Goal: Task Accomplishment & Management: Manage account settings

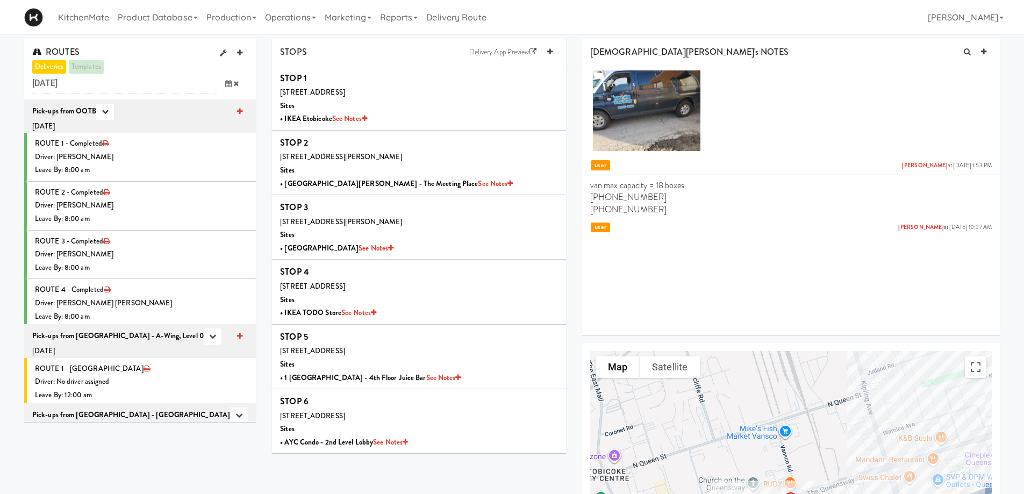
click at [229, 81] on icon at bounding box center [228, 83] width 6 height 7
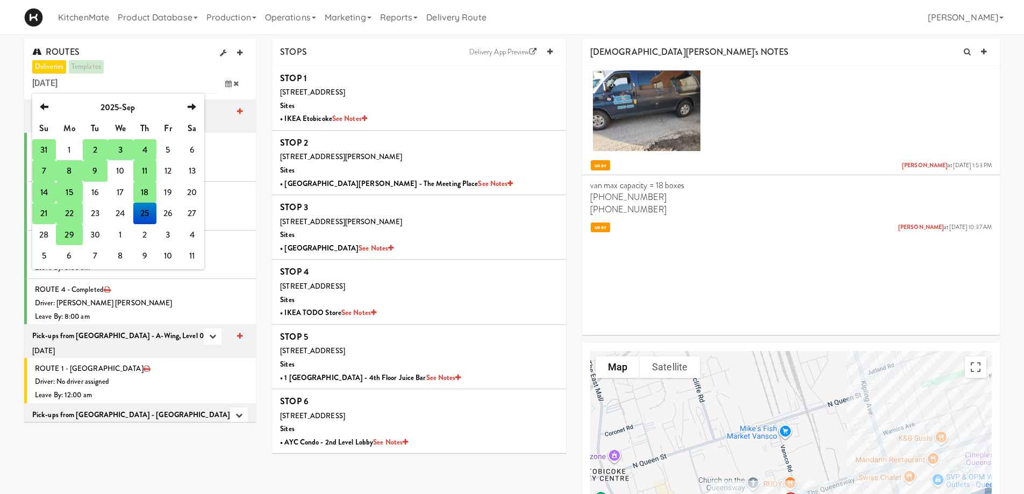
click at [76, 233] on td "29" at bounding box center [69, 235] width 27 height 22
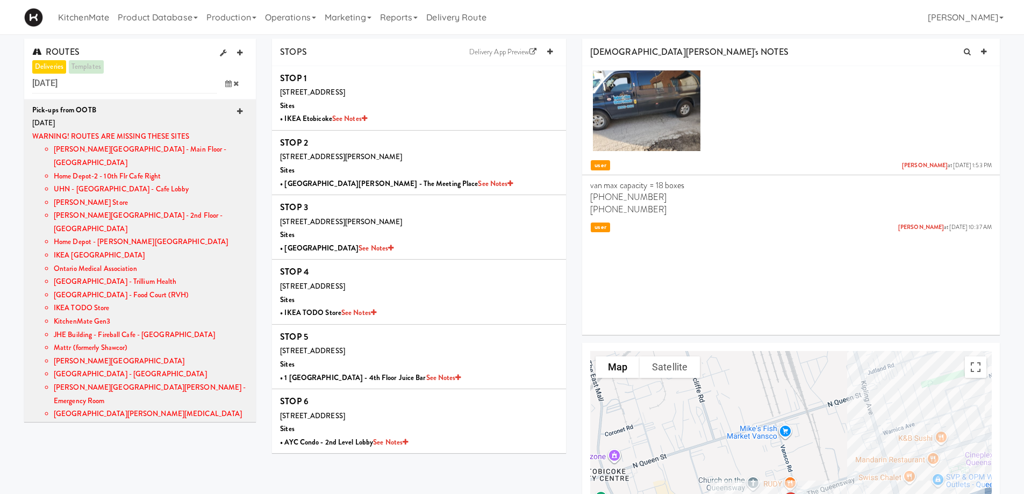
click at [237, 111] on icon at bounding box center [239, 111] width 5 height 7
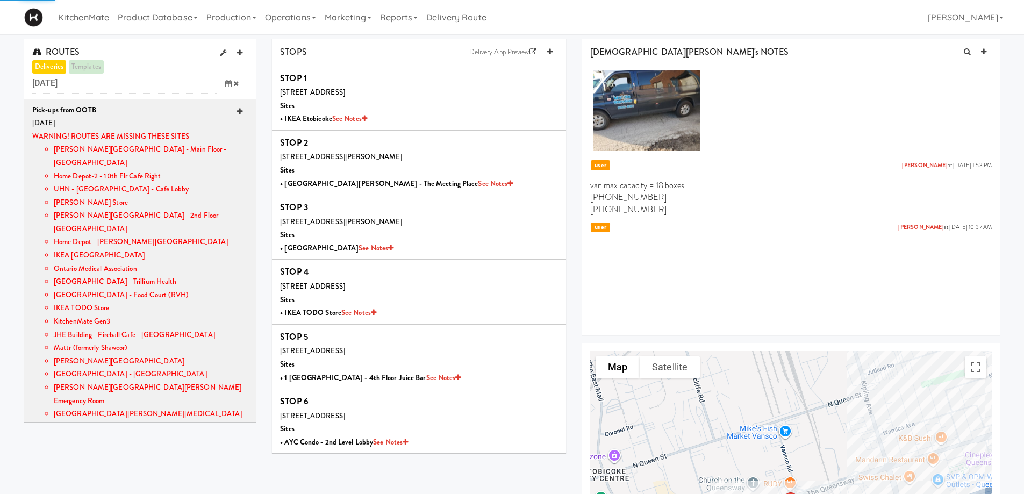
click at [237, 111] on icon at bounding box center [239, 111] width 5 height 7
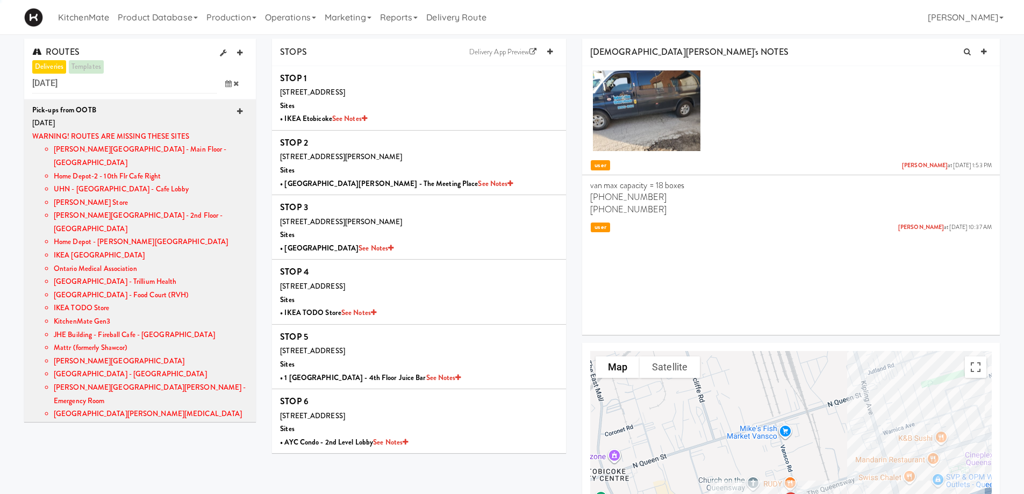
click at [237, 111] on icon at bounding box center [239, 111] width 5 height 7
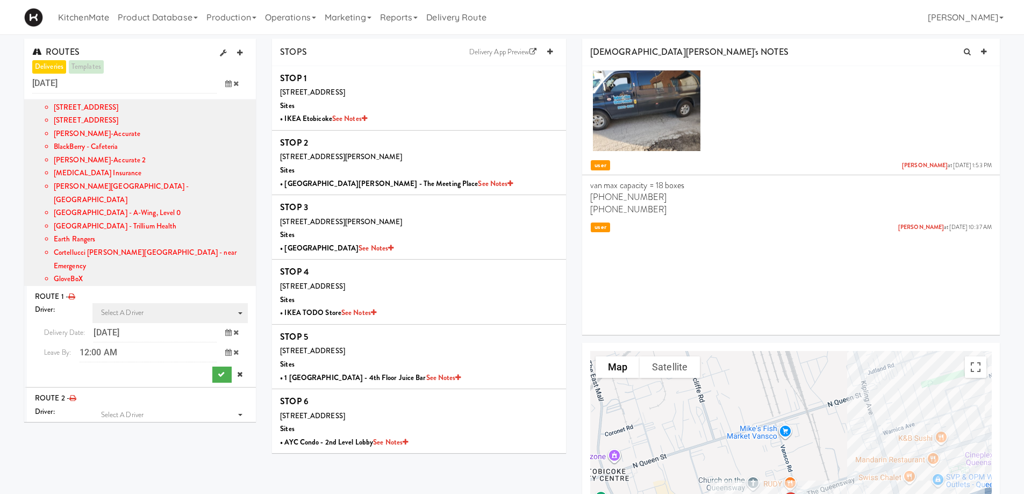
scroll to position [914, 0]
click at [238, 313] on icon "driver activate" at bounding box center [240, 315] width 4 height 5
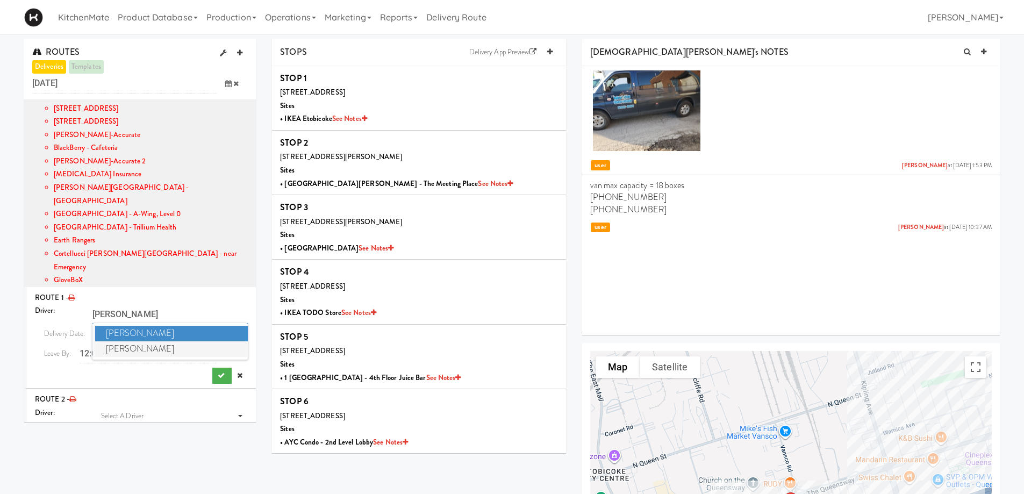
type input "CHRIS"
click at [172, 341] on span "Christopher Solomon" at bounding box center [171, 349] width 153 height 16
click at [225, 350] on icon at bounding box center [228, 353] width 6 height 7
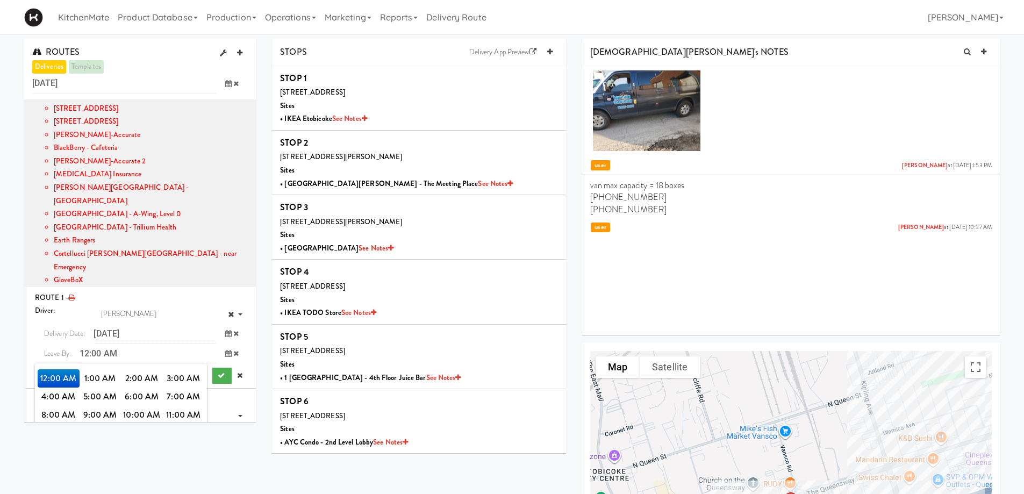
click at [181, 424] on span "3:00 PM" at bounding box center [184, 433] width 42 height 18
click at [60, 369] on span "3:00 PM" at bounding box center [59, 378] width 42 height 18
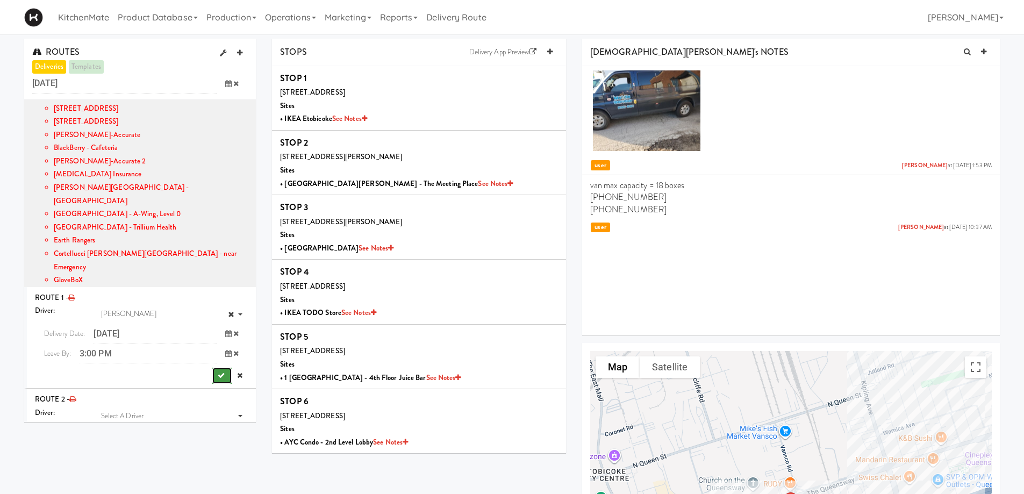
click at [218, 372] on icon "submit" at bounding box center [221, 375] width 7 height 7
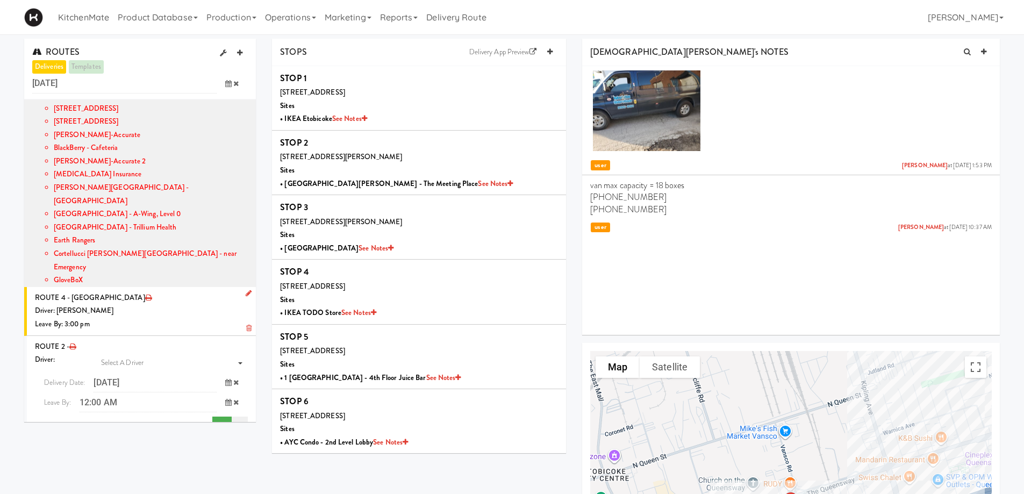
click at [237, 421] on icon at bounding box center [239, 424] width 5 height 7
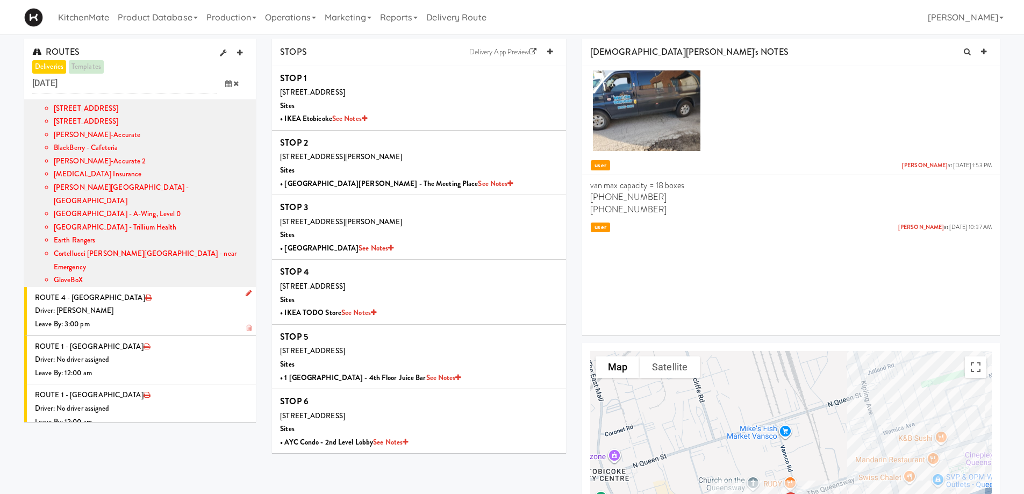
click at [246, 325] on icon at bounding box center [248, 328] width 5 height 7
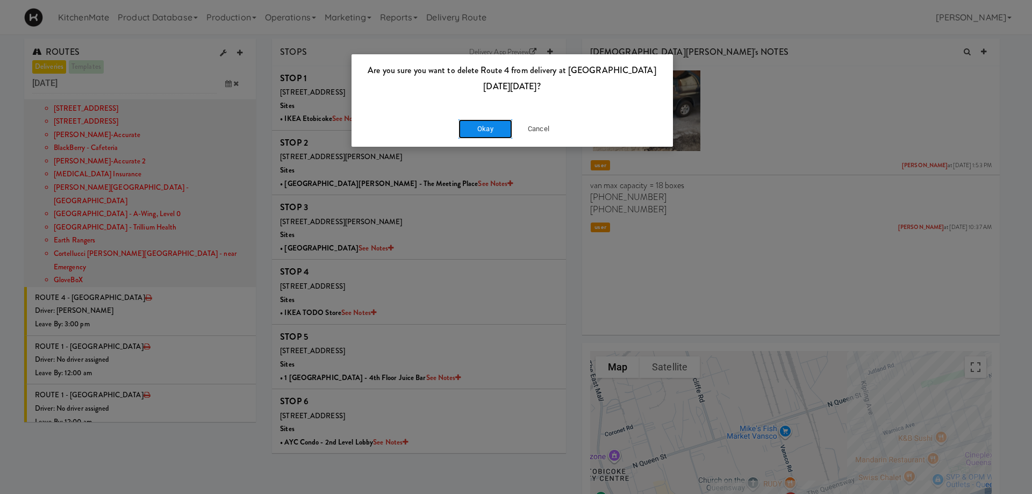
click at [479, 125] on button "Okay" at bounding box center [486, 128] width 54 height 19
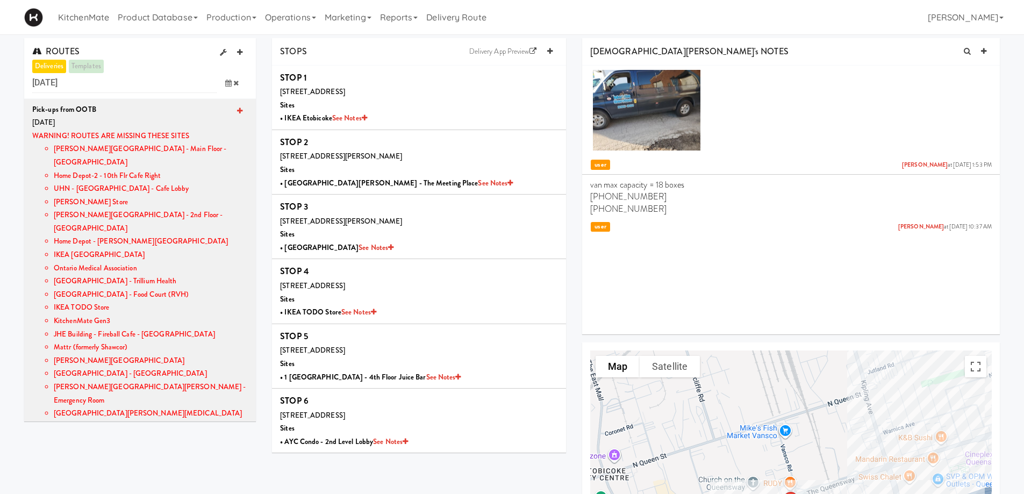
scroll to position [0, 0]
click at [237, 109] on icon at bounding box center [239, 111] width 5 height 7
click at [237, 111] on icon at bounding box center [239, 111] width 5 height 7
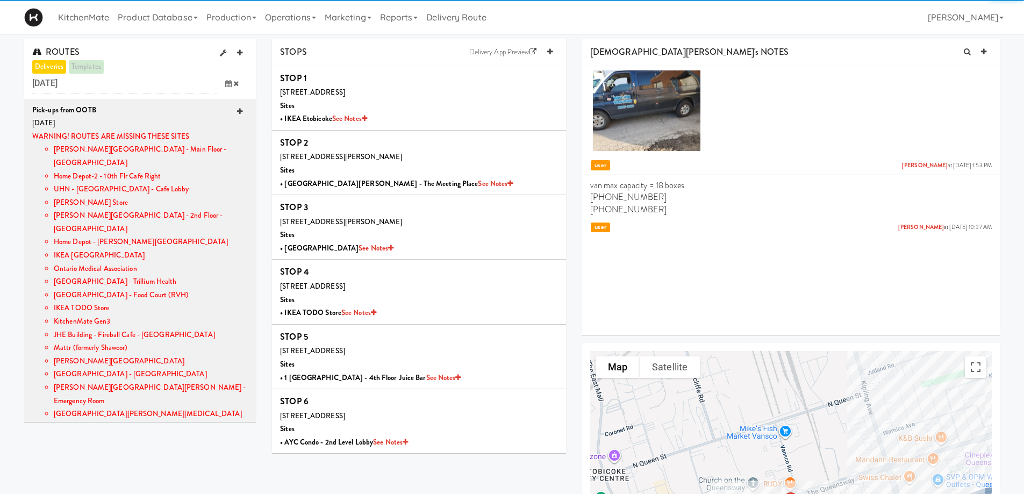
click at [237, 111] on icon at bounding box center [239, 111] width 5 height 7
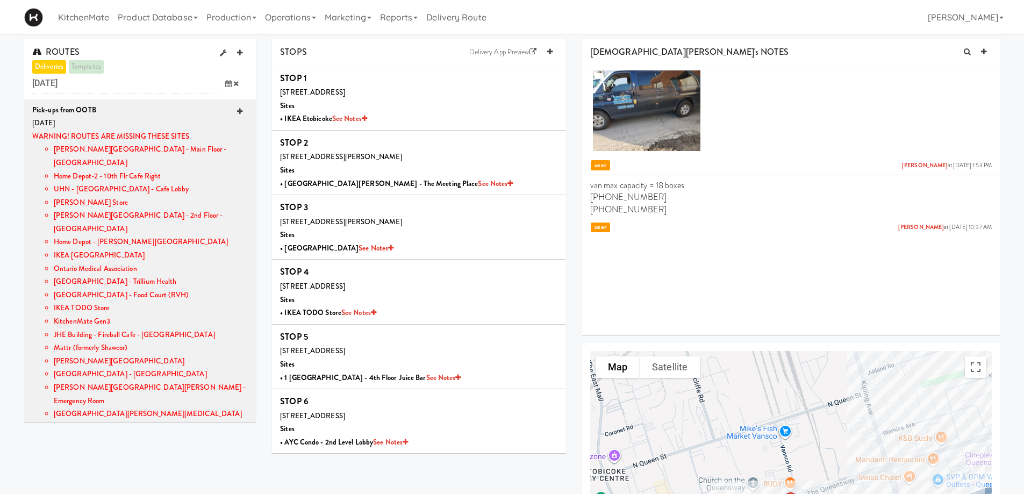
click at [237, 111] on icon at bounding box center [239, 111] width 5 height 7
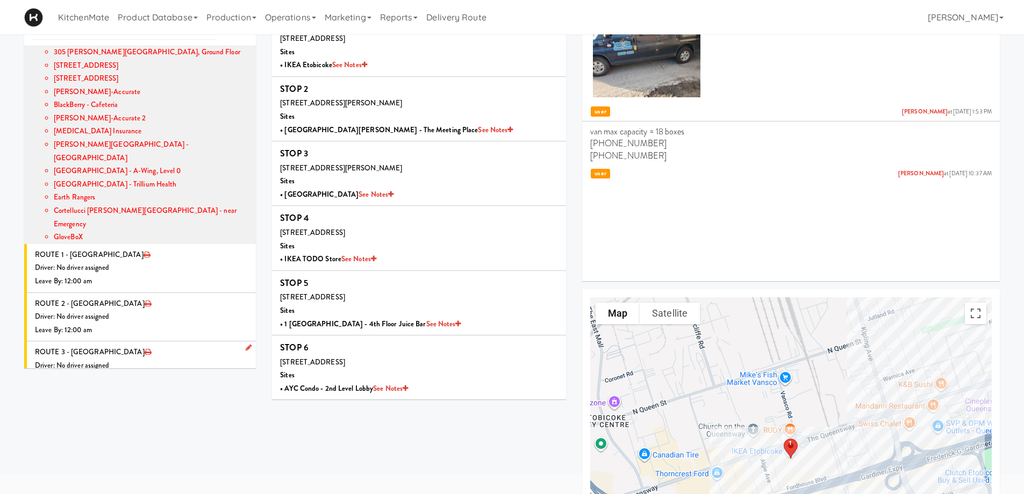
scroll to position [900, 0]
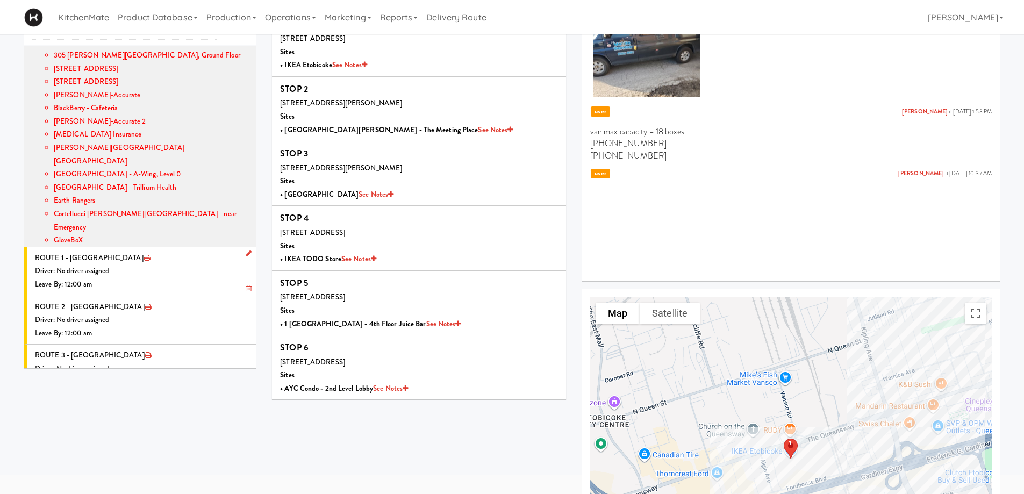
click at [142, 278] on div "Leave By: 12:00 am" at bounding box center [141, 284] width 213 height 13
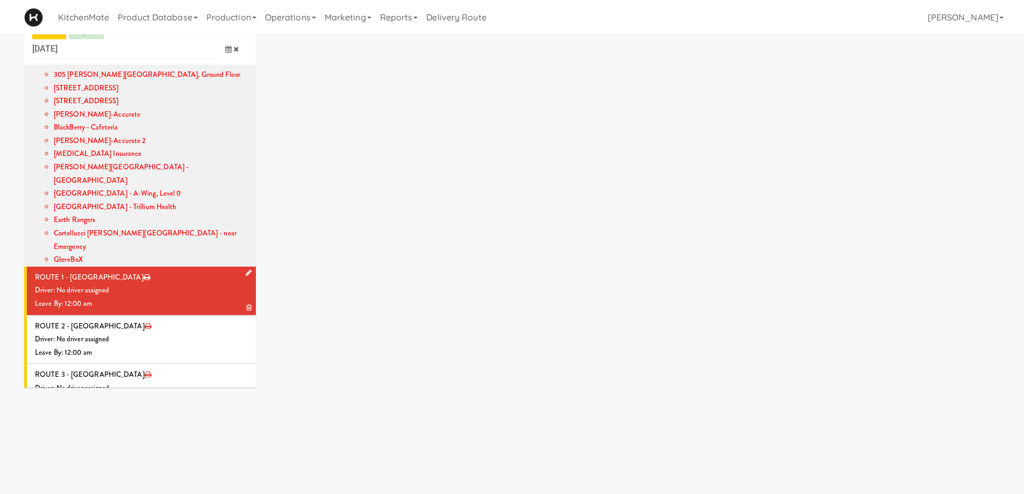
scroll to position [34, 0]
click at [246, 269] on icon at bounding box center [249, 272] width 6 height 7
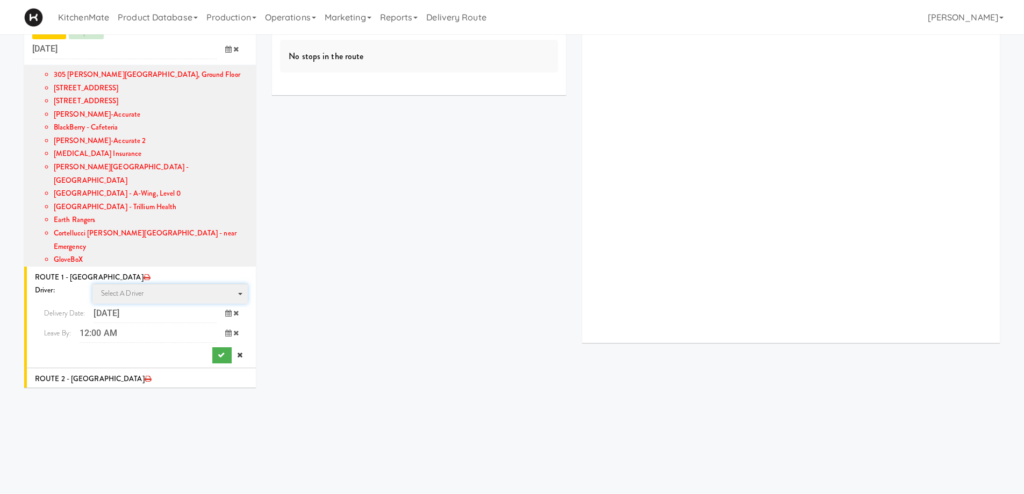
click at [167, 284] on span "Select a driver Select a driver" at bounding box center [170, 294] width 156 height 20
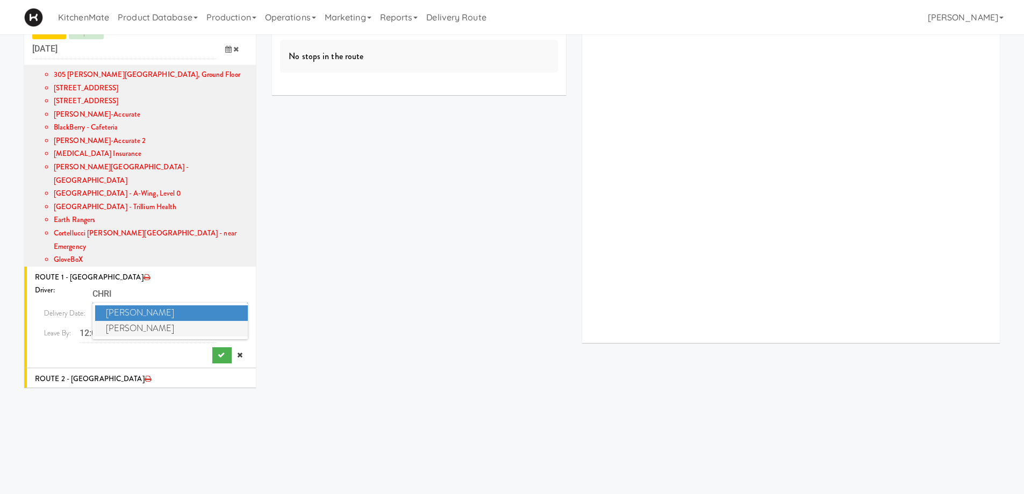
type input "CHRI"
click at [169, 321] on span "Christopher Solomon" at bounding box center [171, 329] width 153 height 16
click at [223, 323] on span at bounding box center [232, 333] width 31 height 20
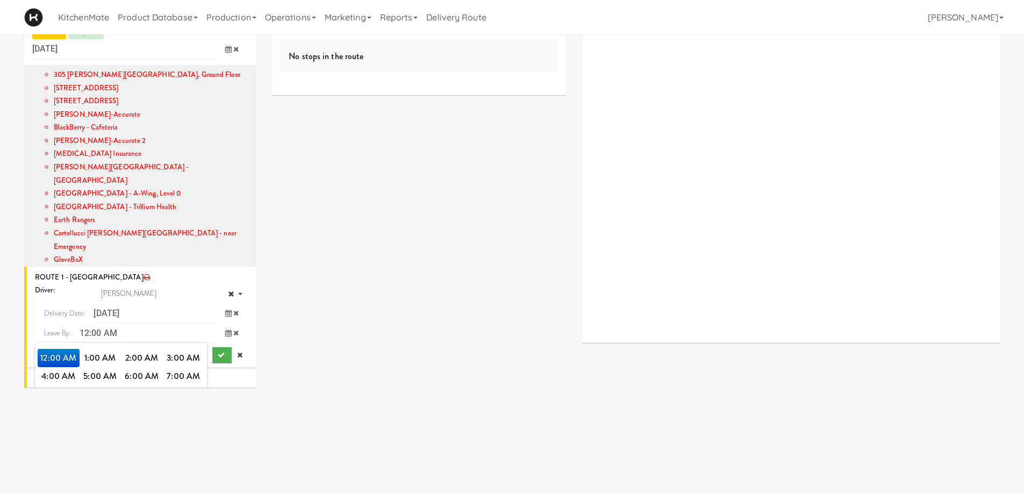
click at [189, 404] on span "3:00 PM" at bounding box center [184, 413] width 42 height 18
click at [66, 349] on span "3:00 PM" at bounding box center [59, 358] width 42 height 18
click at [218, 352] on icon "submit" at bounding box center [221, 355] width 7 height 7
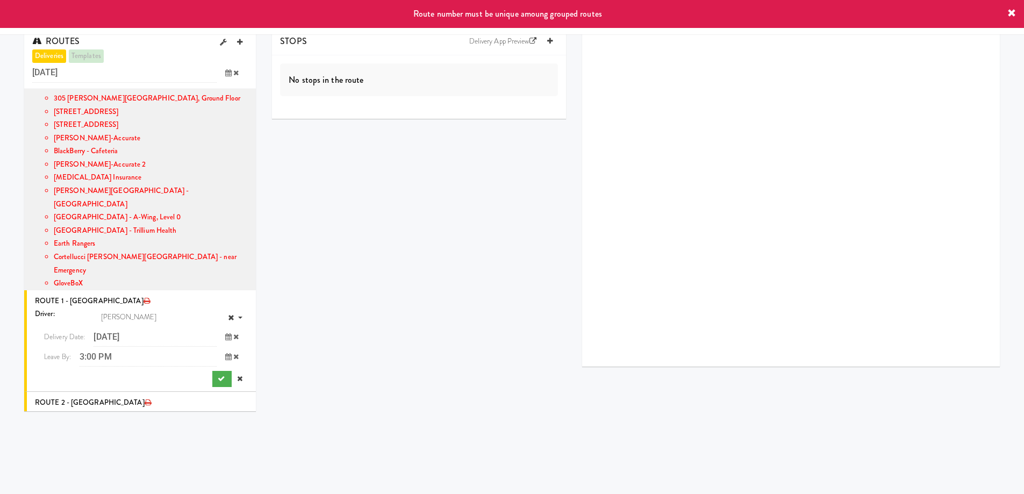
scroll to position [0, 0]
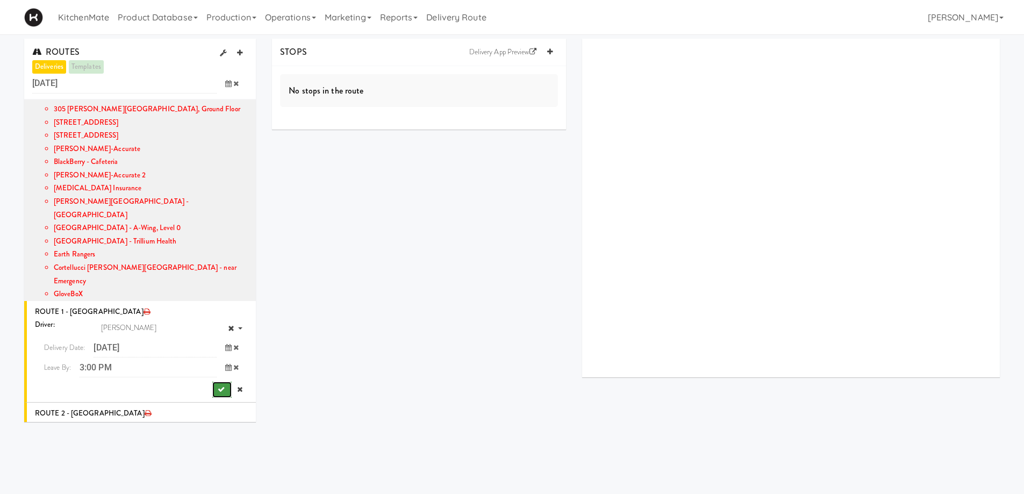
click at [218, 386] on icon "submit" at bounding box center [221, 389] width 7 height 7
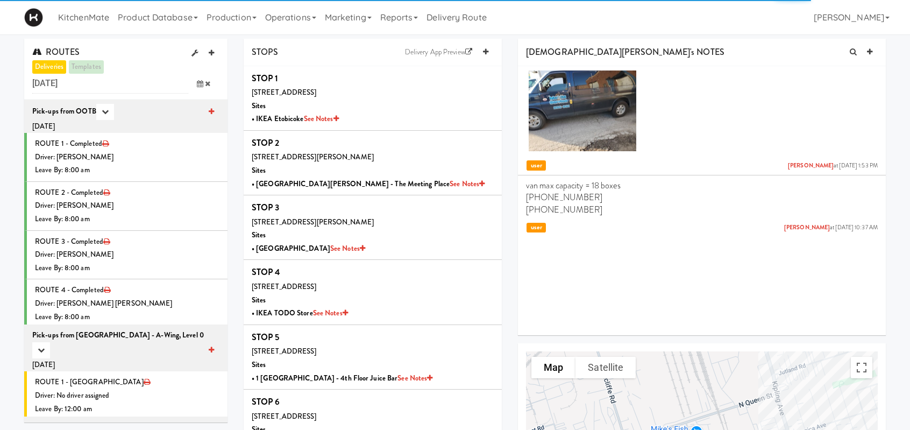
click at [202, 81] on icon at bounding box center [200, 83] width 6 height 7
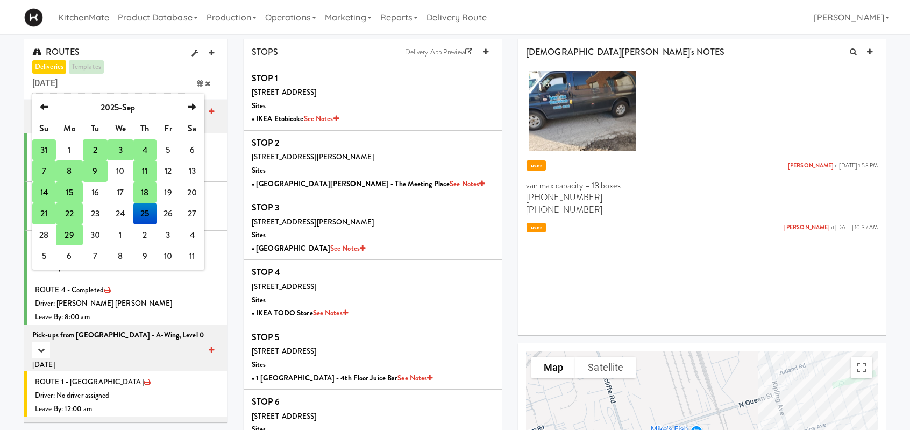
click at [66, 210] on td "22" at bounding box center [69, 214] width 27 height 22
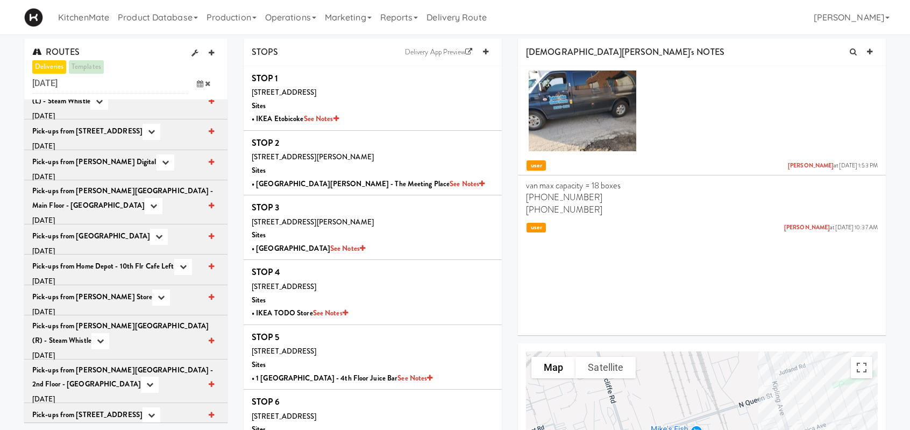
scroll to position [778, 0]
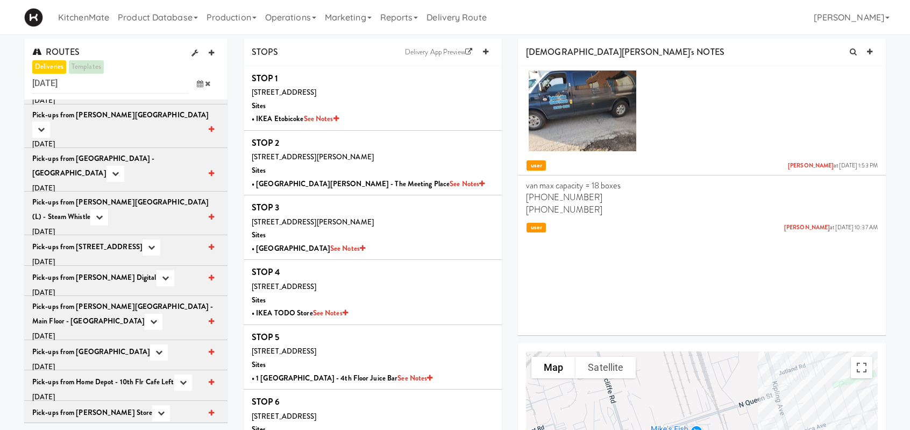
click at [199, 82] on icon at bounding box center [200, 83] width 6 height 7
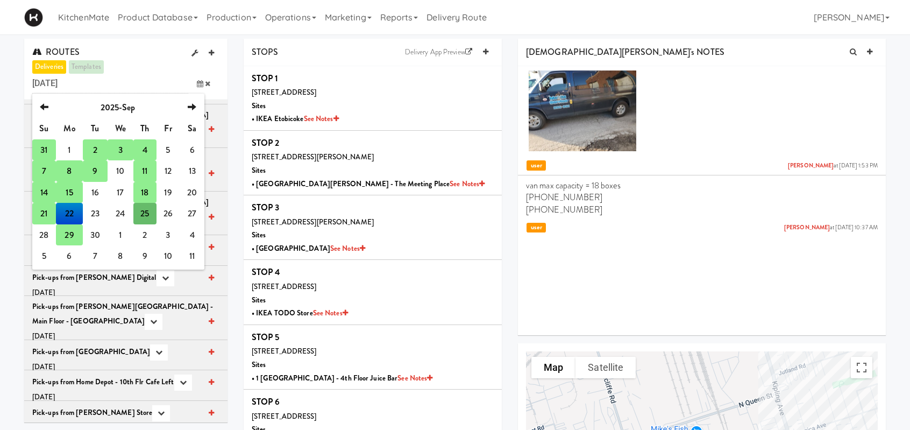
click at [41, 212] on td "21" at bounding box center [44, 214] width 24 height 22
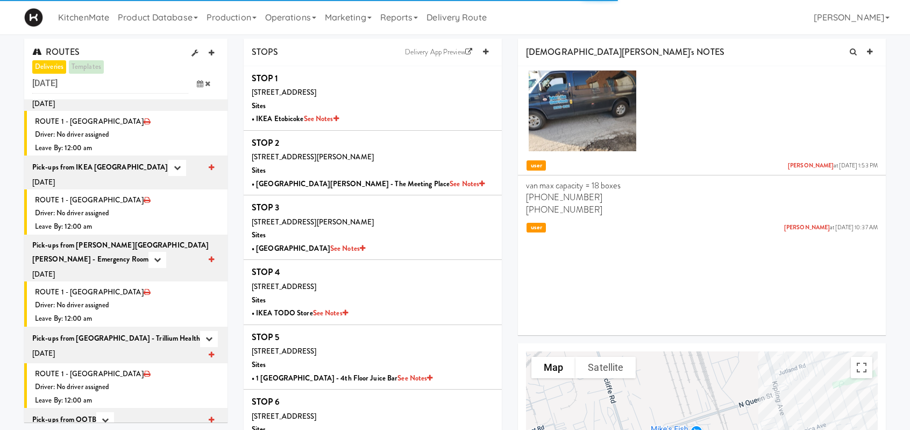
scroll to position [1312, 0]
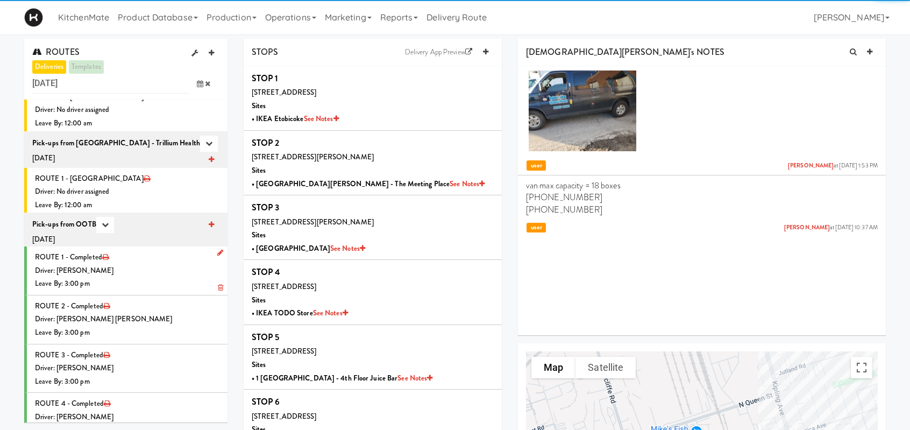
click at [124, 264] on div "Driver: [PERSON_NAME]" at bounding box center [127, 270] width 184 height 13
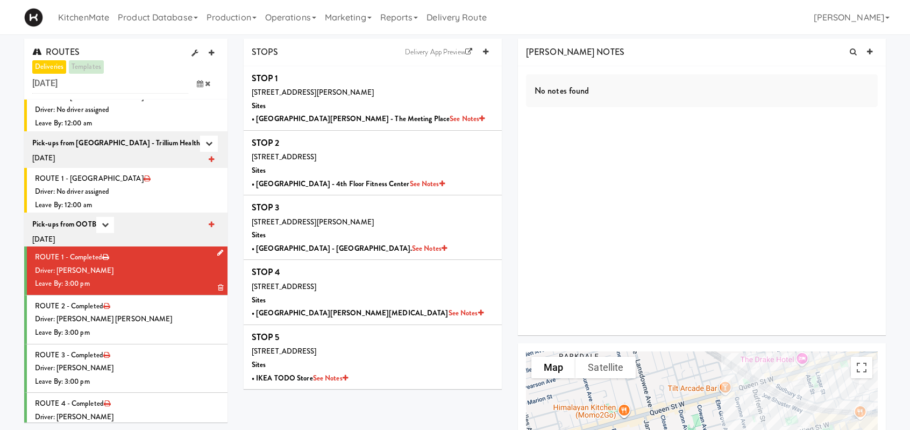
click at [133, 264] on div "Driver: [PERSON_NAME]" at bounding box center [127, 270] width 184 height 13
click at [146, 312] on div "Driver: [PERSON_NAME] [PERSON_NAME]" at bounding box center [127, 318] width 184 height 13
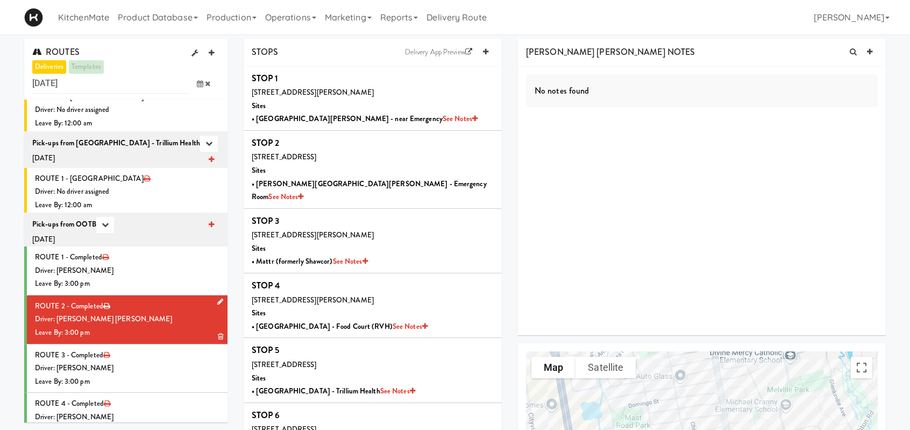
click at [143, 326] on div "Leave By: 3:00 pm" at bounding box center [127, 332] width 184 height 13
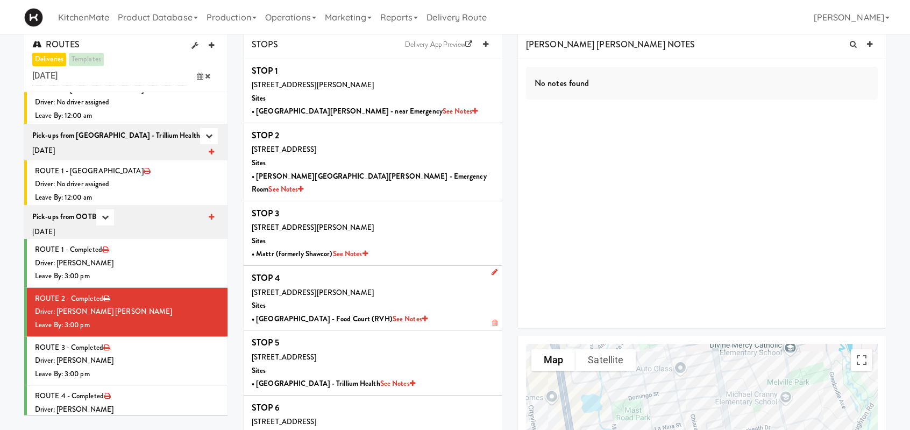
scroll to position [108, 0]
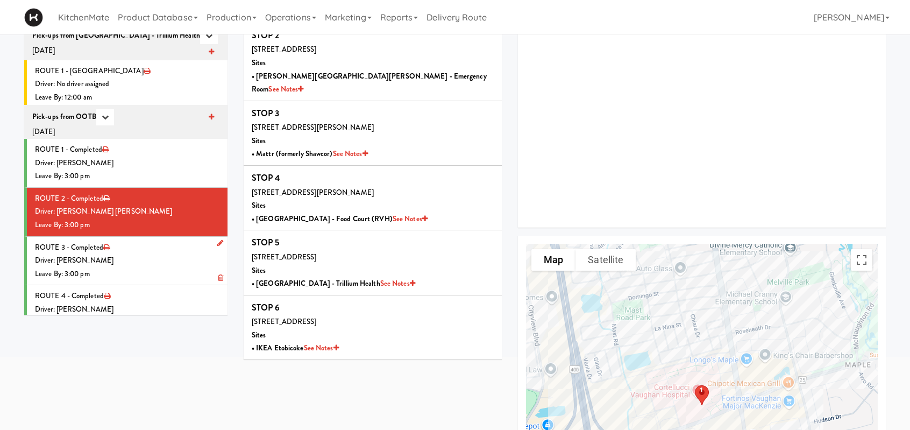
click at [185, 254] on div "Driver: [PERSON_NAME]" at bounding box center [127, 260] width 184 height 13
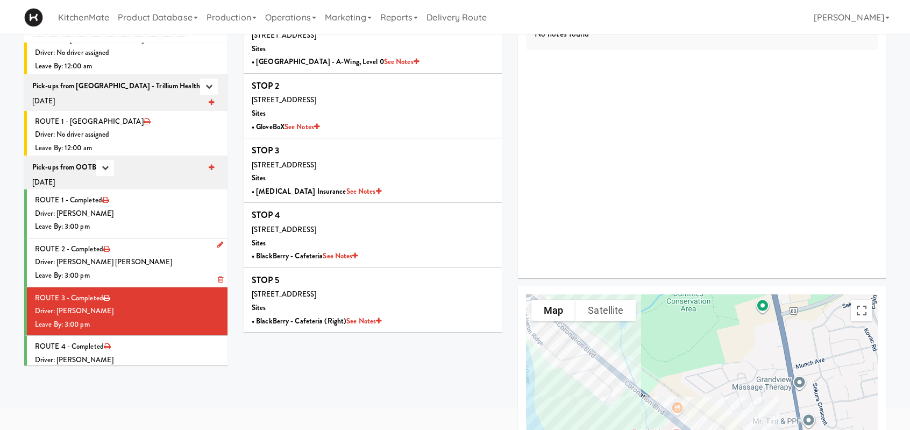
scroll to position [161, 0]
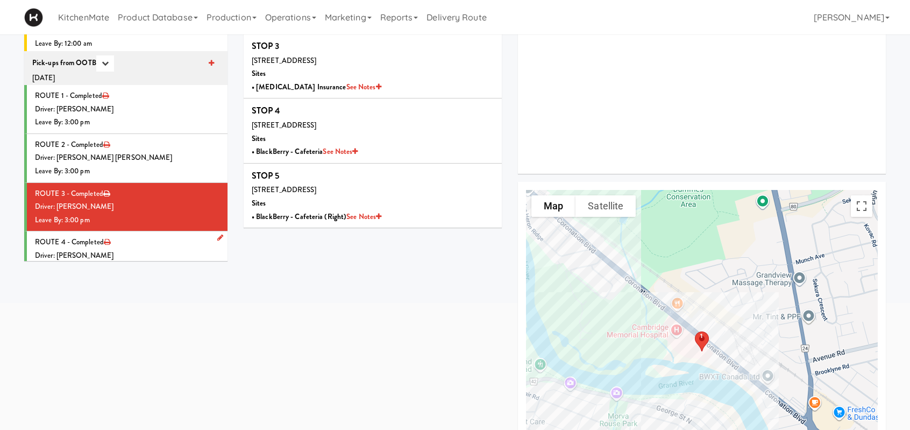
click at [126, 231] on li "ROUTE 4 - Completed Driver: Hanaie Alshabat Leave By: 3:00 pm" at bounding box center [125, 255] width 203 height 48
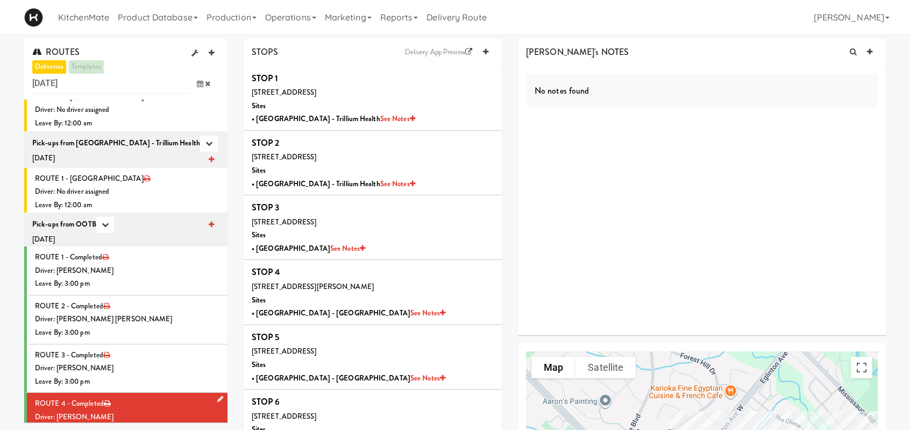
click at [104, 410] on div "Driver: [PERSON_NAME]" at bounding box center [127, 416] width 184 height 13
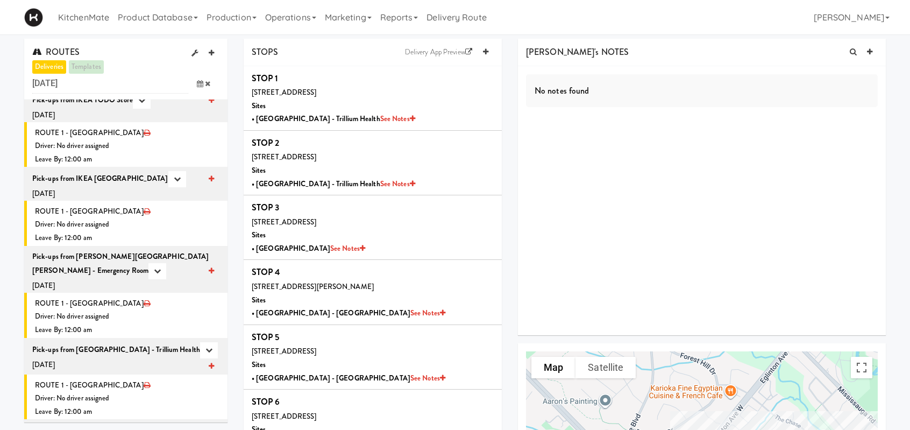
scroll to position [1097, 0]
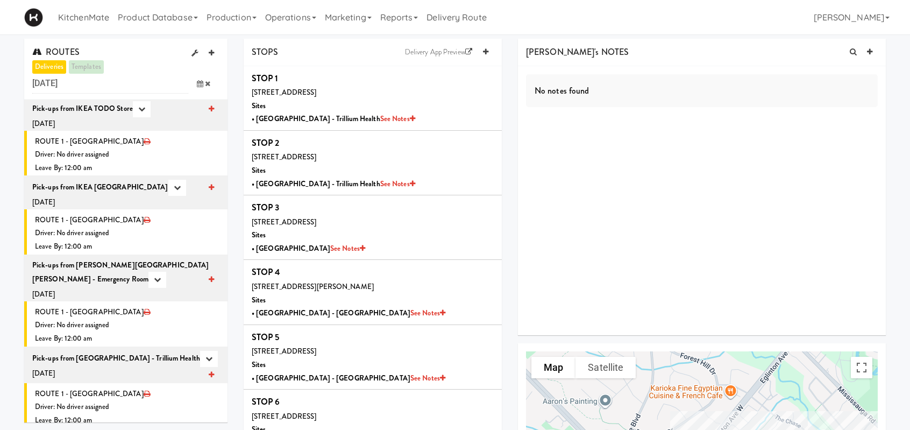
click at [198, 80] on icon at bounding box center [200, 83] width 6 height 7
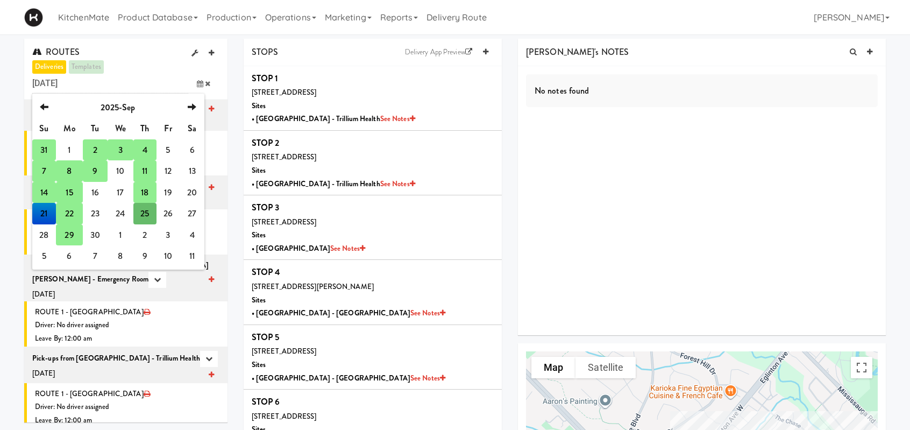
click at [66, 216] on td "22" at bounding box center [69, 214] width 27 height 22
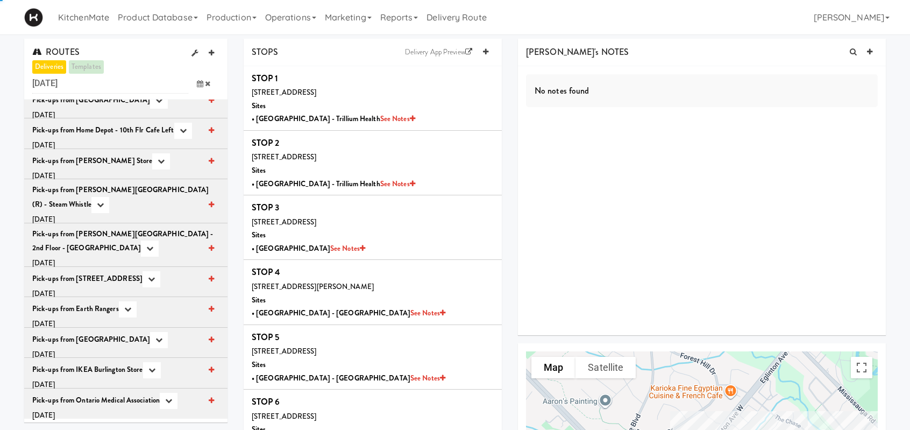
scroll to position [939, 0]
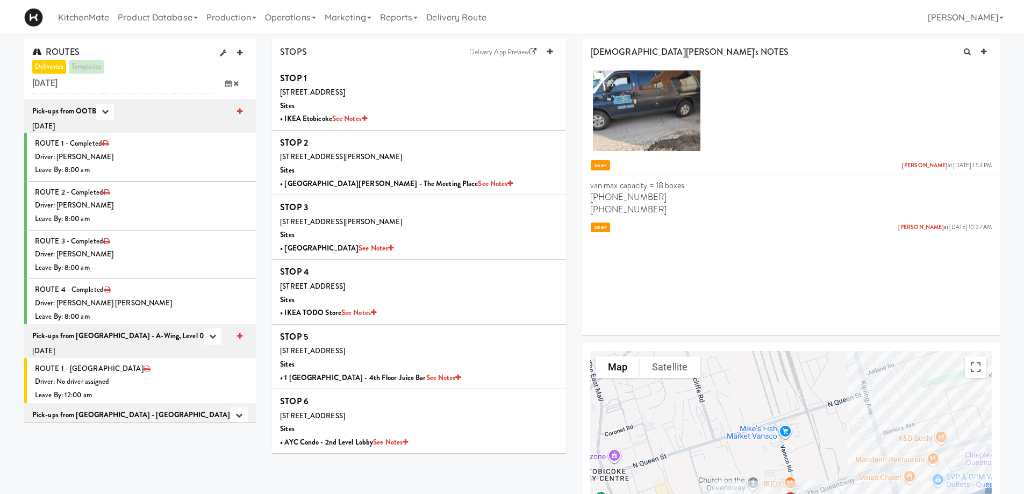
click at [231, 81] on span at bounding box center [232, 84] width 31 height 20
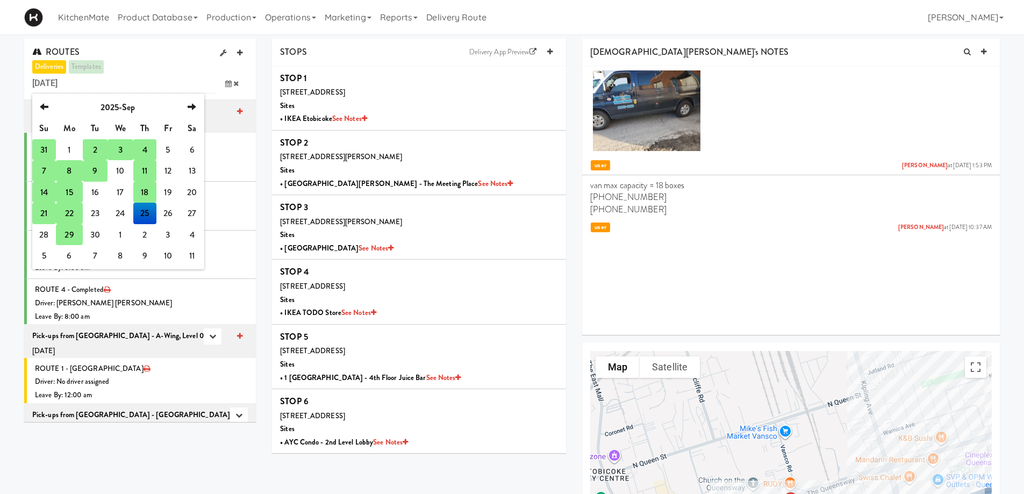
click at [51, 213] on td "21" at bounding box center [44, 214] width 24 height 22
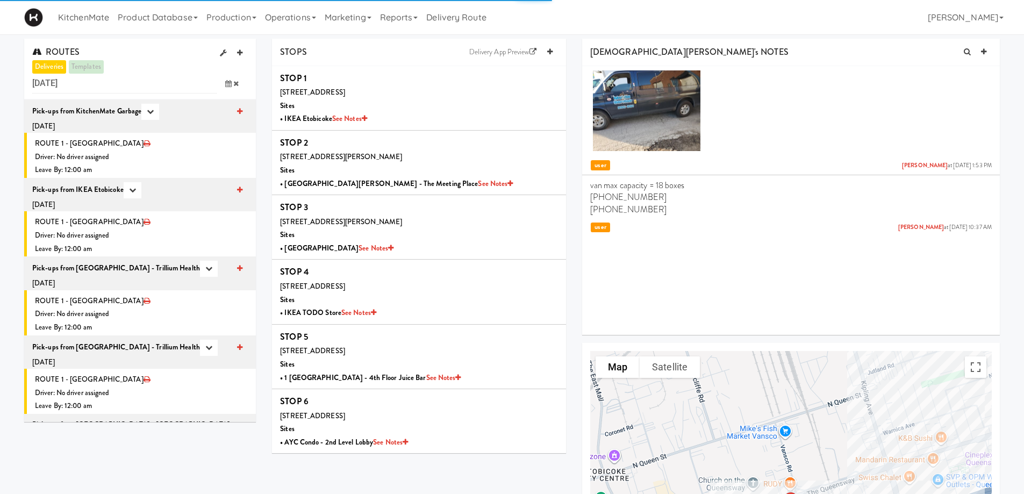
click at [230, 83] on icon at bounding box center [228, 83] width 6 height 7
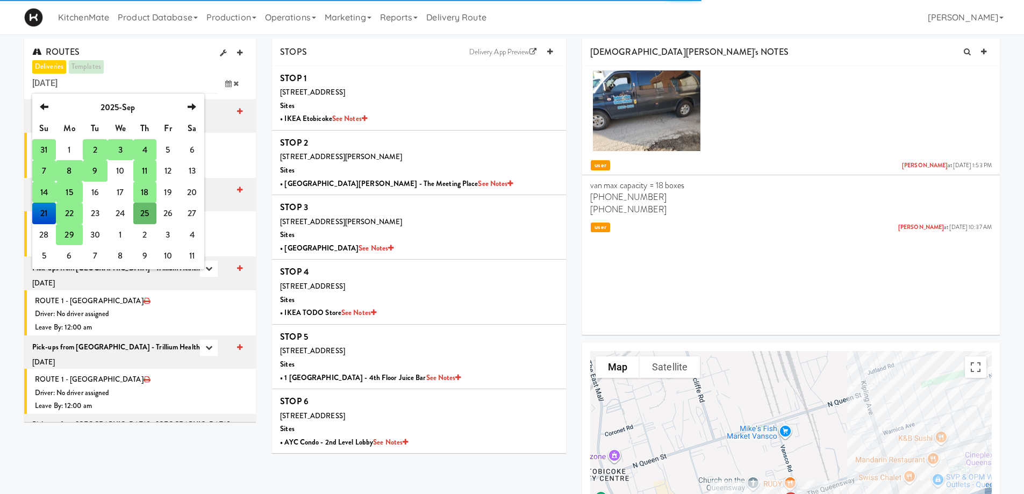
click at [72, 233] on td "29" at bounding box center [69, 235] width 27 height 22
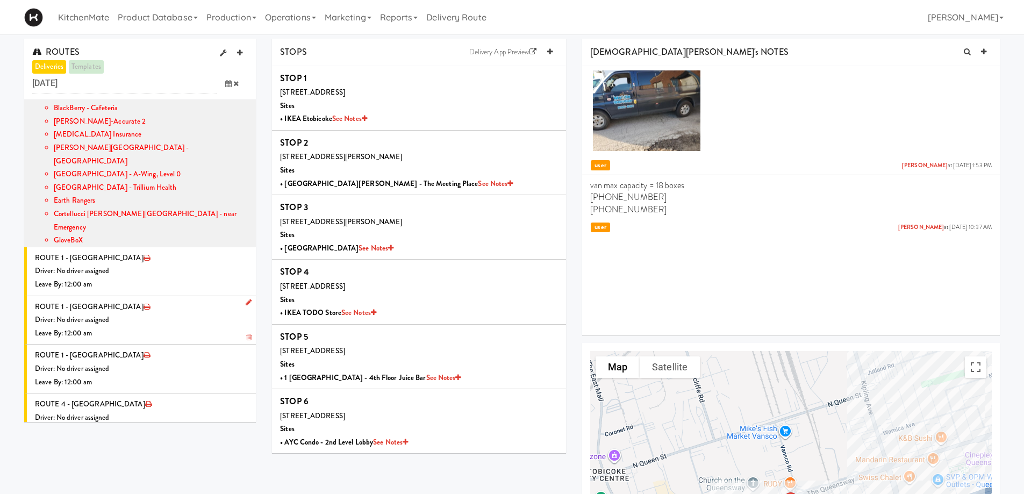
scroll to position [900, 0]
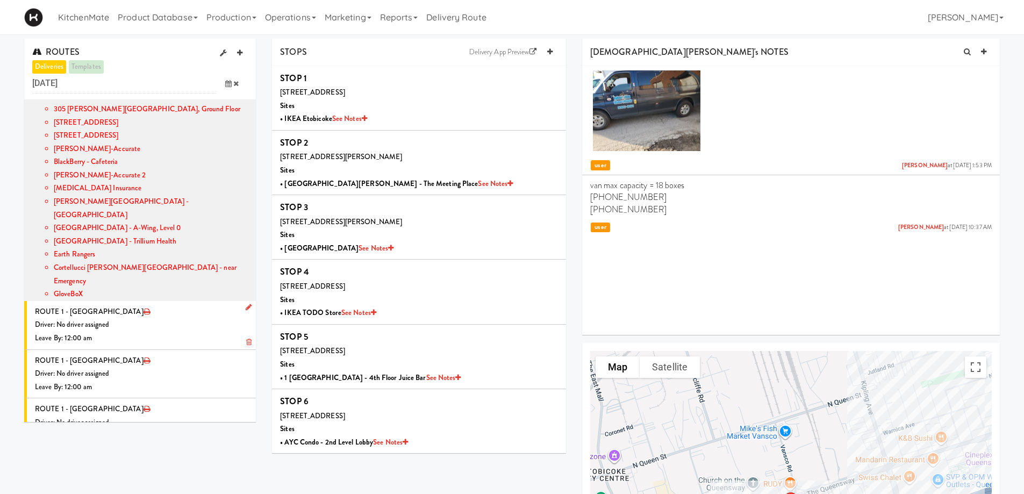
click at [174, 332] on div "Leave By: 12:00 am" at bounding box center [141, 338] width 213 height 13
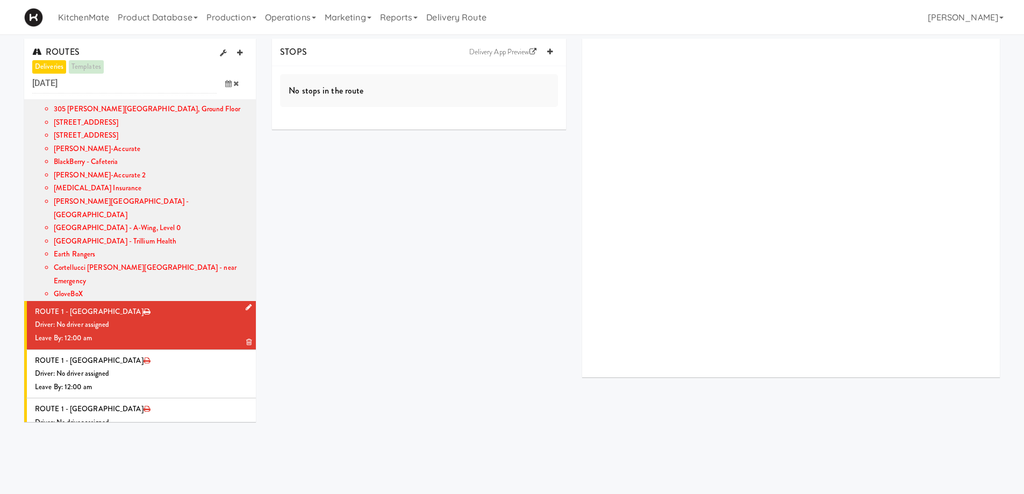
click at [246, 304] on icon at bounding box center [249, 307] width 6 height 7
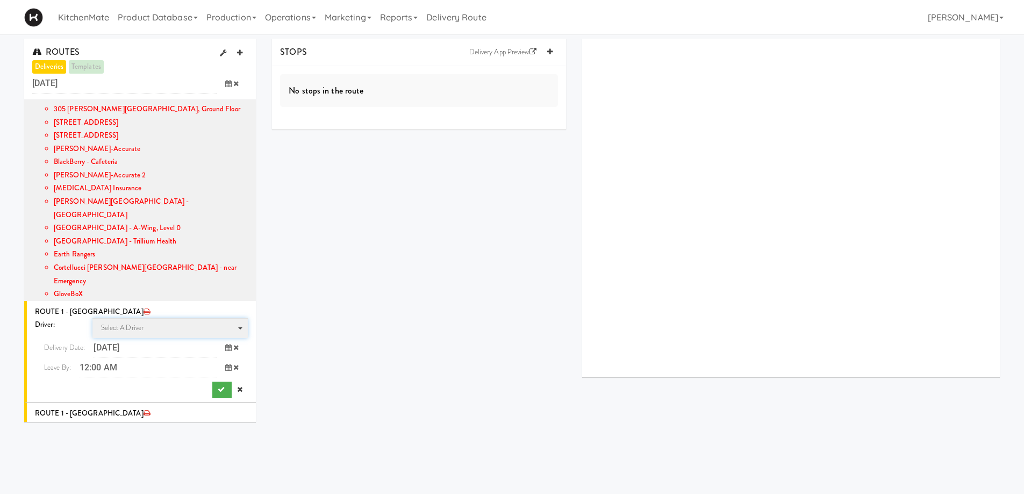
click at [124, 323] on span "Select a driver" at bounding box center [122, 328] width 43 height 10
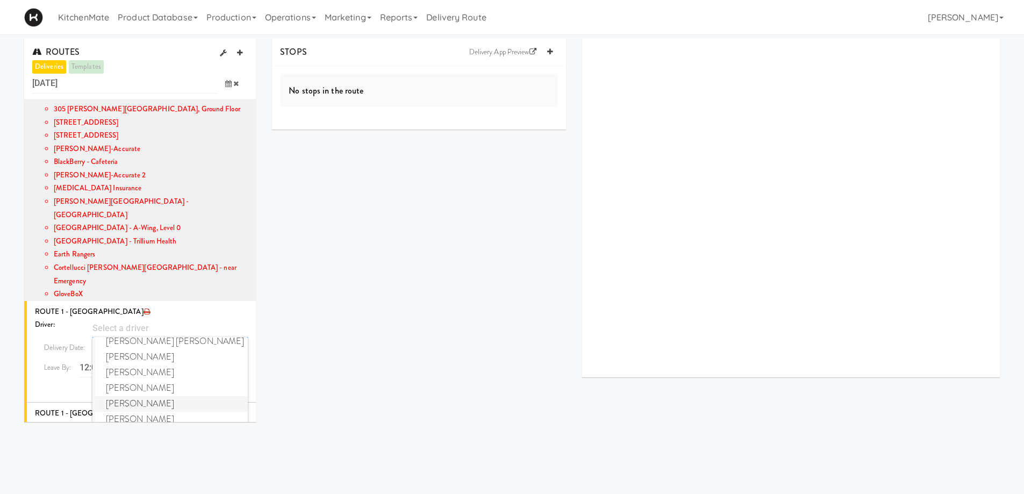
scroll to position [208, 0]
click at [146, 365] on span "Christopher Solomon" at bounding box center [171, 373] width 153 height 16
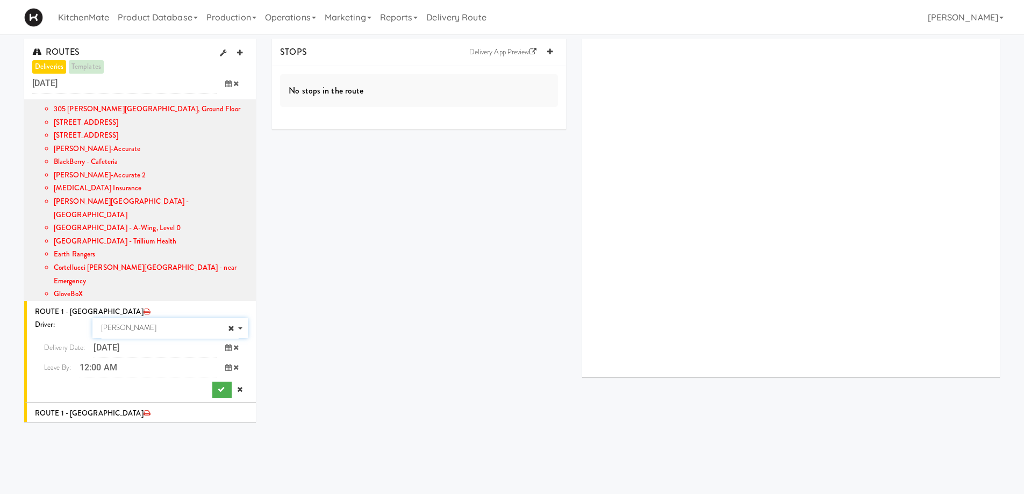
click at [225, 364] on icon at bounding box center [228, 367] width 6 height 7
click at [187, 438] on span "3:00 PM" at bounding box center [184, 447] width 42 height 18
click at [59, 383] on span "3:00 PM" at bounding box center [59, 392] width 42 height 18
click at [218, 386] on icon "submit" at bounding box center [221, 389] width 7 height 7
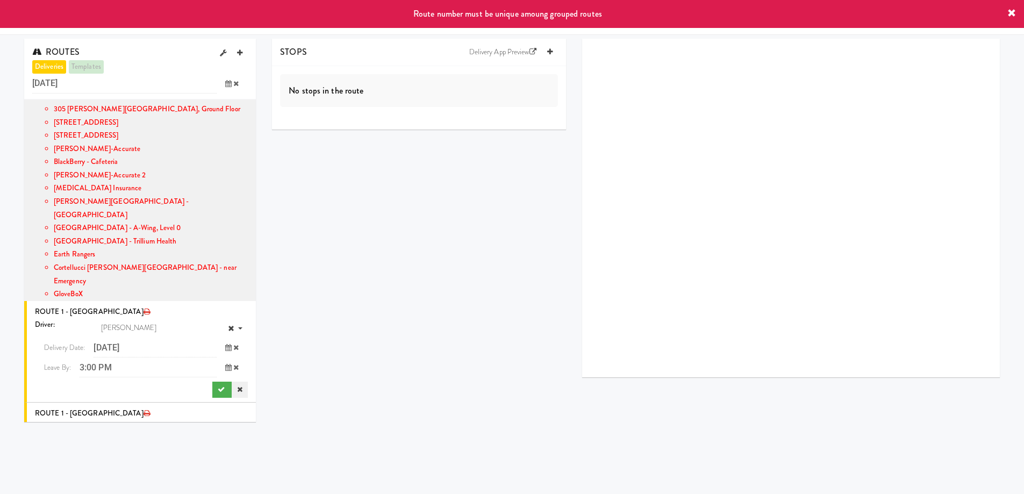
click at [237, 386] on icon at bounding box center [239, 389] width 5 height 7
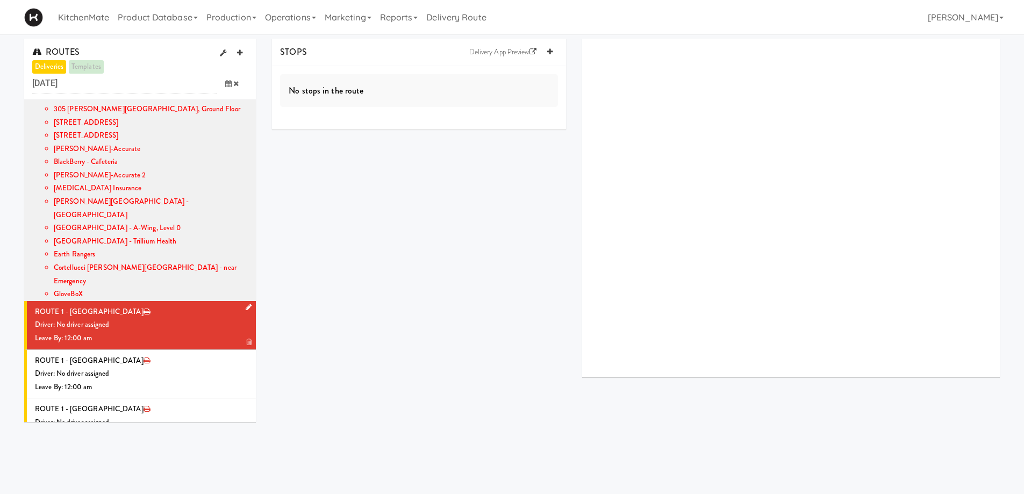
click at [246, 339] on icon at bounding box center [248, 342] width 5 height 7
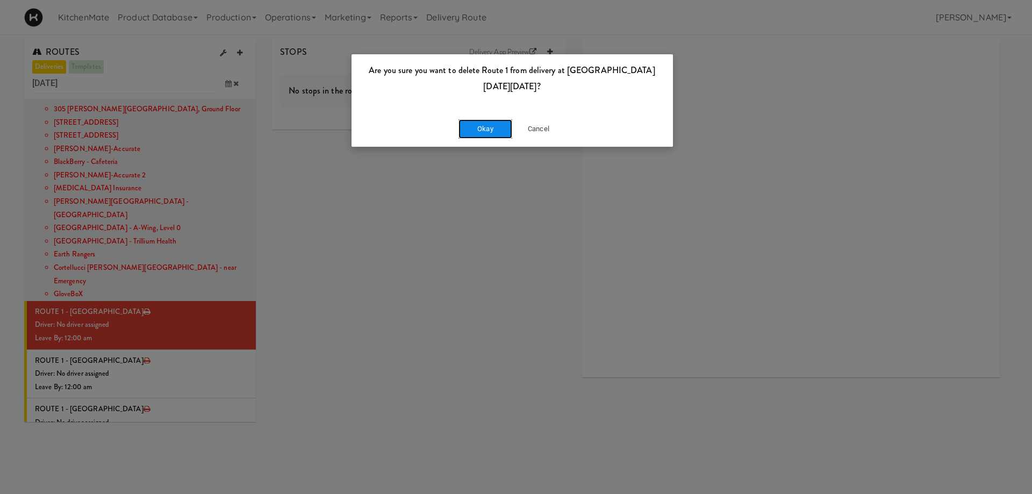
click at [491, 127] on button "Okay" at bounding box center [486, 128] width 54 height 19
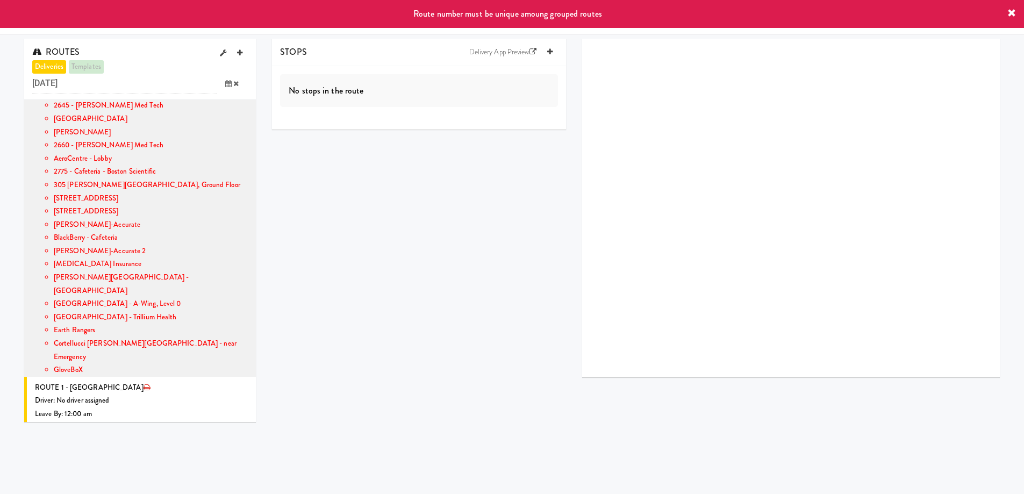
scroll to position [797, 0]
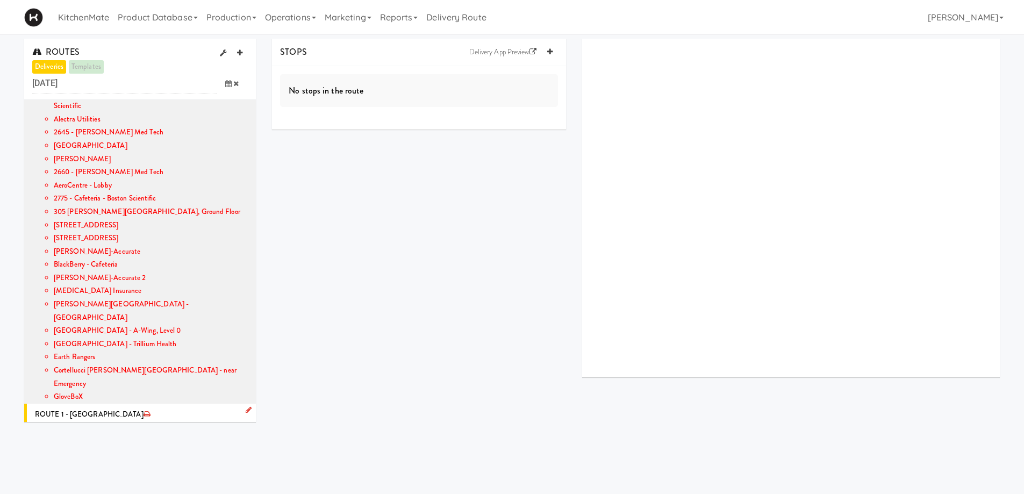
click at [246, 406] on icon at bounding box center [249, 409] width 6 height 7
click at [147, 421] on span "Select a driver Select a driver" at bounding box center [170, 431] width 156 height 20
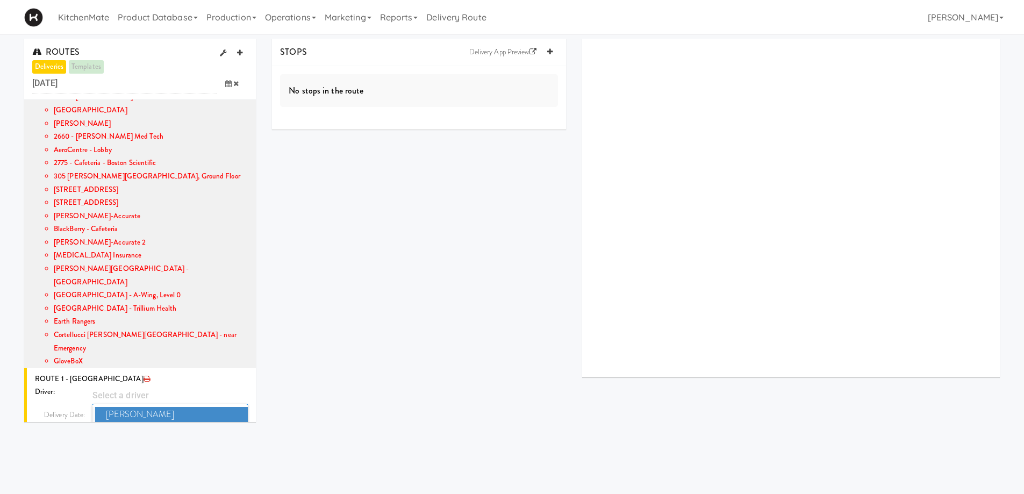
scroll to position [905, 0]
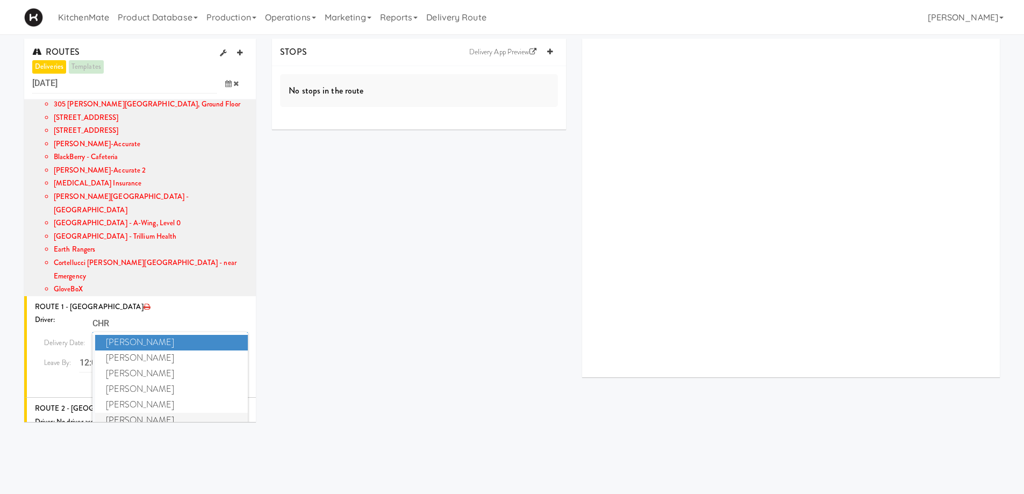
type input "CHR"
click at [160, 413] on span "Christopher Solomon" at bounding box center [171, 421] width 153 height 16
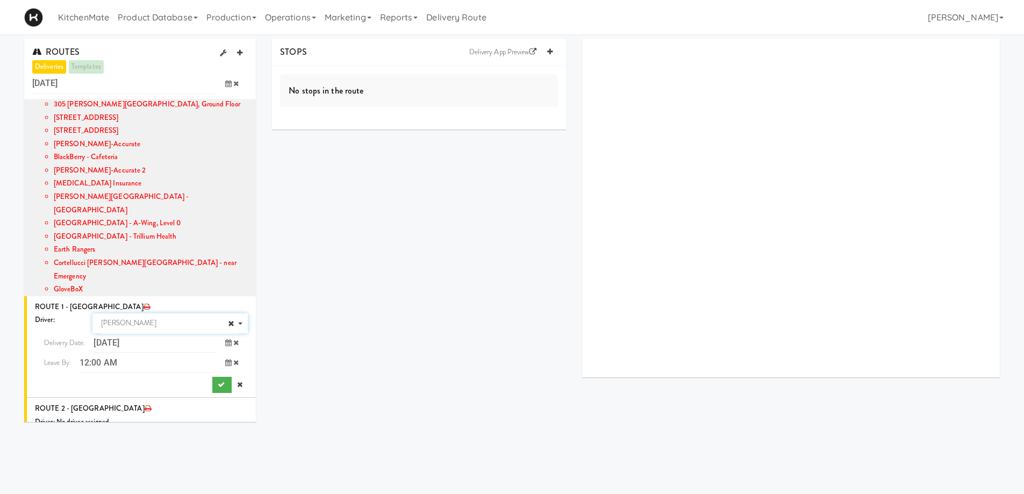
click at [222, 353] on span at bounding box center [232, 363] width 31 height 20
click at [181, 433] on span "3:00 PM" at bounding box center [184, 442] width 42 height 18
click at [63, 379] on span "3:00 PM" at bounding box center [59, 388] width 42 height 18
click at [218, 381] on icon "submit" at bounding box center [221, 384] width 7 height 7
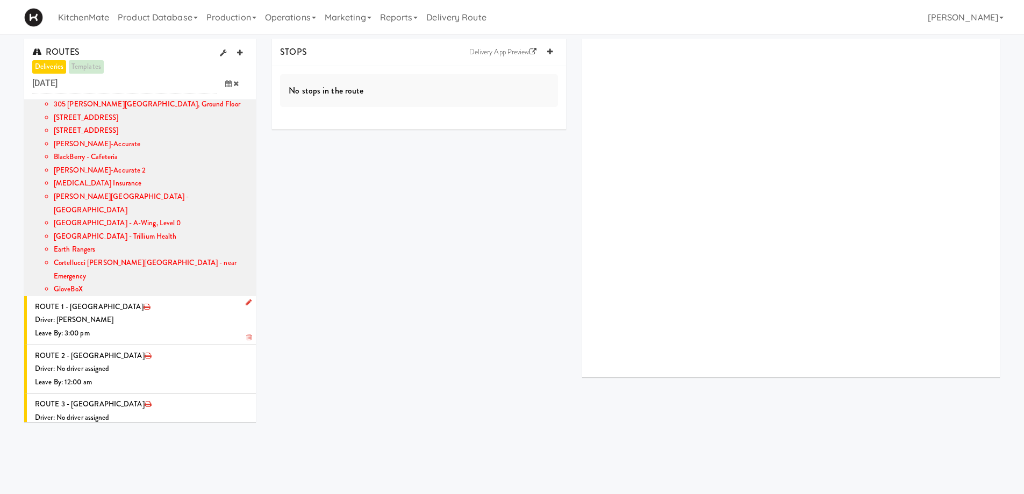
click at [141, 313] on div "Driver: [PERSON_NAME]" at bounding box center [141, 319] width 213 height 13
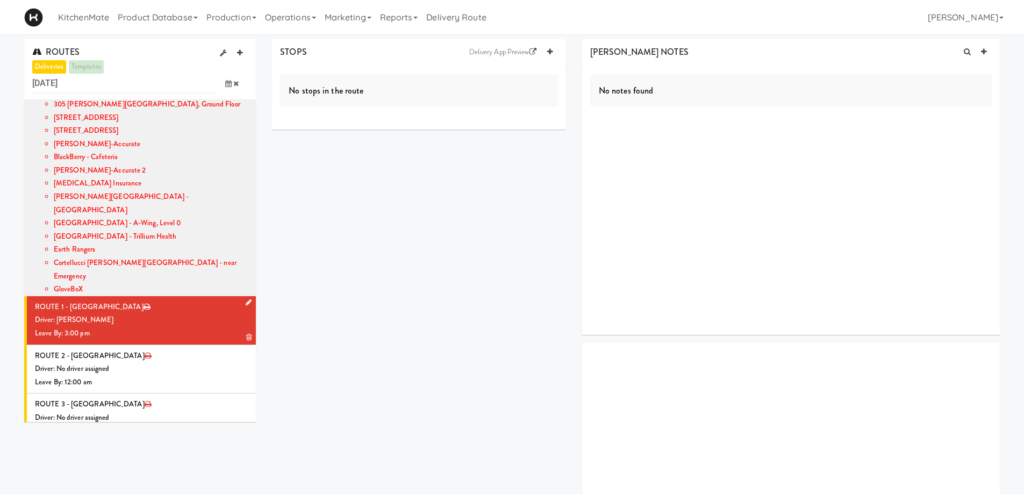
click at [142, 313] on div "Driver: [PERSON_NAME]" at bounding box center [141, 319] width 213 height 13
click at [551, 48] on icon at bounding box center [549, 51] width 5 height 7
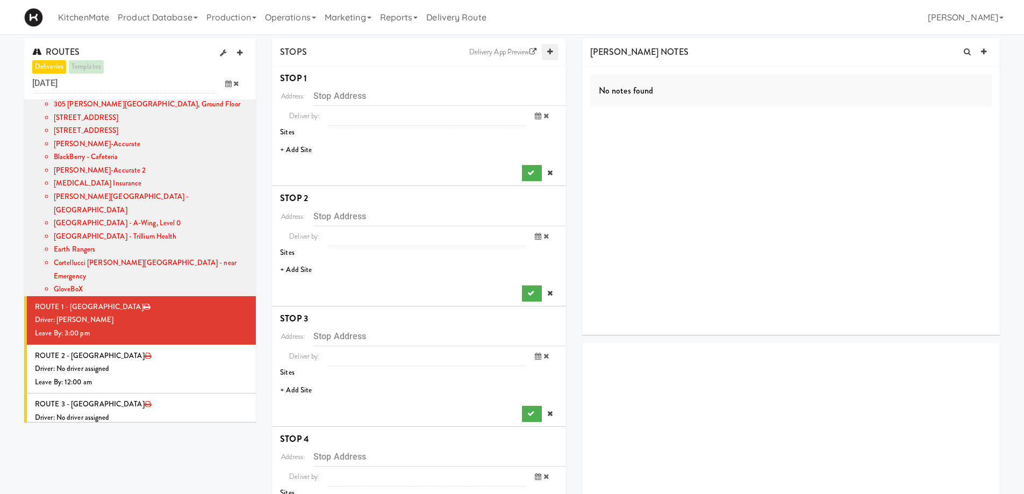
click at [551, 48] on icon at bounding box center [549, 51] width 5 height 7
click at [298, 144] on li "+ Add Site" at bounding box center [419, 150] width 294 height 22
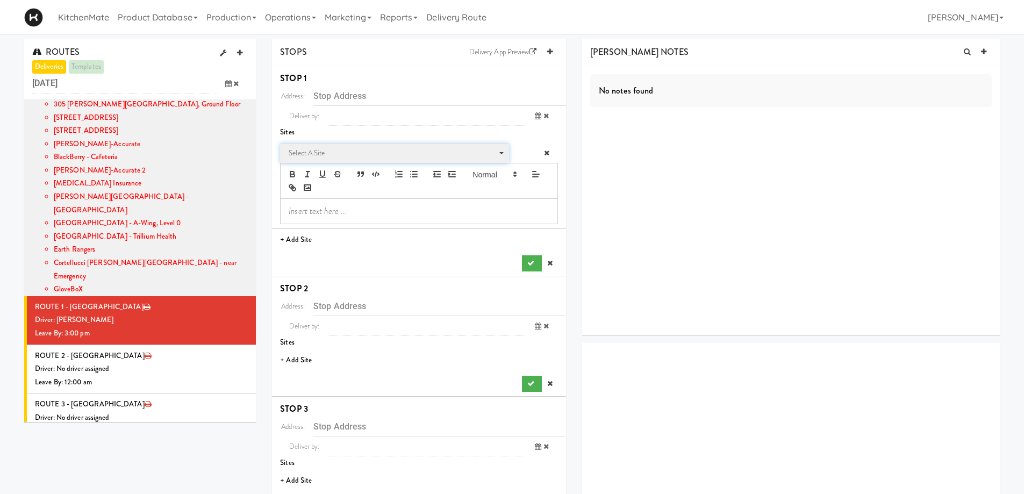
click at [340, 154] on span "Select a site" at bounding box center [391, 153] width 204 height 13
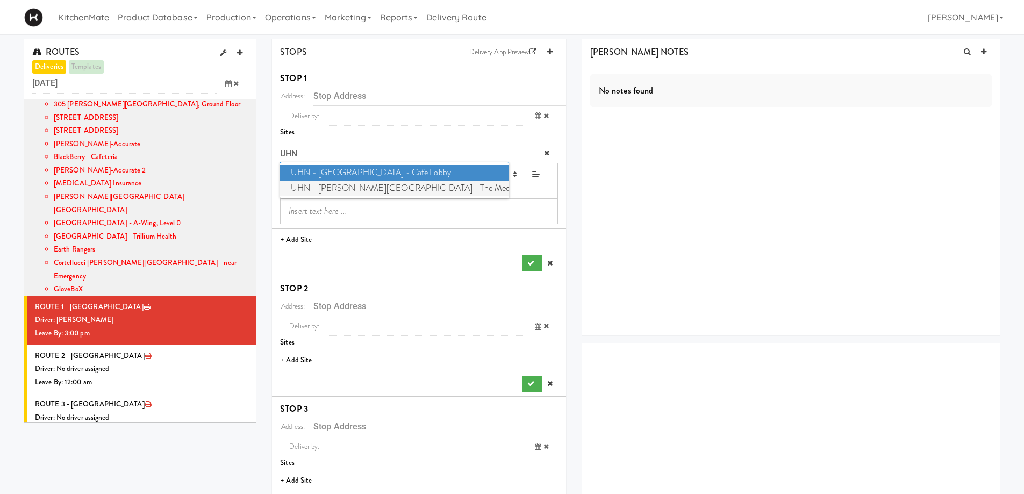
type input "UHN"
click at [366, 184] on span "UHN - Bickle Center - The Meeting Place" at bounding box center [394, 189] width 228 height 16
type input "130 Dunn Ave, Toronto, ON, CA"
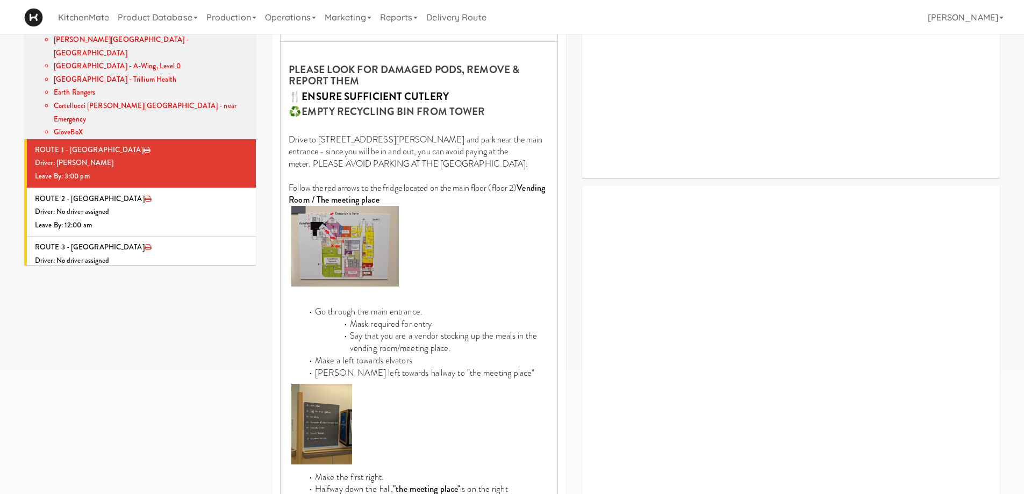
scroll to position [323, 0]
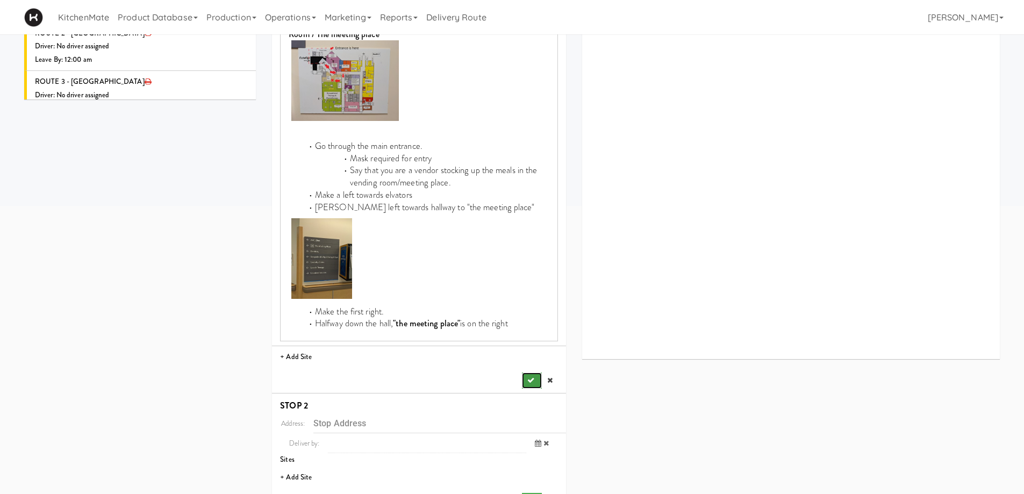
click at [538, 376] on button "submit" at bounding box center [531, 381] width 19 height 16
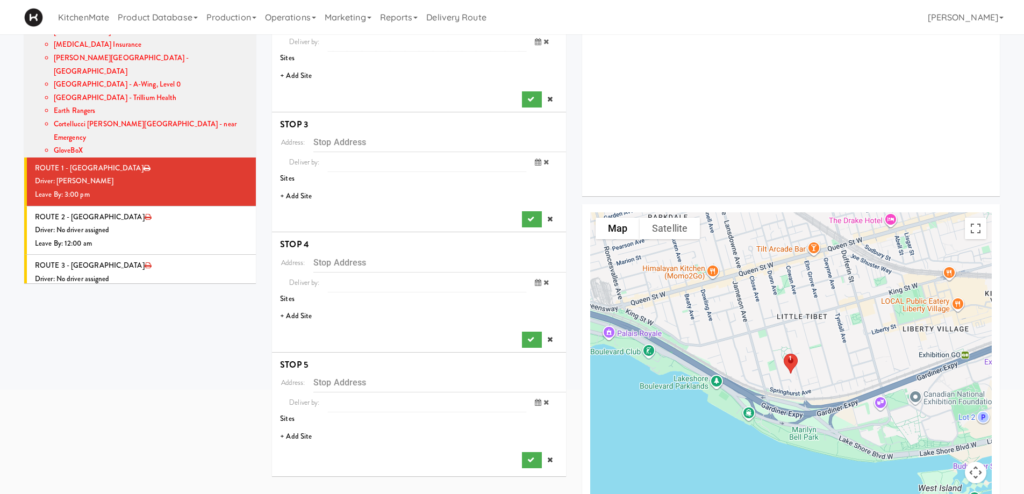
scroll to position [88, 0]
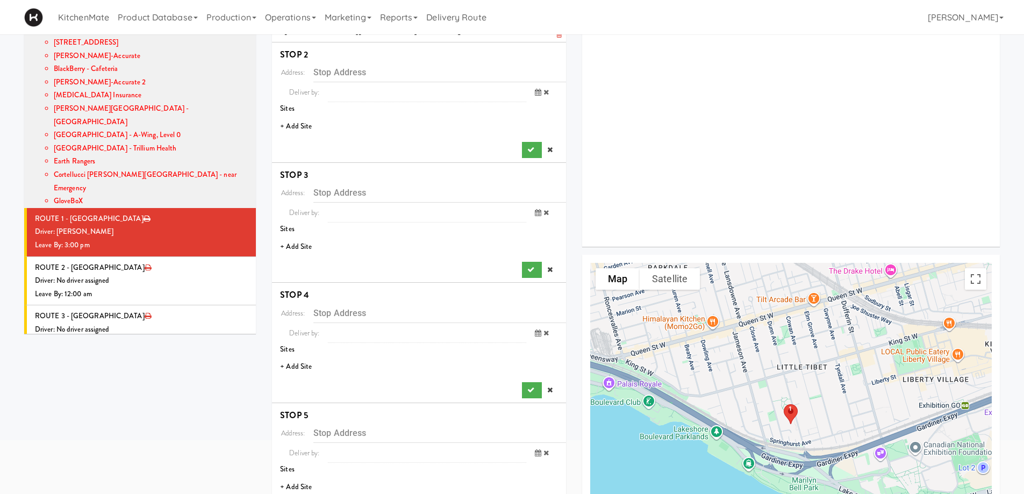
click at [304, 128] on li "+ Add Site" at bounding box center [419, 127] width 294 height 22
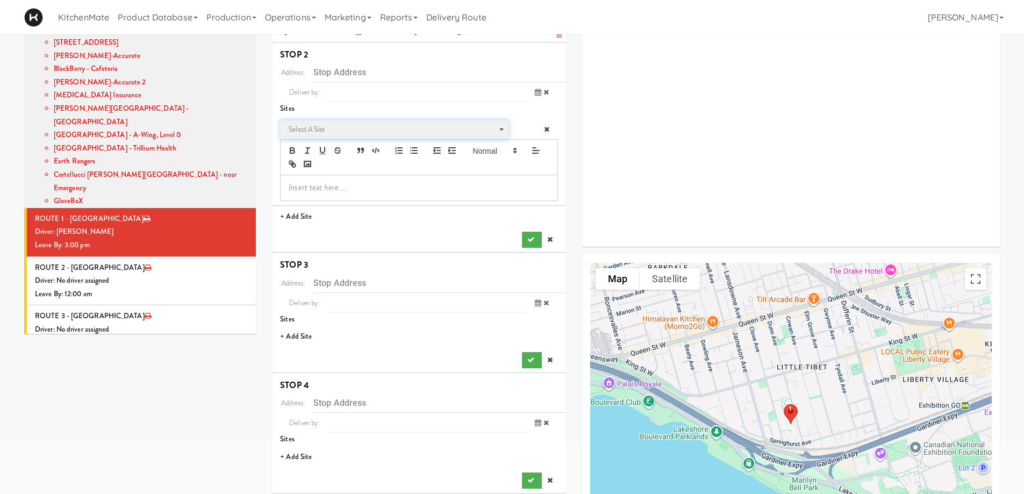
click at [322, 131] on span "Select a site" at bounding box center [391, 129] width 204 height 13
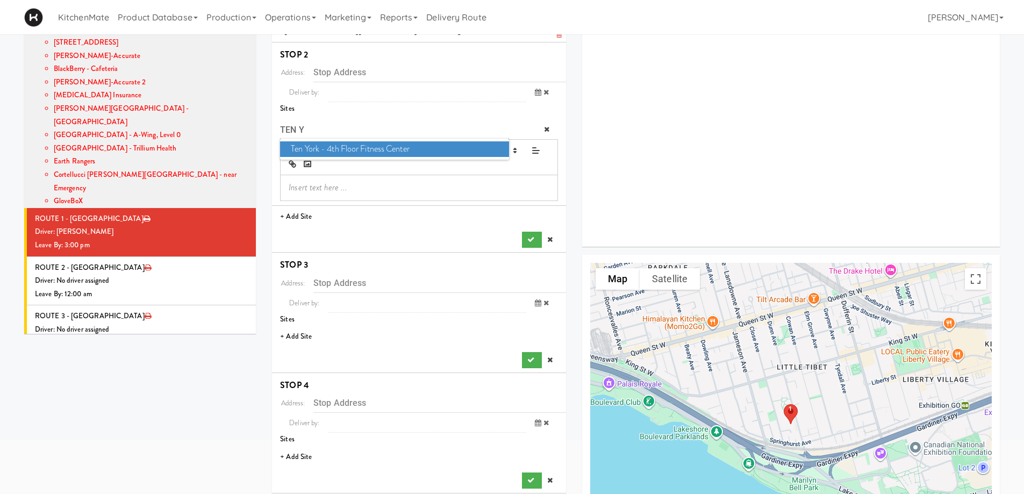
type input "TEN Y"
click at [341, 149] on span "Ten York - 4th Floor Fitness Center" at bounding box center [394, 149] width 228 height 16
type input "10 York St, Toronto, ON, CA"
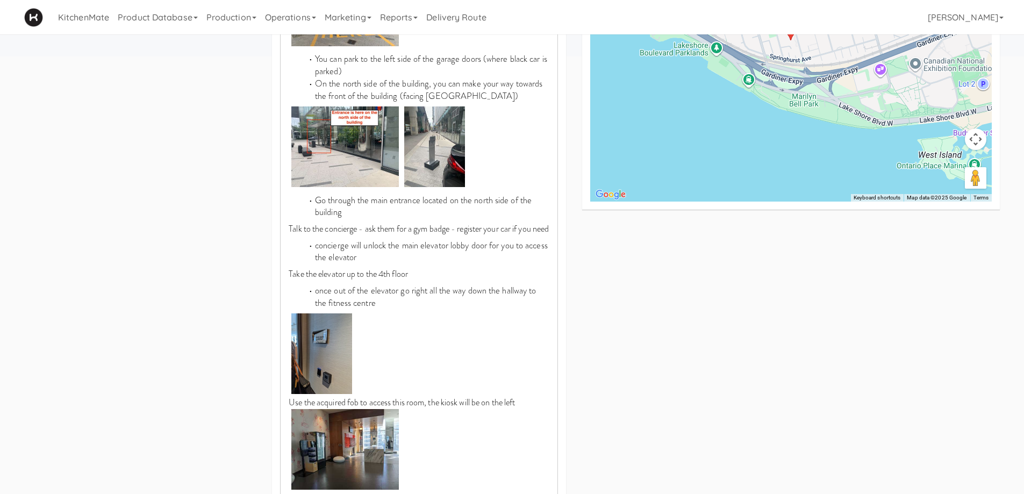
scroll to position [733, 0]
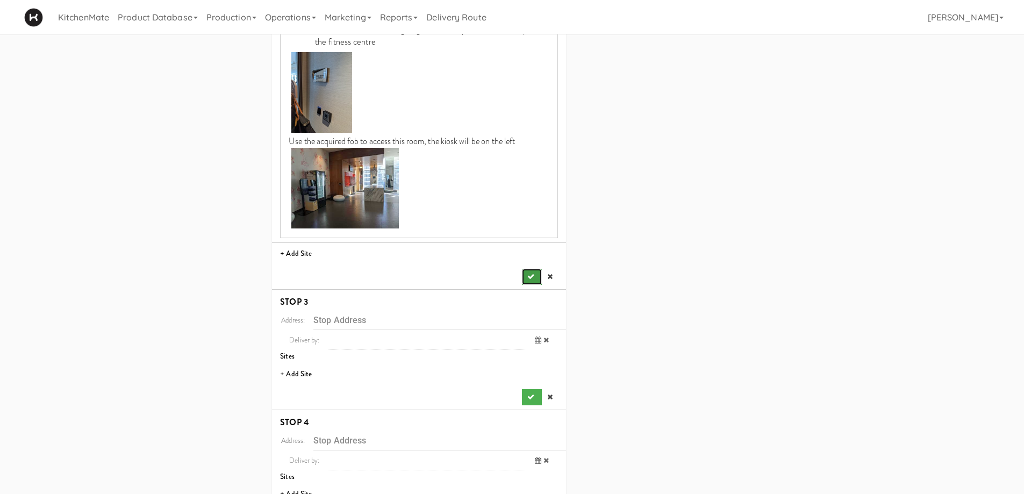
click at [526, 285] on button "submit" at bounding box center [531, 277] width 19 height 16
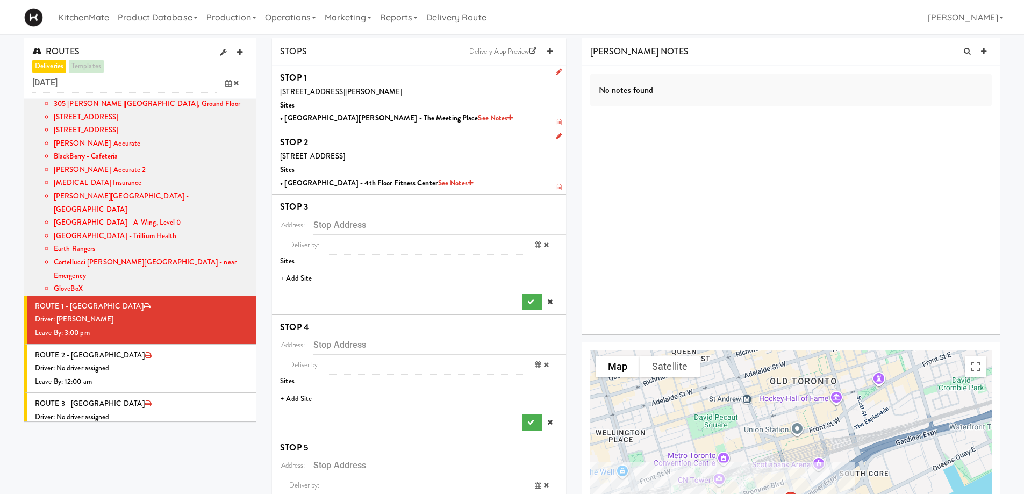
scroll to position [0, 0]
click at [310, 278] on li "+ Add Site" at bounding box center [419, 279] width 294 height 22
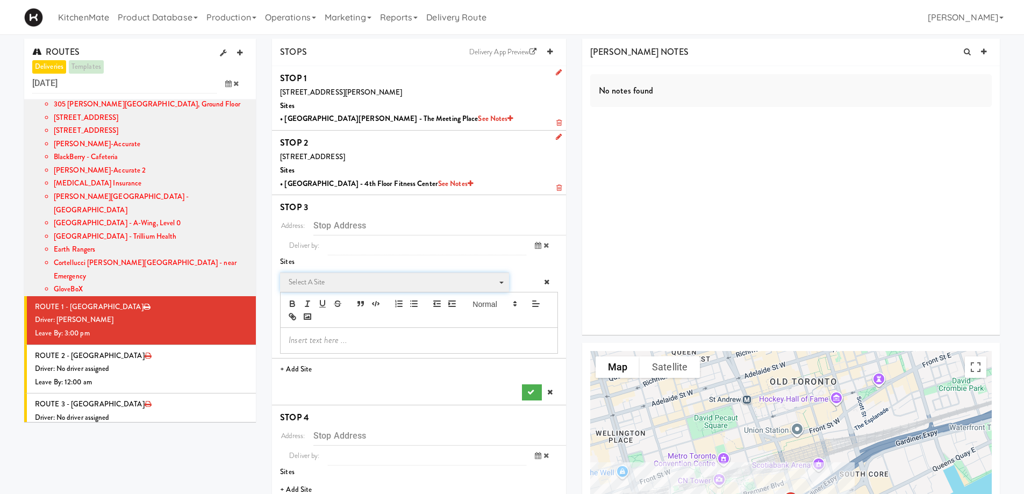
click at [342, 282] on span "Select a site" at bounding box center [391, 282] width 204 height 13
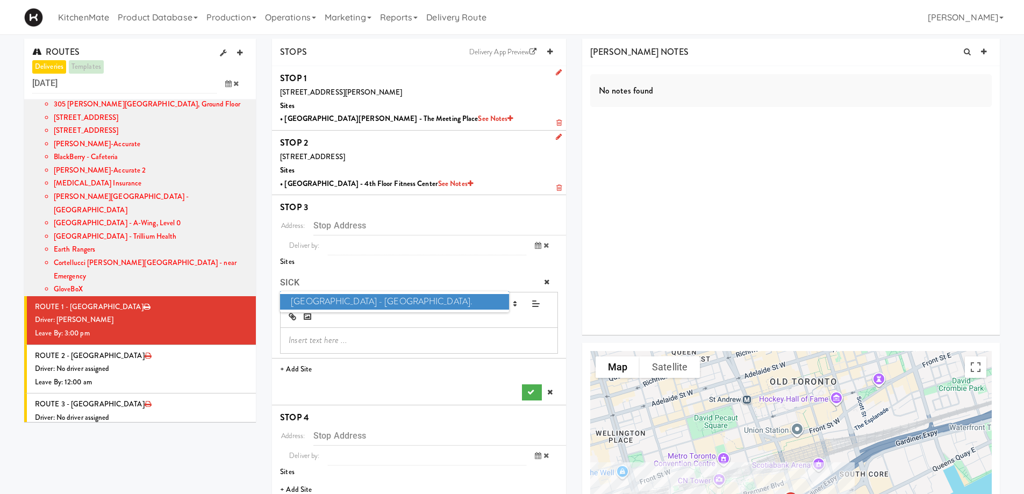
type input "SICK"
click at [342, 306] on span "SickKids Hospital - Main St." at bounding box center [394, 302] width 228 height 16
type input "170 Elizabeth St, Toronto, ON, CA"
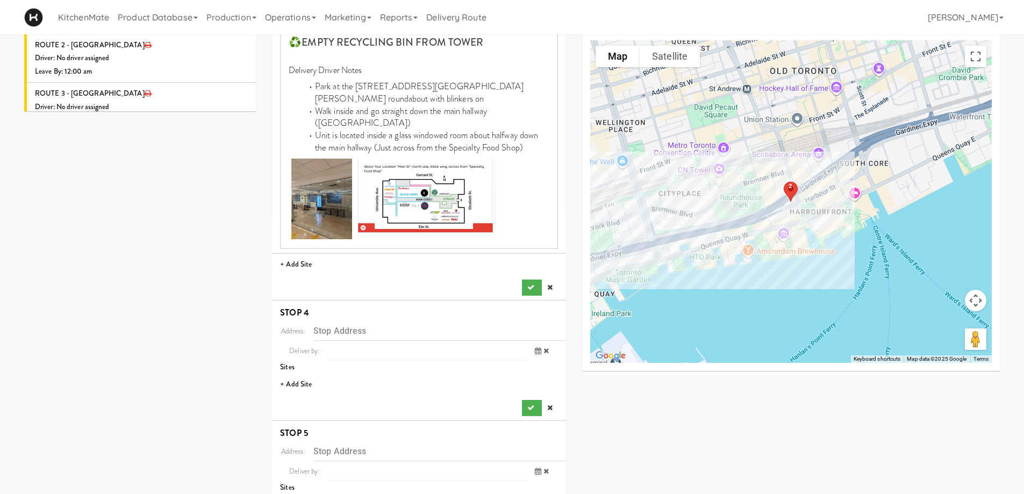
scroll to position [345, 0]
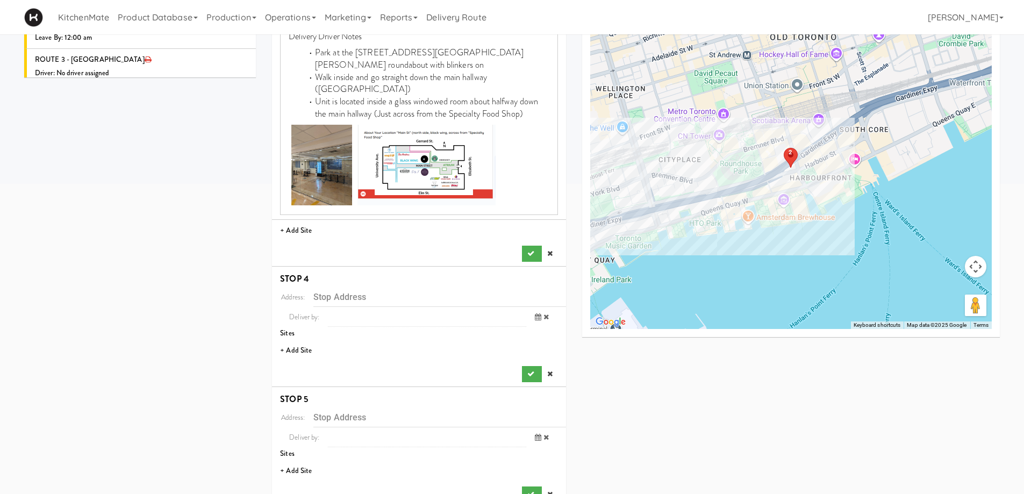
click at [520, 224] on div "Address: 170 Elizabeth St, Toronto, ON, CA Deliver by: previous Sep 25, 2025 ne…" at bounding box center [419, 66] width 278 height 391
click at [525, 246] on button "submit" at bounding box center [531, 254] width 19 height 16
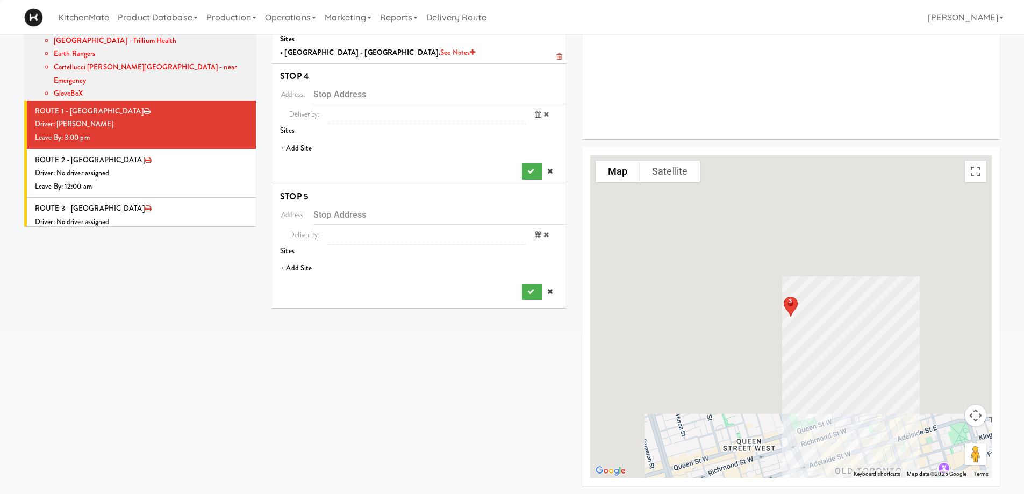
scroll to position [196, 0]
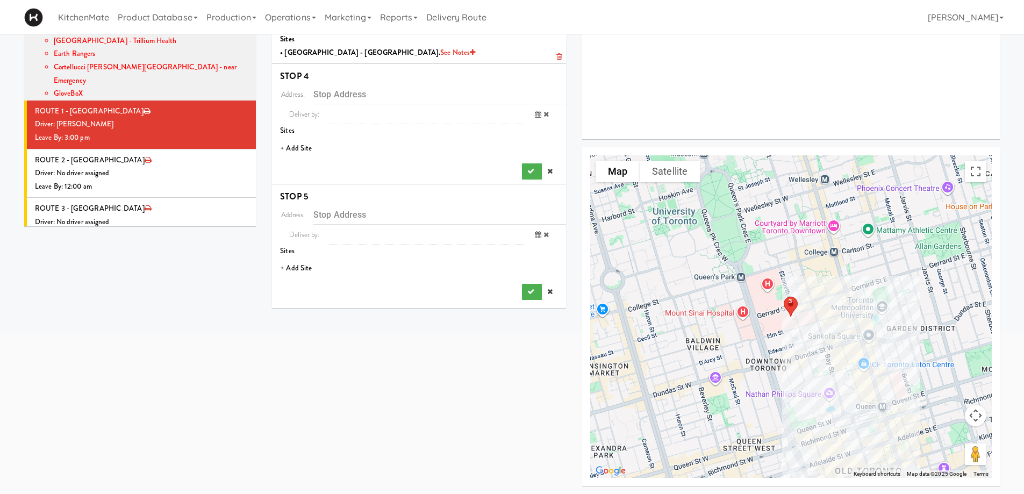
click at [300, 145] on li "+ Add Site" at bounding box center [419, 149] width 294 height 22
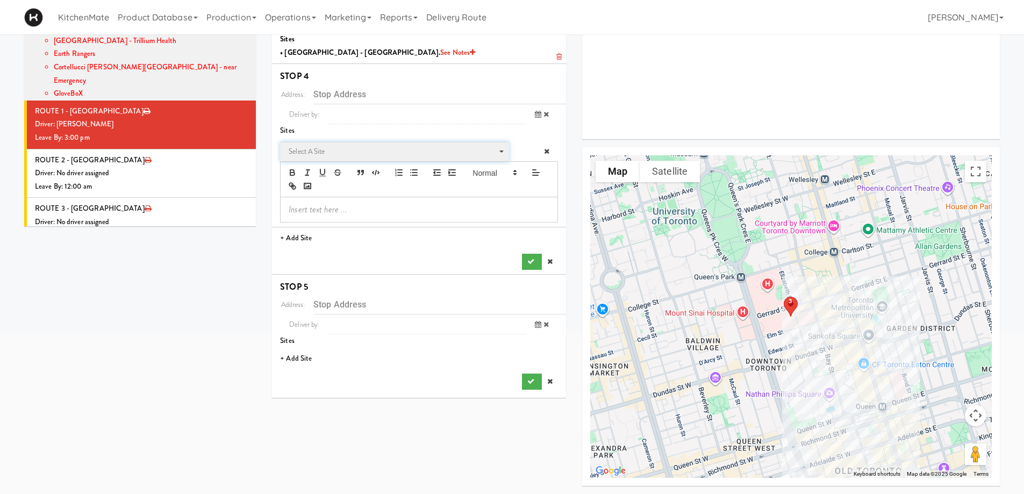
click at [353, 152] on span "Select a site" at bounding box center [391, 151] width 204 height 13
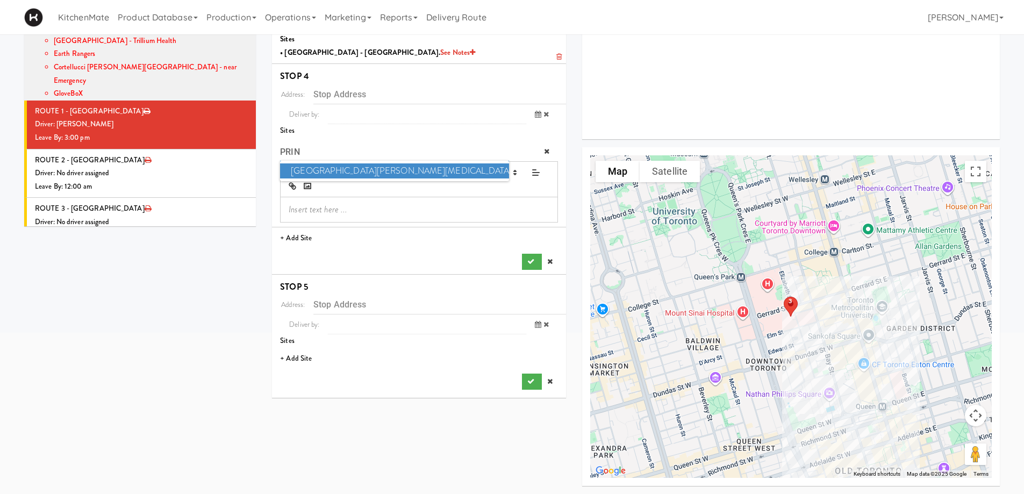
type input "PRIN"
click at [358, 171] on span "Princess Margaret Cancer Centre" at bounding box center [394, 171] width 228 height 16
type input "610 University Ave, Toronto, ON, CA"
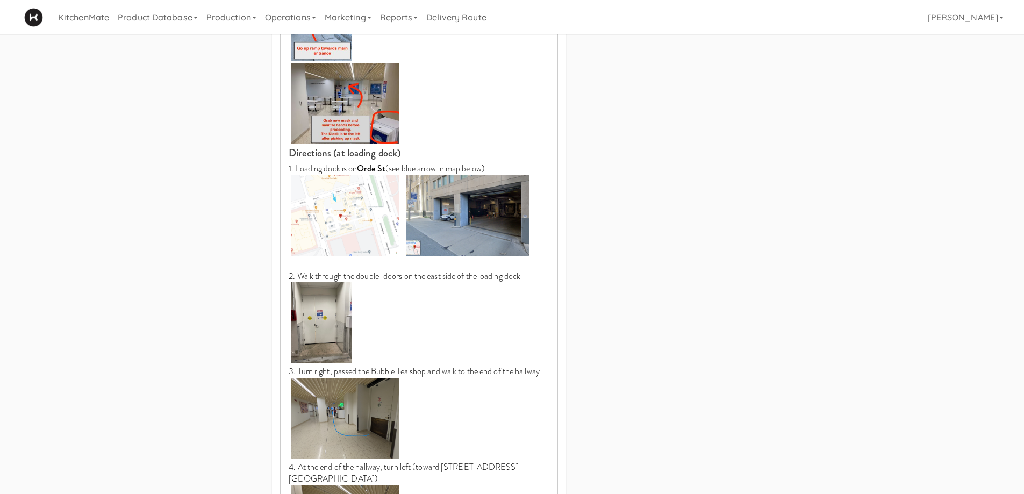
scroll to position [1056, 0]
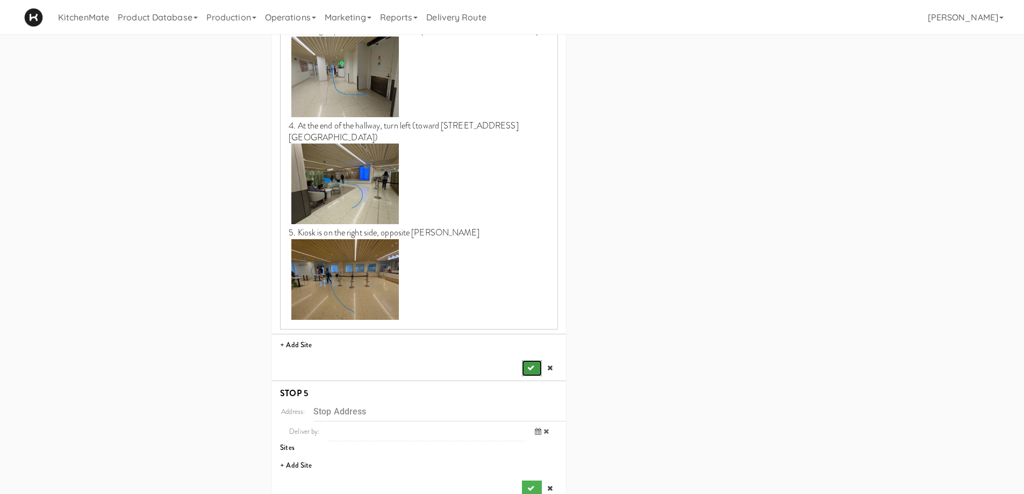
click at [525, 360] on button "submit" at bounding box center [531, 368] width 19 height 16
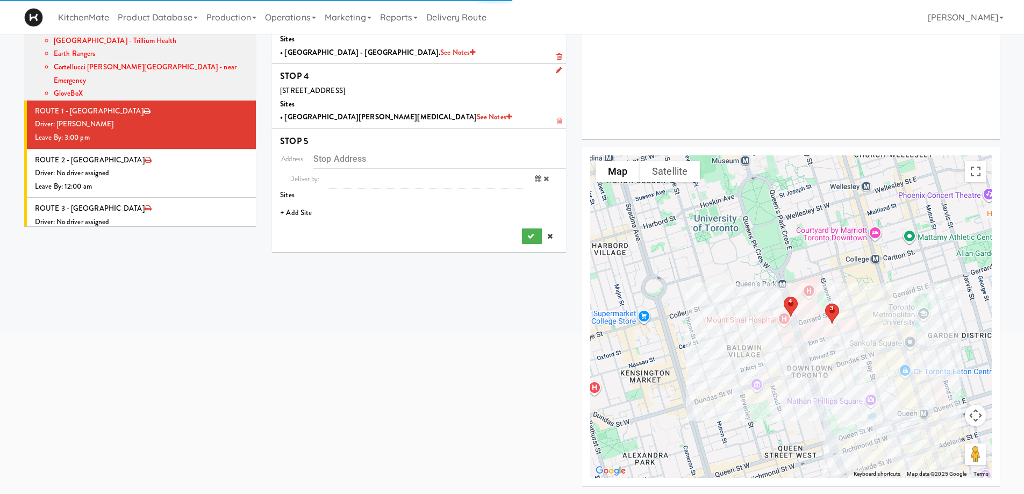
scroll to position [196, 0]
click at [296, 212] on li "+ Add Site" at bounding box center [419, 213] width 294 height 22
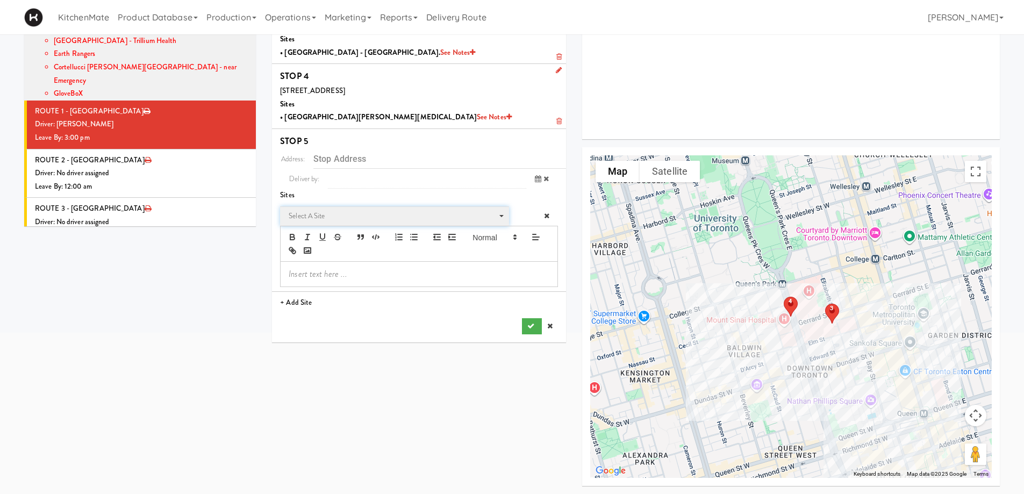
click at [323, 219] on span "Select a site" at bounding box center [391, 216] width 204 height 13
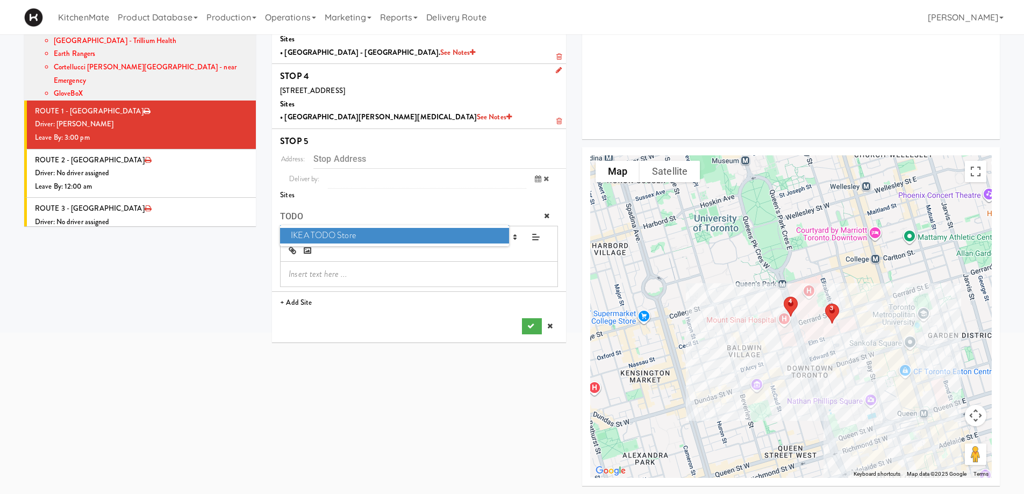
type input "TODO"
click at [344, 235] on span "IKEA TODO Store" at bounding box center [394, 236] width 228 height 16
type input "[STREET_ADDRESS]"
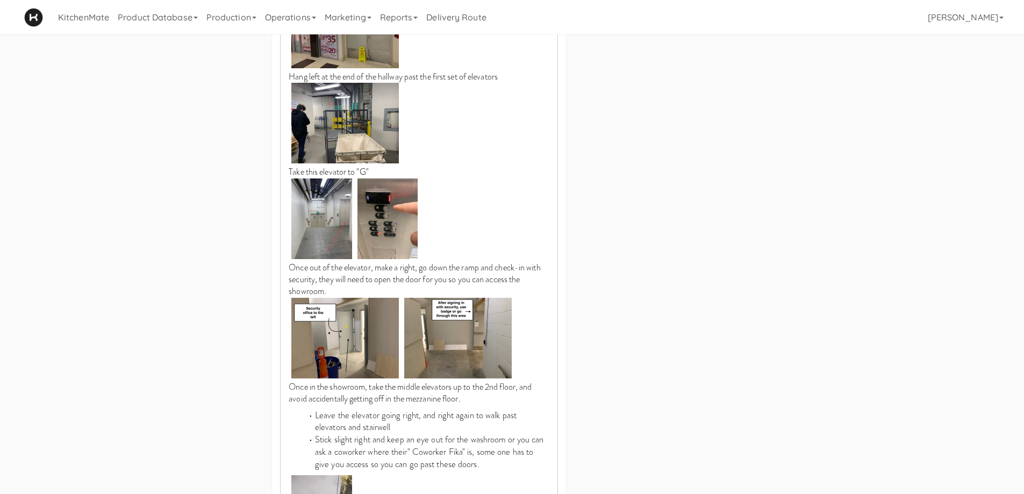
scroll to position [1265, 0]
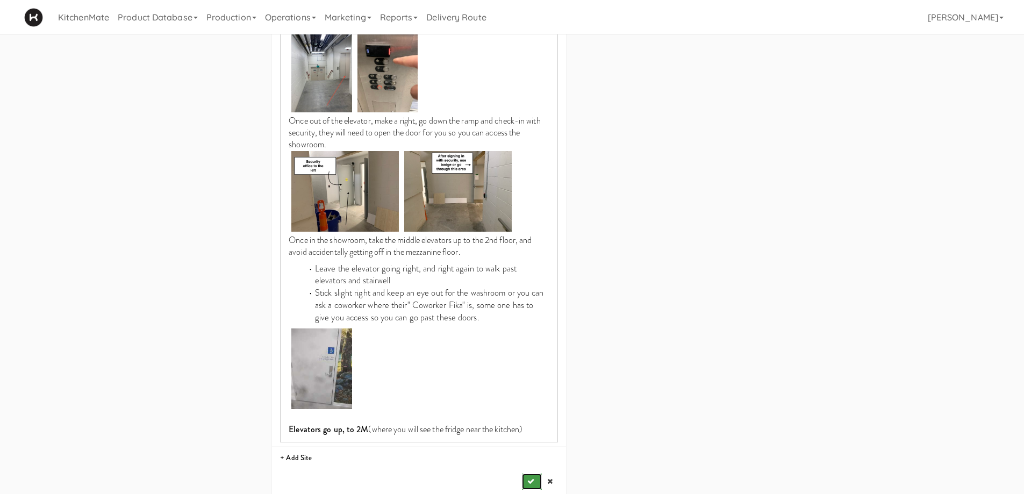
click at [530, 478] on icon "submit" at bounding box center [530, 481] width 7 height 7
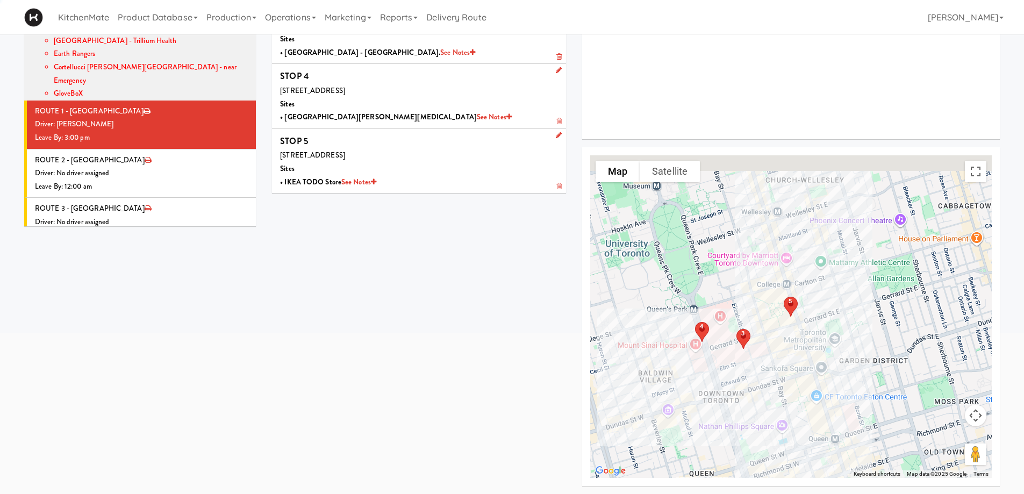
scroll to position [196, 0]
click at [148, 167] on div "Driver: No driver assigned" at bounding box center [141, 173] width 213 height 13
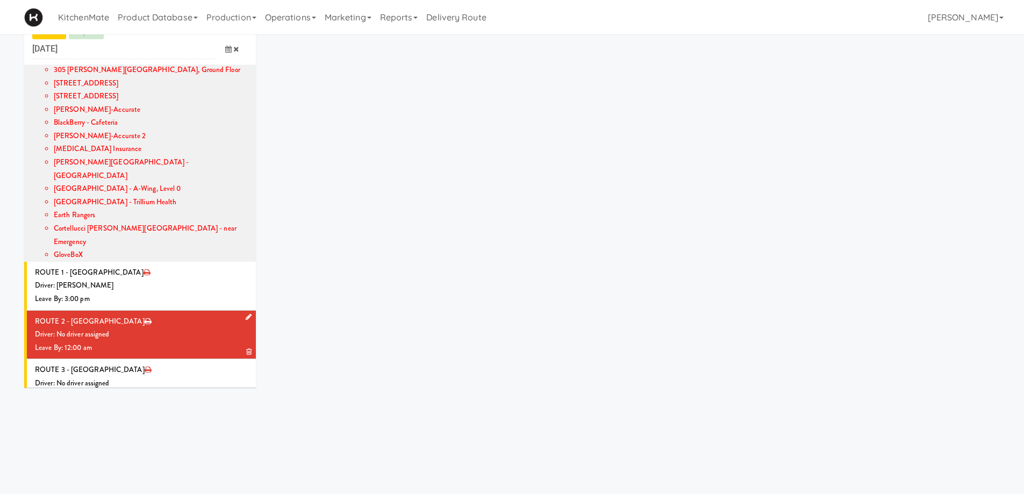
scroll to position [34, 0]
click at [246, 313] on icon at bounding box center [249, 316] width 6 height 7
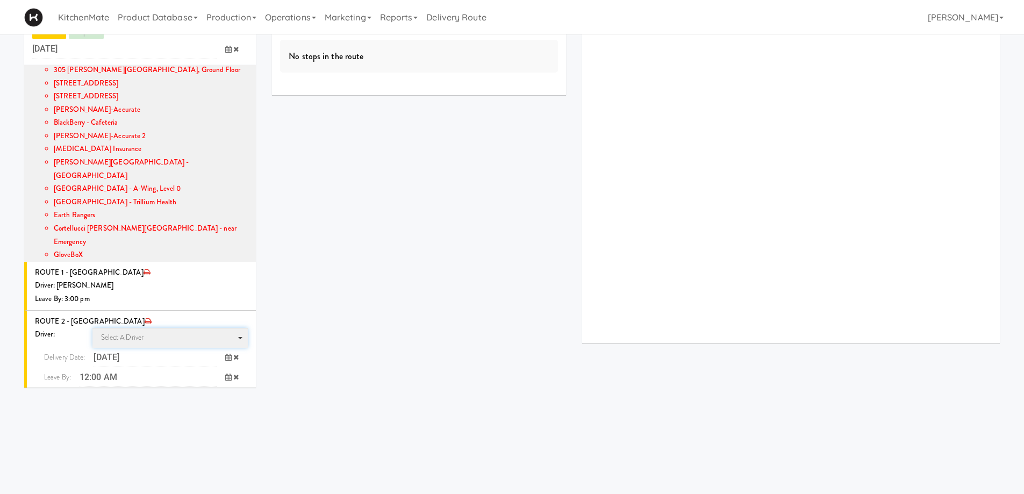
click at [162, 328] on span "Select a driver Select a driver" at bounding box center [170, 338] width 156 height 20
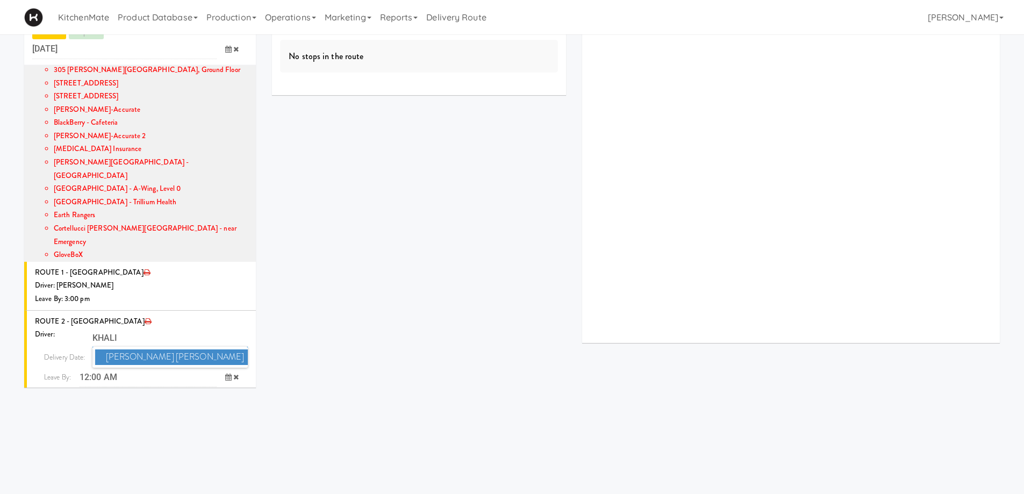
type input "KHALI"
click at [168, 349] on span "Khalil Odim Chedid" at bounding box center [171, 357] width 153 height 16
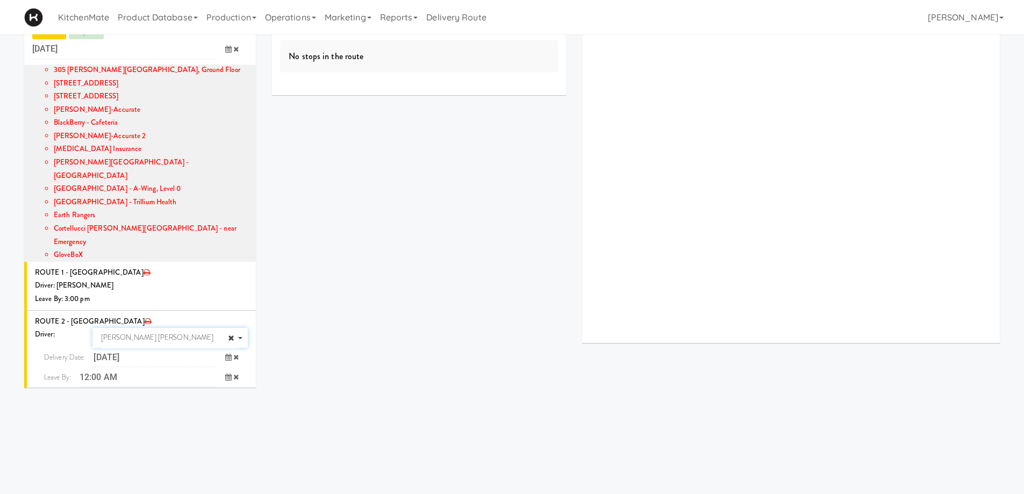
click at [225, 374] on icon at bounding box center [228, 377] width 6 height 7
click at [191, 448] on span "3:00 PM" at bounding box center [184, 457] width 42 height 18
click at [58, 393] on span "3:00 PM" at bounding box center [59, 402] width 42 height 18
click at [218, 396] on icon "submit" at bounding box center [221, 399] width 7 height 7
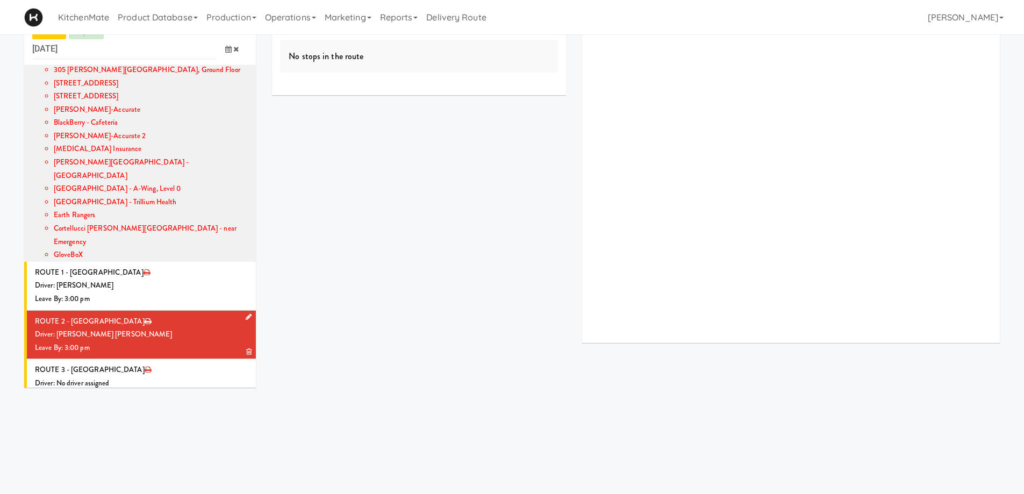
click at [189, 341] on div "Leave By: 3:00 pm" at bounding box center [141, 347] width 213 height 13
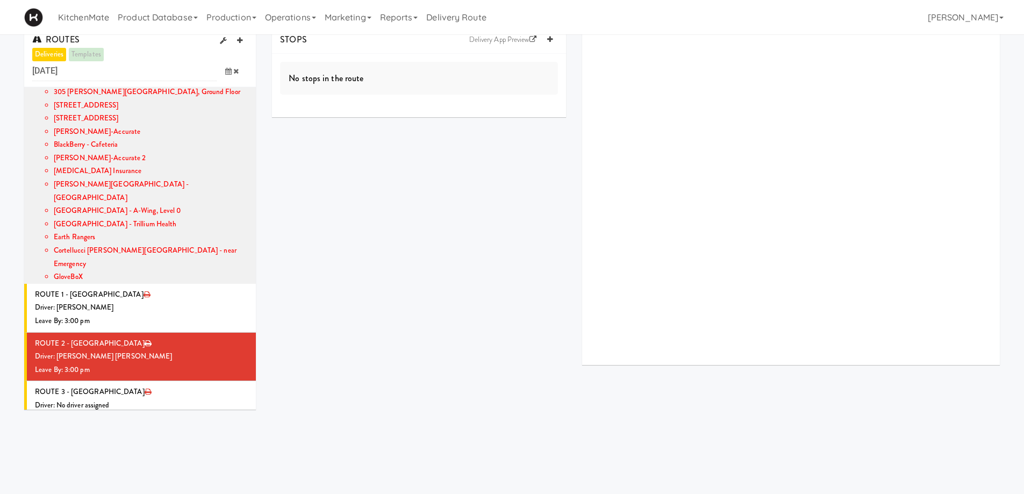
scroll to position [0, 0]
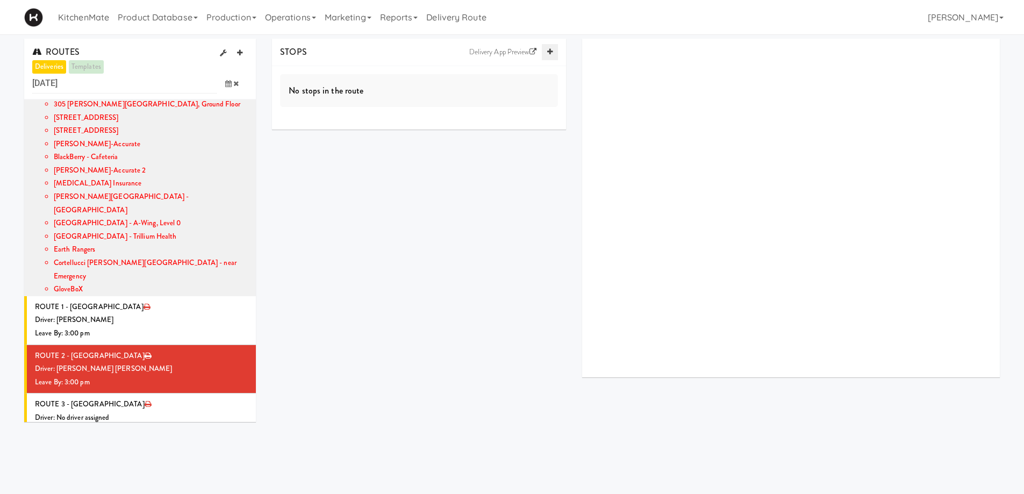
click at [548, 48] on link at bounding box center [550, 52] width 16 height 16
click at [549, 47] on link at bounding box center [550, 52] width 16 height 16
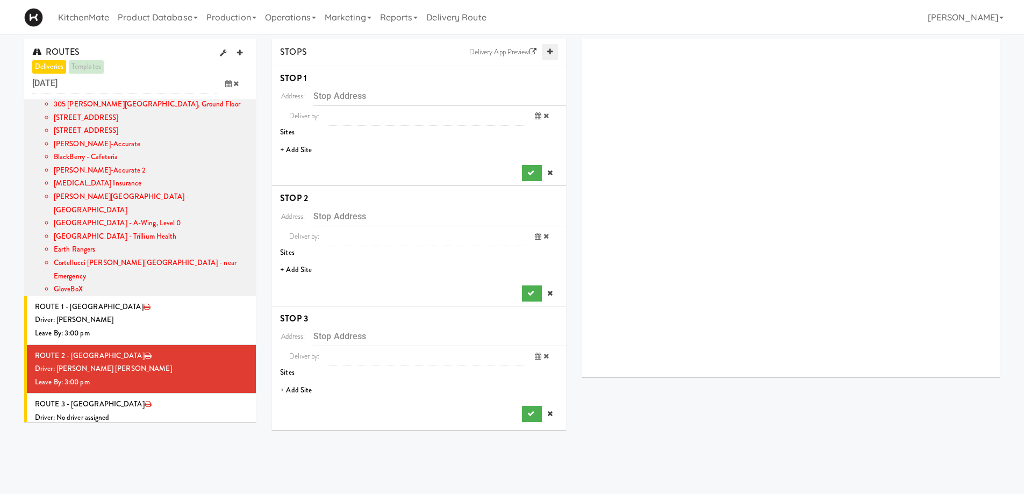
click at [549, 47] on link at bounding box center [550, 52] width 16 height 16
click at [549, 48] on icon at bounding box center [549, 51] width 5 height 7
click at [549, 49] on icon at bounding box center [549, 51] width 5 height 7
click at [303, 154] on li "+ Add Site" at bounding box center [419, 150] width 294 height 22
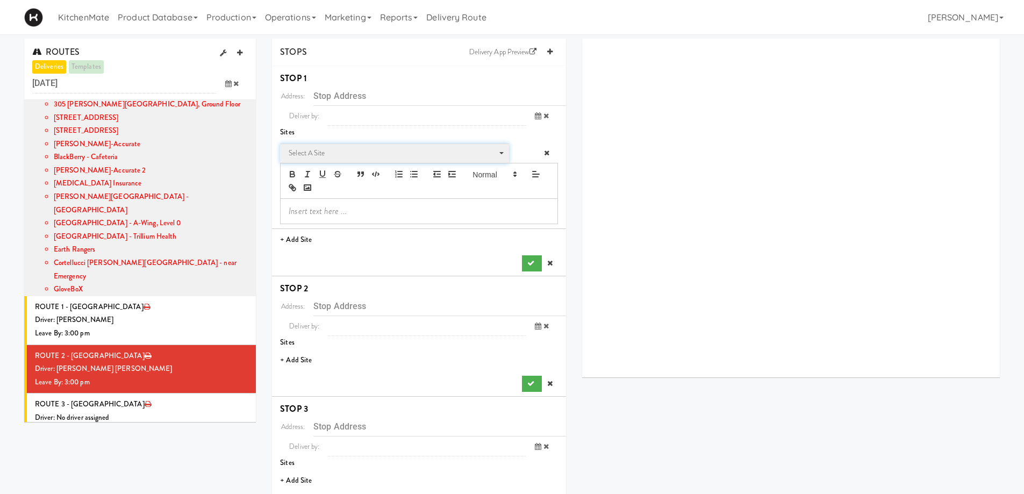
click at [308, 154] on span "Select a site" at bounding box center [391, 153] width 204 height 13
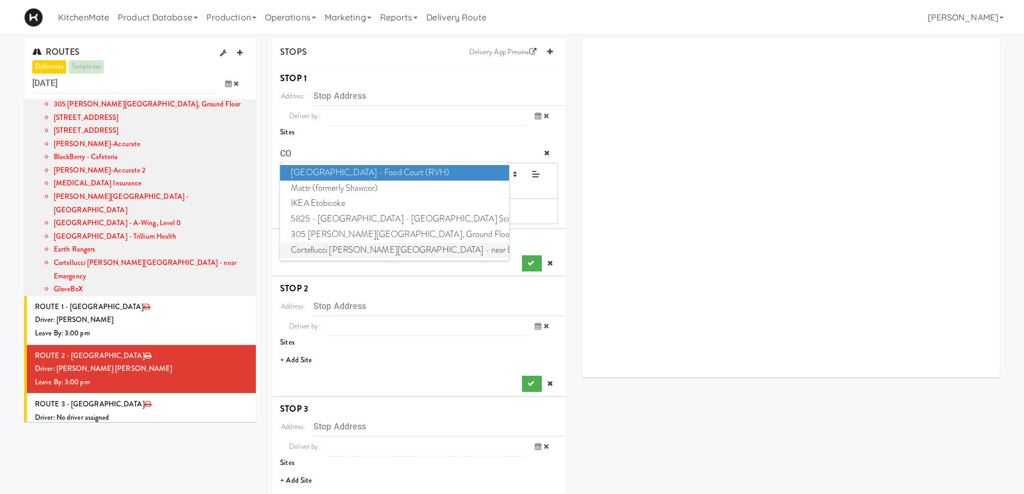
type input "CO"
click at [332, 255] on span "Cortellucci Vaughan Hospital - near Emergency" at bounding box center [394, 250] width 228 height 16
type input "3200 Major MacKenzie Dr W, Vaughan, ON, CA"
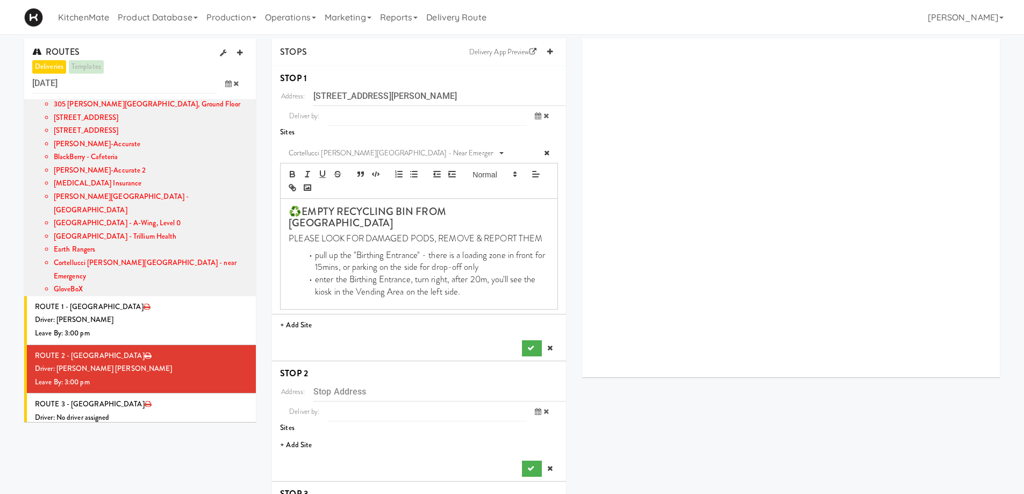
click at [532, 348] on li "STOP 1 Address: 3200 Major MacKenzie Dr W, Vaughan, ON, CA Deliver by: previous…" at bounding box center [419, 214] width 294 height 296
click at [530, 345] on icon "submit" at bounding box center [530, 348] width 7 height 7
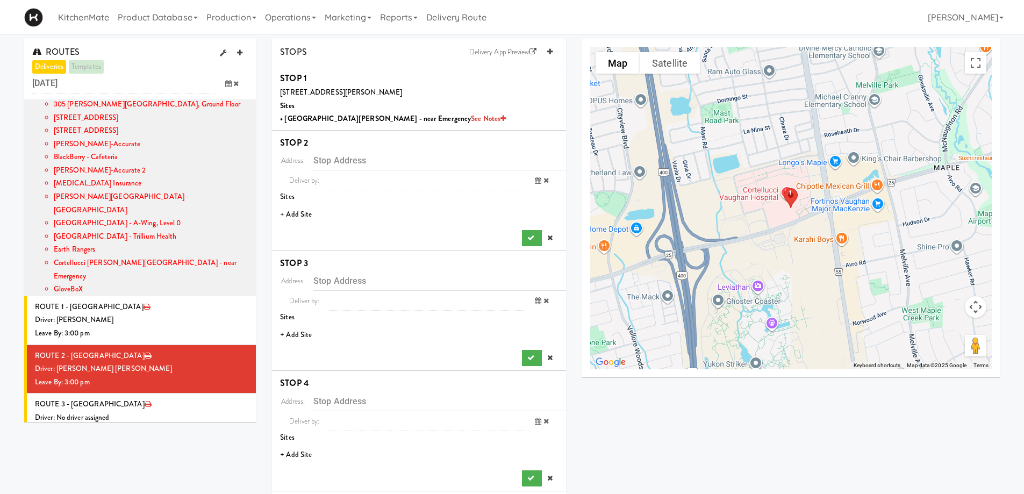
click at [295, 213] on li "+ Add Site" at bounding box center [419, 215] width 294 height 22
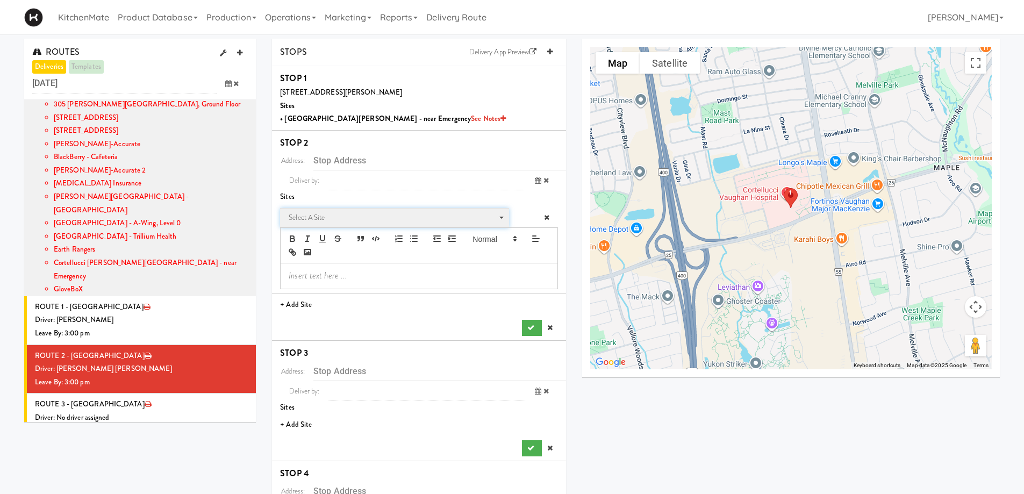
click at [324, 218] on span "Select a site" at bounding box center [391, 217] width 204 height 13
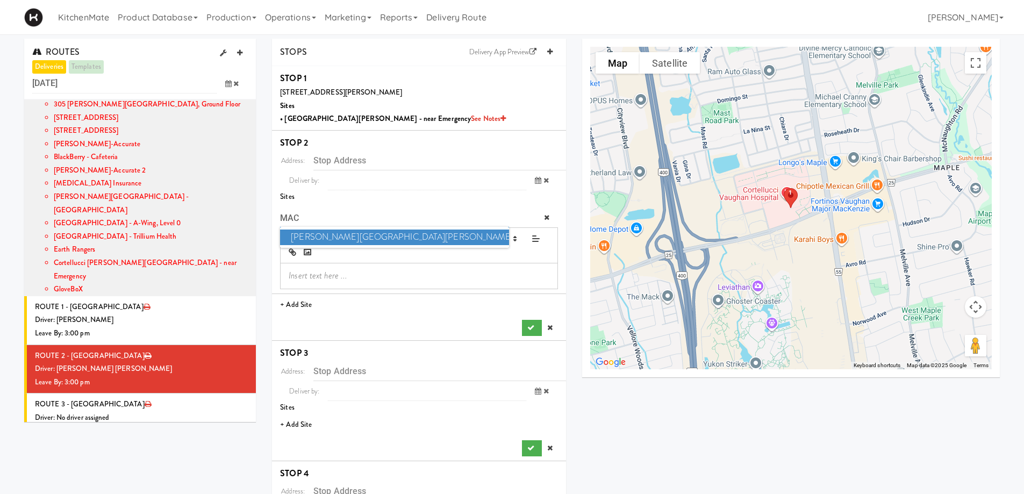
type input "MAC"
click at [354, 239] on span "Mackenzie Richmond Hill Hospital - Emergency Room" at bounding box center [394, 238] width 228 height 16
type input "10 Trench St, Richmond Hill, ON, CA"
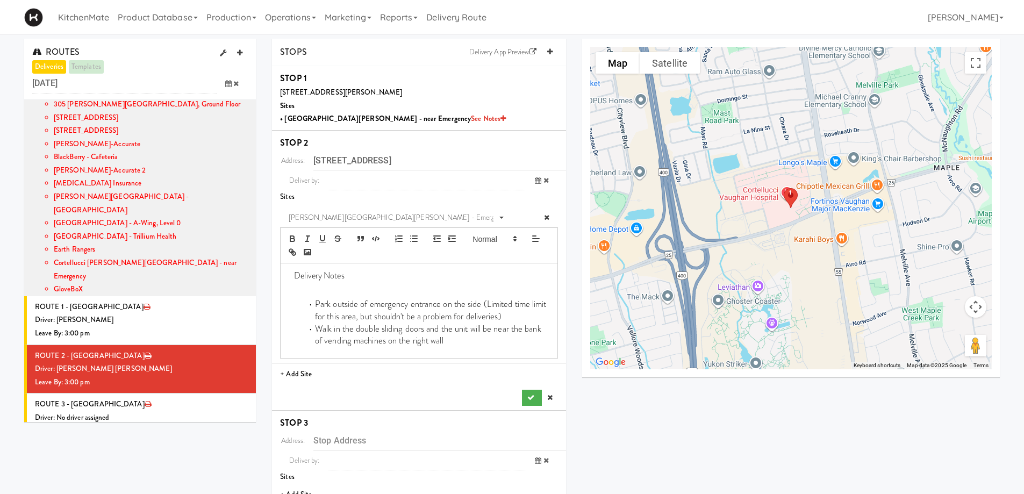
click at [536, 389] on div "Address: 10 Trench St, Richmond Hill, ON, CA Deliver by: previous Sep 25, 2025 …" at bounding box center [419, 278] width 278 height 255
click at [535, 392] on button "submit" at bounding box center [531, 398] width 19 height 16
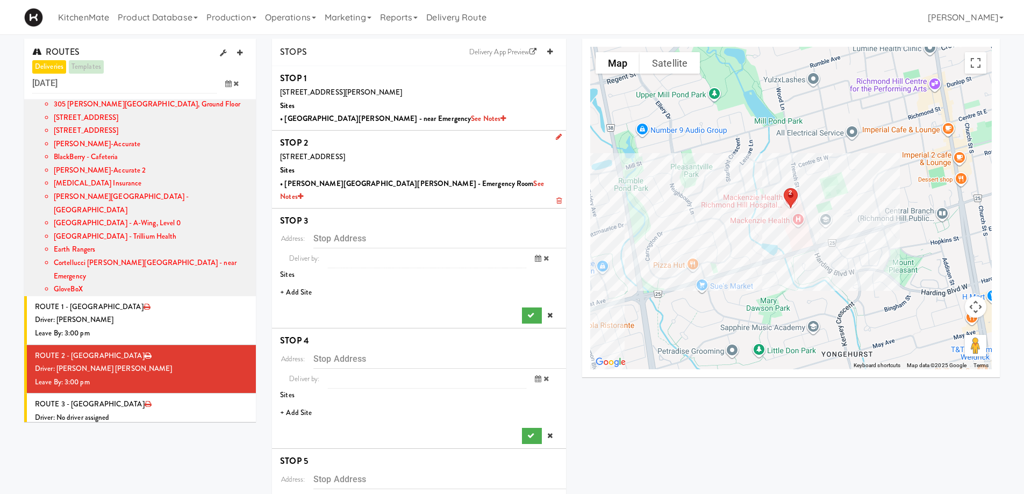
click at [304, 282] on li "+ Add Site" at bounding box center [419, 293] width 294 height 22
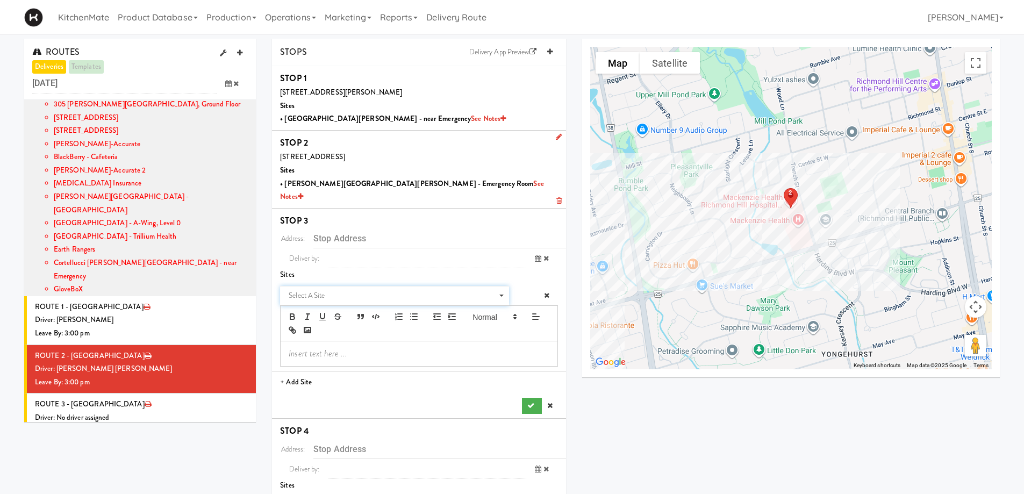
click at [325, 289] on span "Select a site" at bounding box center [391, 295] width 204 height 13
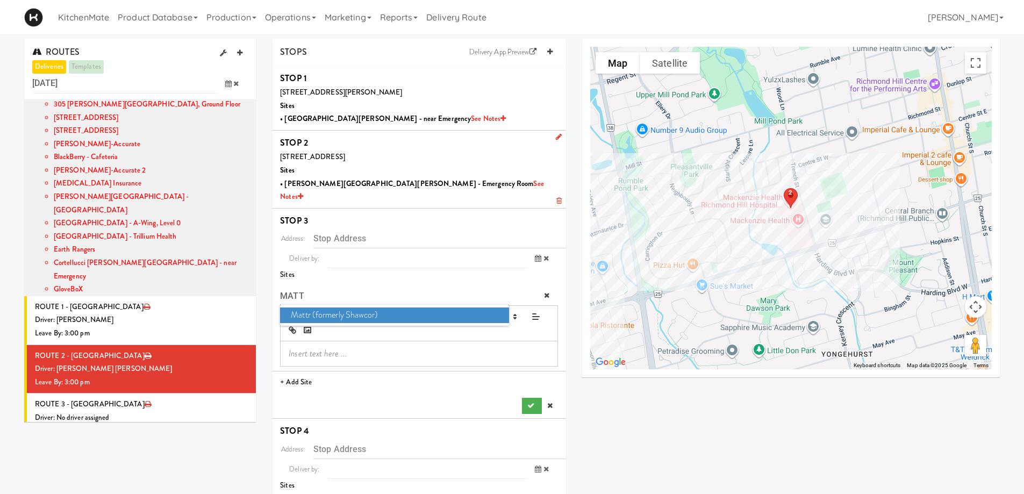
type input "MATT"
click at [359, 308] on span "Mattr (formerly Shawcor)" at bounding box center [394, 316] width 228 height 16
type input "336 Courtland Ave, Vaughan, ON, CA"
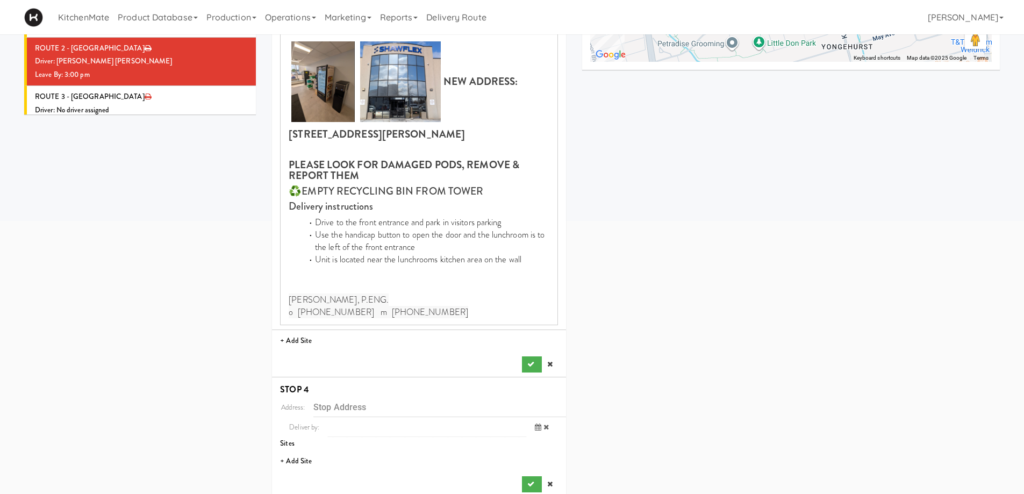
scroll to position [323, 0]
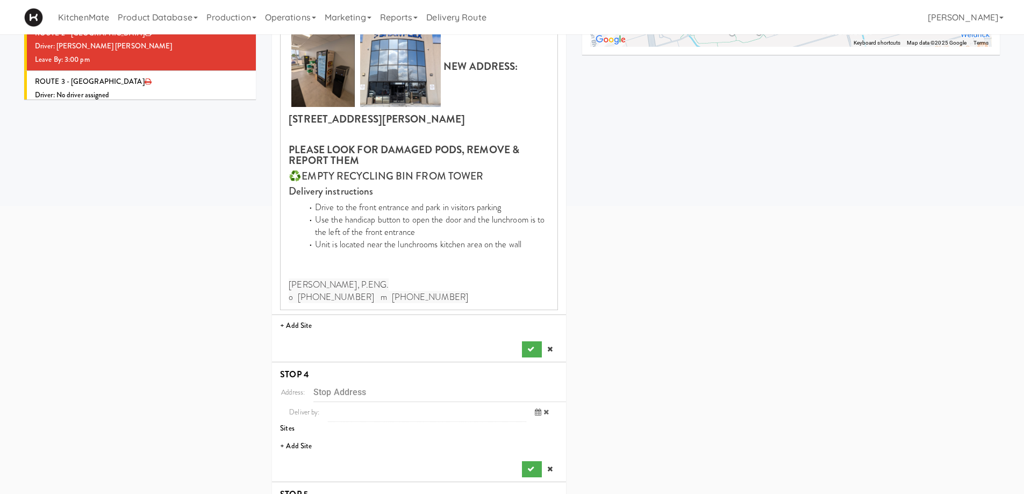
click at [532, 327] on div "Address: 336 Courtland Ave, Vaughan, ON, CA Deliver by: previous Sep 25, 2025 n…" at bounding box center [419, 131] width 278 height 451
click at [525, 341] on button "submit" at bounding box center [531, 349] width 19 height 16
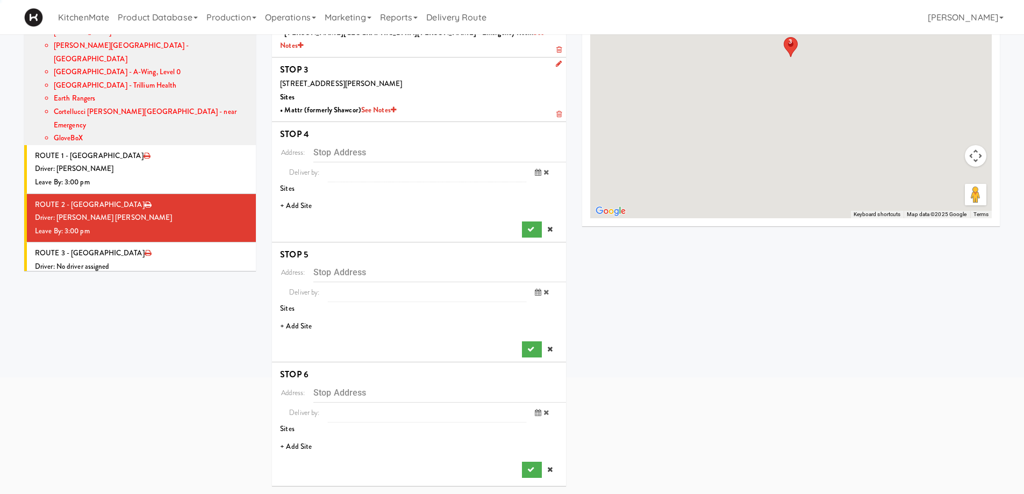
scroll to position [138, 0]
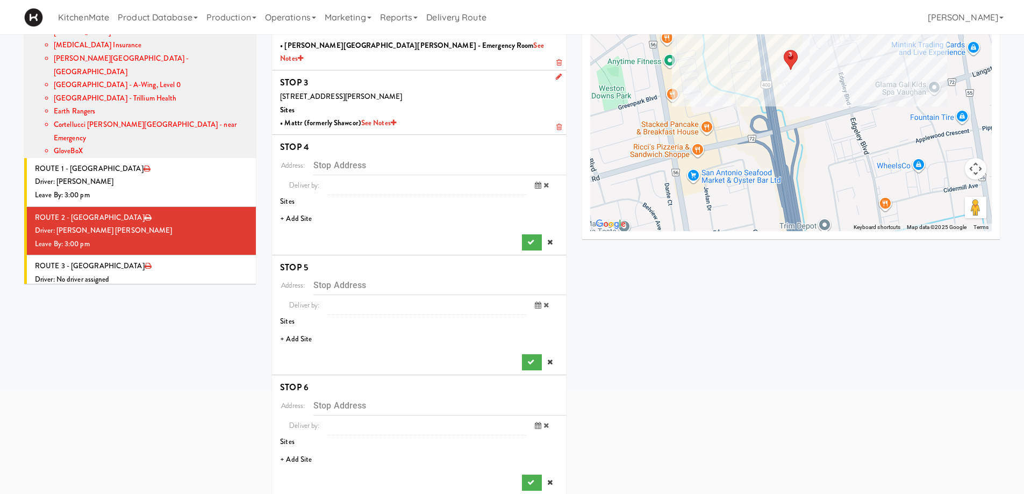
click at [302, 208] on li "+ Add Site" at bounding box center [419, 219] width 294 height 22
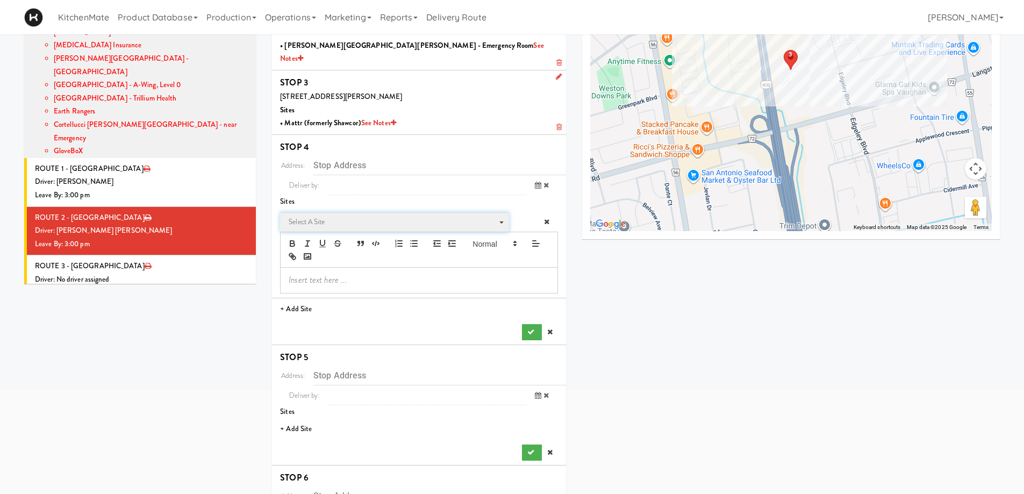
click at [348, 216] on span "Select a site" at bounding box center [391, 222] width 204 height 13
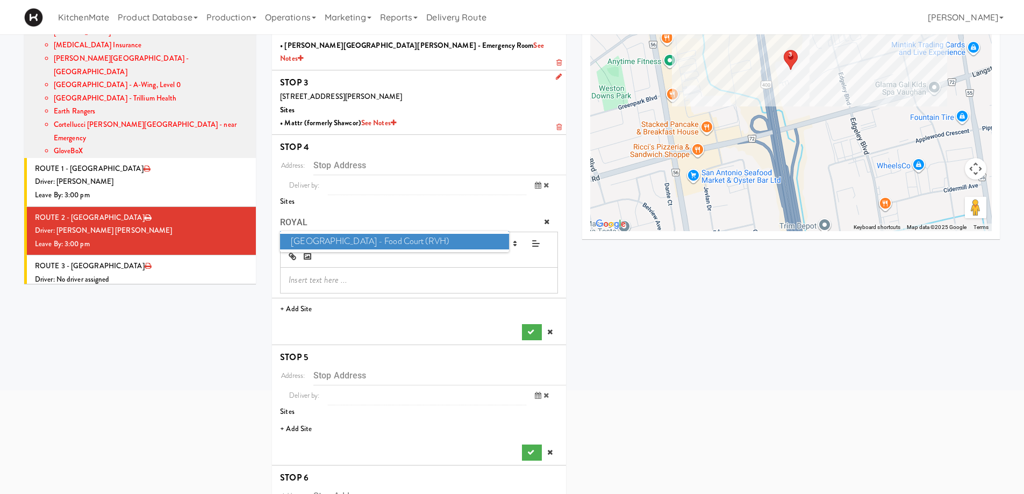
type input "ROYAL"
click at [344, 234] on span "Royal Victoria Regional Health Centre - Food Court (RVH)" at bounding box center [394, 242] width 228 height 16
type input "201 Georgian Dr, Barrie, ON, CA"
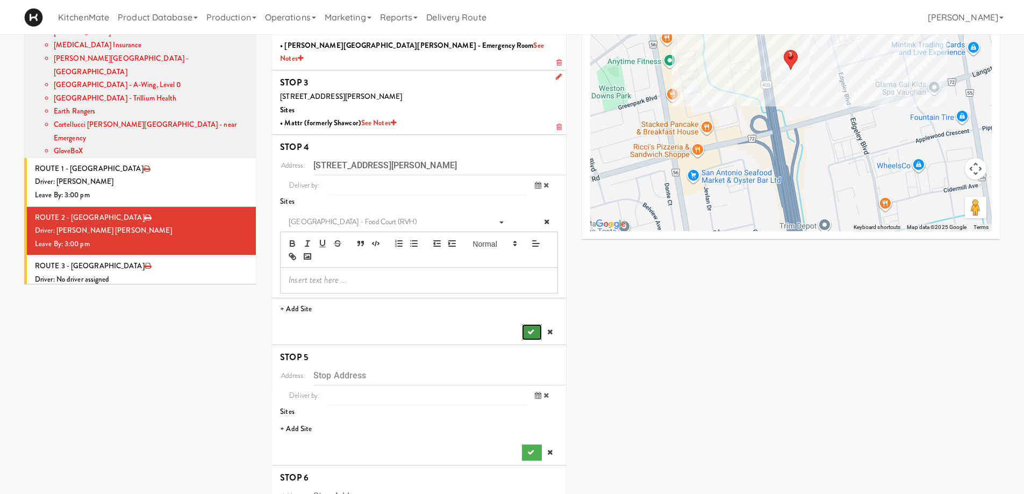
click at [522, 324] on button "submit" at bounding box center [531, 332] width 19 height 16
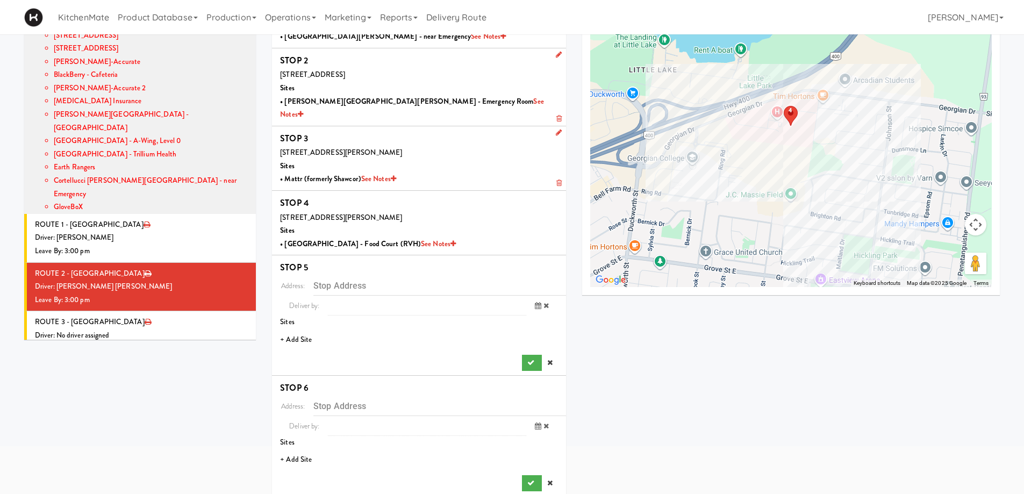
click at [299, 329] on li "+ Add Site" at bounding box center [419, 340] width 294 height 22
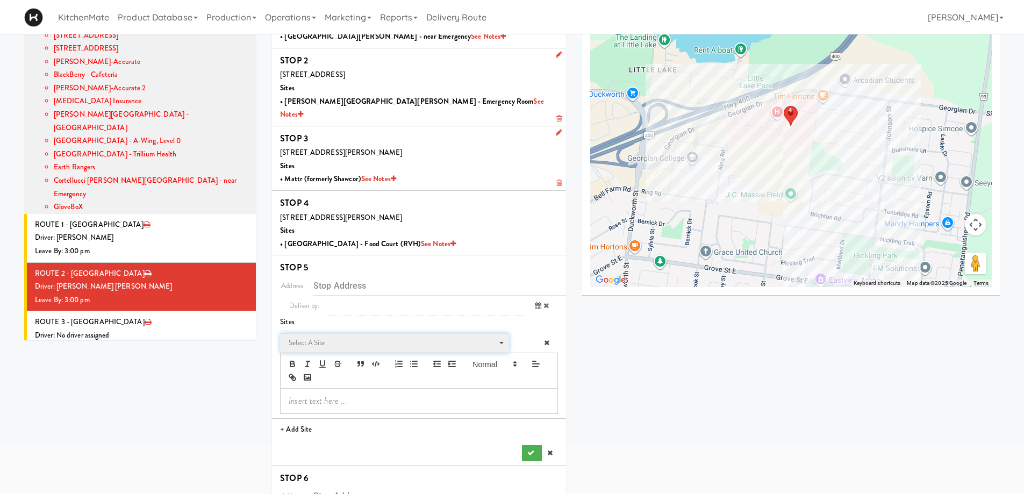
click at [334, 337] on span "Select a site" at bounding box center [391, 343] width 204 height 13
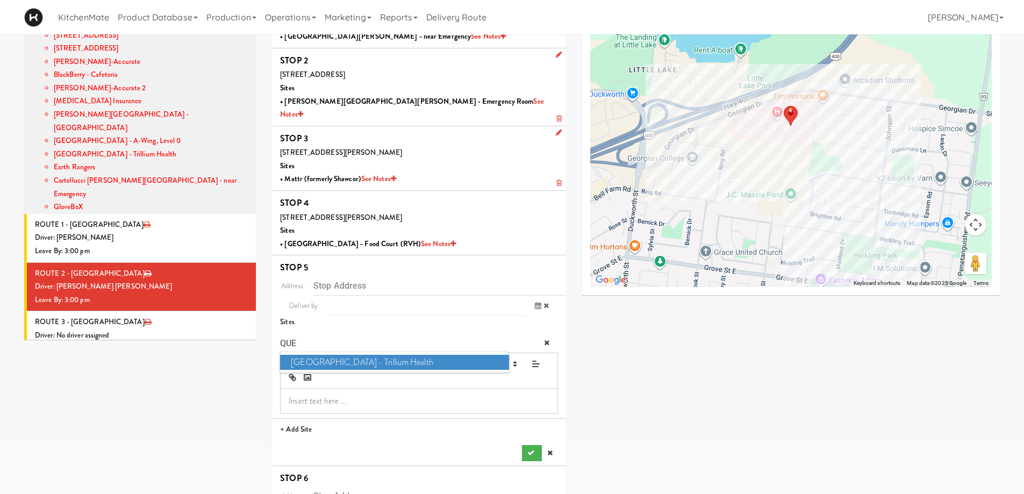
type input "QUE"
click at [353, 355] on span "Queensway Health Centre - Trillium Health" at bounding box center [394, 363] width 228 height 16
type input "150 Sherway Dr, Toronto, ON, CA"
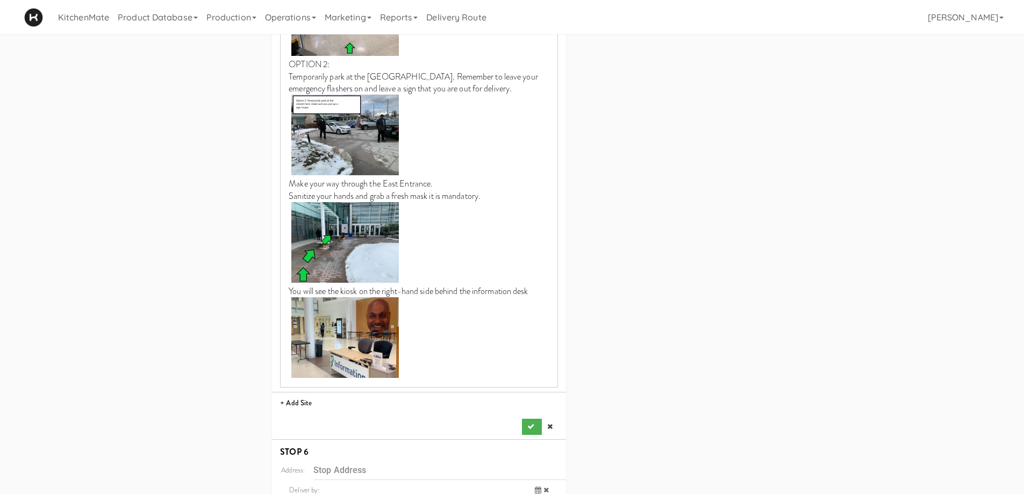
scroll to position [1234, 0]
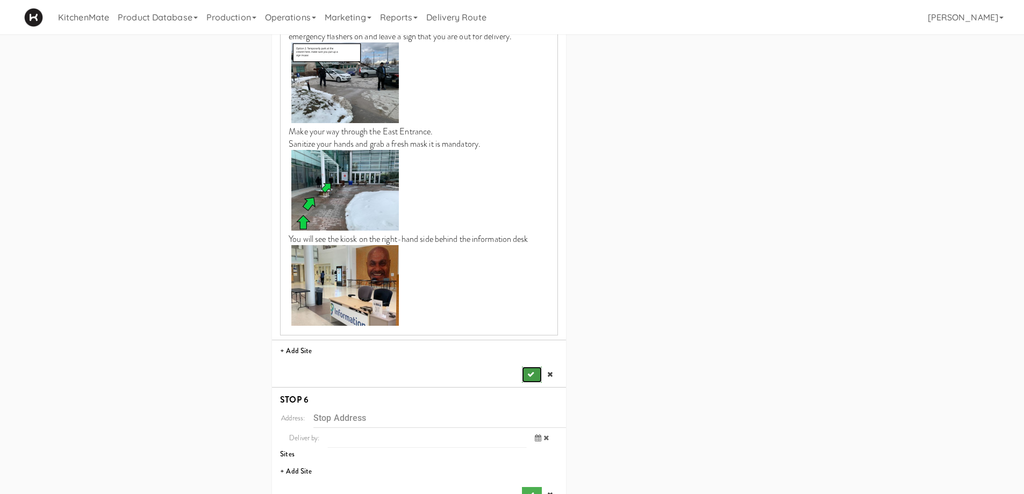
click at [532, 371] on icon "submit" at bounding box center [530, 374] width 7 height 7
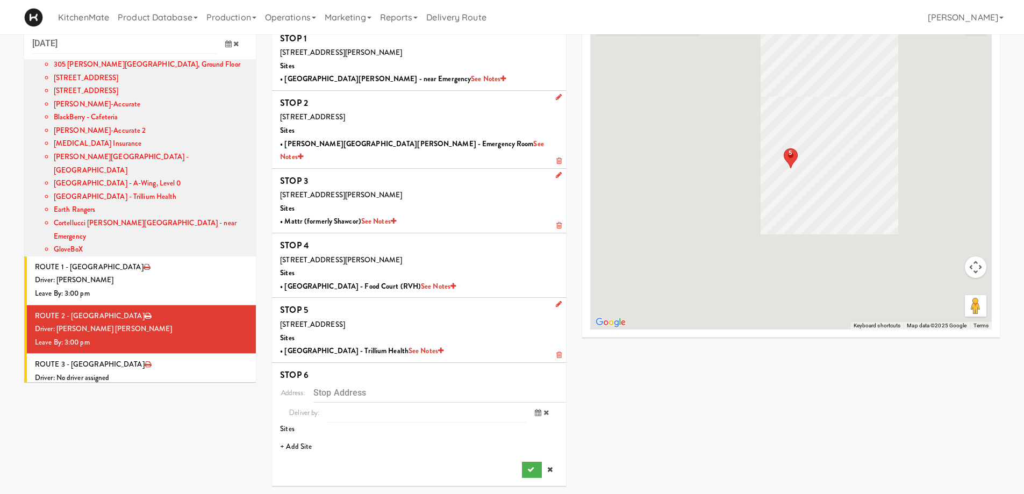
scroll to position [34, 0]
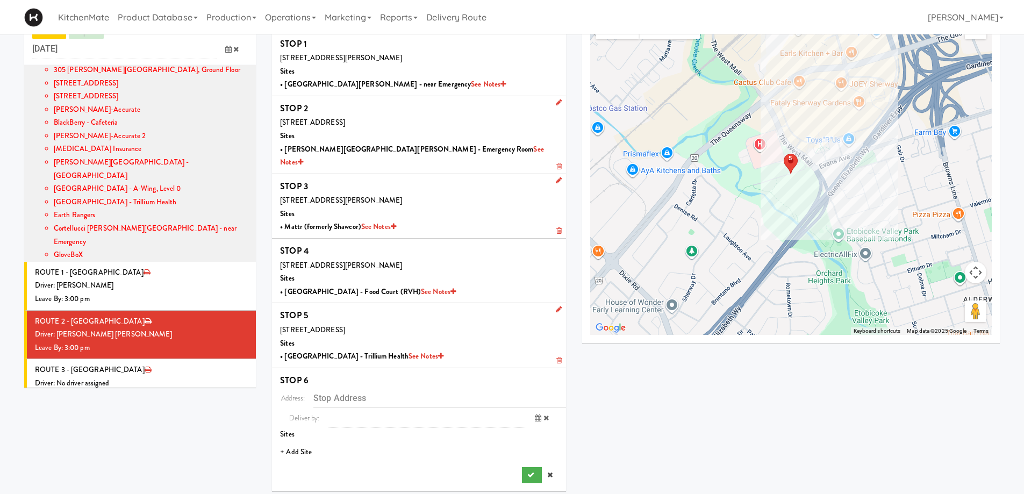
click at [301, 441] on li "+ Add Site" at bounding box center [419, 452] width 294 height 22
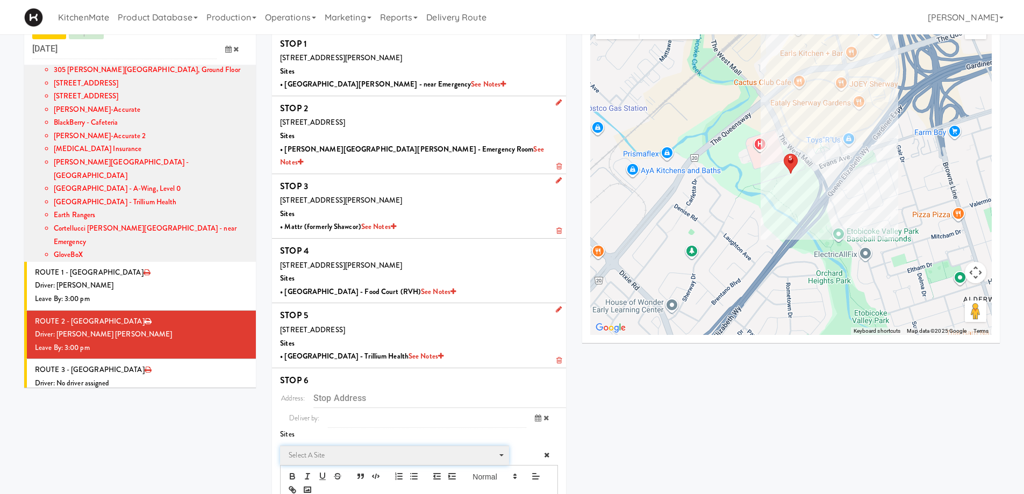
click at [314, 449] on span "Select a site" at bounding box center [391, 455] width 204 height 13
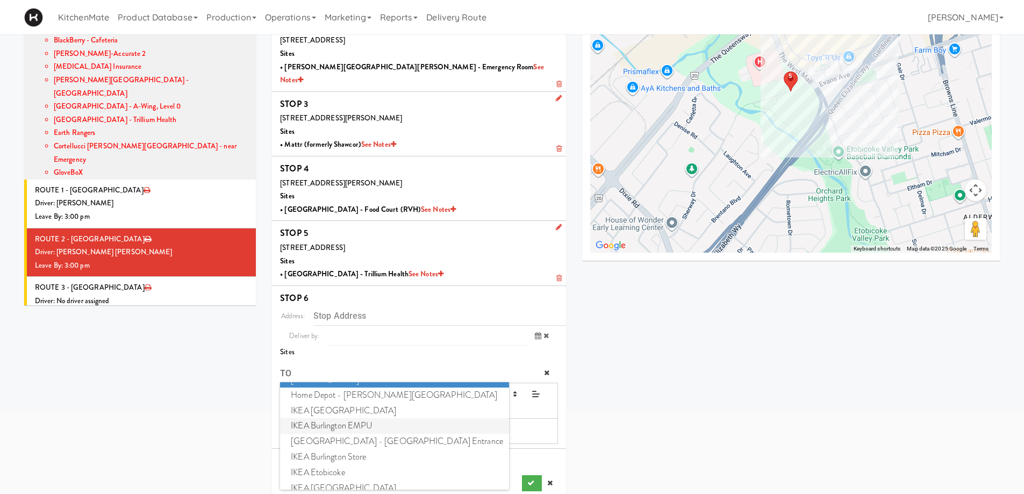
scroll to position [53, 0]
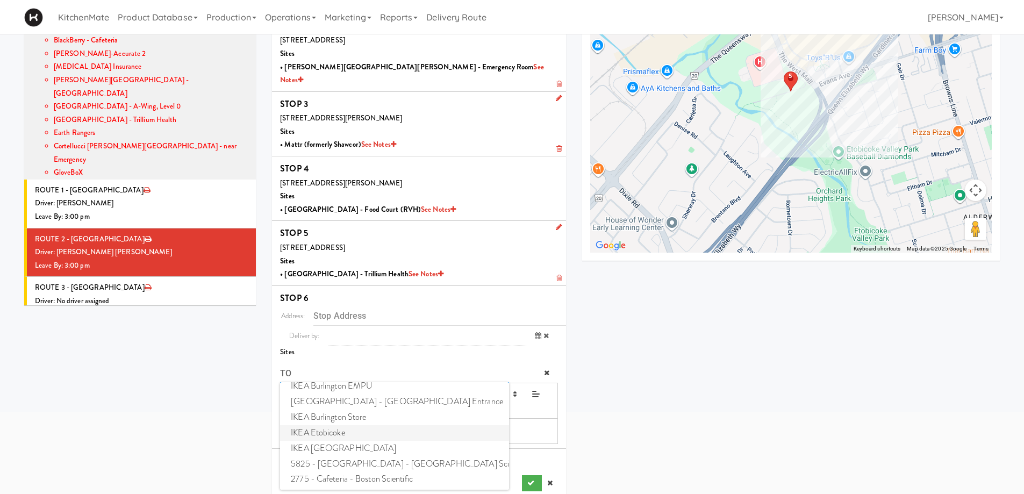
type input "TO"
click at [335, 425] on span "IKEA Etobicoke" at bounding box center [394, 433] width 228 height 16
type input "1475 The Queensway, Toronto, ON, CA"
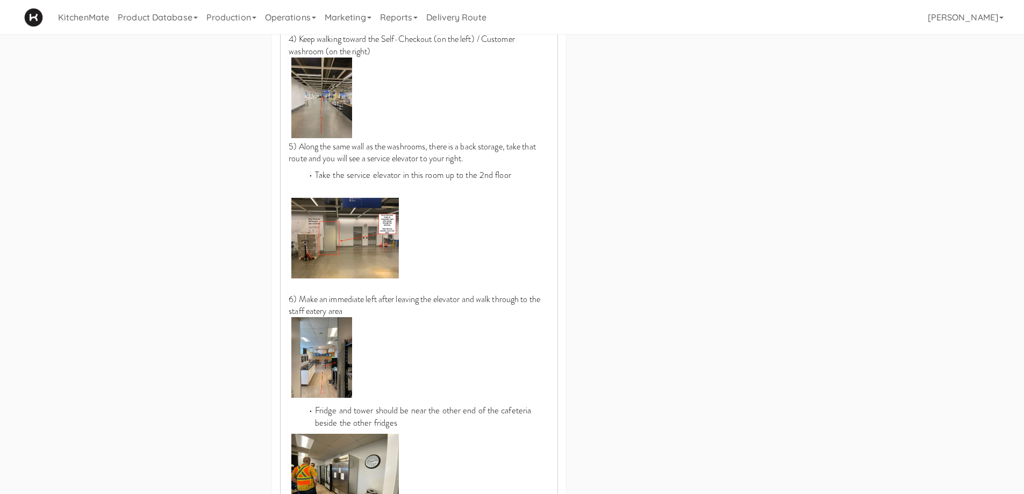
scroll to position [1025, 0]
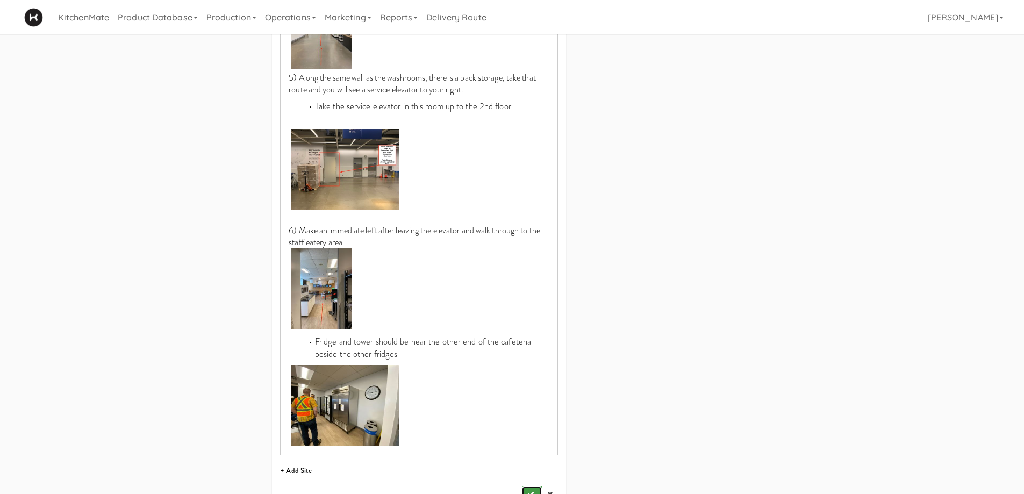
click at [530, 491] on icon "submit" at bounding box center [530, 494] width 7 height 7
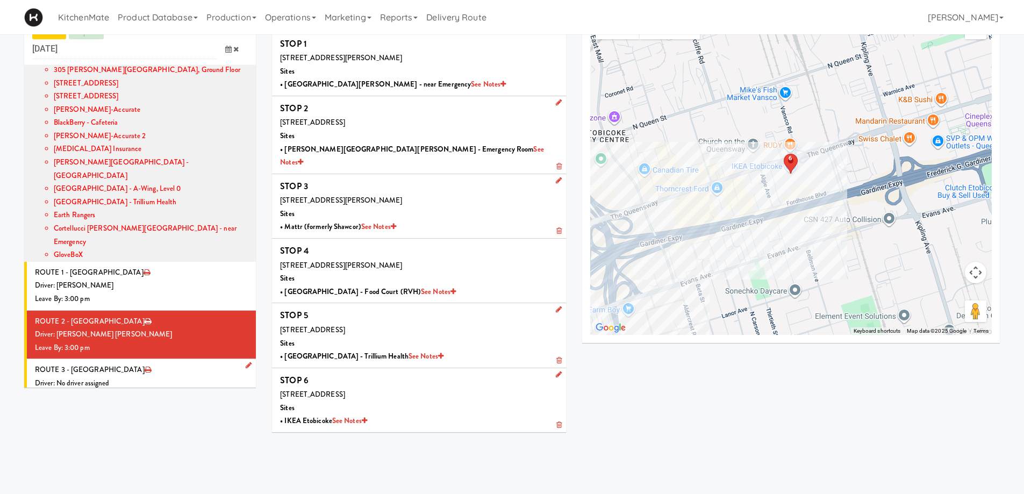
click at [147, 390] on div "Leave By: 12:00 am" at bounding box center [141, 396] width 213 height 13
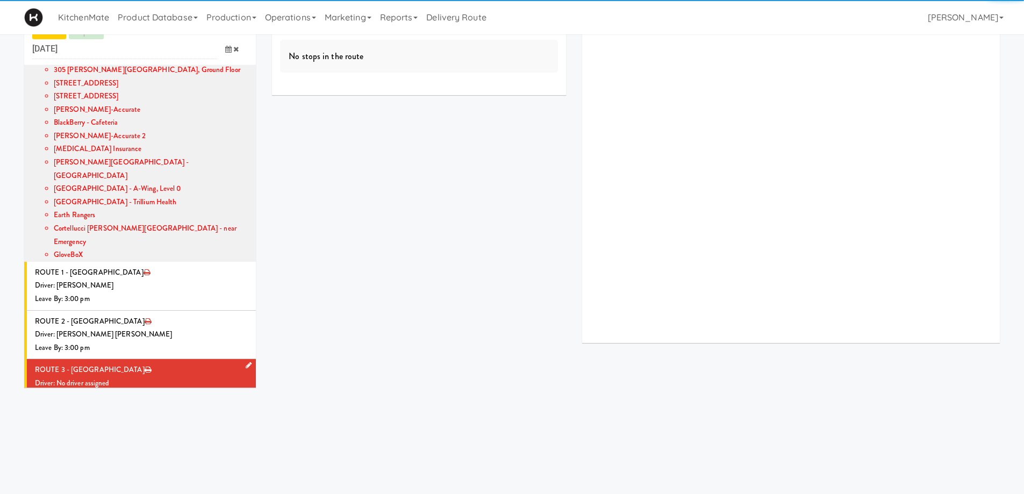
click at [173, 377] on div "Driver: No driver assigned" at bounding box center [141, 383] width 213 height 13
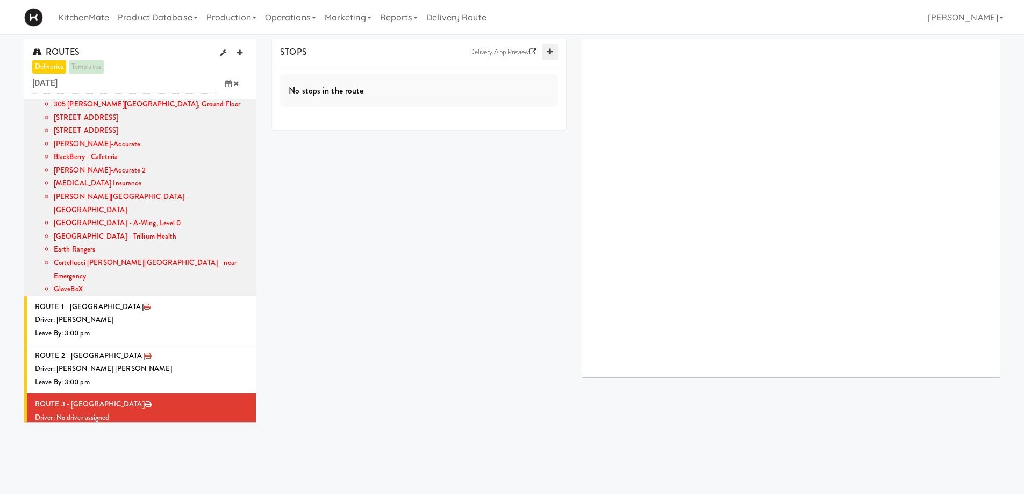
click at [549, 49] on icon at bounding box center [549, 51] width 5 height 7
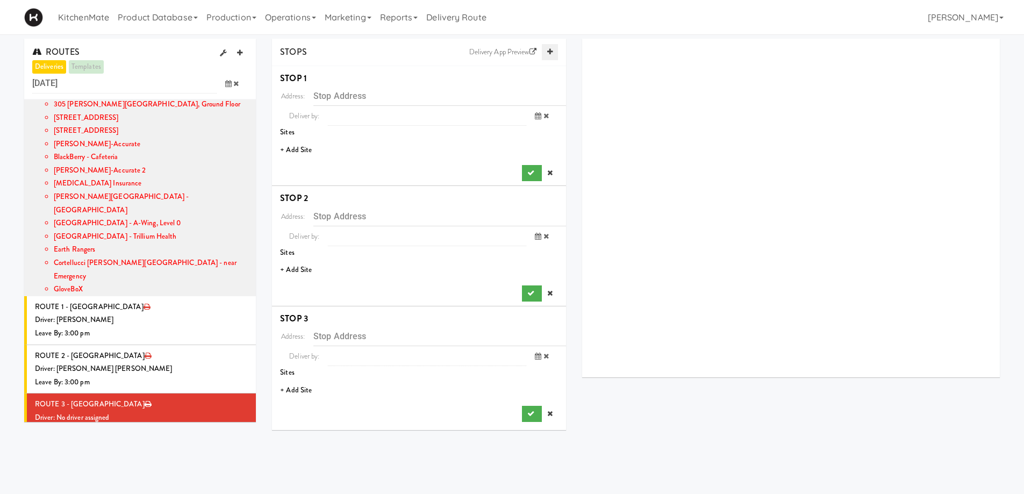
click at [549, 49] on icon at bounding box center [549, 51] width 5 height 7
click at [299, 148] on li "+ Add Site" at bounding box center [419, 150] width 294 height 22
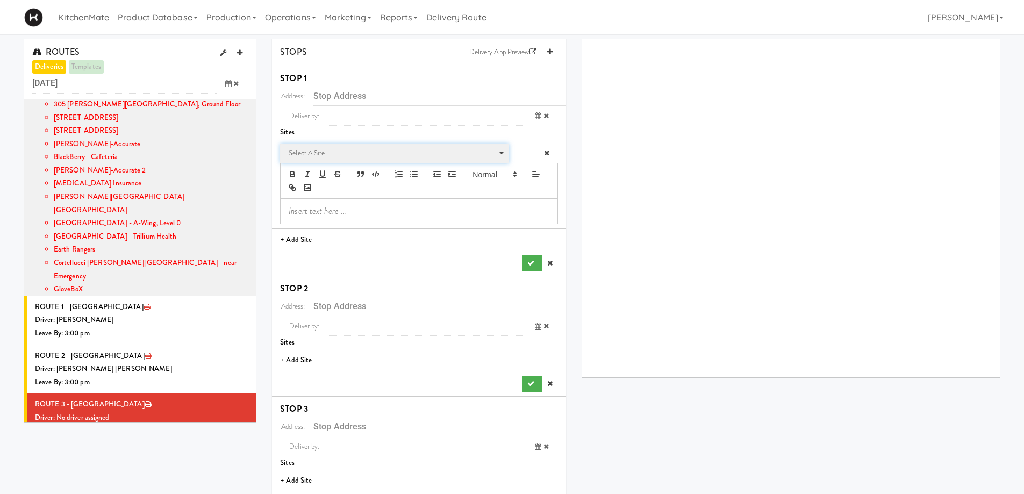
click at [324, 153] on span "Select a site" at bounding box center [391, 153] width 204 height 13
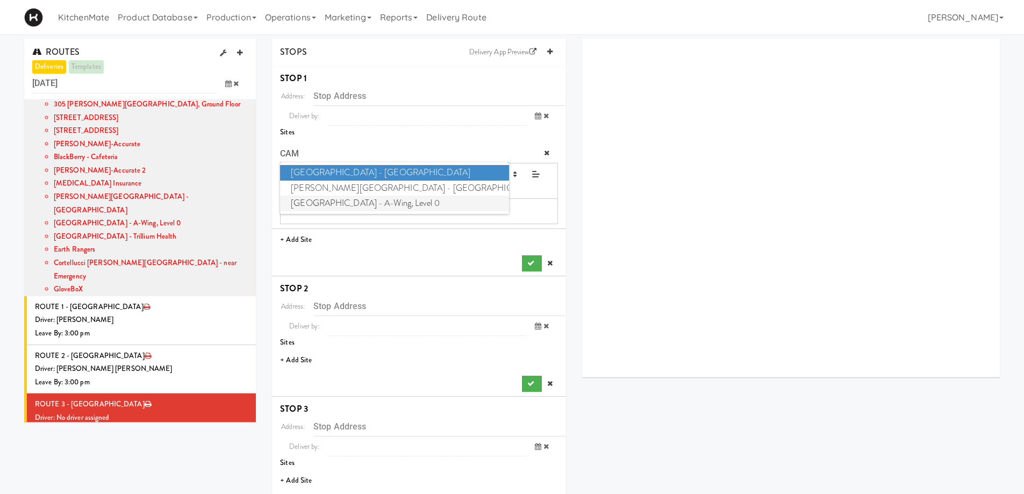
type input "CAM"
click at [338, 201] on span "Cambridge Memorial Hospital - A-Wing, Level 0" at bounding box center [394, 204] width 228 height 16
type input "700 Coronation Blvd, Cambridge, ON, CA"
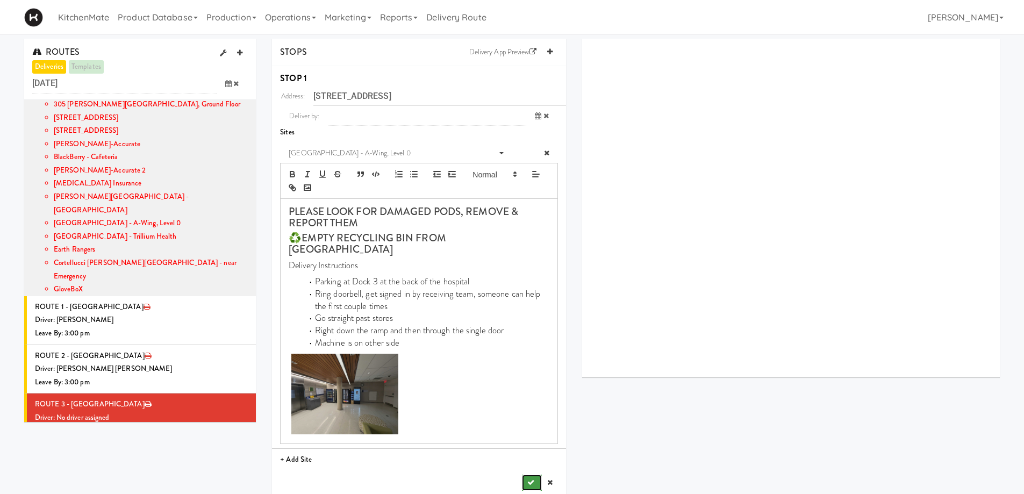
click at [529, 479] on icon "submit" at bounding box center [530, 482] width 7 height 7
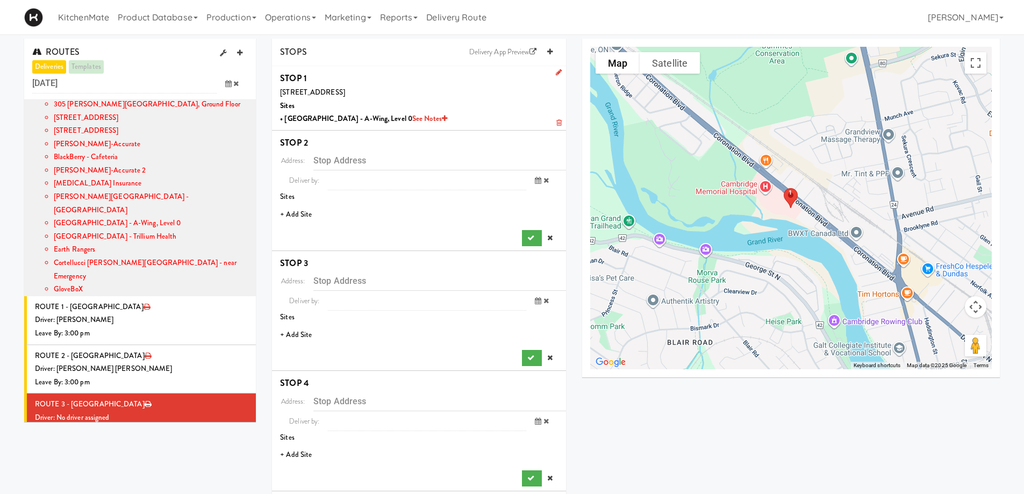
click at [302, 219] on li "+ Add Site" at bounding box center [419, 215] width 294 height 22
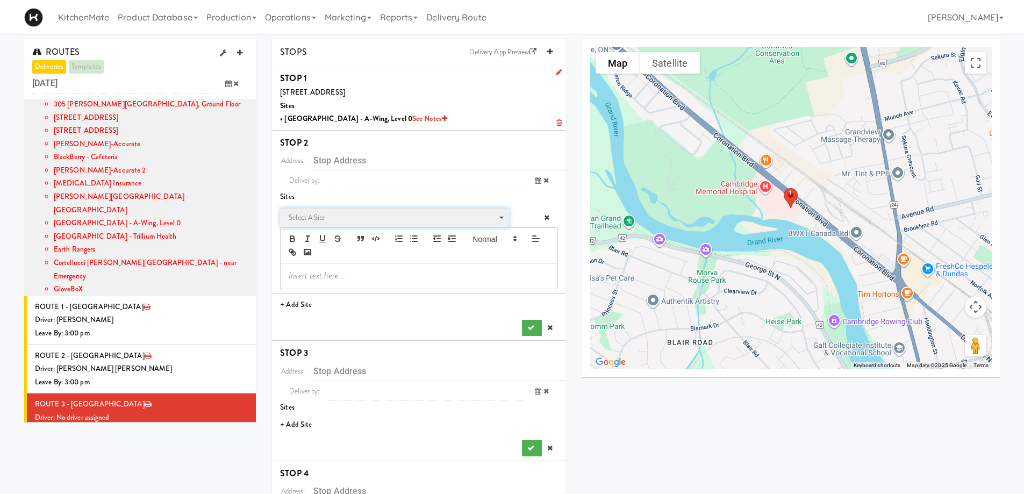
click at [327, 219] on span "Select a site" at bounding box center [391, 217] width 204 height 13
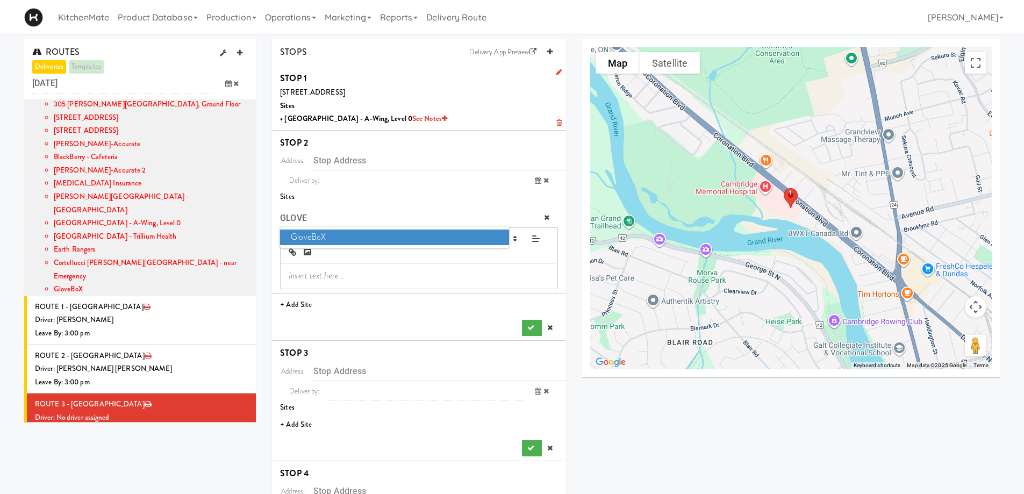
type input "GLOVE"
click at [339, 237] on span "GloveBoX" at bounding box center [394, 238] width 228 height 16
type input "120 Victoria St S, Kitchener, ON, CA"
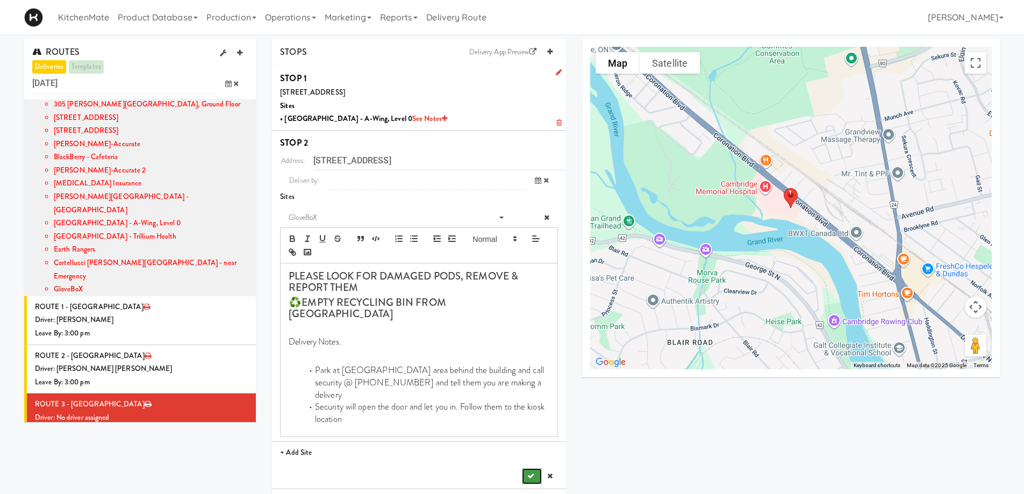
click at [529, 473] on icon "submit" at bounding box center [530, 476] width 7 height 7
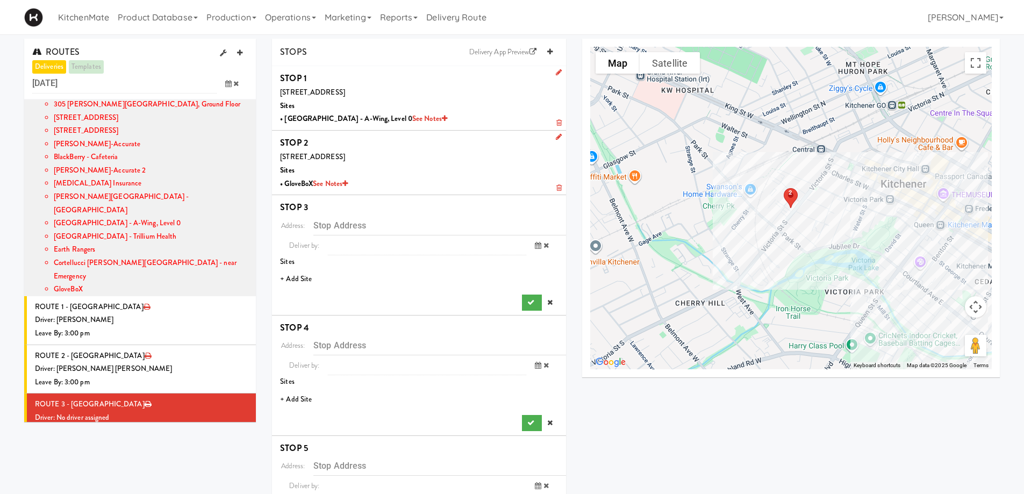
click at [290, 276] on li "+ Add Site" at bounding box center [419, 279] width 294 height 22
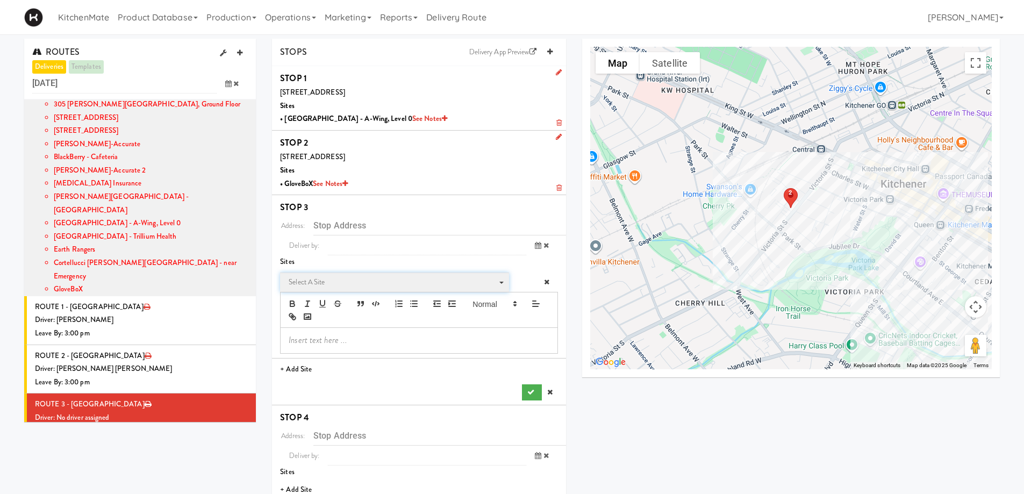
click at [302, 287] on span "Select a site" at bounding box center [391, 282] width 204 height 13
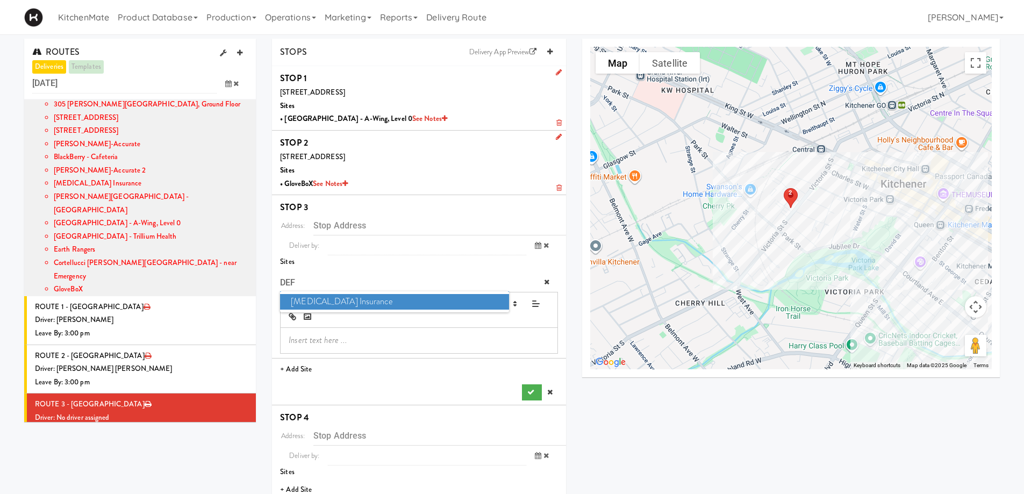
type input "DEF"
click at [312, 306] on span "Definity Insurance" at bounding box center [394, 302] width 228 height 16
type input "111 Westmount Rd S, Waterloo, ON, CA"
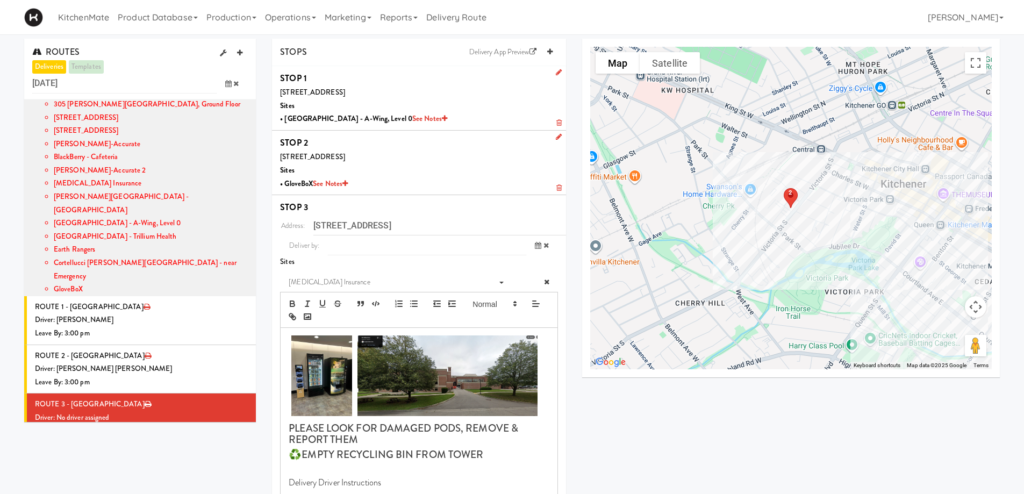
scroll to position [215, 0]
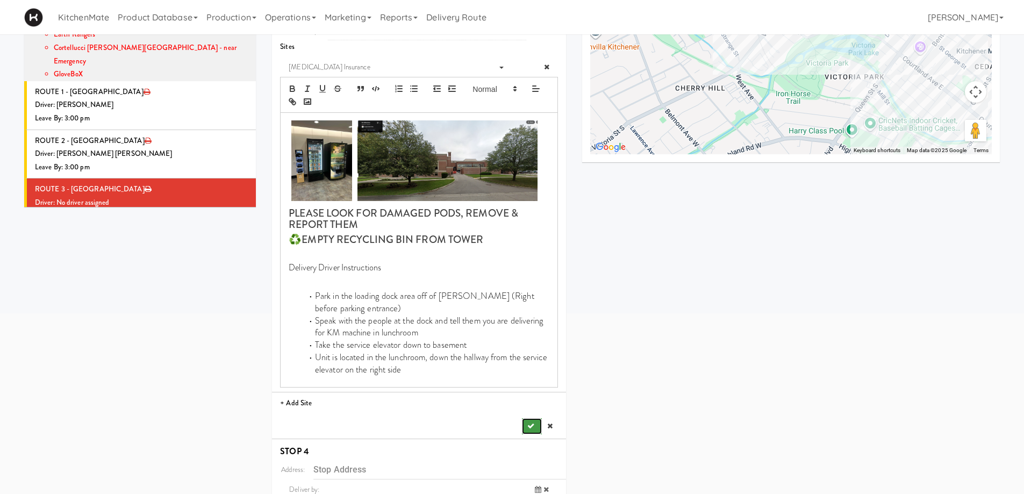
click at [534, 426] on icon "submit" at bounding box center [530, 426] width 7 height 7
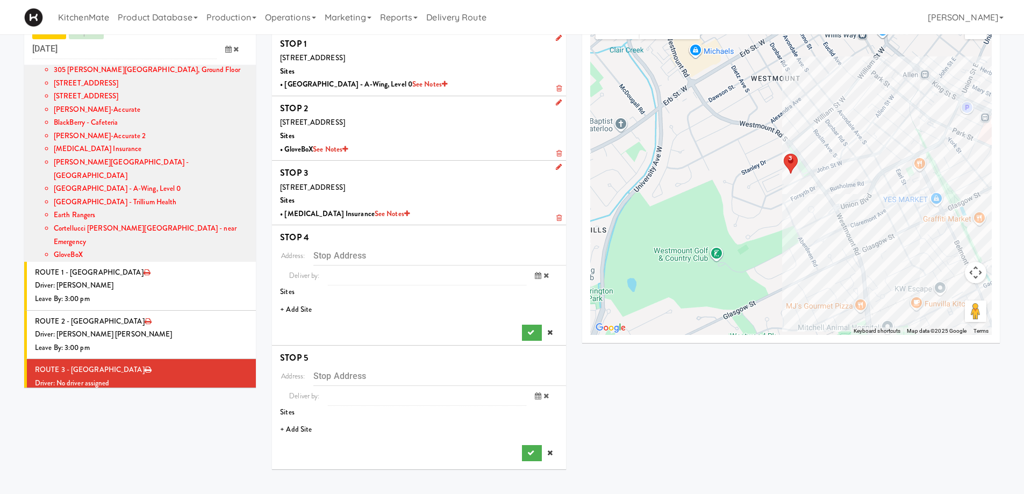
click at [305, 305] on li "+ Add Site" at bounding box center [419, 310] width 294 height 22
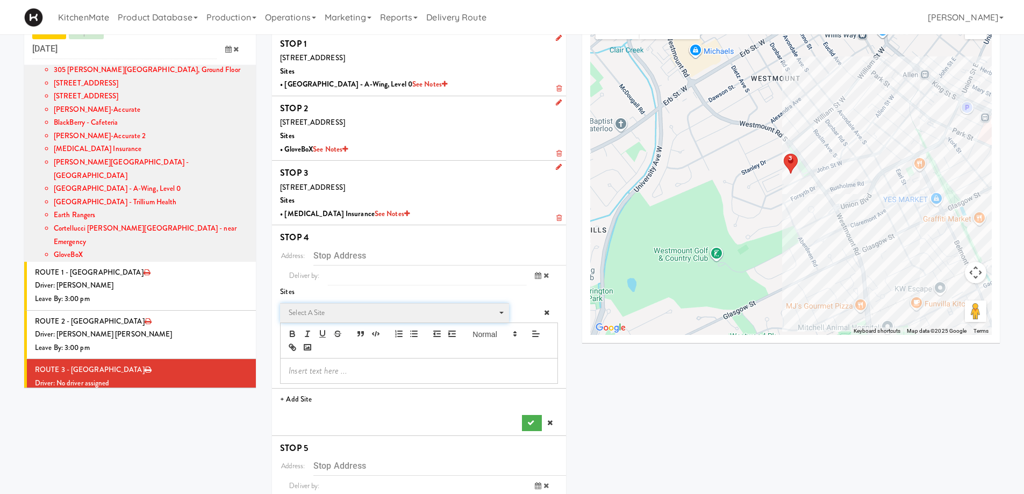
click at [328, 305] on span "Select a site Select a site" at bounding box center [394, 313] width 228 height 20
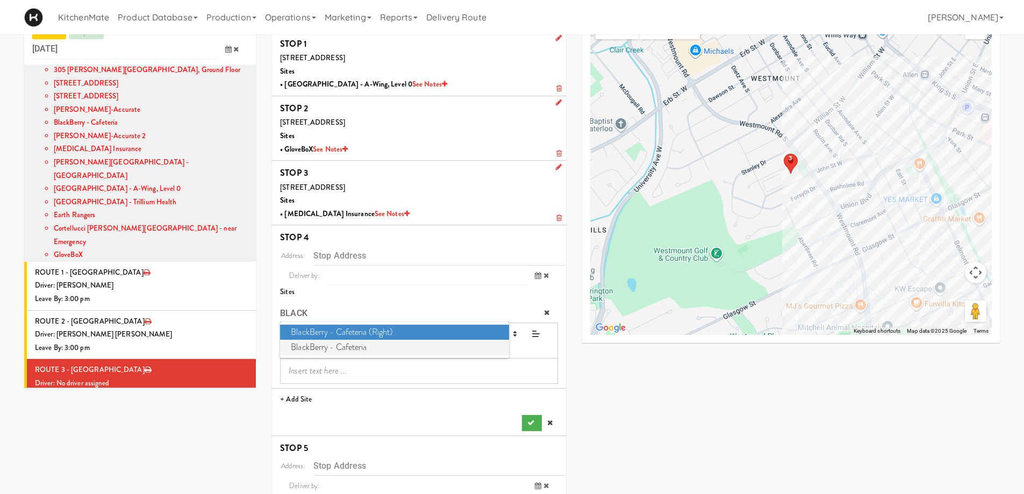
type input "BLACK"
click at [337, 351] on span "BlackBerry - Cafeteria" at bounding box center [394, 348] width 228 height 16
type input "[STREET_ADDRESS]"
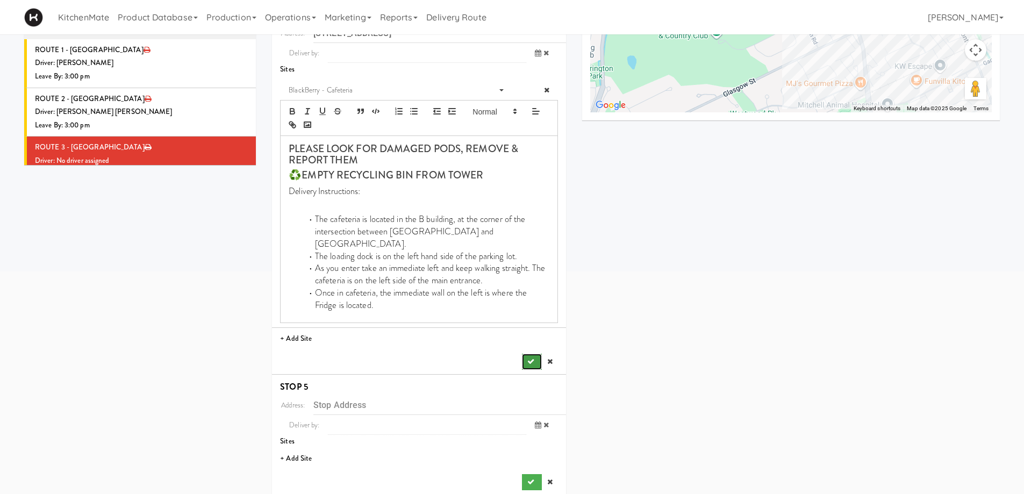
click at [527, 358] on icon "submit" at bounding box center [530, 361] width 7 height 7
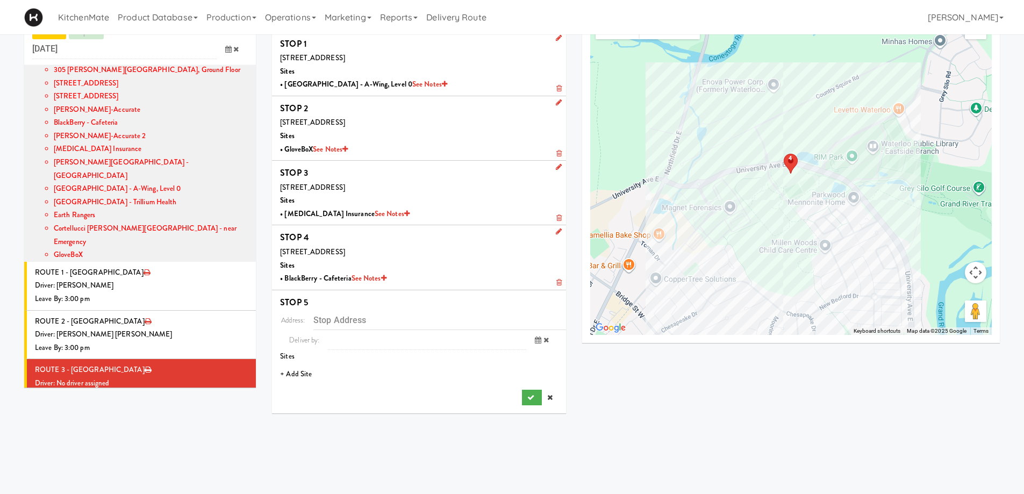
click at [290, 371] on li "+ Add Site" at bounding box center [419, 374] width 294 height 22
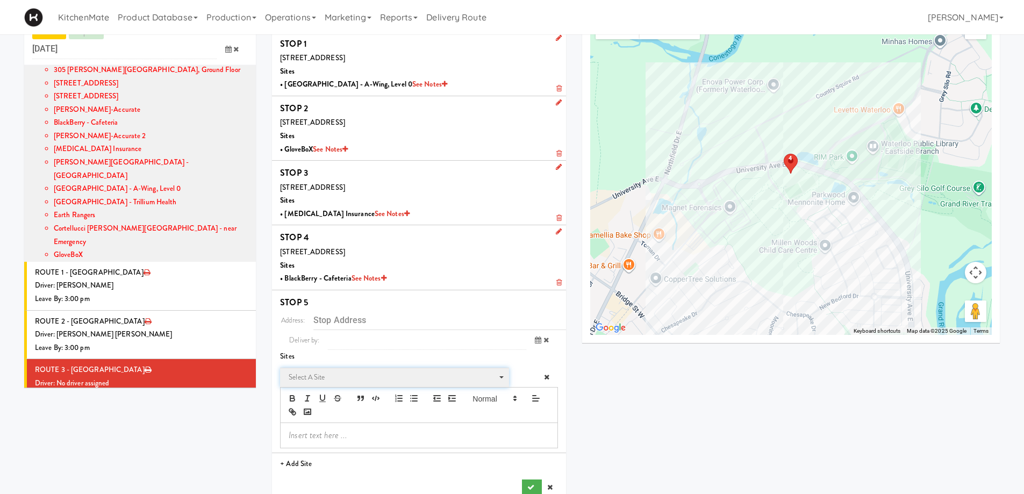
click at [338, 376] on span "Select a site" at bounding box center [391, 377] width 204 height 13
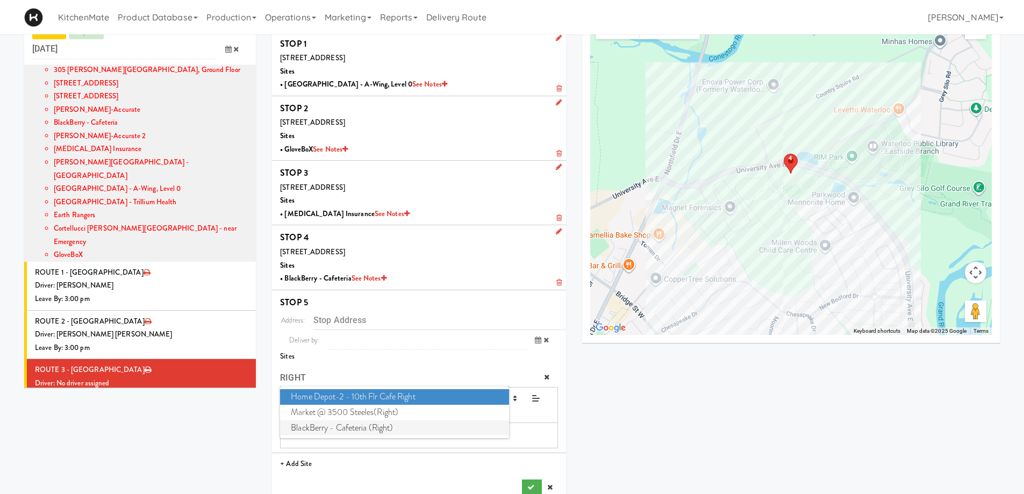
type input "RIGHT"
click at [357, 427] on span "BlackBerry - Cafeteria (Right)" at bounding box center [394, 428] width 228 height 16
type input "[STREET_ADDRESS]"
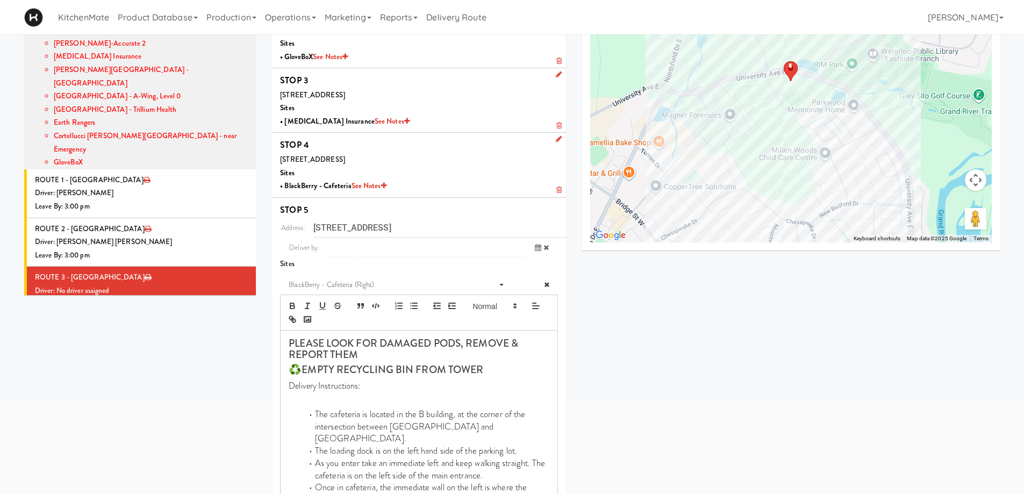
scroll to position [202, 0]
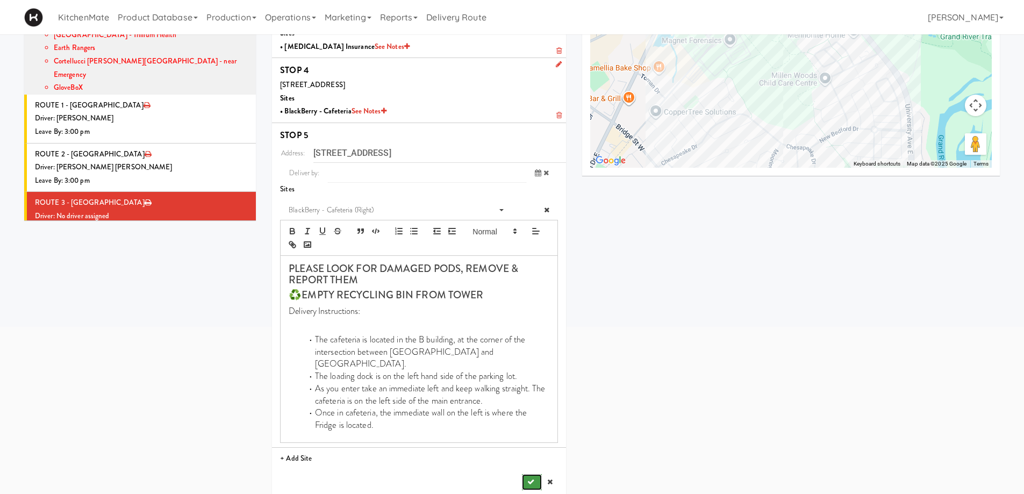
click at [532, 479] on icon "submit" at bounding box center [530, 482] width 7 height 7
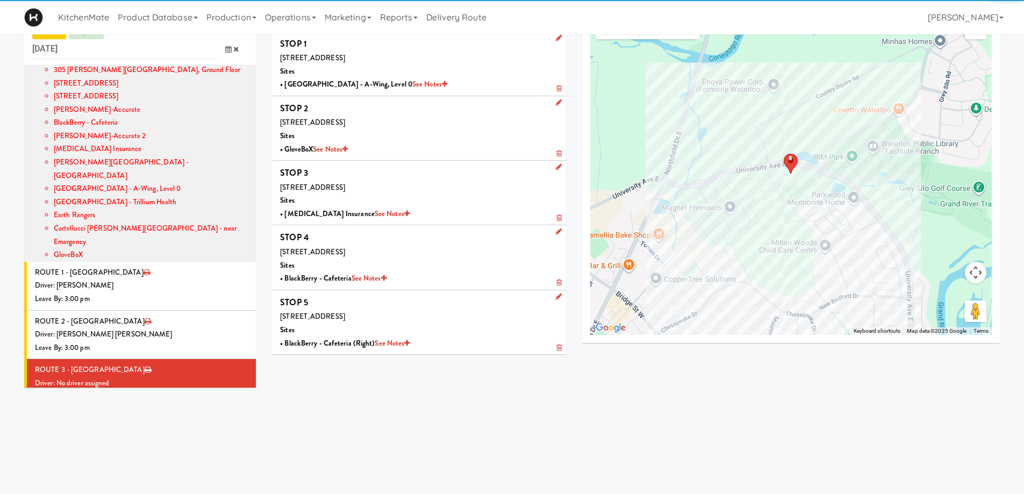
scroll to position [34, 0]
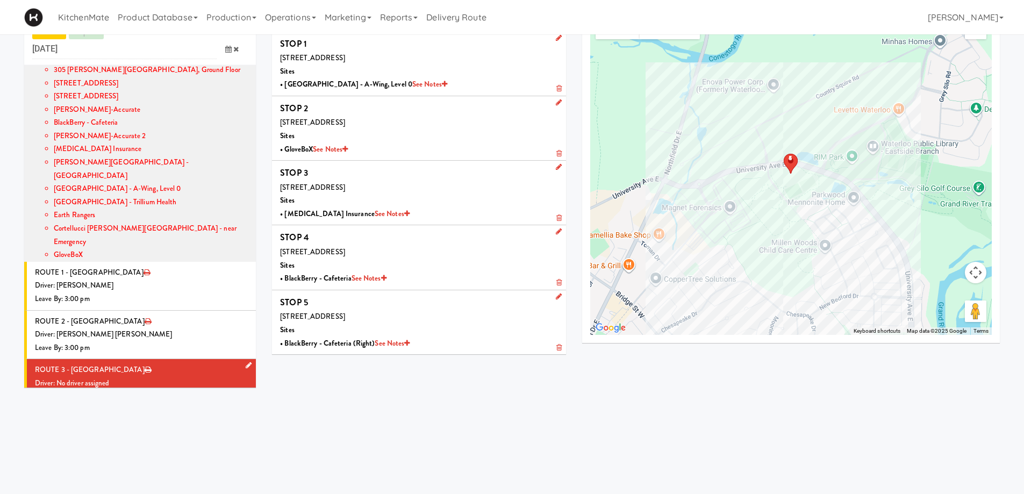
click at [246, 362] on icon at bounding box center [249, 365] width 6 height 7
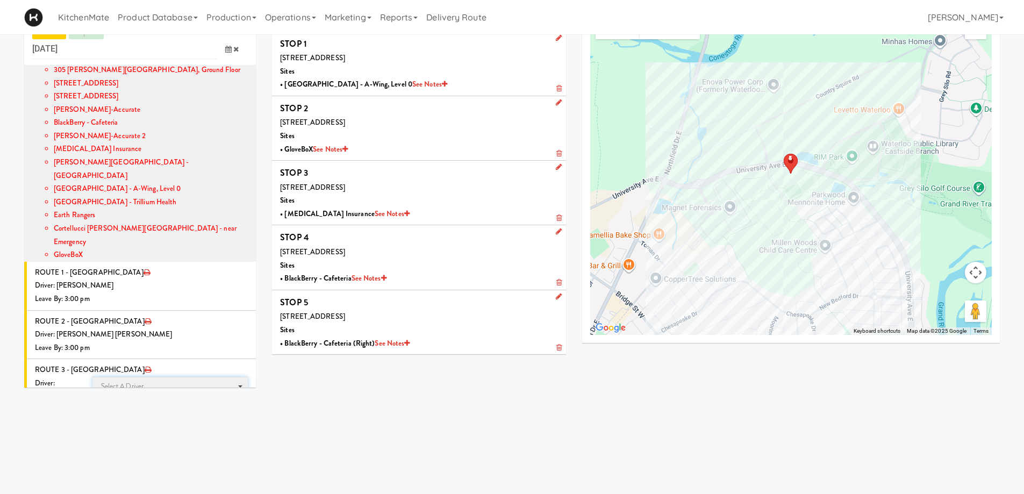
click at [126, 381] on span "Select a driver" at bounding box center [122, 386] width 43 height 10
type input "PEDRO"
click at [144, 398] on span "Pedro Herrera" at bounding box center [171, 406] width 153 height 16
click at [225, 423] on icon at bounding box center [228, 426] width 6 height 7
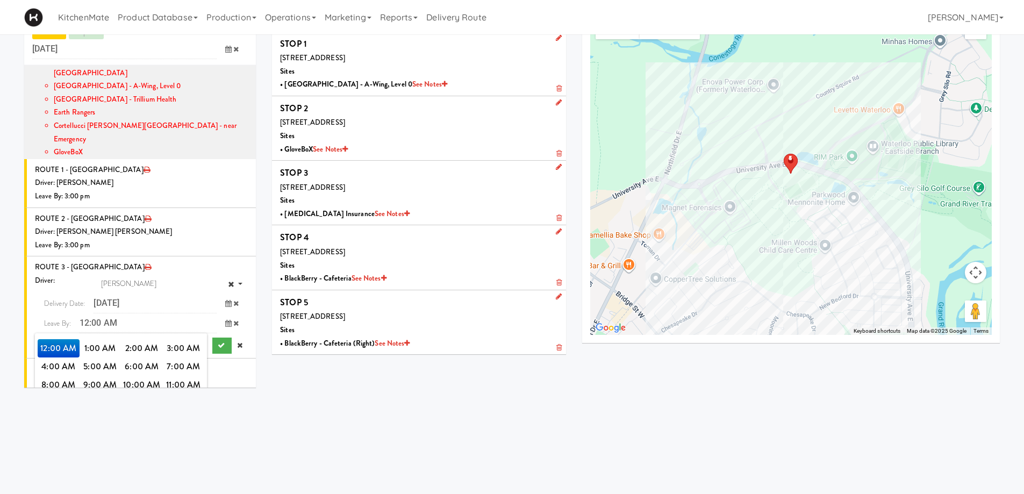
scroll to position [1012, 0]
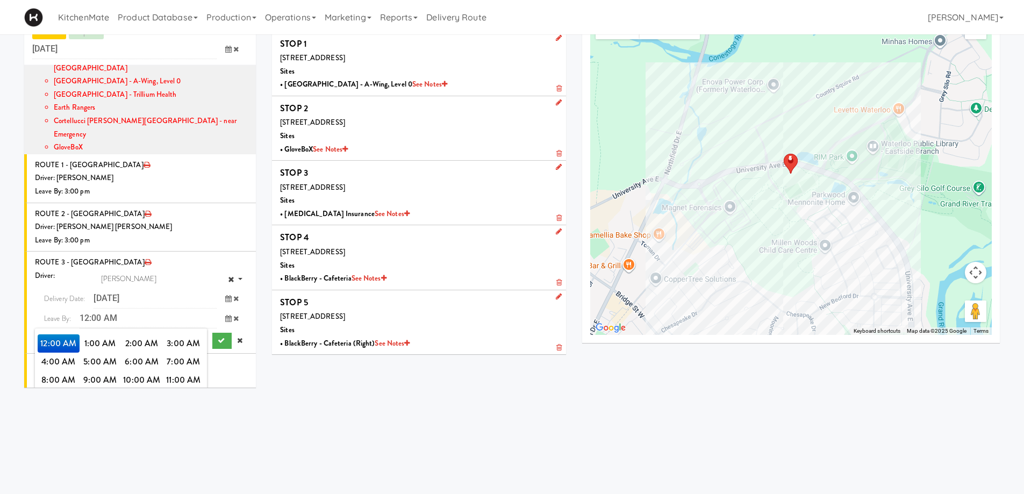
click at [179, 389] on span "3:00 PM" at bounding box center [184, 398] width 42 height 18
click at [48, 334] on span "3:00 PM" at bounding box center [59, 343] width 42 height 18
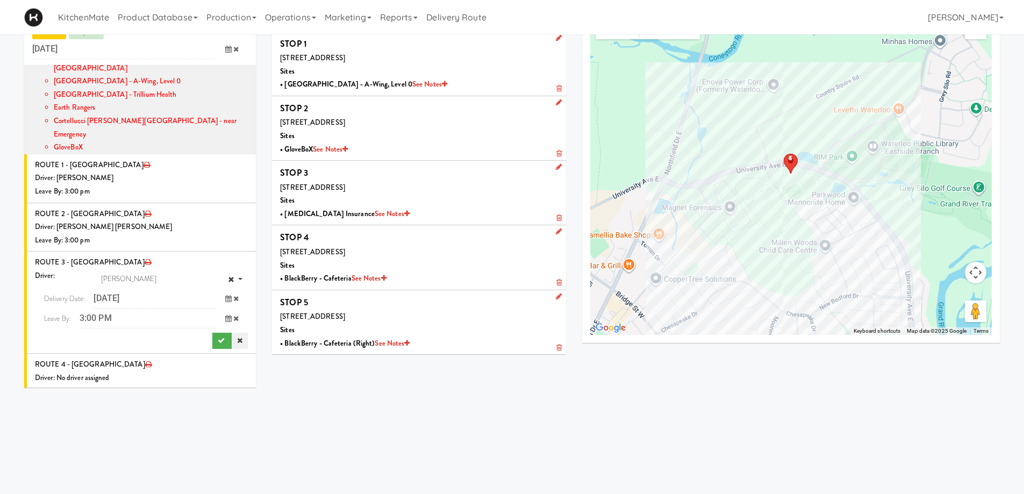
click at [232, 333] on link at bounding box center [240, 341] width 16 height 16
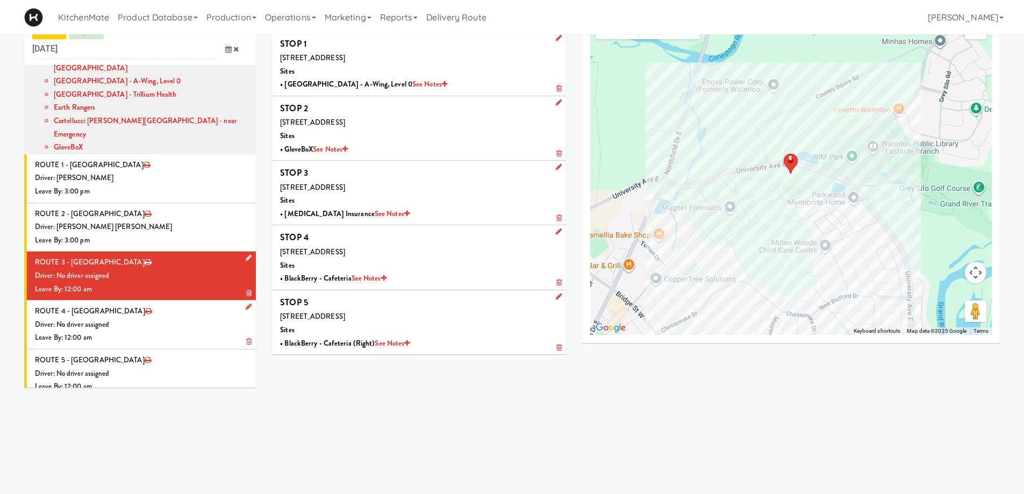
scroll to position [959, 0]
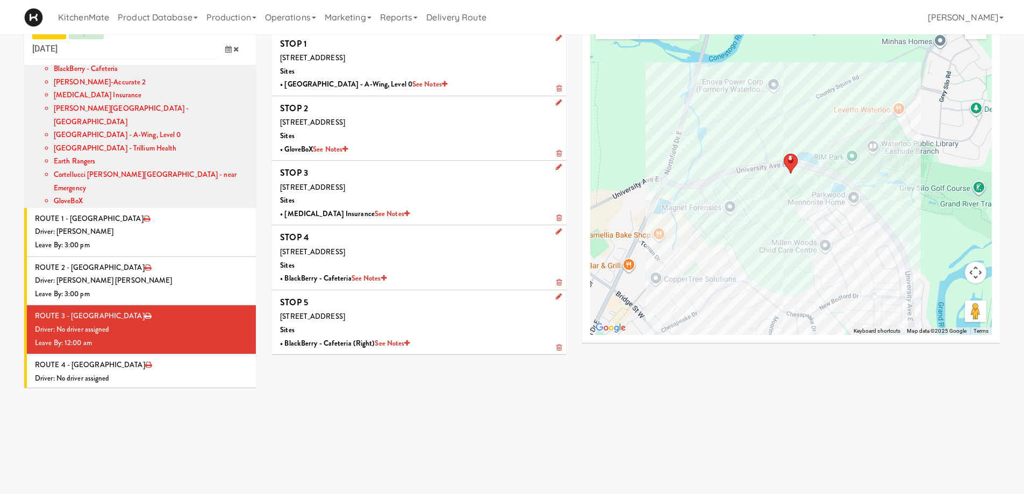
click at [108, 323] on div "Driver: No driver assigned" at bounding box center [141, 329] width 213 height 13
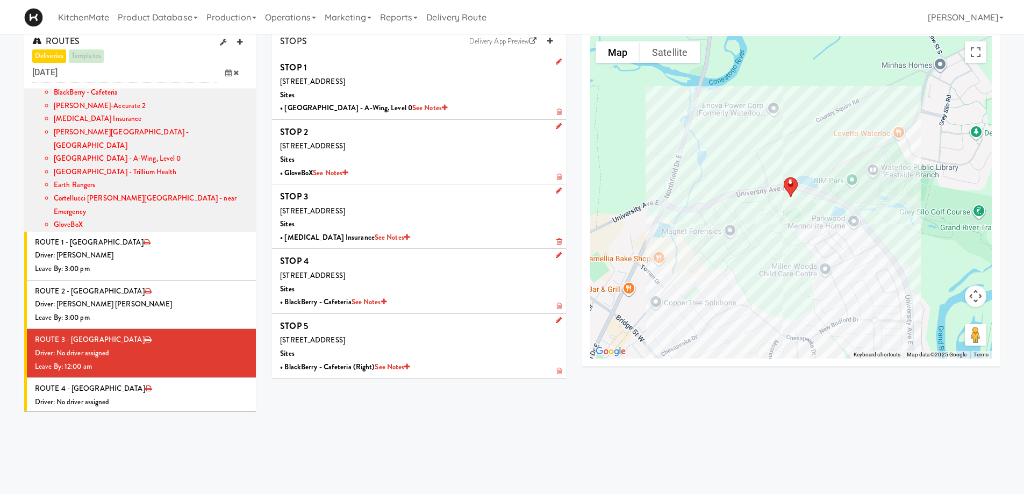
scroll to position [0, 0]
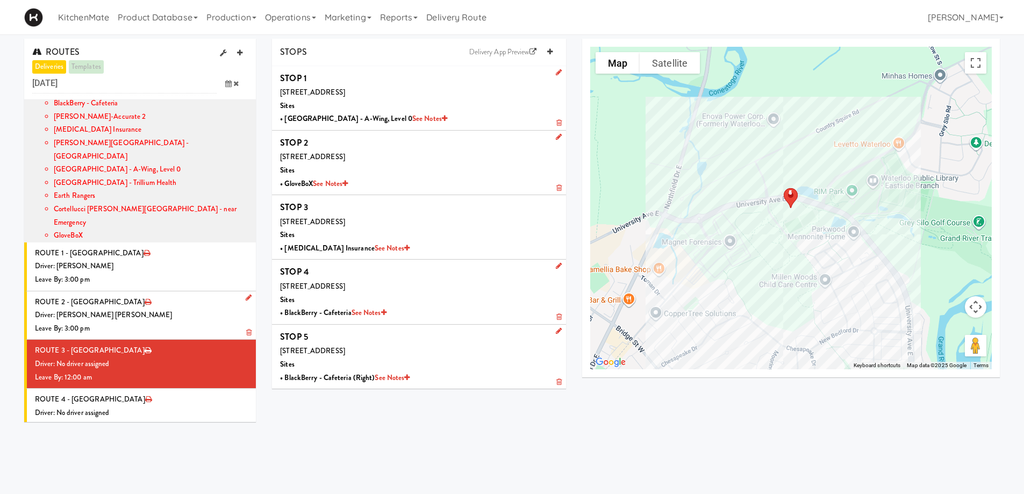
click at [142, 309] on div "Driver: [PERSON_NAME] [PERSON_NAME]" at bounding box center [141, 315] width 213 height 13
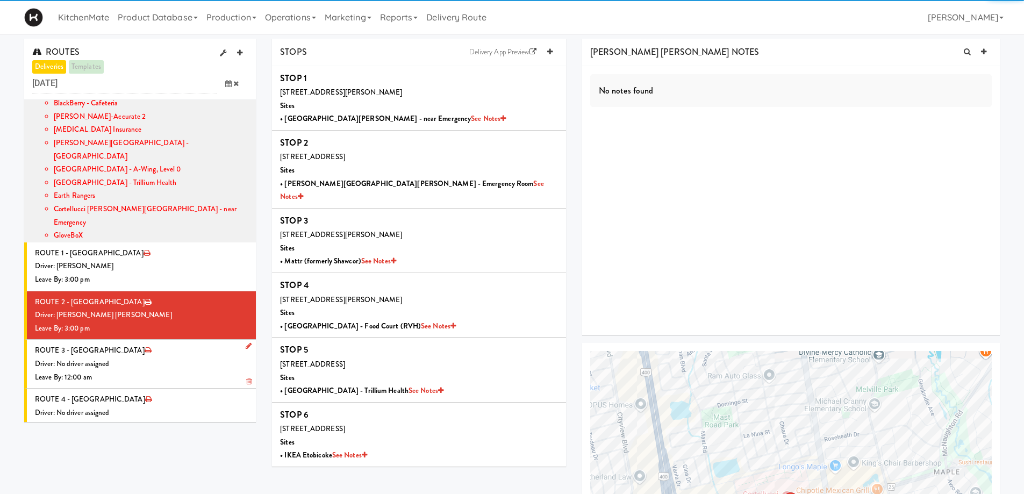
click at [137, 358] on div "Driver: No driver assigned" at bounding box center [141, 364] width 213 height 13
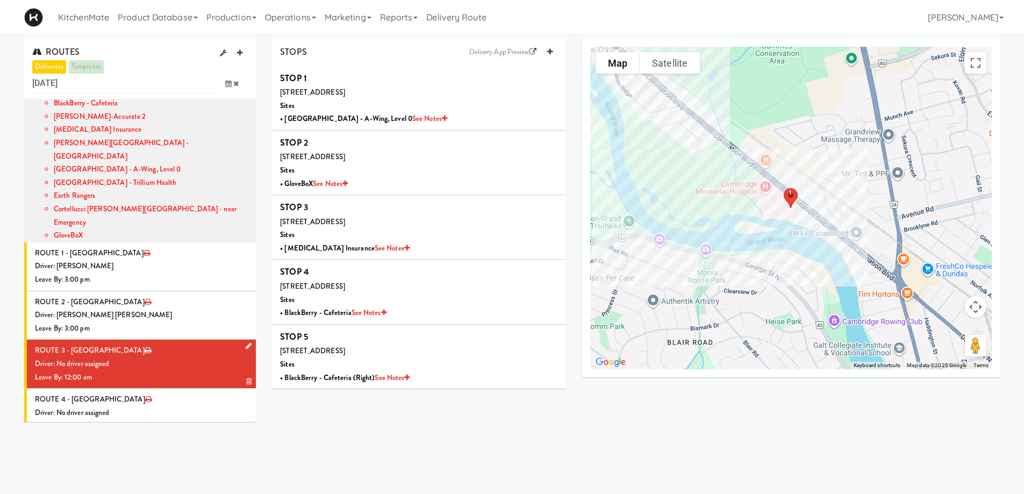
click at [246, 342] on icon at bounding box center [249, 345] width 6 height 7
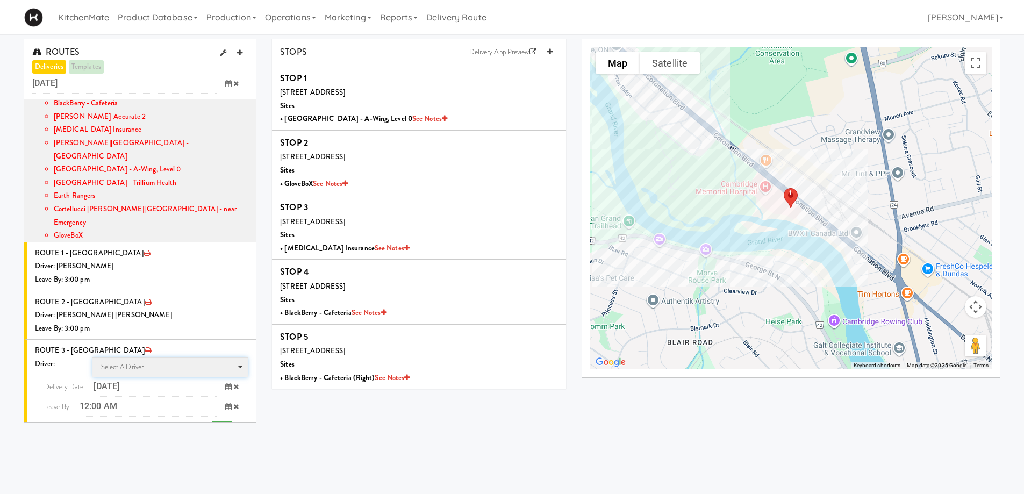
click at [144, 358] on span "Select a driver Select a driver" at bounding box center [170, 368] width 156 height 20
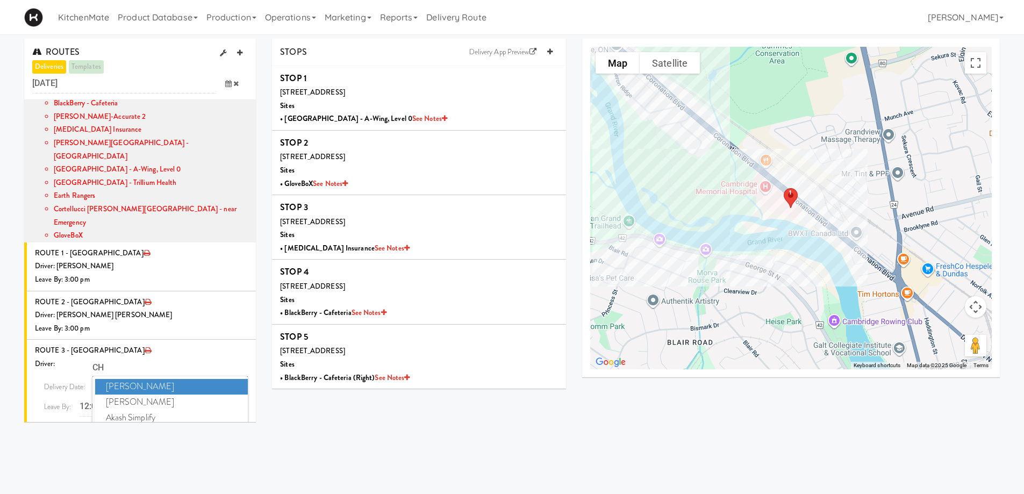
type input "C"
type input "PED"
click at [140, 379] on span "Pedro Herrera" at bounding box center [171, 387] width 153 height 16
click at [225, 403] on icon at bounding box center [228, 406] width 6 height 7
click at [183, 477] on span "3:00 PM" at bounding box center [184, 486] width 42 height 18
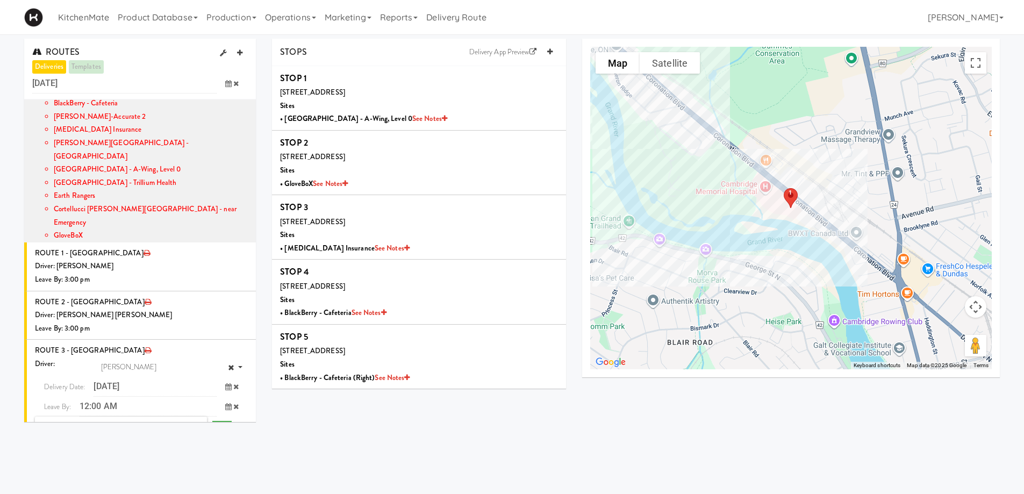
click at [62, 423] on span "3:00 PM" at bounding box center [59, 432] width 42 height 18
click at [212, 421] on button "submit" at bounding box center [221, 429] width 19 height 16
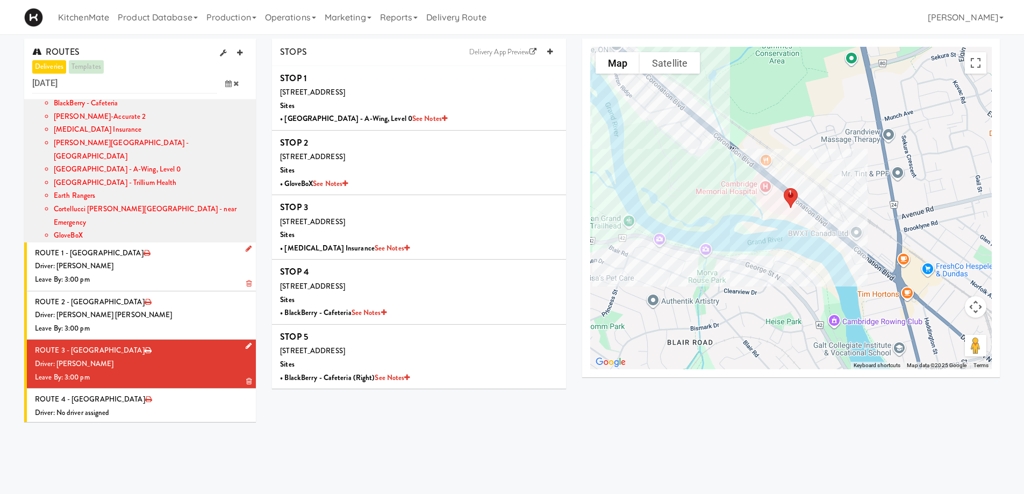
click at [126, 260] on div "Driver: [PERSON_NAME]" at bounding box center [141, 266] width 213 height 13
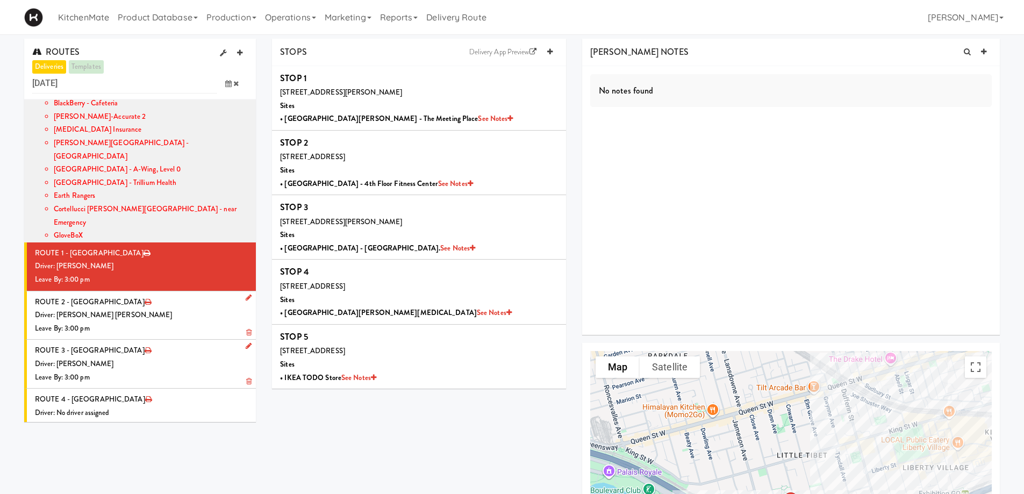
click at [153, 322] on div "Leave By: 3:00 pm" at bounding box center [141, 328] width 213 height 13
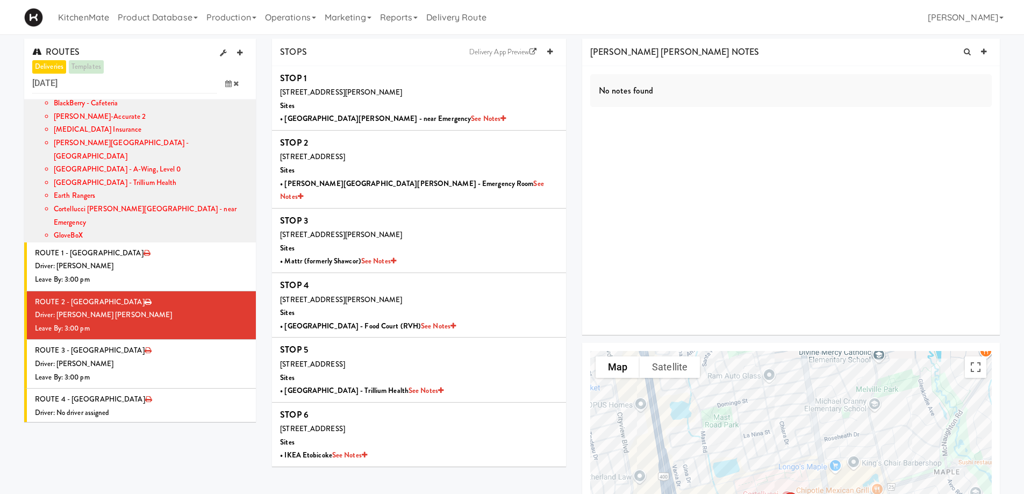
click at [154, 358] on div "Driver: [PERSON_NAME]" at bounding box center [141, 364] width 213 height 13
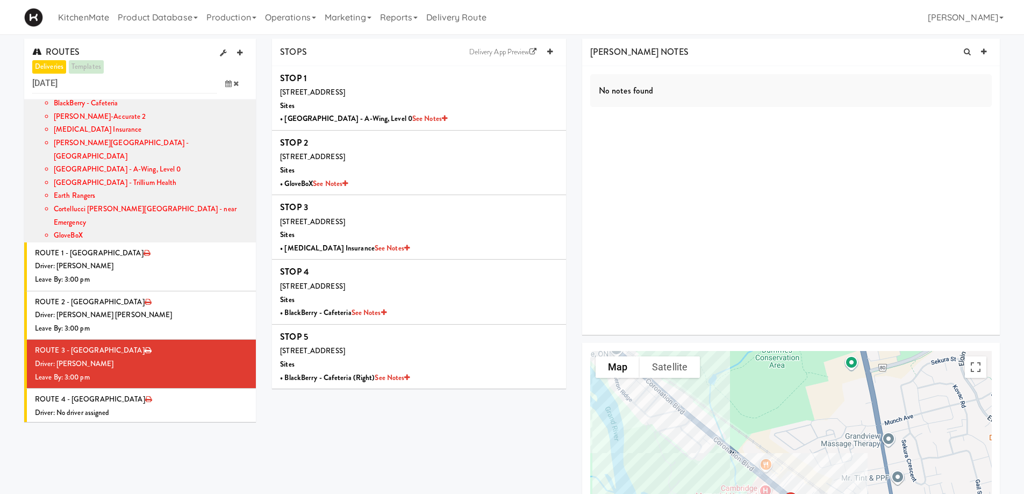
click at [153, 406] on div "Driver: No driver assigned" at bounding box center [141, 412] width 213 height 13
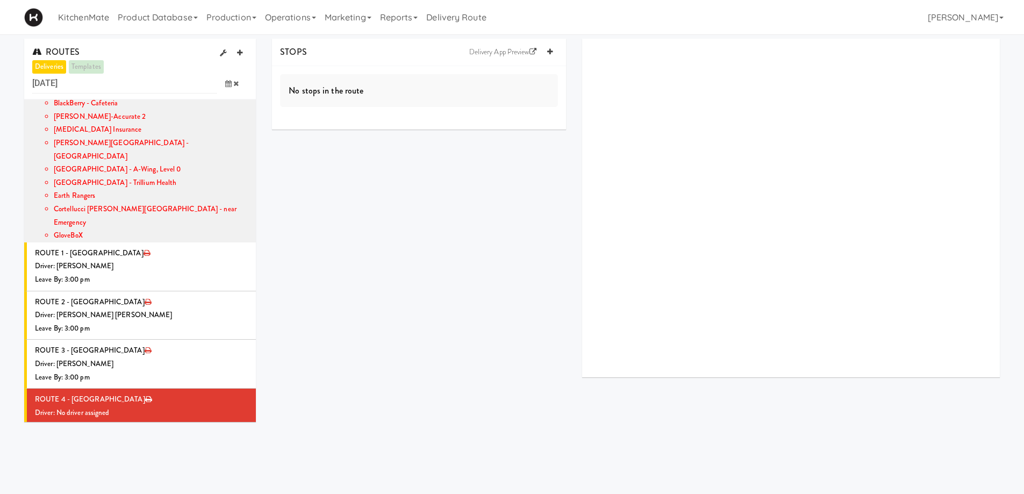
drag, startPoint x: 239, startPoint y: 302, endPoint x: 232, endPoint y: 308, distance: 9.5
click at [246, 391] on icon at bounding box center [249, 394] width 6 height 7
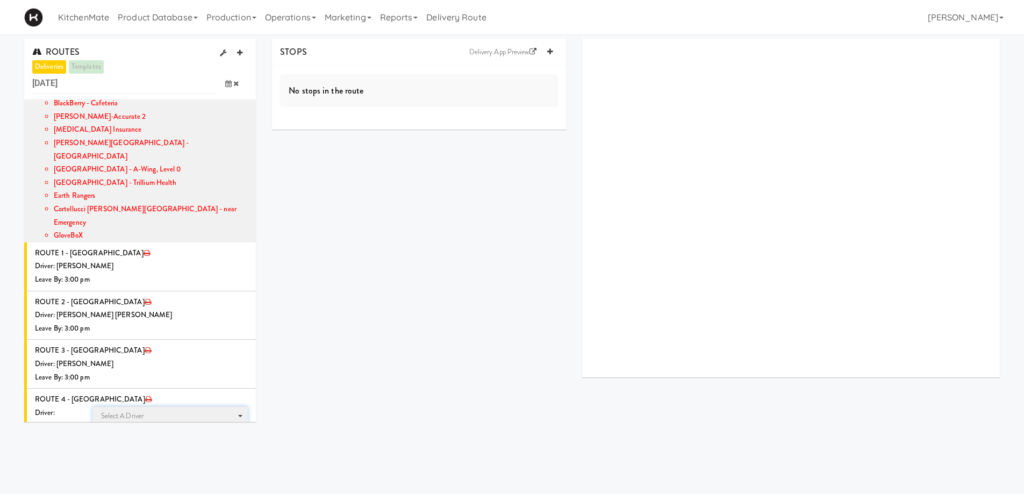
click at [131, 411] on span "Select a driver" at bounding box center [122, 416] width 43 height 10
type input "HANA"
click at [193, 428] on span "Hanaie Alshabat" at bounding box center [171, 436] width 153 height 16
click at [225, 452] on icon at bounding box center [228, 455] width 6 height 7
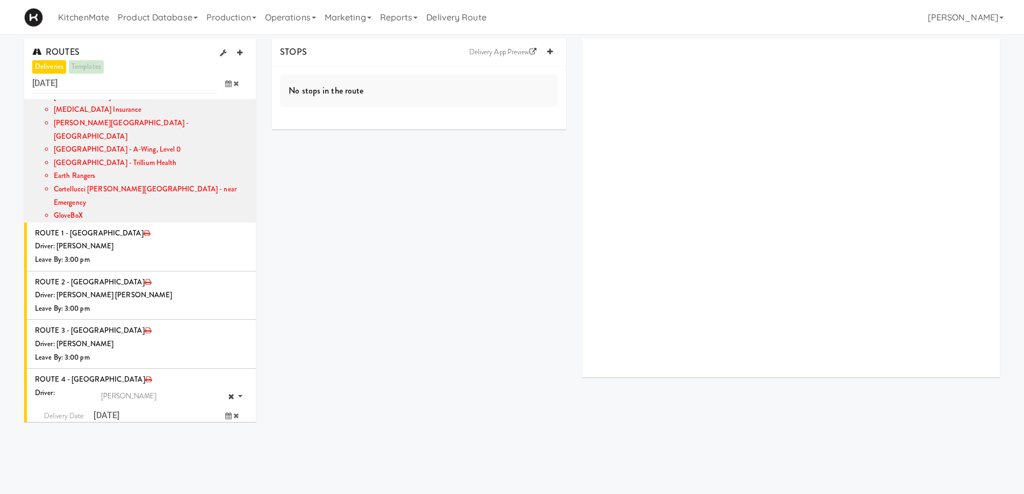
scroll to position [1012, 0]
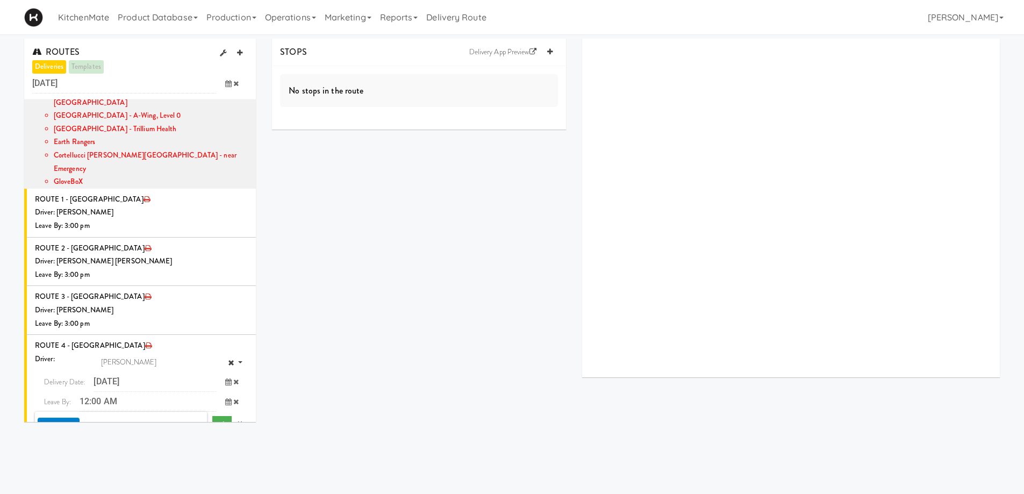
click at [188, 473] on span "3:00 PM" at bounding box center [184, 482] width 42 height 18
click at [66, 418] on span "3:00 PM" at bounding box center [59, 427] width 42 height 18
click at [218, 420] on icon "submit" at bounding box center [221, 423] width 7 height 7
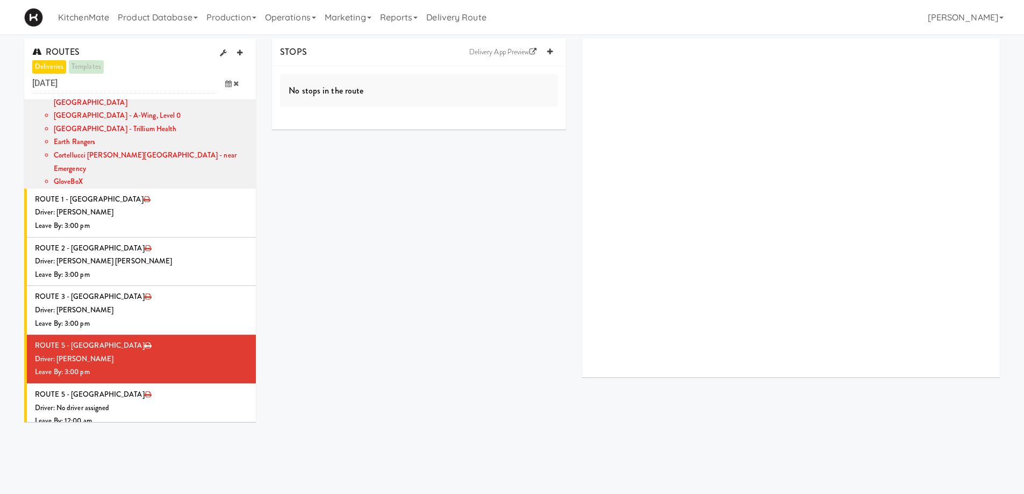
click at [158, 353] on div "Driver: [PERSON_NAME]" at bounding box center [141, 359] width 213 height 13
click at [242, 370] on link at bounding box center [247, 376] width 10 height 13
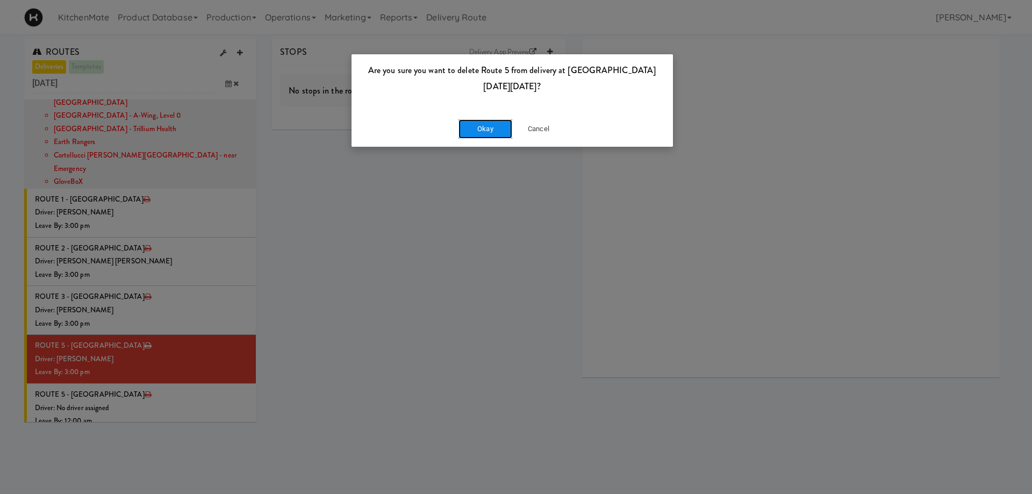
click at [504, 126] on button "Okay" at bounding box center [486, 128] width 54 height 19
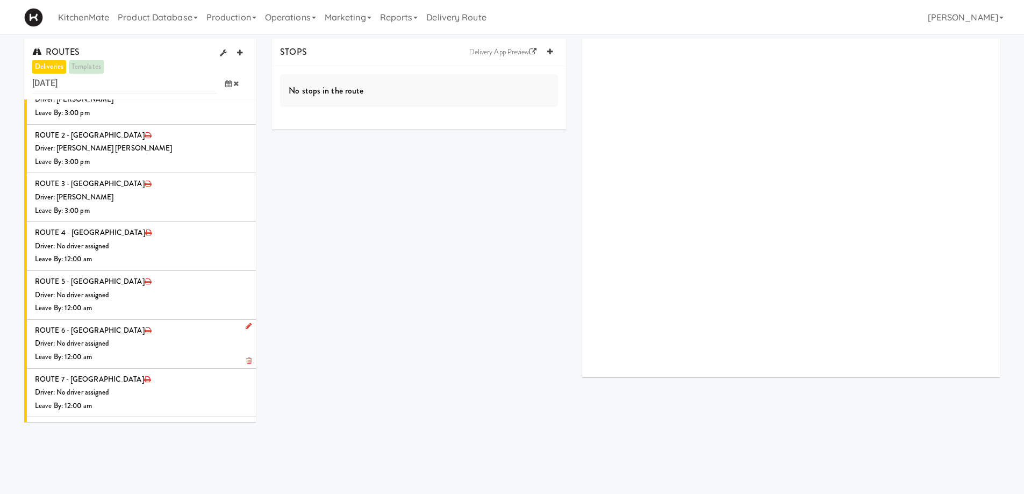
scroll to position [1072, 0]
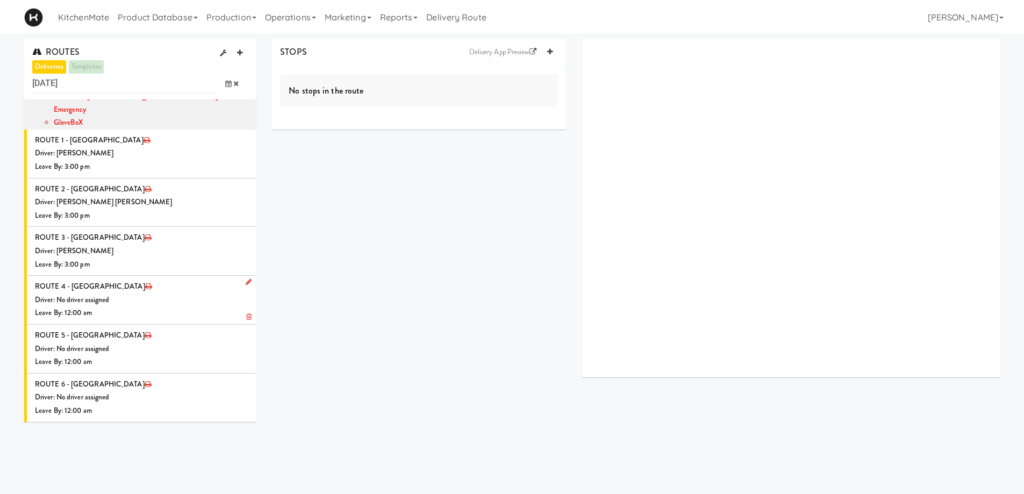
click at [246, 278] on icon at bounding box center [249, 281] width 6 height 7
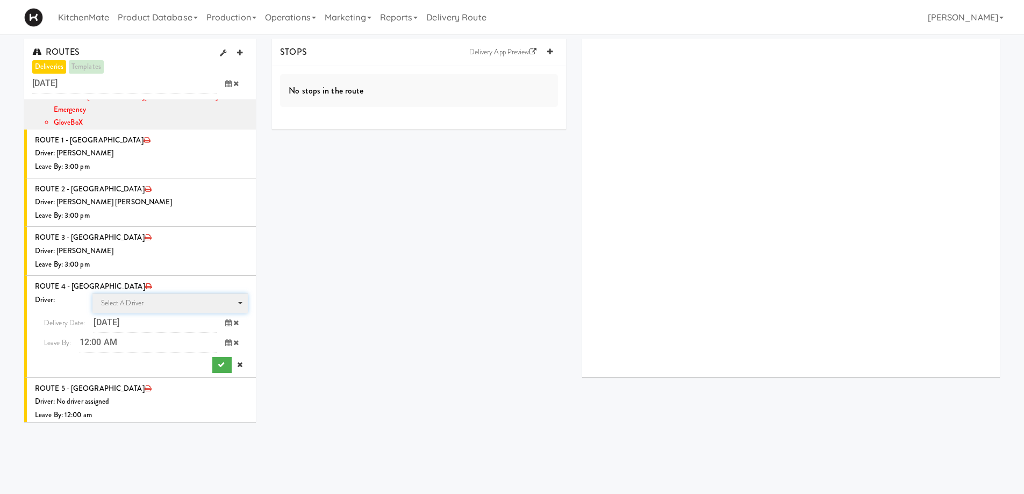
click at [122, 294] on span "Select a driver Select a driver" at bounding box center [170, 304] width 156 height 20
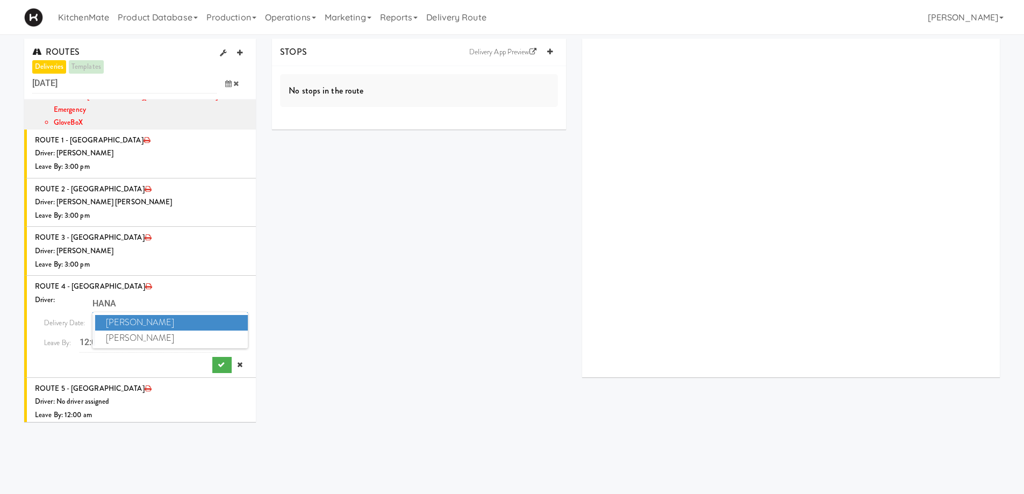
type input "HANA"
click at [146, 315] on span "Hanaie Alshabat" at bounding box center [171, 323] width 153 height 16
click at [225, 339] on icon at bounding box center [228, 342] width 6 height 7
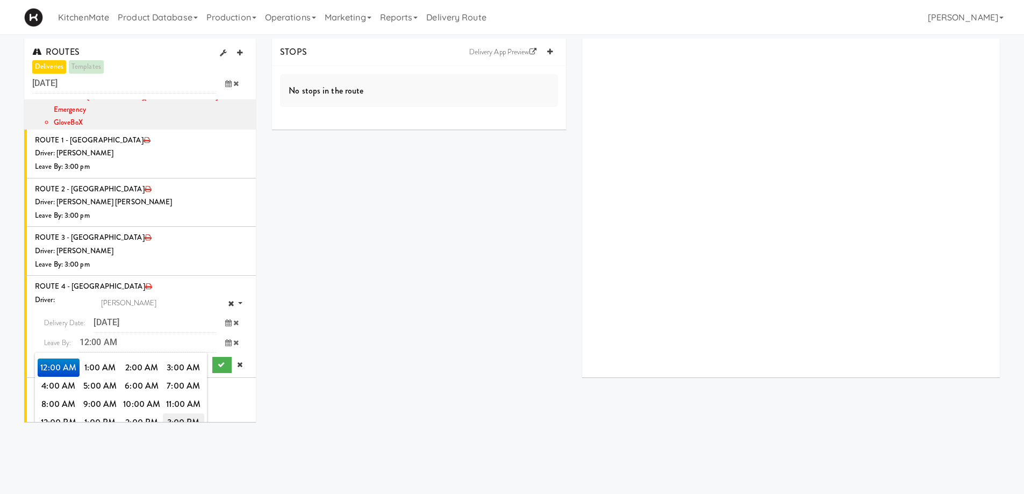
click at [182, 413] on span "3:00 PM" at bounding box center [184, 422] width 42 height 18
click at [56, 359] on span "3:00 PM" at bounding box center [59, 368] width 42 height 18
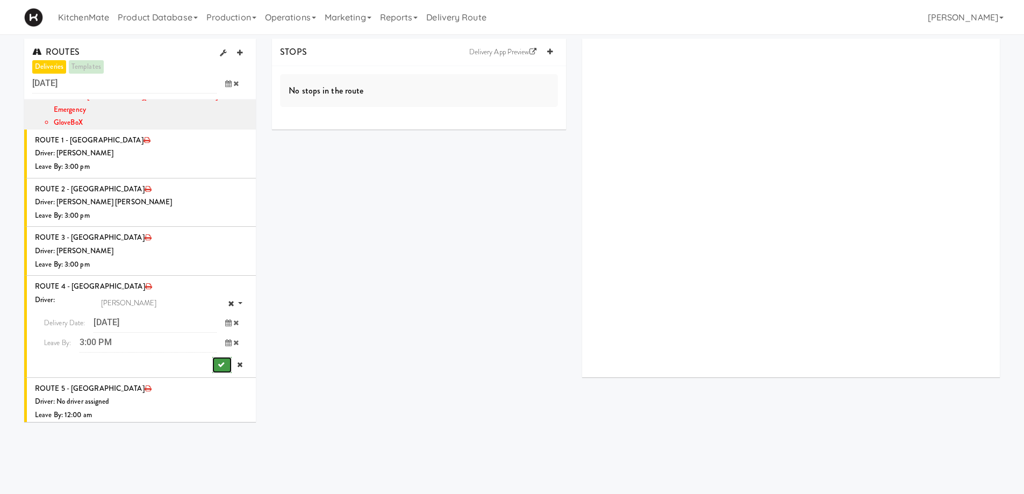
click at [218, 361] on icon "submit" at bounding box center [221, 364] width 7 height 7
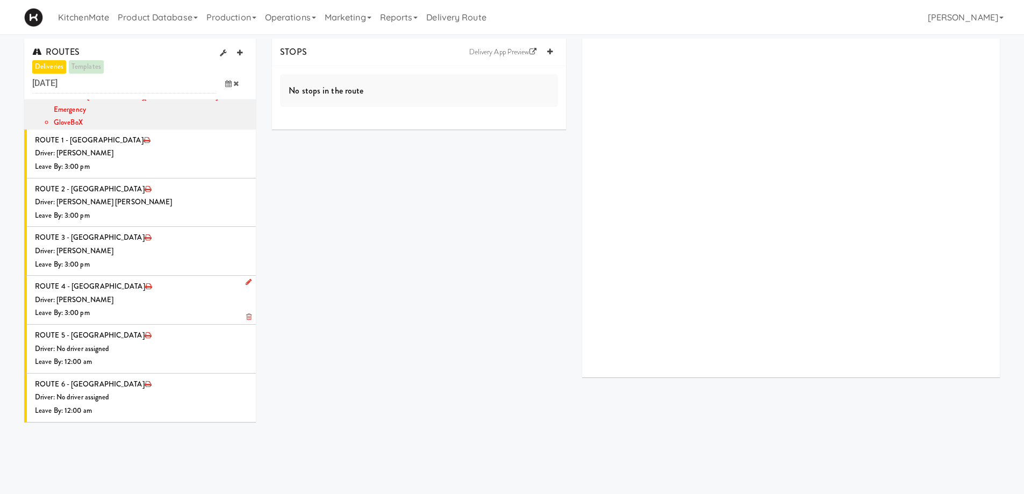
click at [147, 294] on div "Driver: [PERSON_NAME]" at bounding box center [141, 300] width 213 height 13
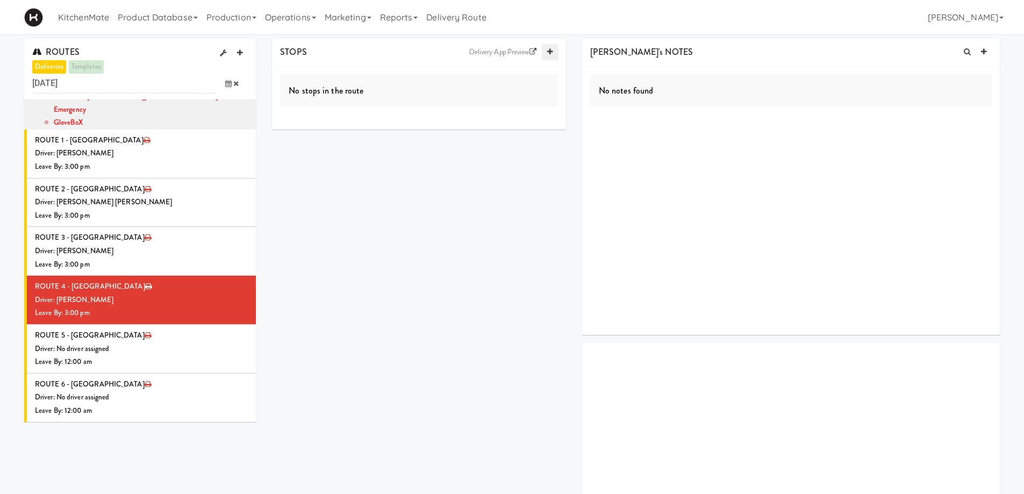
click at [548, 54] on icon at bounding box center [549, 51] width 5 height 7
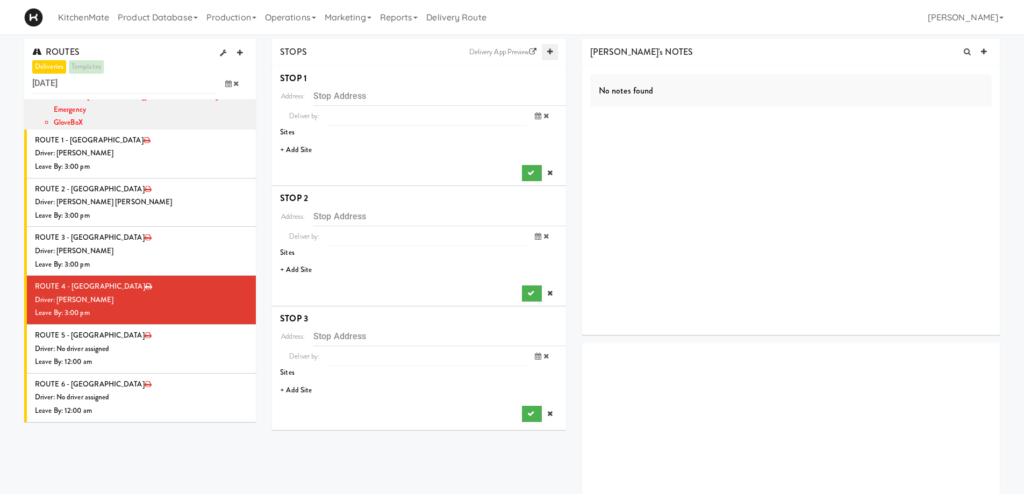
click at [548, 54] on icon at bounding box center [549, 51] width 5 height 7
click at [552, 54] on icon at bounding box center [549, 51] width 5 height 7
click at [302, 151] on li "+ Add Site" at bounding box center [419, 150] width 294 height 22
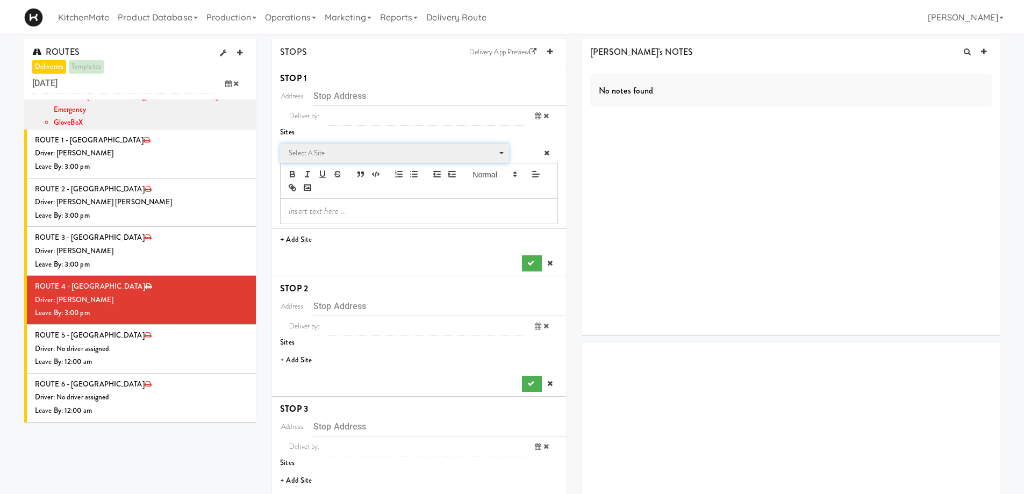
click at [339, 147] on span "Select a site" at bounding box center [391, 153] width 204 height 13
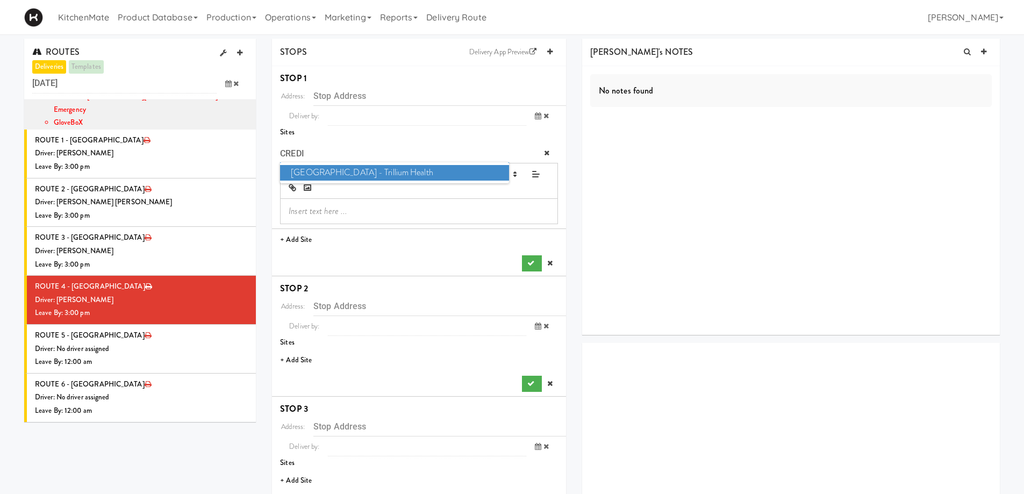
type input "CREDI"
click at [366, 169] on span "Credit Valley Hospital - Trillium Health" at bounding box center [394, 173] width 228 height 16
type input "[STREET_ADDRESS]"
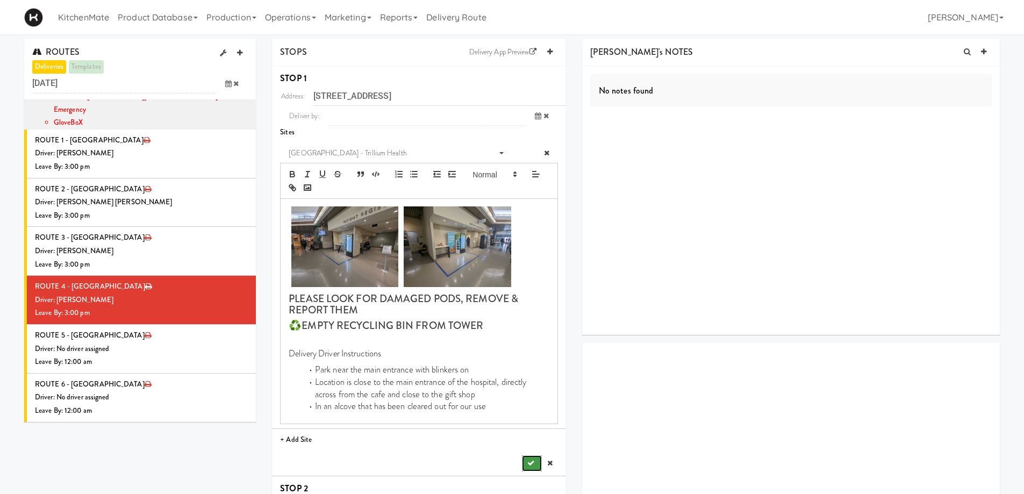
click at [533, 458] on button "submit" at bounding box center [531, 463] width 19 height 16
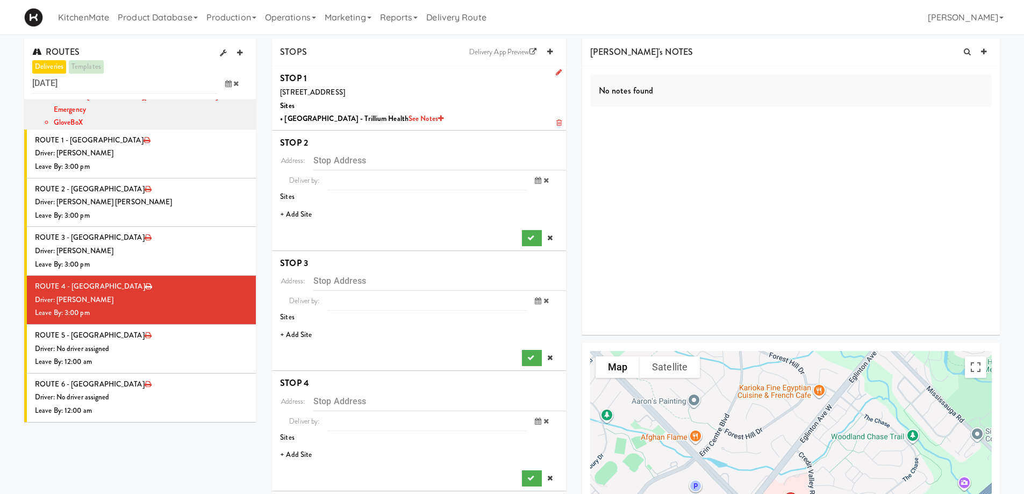
click at [299, 216] on li "+ Add Site" at bounding box center [419, 215] width 294 height 22
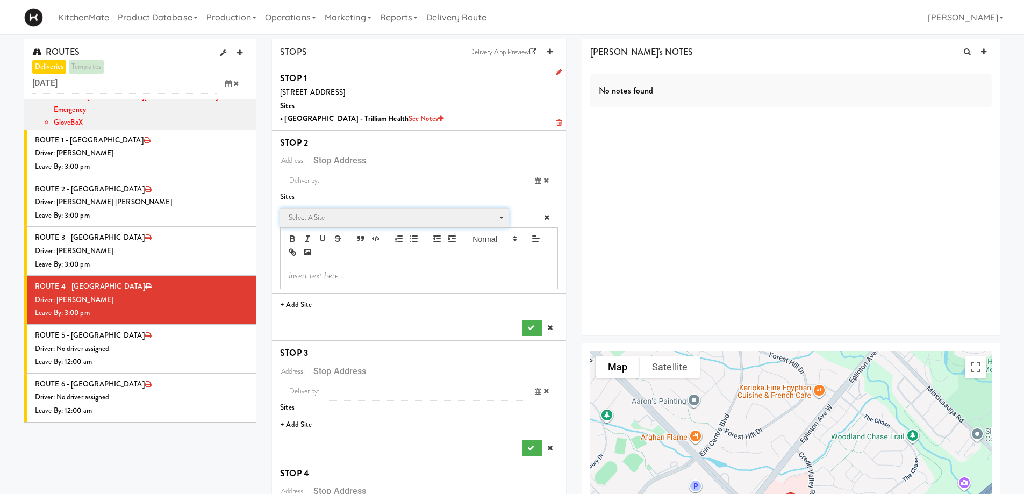
click at [335, 217] on span "Select a site" at bounding box center [391, 217] width 204 height 13
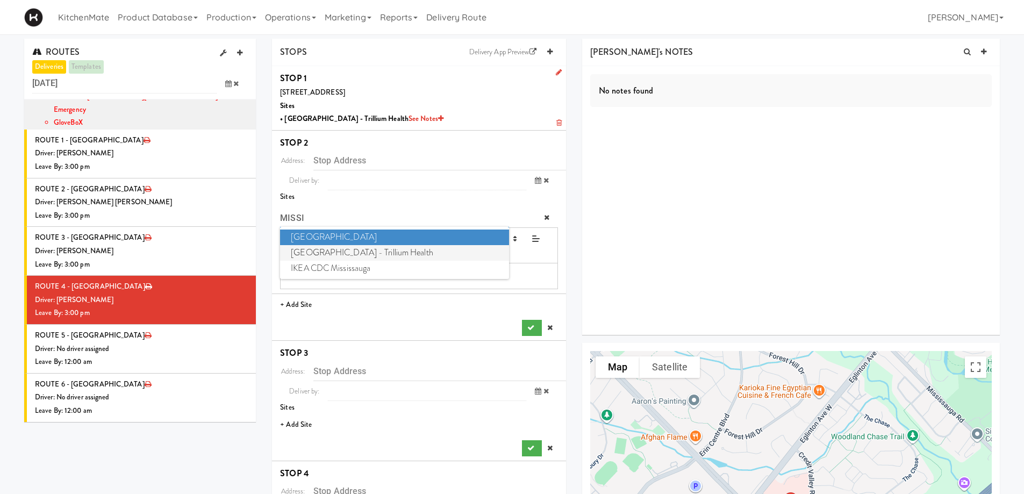
type input "MISSI"
click at [377, 251] on span "Mississauga Hospital - Trillium Health" at bounding box center [394, 253] width 228 height 16
type input "[STREET_ADDRESS]"
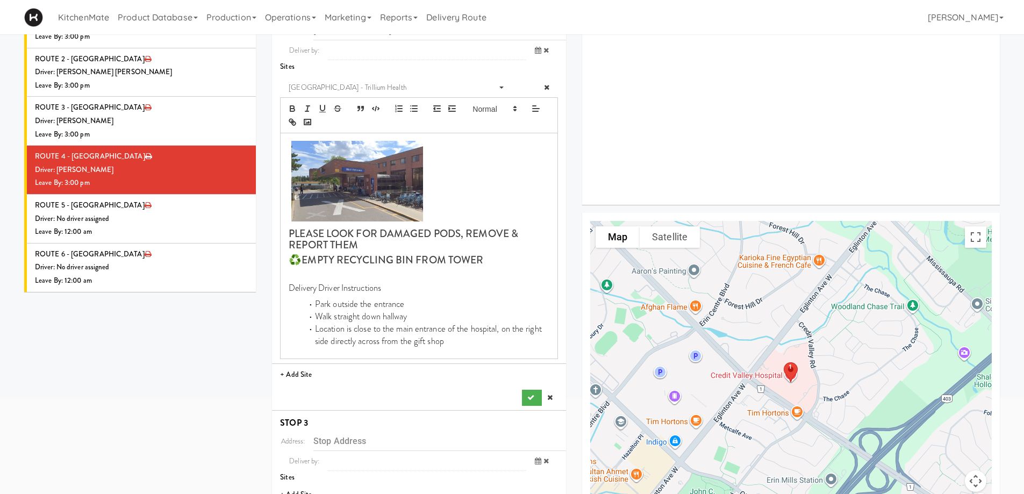
scroll to position [161, 0]
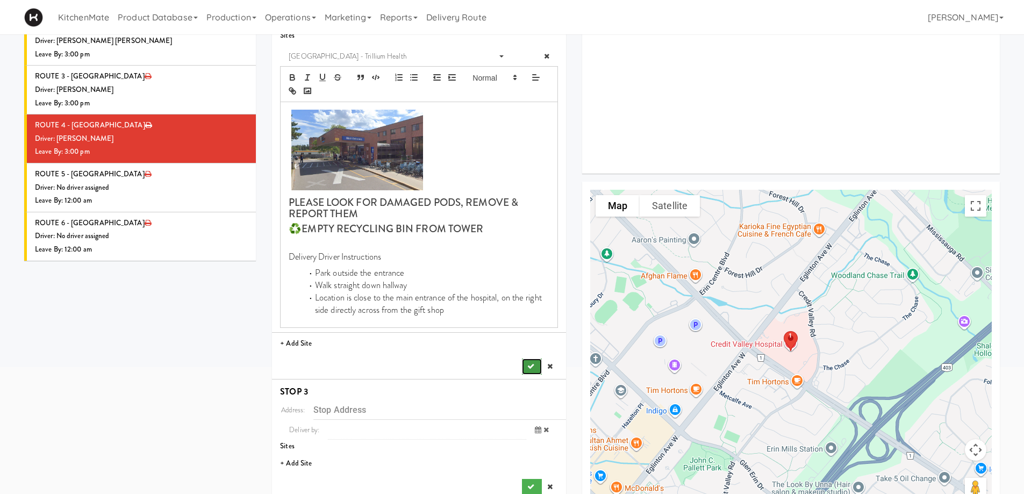
click at [533, 362] on button "submit" at bounding box center [531, 367] width 19 height 16
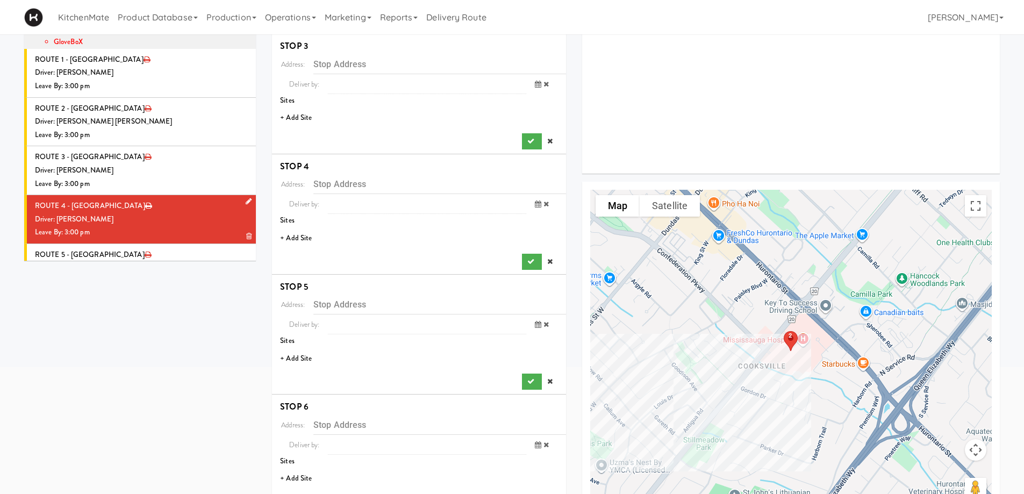
scroll to position [964, 0]
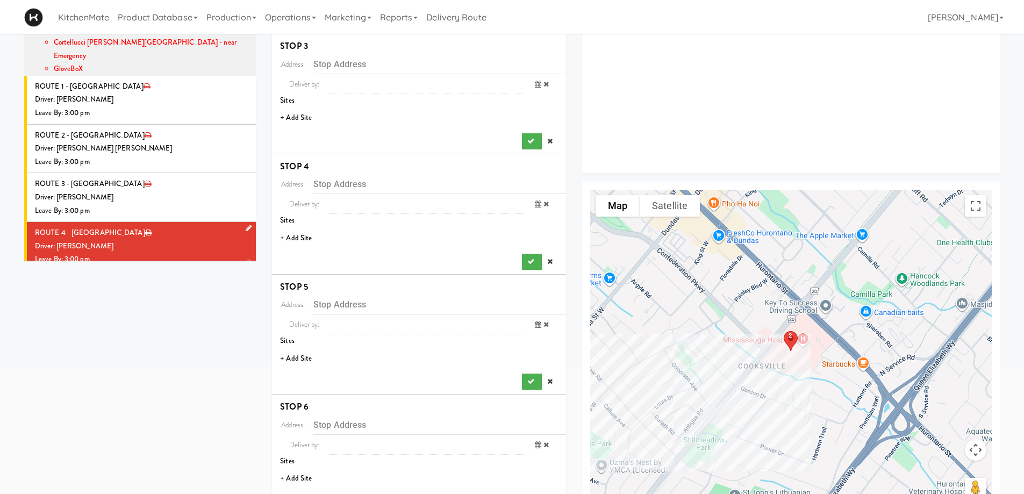
click at [149, 240] on div "Driver: [PERSON_NAME]" at bounding box center [141, 246] width 213 height 13
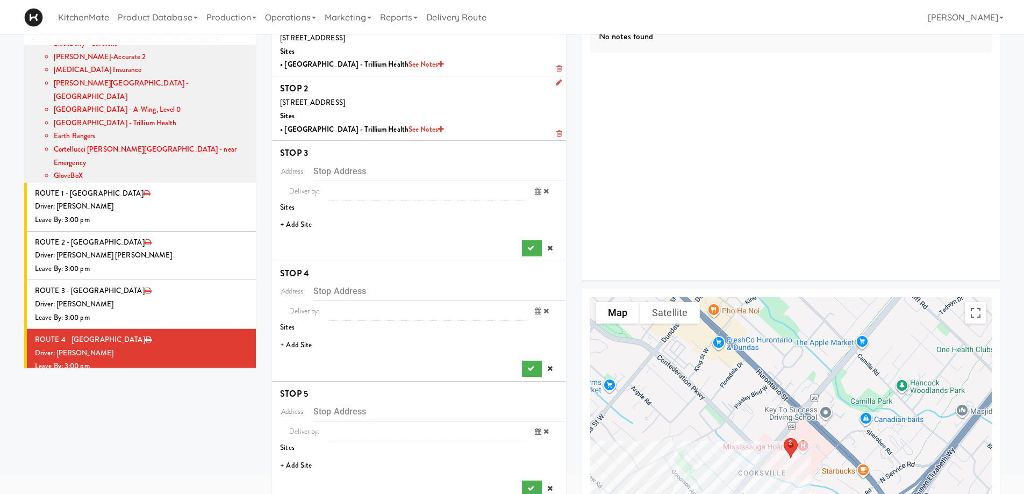
scroll to position [54, 0]
click at [309, 224] on li "+ Add Site" at bounding box center [419, 226] width 294 height 22
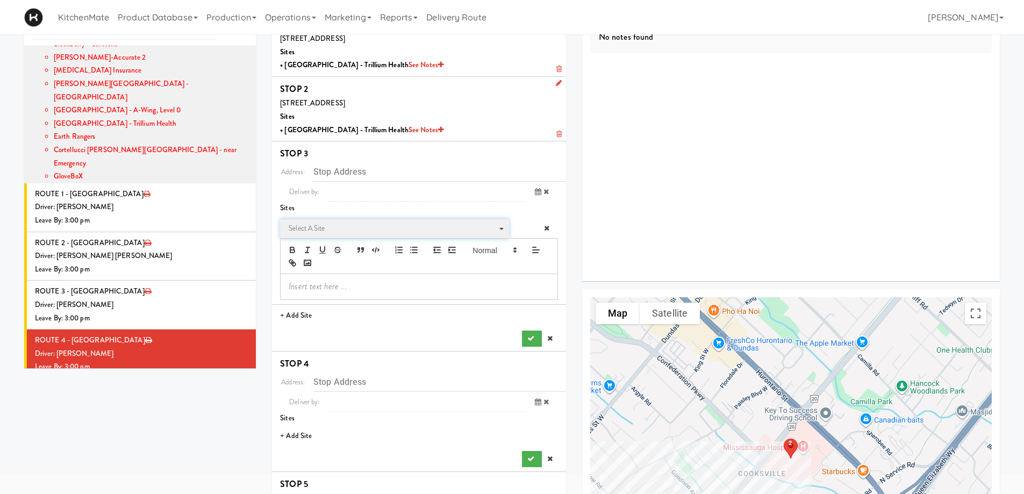
click at [337, 228] on span "Select a site" at bounding box center [391, 228] width 204 height 13
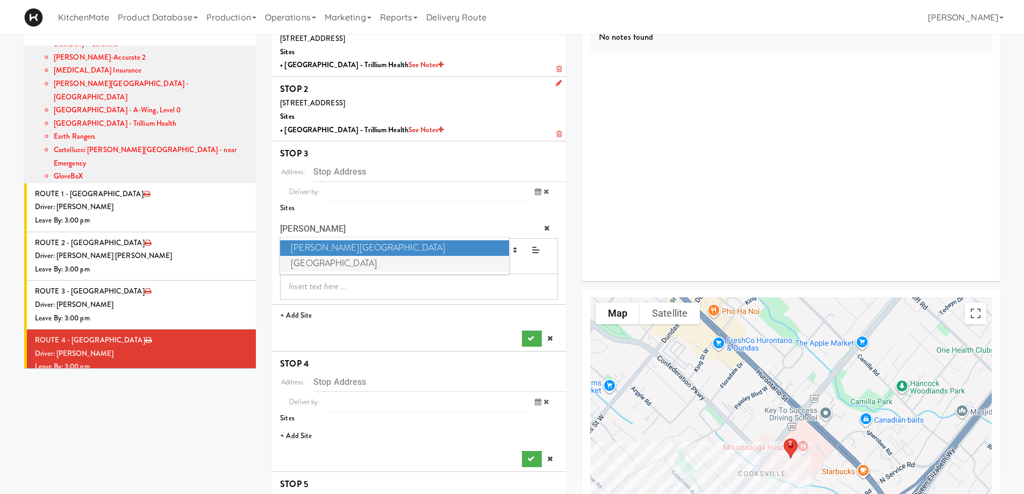
type input "JOSE"
click at [346, 261] on span "St. Joseph's Health Centre" at bounding box center [394, 264] width 228 height 16
type input "[STREET_ADDRESS]"
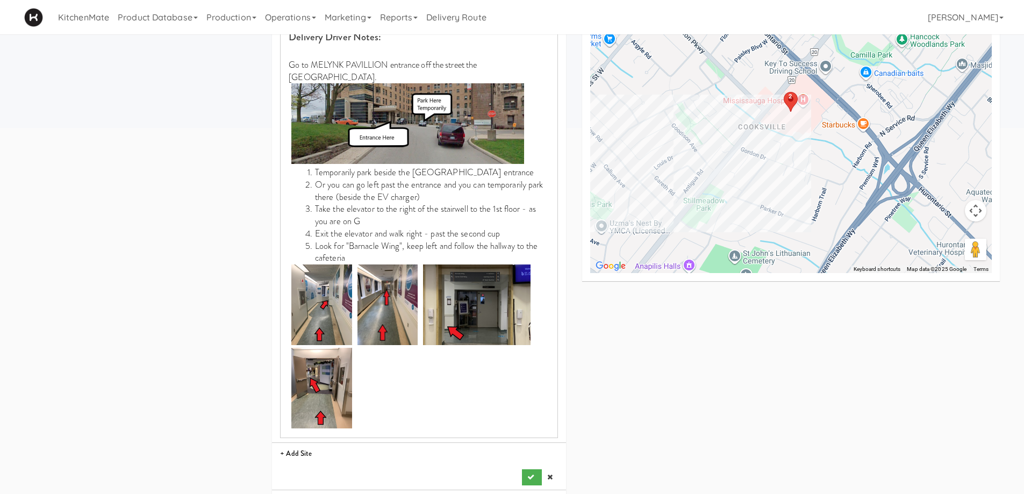
scroll to position [538, 0]
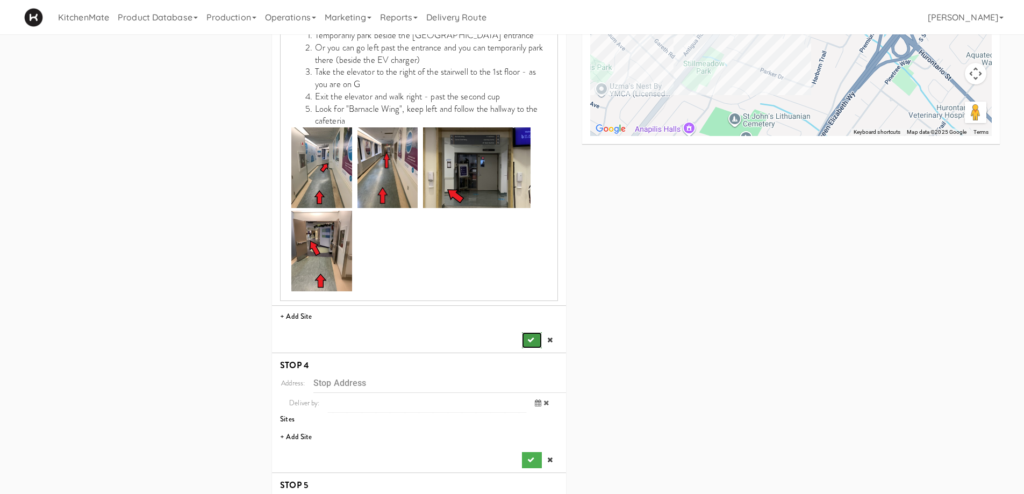
click at [526, 332] on button "submit" at bounding box center [531, 340] width 19 height 16
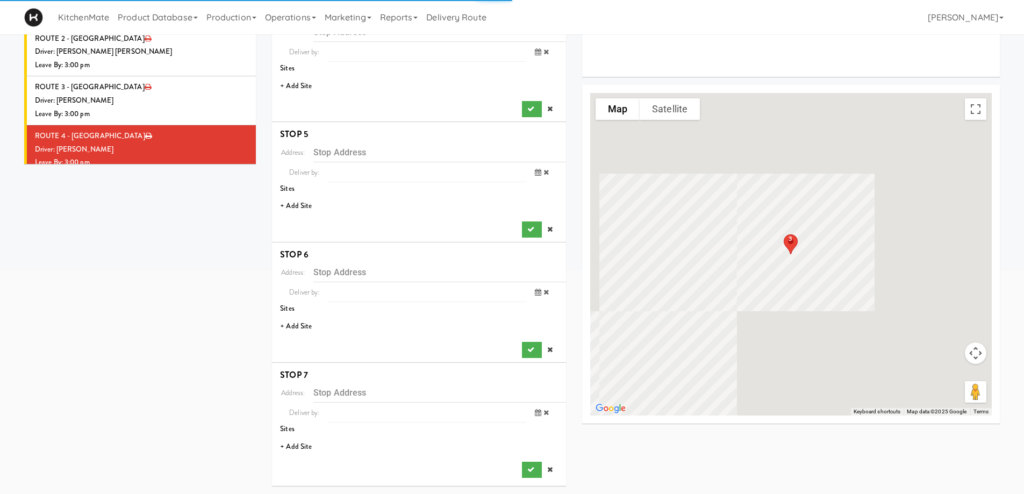
scroll to position [258, 0]
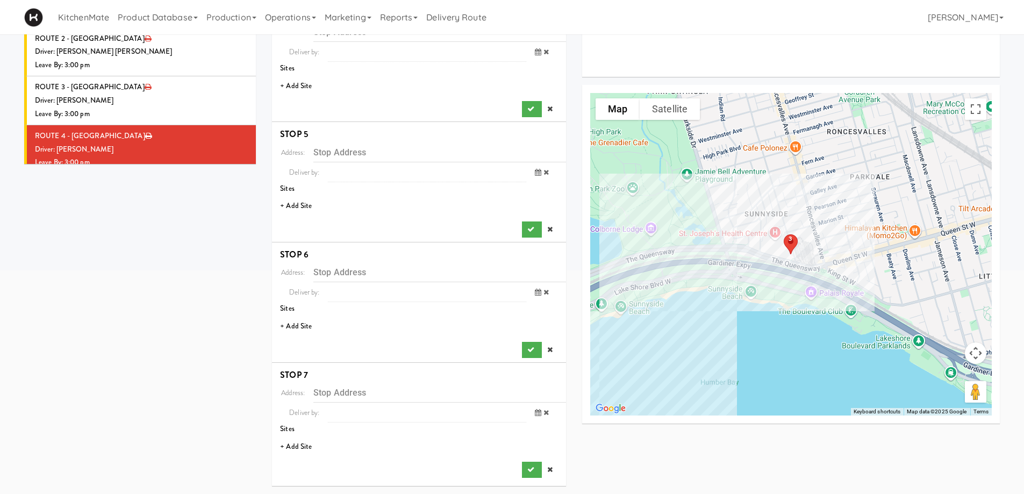
click at [298, 83] on li "+ Add Site" at bounding box center [419, 86] width 294 height 22
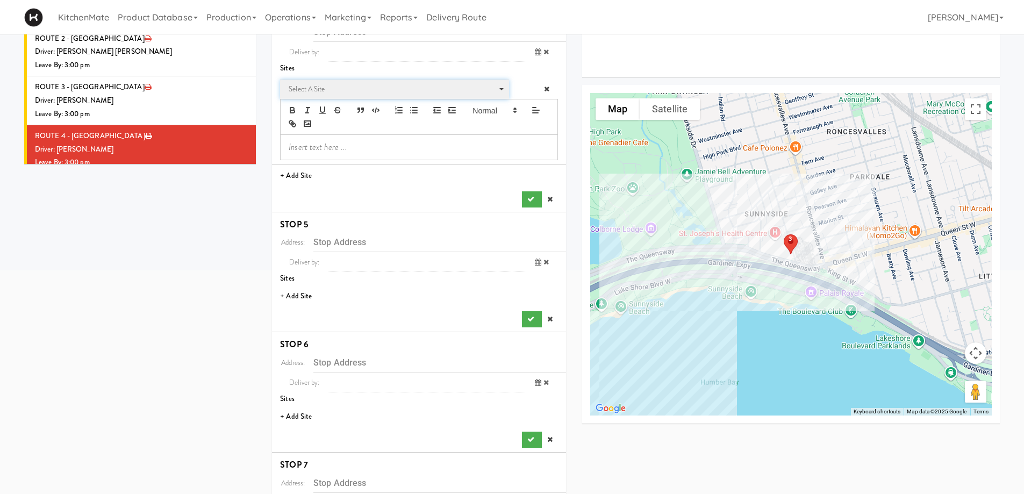
click at [305, 92] on span "Select a site" at bounding box center [391, 89] width 204 height 13
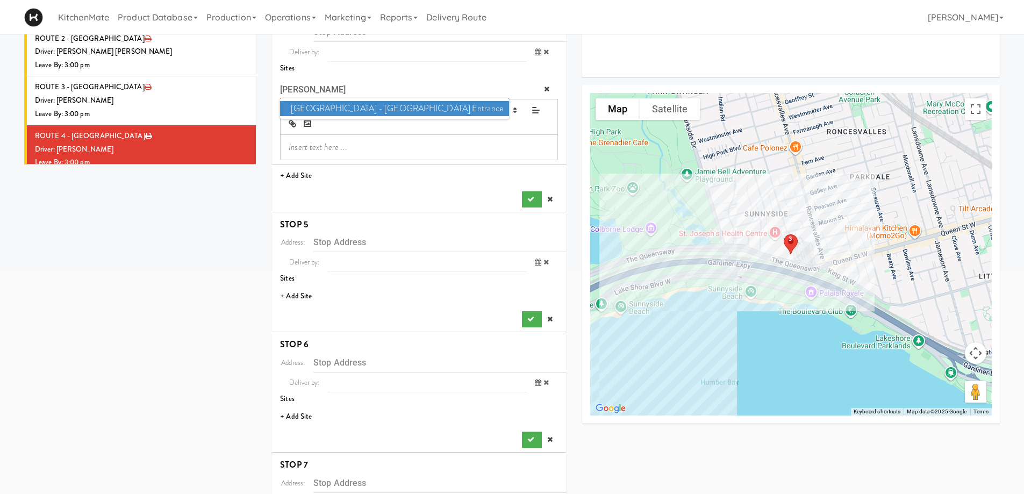
type input "TOWE"
click at [345, 102] on span "Scarborough General Hospital - Tower Wing Entrance" at bounding box center [394, 109] width 228 height 16
type input "[STREET_ADDRESS][PERSON_NAME]"
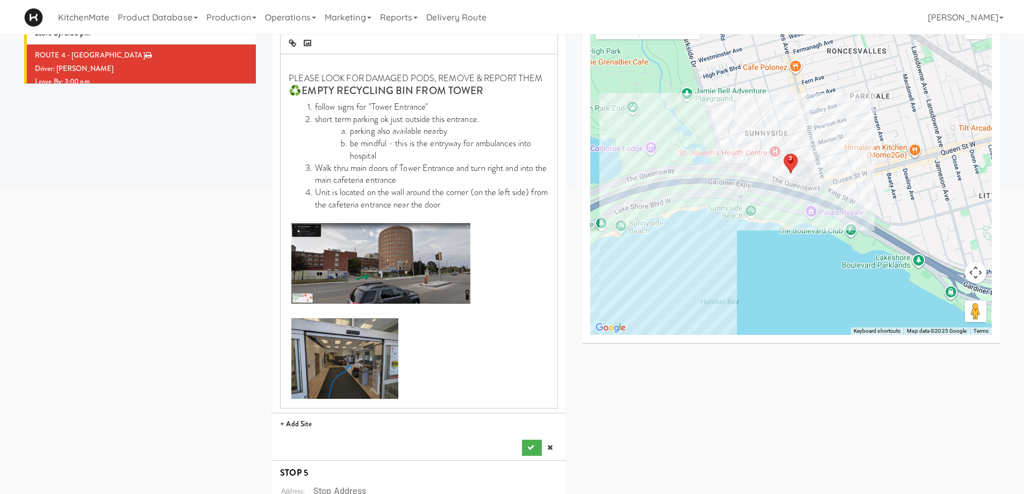
scroll to position [473, 0]
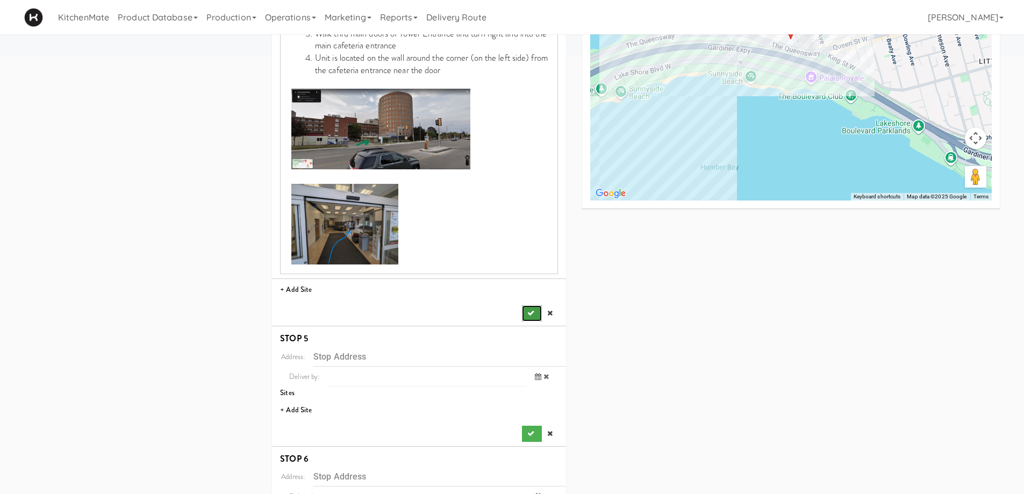
click at [531, 309] on button "submit" at bounding box center [531, 313] width 19 height 16
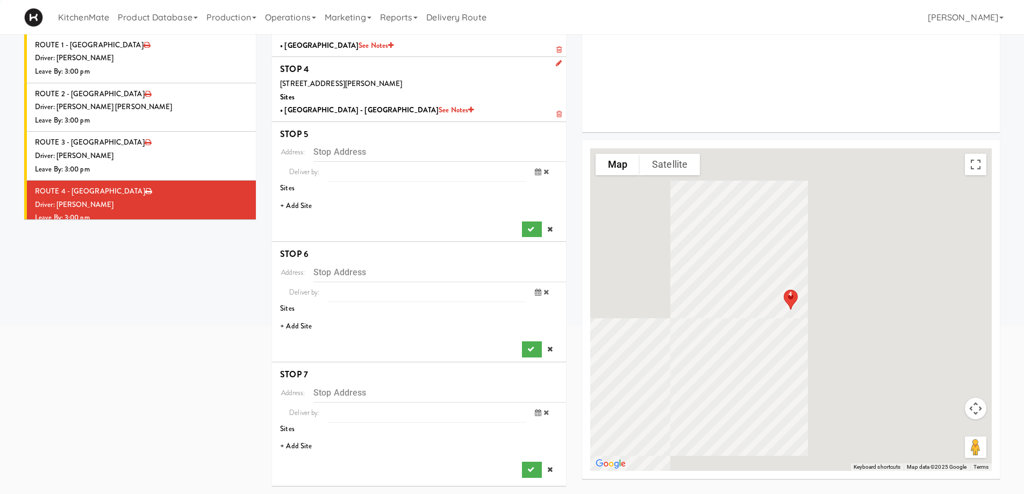
scroll to position [203, 0]
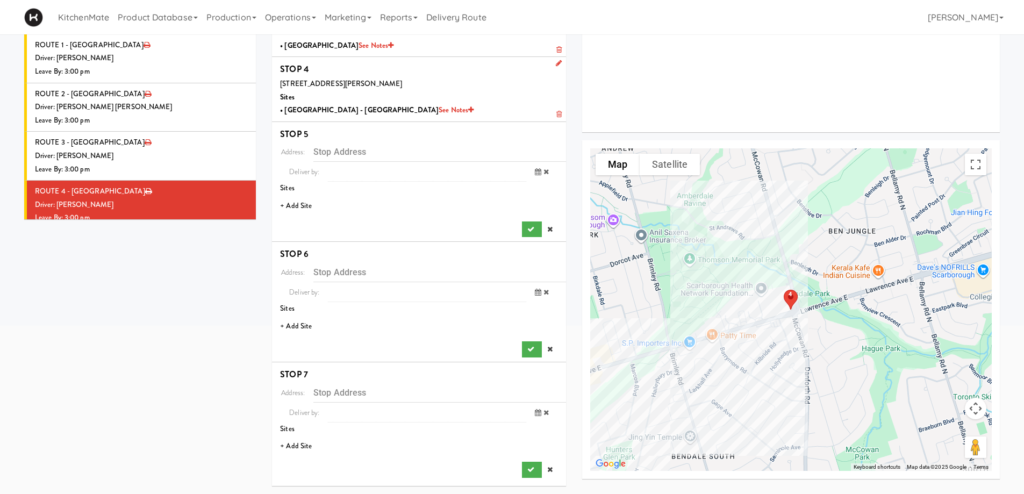
click at [302, 208] on li "+ Add Site" at bounding box center [419, 206] width 294 height 22
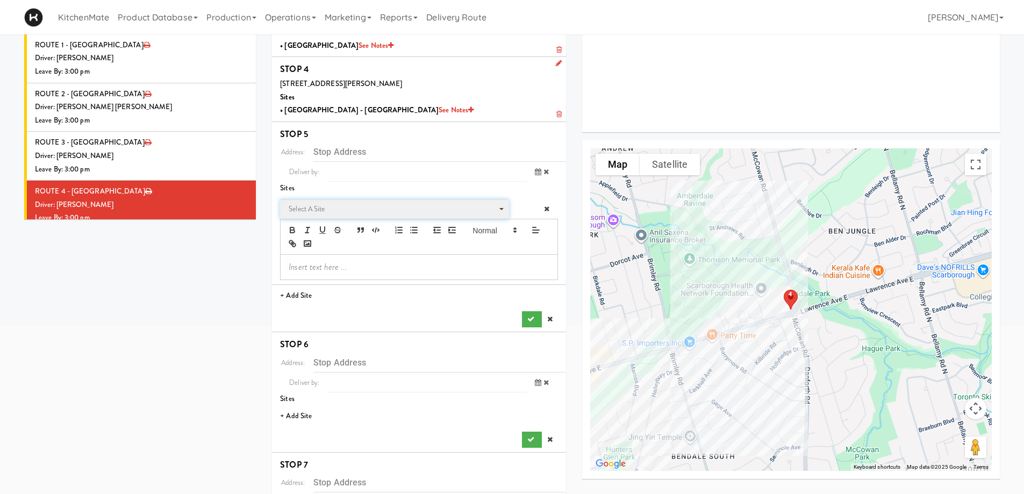
click at [333, 209] on span "Select a site" at bounding box center [391, 209] width 204 height 13
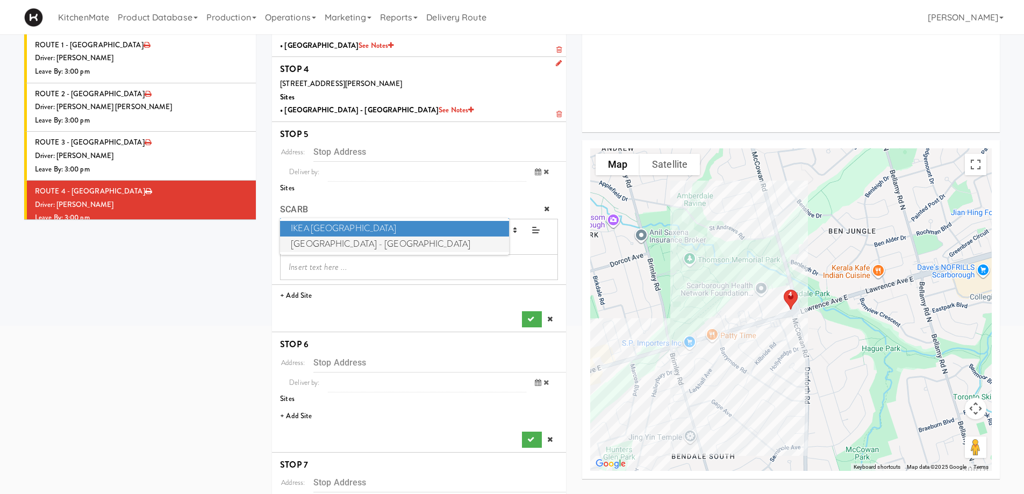
type input "SCARB"
click at [353, 237] on span "Scarborough Birchmount Hospital - Main Lobby" at bounding box center [394, 245] width 228 height 16
type input "[STREET_ADDRESS]"
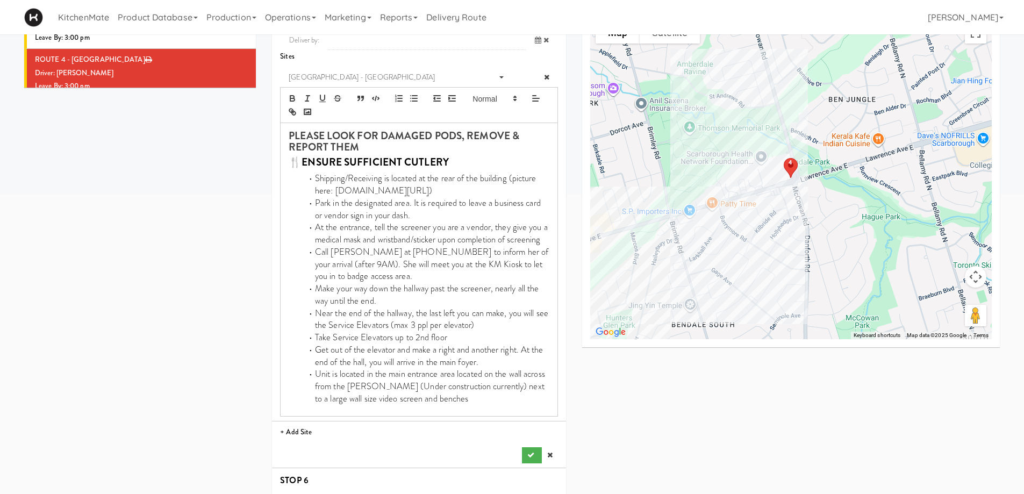
scroll to position [472, 0]
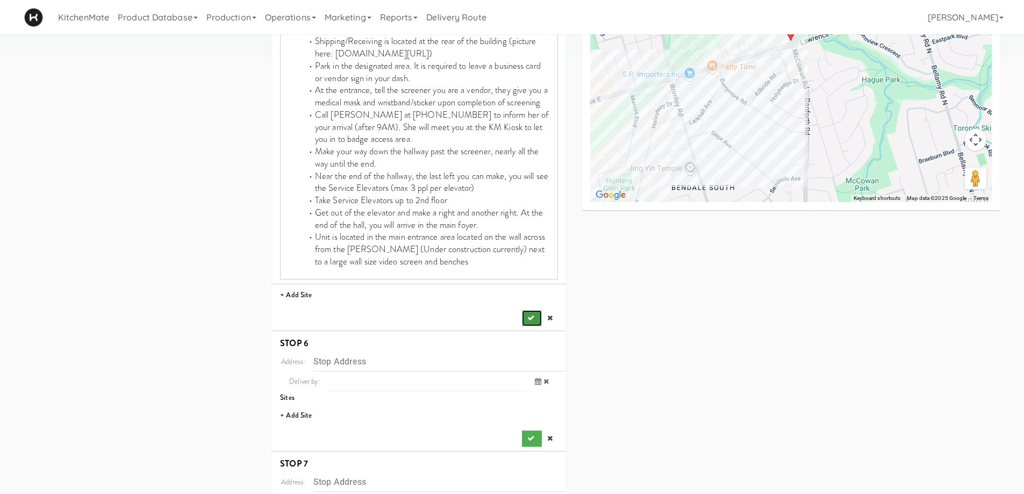
click at [527, 313] on button "submit" at bounding box center [531, 318] width 19 height 16
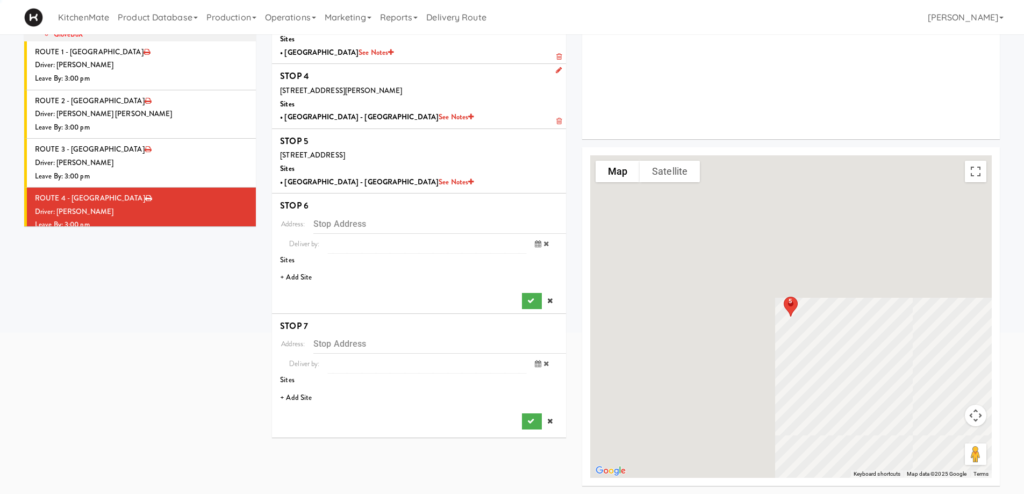
scroll to position [196, 0]
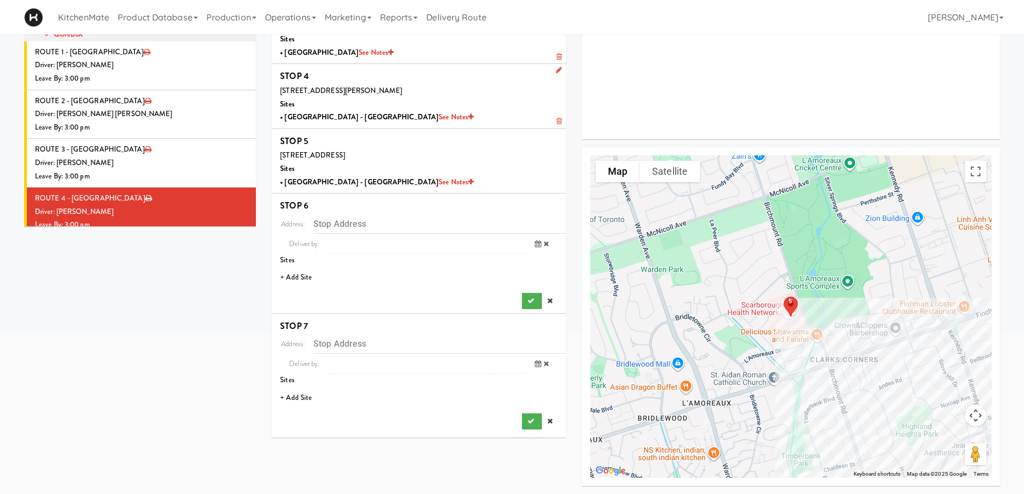
click at [300, 276] on li "+ Add Site" at bounding box center [419, 278] width 294 height 22
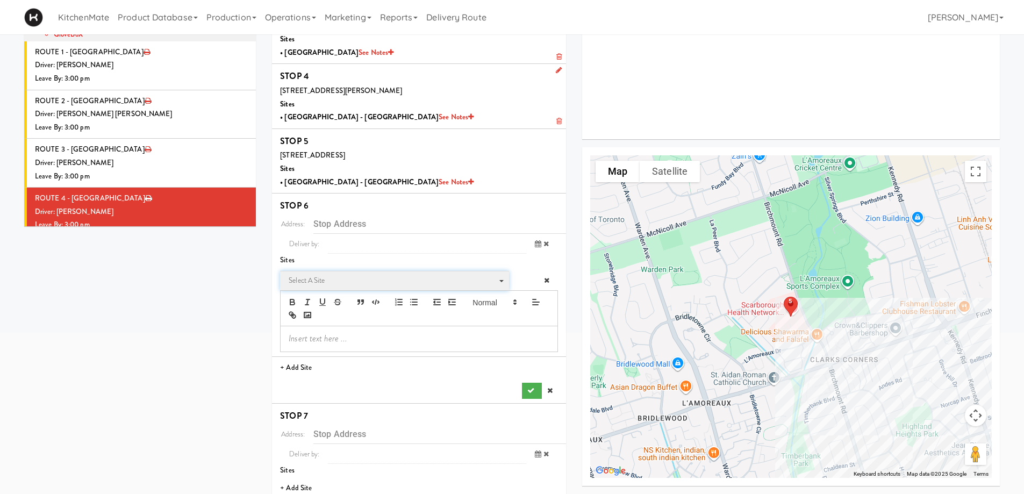
click at [346, 276] on span "Select a site" at bounding box center [391, 280] width 204 height 13
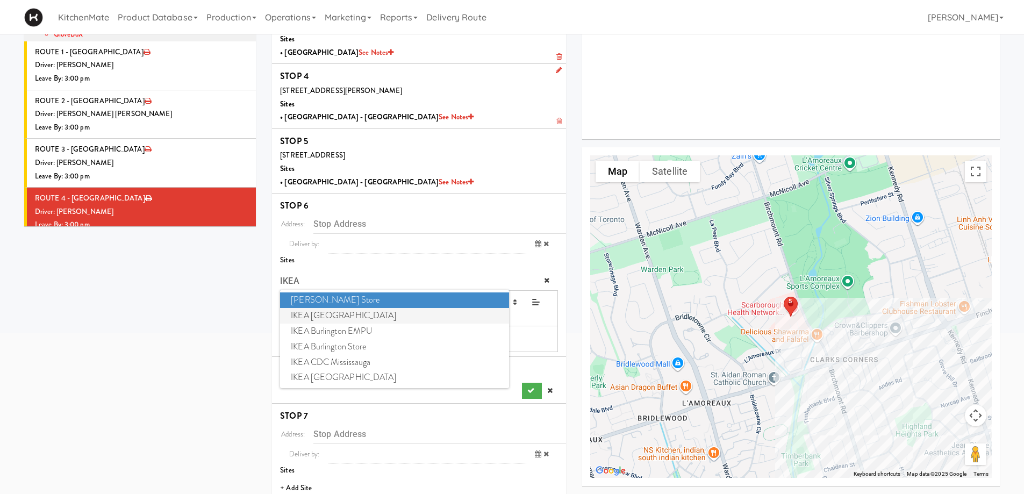
type input "IKEA"
click at [361, 317] on span "IKEA Scarborough Town Center" at bounding box center [394, 316] width 228 height 16
type input "[STREET_ADDRESS]"
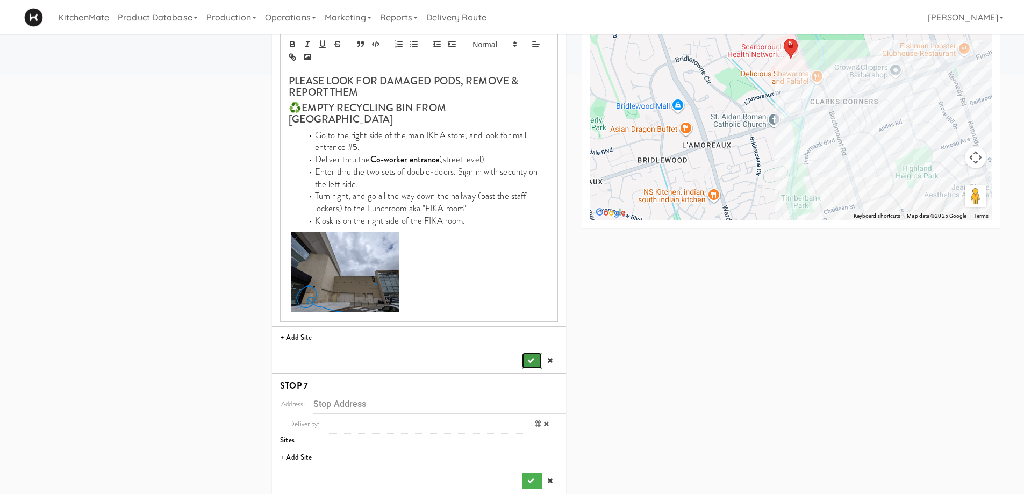
click at [526, 353] on button "submit" at bounding box center [531, 361] width 19 height 16
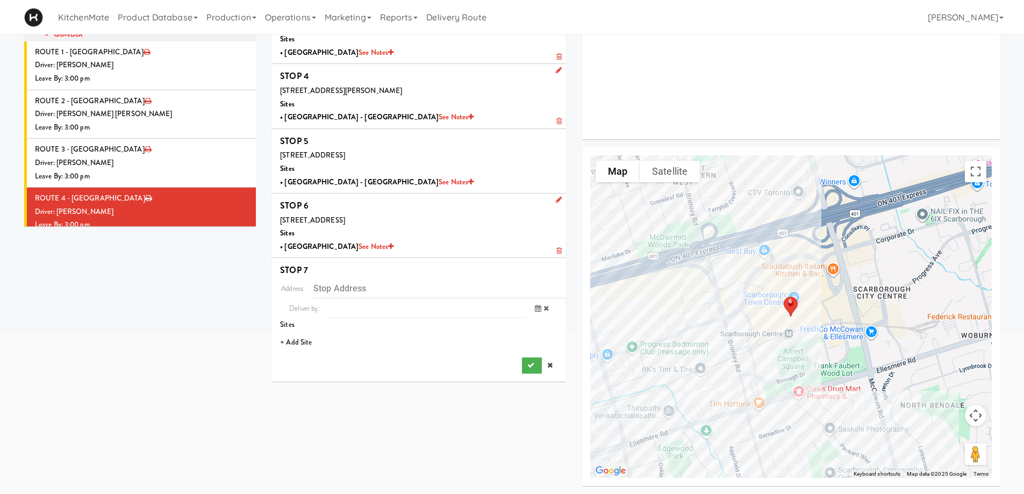
click at [295, 338] on li "+ Add Site" at bounding box center [419, 343] width 294 height 22
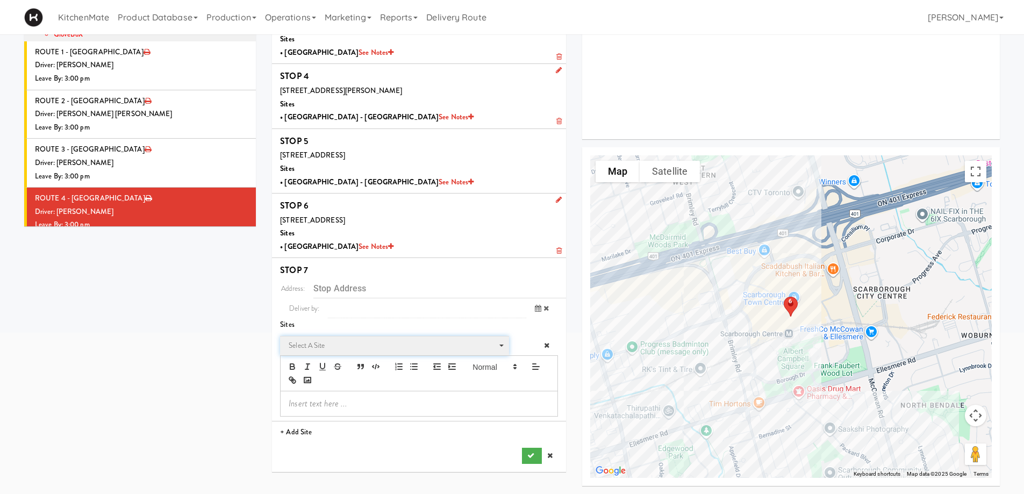
click at [327, 342] on span "Select a site" at bounding box center [391, 345] width 204 height 13
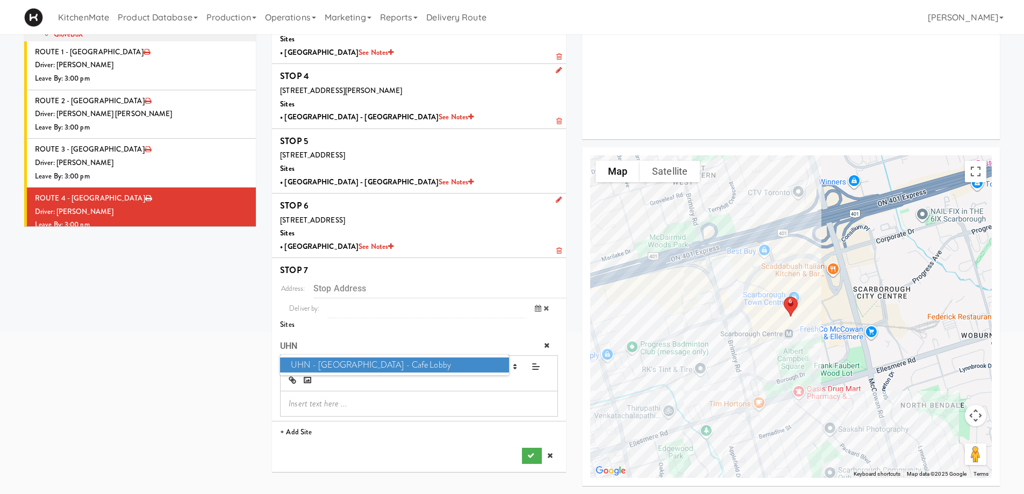
type input "UHN"
click at [330, 368] on span "UHN - Lyndhurst Centre - Cafe Lobby" at bounding box center [394, 366] width 228 height 16
type input "[STREET_ADDRESS][PERSON_NAME]"
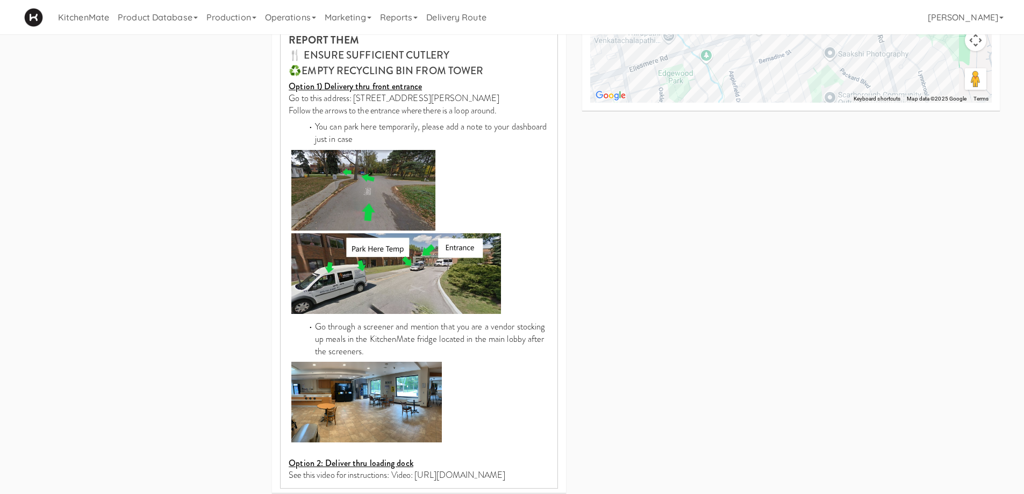
scroll to position [629, 0]
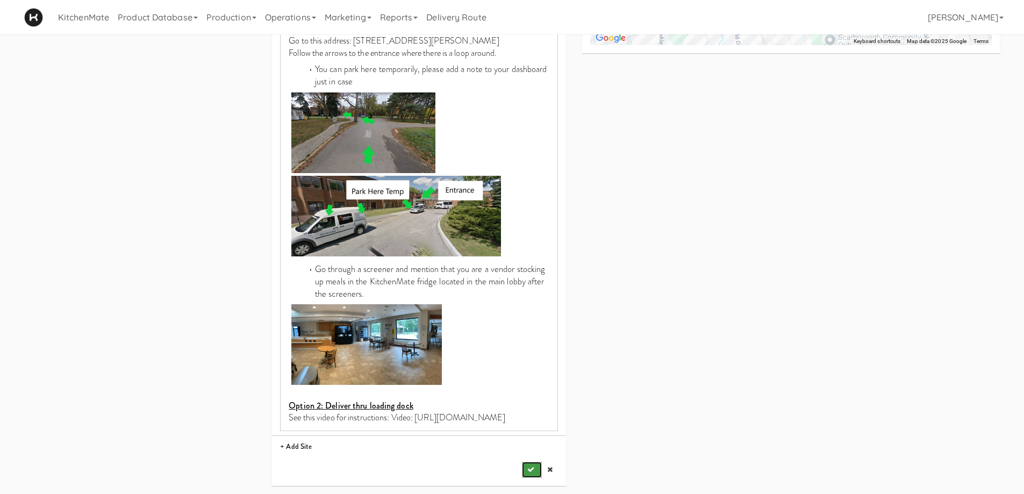
click at [532, 467] on icon "submit" at bounding box center [530, 469] width 7 height 7
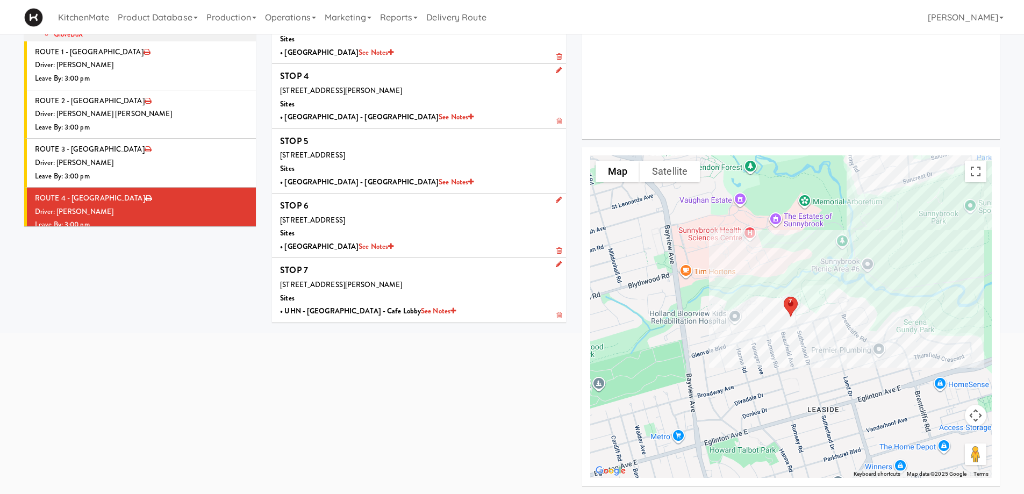
scroll to position [88, 0]
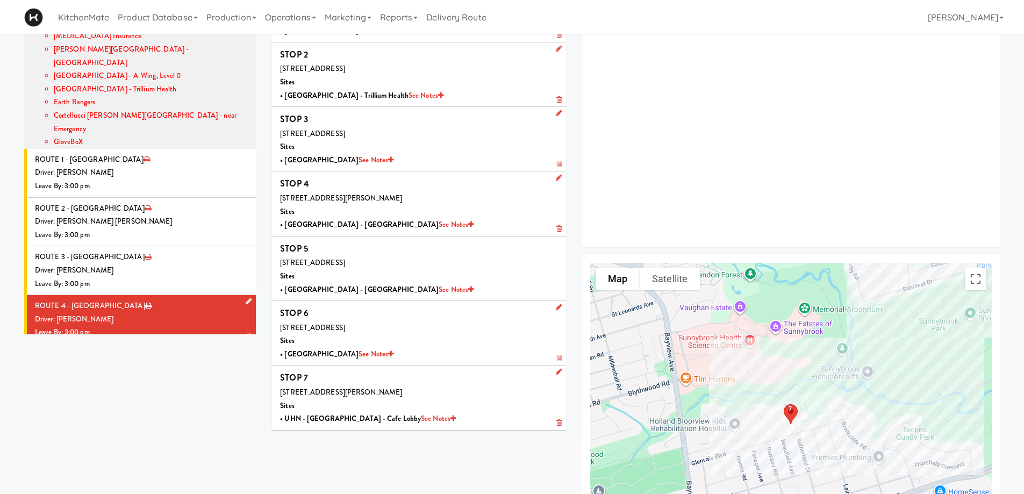
click at [133, 313] on div "Driver: [PERSON_NAME]" at bounding box center [141, 319] width 213 height 13
click at [148, 313] on div "Driver: [PERSON_NAME]" at bounding box center [141, 319] width 213 height 13
click at [140, 362] on div "Driver: No driver assigned" at bounding box center [141, 368] width 213 height 13
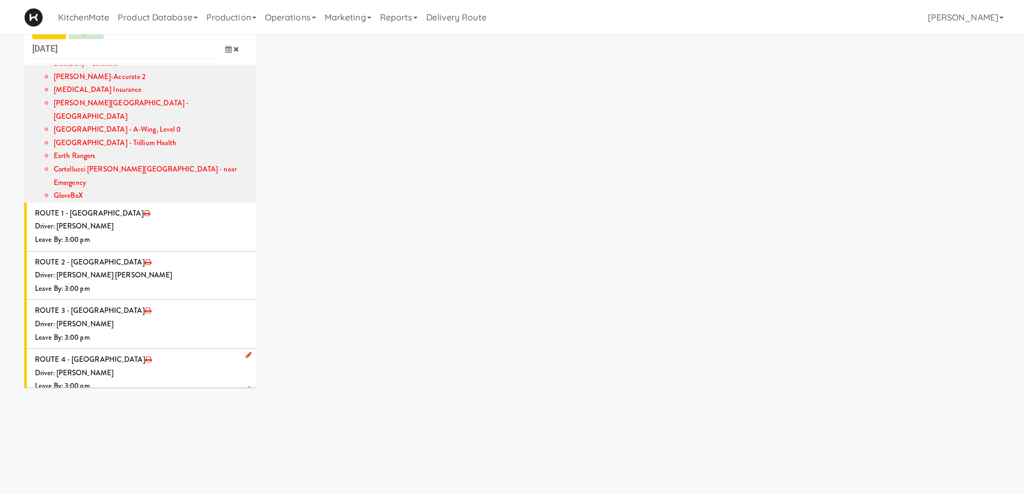
scroll to position [34, 0]
click at [168, 398] on li "ROUTE 5 - Idle Driver: No driver assigned Leave By: 12:00 am" at bounding box center [140, 422] width 232 height 49
click at [246, 401] on icon at bounding box center [249, 404] width 6 height 7
click at [125, 420] on span "Select a driver" at bounding box center [122, 425] width 43 height 10
type input "LEHNA"
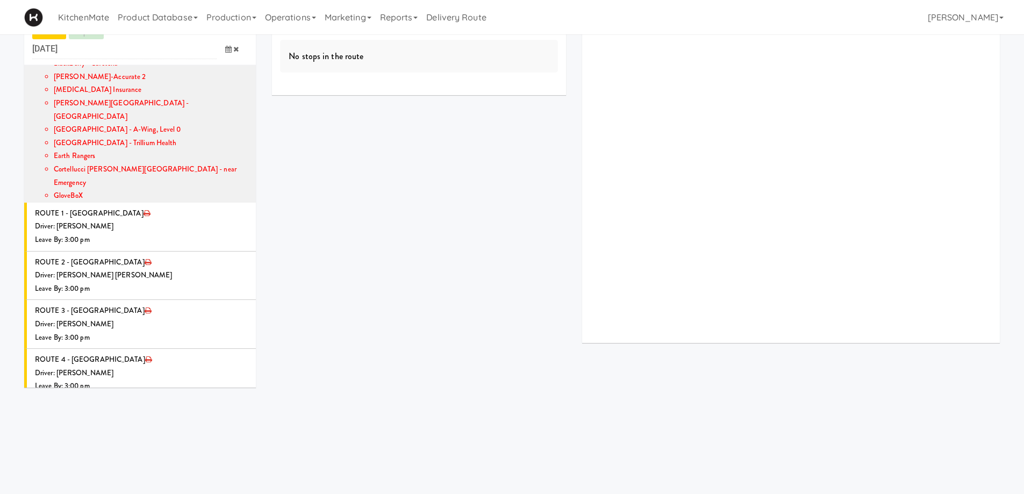
click at [126, 437] on span "Lehnard Solomon" at bounding box center [171, 445] width 153 height 16
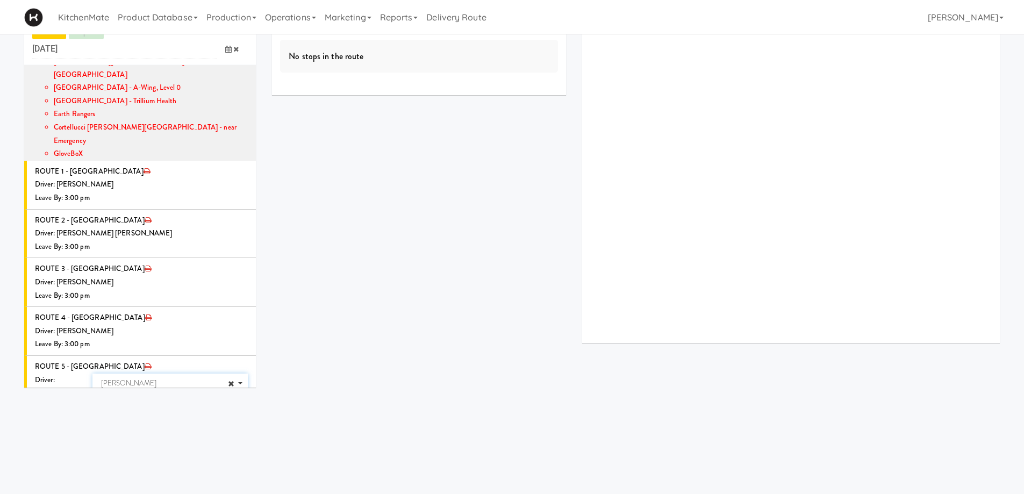
scroll to position [1018, 0]
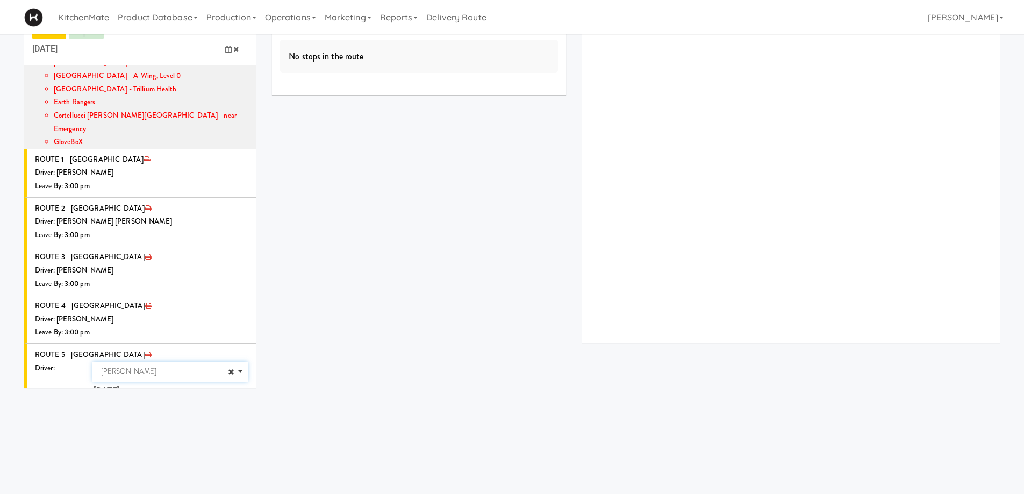
click at [225, 408] on icon at bounding box center [228, 411] width 6 height 7
click at [182, 445] on span "7:00 AM" at bounding box center [184, 454] width 42 height 18
click at [138, 445] on span "7:30 AM" at bounding box center [142, 454] width 42 height 18
click at [218, 430] on icon "submit" at bounding box center [221, 433] width 7 height 7
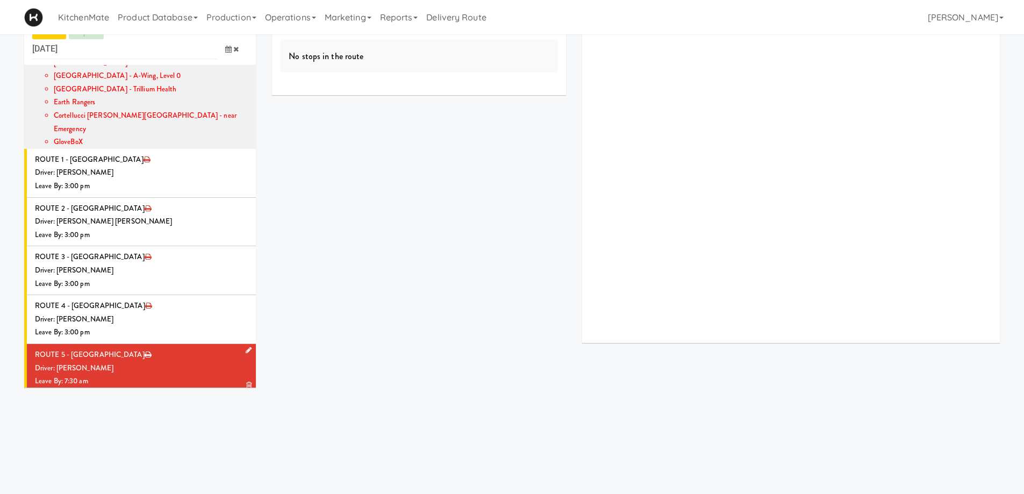
click at [147, 362] on div "Driver: [PERSON_NAME]" at bounding box center [141, 368] width 213 height 13
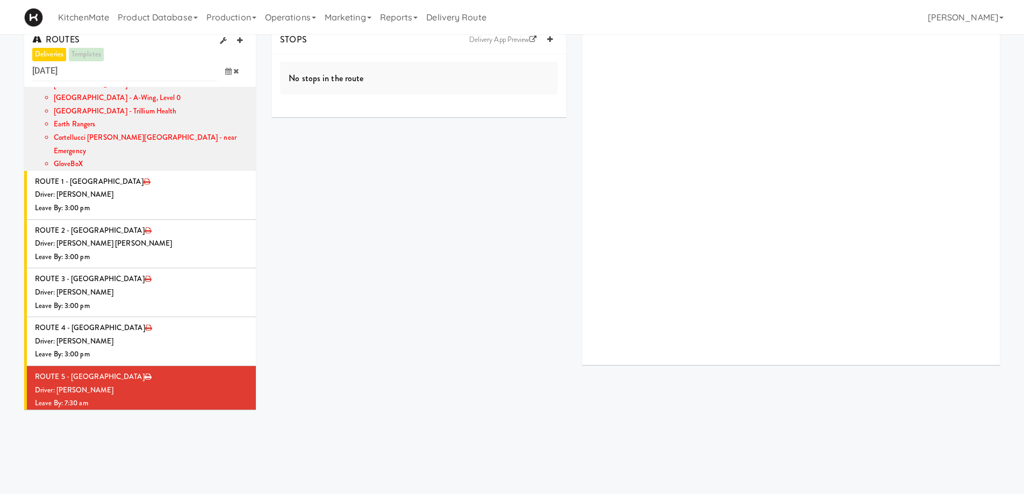
scroll to position [0, 0]
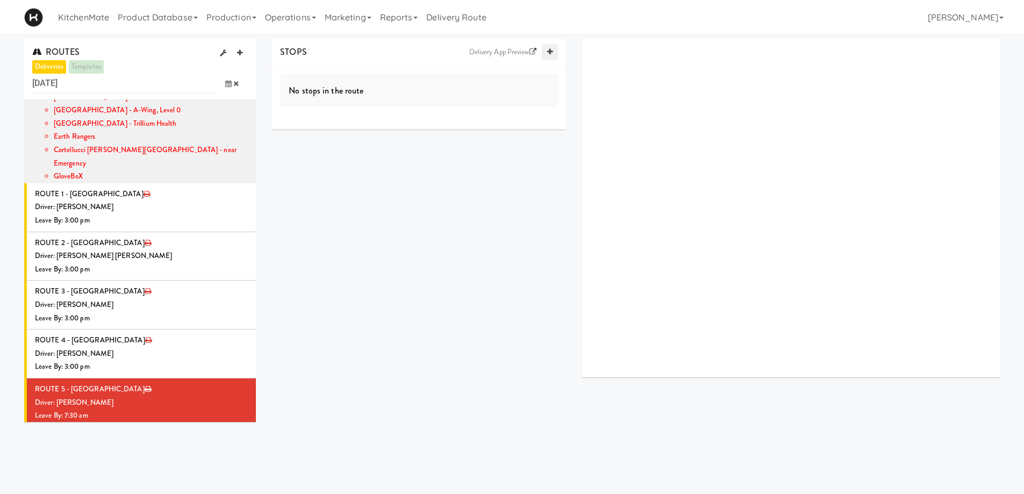
click at [549, 51] on icon at bounding box center [549, 51] width 5 height 7
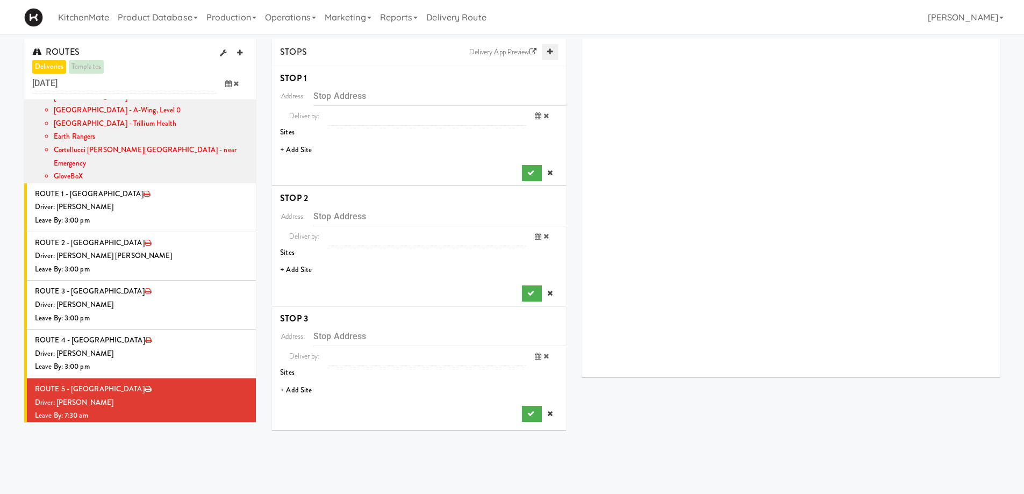
click at [549, 51] on icon at bounding box center [549, 51] width 5 height 7
click at [298, 149] on li "+ Add Site" at bounding box center [419, 150] width 294 height 22
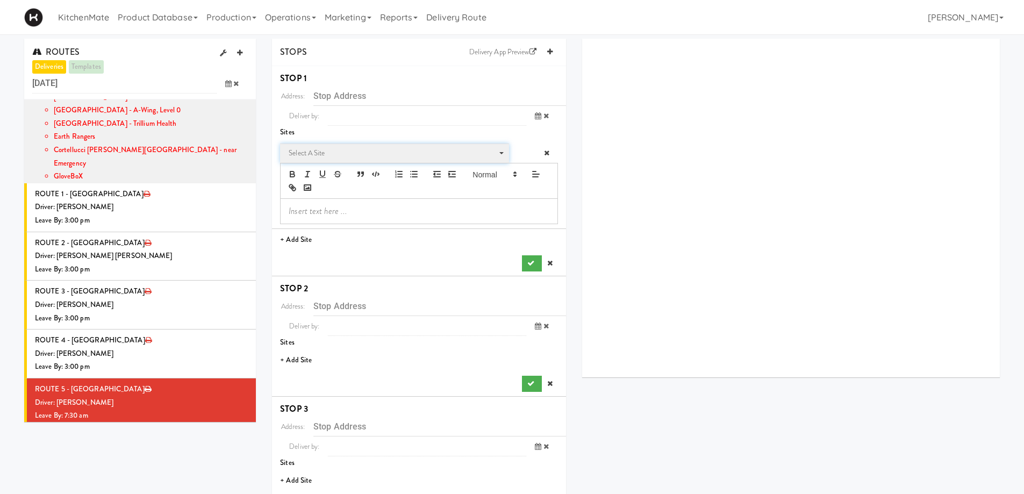
click at [333, 155] on span "Select a site" at bounding box center [391, 153] width 204 height 13
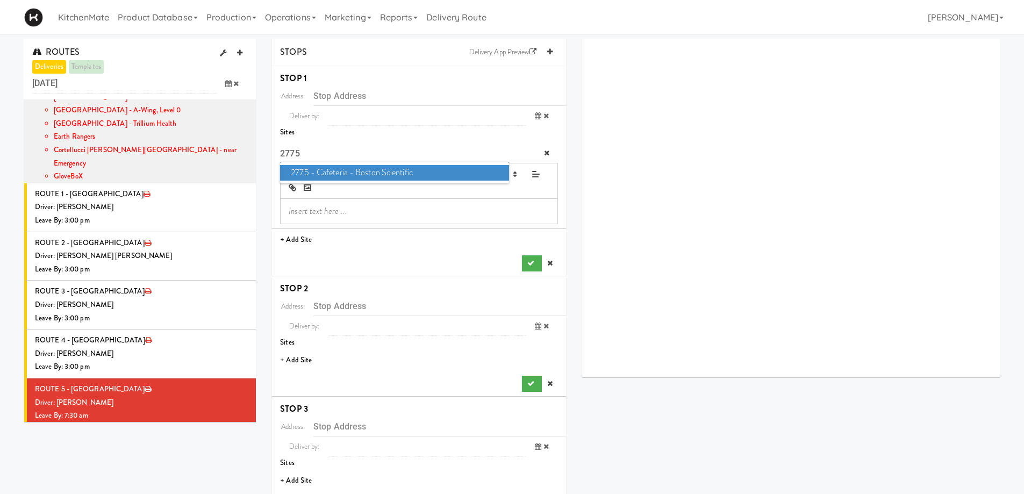
type input "2775"
click at [346, 174] on span "2775 - Cafeteria - Boston Scientific" at bounding box center [394, 173] width 228 height 16
type input "[STREET_ADDRESS][PERSON_NAME][PERSON_NAME]"
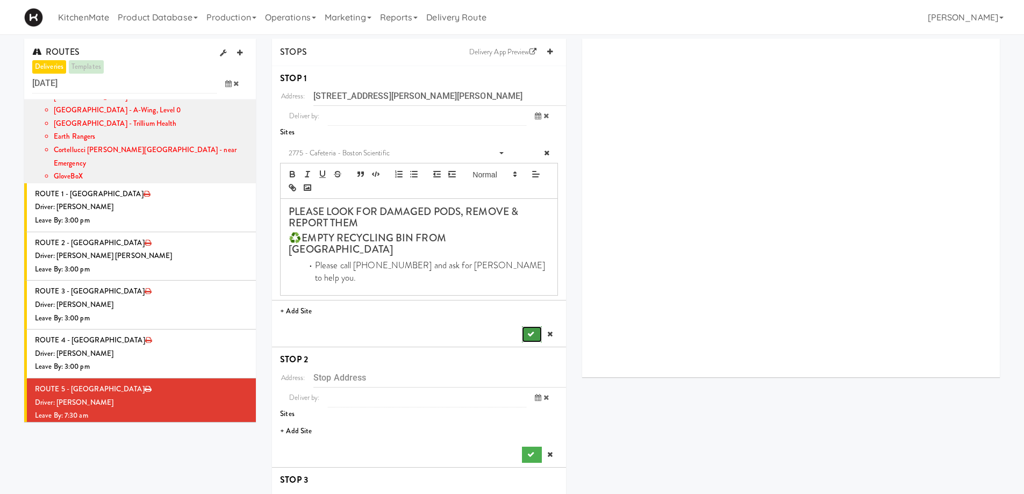
click at [530, 326] on button "submit" at bounding box center [531, 334] width 19 height 16
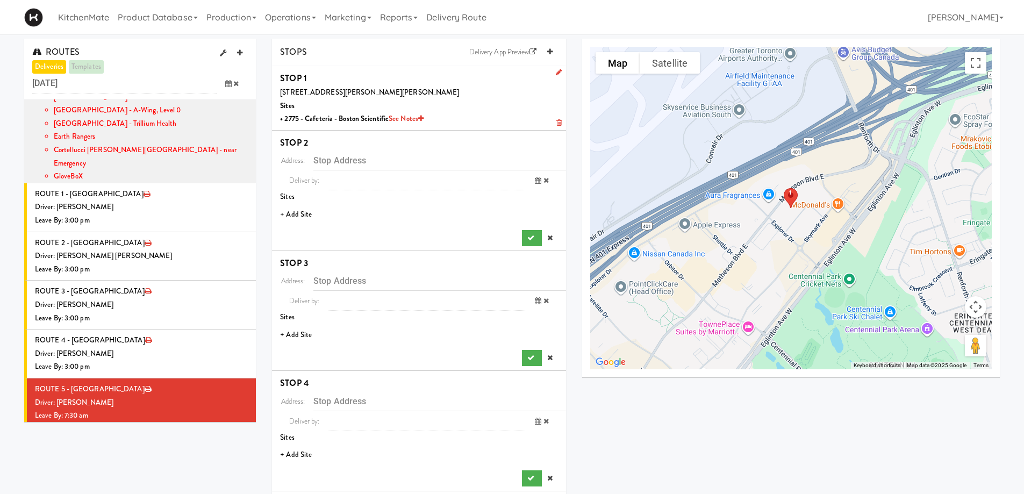
click at [310, 214] on li "+ Add Site" at bounding box center [419, 215] width 294 height 22
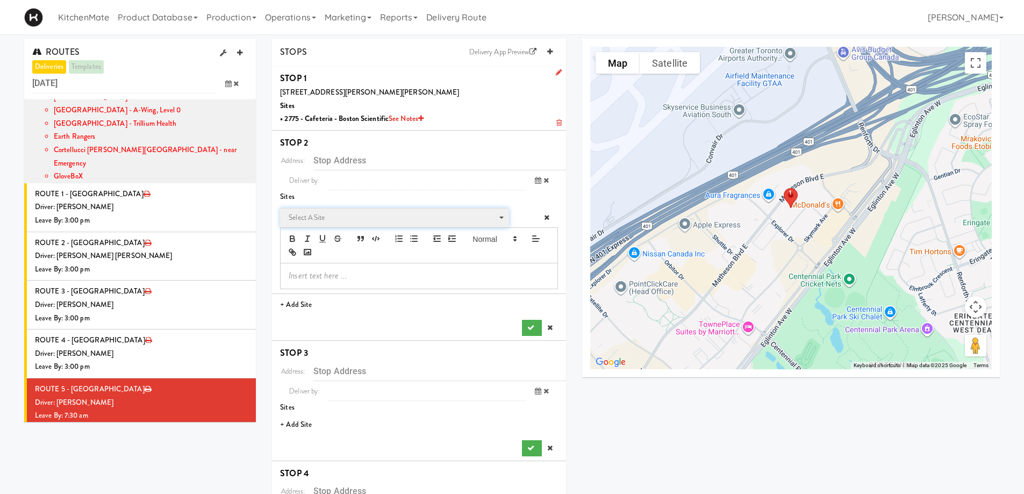
click at [341, 214] on span "Select a site" at bounding box center [391, 217] width 204 height 13
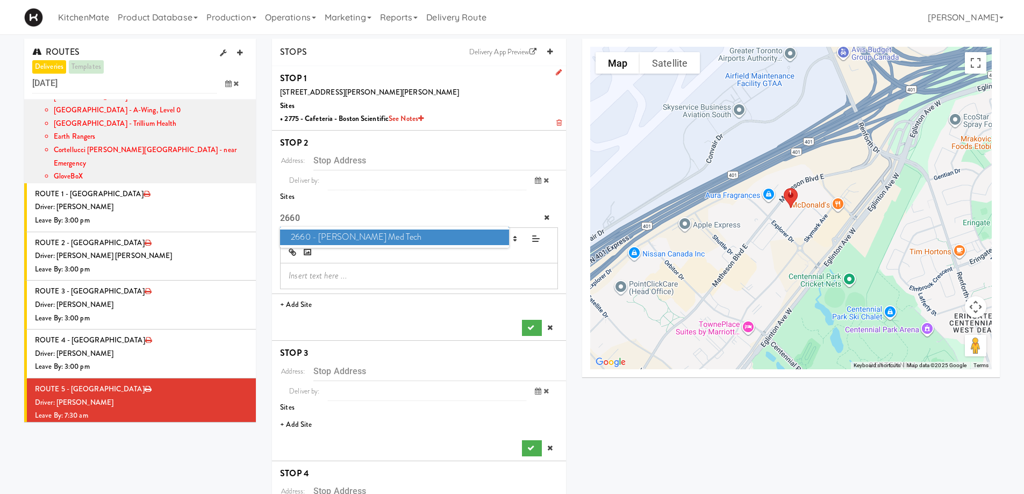
type input "2660"
click at [358, 232] on span "2660 - Baylis Med Tech" at bounding box center [394, 238] width 228 height 16
type input "[STREET_ADDRESS][PERSON_NAME][PERSON_NAME]"
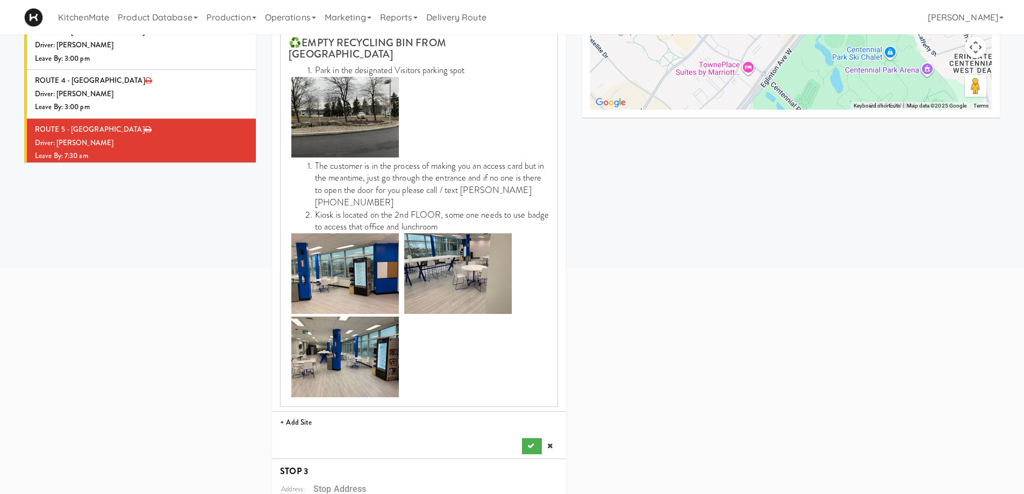
scroll to position [376, 0]
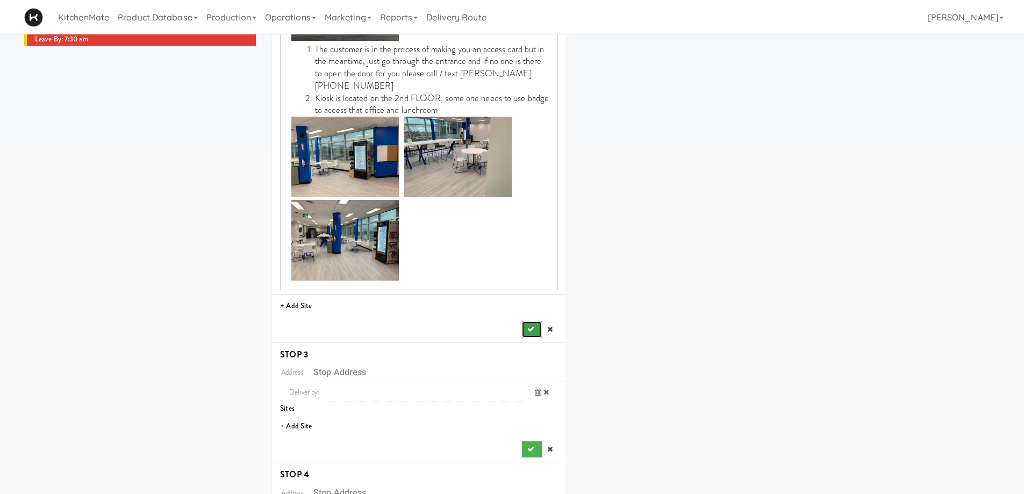
click at [531, 326] on icon "submit" at bounding box center [530, 329] width 7 height 7
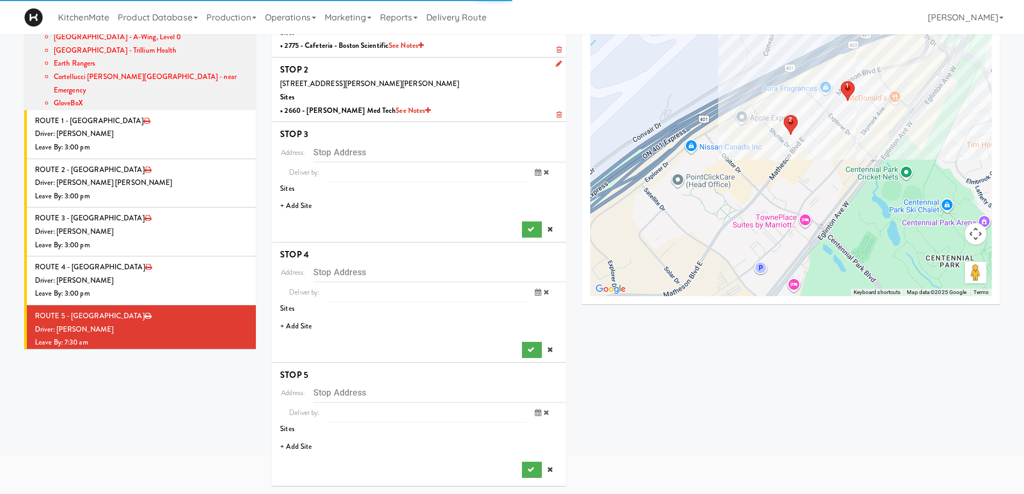
scroll to position [73, 0]
click at [299, 198] on li "+ Add Site" at bounding box center [419, 206] width 294 height 22
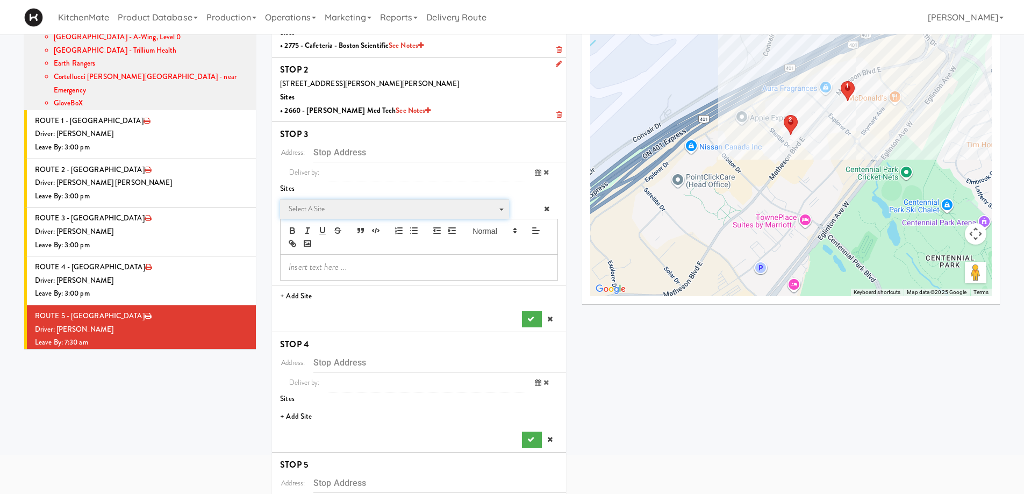
click at [311, 206] on span "Select a site" at bounding box center [391, 209] width 204 height 13
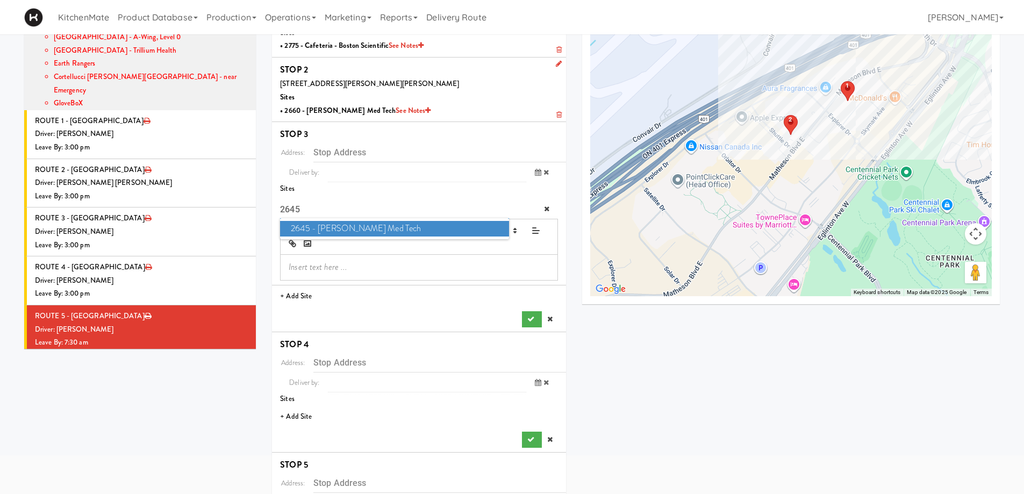
type input "2645"
click at [353, 231] on span "2645 - Baylis Med Tech" at bounding box center [394, 229] width 228 height 16
type input "[STREET_ADDRESS][PERSON_NAME][PERSON_NAME]"
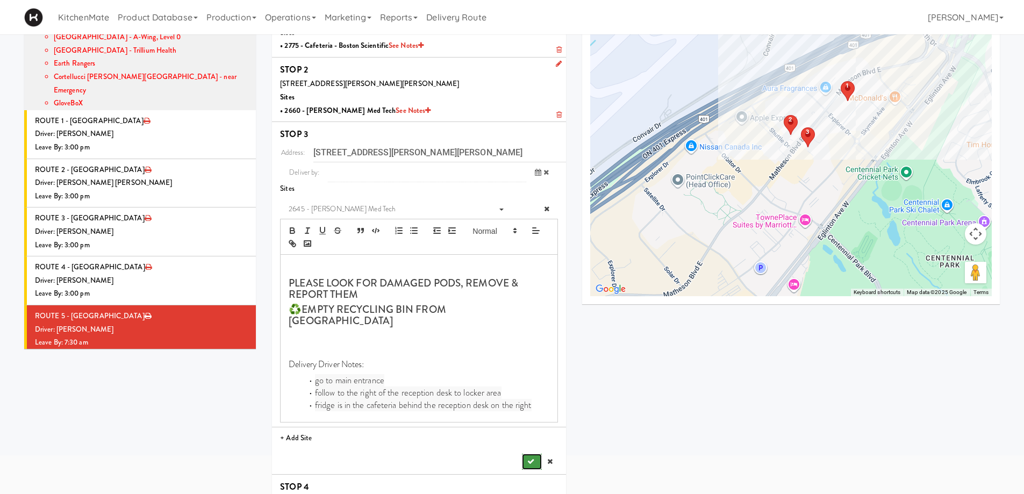
click at [526, 454] on button "submit" at bounding box center [531, 462] width 19 height 16
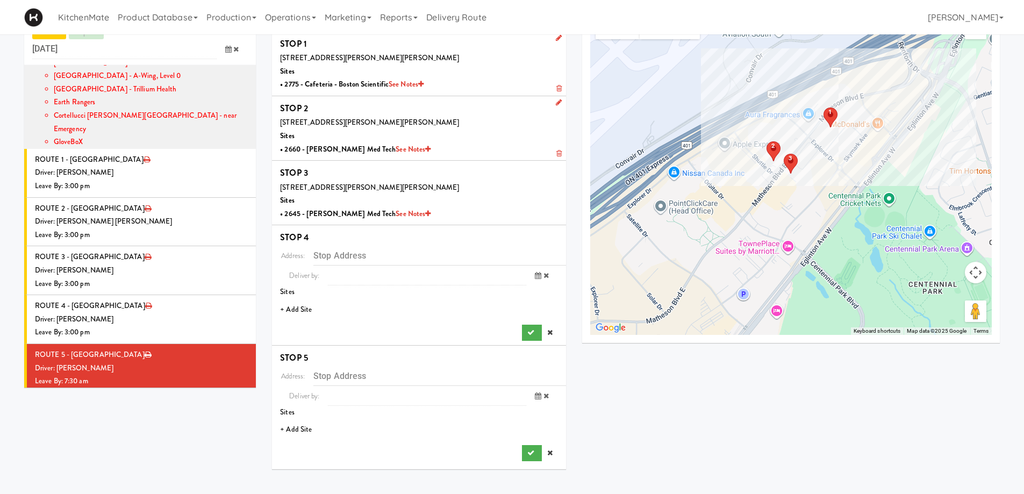
click at [301, 313] on li "+ Add Site" at bounding box center [419, 310] width 294 height 22
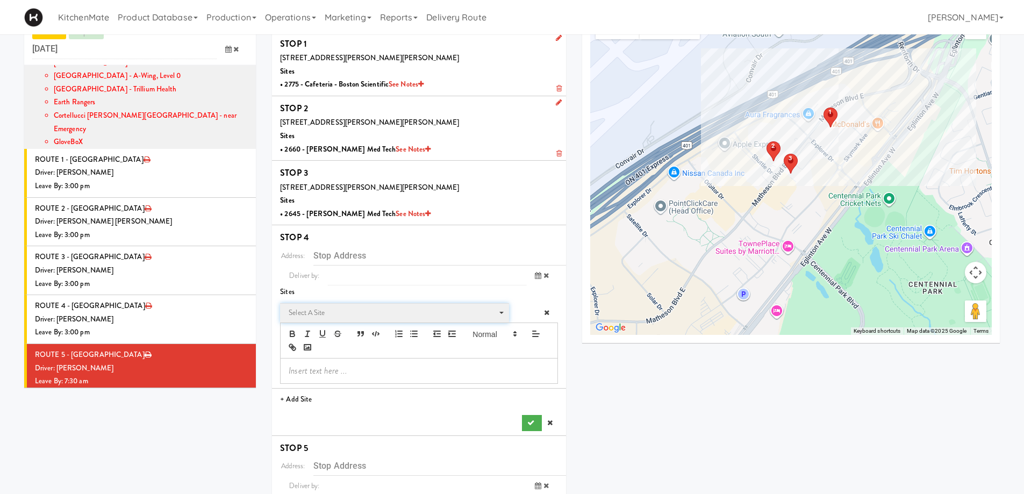
click at [318, 306] on span "Select a site" at bounding box center [391, 312] width 204 height 13
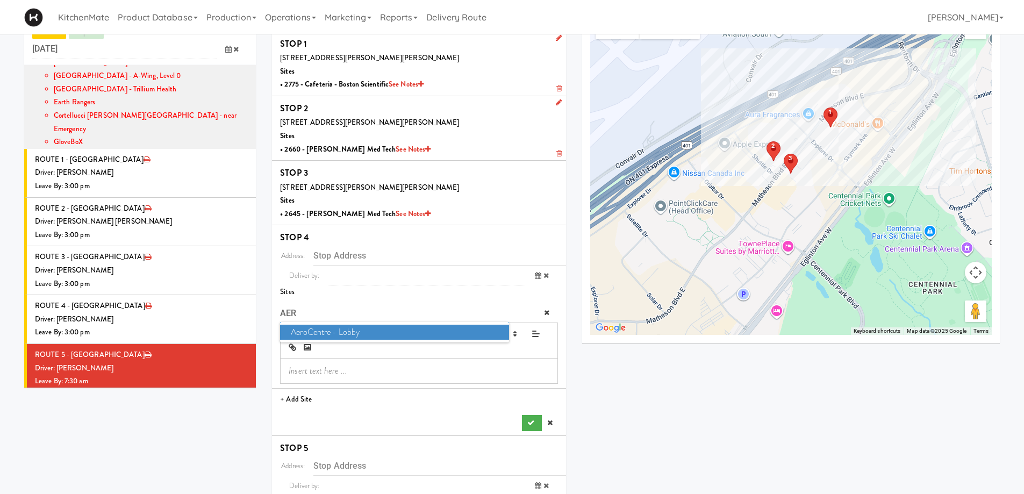
type input "AER"
click at [327, 330] on span "AeroCentre - Lobby" at bounding box center [394, 333] width 228 height 16
type input "[STREET_ADDRESS]"
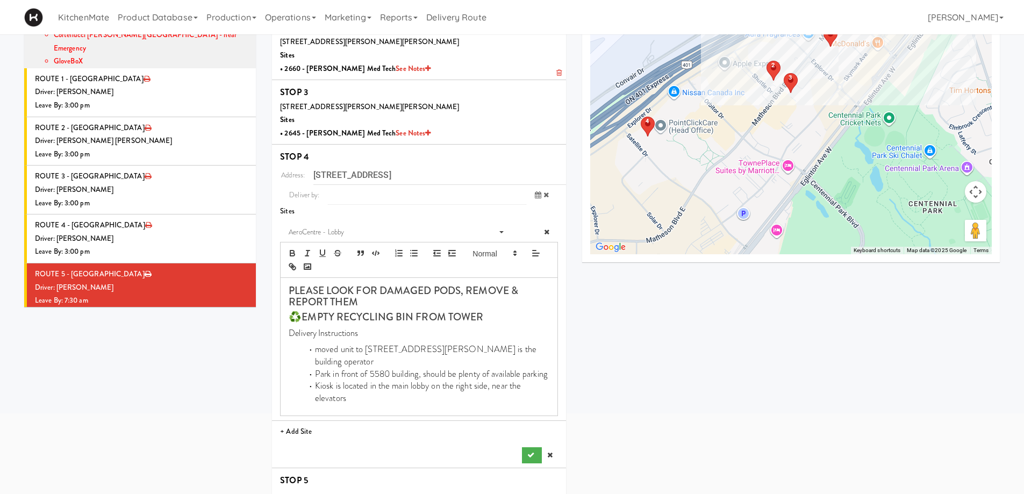
scroll to position [209, 0]
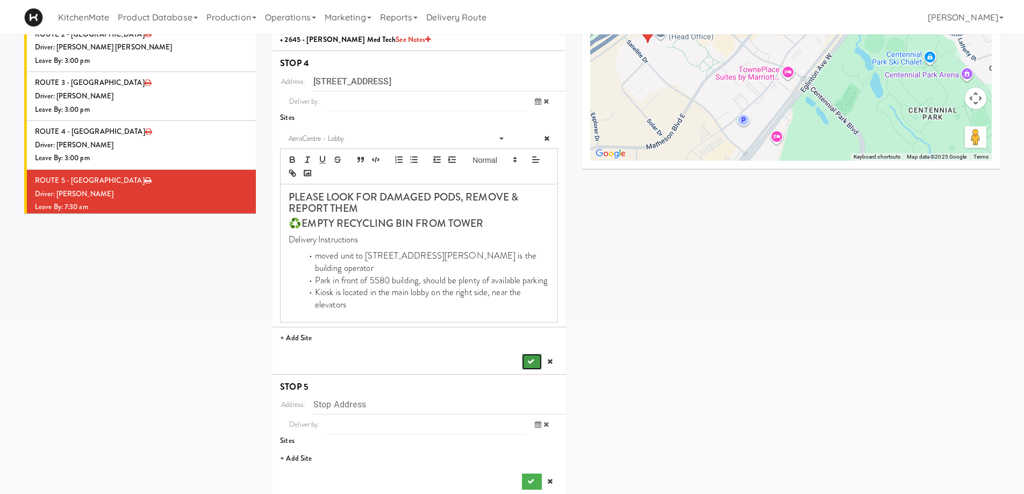
click at [525, 356] on button "submit" at bounding box center [531, 362] width 19 height 16
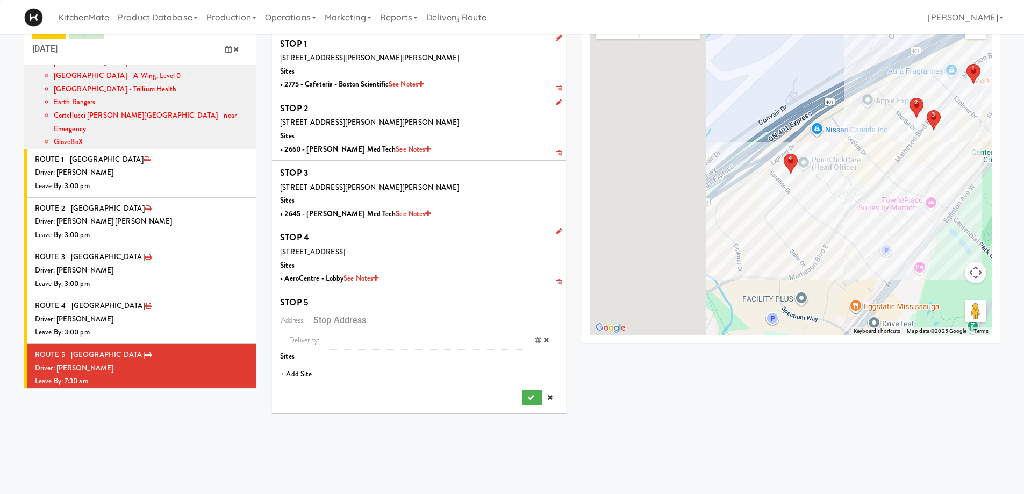
scroll to position [34, 0]
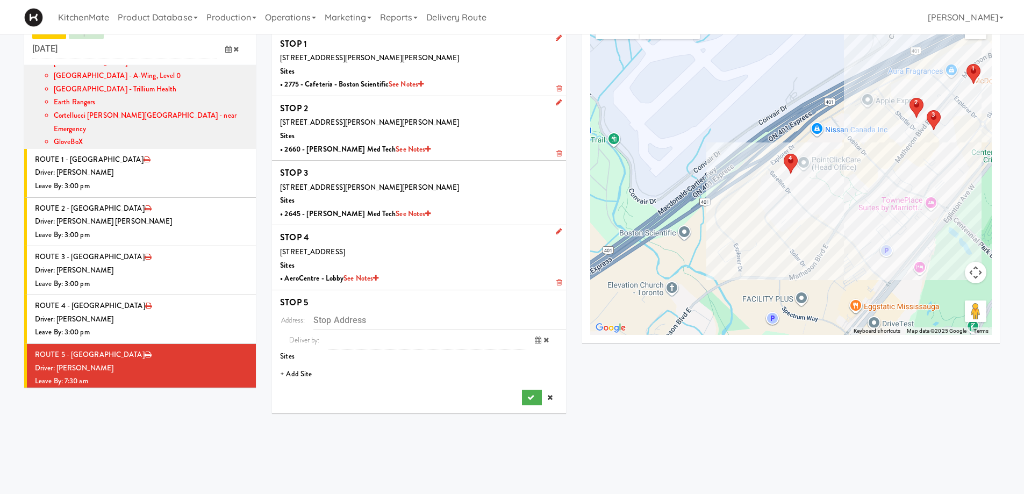
click at [303, 379] on li "+ Add Site" at bounding box center [419, 374] width 294 height 22
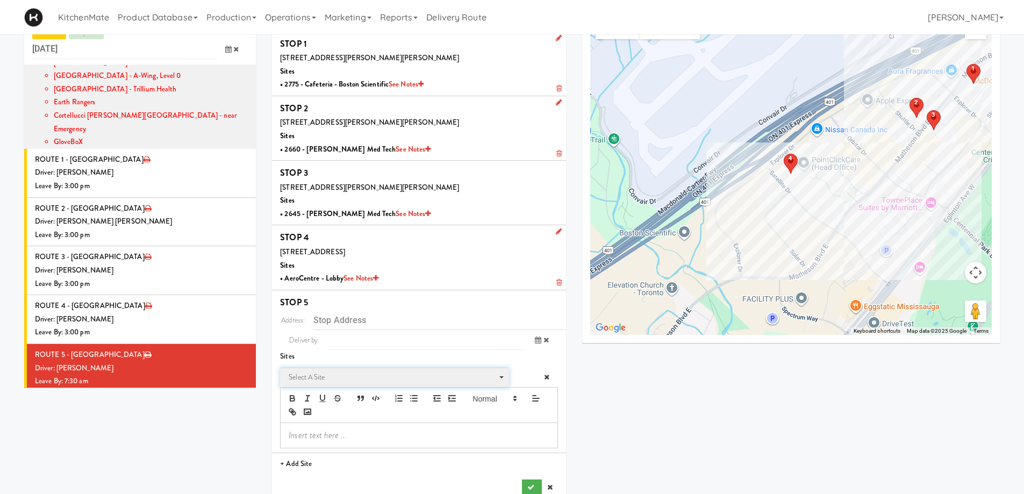
click at [327, 375] on span "Select a site" at bounding box center [391, 377] width 204 height 13
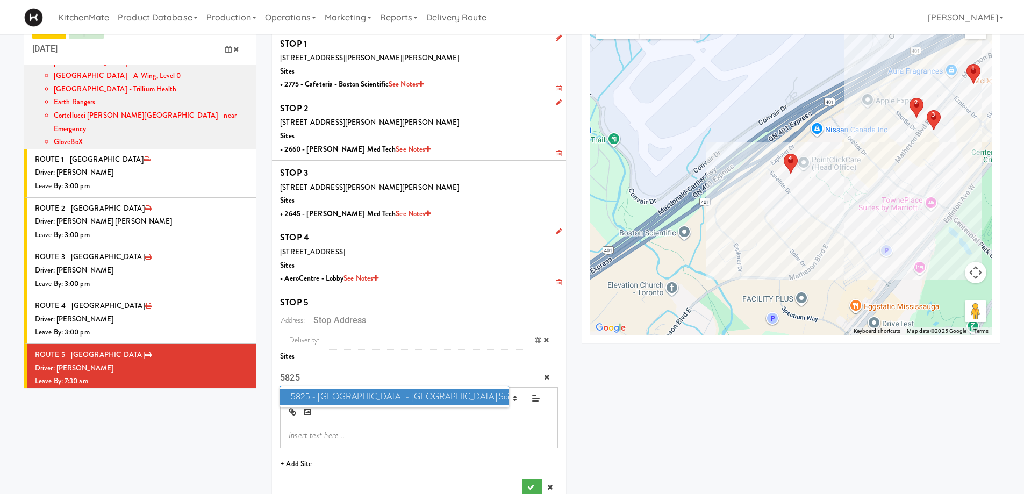
type input "5825"
click at [340, 395] on span "5825 - Creekside Commons - Boston Scientific" at bounding box center [394, 397] width 228 height 16
type input "[STREET_ADDRESS]"
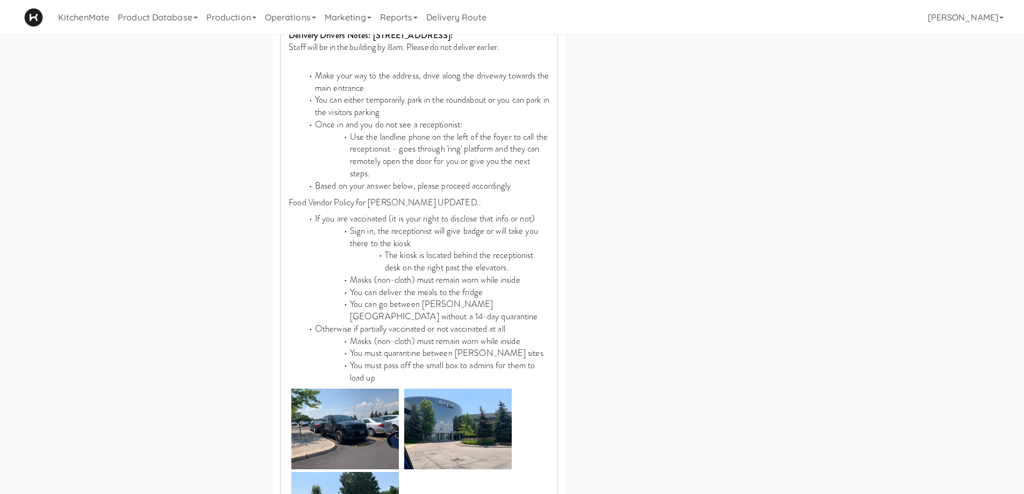
scroll to position [636, 0]
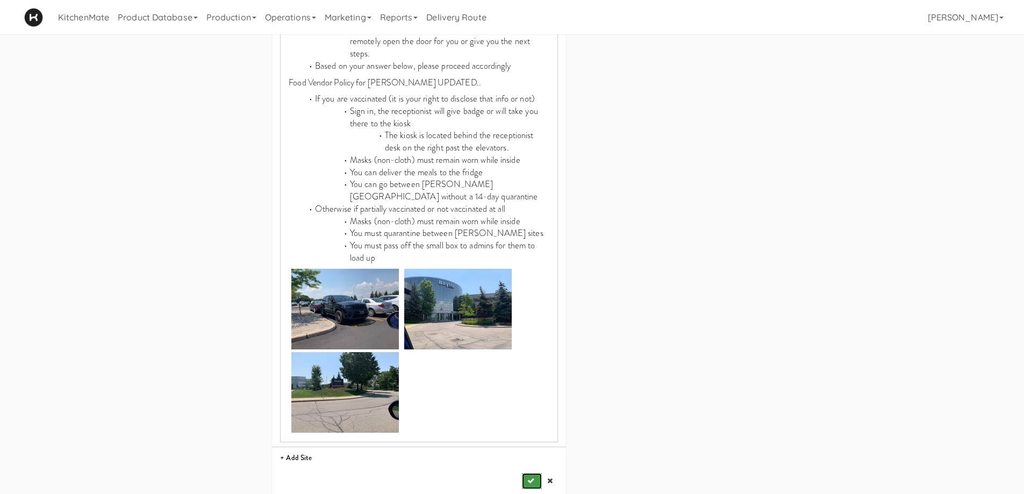
click at [530, 477] on icon "submit" at bounding box center [530, 480] width 7 height 7
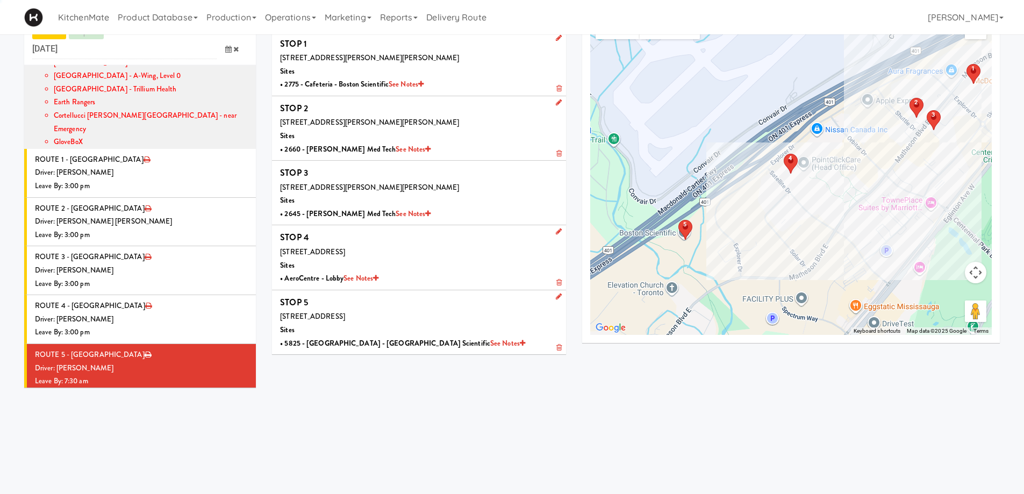
scroll to position [34, 0]
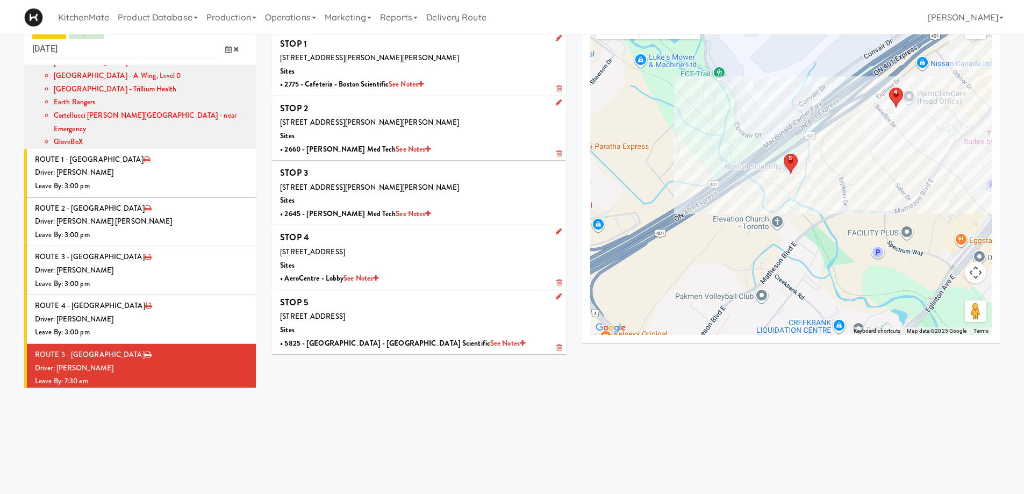
click at [161, 410] on div "Driver: No driver assigned" at bounding box center [141, 416] width 213 height 13
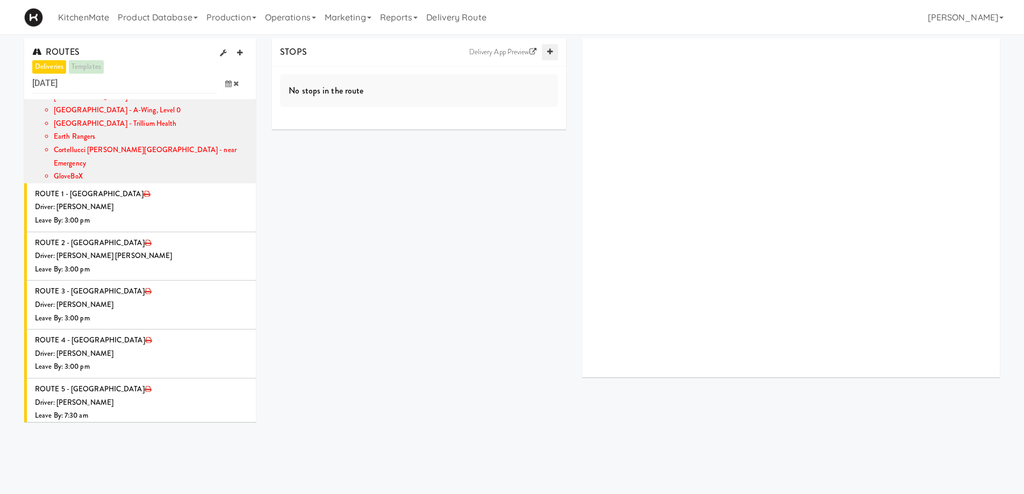
click at [548, 53] on icon at bounding box center [549, 51] width 5 height 7
click at [551, 46] on link at bounding box center [550, 52] width 16 height 16
click at [551, 49] on icon at bounding box center [549, 51] width 5 height 7
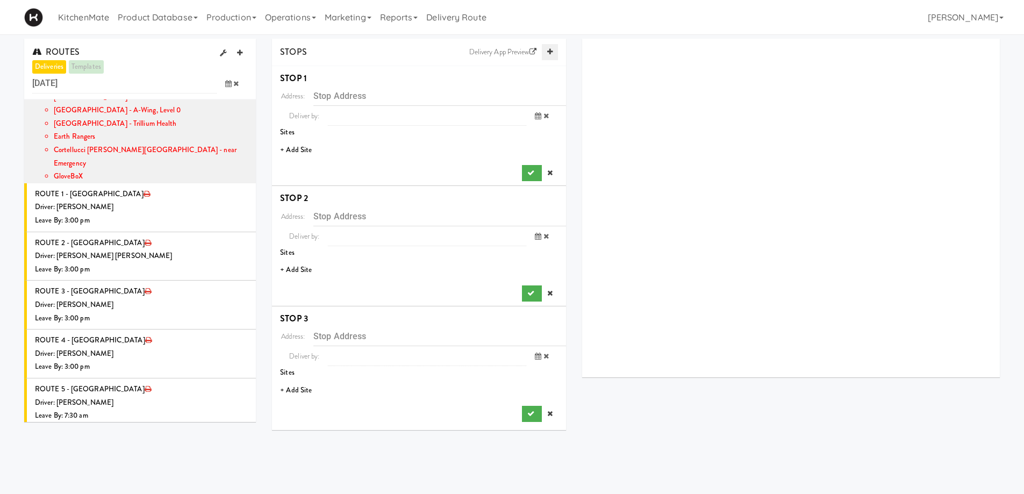
click at [551, 49] on icon at bounding box center [549, 51] width 5 height 7
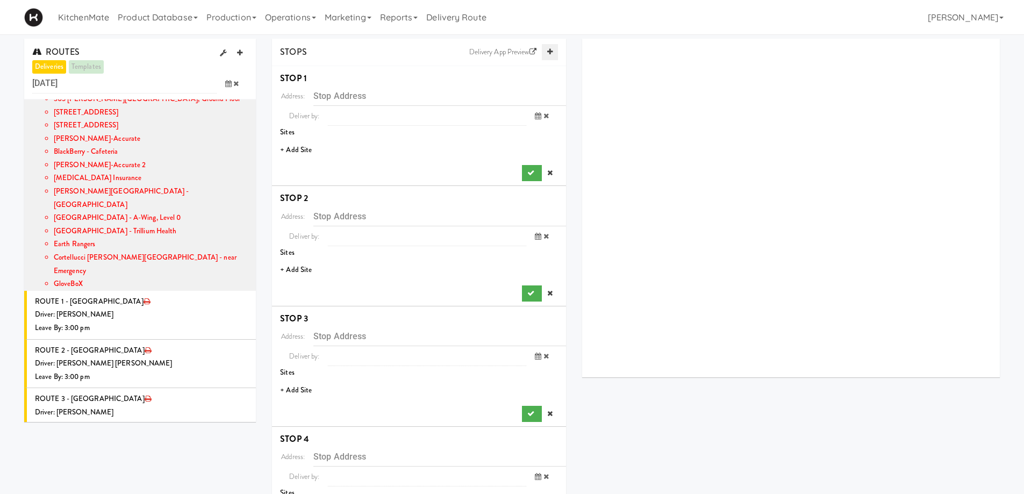
click at [545, 51] on link at bounding box center [550, 52] width 16 height 16
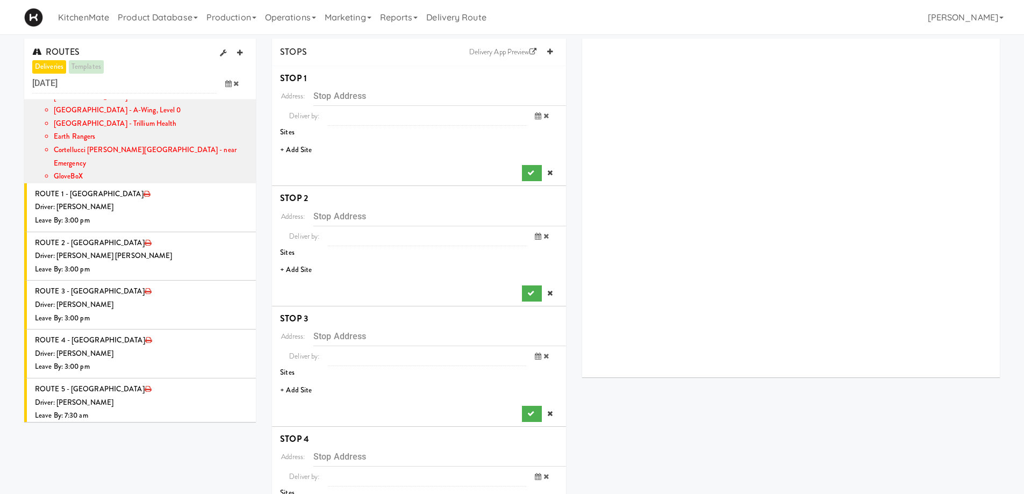
click at [120, 427] on li "ROUTE 6 - Idle Driver: No driver assigned Leave By: 12:00 am" at bounding box center [140, 451] width 232 height 49
click at [241, 427] on link at bounding box center [246, 433] width 10 height 13
click at [121, 449] on span "Select a driver" at bounding box center [122, 454] width 43 height 10
type input "CHRIS"
click at [131, 482] on span "Christopher Solomon" at bounding box center [171, 490] width 153 height 16
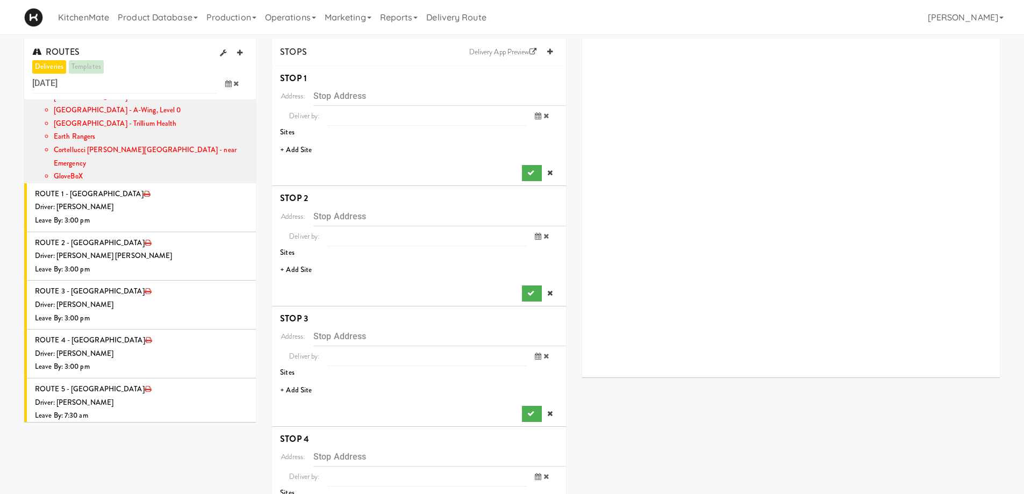
click at [225, 490] on icon at bounding box center [228, 493] width 6 height 7
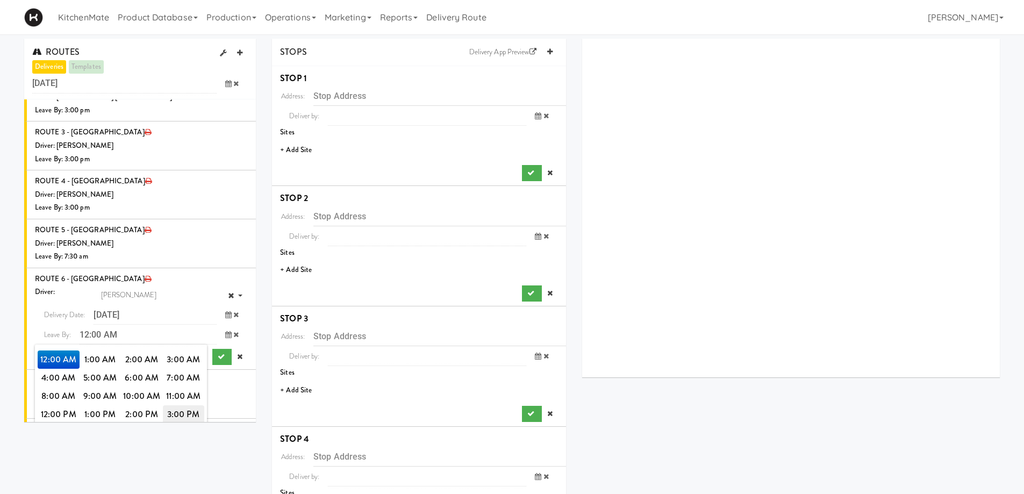
scroll to position [1178, 0]
click at [176, 368] on span "7:00 AM" at bounding box center [184, 377] width 42 height 18
click at [171, 368] on span "7:35 AM" at bounding box center [184, 377] width 42 height 18
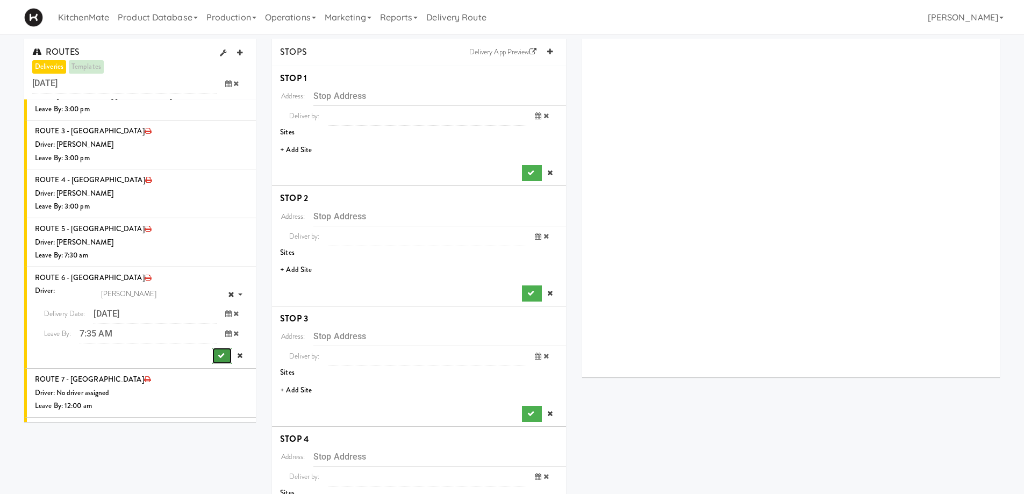
click at [212, 348] on button "submit" at bounding box center [221, 356] width 19 height 16
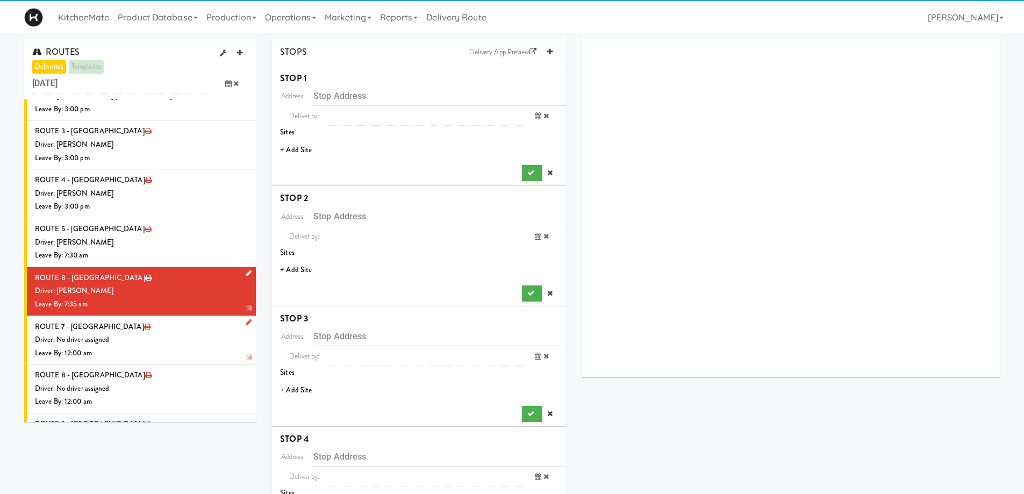
scroll to position [1125, 0]
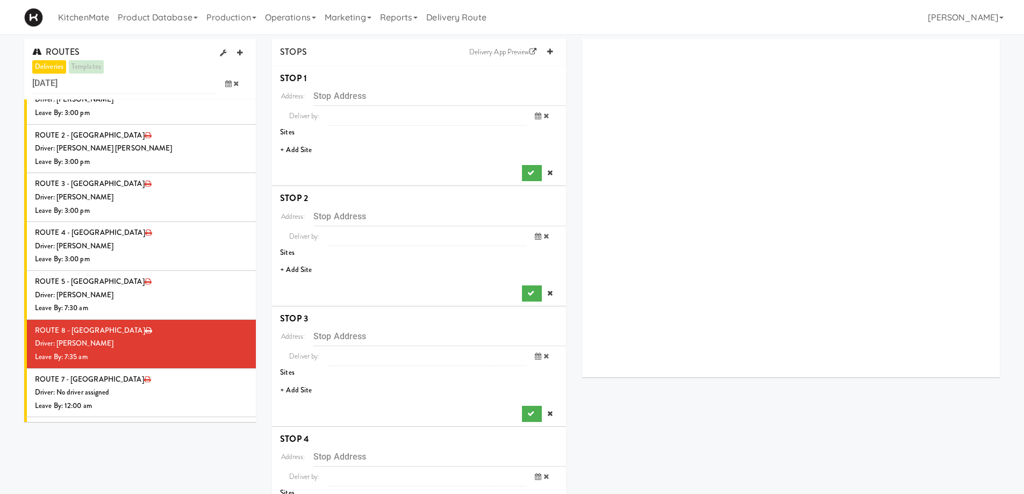
click at [149, 337] on div "Driver: [PERSON_NAME]" at bounding box center [141, 343] width 213 height 13
click at [246, 358] on icon at bounding box center [248, 361] width 5 height 7
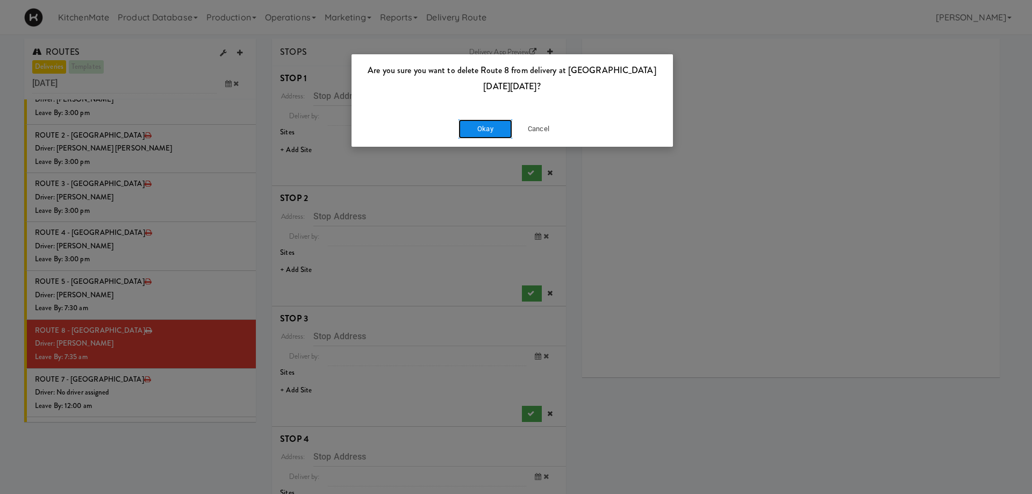
click at [496, 131] on button "Okay" at bounding box center [486, 128] width 54 height 19
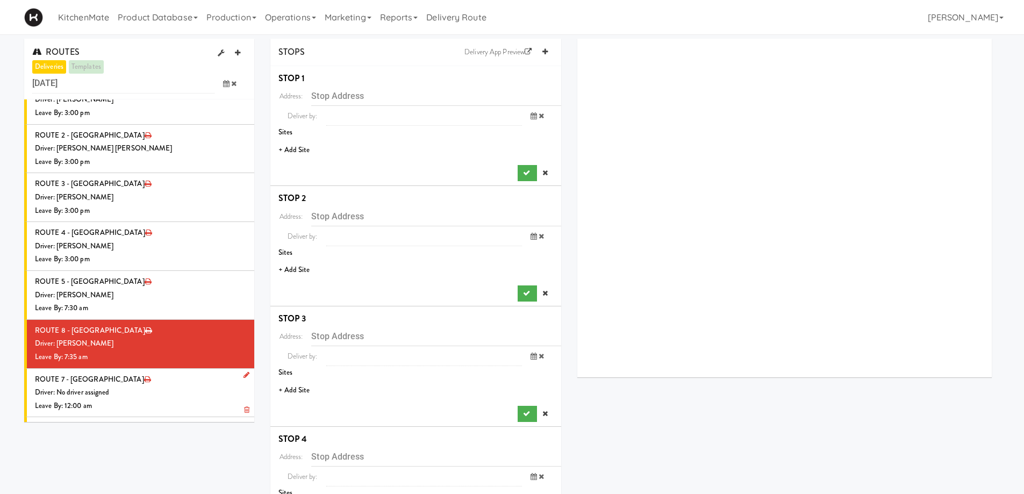
scroll to position [1076, 0]
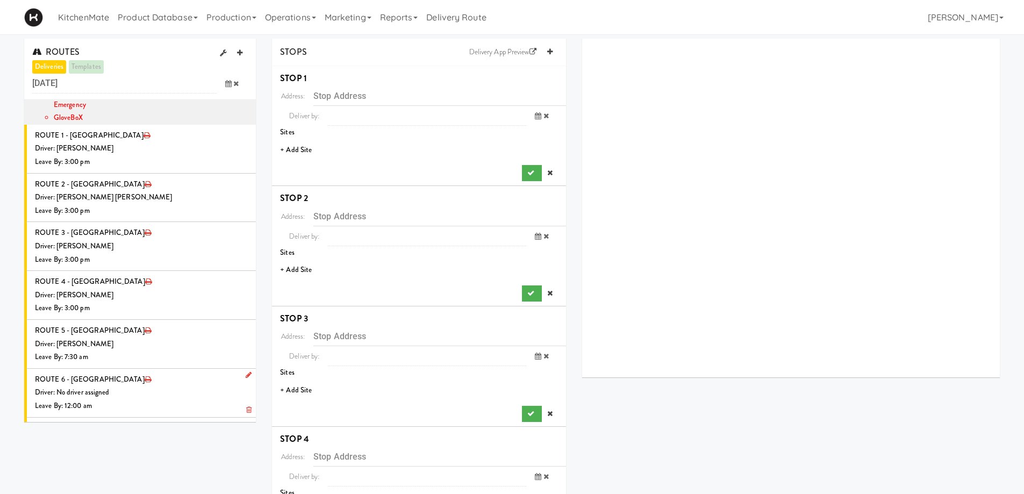
click at [156, 369] on li "ROUTE 6 - Idle Driver: No driver assigned Leave By: 12:00 am" at bounding box center [140, 393] width 232 height 49
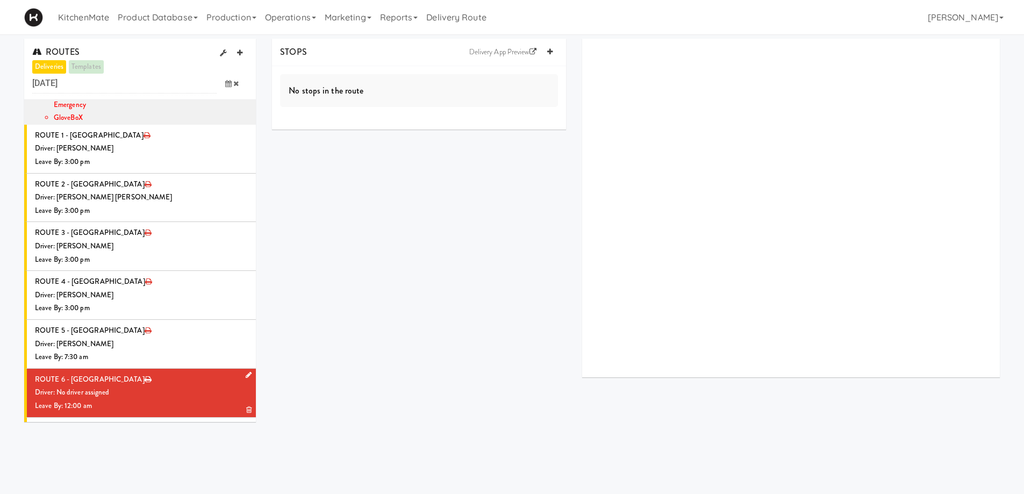
click at [246, 372] on icon at bounding box center [249, 375] width 6 height 7
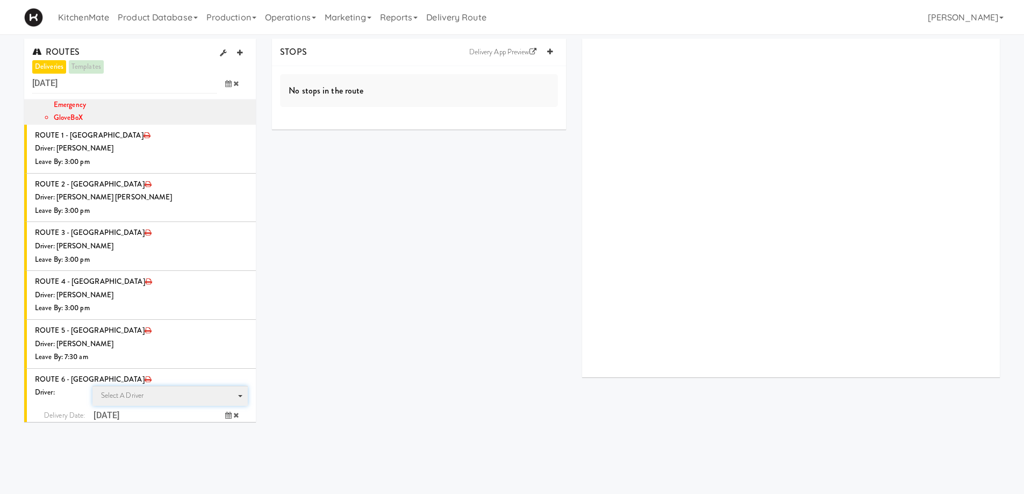
click at [139, 390] on span "Select a driver" at bounding box center [122, 395] width 43 height 10
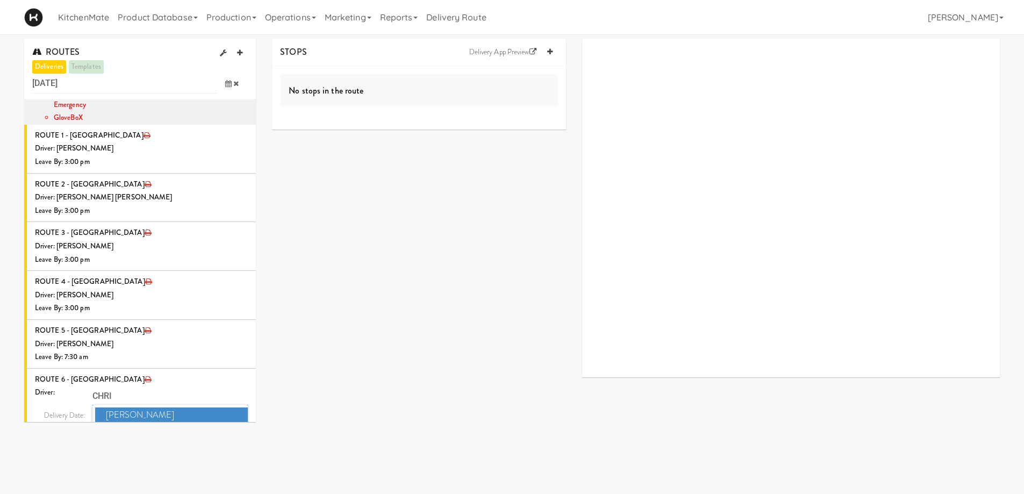
type input "CHRI"
click at [154, 423] on span "Christopher Solomon" at bounding box center [171, 431] width 153 height 16
click at [225, 432] on icon at bounding box center [228, 435] width 6 height 7
click at [187, 469] on span "7:00 AM" at bounding box center [184, 478] width 42 height 18
click at [169, 469] on span "7:35 AM" at bounding box center [184, 478] width 42 height 18
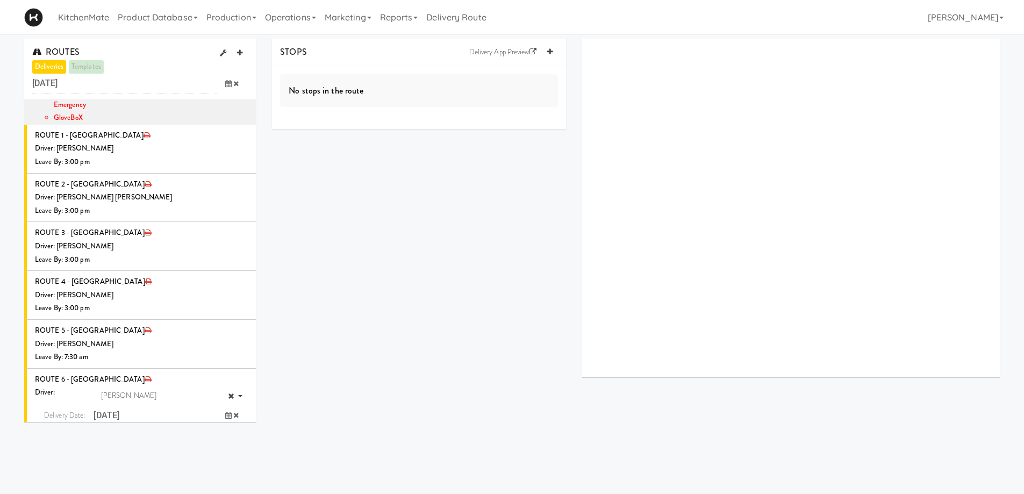
click at [218, 454] on icon "submit" at bounding box center [221, 457] width 7 height 7
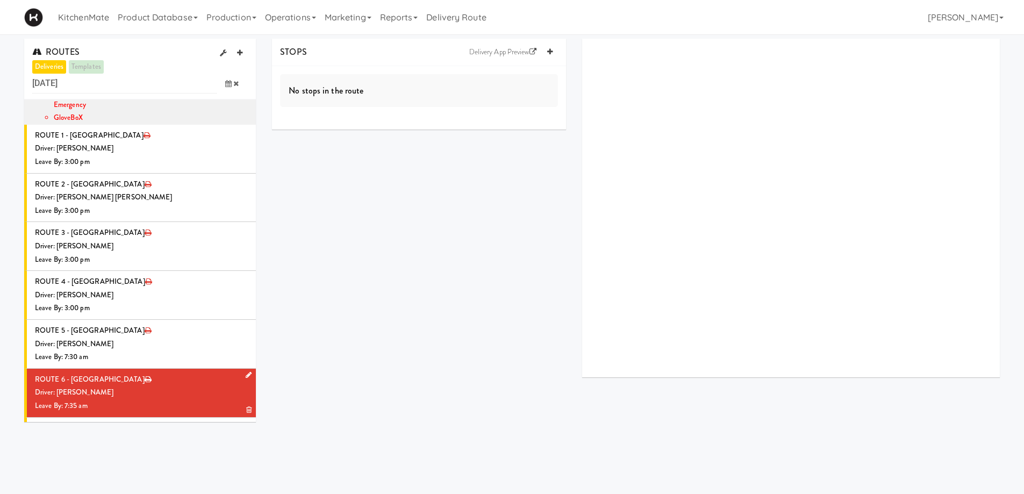
click at [156, 386] on div "Driver: [PERSON_NAME]" at bounding box center [141, 392] width 213 height 13
click at [545, 53] on link at bounding box center [550, 52] width 16 height 16
click at [547, 51] on icon at bounding box center [549, 51] width 5 height 7
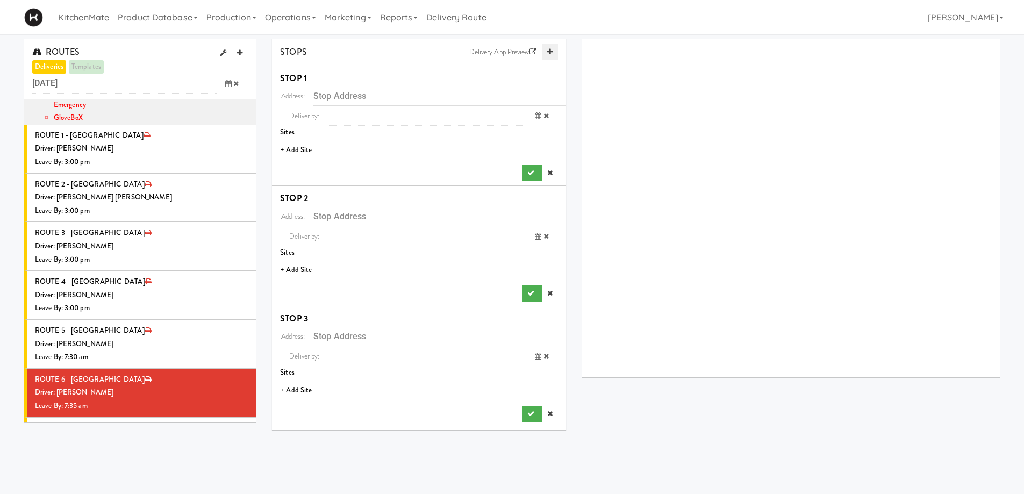
click at [547, 51] on icon at bounding box center [549, 51] width 5 height 7
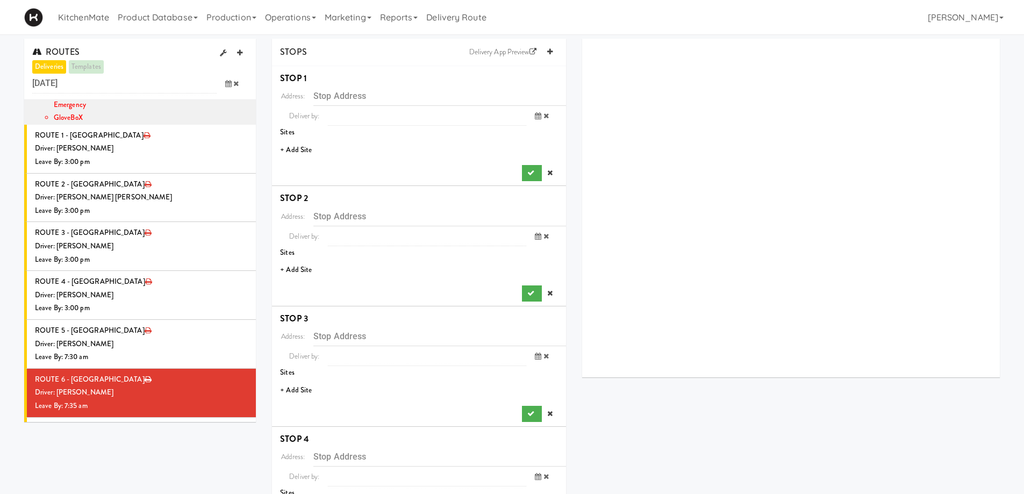
click at [316, 148] on li "+ Add Site" at bounding box center [419, 150] width 294 height 22
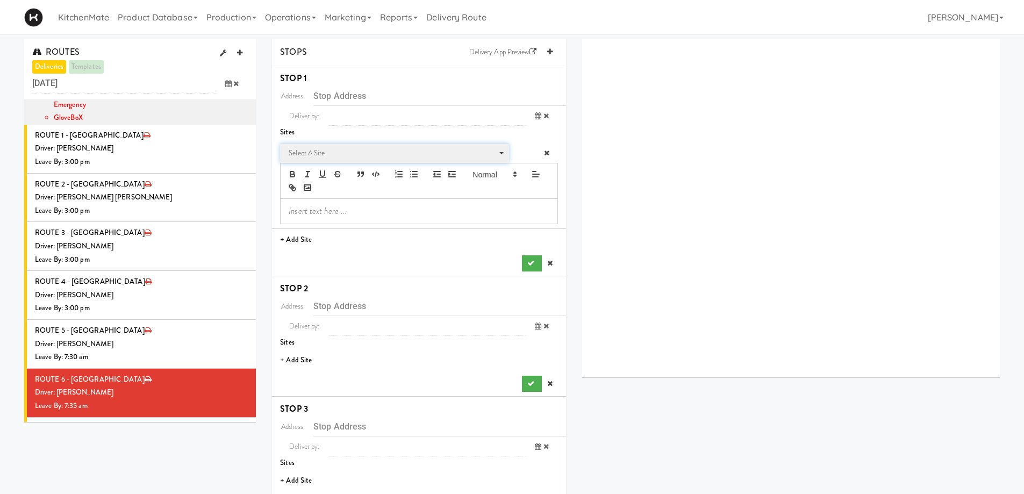
click at [321, 149] on span "Select a site" at bounding box center [391, 153] width 204 height 13
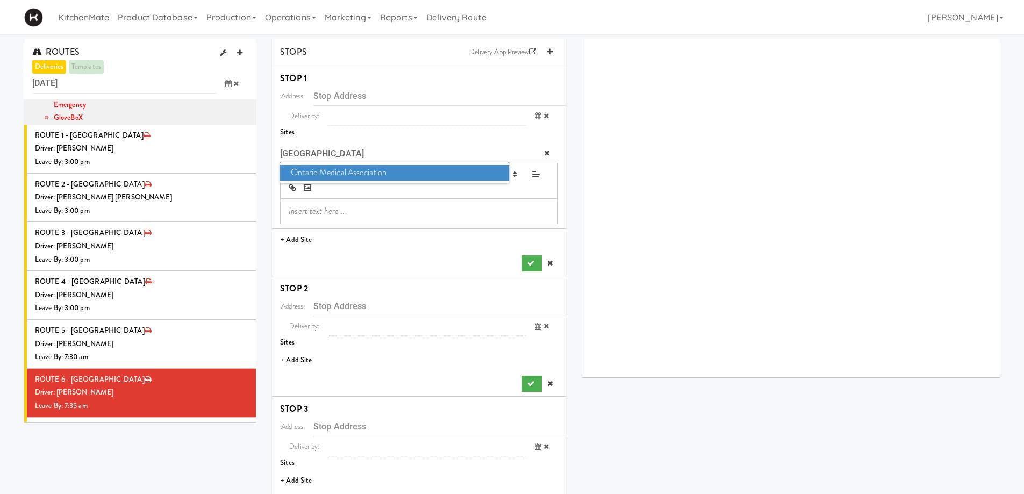
type input "ONTARIO"
click at [422, 168] on span "Ontario Medical Association" at bounding box center [394, 173] width 228 height 16
type input "[STREET_ADDRESS]"
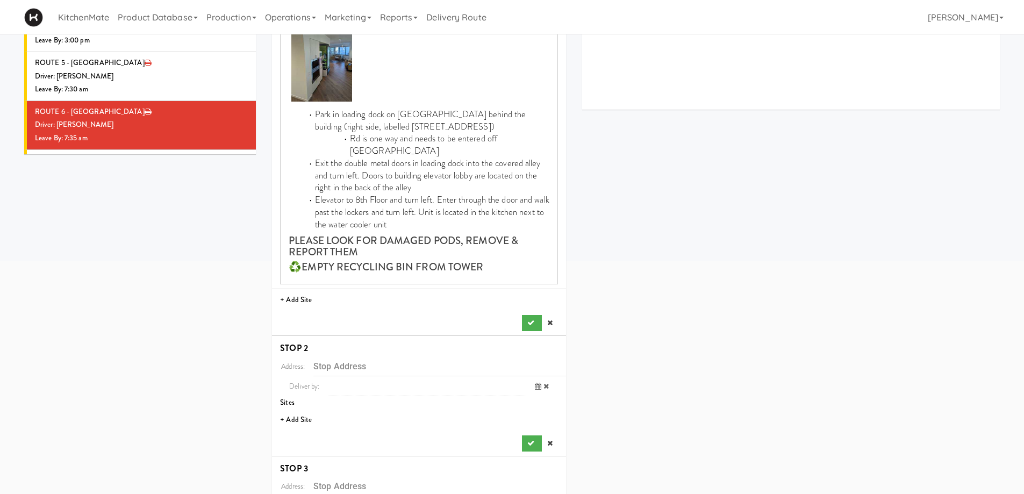
scroll to position [269, 0]
click at [532, 318] on icon "submit" at bounding box center [530, 321] width 7 height 7
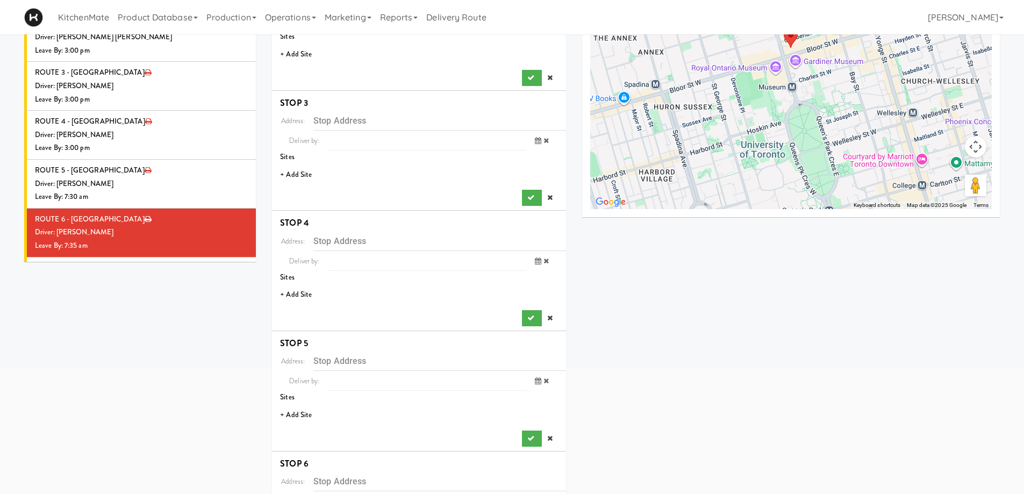
scroll to position [108, 0]
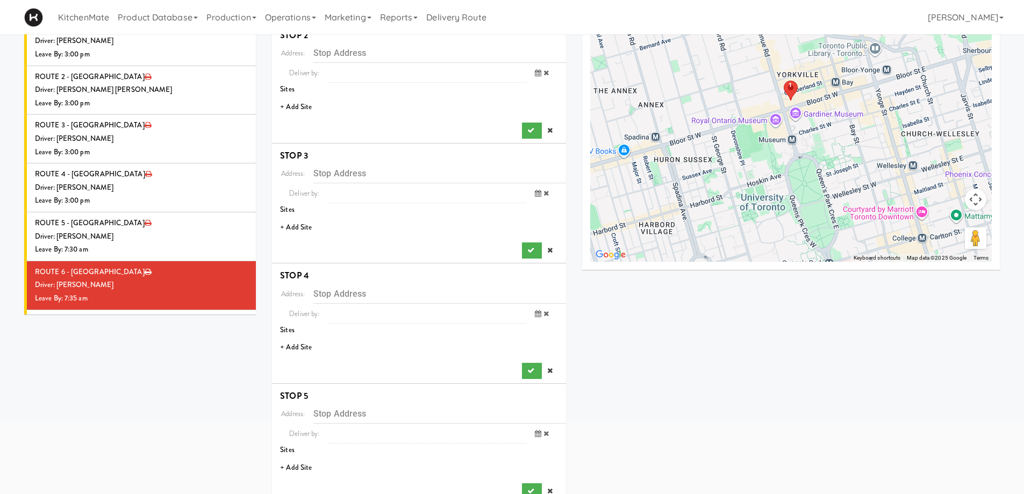
click at [306, 109] on li "+ Add Site" at bounding box center [419, 107] width 294 height 22
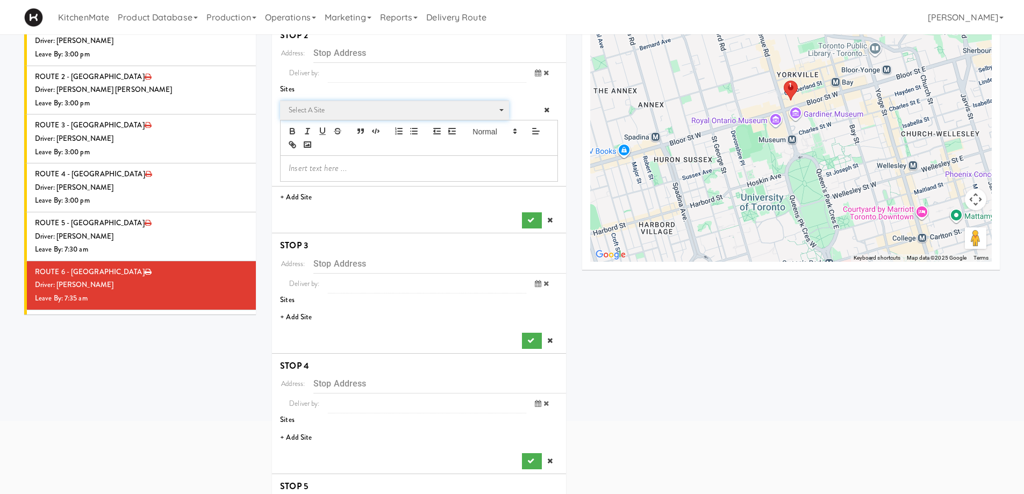
click at [318, 103] on span "Select a site Select a site" at bounding box center [394, 111] width 228 height 20
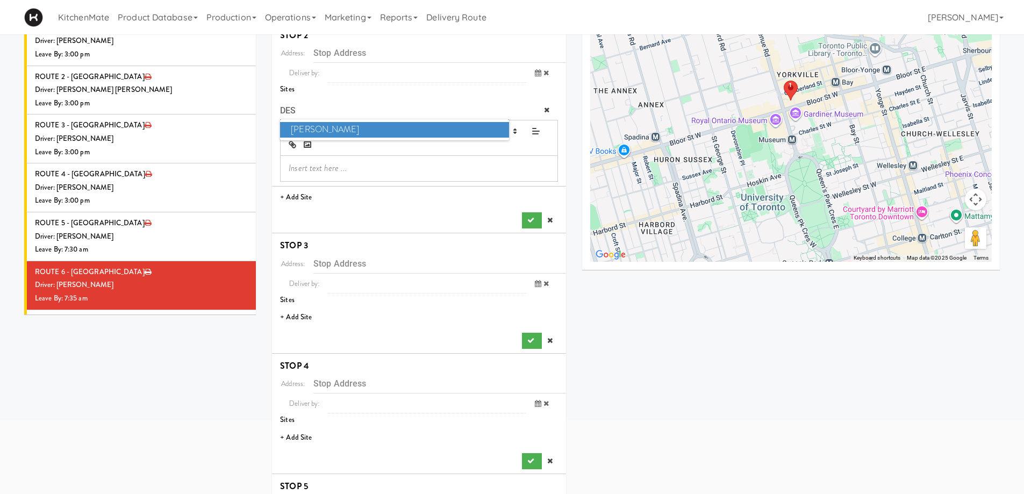
type input "DES"
click at [319, 131] on span "Desjardins" at bounding box center [394, 130] width 228 height 16
type input "[STREET_ADDRESS]"
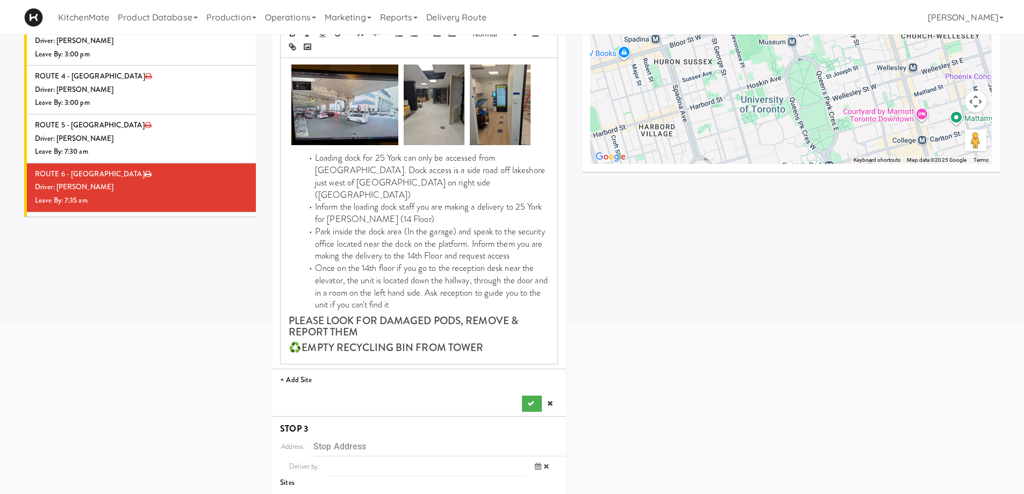
scroll to position [323, 0]
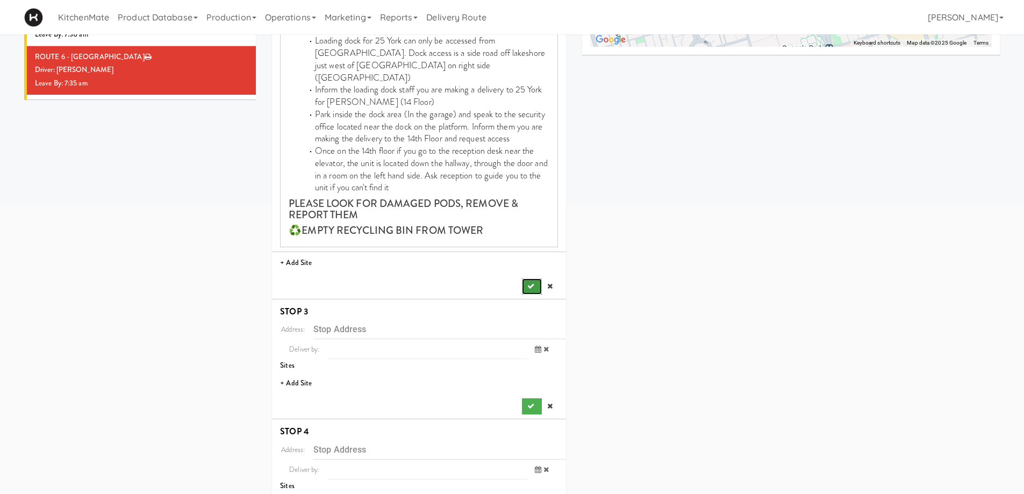
click at [529, 283] on icon "submit" at bounding box center [530, 286] width 7 height 7
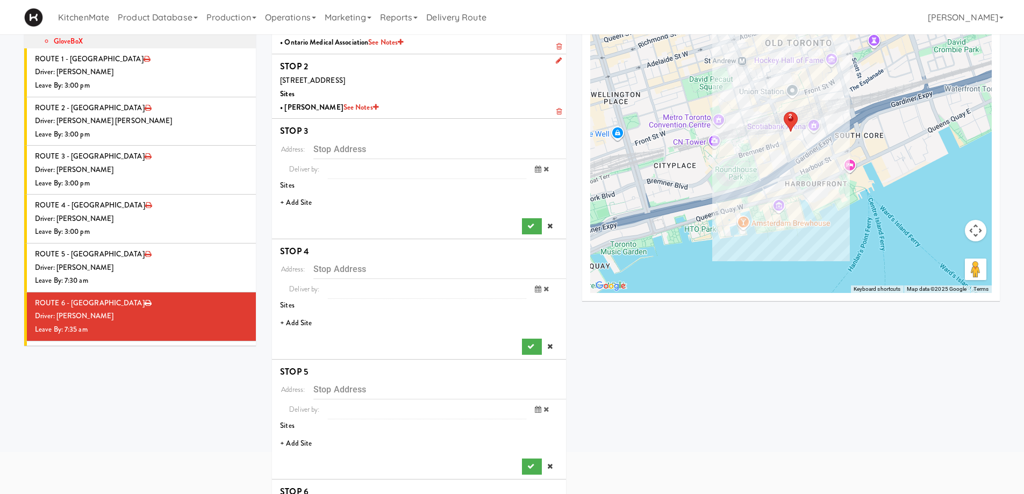
scroll to position [58, 0]
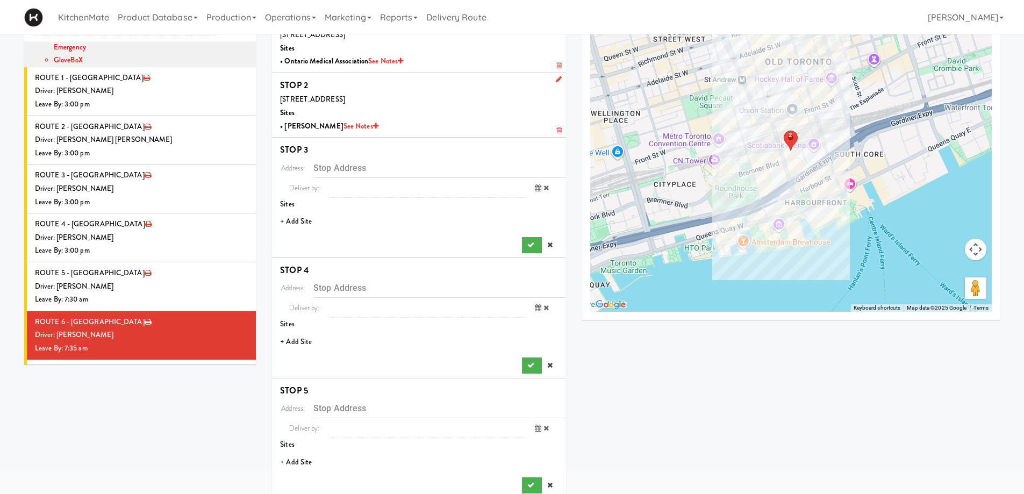
click at [308, 221] on li "+ Add Site" at bounding box center [419, 222] width 294 height 22
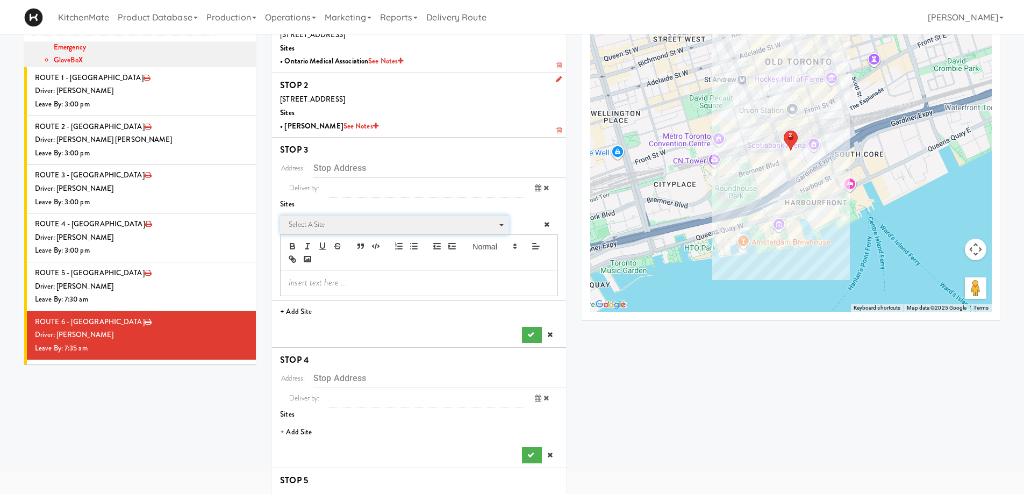
click at [331, 223] on span "Select a site" at bounding box center [391, 224] width 204 height 13
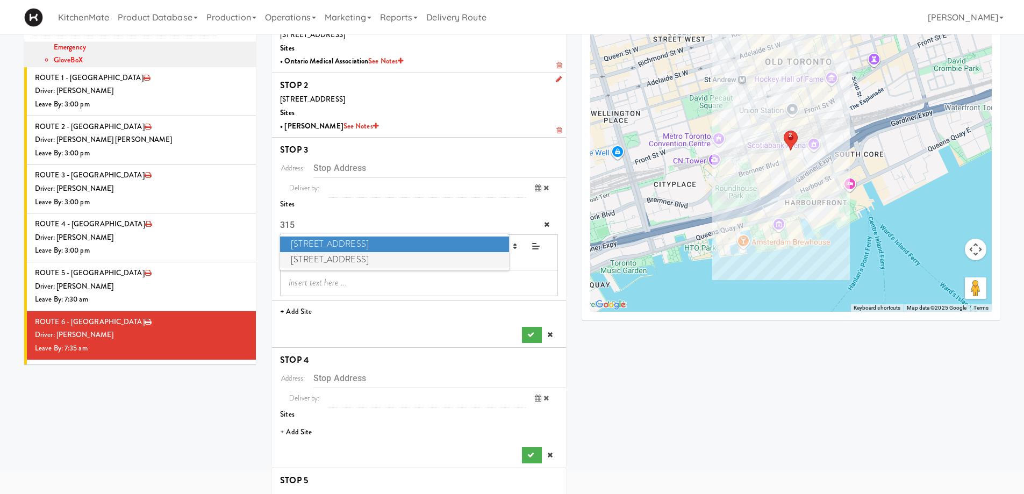
type input "315"
click at [344, 259] on span "315 Front St - Fridge" at bounding box center [394, 260] width 228 height 16
type input "[STREET_ADDRESS]"
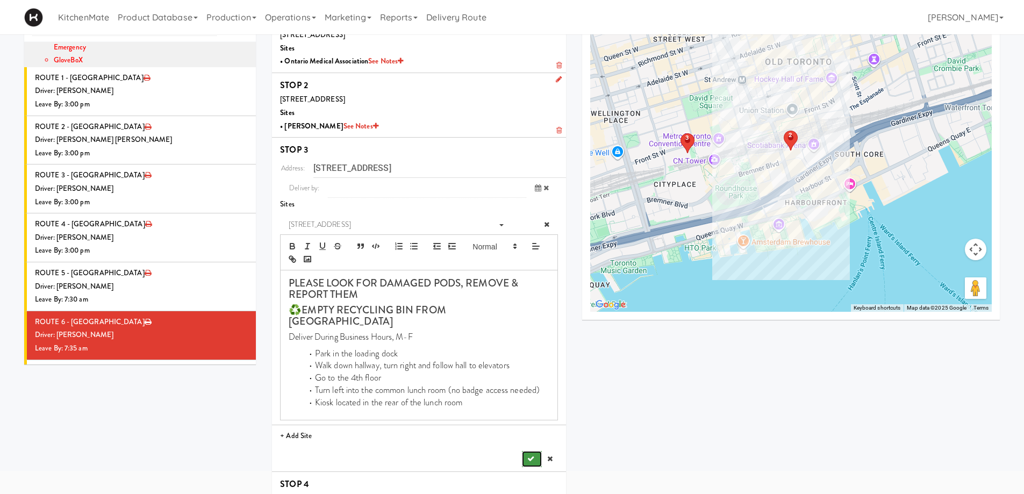
click at [530, 455] on icon "submit" at bounding box center [530, 458] width 7 height 7
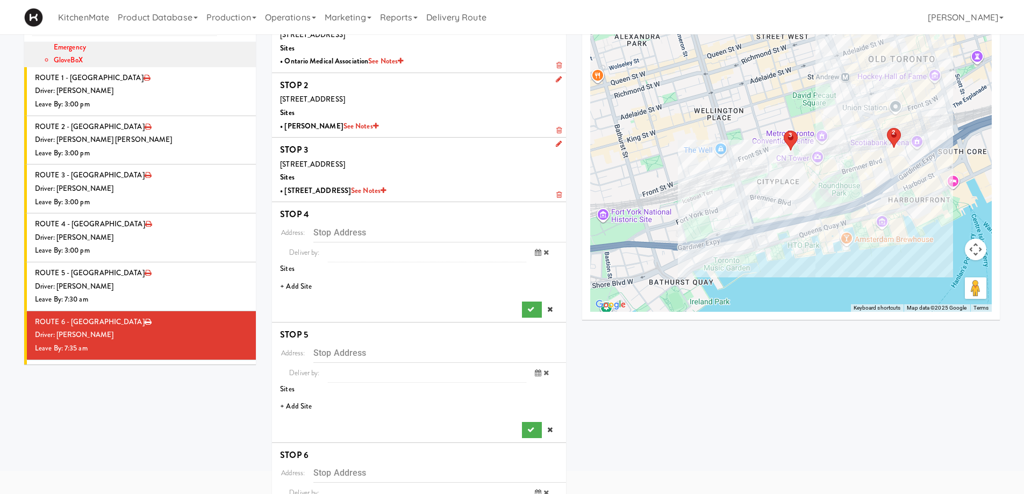
click at [309, 283] on li "+ Add Site" at bounding box center [419, 287] width 294 height 22
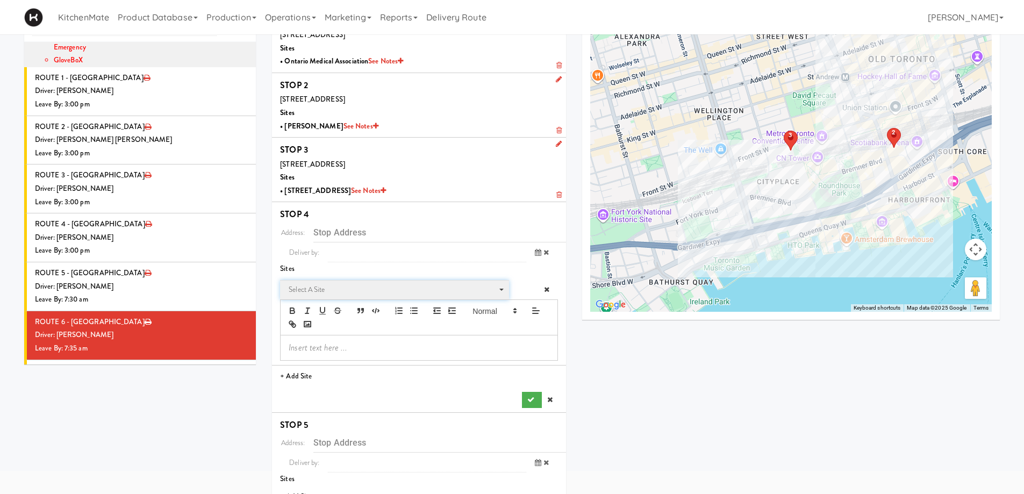
click at [323, 289] on span "Select a site" at bounding box center [391, 289] width 204 height 13
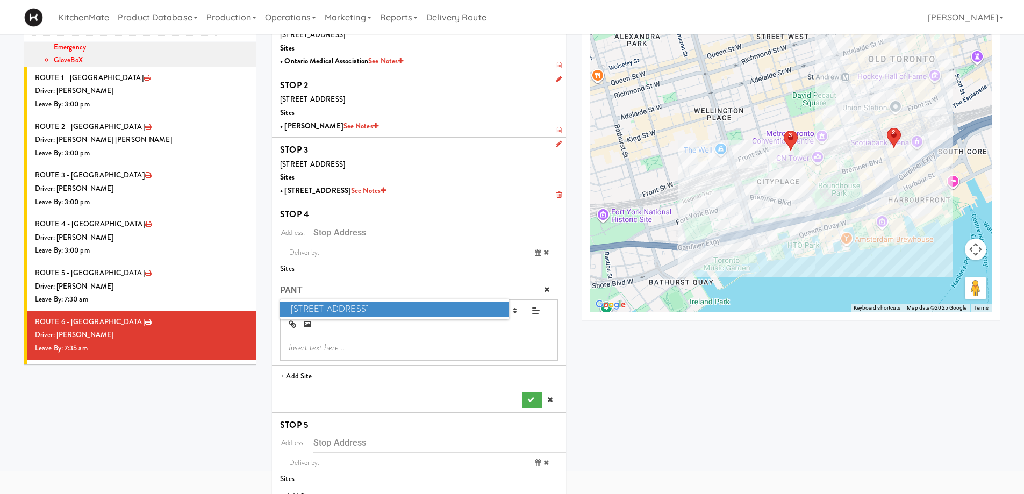
type input "PANT"
click at [345, 307] on span "315 Front St - Pantry" at bounding box center [394, 310] width 228 height 16
type input "[STREET_ADDRESS]"
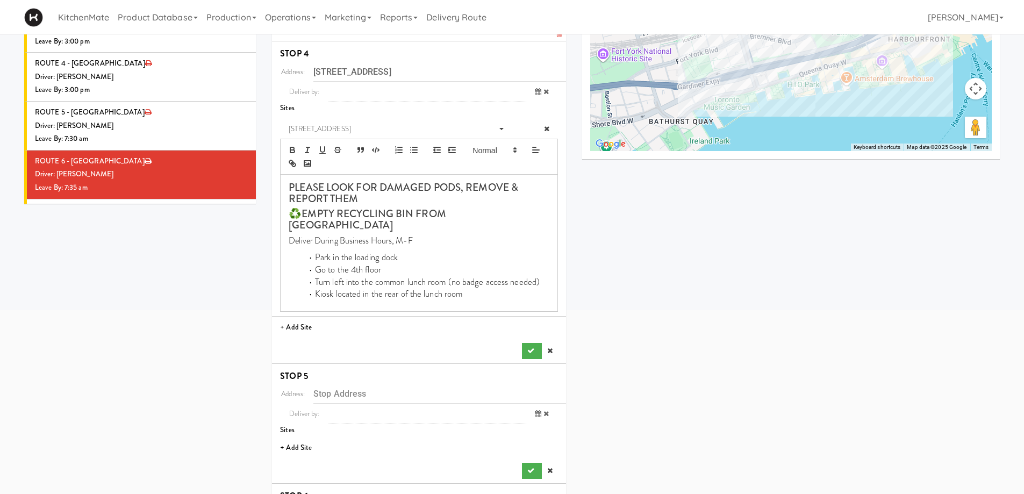
scroll to position [219, 0]
click at [533, 342] on button "submit" at bounding box center [531, 350] width 19 height 16
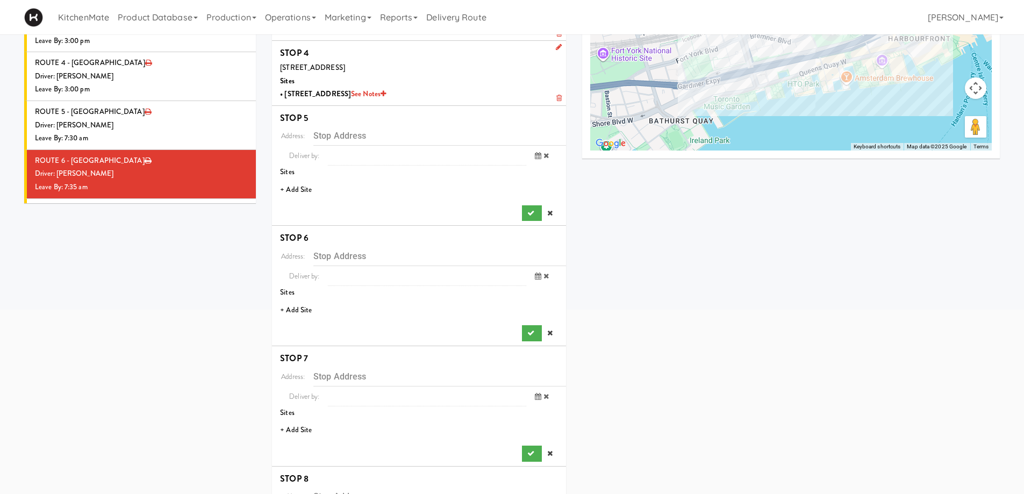
click at [302, 188] on li "+ Add Site" at bounding box center [419, 190] width 294 height 22
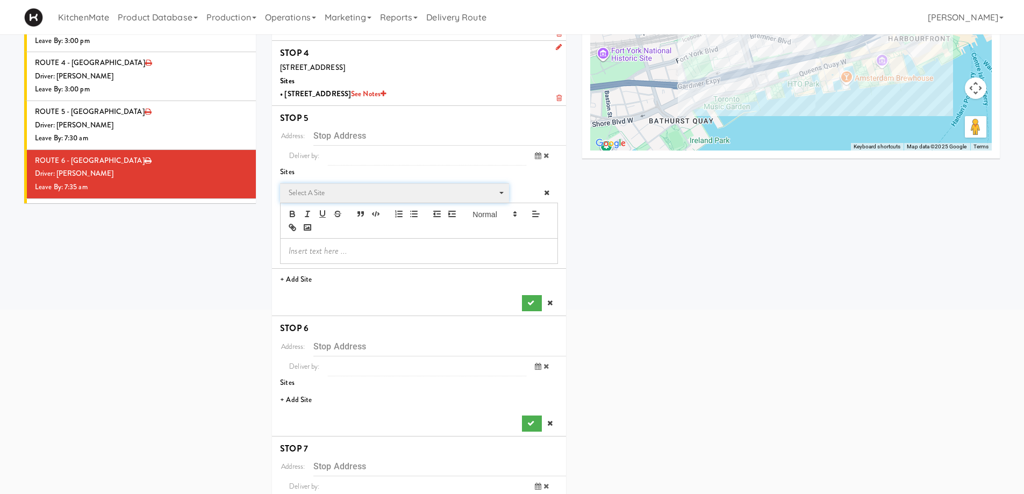
click at [340, 193] on span "Select a site" at bounding box center [391, 193] width 204 height 13
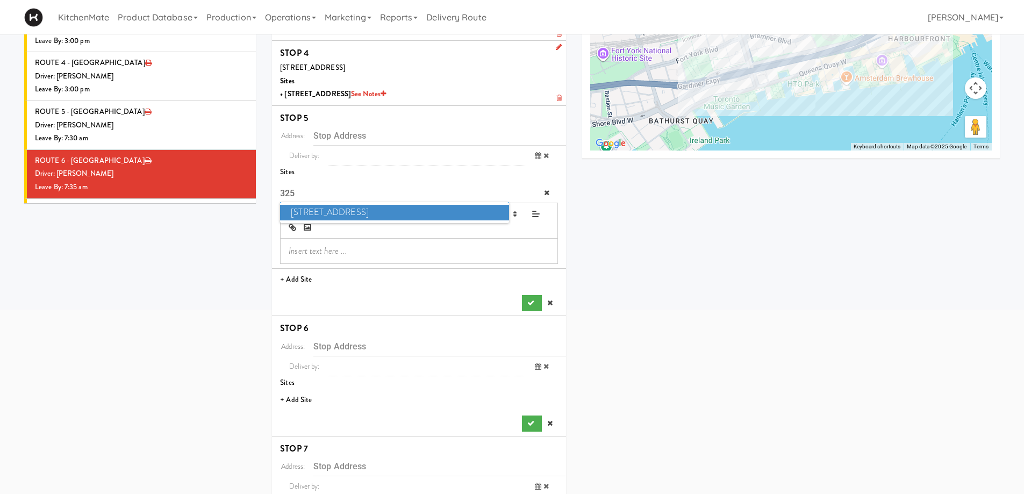
type input "325"
click at [355, 211] on span "325 Front St - Lobby" at bounding box center [394, 213] width 228 height 16
type input "[STREET_ADDRESS]"
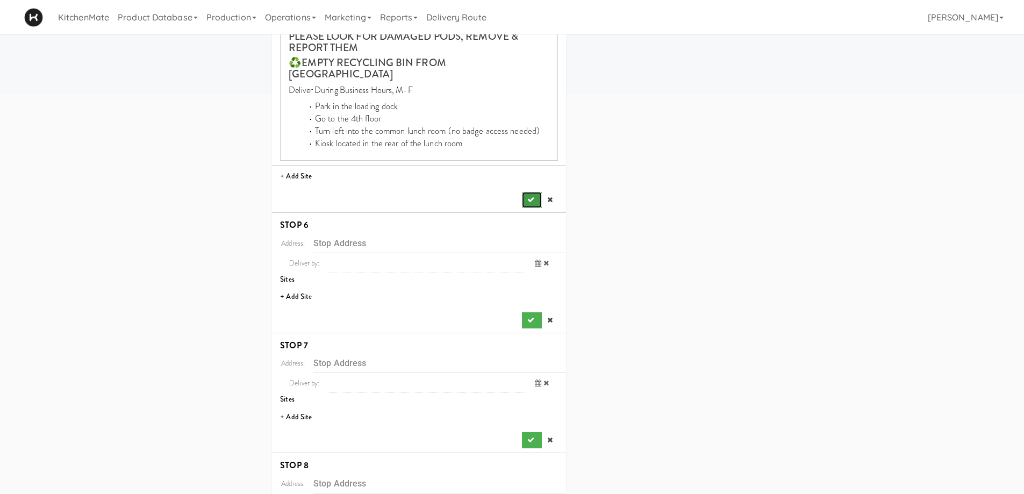
click at [534, 196] on icon "submit" at bounding box center [530, 199] width 7 height 7
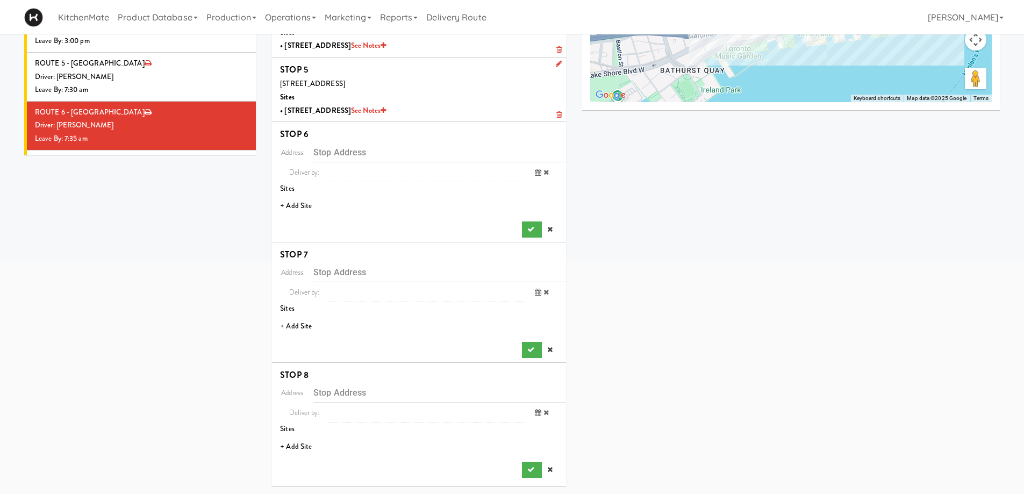
click at [306, 203] on li "+ Add Site" at bounding box center [419, 206] width 294 height 22
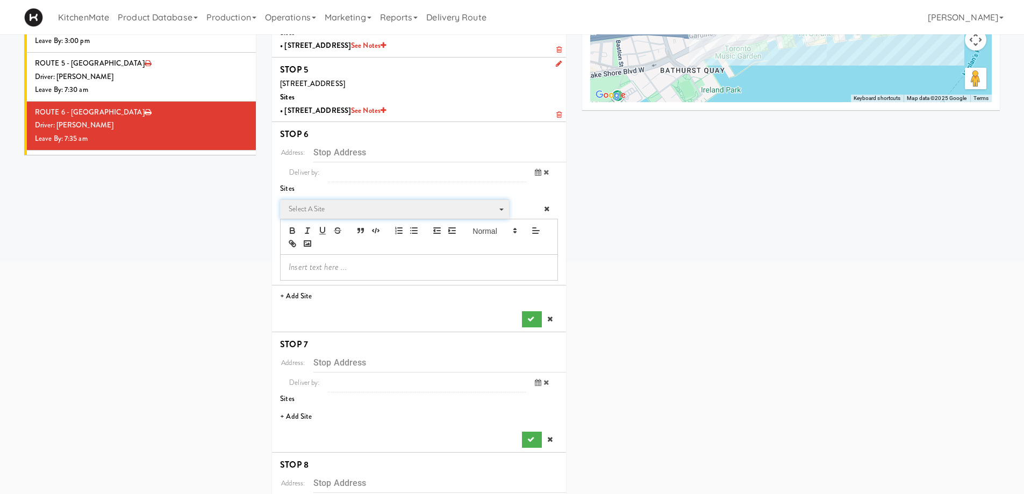
click at [334, 204] on span "Select a site" at bounding box center [391, 209] width 204 height 13
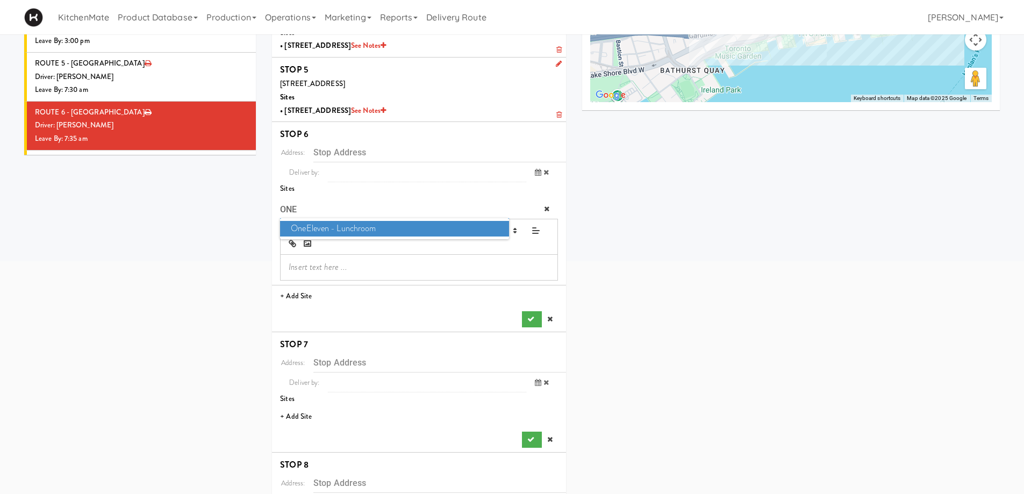
type input "ONE"
click at [323, 227] on span "OneEleven - Lunchroom" at bounding box center [394, 229] width 228 height 16
type input "[STREET_ADDRESS]"
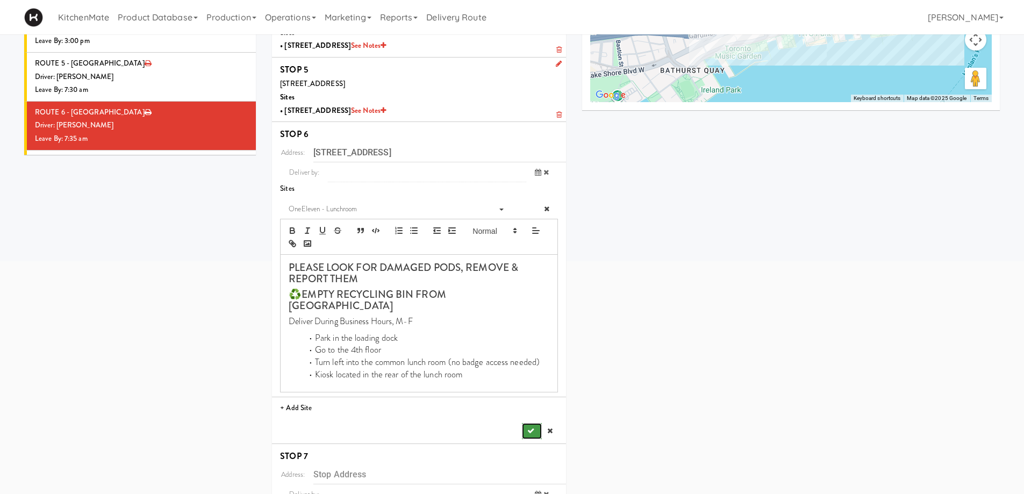
click at [534, 423] on button "submit" at bounding box center [531, 431] width 19 height 16
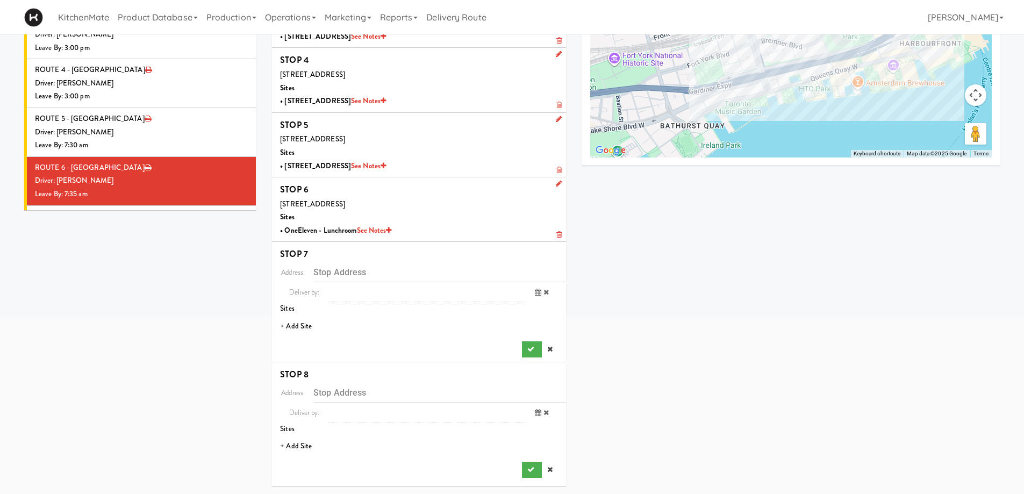
scroll to position [212, 0]
click at [298, 325] on li "+ Add Site" at bounding box center [419, 327] width 294 height 22
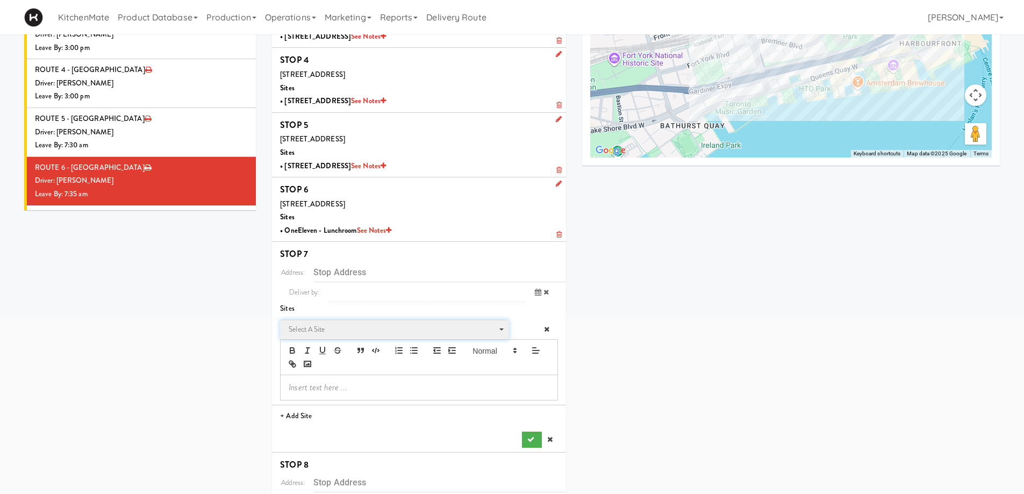
click at [331, 321] on span "Select a site Select a site" at bounding box center [394, 330] width 228 height 20
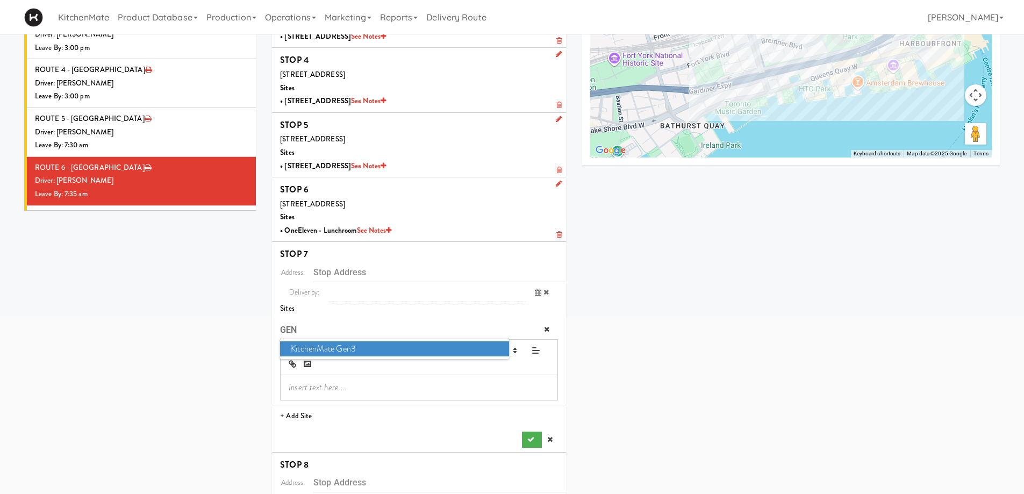
type input "GEN"
click at [336, 341] on span "KitchenMate Gen3" at bounding box center [394, 349] width 228 height 16
type input "[STREET_ADDRESS]"
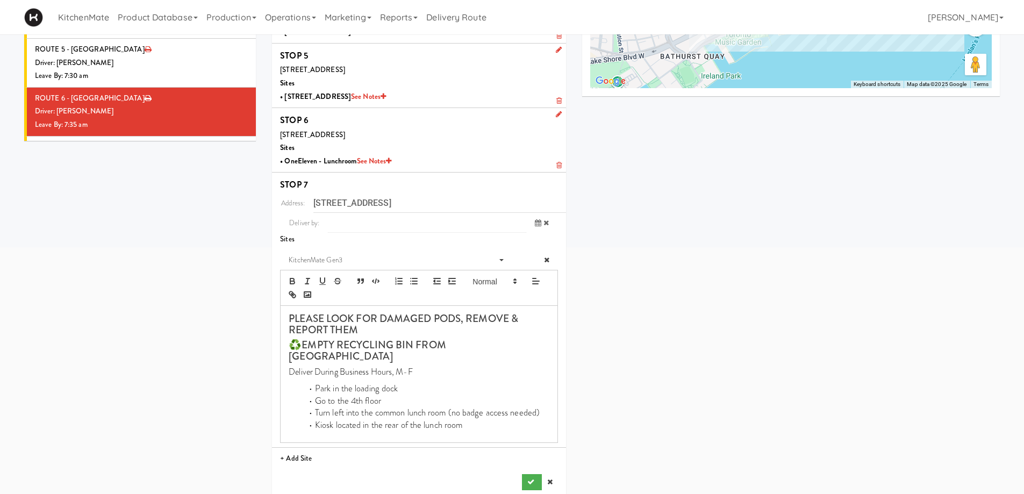
scroll to position [319, 0]
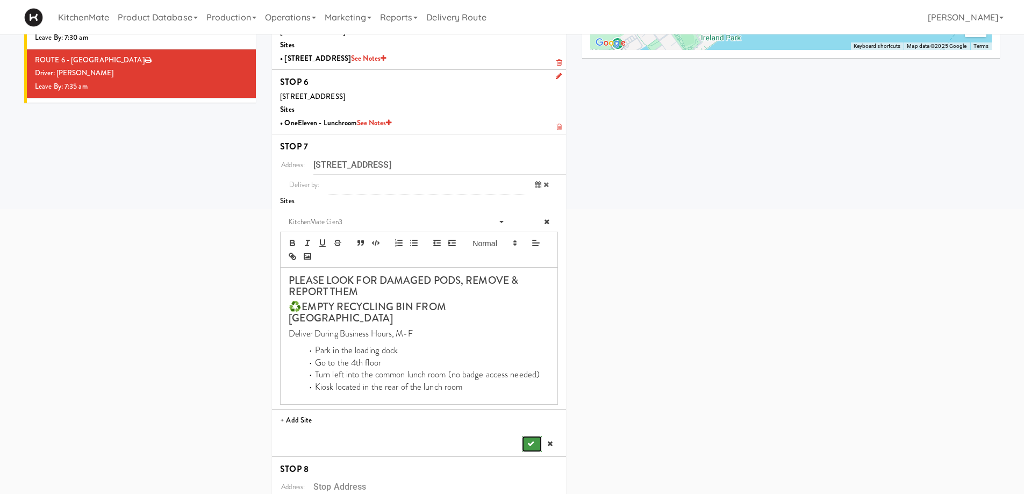
click at [529, 436] on button "submit" at bounding box center [531, 444] width 19 height 16
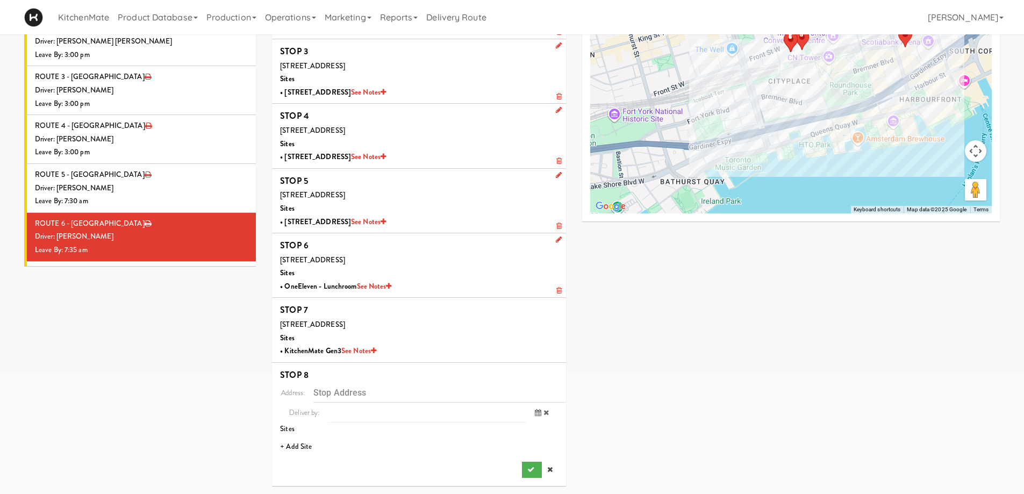
click at [306, 442] on li "+ Add Site" at bounding box center [419, 447] width 294 height 22
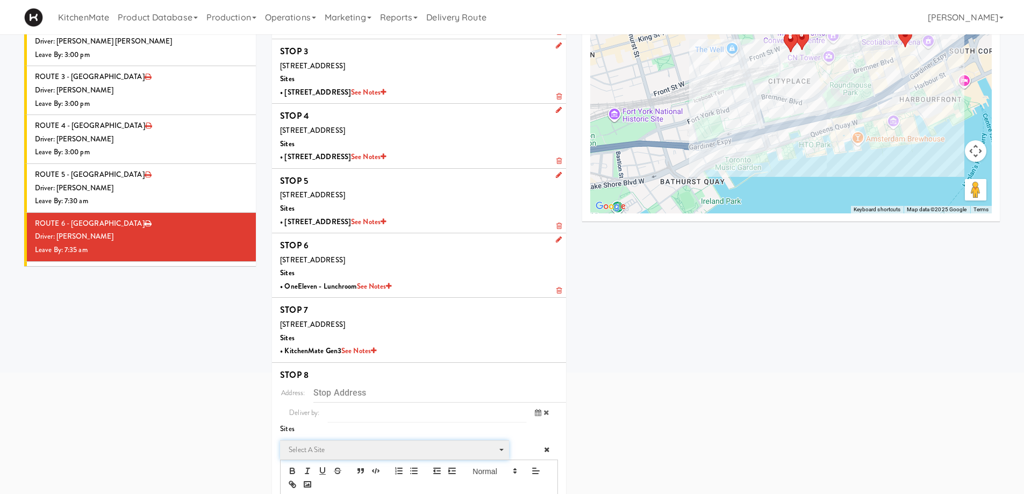
click at [342, 449] on span "Select a site" at bounding box center [391, 450] width 204 height 13
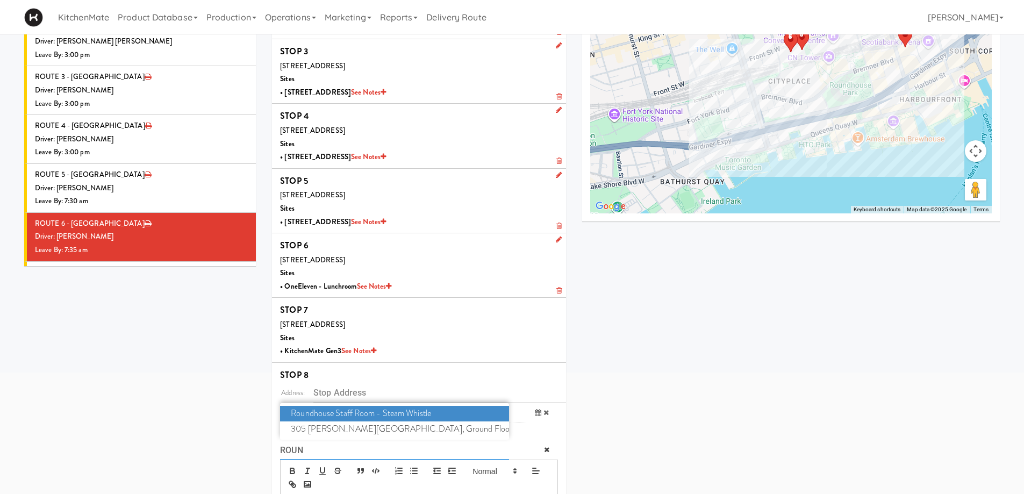
type input "ROUN"
click at [351, 409] on span "Roundhouse Staff Room - Steam Whistle" at bounding box center [394, 414] width 228 height 16
type input "[STREET_ADDRESS][PERSON_NAME]"
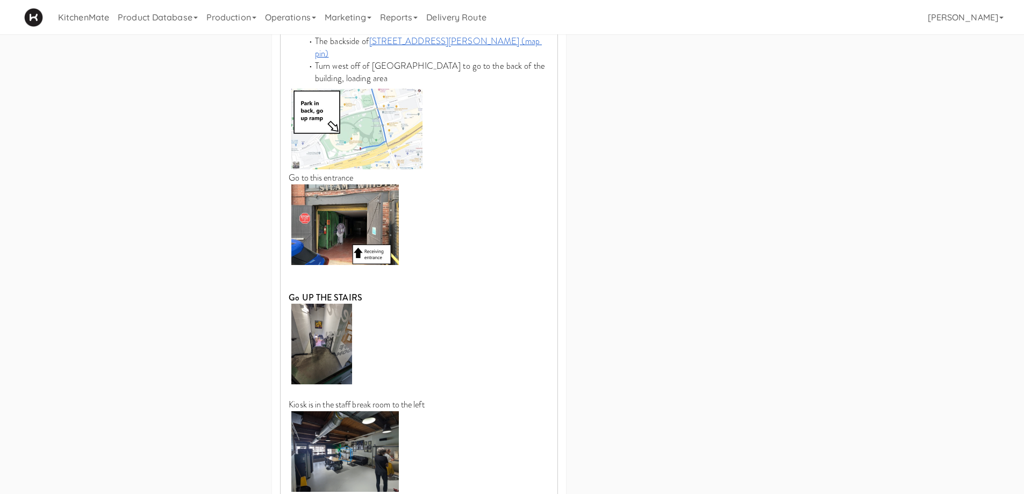
scroll to position [724, 0]
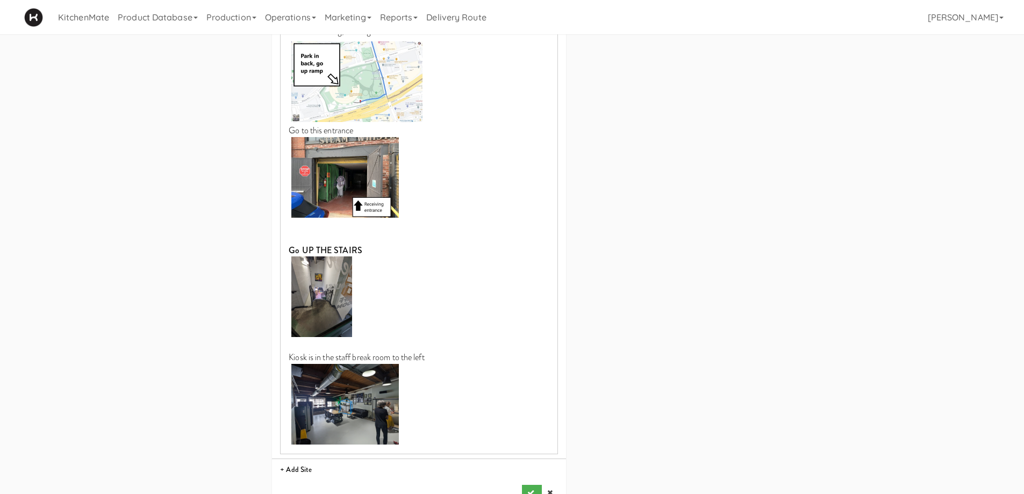
click at [529, 461] on div "Address: 255 Bremner Blvd, Toronto, ON, CA Deliver by: previous Sep 25, 2025 ne…" at bounding box center [419, 158] width 278 height 687
click at [529, 485] on button "submit" at bounding box center [531, 493] width 19 height 16
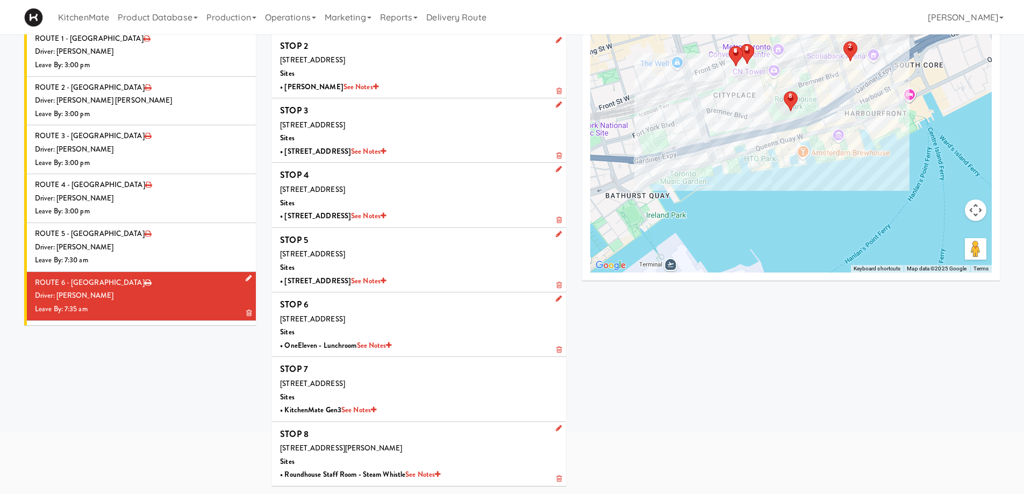
click at [142, 289] on div "Driver: [PERSON_NAME]" at bounding box center [141, 295] width 213 height 13
click at [161, 352] on div "Leave By: 12:00 am" at bounding box center [141, 358] width 213 height 13
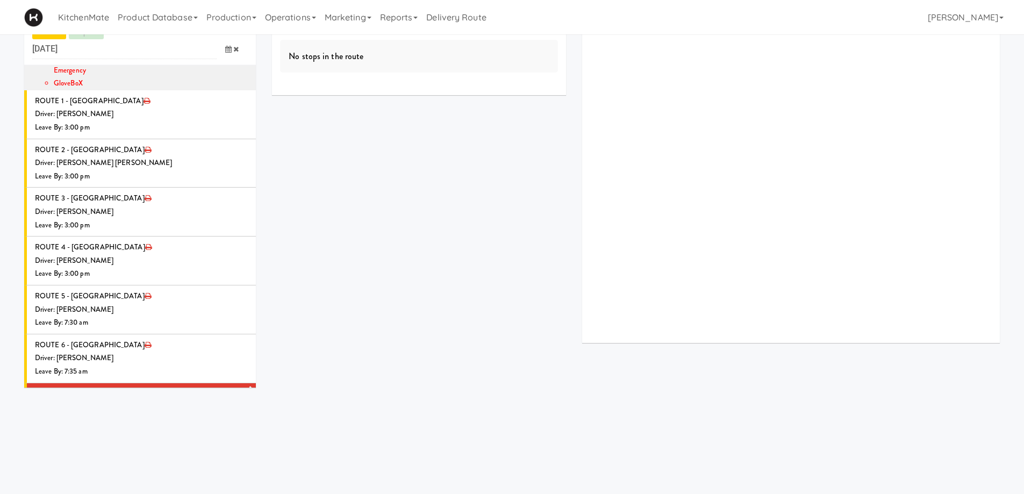
click at [138, 383] on li "ROUTE 7 - Idle Driver: No driver assigned Leave By: 12:00 am" at bounding box center [140, 407] width 232 height 49
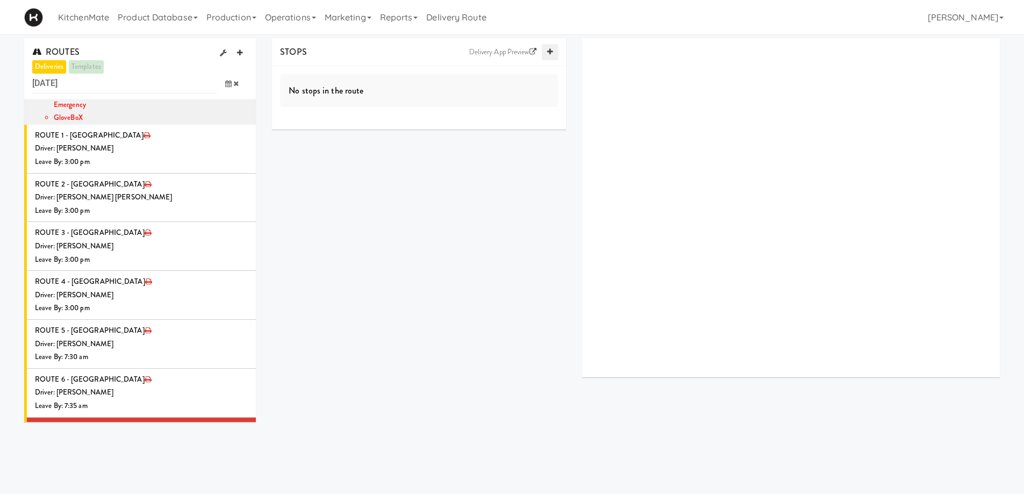
click at [551, 52] on icon at bounding box center [549, 51] width 5 height 7
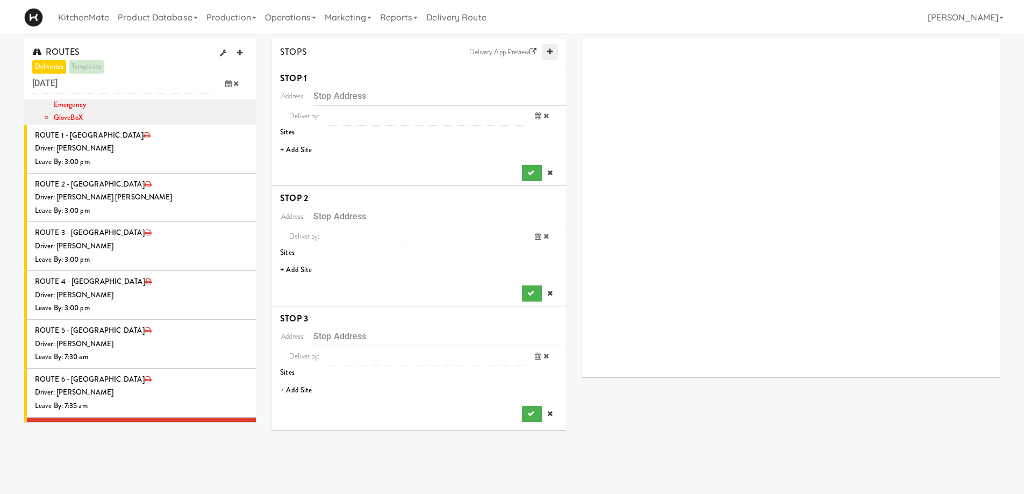
click at [551, 52] on icon at bounding box center [549, 51] width 5 height 7
click at [292, 144] on li "+ Add Site" at bounding box center [419, 150] width 294 height 22
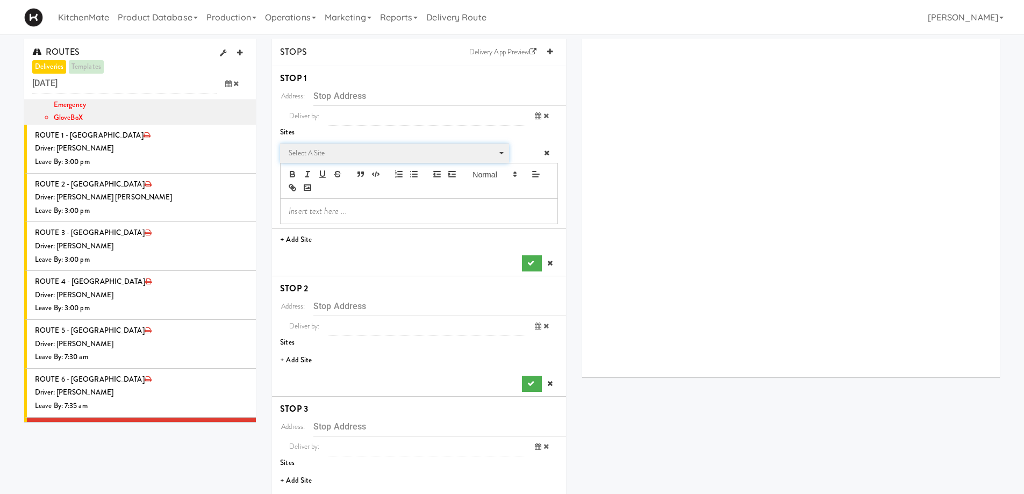
click at [329, 153] on span "Select a site" at bounding box center [391, 153] width 204 height 13
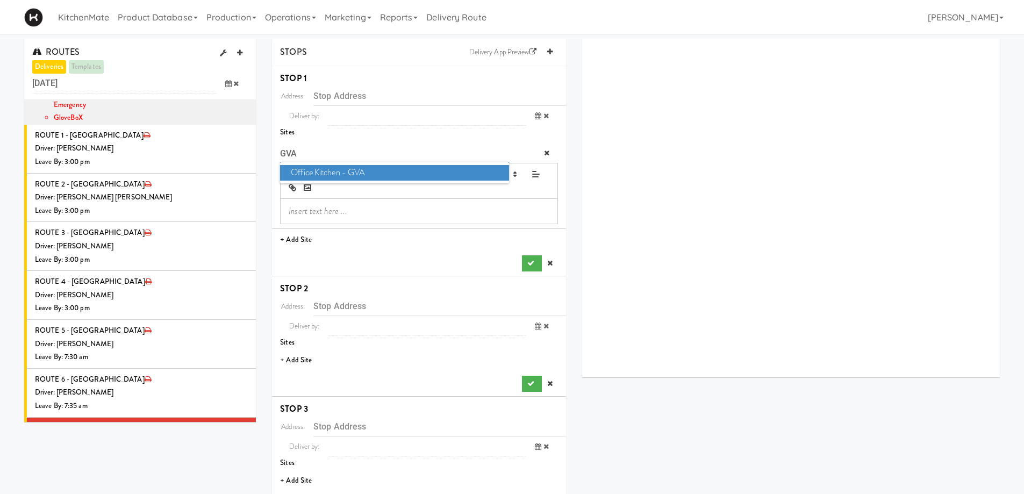
type input "GVA"
click at [319, 169] on span "Office Kitchen - GVA" at bounding box center [394, 173] width 228 height 16
type input "[STREET_ADDRESS]"
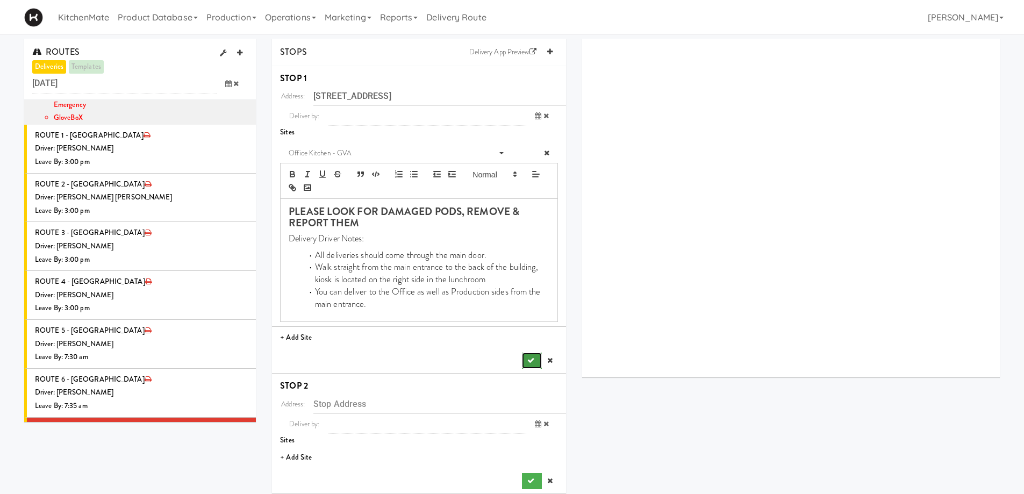
click at [527, 358] on icon "submit" at bounding box center [530, 360] width 7 height 7
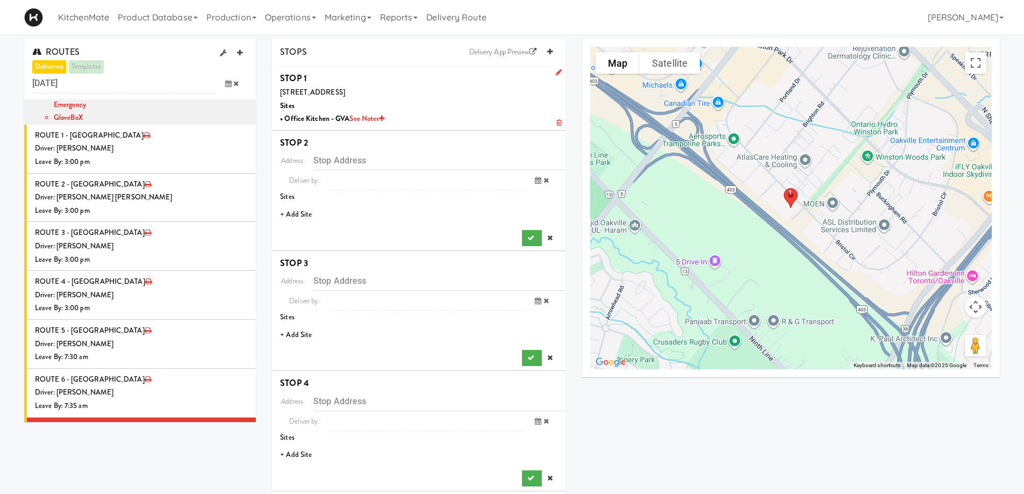
click at [301, 217] on li "+ Add Site" at bounding box center [419, 215] width 294 height 22
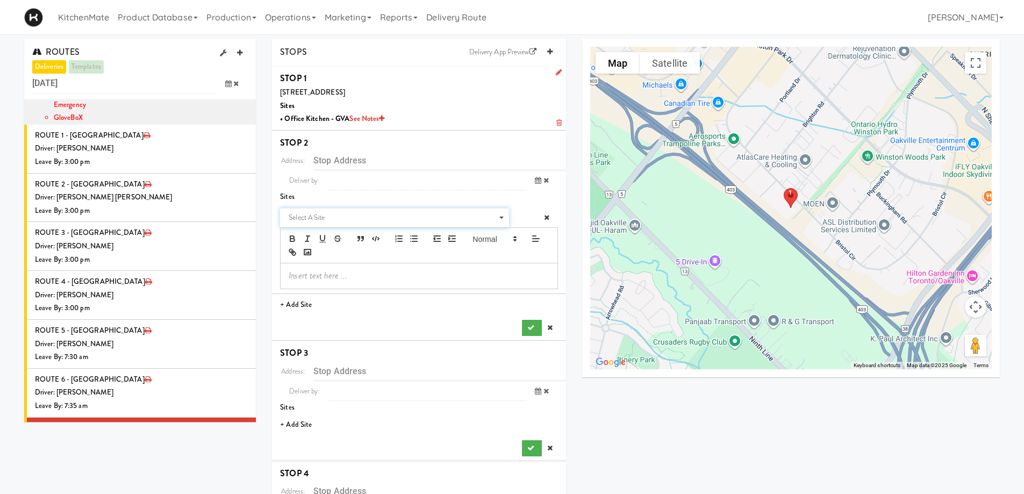
click at [330, 211] on span "Select a site" at bounding box center [391, 217] width 204 height 13
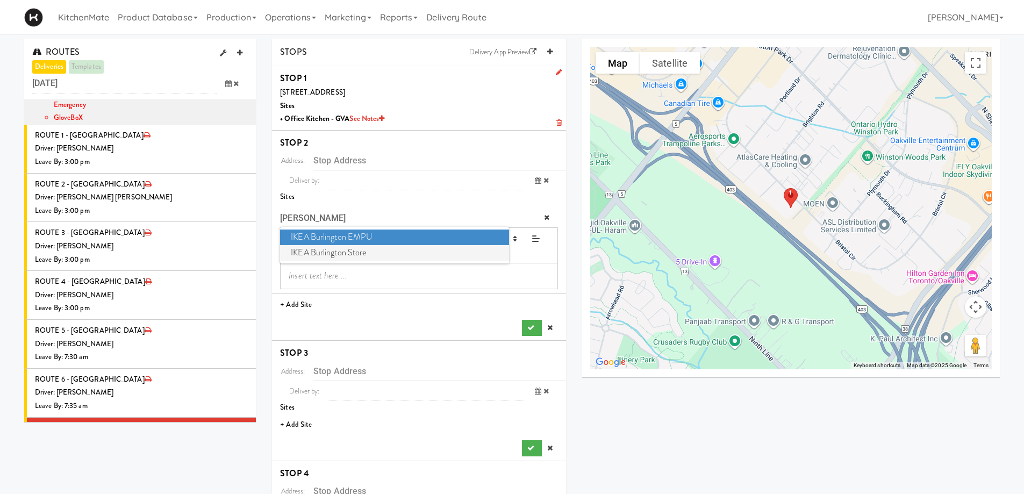
type input "BURL"
click at [351, 251] on span "IKEA Burlington Store" at bounding box center [394, 253] width 228 height 16
type input "[STREET_ADDRESS]"
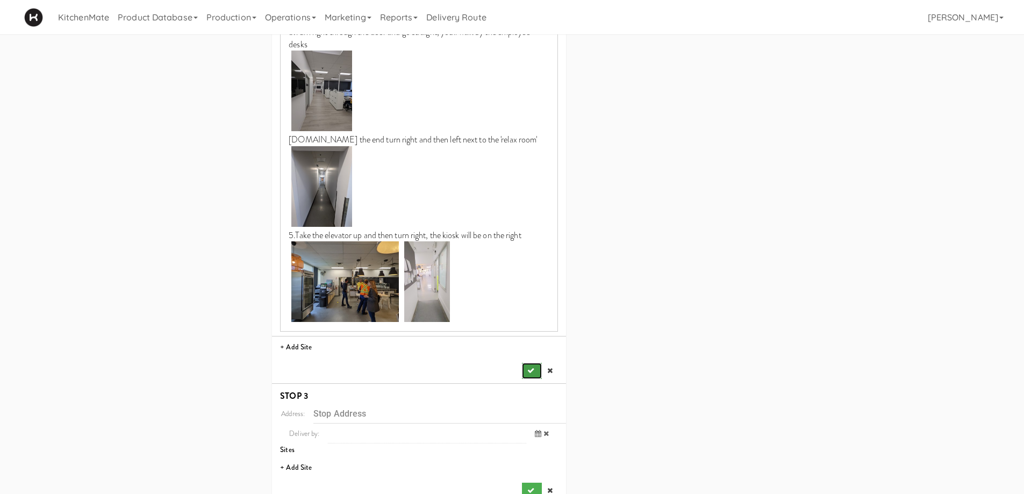
click at [532, 366] on button "submit" at bounding box center [531, 371] width 19 height 16
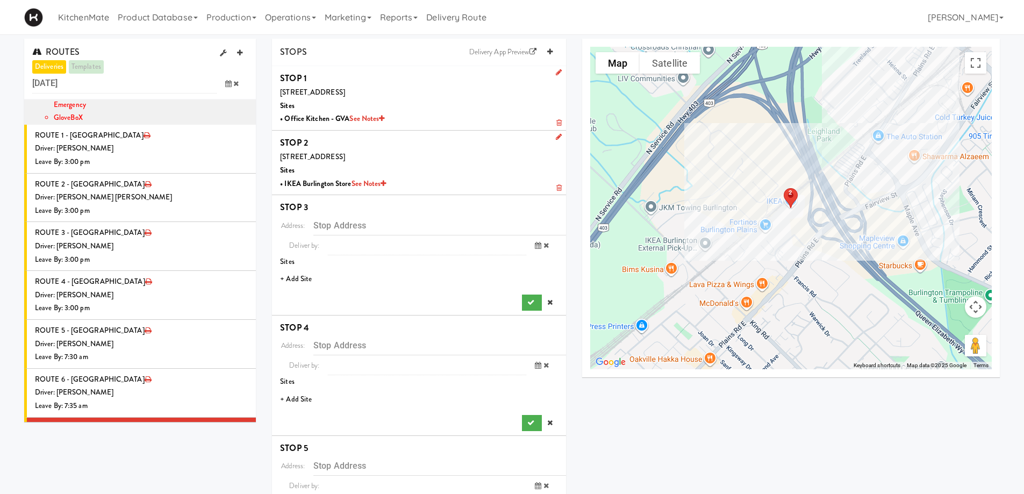
click at [299, 282] on li "+ Add Site" at bounding box center [419, 279] width 294 height 22
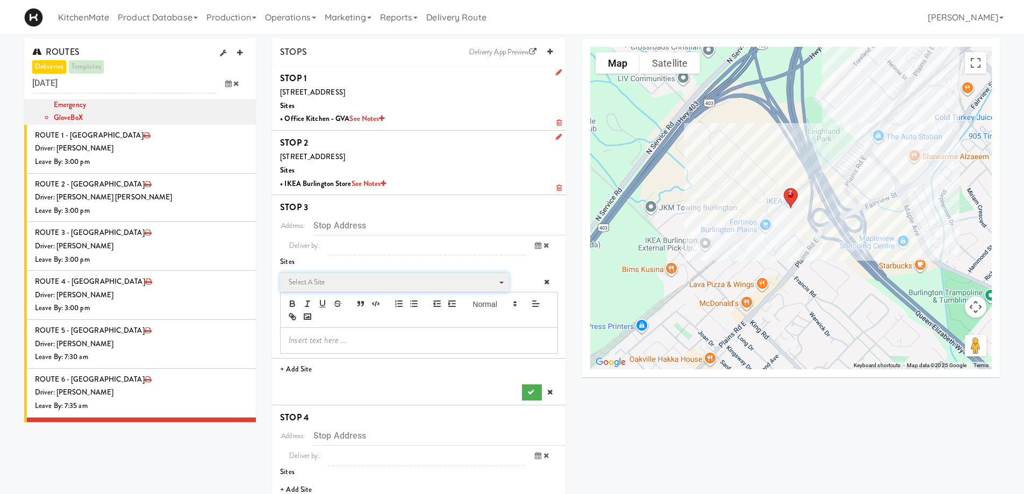
click at [330, 280] on span "Select a site" at bounding box center [391, 282] width 204 height 13
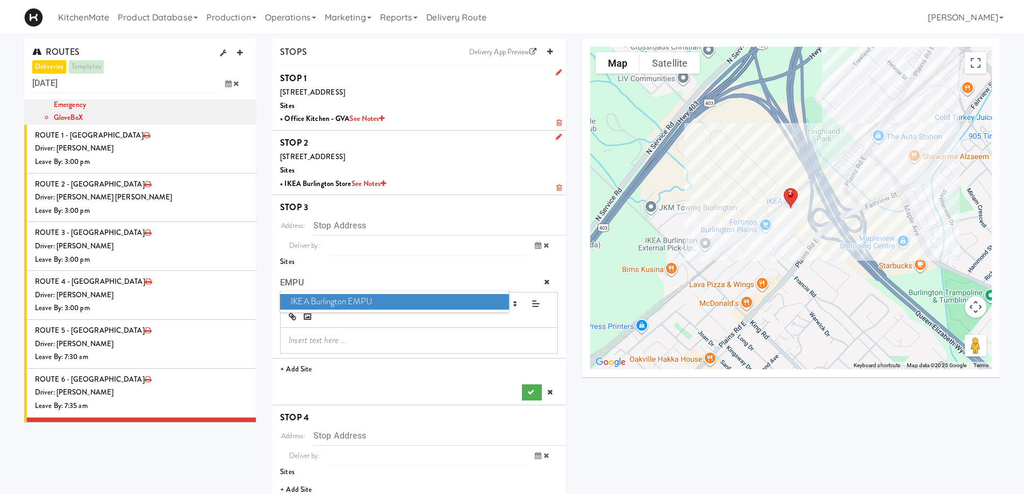
type input "EMPU"
click at [332, 305] on span "IKEA Burlington EMPU" at bounding box center [394, 302] width 228 height 16
type input "[STREET_ADDRESS][PERSON_NAME]"
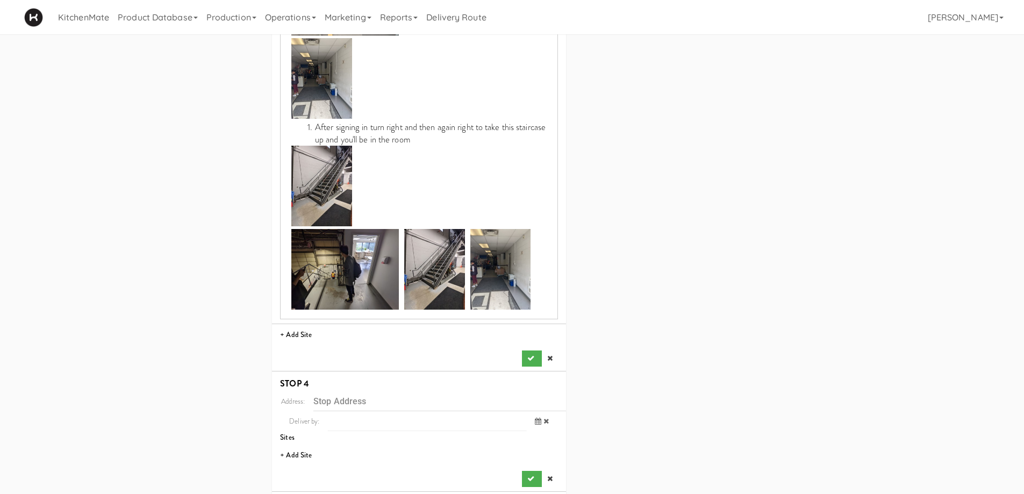
scroll to position [645, 0]
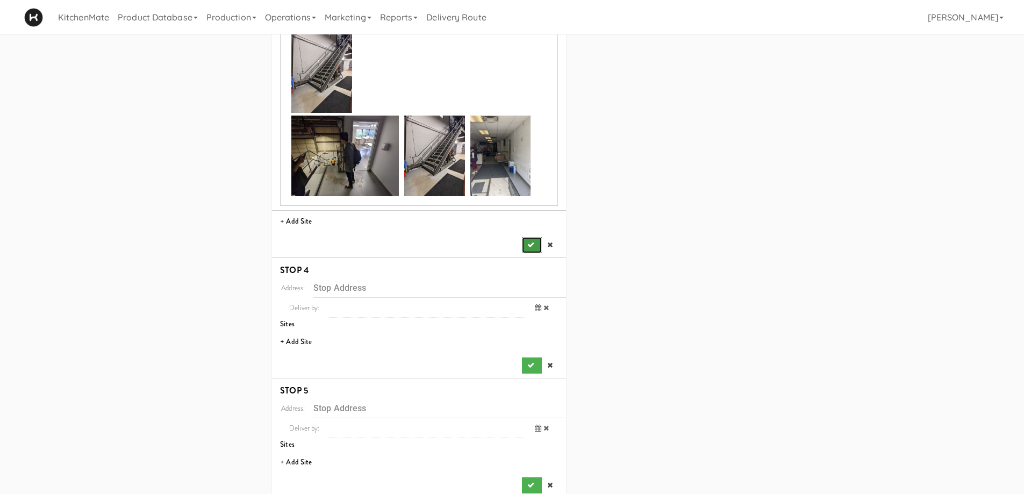
click at [530, 242] on icon "submit" at bounding box center [530, 244] width 7 height 7
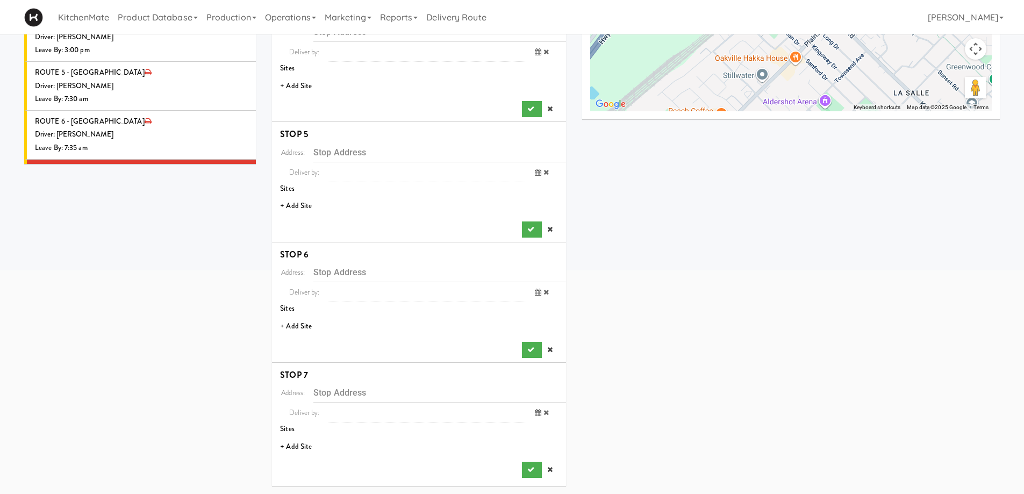
click at [303, 87] on li "+ Add Site" at bounding box center [419, 86] width 294 height 22
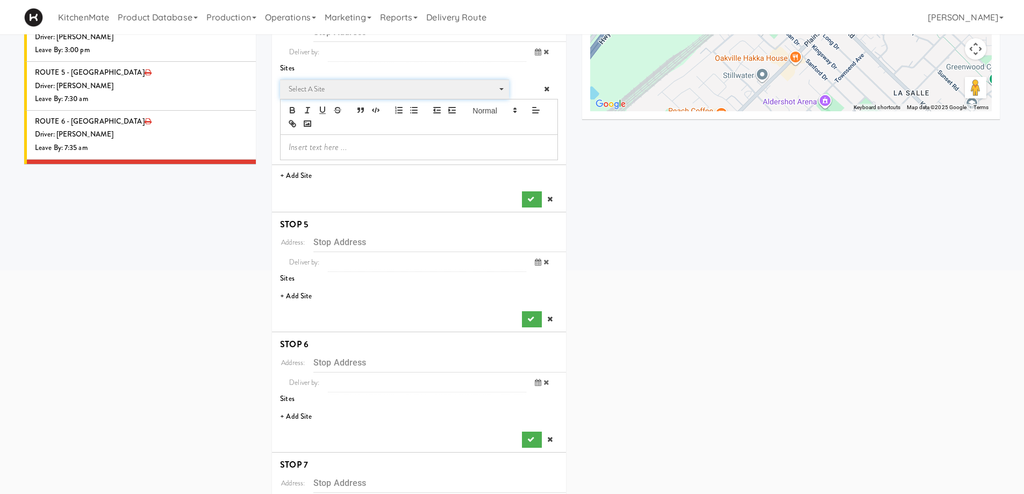
click at [325, 89] on span "Select a site" at bounding box center [391, 89] width 204 height 13
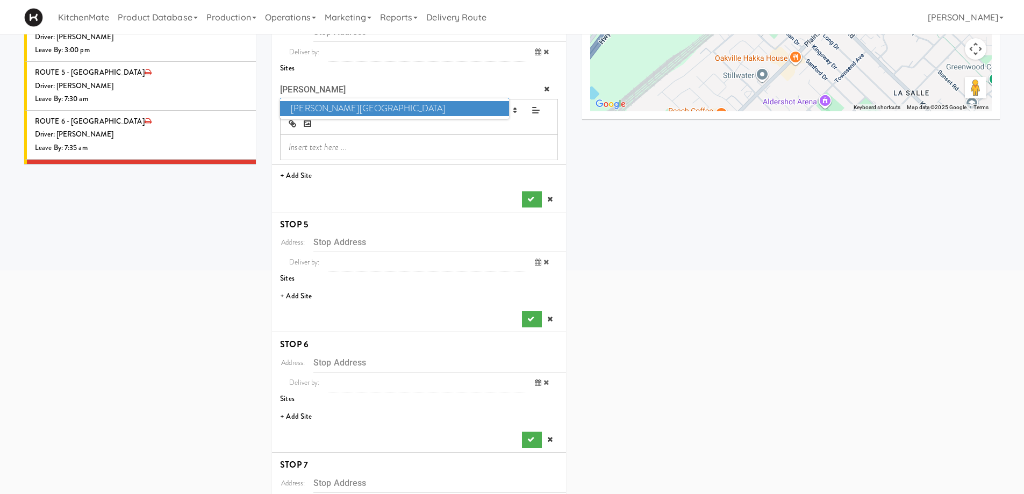
type input "BRANT"
click at [330, 112] on span "Joseph Brant Hospital" at bounding box center [394, 109] width 228 height 16
type input "[STREET_ADDRESS]"
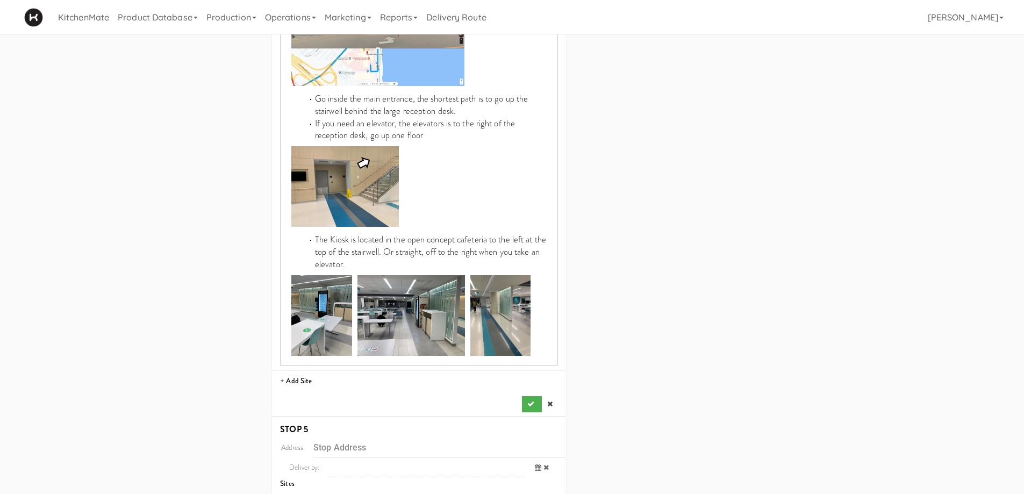
scroll to position [796, 0]
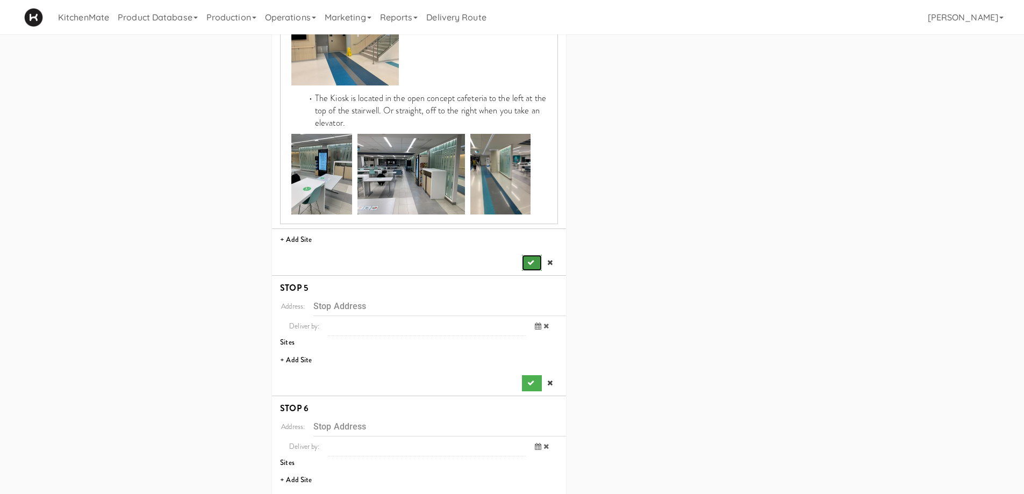
click at [531, 255] on button "submit" at bounding box center [531, 263] width 19 height 16
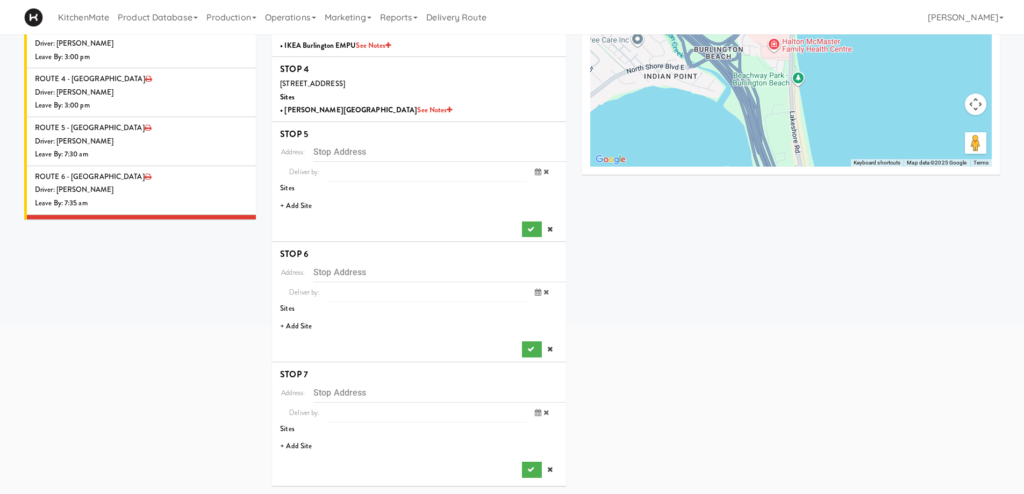
click at [290, 205] on li "+ Add Site" at bounding box center [419, 206] width 294 height 22
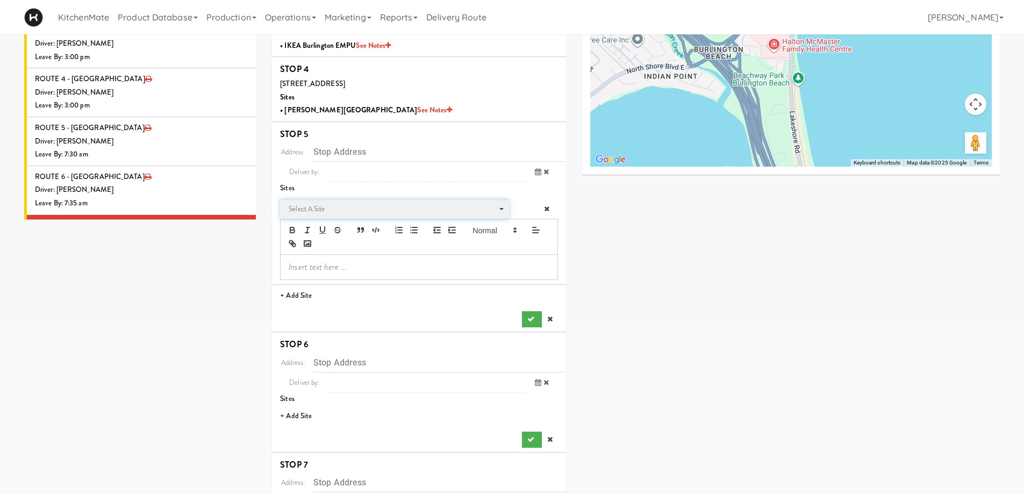
click at [329, 205] on span "Select a site" at bounding box center [391, 209] width 204 height 13
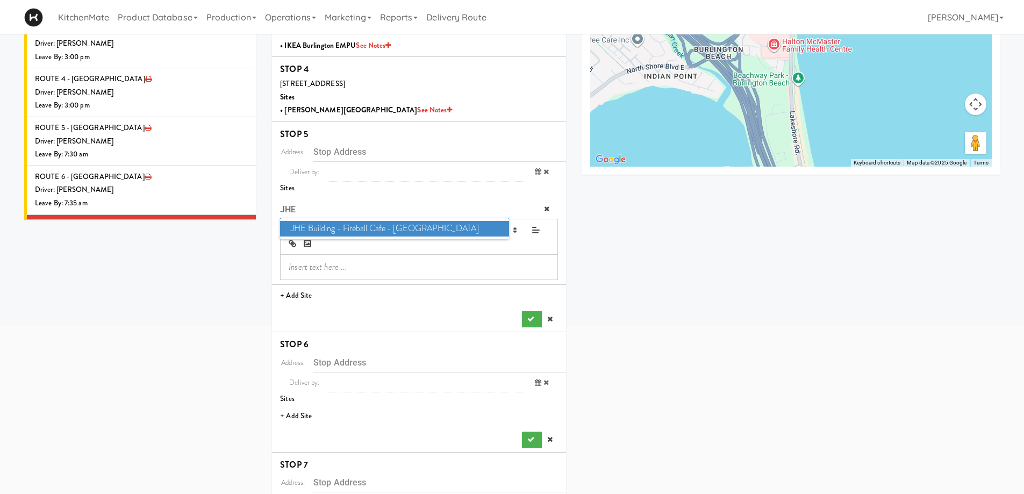
type input "JHE"
click at [332, 225] on span "JHE Building - Fireball Cafe - McMaster University" at bounding box center [394, 229] width 228 height 16
type input "[STREET_ADDRESS]"
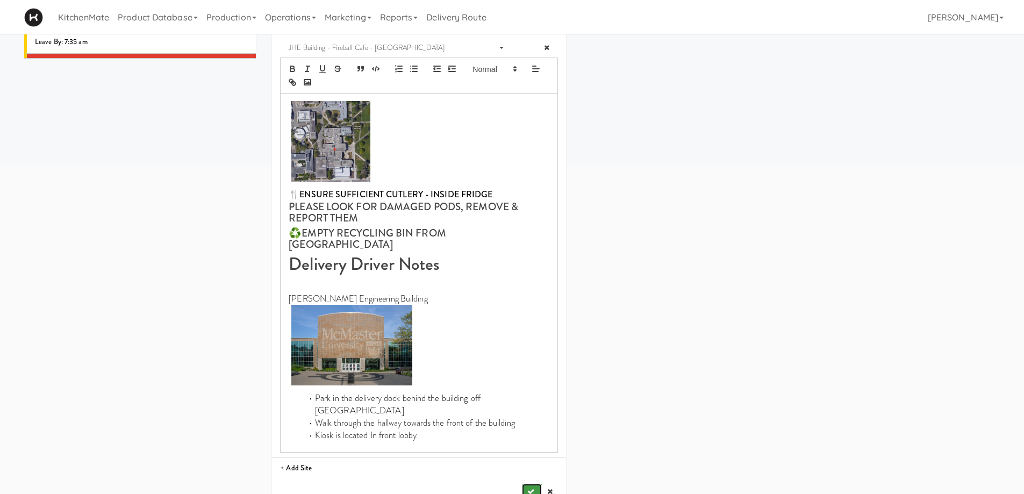
click at [530, 488] on icon "submit" at bounding box center [530, 491] width 7 height 7
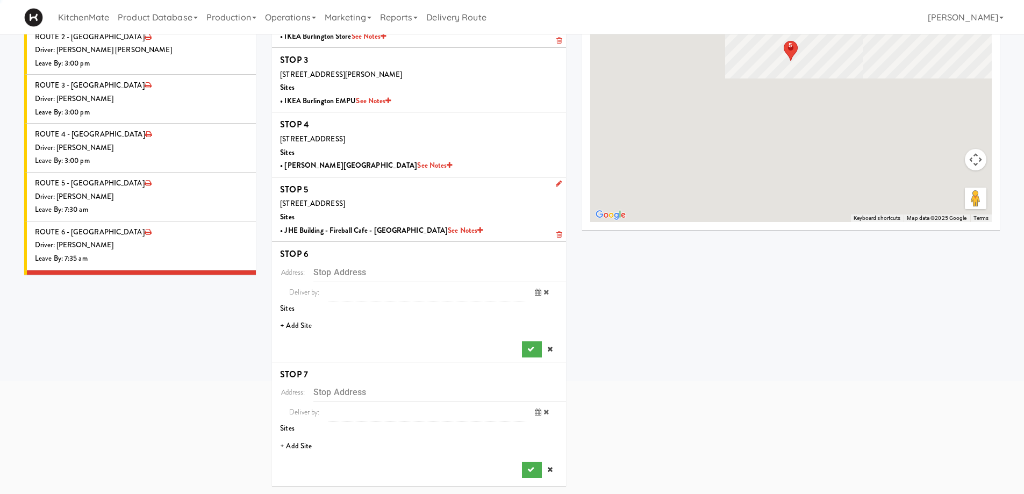
scroll to position [147, 0]
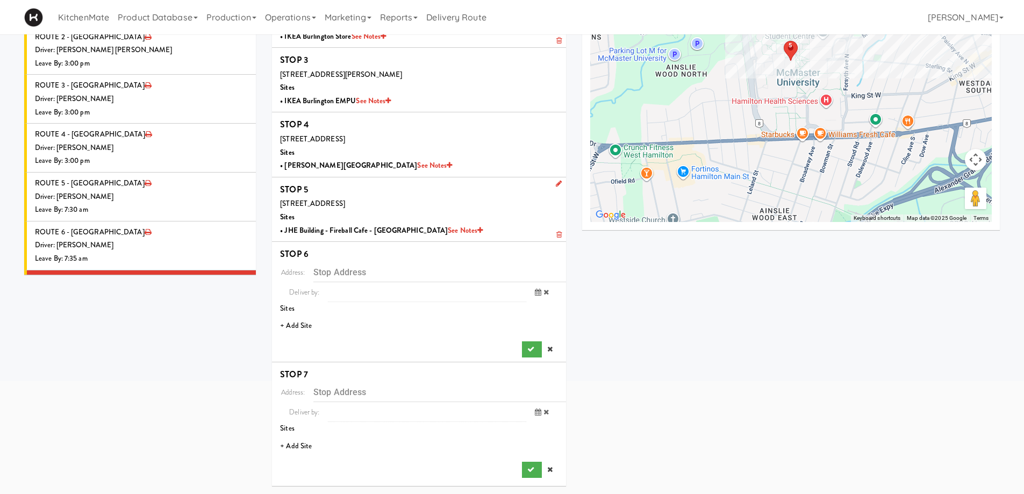
click at [307, 328] on li "+ Add Site" at bounding box center [419, 326] width 294 height 22
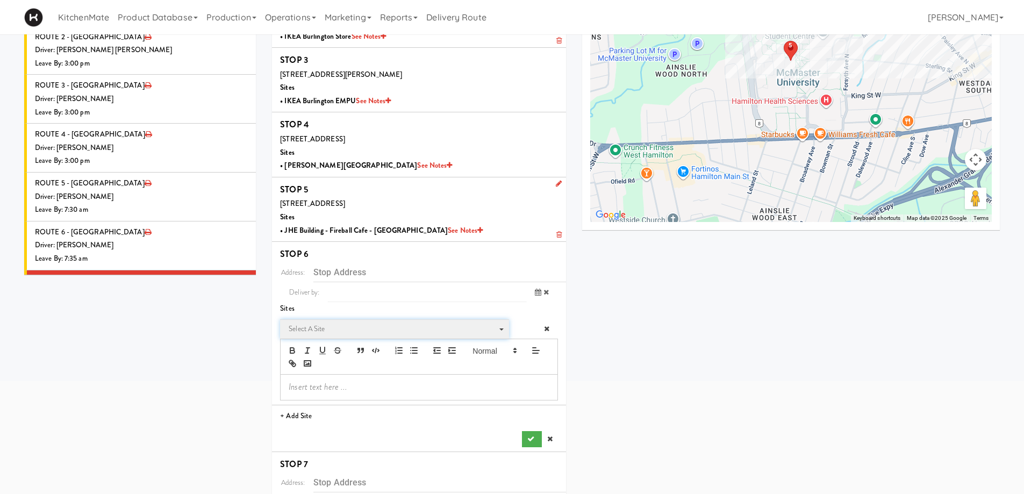
click at [346, 330] on span "Select a site" at bounding box center [391, 329] width 204 height 13
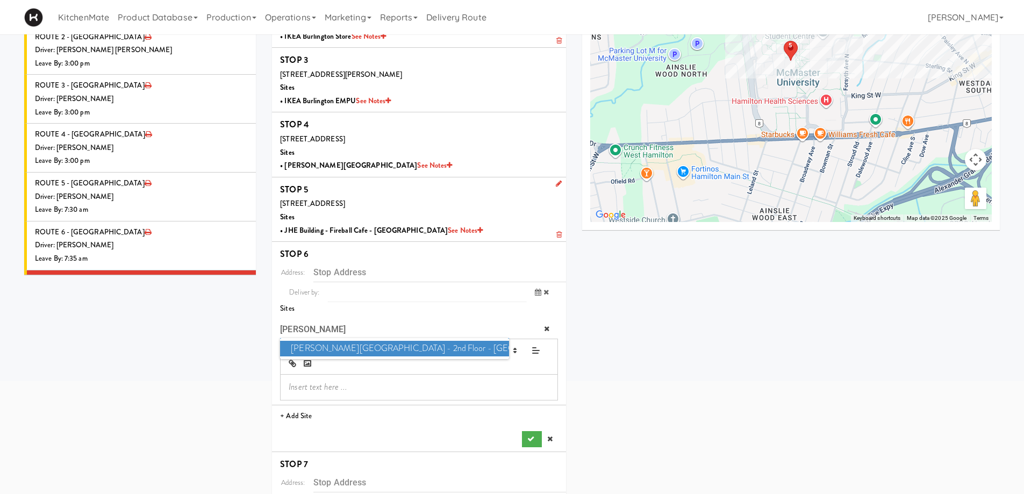
type input "MILLS"
click at [342, 346] on span "Mills Memorial Library - 2nd Floor - McMaster University" at bounding box center [394, 349] width 228 height 16
type input "[STREET_ADDRESS]"
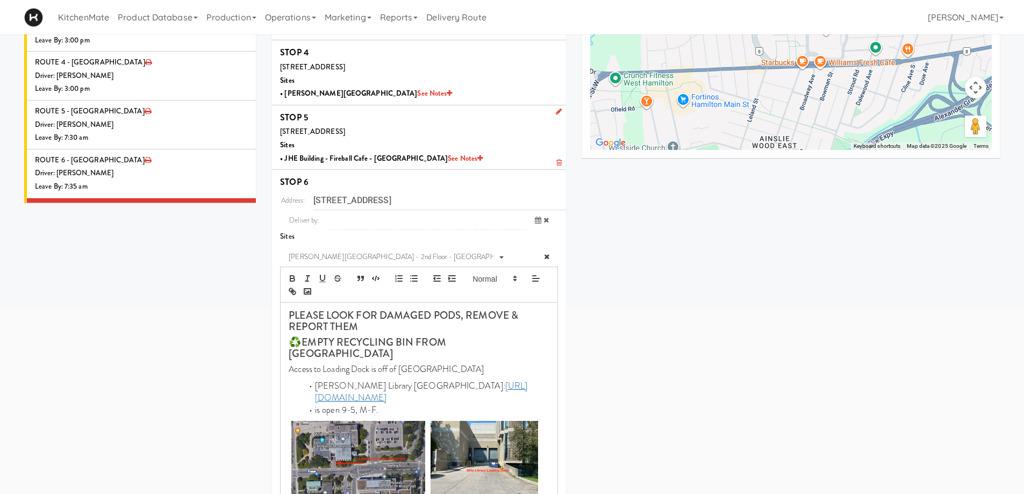
scroll to position [416, 0]
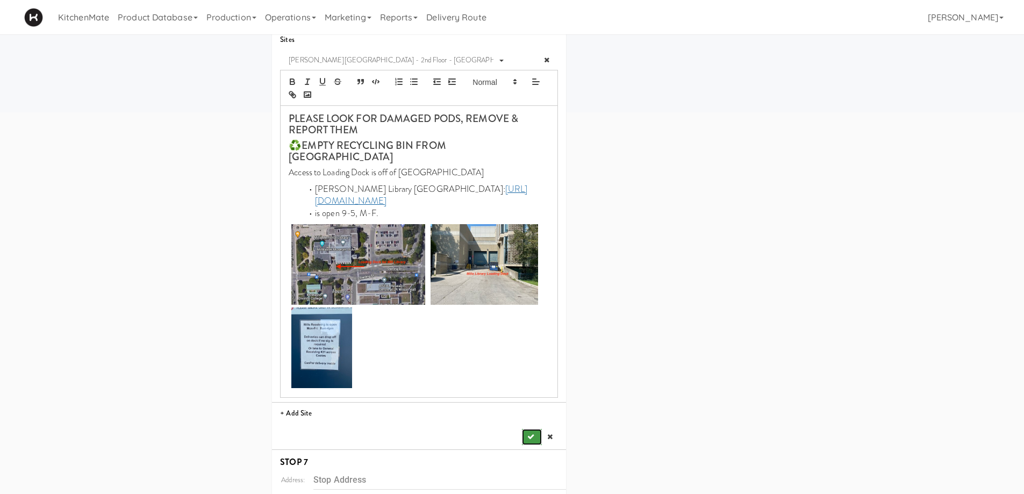
click at [526, 429] on button "submit" at bounding box center [531, 437] width 19 height 16
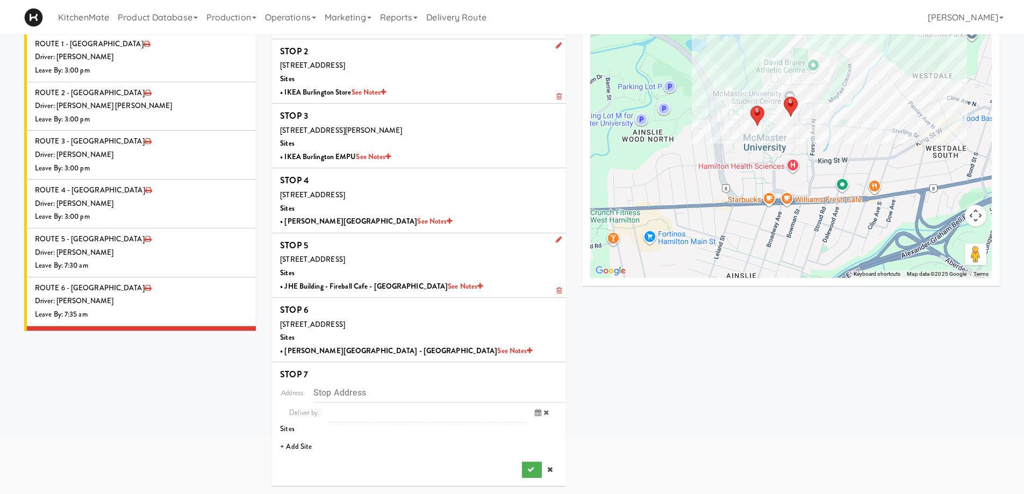
click at [302, 443] on li "+ Add Site" at bounding box center [419, 447] width 294 height 22
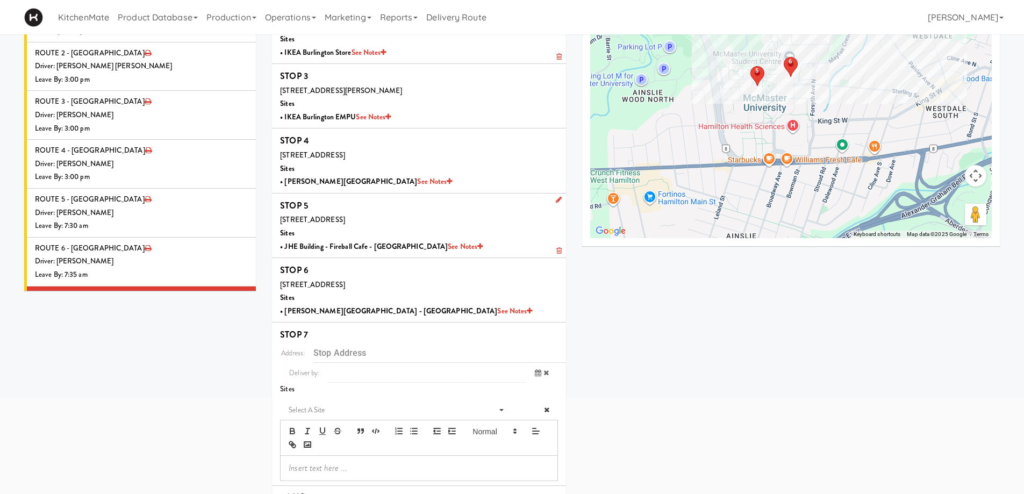
scroll to position [182, 0]
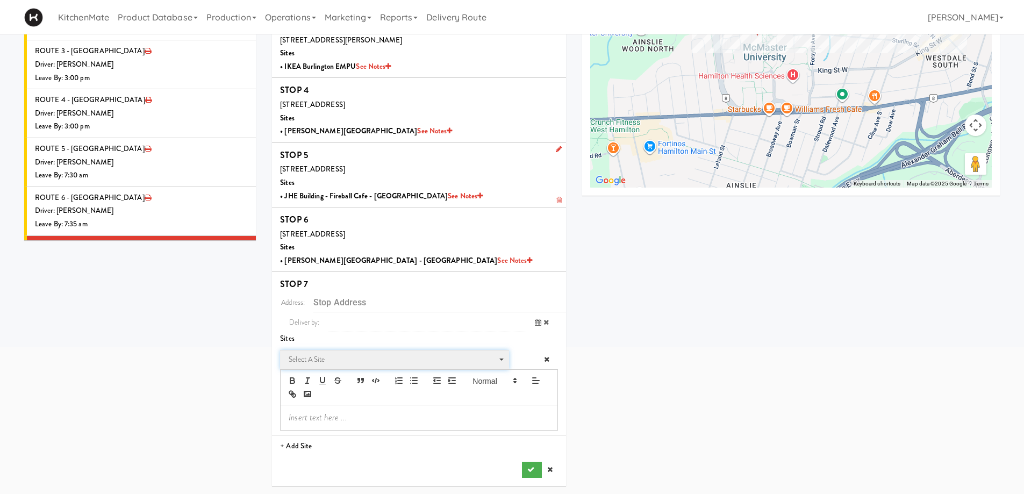
click at [338, 354] on span "Select a site" at bounding box center [391, 359] width 204 height 13
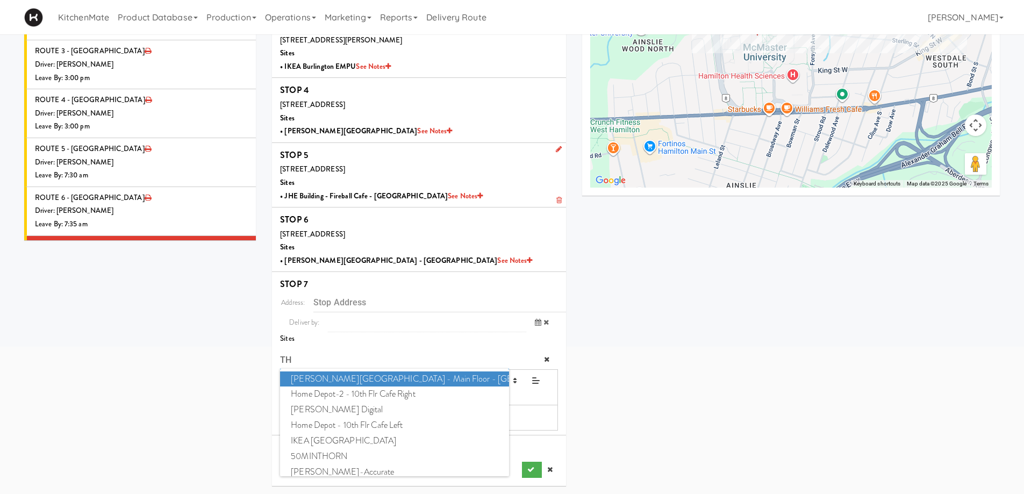
type input "TH"
click at [351, 380] on span "H.G. Thode Library - Main Floor - McMaster University" at bounding box center [394, 380] width 228 height 16
type input "[STREET_ADDRESS]"
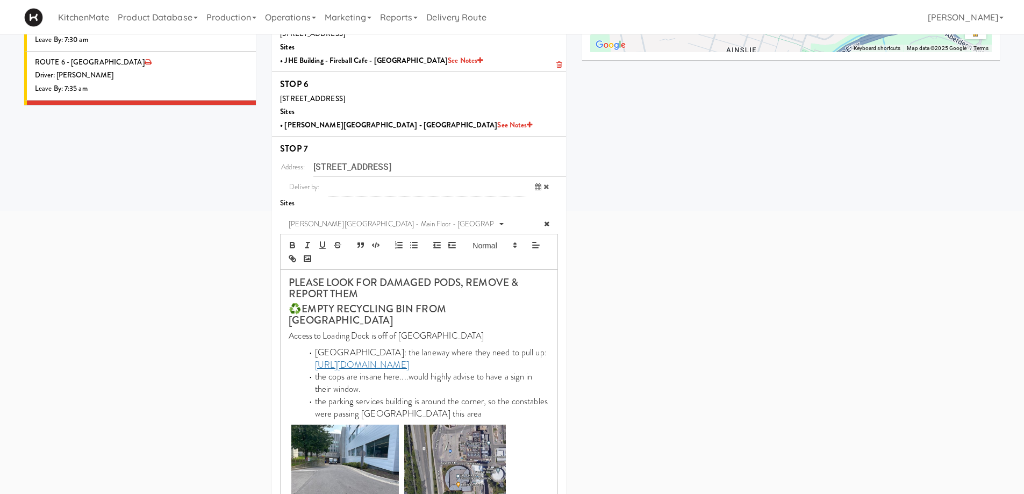
scroll to position [473, 0]
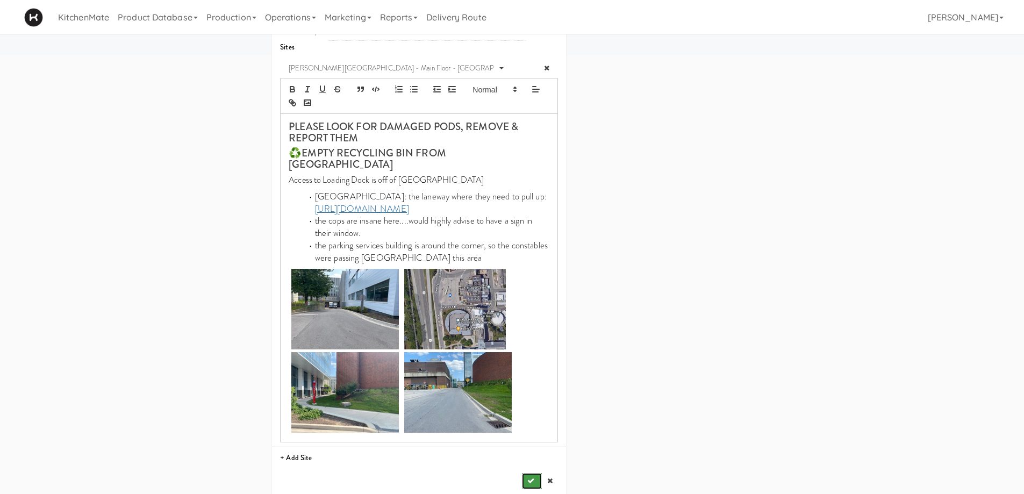
click at [529, 477] on icon "submit" at bounding box center [530, 480] width 7 height 7
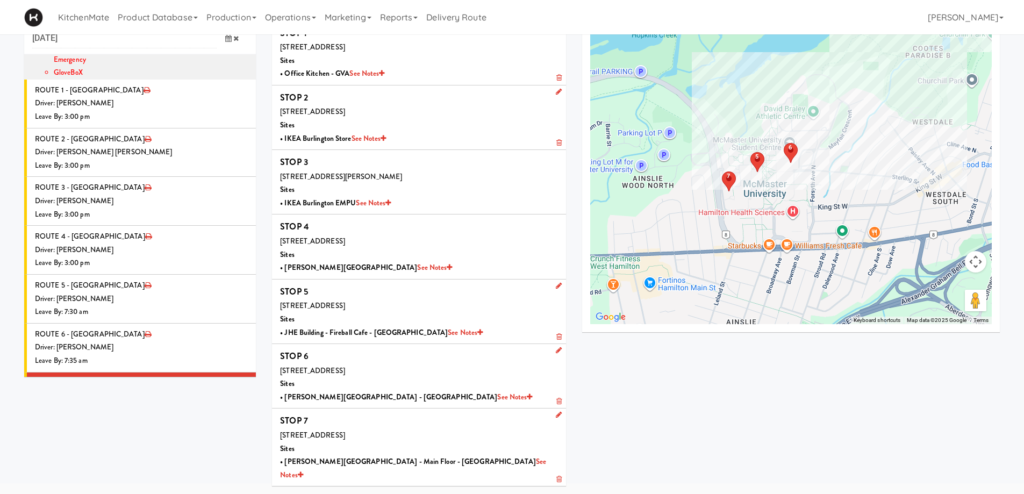
scroll to position [34, 0]
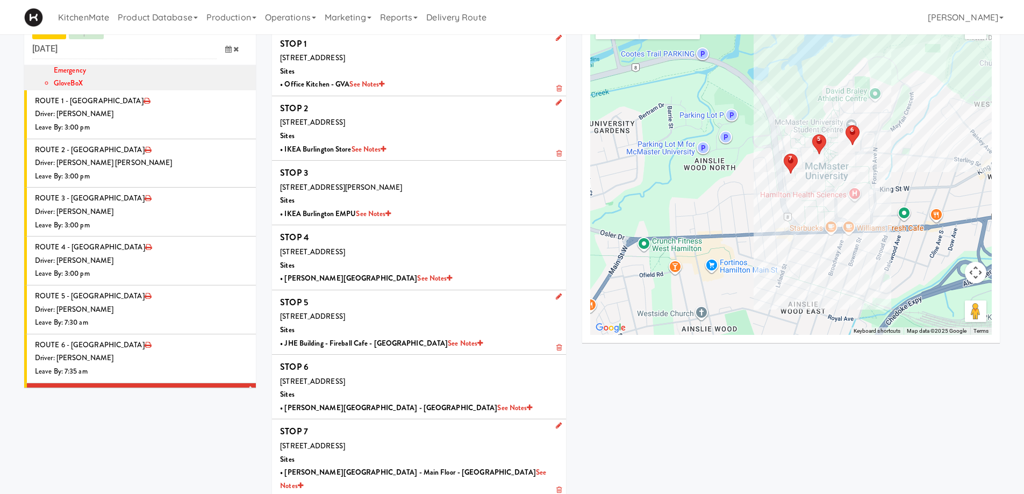
click at [246, 386] on icon at bounding box center [249, 389] width 6 height 7
click at [137, 405] on span "Select a driver" at bounding box center [122, 410] width 43 height 10
type input "WALI"
click at [136, 422] on span "Walid Limam" at bounding box center [171, 430] width 153 height 16
click at [225, 446] on icon at bounding box center [228, 449] width 6 height 7
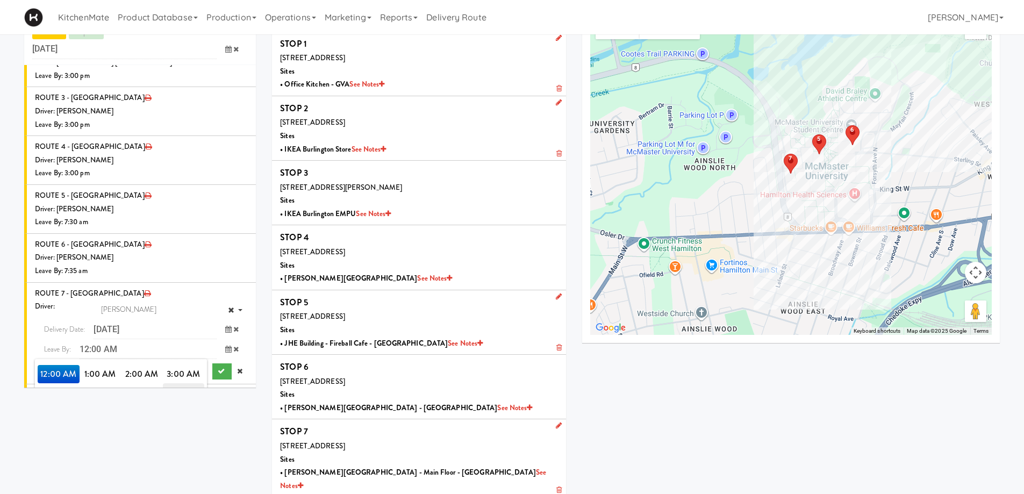
click at [177, 383] on span "7:00 AM" at bounding box center [184, 392] width 42 height 18
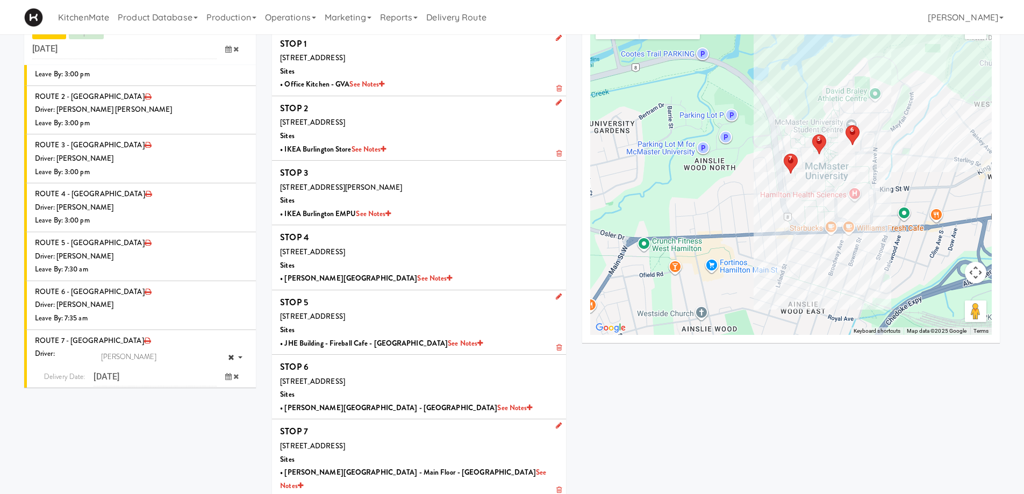
click at [63, 449] on span "7:40 AM" at bounding box center [59, 458] width 42 height 18
click at [218, 415] on icon "submit" at bounding box center [221, 418] width 7 height 7
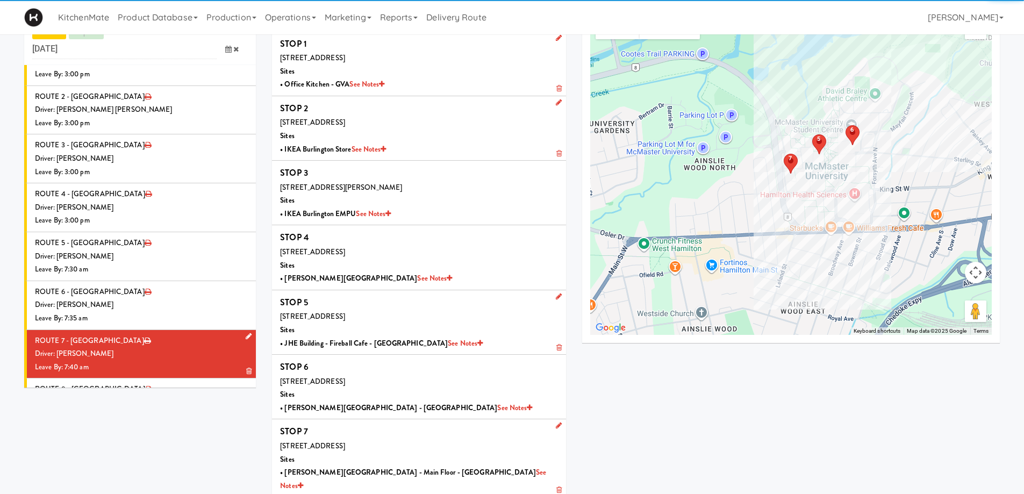
scroll to position [1076, 0]
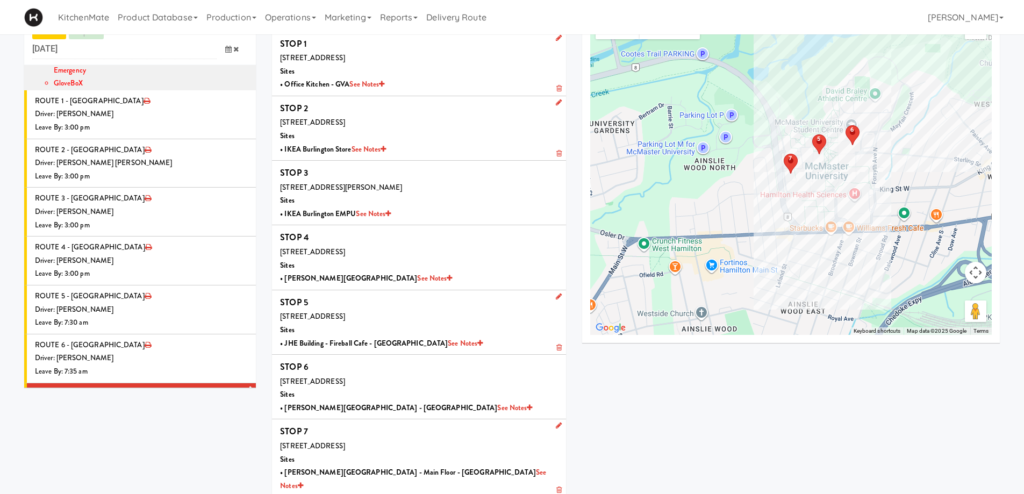
click at [185, 449] on div "Driver: No driver assigned" at bounding box center [141, 455] width 213 height 13
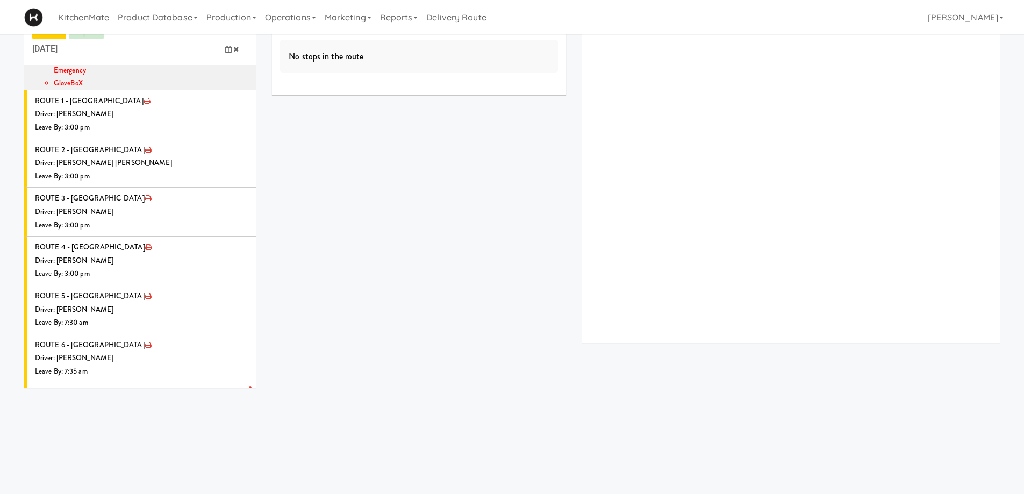
click at [246, 434] on icon at bounding box center [249, 437] width 6 height 7
click at [146, 449] on span "Select a driver Select a driver" at bounding box center [170, 459] width 156 height 20
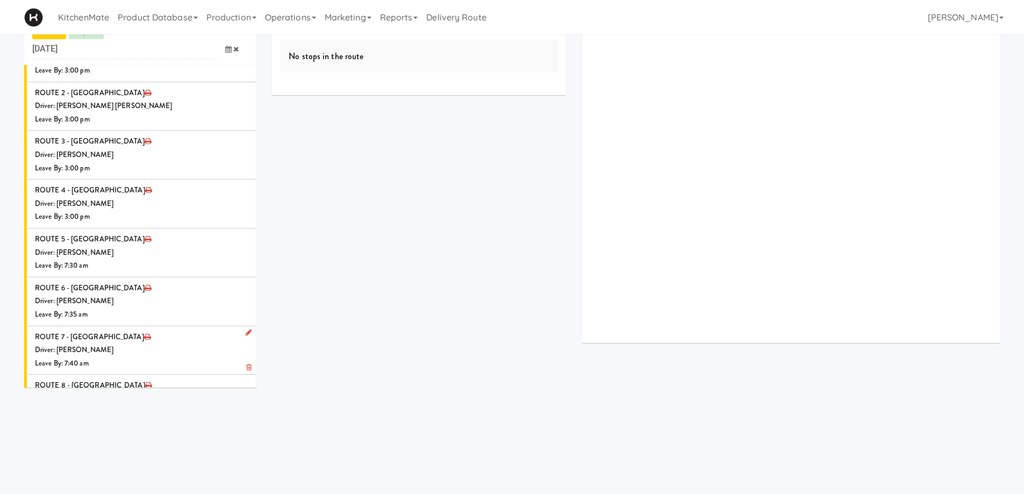
type input "HANA"
click at [145, 414] on span "Hanaie Alshabat" at bounding box center [171, 422] width 153 height 16
click at [225, 438] on icon at bounding box center [228, 441] width 6 height 7
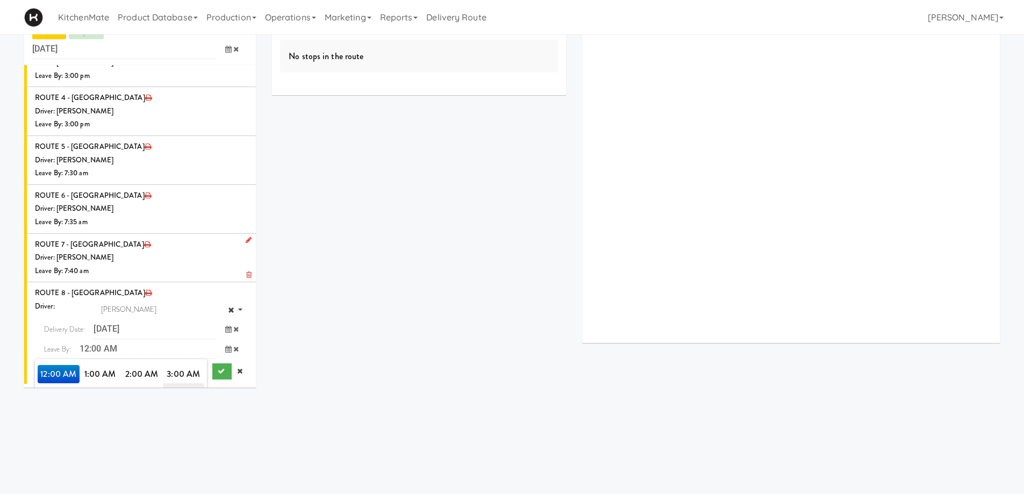
click at [176, 383] on span "7:00 AM" at bounding box center [184, 392] width 42 height 18
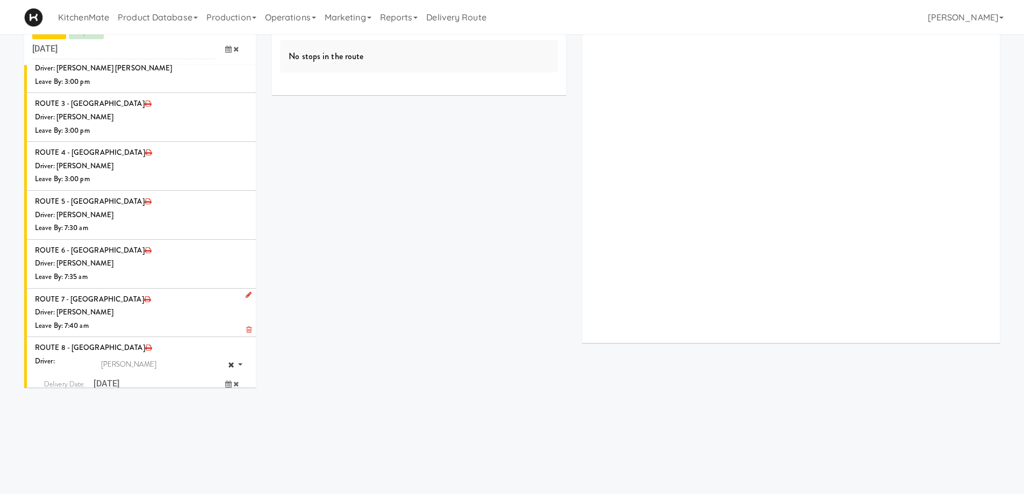
click at [101, 456] on span "7:45 AM" at bounding box center [101, 465] width 42 height 18
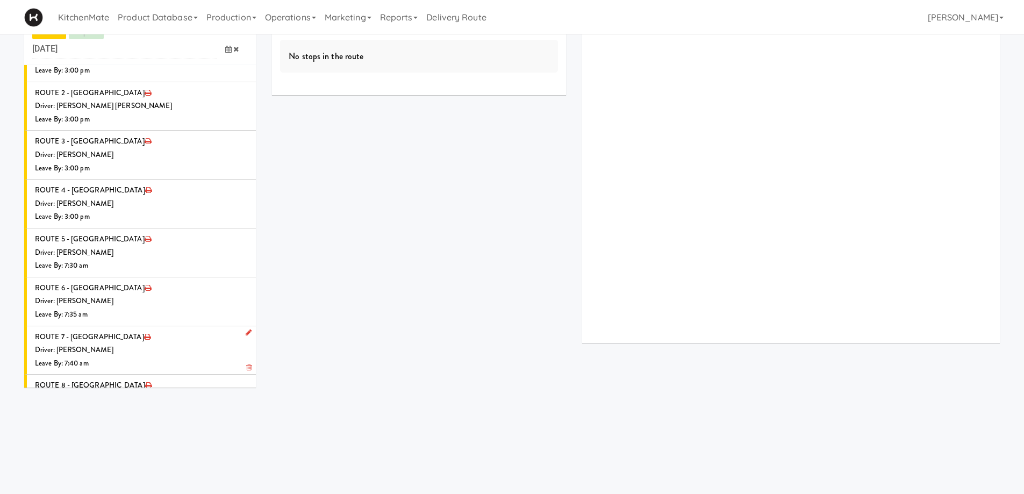
click at [218, 460] on icon "submit" at bounding box center [221, 463] width 7 height 7
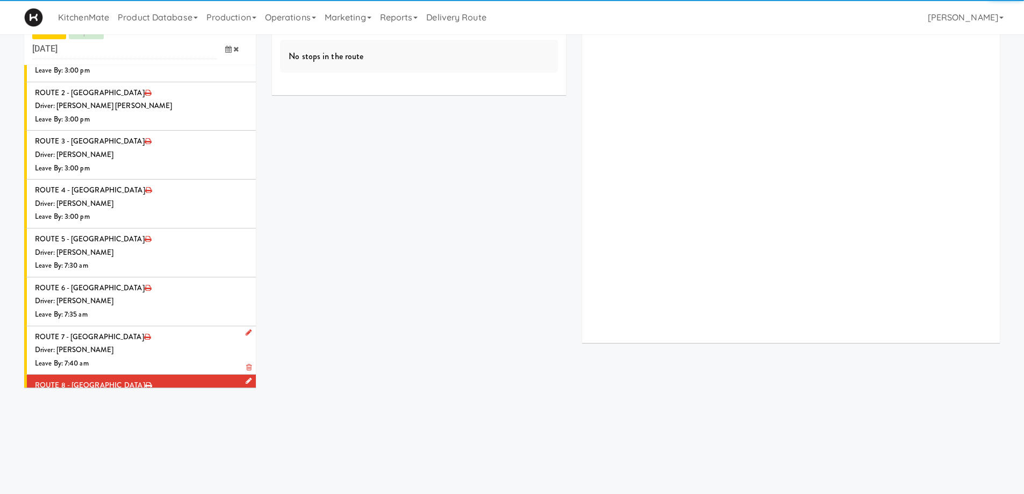
scroll to position [1076, 0]
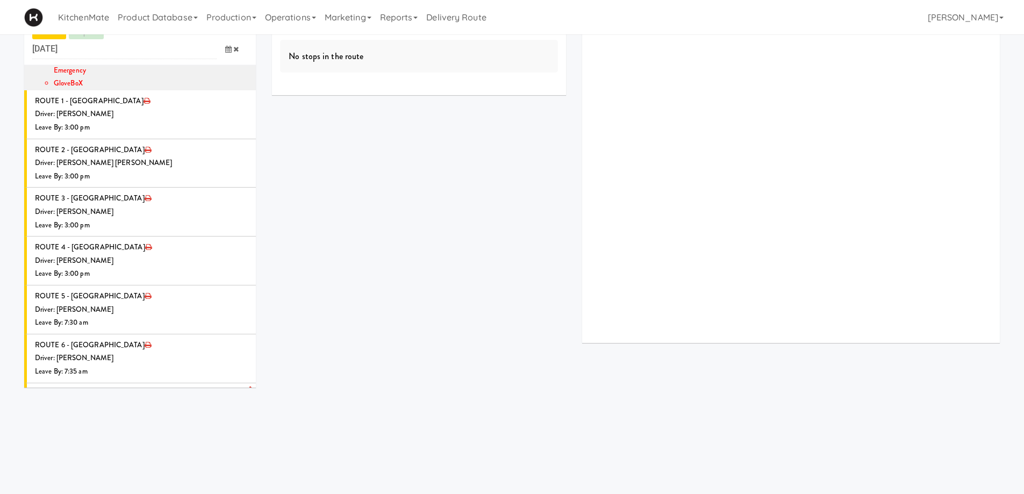
click at [138, 449] on div "Driver: [PERSON_NAME]" at bounding box center [141, 455] width 213 height 13
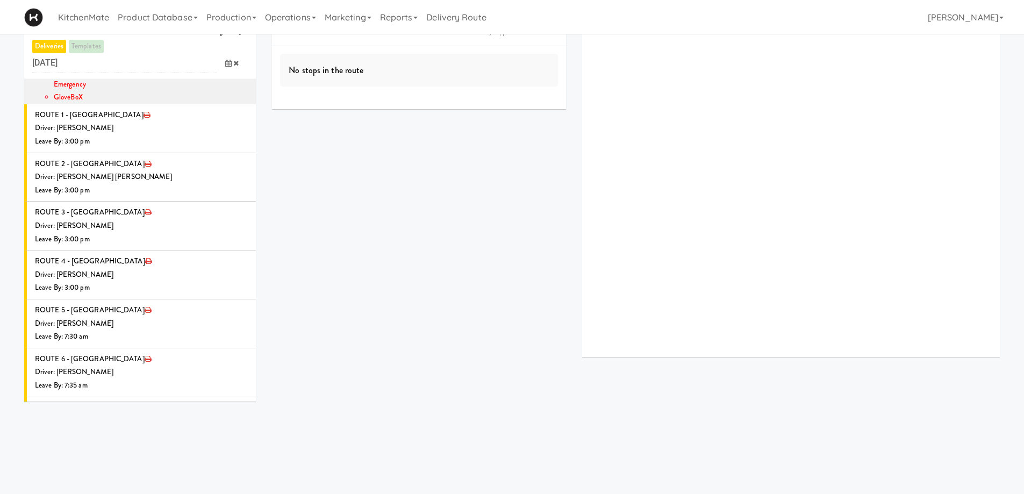
scroll to position [0, 0]
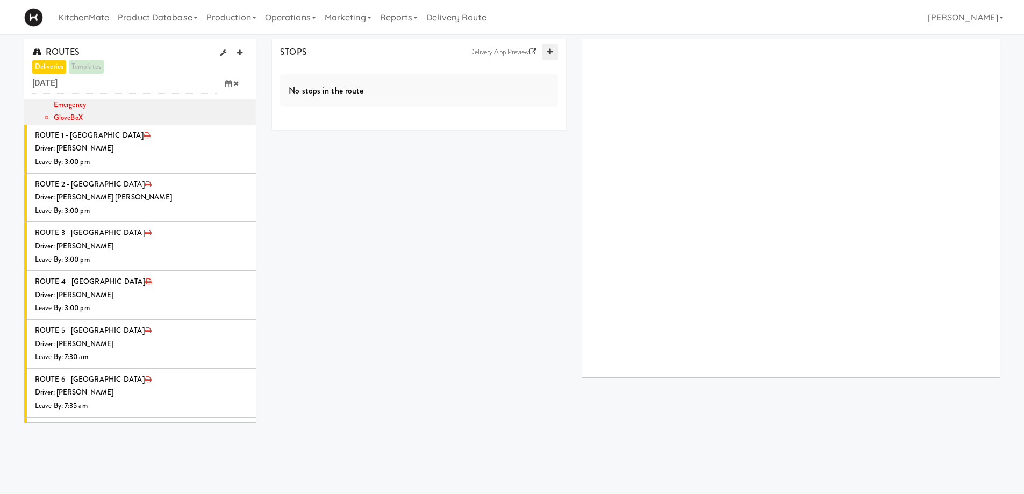
click at [553, 54] on link at bounding box center [550, 52] width 16 height 16
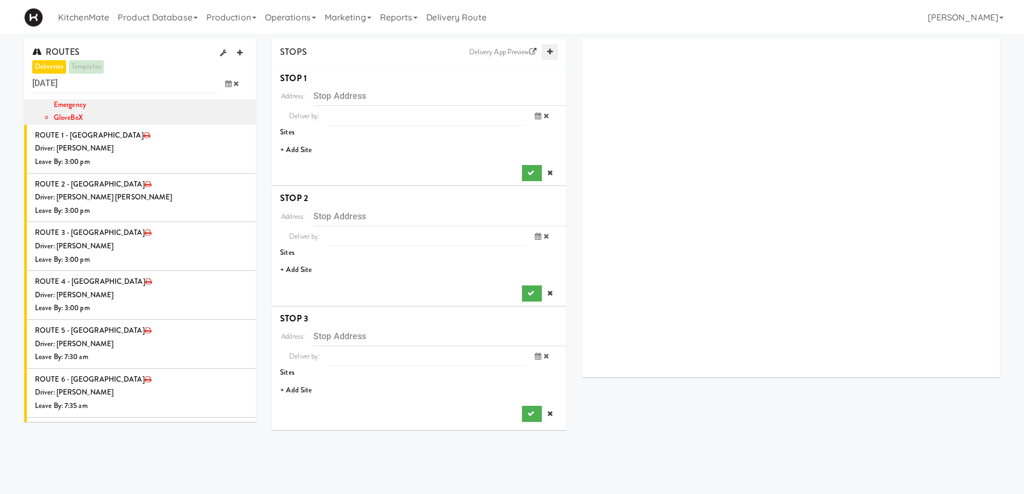
click at [553, 54] on link at bounding box center [550, 52] width 16 height 16
click at [301, 148] on li "+ Add Site" at bounding box center [419, 150] width 294 height 22
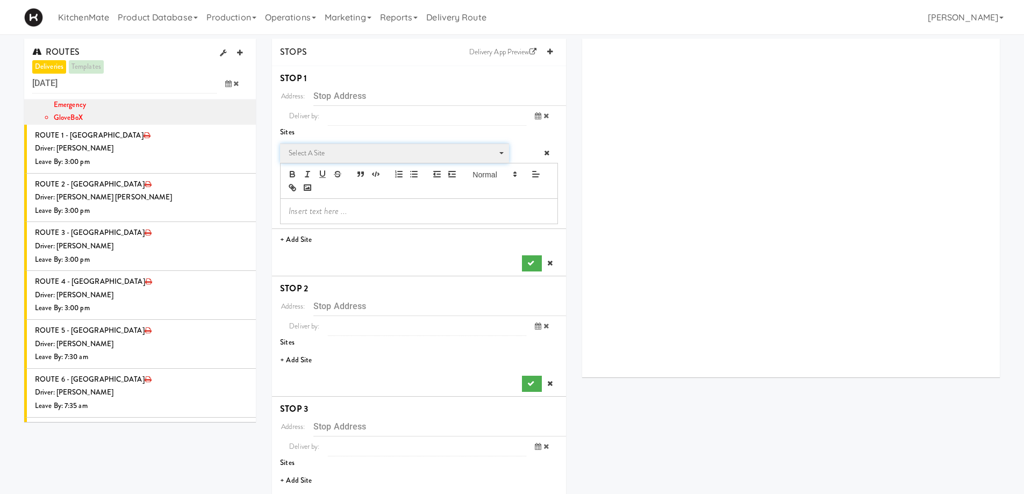
click at [358, 152] on span "Select a site" at bounding box center [391, 153] width 204 height 13
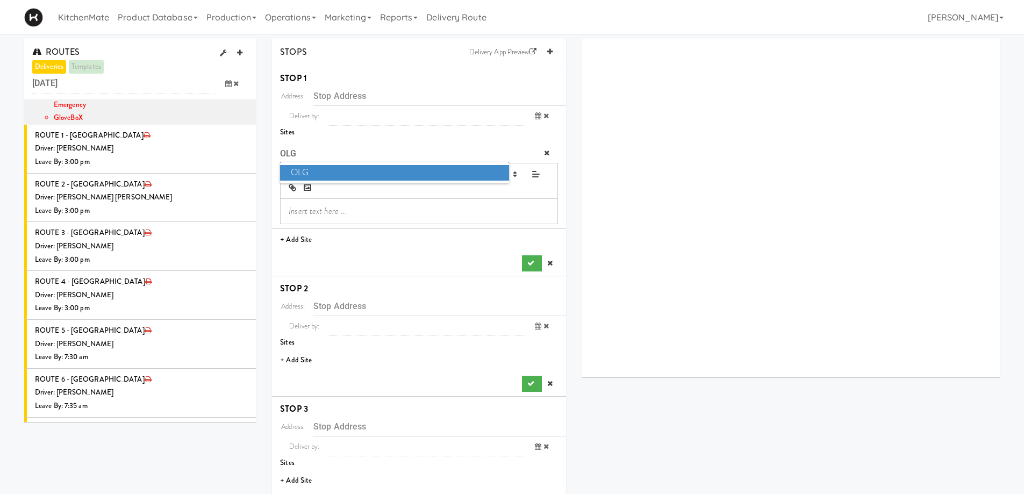
type input "OLG"
click at [354, 168] on span "OLG" at bounding box center [394, 173] width 228 height 16
type input "[STREET_ADDRESS]"
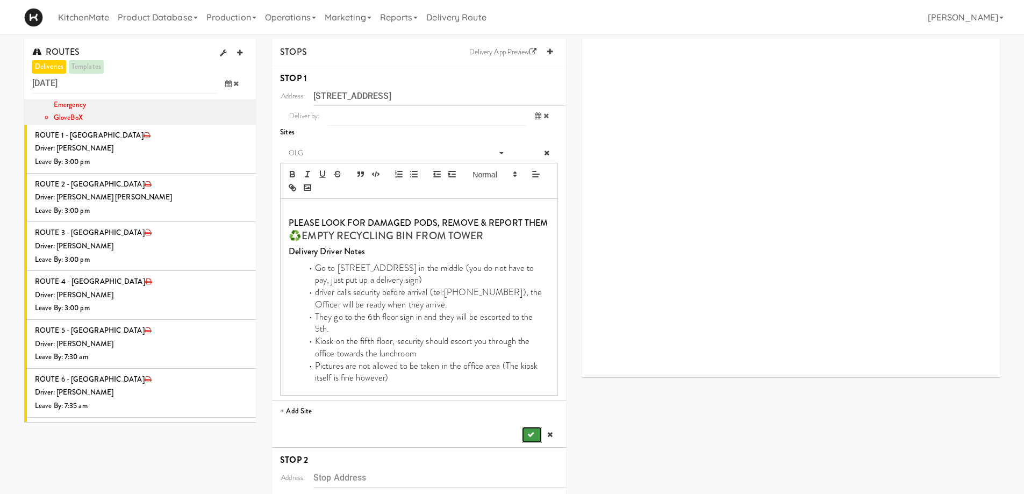
click at [532, 431] on icon "submit" at bounding box center [530, 434] width 7 height 7
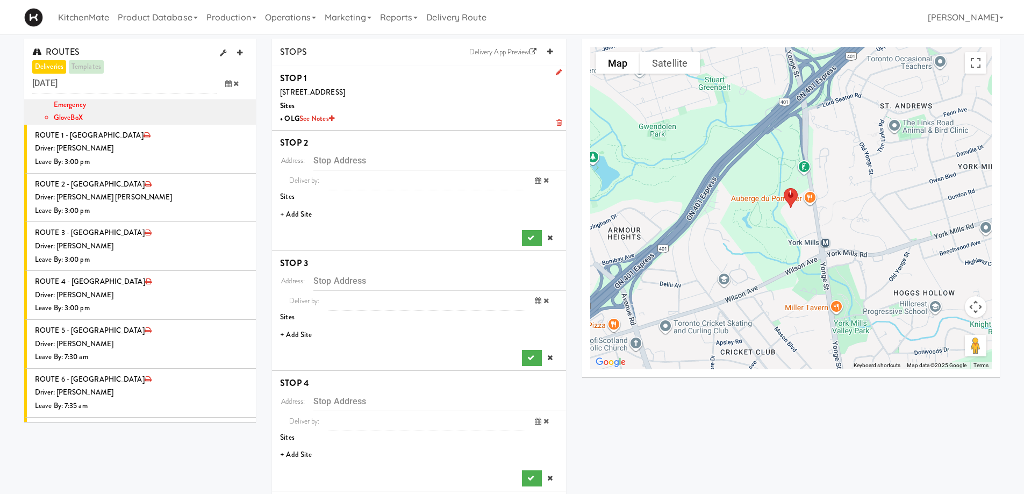
click at [298, 215] on li "+ Add Site" at bounding box center [419, 215] width 294 height 22
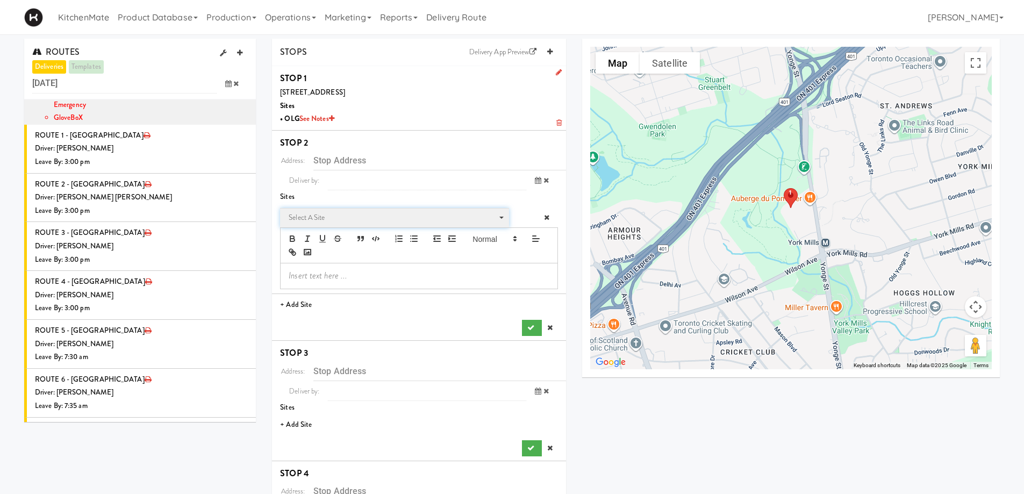
click at [340, 217] on span "Select a site" at bounding box center [391, 217] width 204 height 13
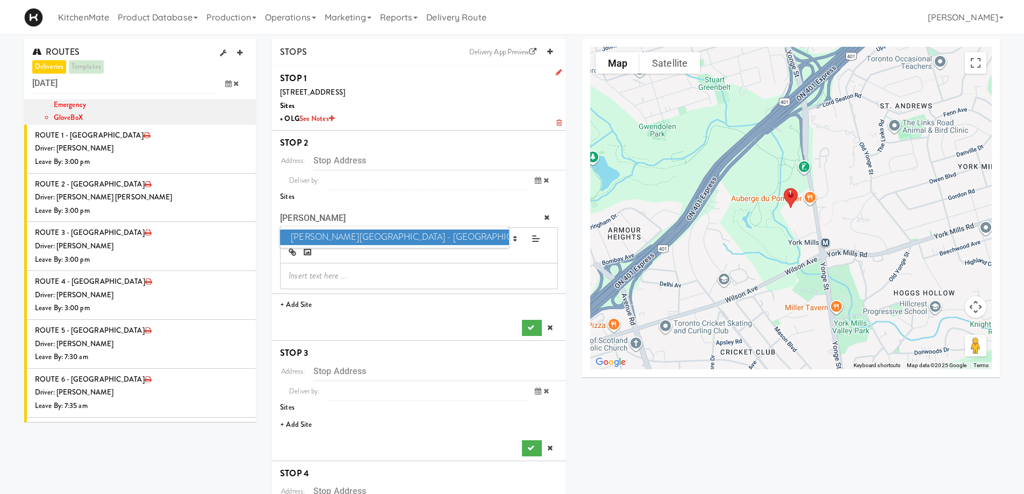
type input "GLEN"
click at [316, 240] on span "Glendon Campus - York University" at bounding box center [394, 238] width 228 height 16
type input "[STREET_ADDRESS]"
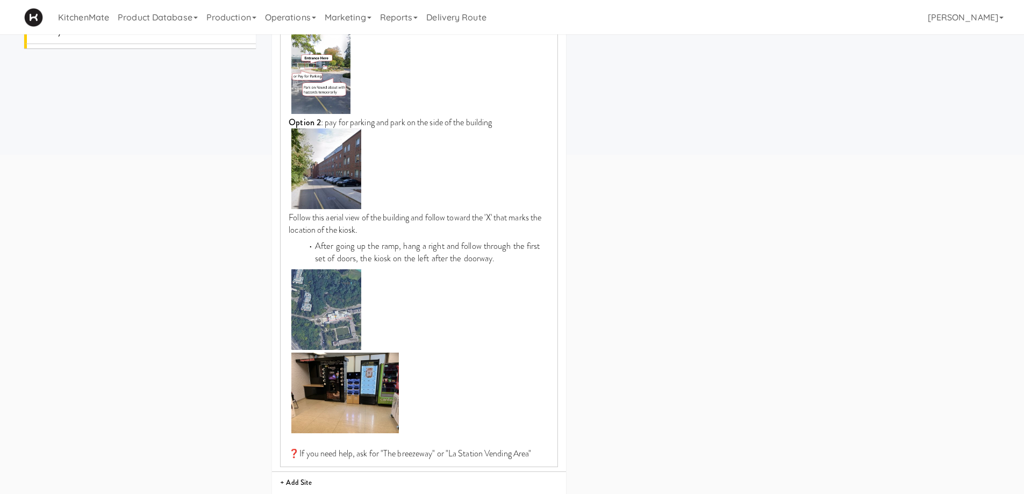
scroll to position [484, 0]
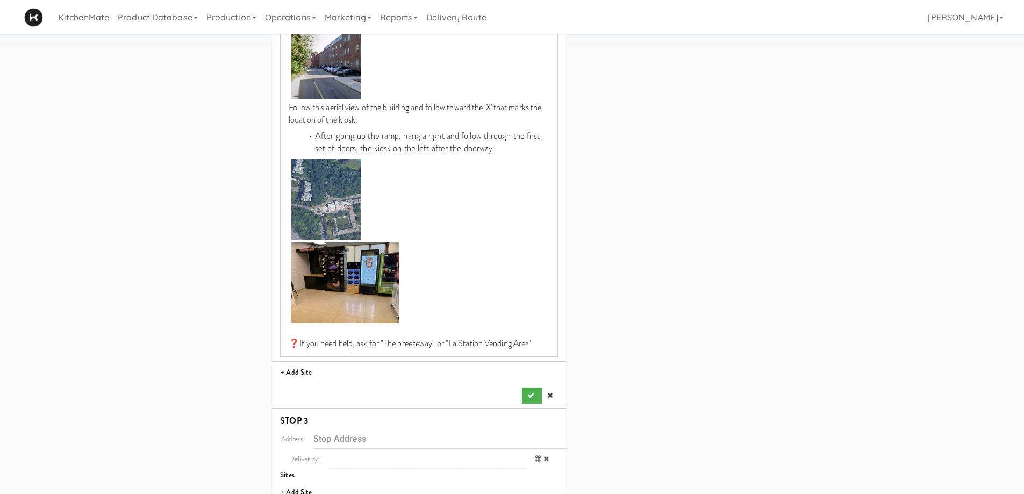
click at [529, 385] on div "Address: 2275 Bayview Ave, Toronto, ON, CA Deliver by: previous Sep 25, 2025 ne…" at bounding box center [419, 35] width 278 height 737
click at [529, 392] on icon "submit" at bounding box center [530, 395] width 7 height 7
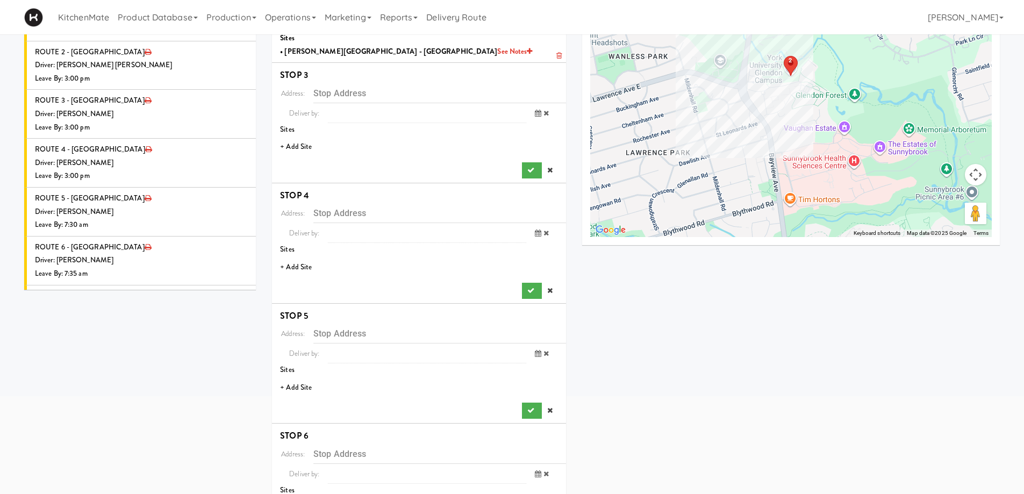
scroll to position [99, 0]
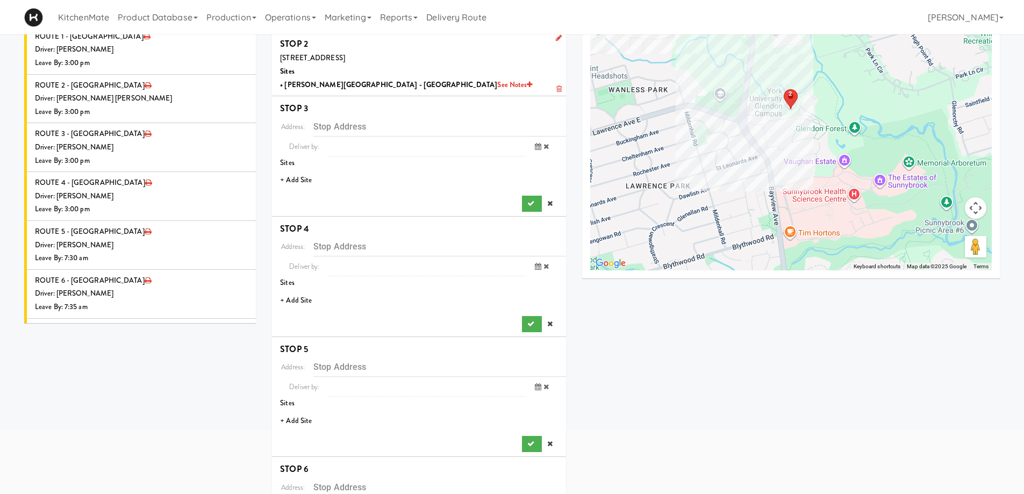
click at [304, 177] on li "+ Add Site" at bounding box center [419, 180] width 294 height 22
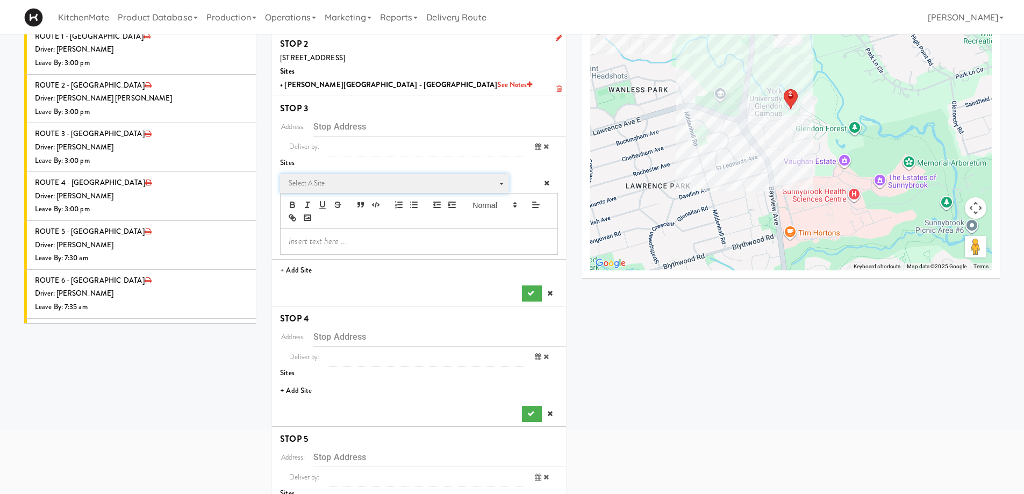
click at [341, 187] on span "Select a site" at bounding box center [391, 183] width 204 height 13
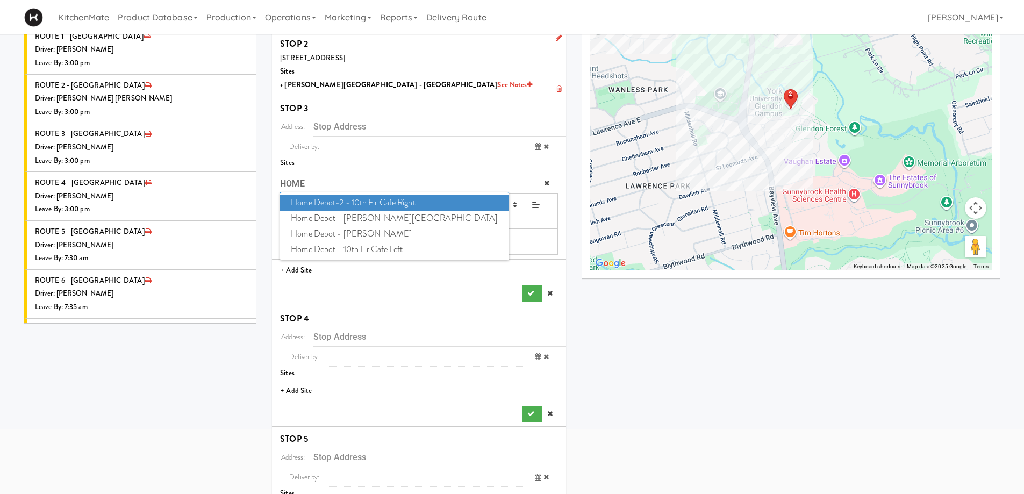
type input "HOME"
click at [374, 202] on span "Home Depot-2 - 10th Flr Cafe Right" at bounding box center [394, 203] width 228 height 16
type input "[STREET_ADDRESS]"
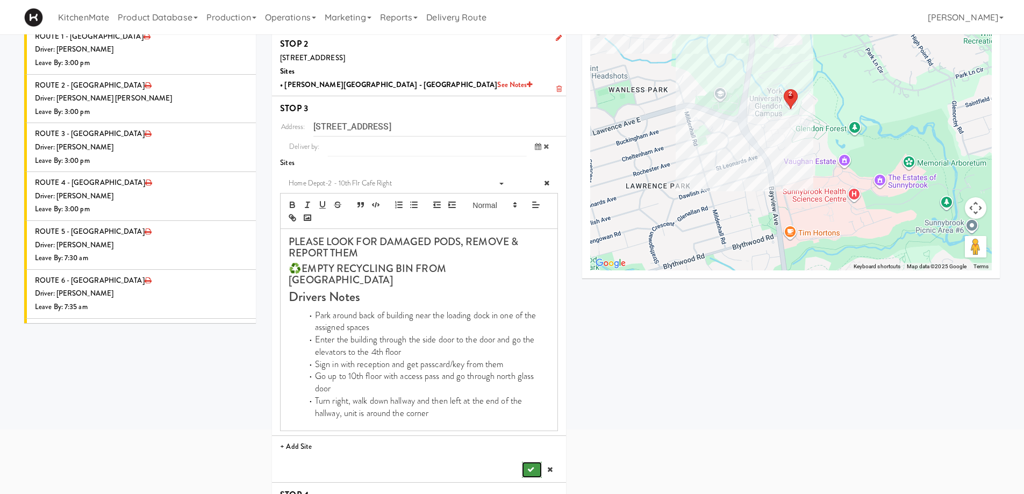
click at [530, 462] on button "submit" at bounding box center [531, 470] width 19 height 16
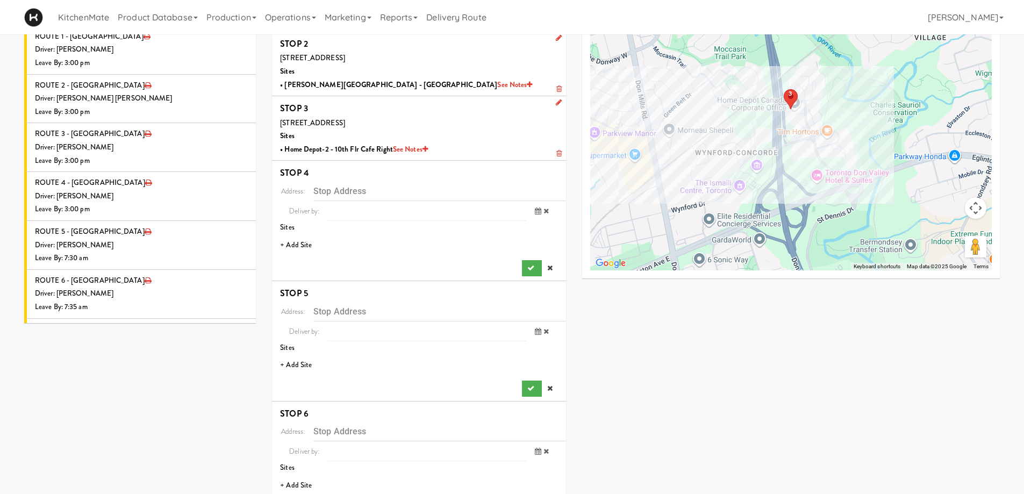
click at [302, 248] on li "+ Add Site" at bounding box center [419, 245] width 294 height 22
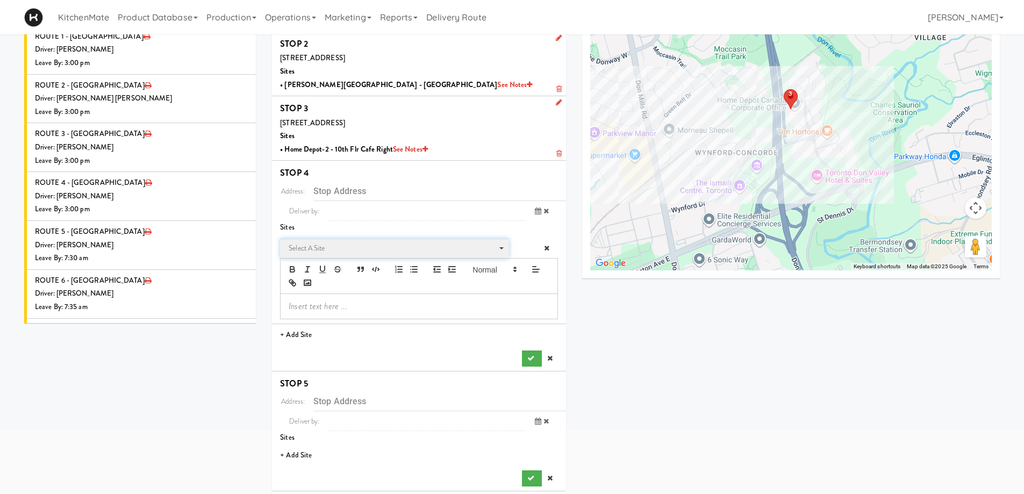
click at [320, 252] on span "Select a site" at bounding box center [391, 248] width 204 height 13
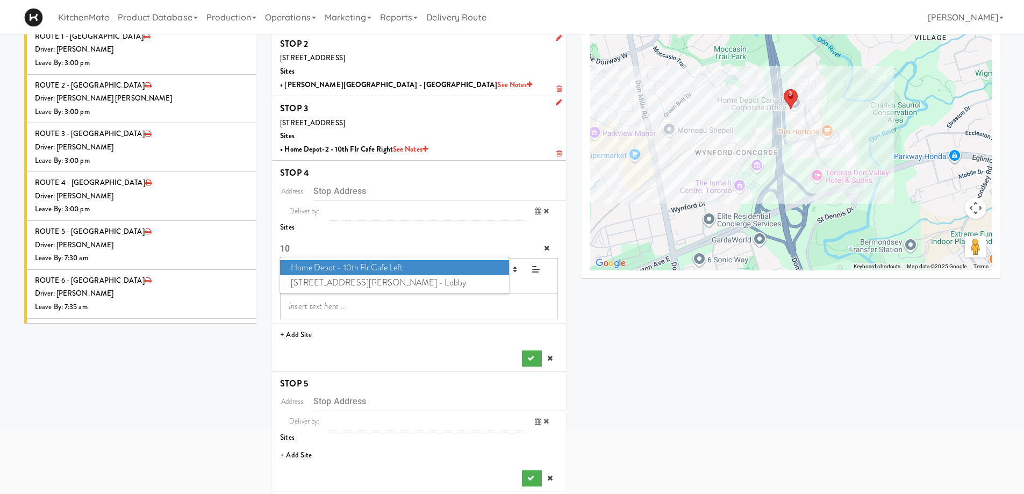
type input "10"
click at [342, 265] on span "Home Depot - 10th Flr Cafe Left" at bounding box center [394, 268] width 228 height 16
type input "[STREET_ADDRESS]"
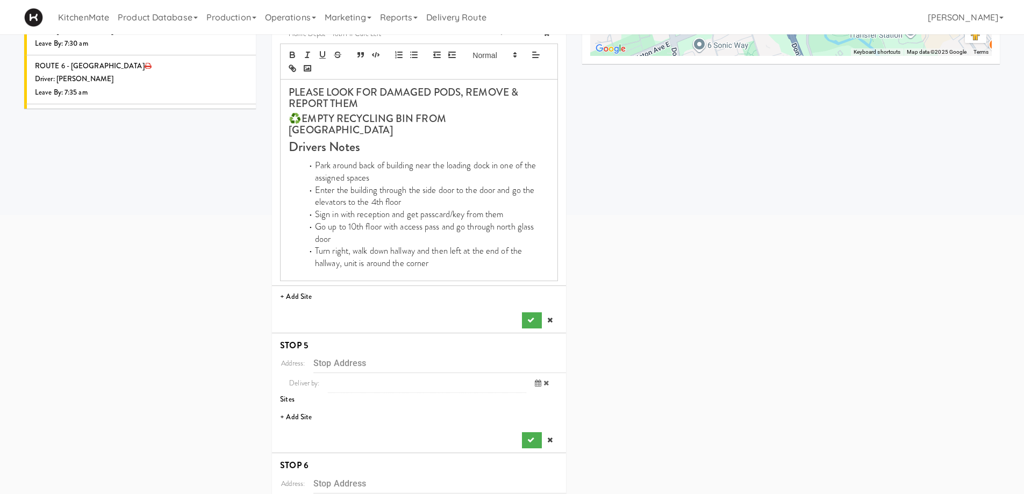
scroll to position [368, 0]
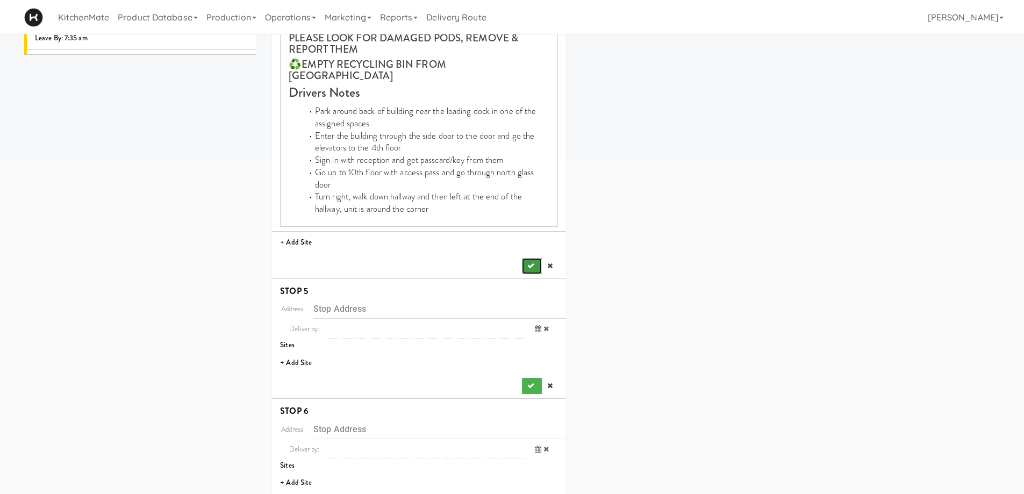
click at [529, 260] on button "submit" at bounding box center [531, 266] width 19 height 16
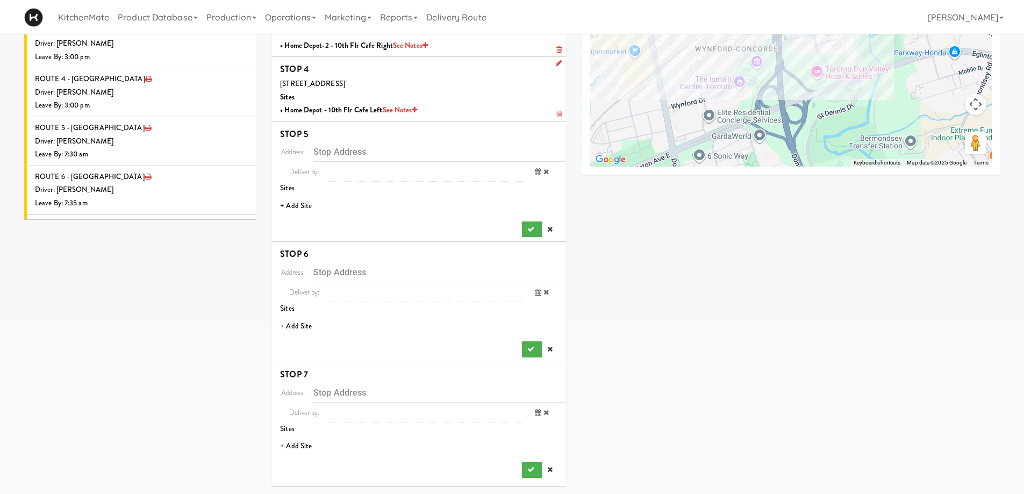
click at [302, 205] on li "+ Add Site" at bounding box center [419, 206] width 294 height 22
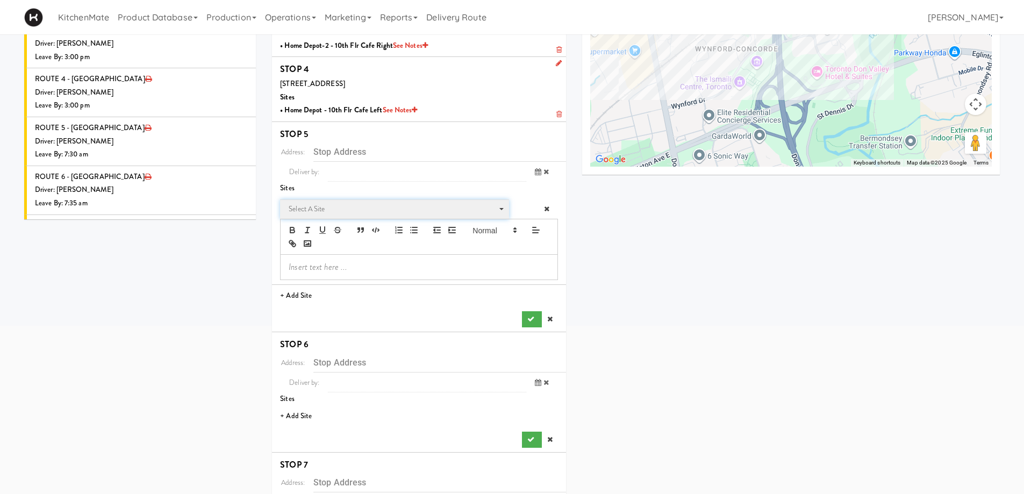
click at [323, 210] on span "Select a site" at bounding box center [391, 209] width 204 height 13
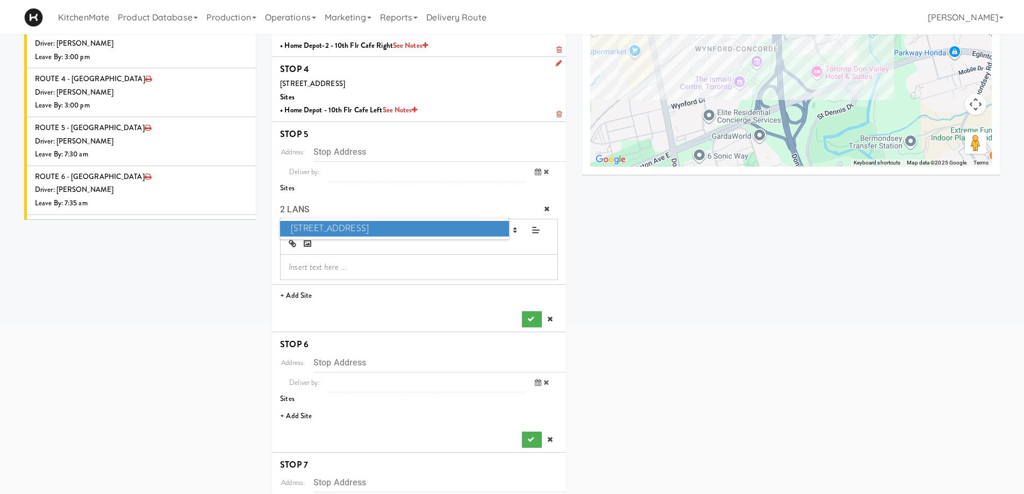
type input "2 LANS"
click at [322, 227] on span "2 Lansing Square" at bounding box center [394, 229] width 228 height 16
type input "[STREET_ADDRESS]"
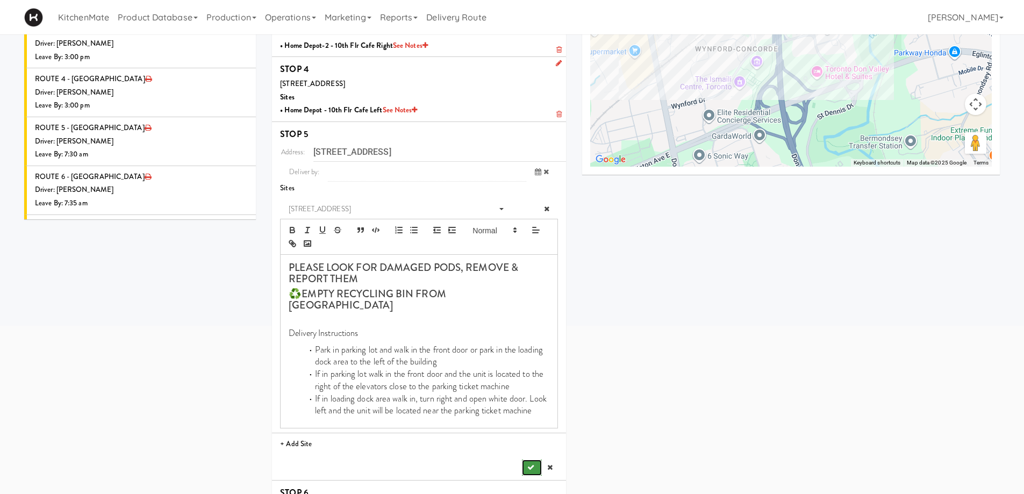
click at [527, 464] on icon "submit" at bounding box center [530, 467] width 7 height 7
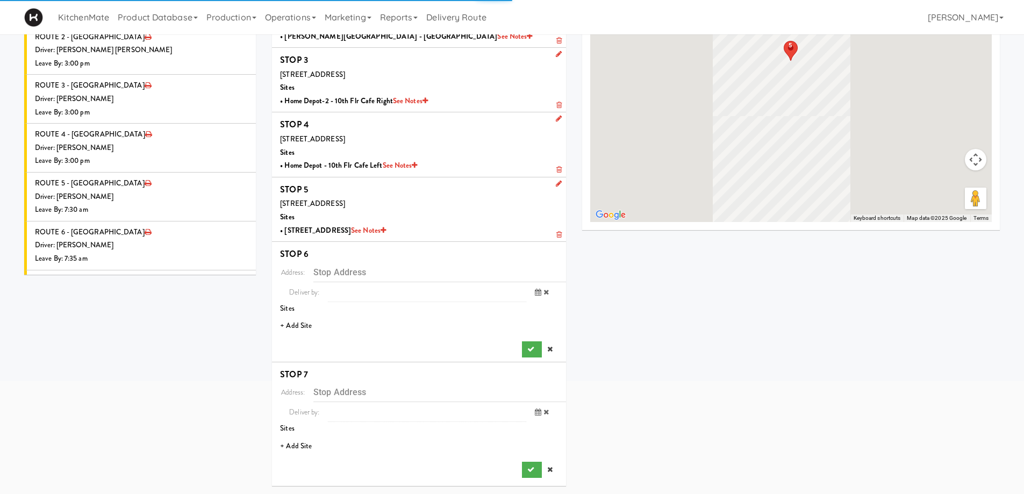
scroll to position [147, 0]
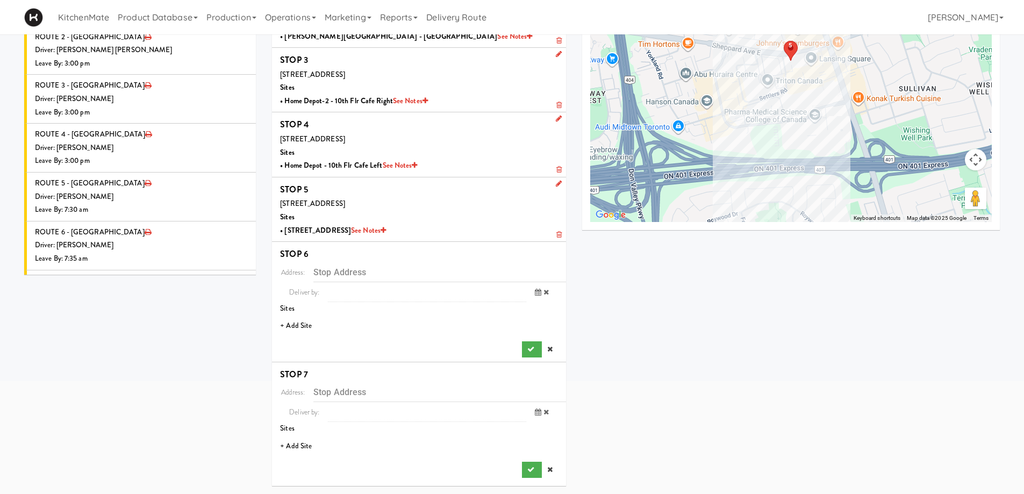
click at [299, 324] on li "+ Add Site" at bounding box center [419, 326] width 294 height 22
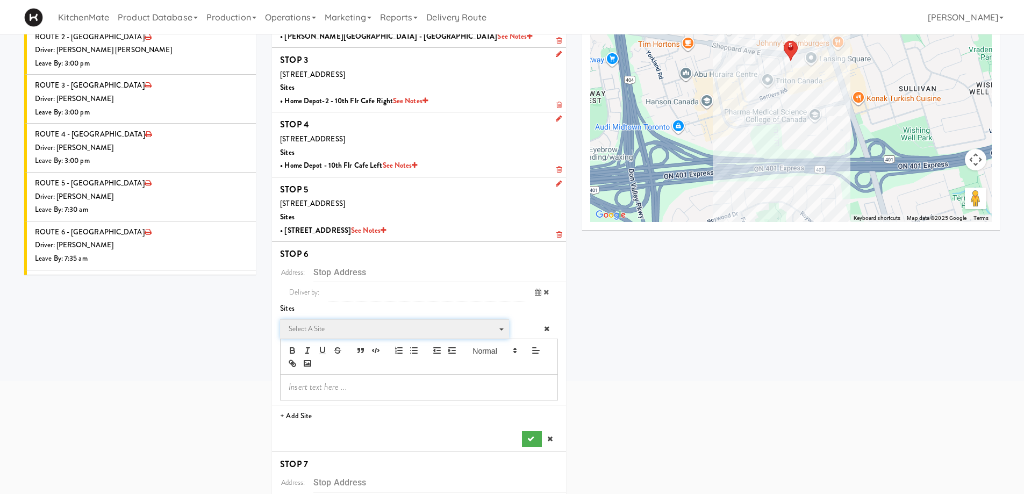
click at [363, 326] on span "Select a site" at bounding box center [391, 329] width 204 height 13
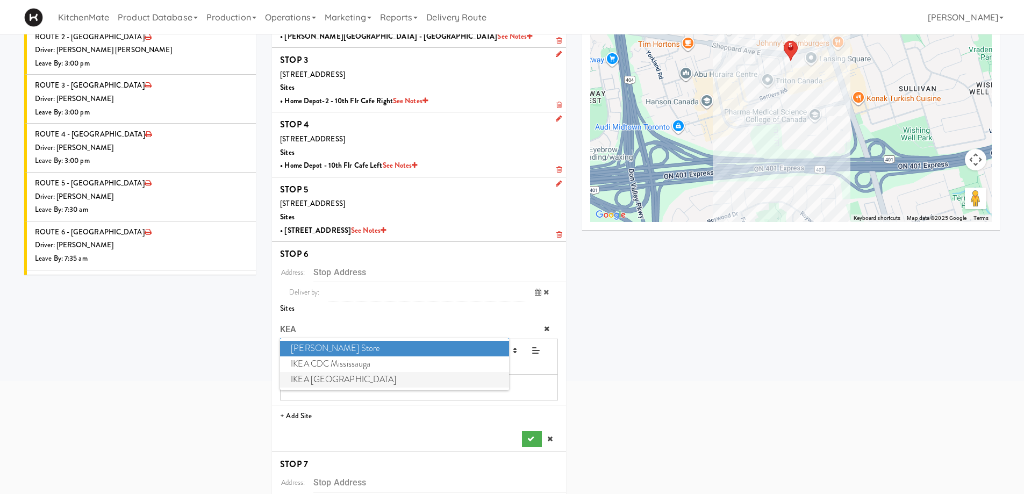
type input "KEA"
click at [359, 381] on span "IKEA North York Store" at bounding box center [394, 380] width 228 height 16
type input "[STREET_ADDRESS][PERSON_NAME]"
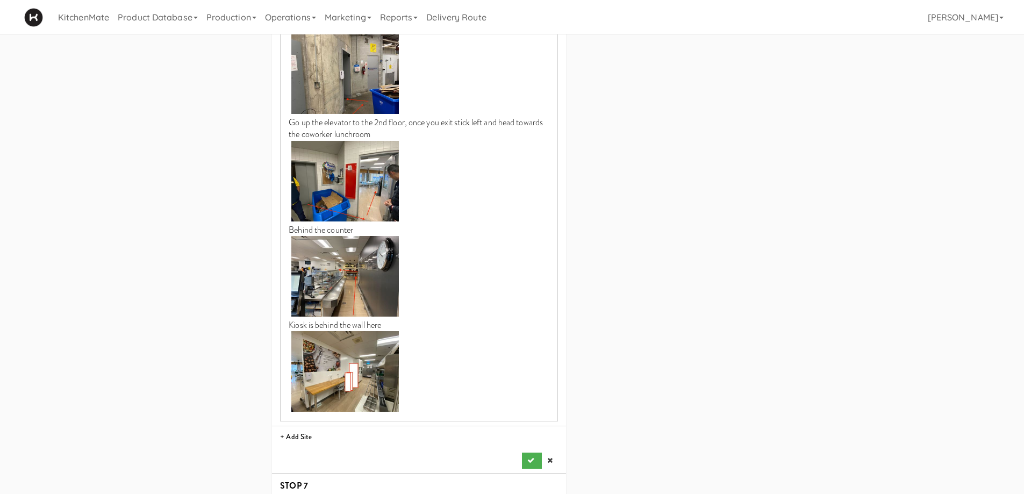
scroll to position [1111, 0]
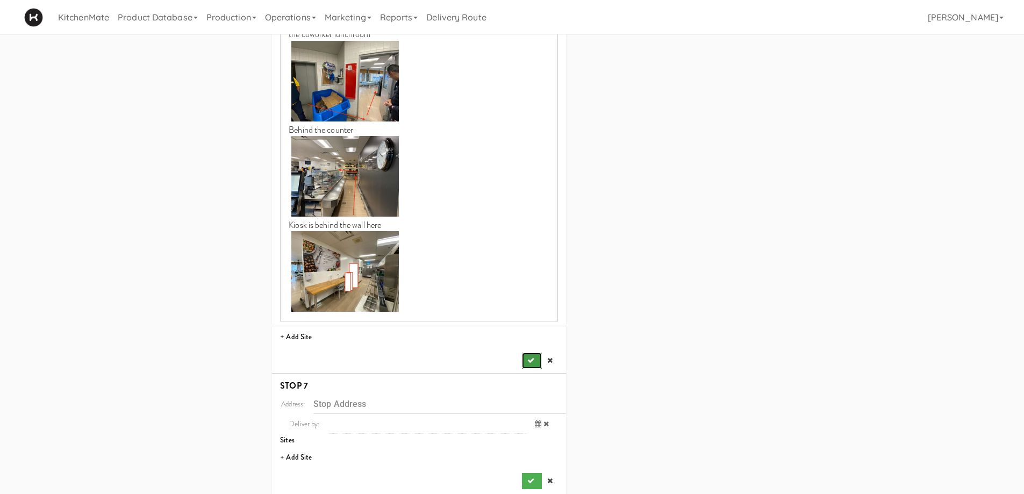
click at [527, 357] on icon "submit" at bounding box center [530, 360] width 7 height 7
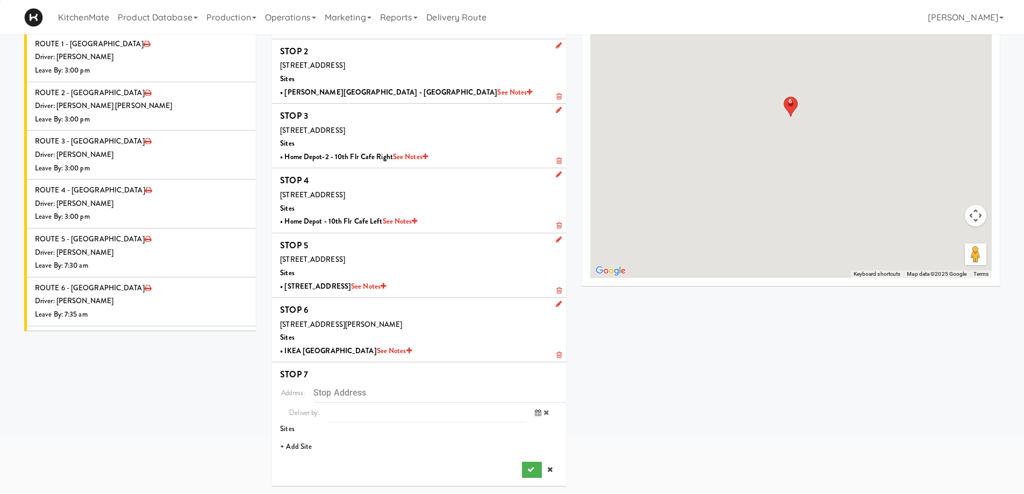
scroll to position [91, 0]
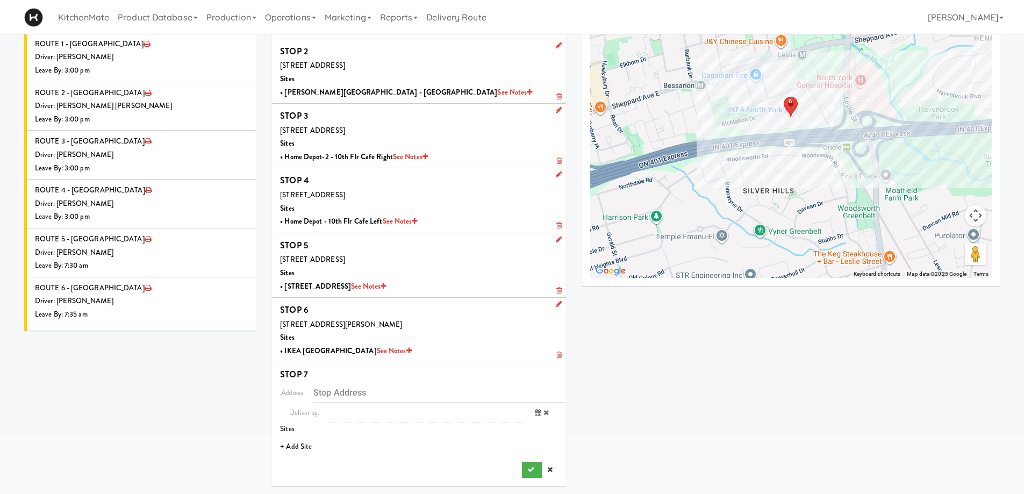
click at [302, 450] on li "+ Add Site" at bounding box center [419, 447] width 294 height 22
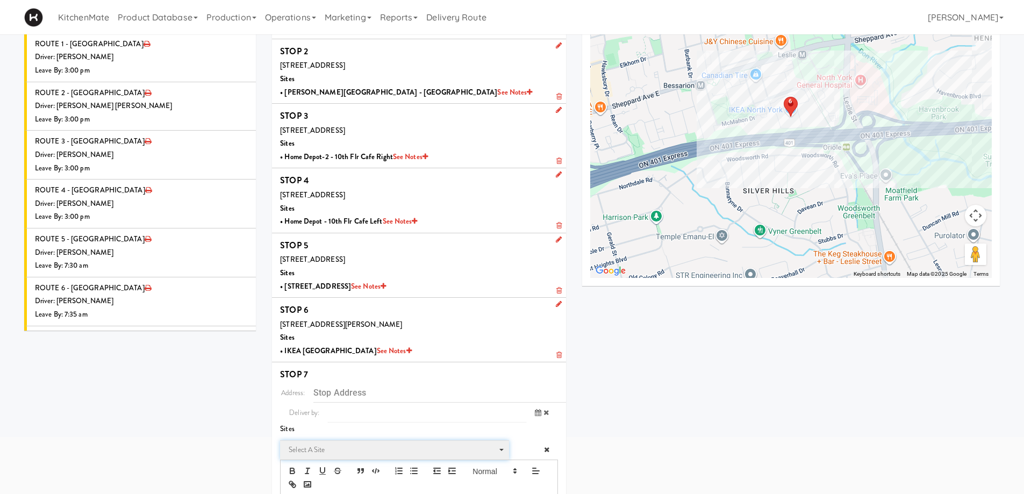
click at [333, 444] on span "Select a site" at bounding box center [391, 450] width 204 height 13
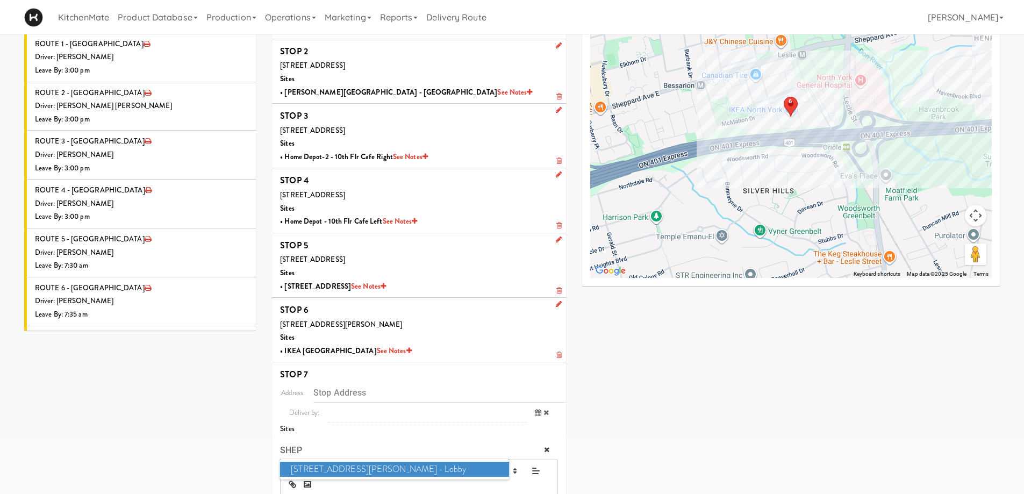
type input "SHEP"
click at [384, 467] on span "100 Sheppard Ave - Lobby" at bounding box center [394, 470] width 228 height 16
type input "[STREET_ADDRESS][PERSON_NAME]"
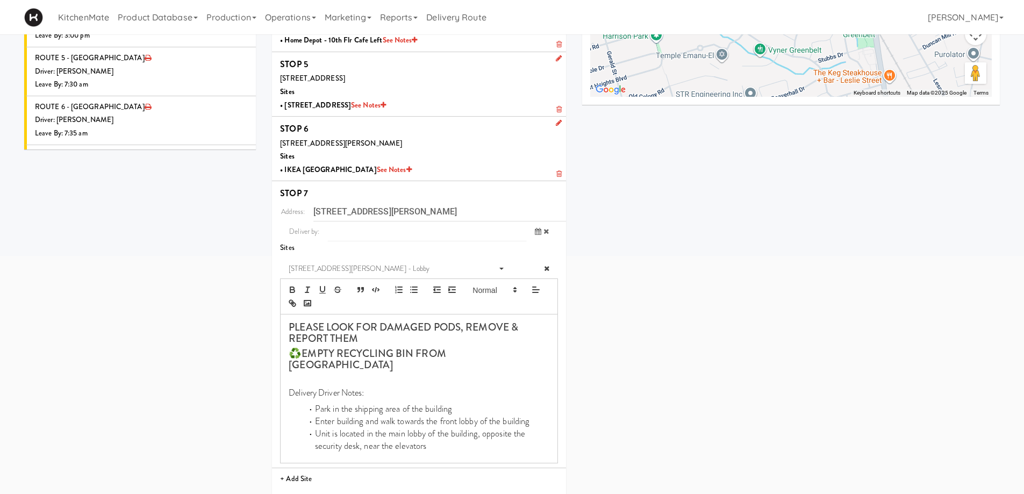
scroll to position [294, 0]
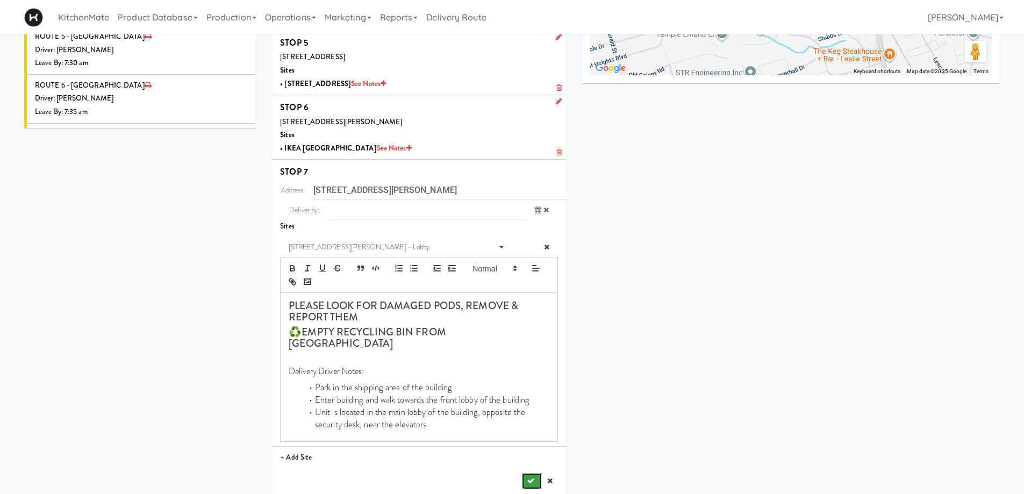
click at [529, 477] on icon "submit" at bounding box center [530, 480] width 7 height 7
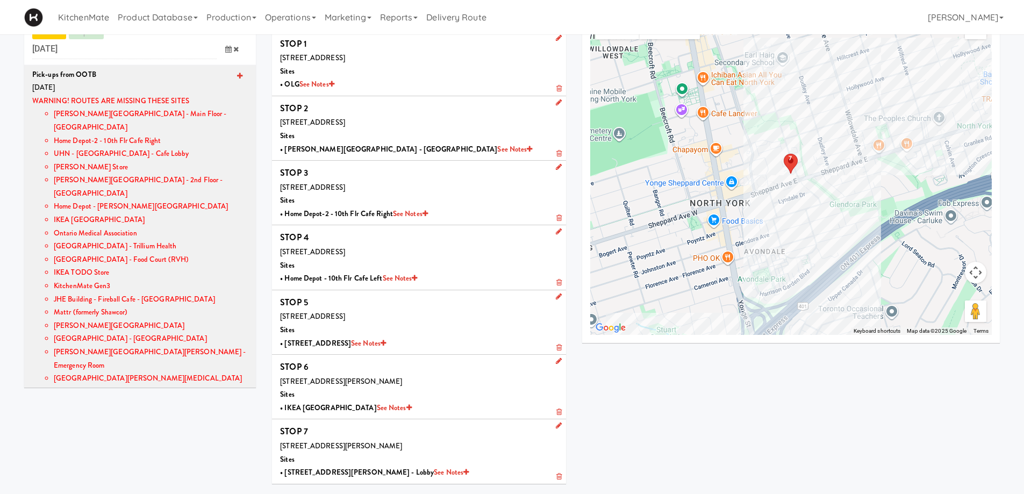
scroll to position [0, 0]
click at [237, 77] on icon at bounding box center [239, 77] width 5 height 7
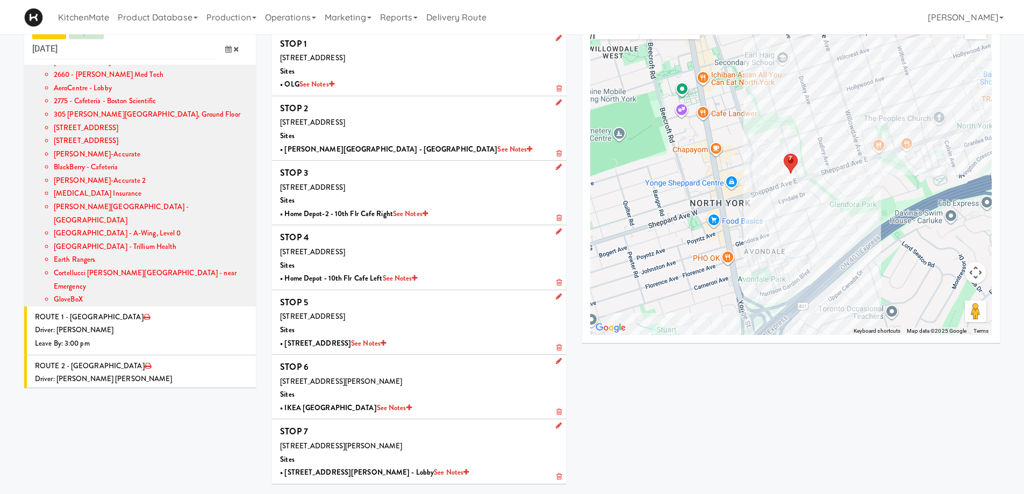
scroll to position [1223, 0]
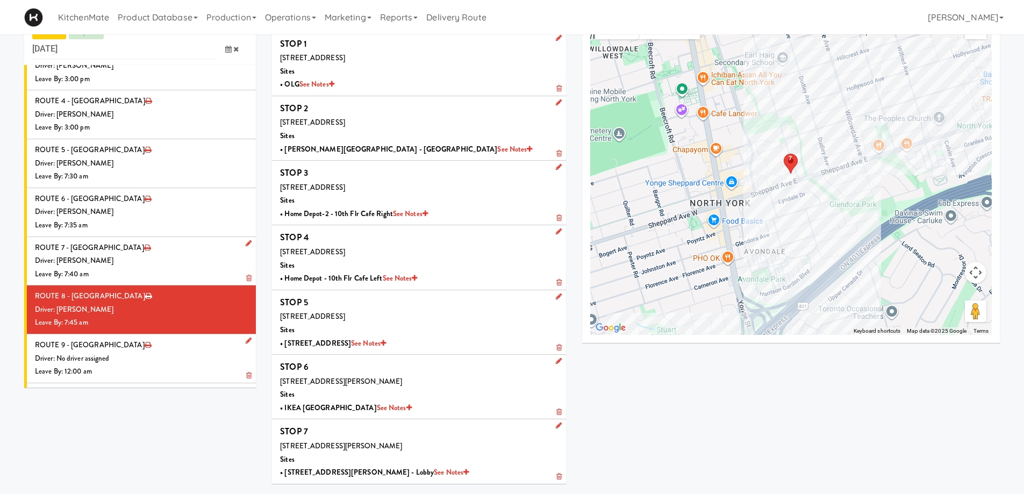
click at [152, 352] on div "Driver: No driver assigned" at bounding box center [141, 358] width 213 height 13
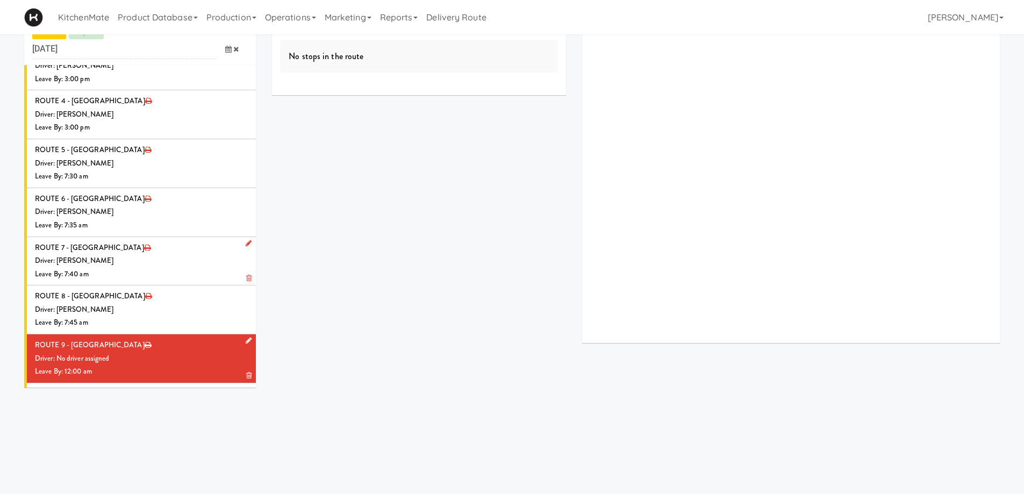
drag, startPoint x: 239, startPoint y: 249, endPoint x: 231, endPoint y: 259, distance: 12.6
click at [246, 337] on icon at bounding box center [249, 340] width 6 height 7
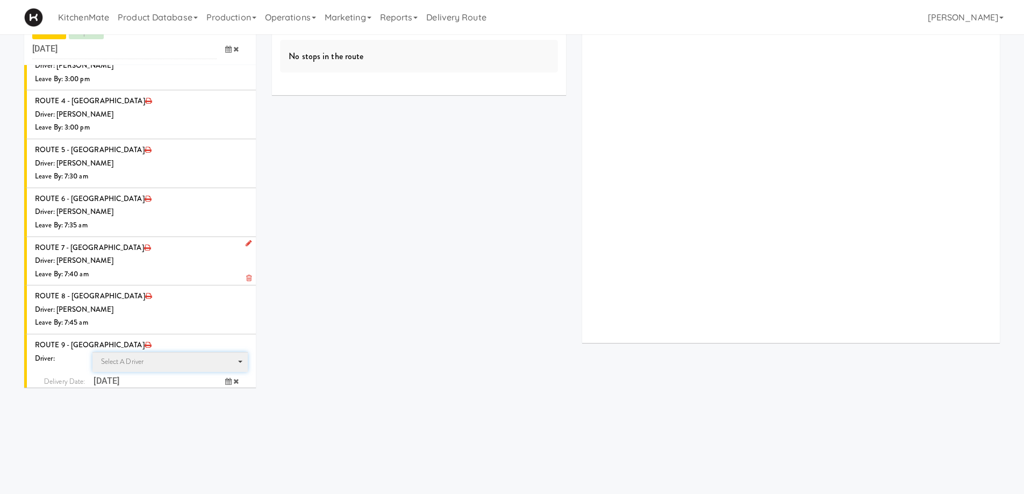
click at [150, 352] on span "Select a driver Select a driver" at bounding box center [170, 362] width 156 height 20
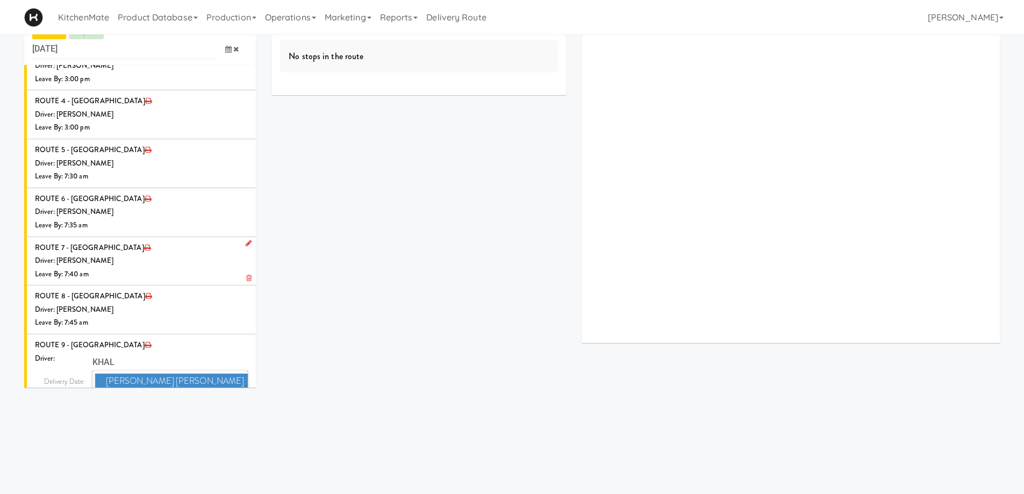
type input "KHAL"
click at [151, 374] on span "Khalil Odim Chedid" at bounding box center [171, 382] width 153 height 16
click at [225, 398] on icon at bounding box center [228, 401] width 6 height 7
click at [181, 435] on span "7:00 AM" at bounding box center [184, 444] width 42 height 18
click at [141, 454] on span "7:50 AM" at bounding box center [142, 463] width 42 height 18
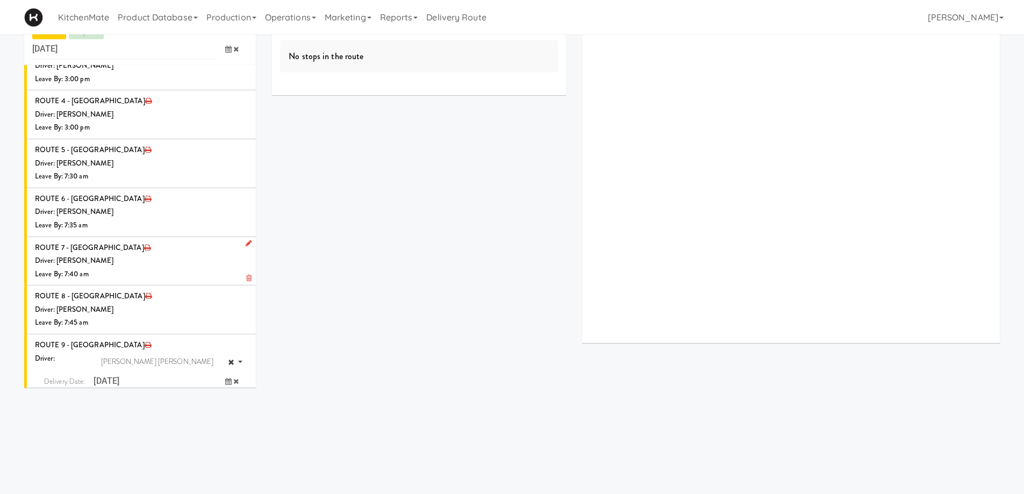
click at [212, 416] on button "submit" at bounding box center [221, 424] width 19 height 16
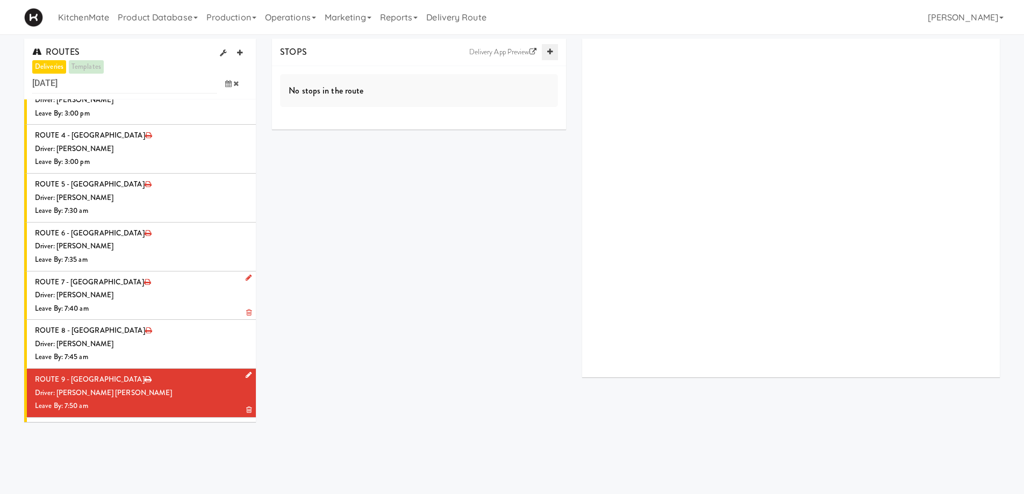
click at [553, 49] on link at bounding box center [550, 52] width 16 height 16
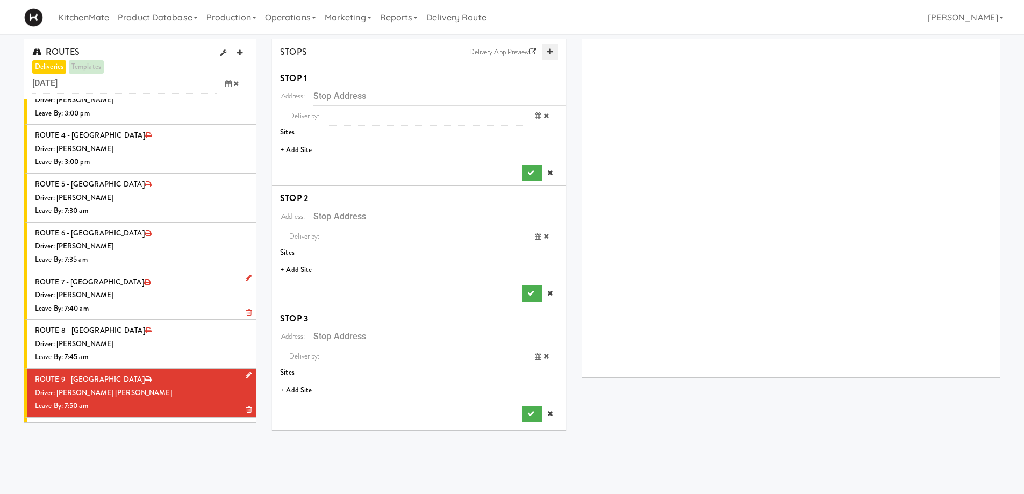
click at [553, 49] on link at bounding box center [550, 52] width 16 height 16
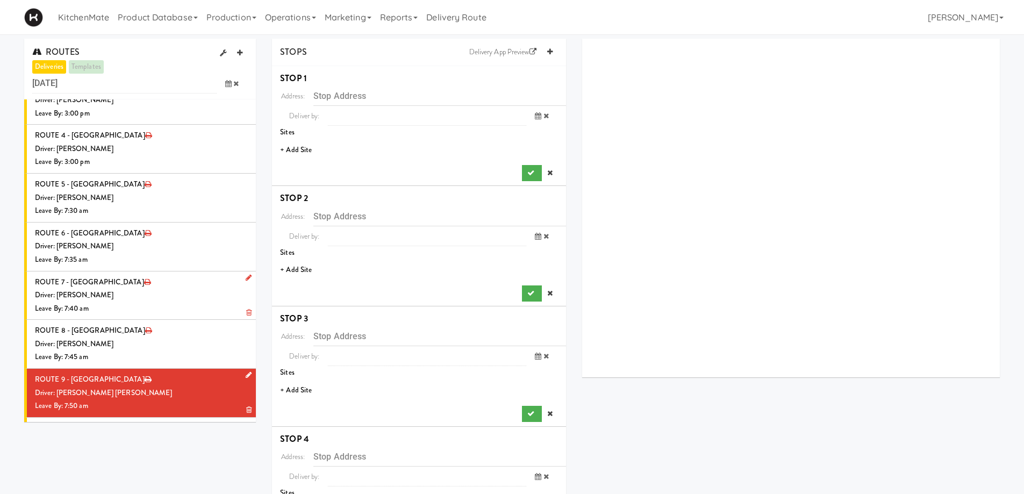
click at [291, 144] on li "+ Add Site" at bounding box center [419, 150] width 294 height 22
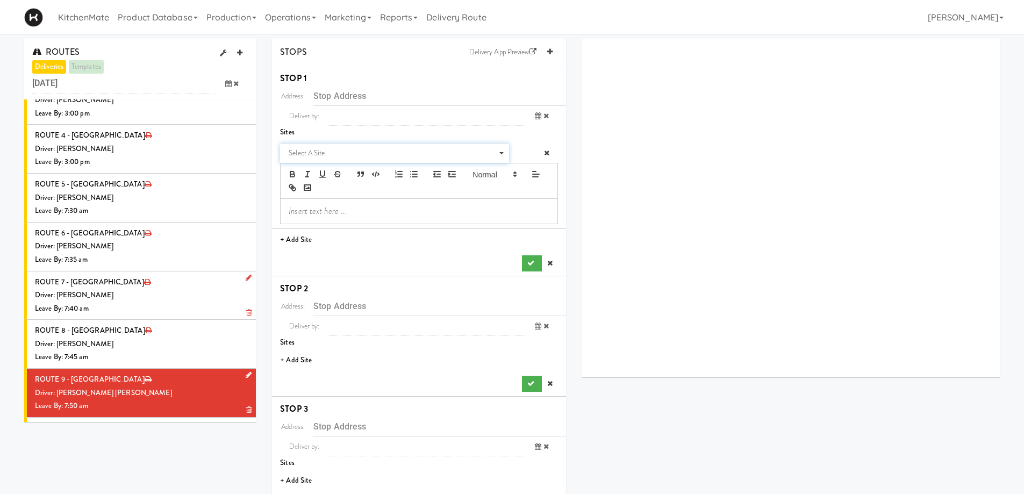
click at [325, 150] on span "Select a site" at bounding box center [391, 153] width 204 height 13
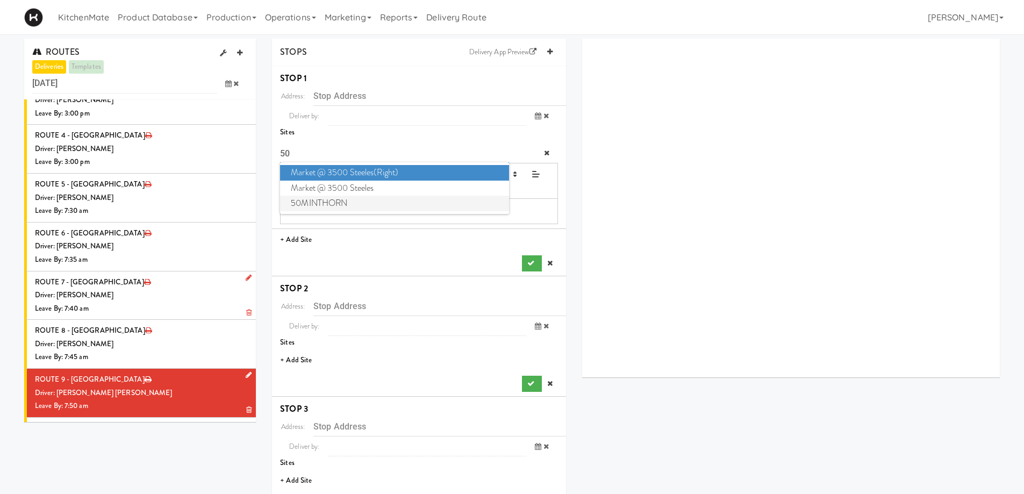
type input "50"
click at [329, 204] on span "50MINTHORN" at bounding box center [394, 204] width 228 height 16
type input "[STREET_ADDRESS][PERSON_NAME]"
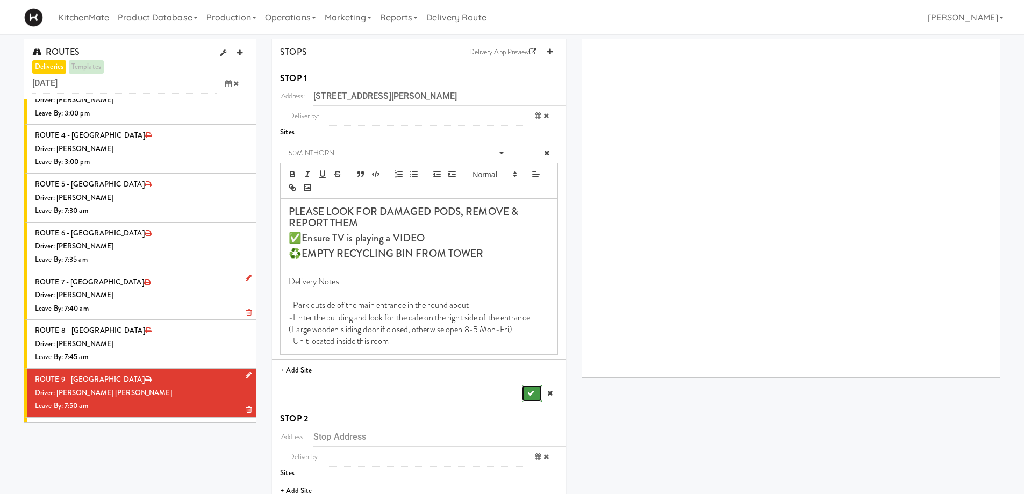
click at [532, 396] on icon "submit" at bounding box center [530, 393] width 7 height 7
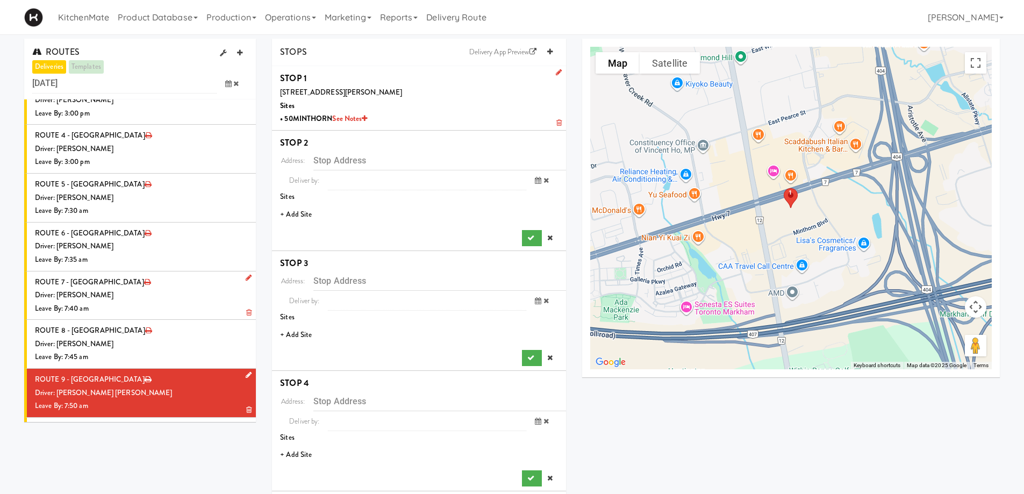
click at [313, 215] on li "+ Add Site" at bounding box center [419, 215] width 294 height 22
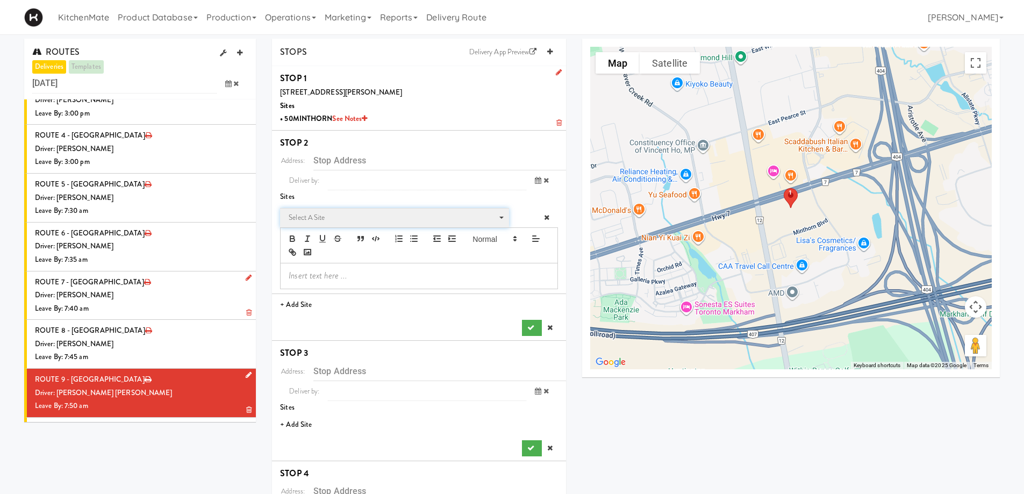
click at [338, 216] on span "Select a site" at bounding box center [391, 217] width 204 height 13
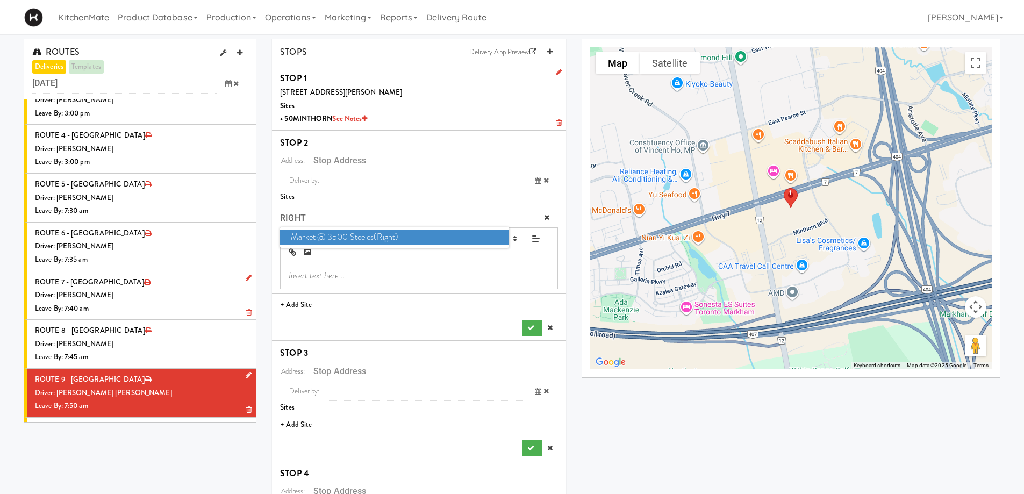
type input "RIGHT"
click at [351, 239] on span "Market @ 3500 Steeles(Right)" at bounding box center [394, 238] width 228 height 16
type input "[STREET_ADDRESS][PERSON_NAME]"
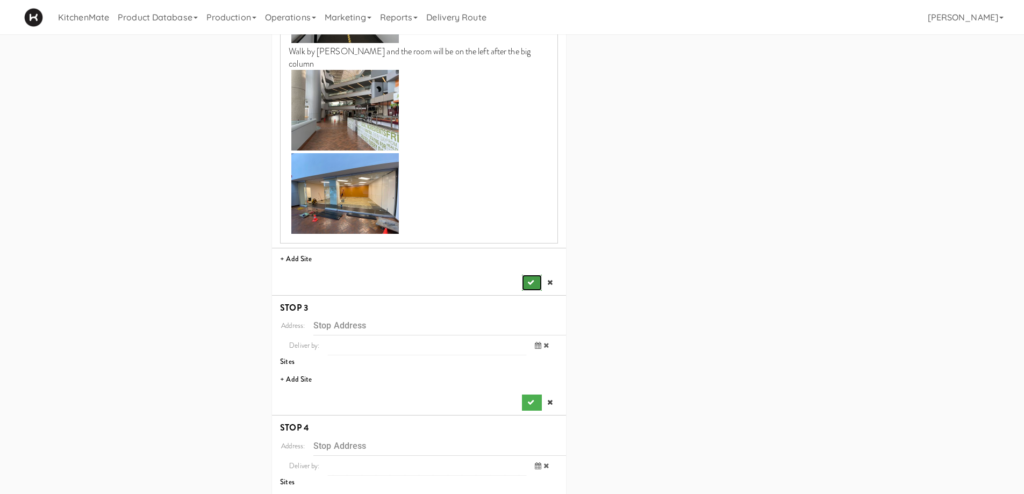
click at [532, 279] on icon "submit" at bounding box center [530, 282] width 7 height 7
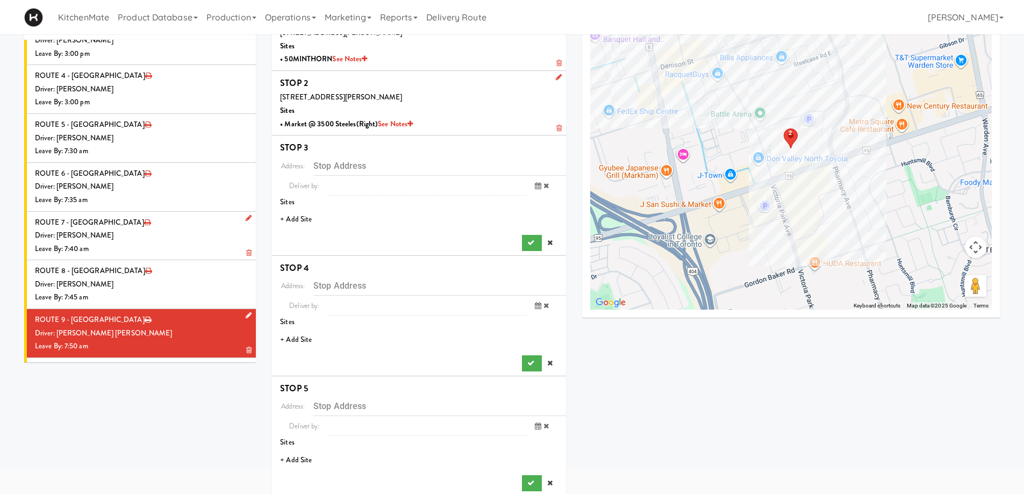
scroll to position [58, 0]
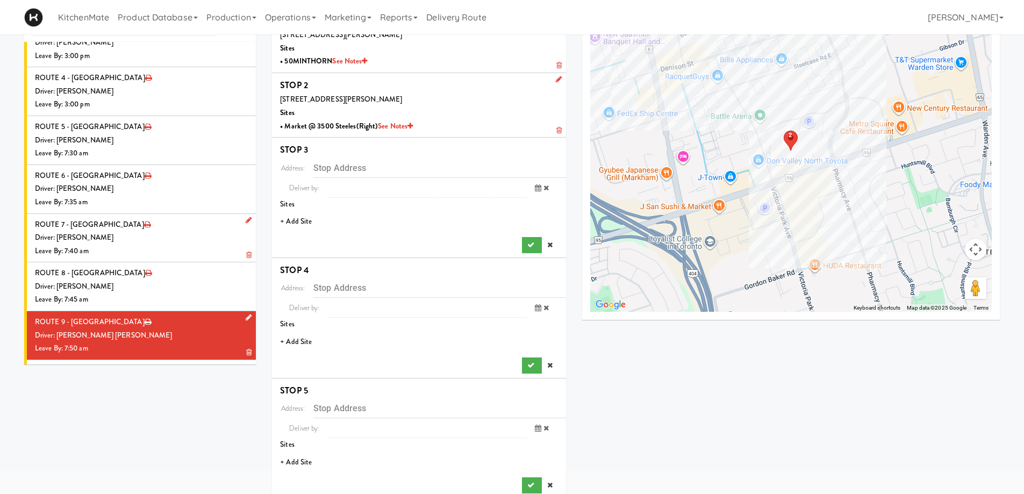
click at [304, 221] on li "+ Add Site" at bounding box center [419, 222] width 294 height 22
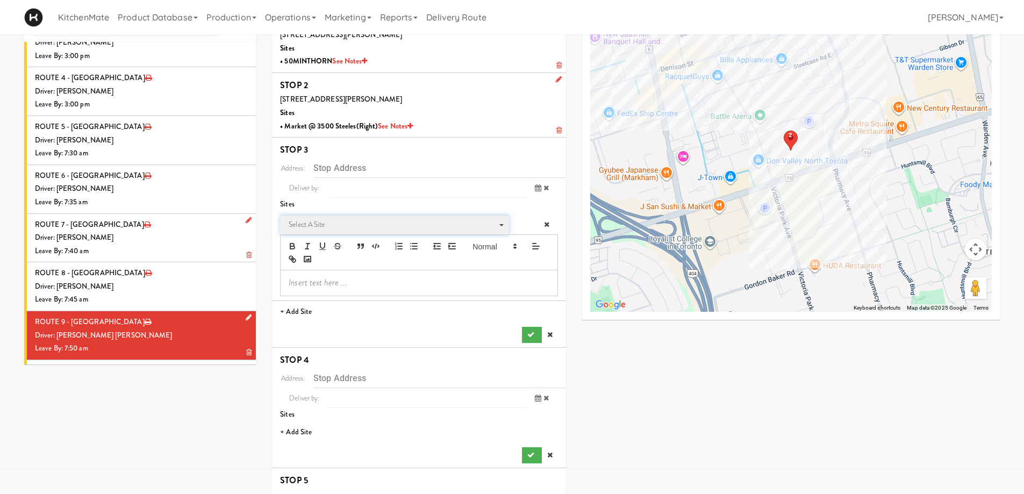
click at [325, 225] on span "Select a site" at bounding box center [391, 224] width 204 height 13
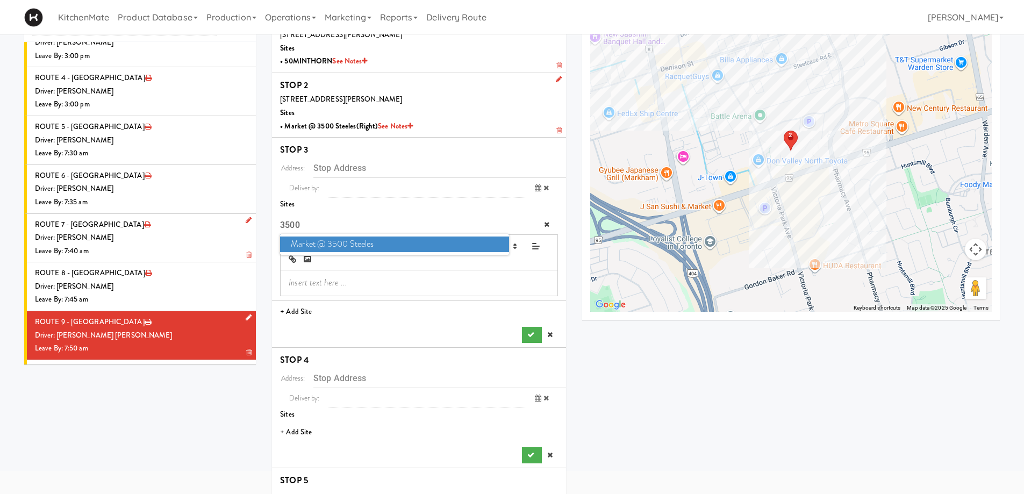
type input "3500"
click at [338, 248] on span "Market @ 3500 Steeles" at bounding box center [394, 245] width 228 height 16
type input "[STREET_ADDRESS][PERSON_NAME]"
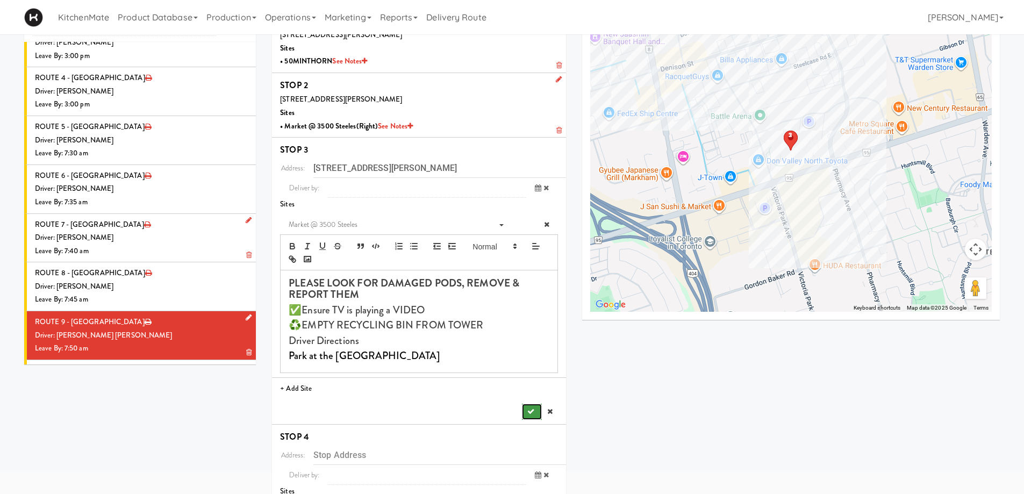
click at [531, 406] on button "submit" at bounding box center [531, 412] width 19 height 16
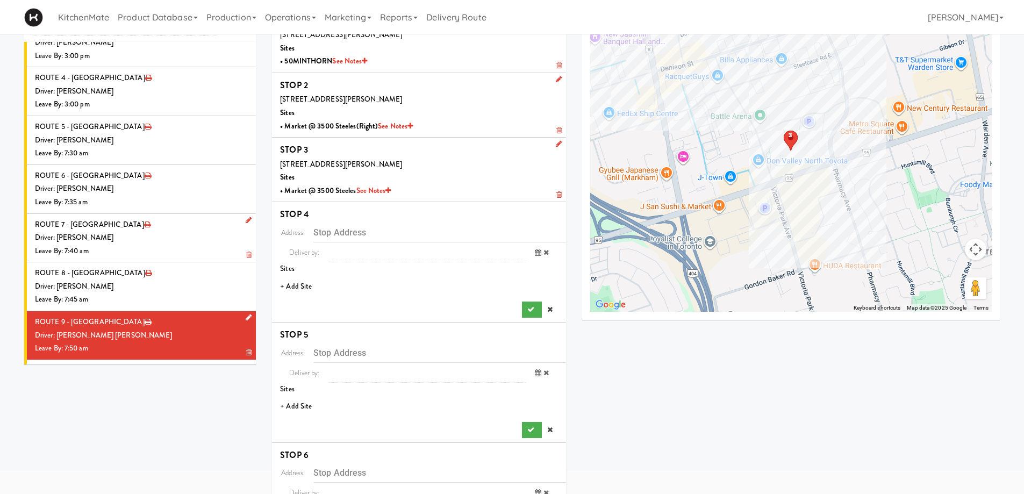
click at [303, 283] on li "+ Add Site" at bounding box center [419, 287] width 294 height 22
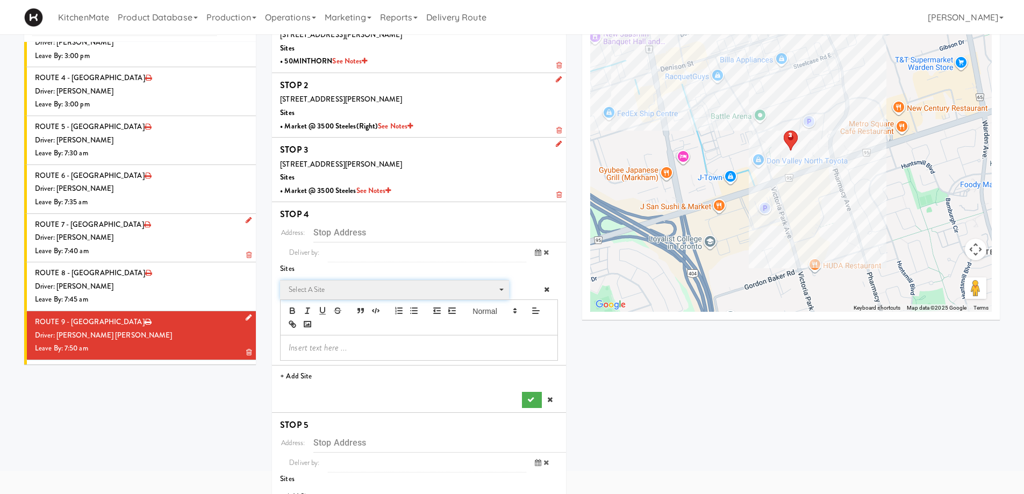
click at [346, 288] on span "Select a site" at bounding box center [391, 289] width 204 height 13
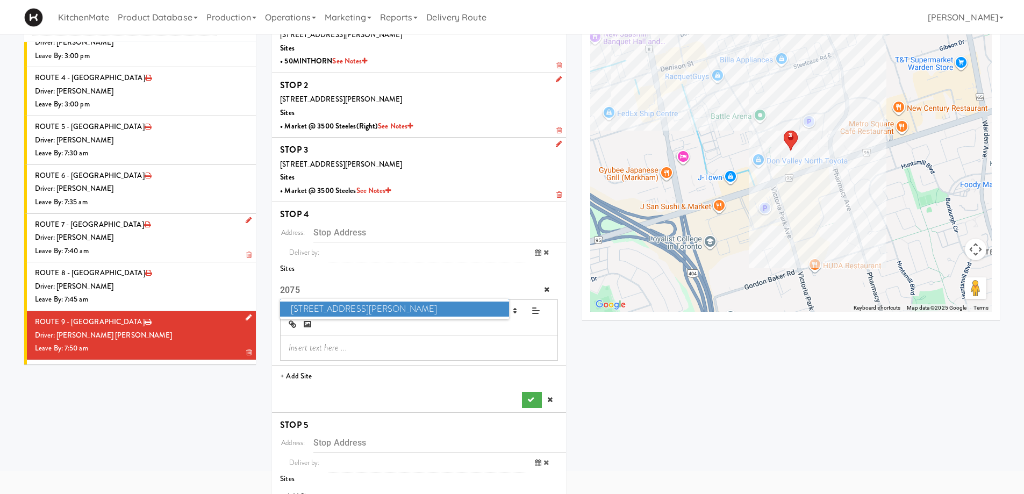
type input "2075"
click at [349, 310] on span "2075 - Kennedy Rd" at bounding box center [394, 310] width 228 height 16
type input "[STREET_ADDRESS][PERSON_NAME]"
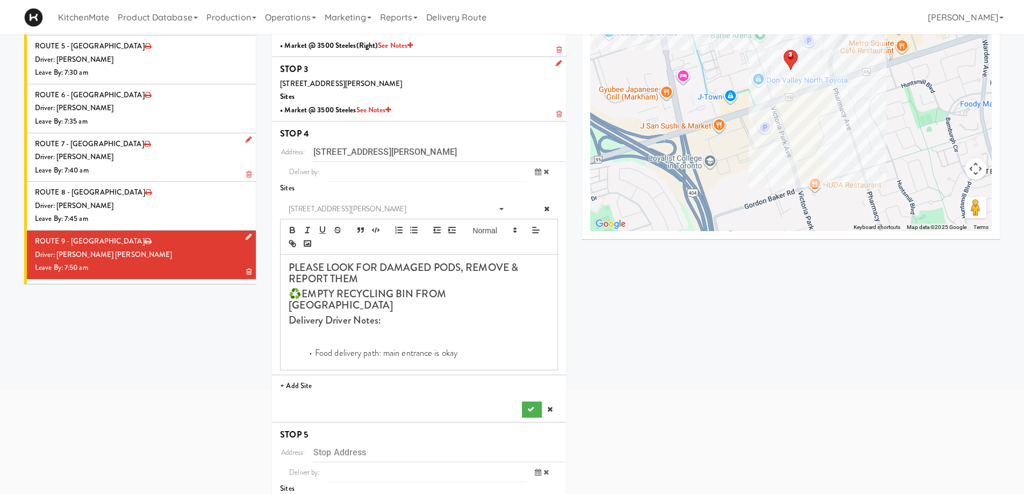
scroll to position [326, 0]
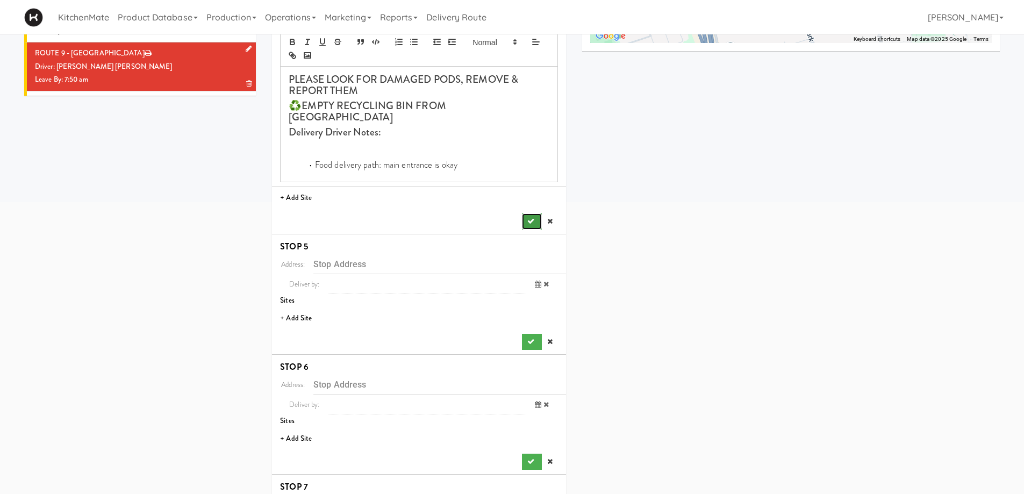
click at [533, 218] on icon "submit" at bounding box center [530, 221] width 7 height 7
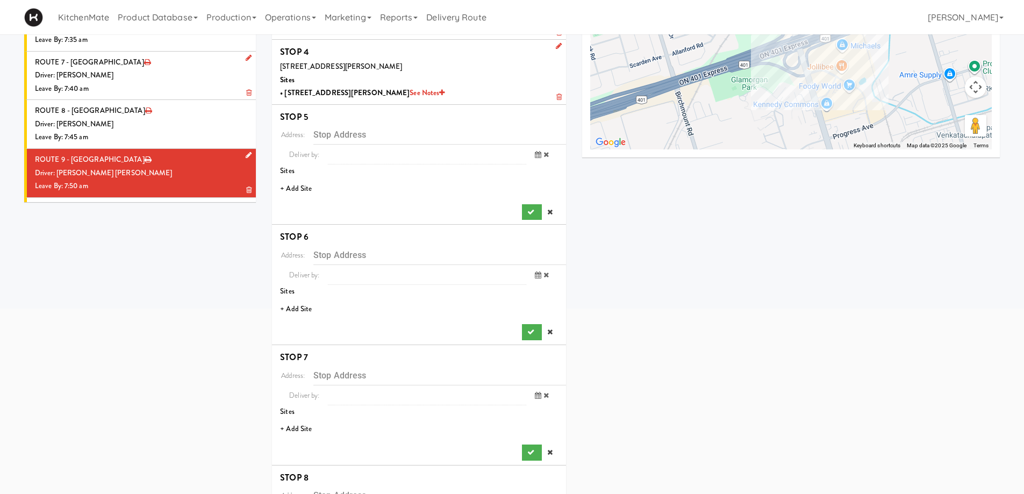
scroll to position [216, 0]
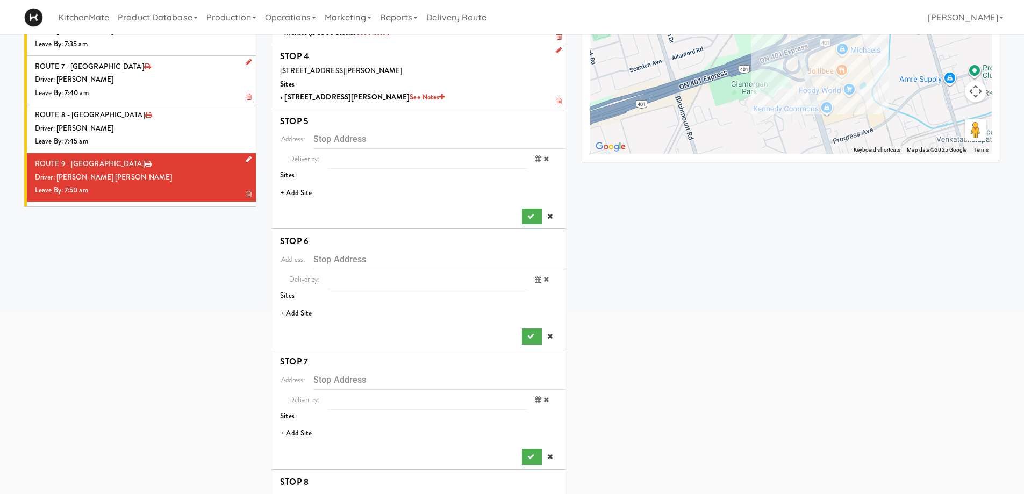
click at [309, 192] on li "+ Add Site" at bounding box center [419, 193] width 294 height 22
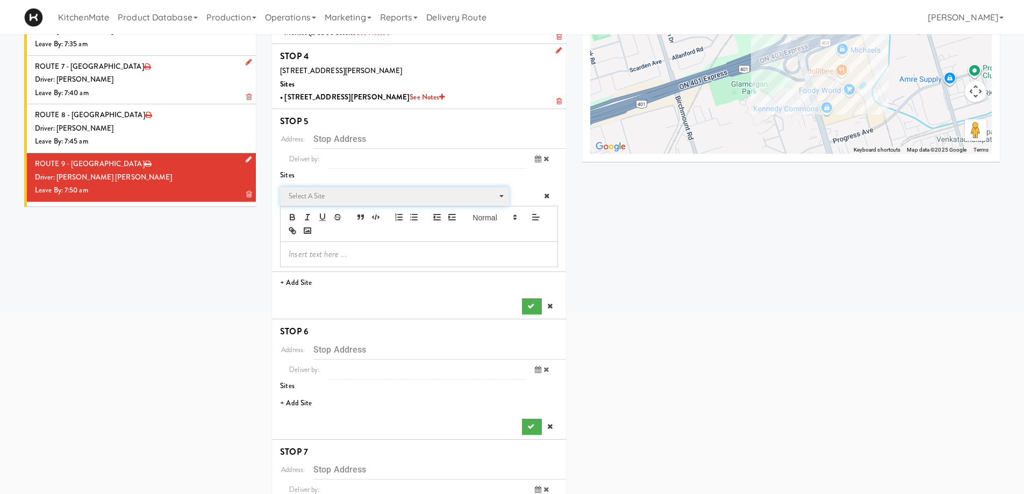
click at [333, 197] on span "Select a site" at bounding box center [391, 196] width 204 height 13
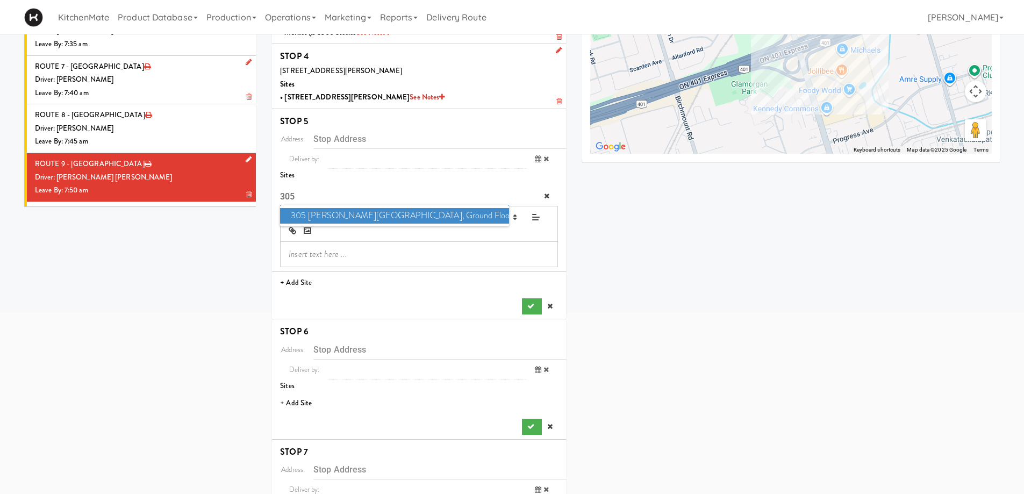
type input "305"
click at [335, 208] on span "305 Milner - West Corridor, Ground Floor" at bounding box center [394, 216] width 228 height 16
type input "[STREET_ADDRESS][PERSON_NAME]"
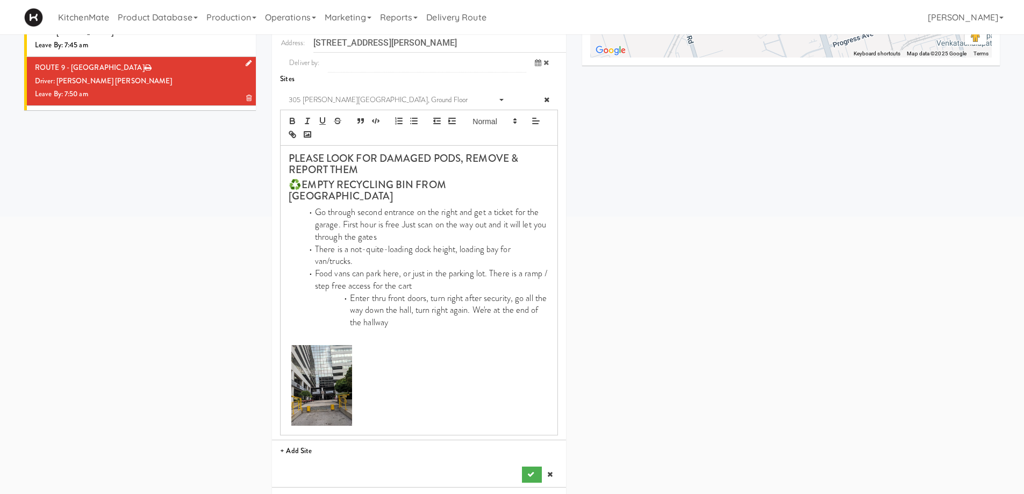
scroll to position [323, 0]
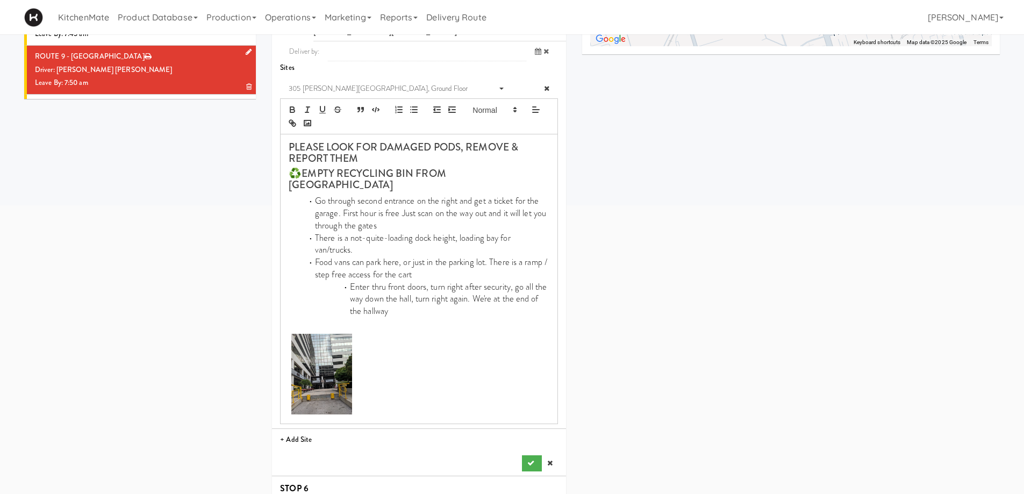
click at [532, 461] on li "STOP 5 Address: 305 Milner Ave, Toronto, ON, CA Deliver by: previous Sep 25, 20…" at bounding box center [419, 239] width 294 height 475
drag, startPoint x: 531, startPoint y: 452, endPoint x: 529, endPoint y: 443, distance: 8.9
click at [530, 460] on icon "submit" at bounding box center [530, 463] width 7 height 7
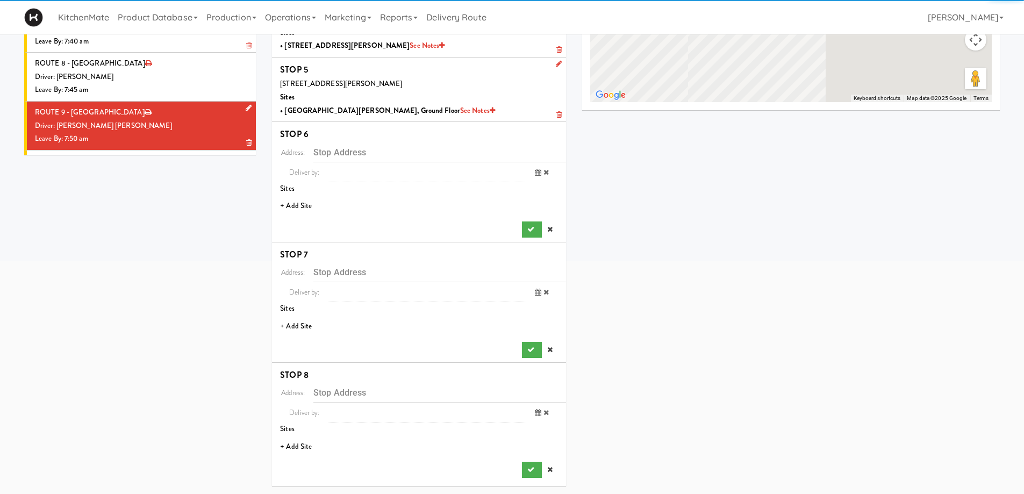
scroll to position [267, 0]
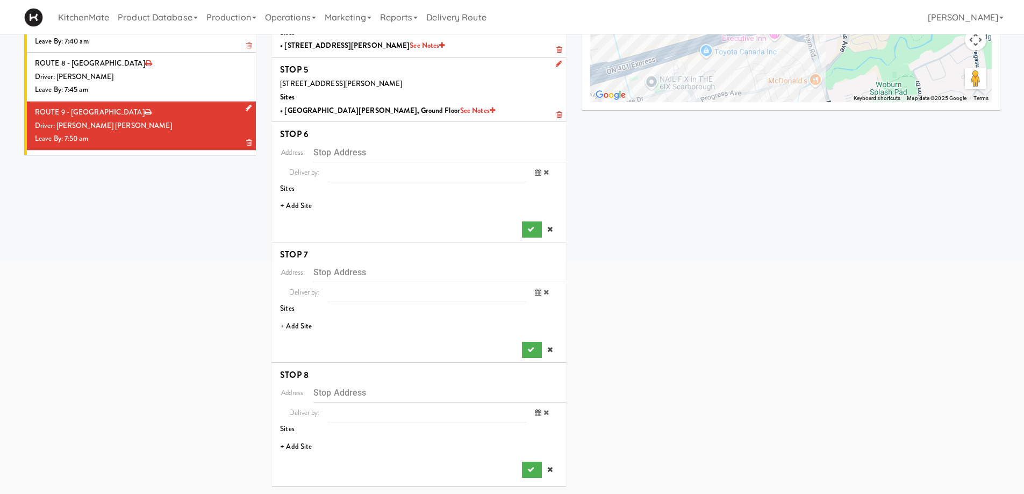
click at [301, 202] on li "+ Add Site" at bounding box center [419, 206] width 294 height 22
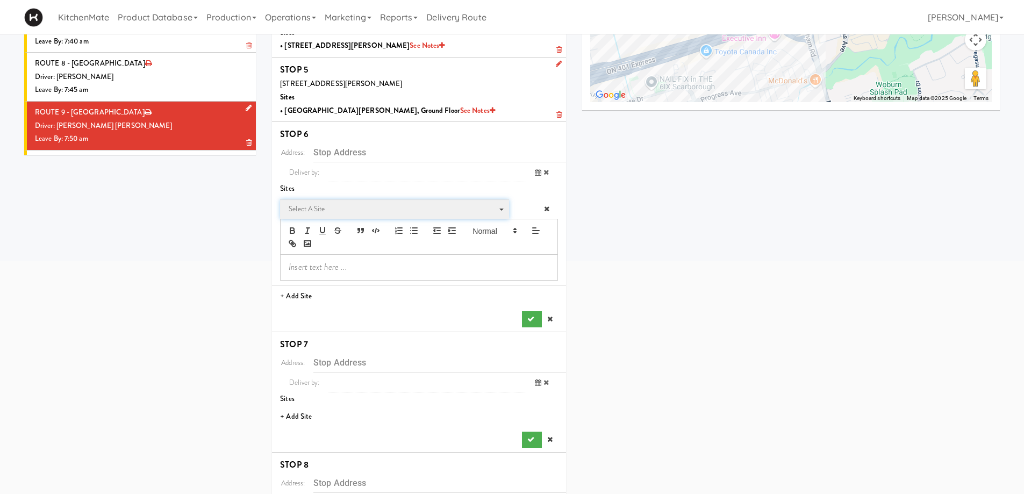
click at [338, 208] on span "Select a site" at bounding box center [391, 209] width 204 height 13
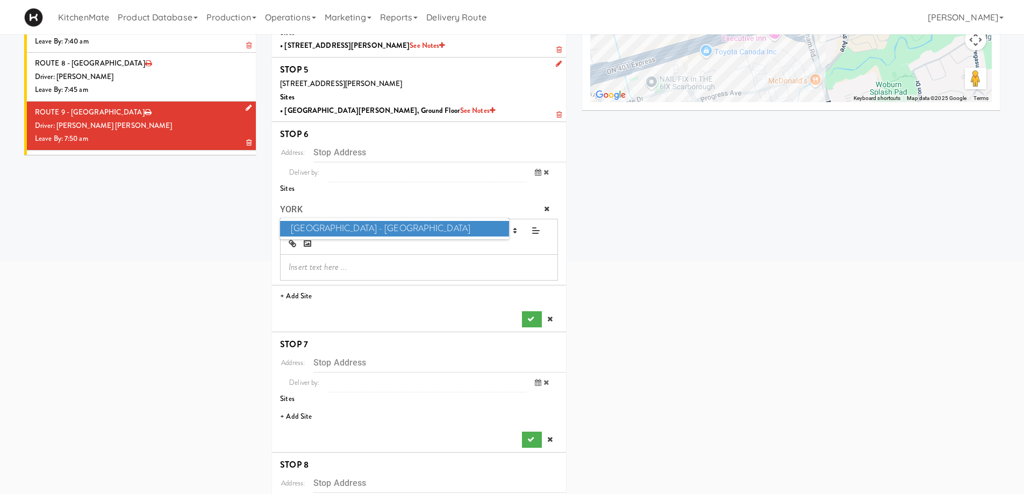
type input "YORK"
click at [357, 230] on span "Markham Campus - York University" at bounding box center [394, 229] width 228 height 16
type input "[STREET_ADDRESS]"
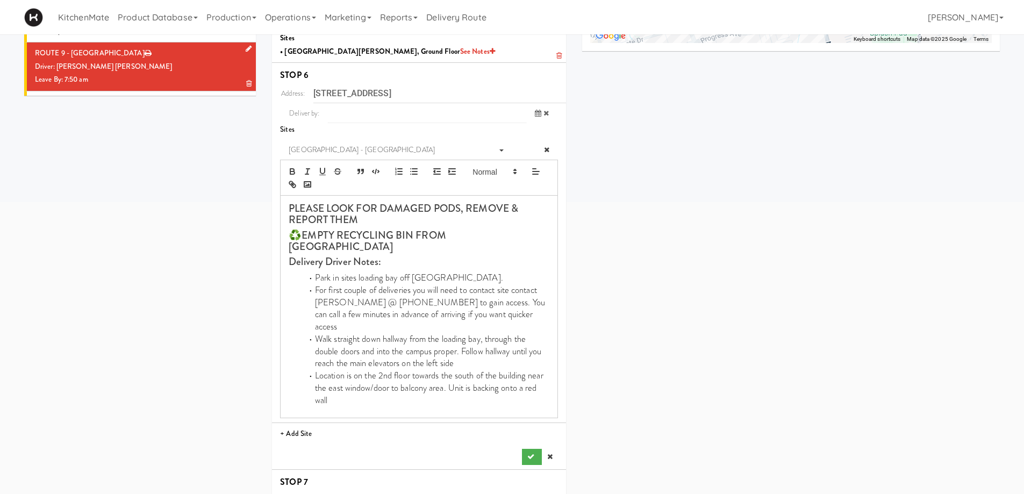
scroll to position [518, 0]
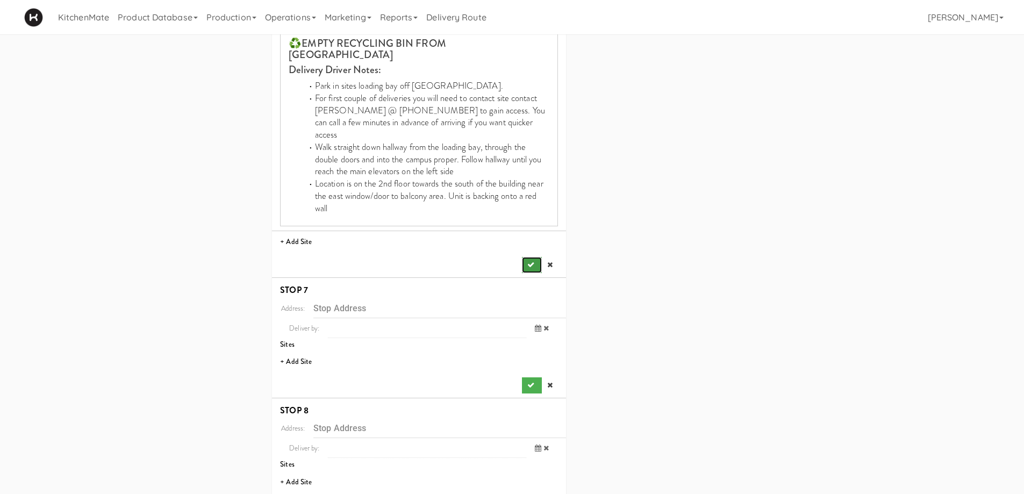
click at [530, 261] on icon "submit" at bounding box center [530, 264] width 7 height 7
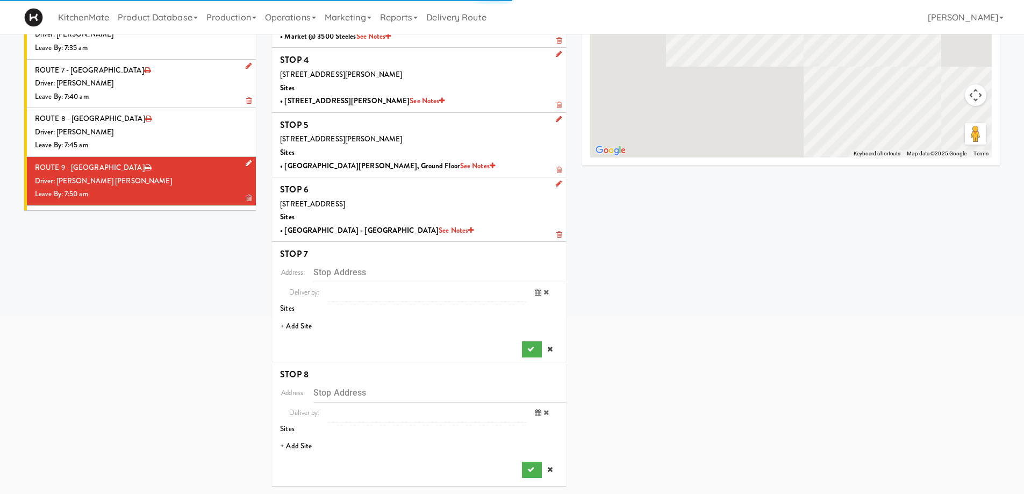
scroll to position [212, 0]
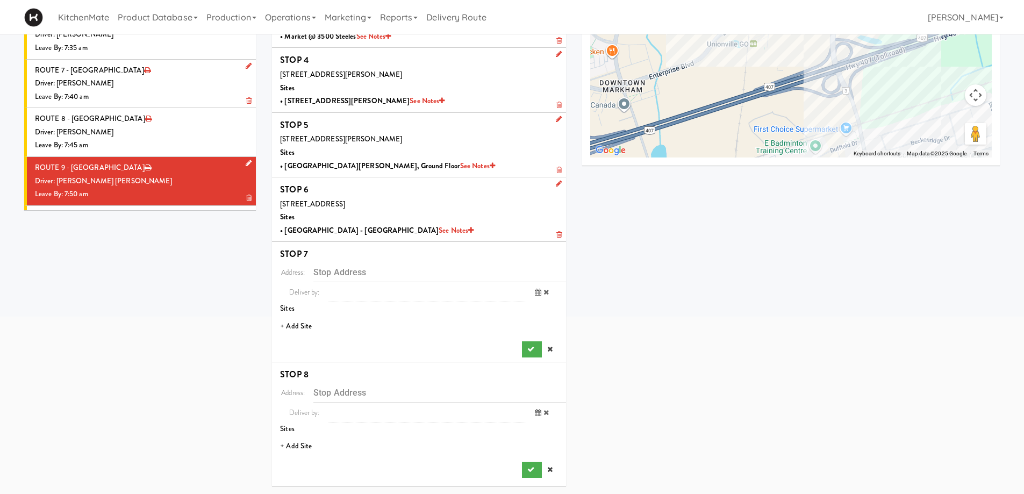
click at [296, 326] on li "+ Add Site" at bounding box center [419, 327] width 294 height 22
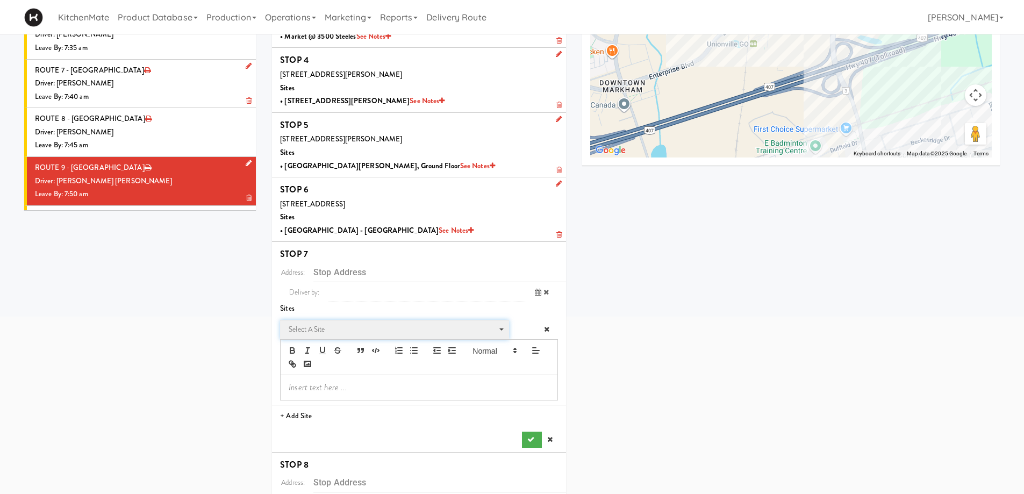
click at [345, 327] on span "Select a site" at bounding box center [391, 329] width 204 height 13
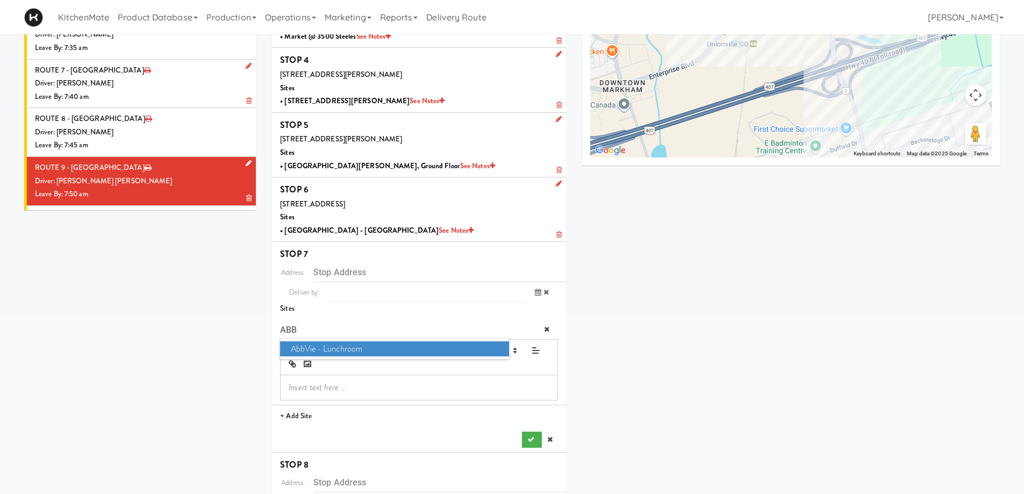
type input "ABB"
click at [327, 349] on span "AbbVie - Lunchroom" at bounding box center [394, 349] width 228 height 16
type input "[STREET_ADDRESS][PERSON_NAME][PERSON_NAME]"
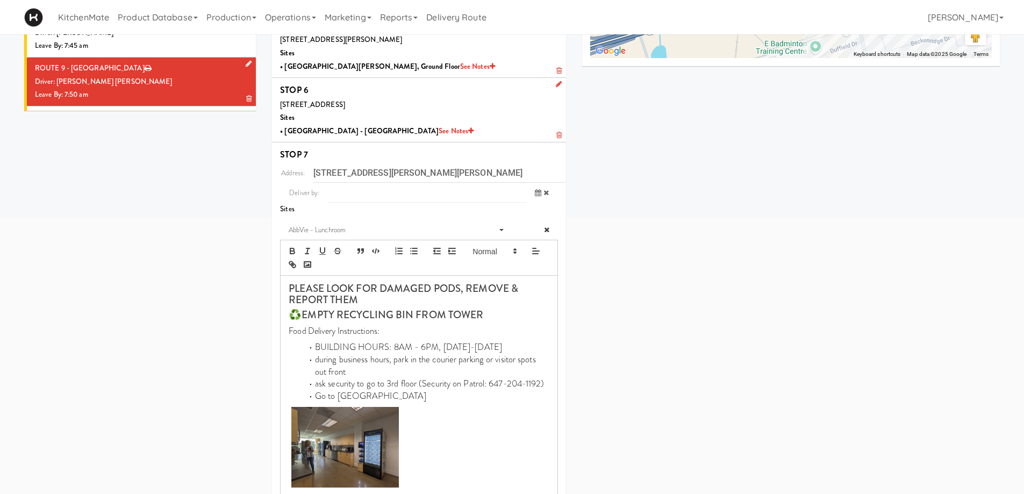
scroll to position [498, 0]
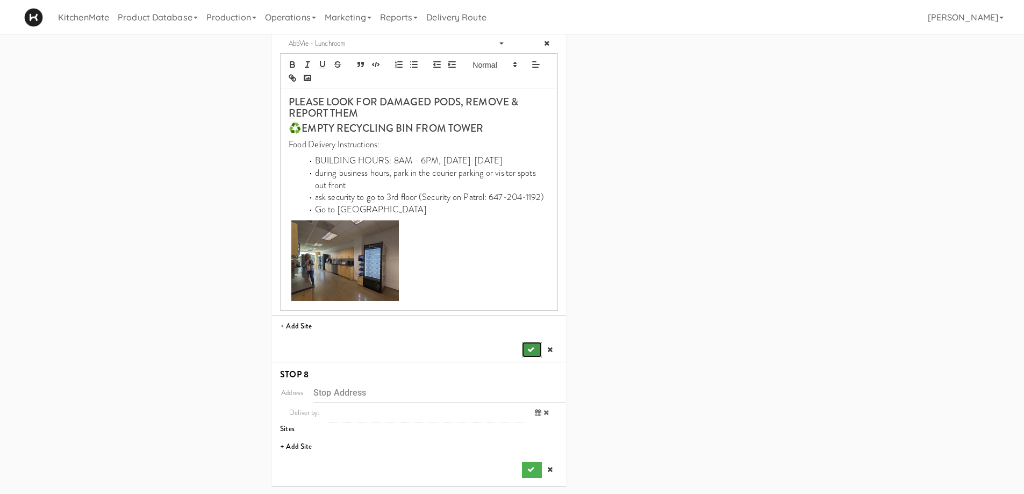
click at [525, 350] on button "submit" at bounding box center [531, 350] width 19 height 16
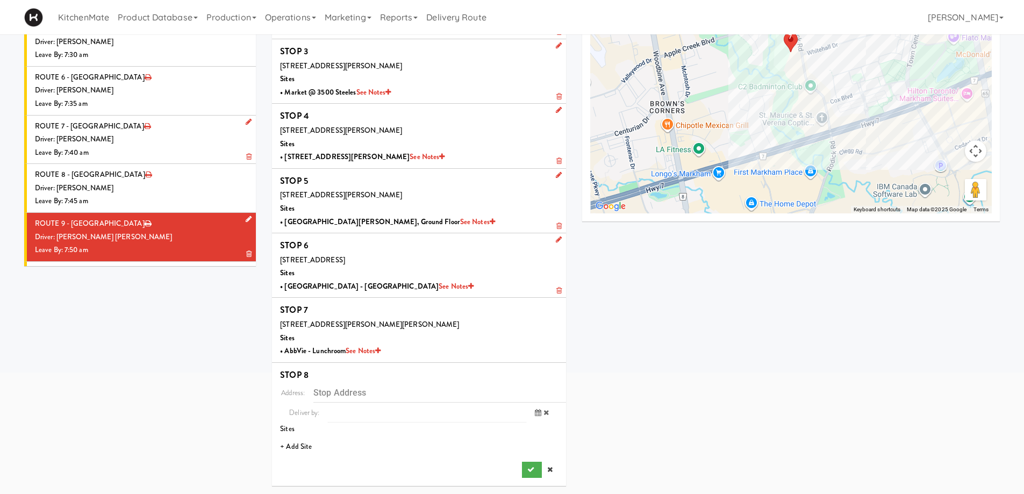
click at [303, 448] on li "+ Add Site" at bounding box center [419, 447] width 294 height 22
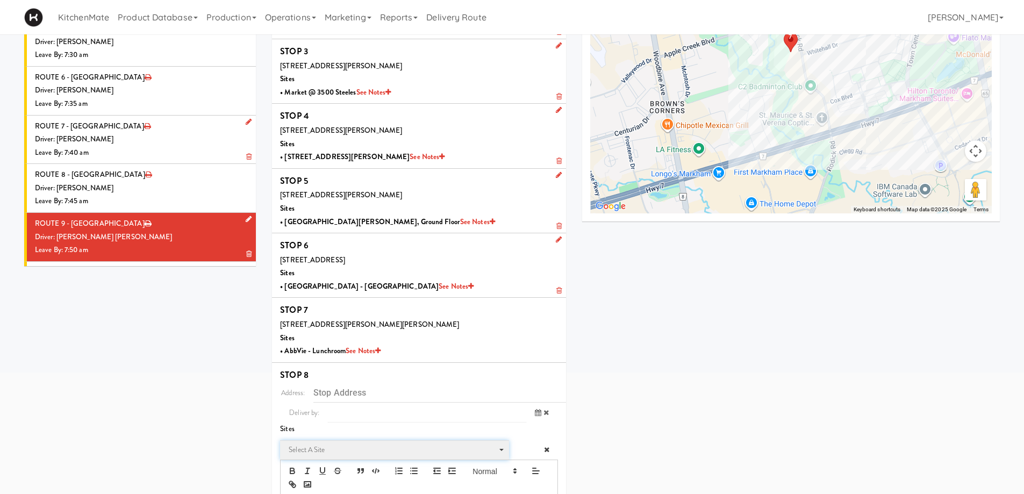
click at [337, 448] on span "Select a site" at bounding box center [391, 450] width 204 height 13
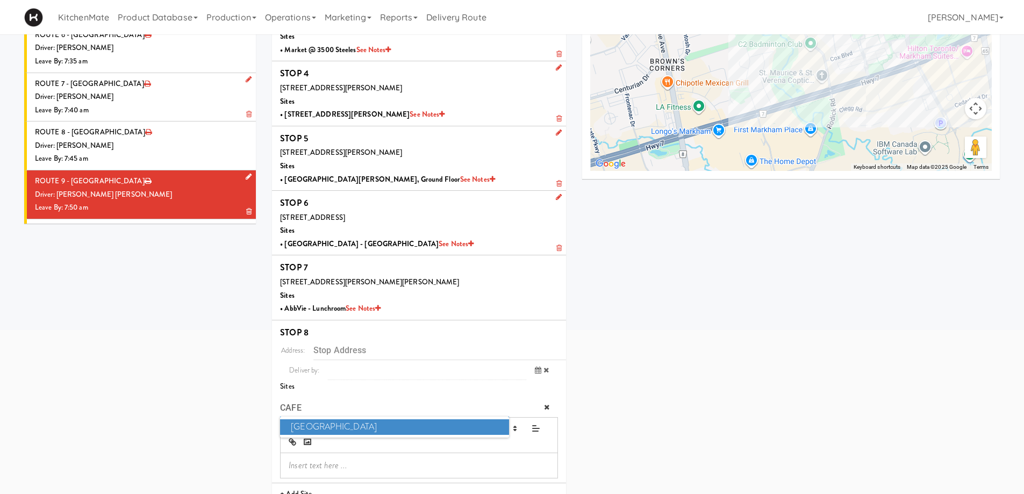
scroll to position [246, 0]
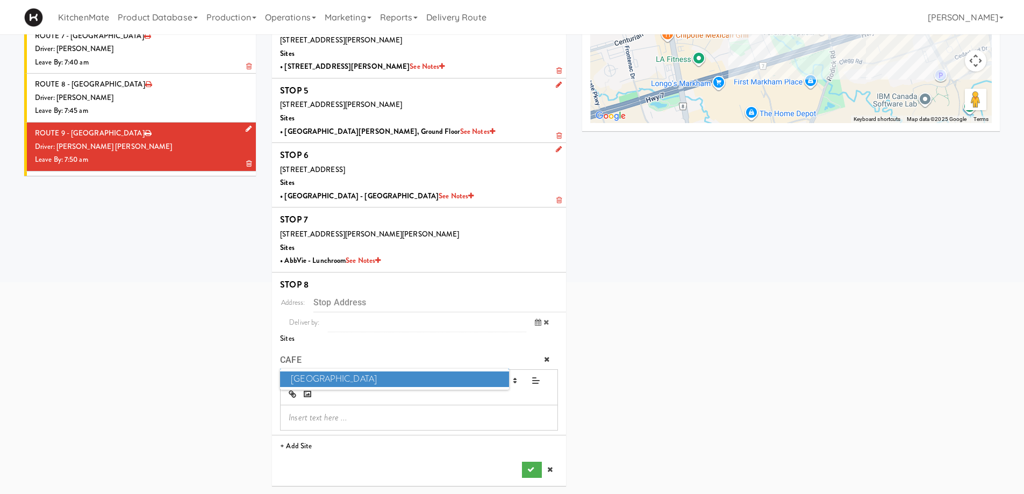
type input "CAFE"
click at [333, 382] on span "Cafe Valleywood" at bounding box center [394, 380] width 228 height 16
type input "[STREET_ADDRESS][PERSON_NAME]"
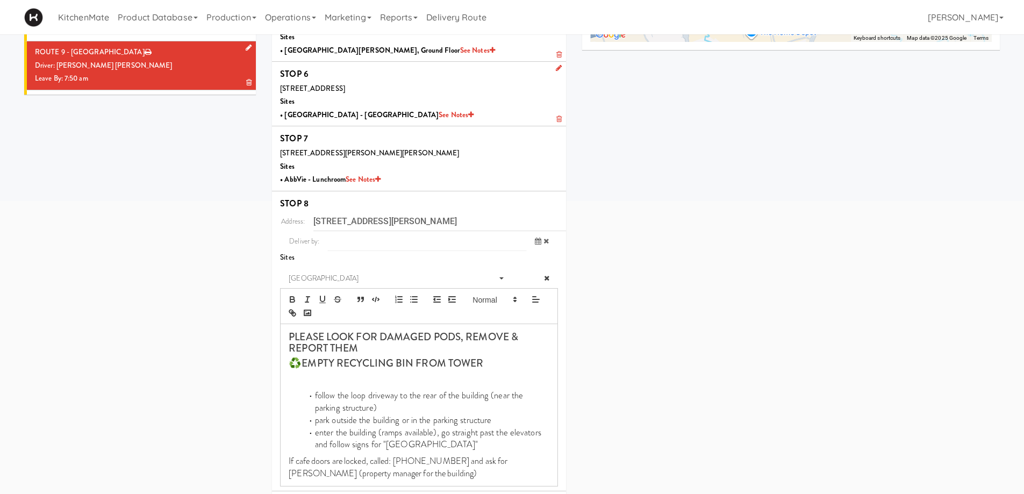
scroll to position [383, 0]
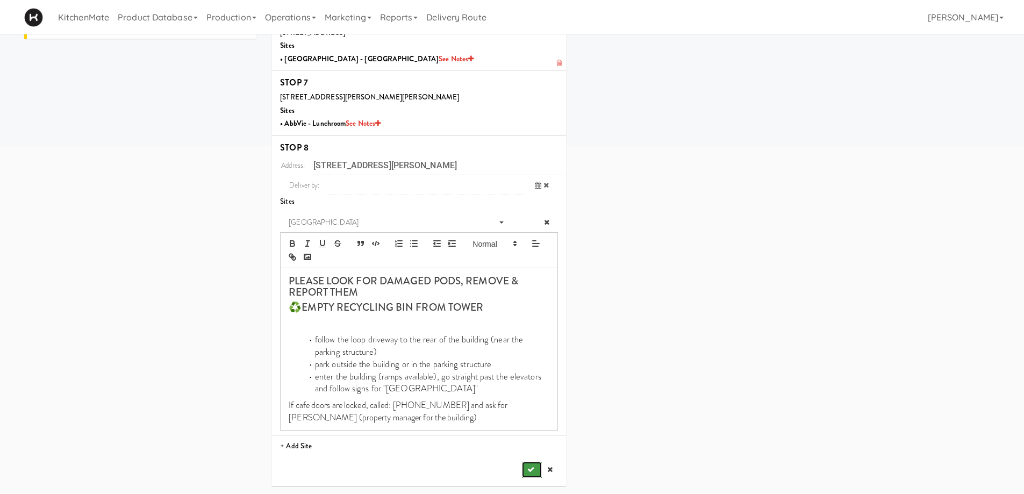
click at [530, 471] on icon "submit" at bounding box center [530, 469] width 7 height 7
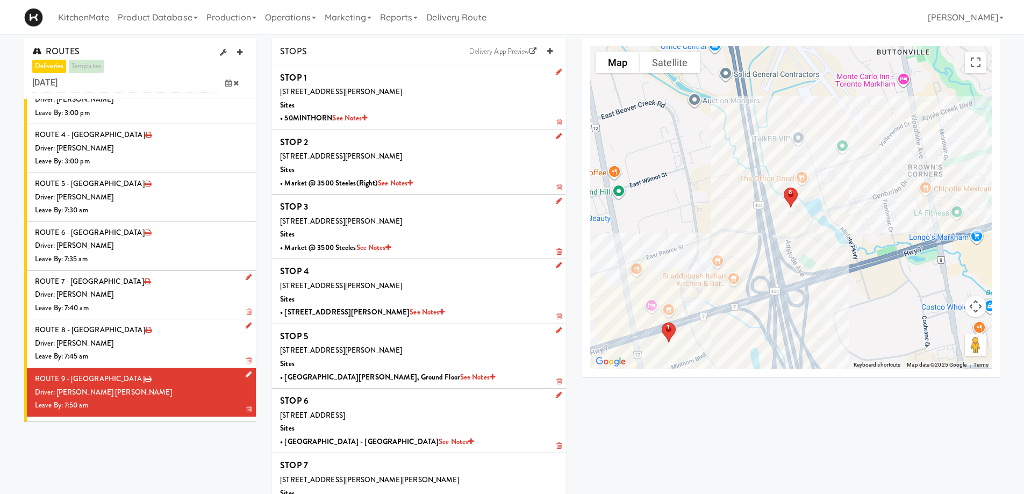
scroll to position [0, 0]
click at [142, 448] on div "Leave By: 12:00 am" at bounding box center [141, 454] width 213 height 13
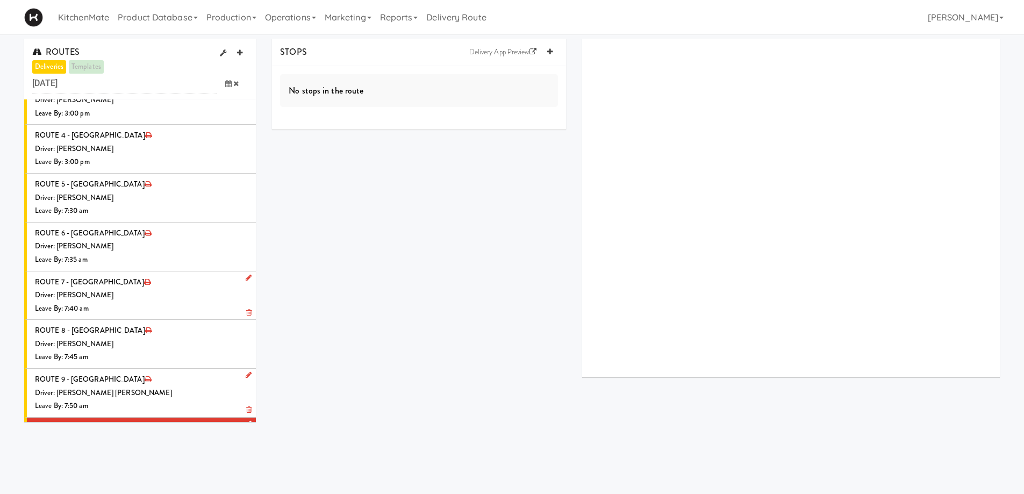
click at [246, 420] on icon at bounding box center [249, 423] width 6 height 7
click at [153, 435] on span "Select a driver Select a driver" at bounding box center [170, 445] width 156 height 20
type input "PEDR"
click at [153, 456] on span "Pedro Herrera" at bounding box center [171, 464] width 153 height 16
click at [225, 481] on icon at bounding box center [228, 484] width 6 height 7
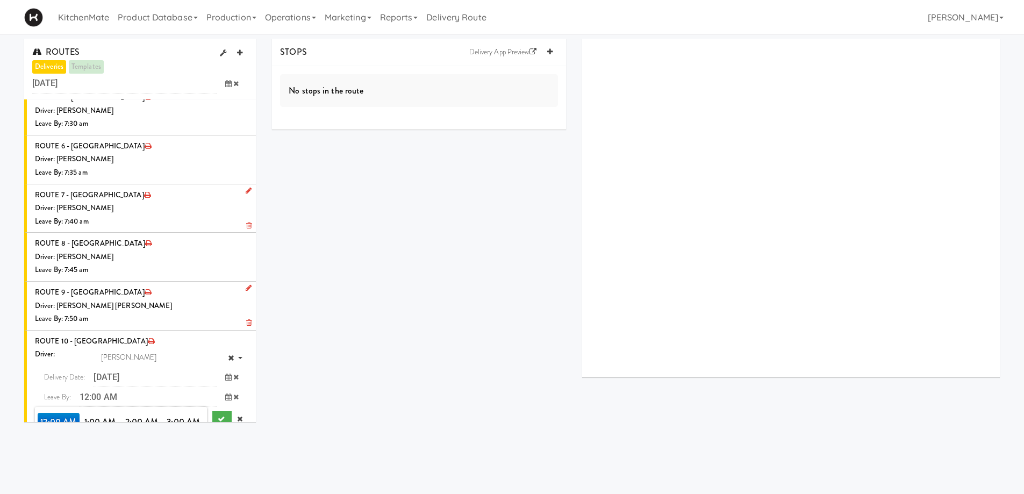
scroll to position [1323, 0]
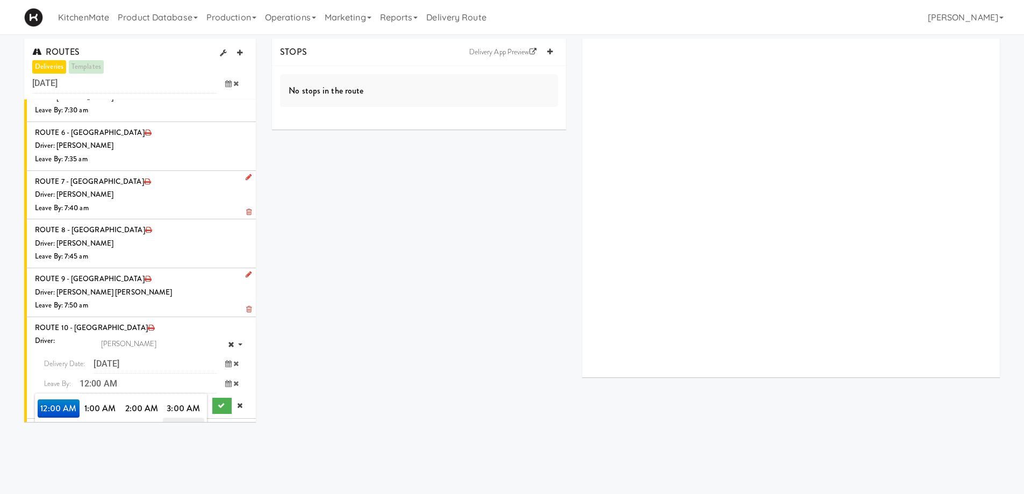
click at [181, 418] on span "7:00 AM" at bounding box center [184, 427] width 42 height 18
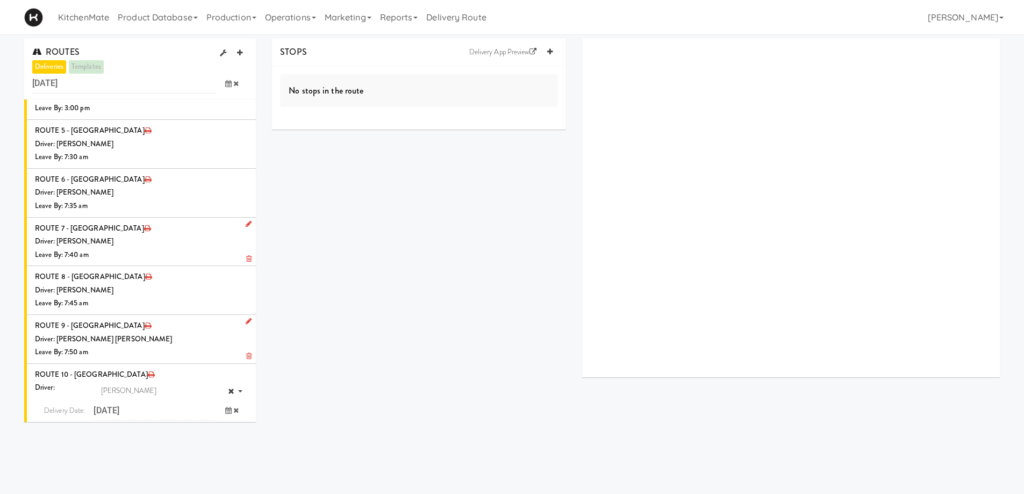
click at [146, 483] on span "7:50 AM" at bounding box center [142, 492] width 42 height 18
click at [225, 427] on icon at bounding box center [228, 430] width 6 height 7
click at [182, 465] on span "7:00 AM" at bounding box center [184, 474] width 42 height 18
click at [176, 483] on span "7:55 AM" at bounding box center [184, 492] width 42 height 18
click at [212, 445] on button "submit" at bounding box center [221, 453] width 19 height 16
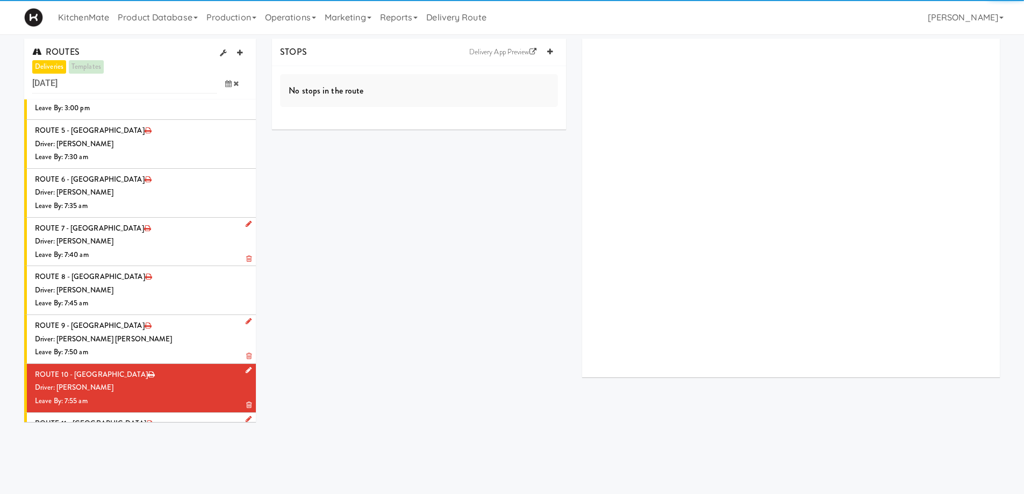
scroll to position [1223, 0]
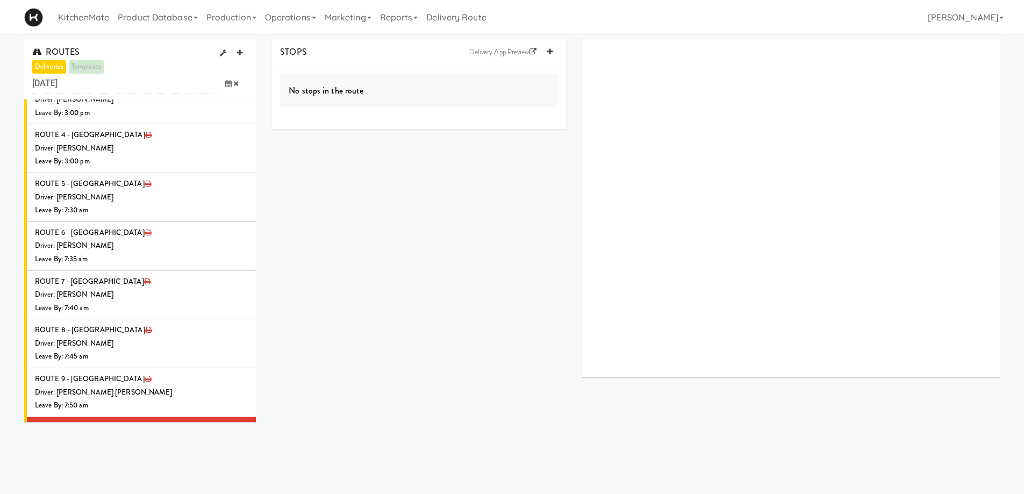
click at [137, 434] on div "Driver: [PERSON_NAME]" at bounding box center [141, 440] width 213 height 13
click at [552, 53] on icon at bounding box center [549, 51] width 5 height 7
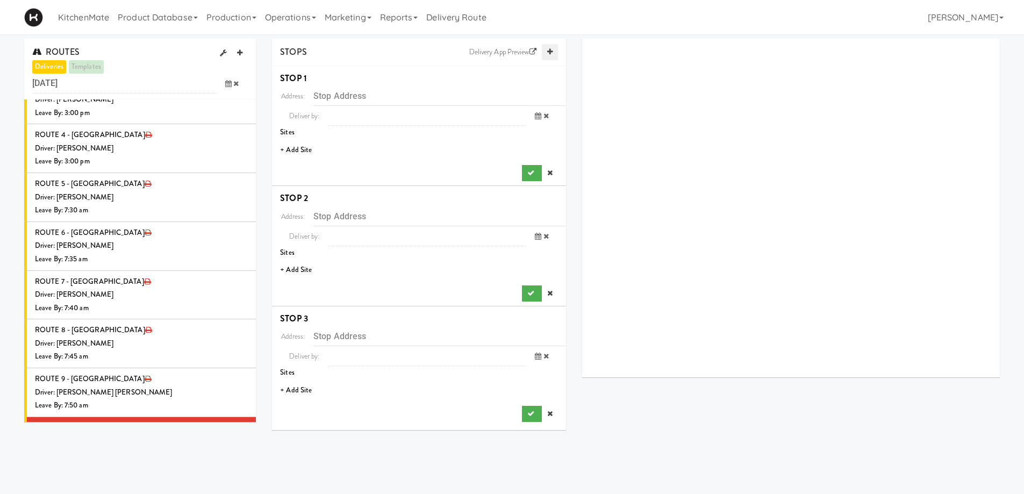
click at [552, 53] on icon at bounding box center [549, 51] width 5 height 7
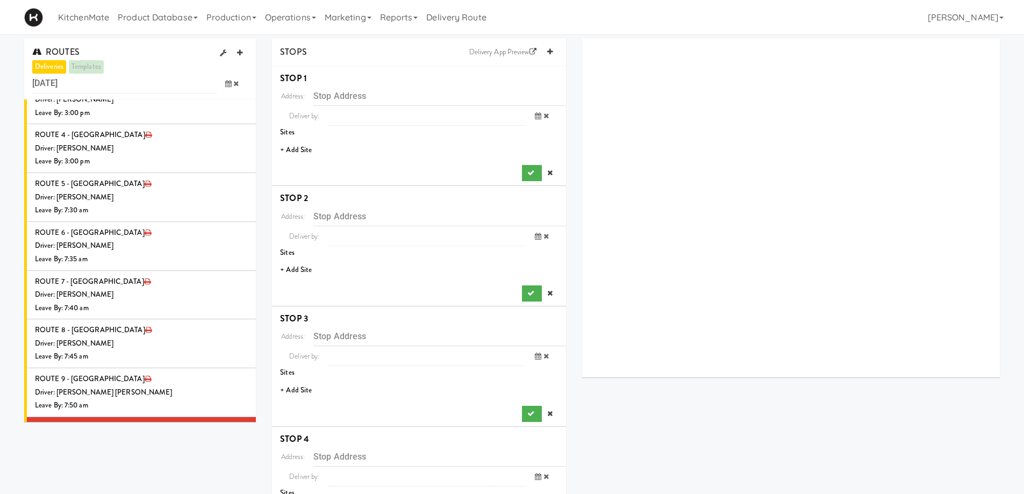
click at [299, 149] on li "+ Add Site" at bounding box center [419, 150] width 294 height 22
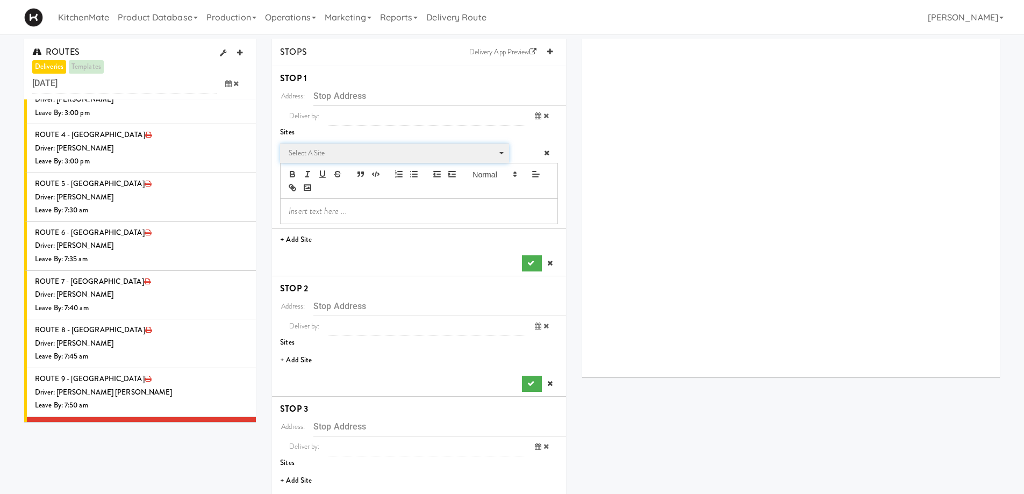
click at [314, 153] on span "Select a site" at bounding box center [391, 153] width 204 height 13
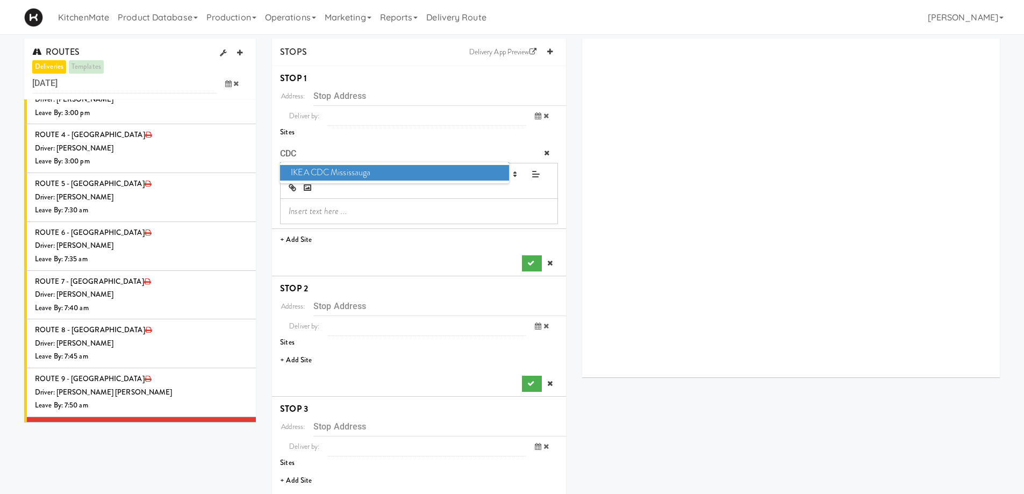
type input "CDC"
click at [325, 174] on span "IKEA CDC Mississauga" at bounding box center [394, 173] width 228 height 16
type input "[STREET_ADDRESS]"
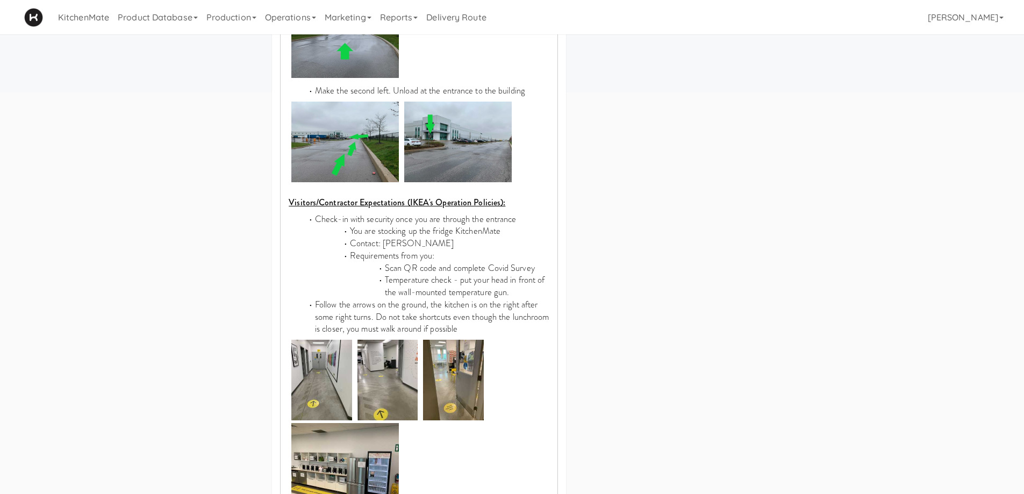
scroll to position [753, 0]
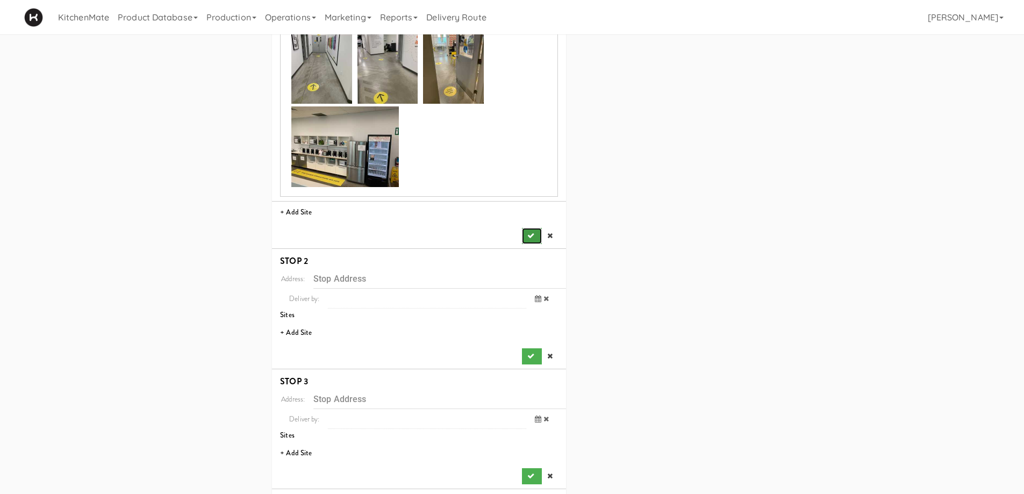
click at [527, 232] on icon "submit" at bounding box center [530, 235] width 7 height 7
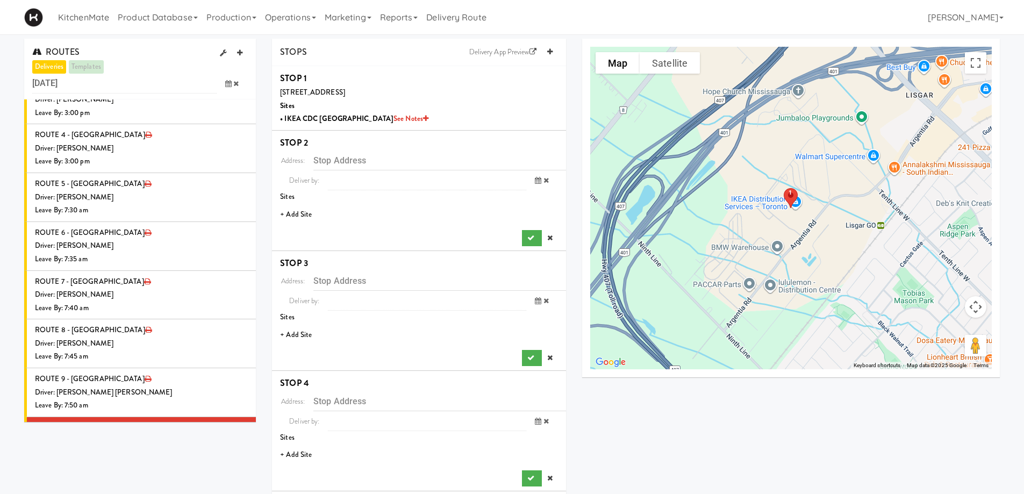
click at [309, 212] on li "+ Add Site" at bounding box center [419, 215] width 294 height 22
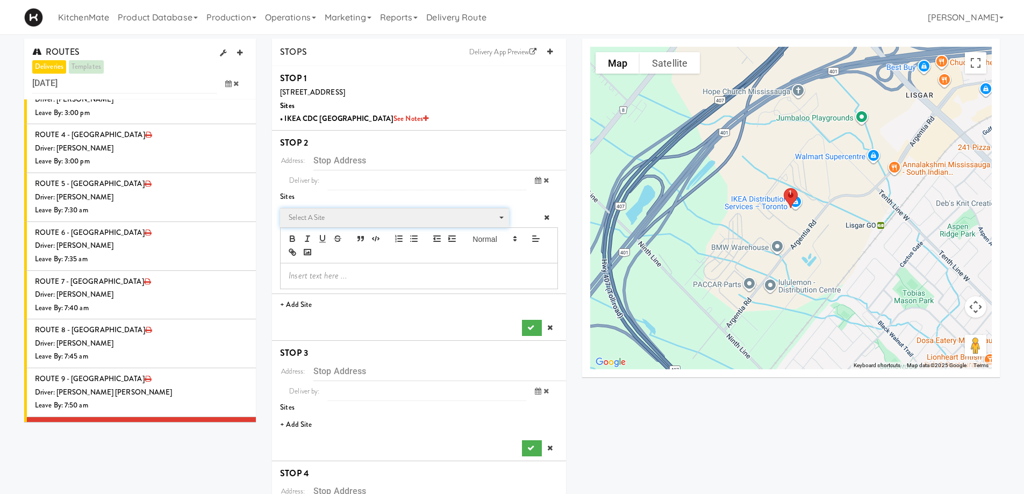
click at [329, 215] on span "Select a site" at bounding box center [391, 217] width 204 height 13
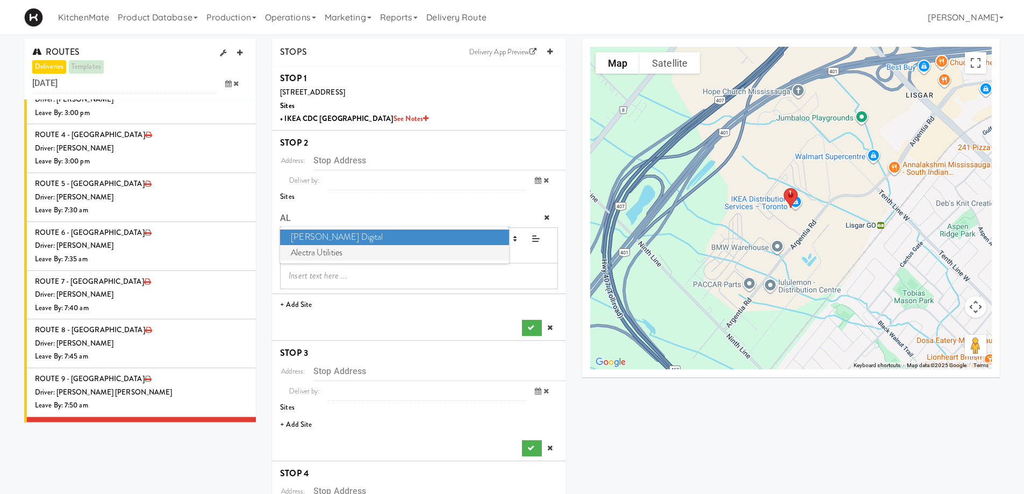
type input "AL"
click at [346, 251] on span "Alectra Utilities" at bounding box center [394, 253] width 228 height 16
type input "[STREET_ADDRESS][PERSON_NAME][PERSON_NAME]"
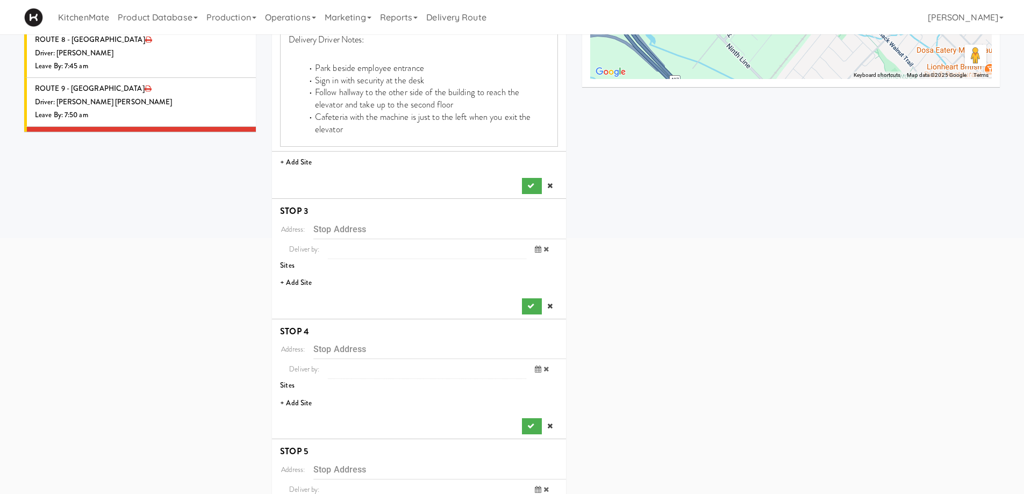
scroll to position [323, 0]
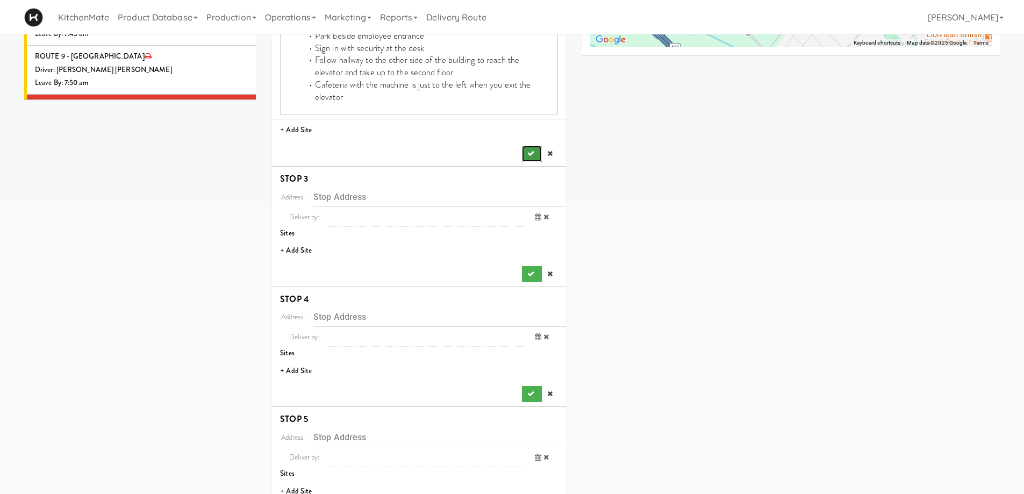
click at [527, 150] on icon "submit" at bounding box center [530, 153] width 7 height 7
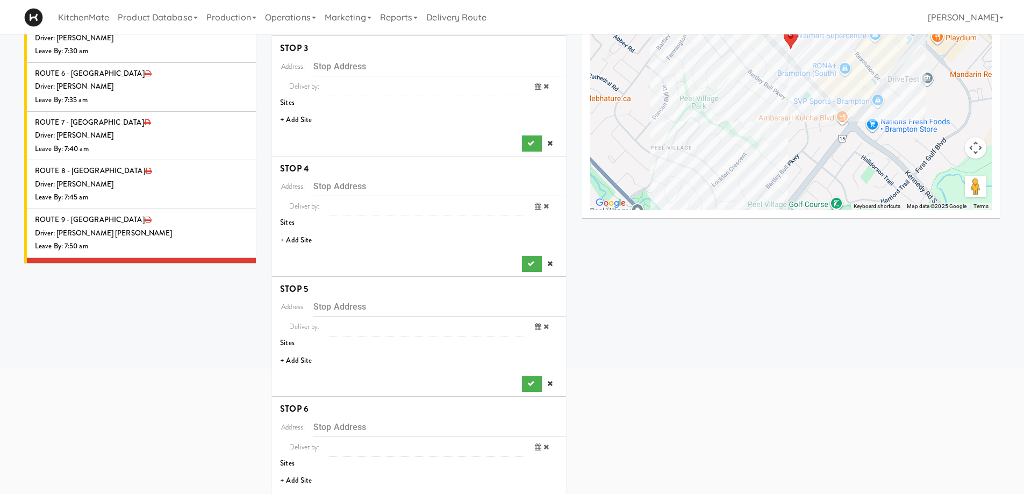
scroll to position [108, 0]
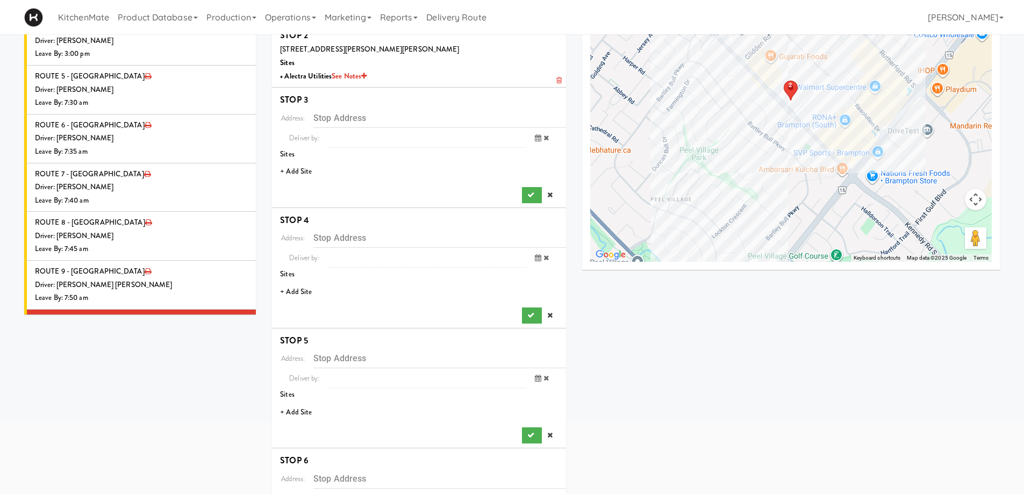
click at [285, 172] on li "+ Add Site" at bounding box center [419, 172] width 294 height 22
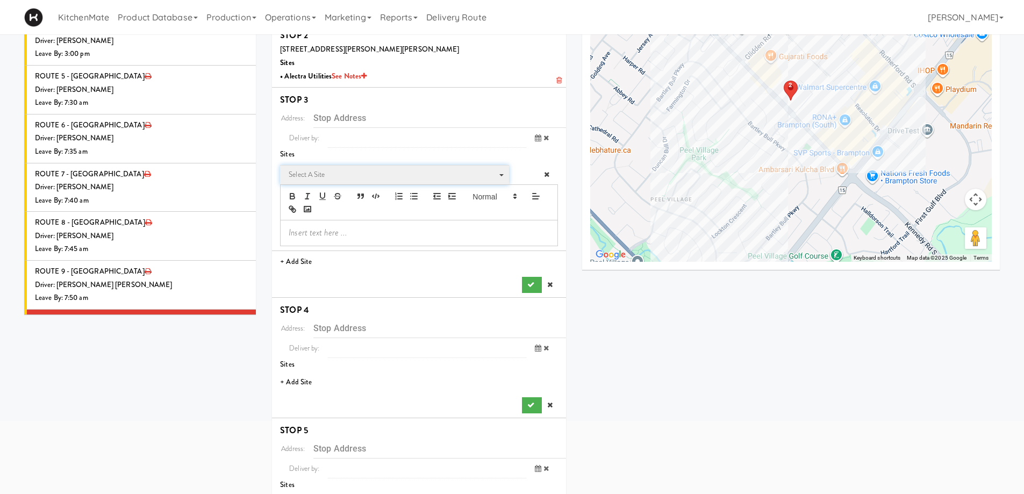
click at [334, 174] on span "Select a site" at bounding box center [391, 174] width 204 height 13
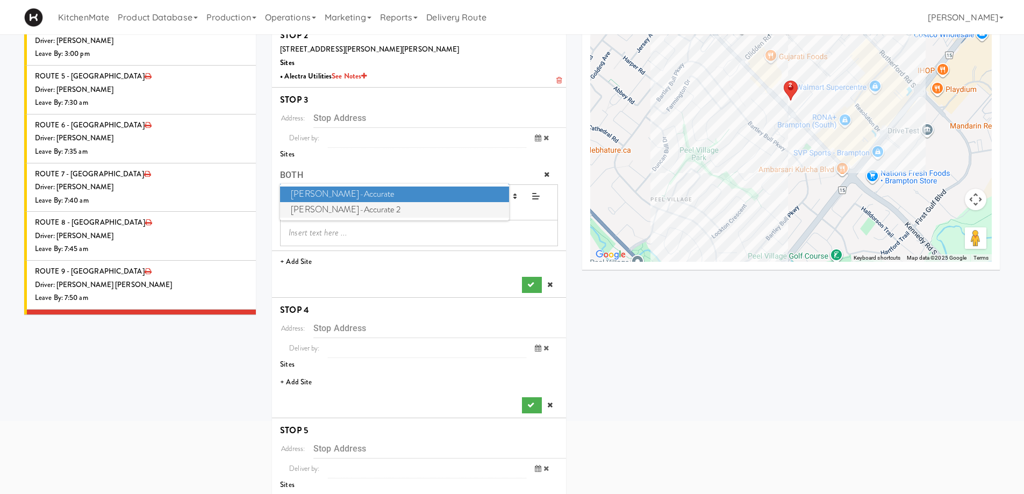
type input "BOTH"
click at [340, 208] on span "Bothwell-Accurate 2" at bounding box center [394, 210] width 228 height 16
type input "[STREET_ADDRESS][PERSON_NAME]"
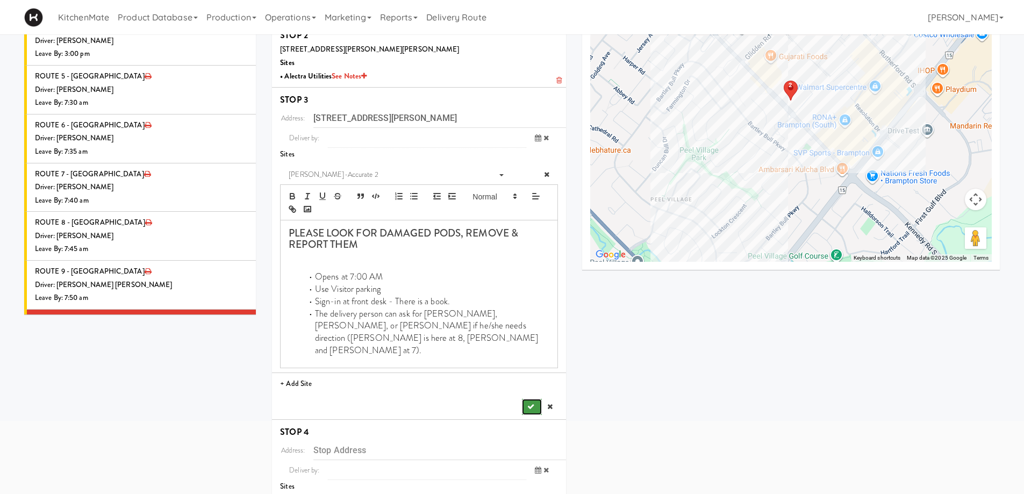
click at [532, 399] on button "submit" at bounding box center [531, 407] width 19 height 16
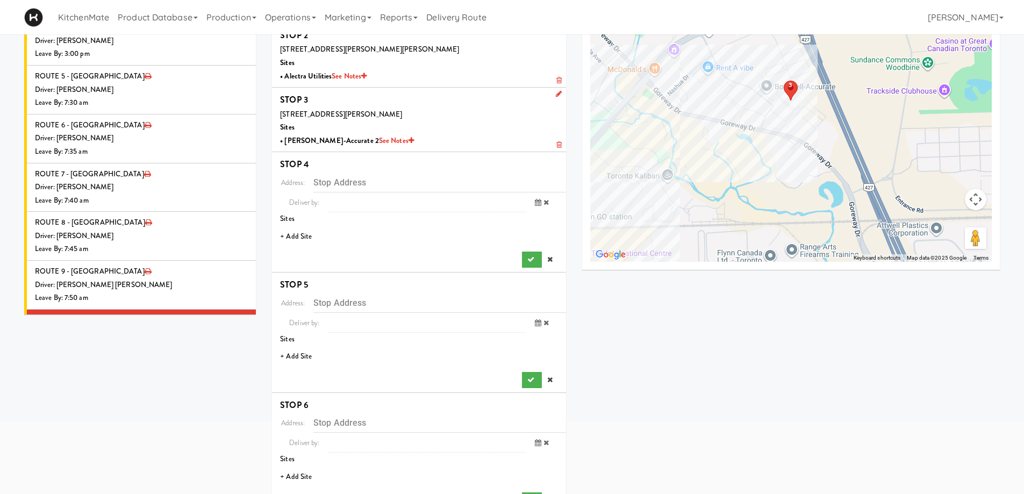
click at [302, 234] on li "+ Add Site" at bounding box center [419, 237] width 294 height 22
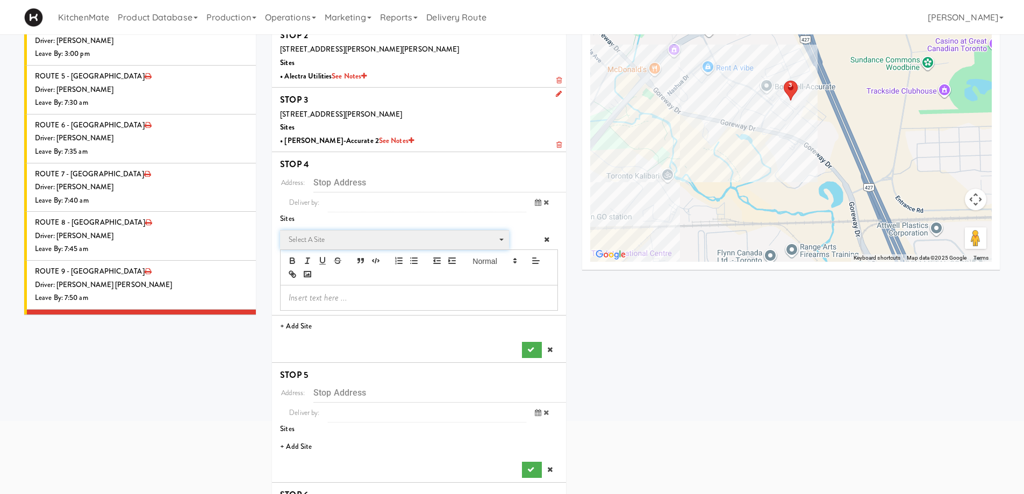
click at [326, 242] on span "Select a site" at bounding box center [391, 239] width 204 height 13
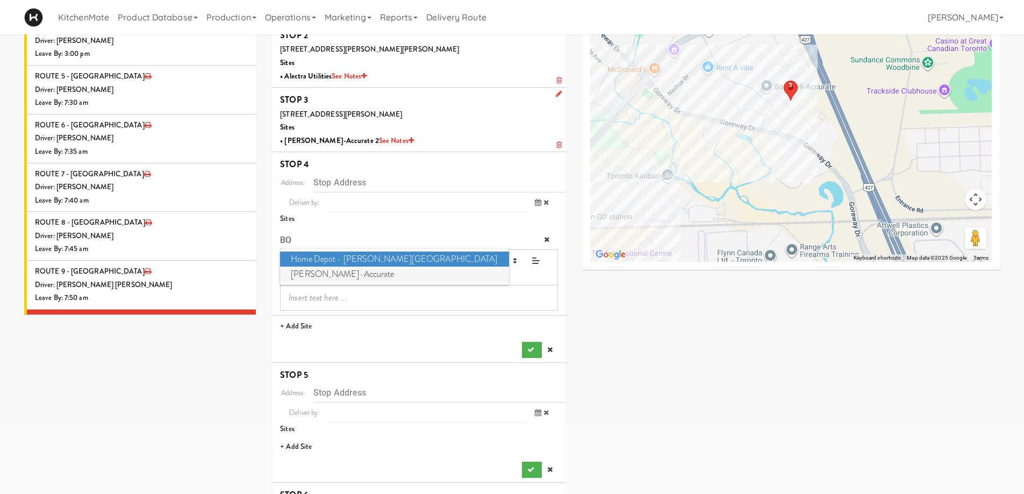
type input "BO"
click at [367, 275] on span "Bothwell-Accurate" at bounding box center [394, 275] width 228 height 16
type input "[STREET_ADDRESS]"
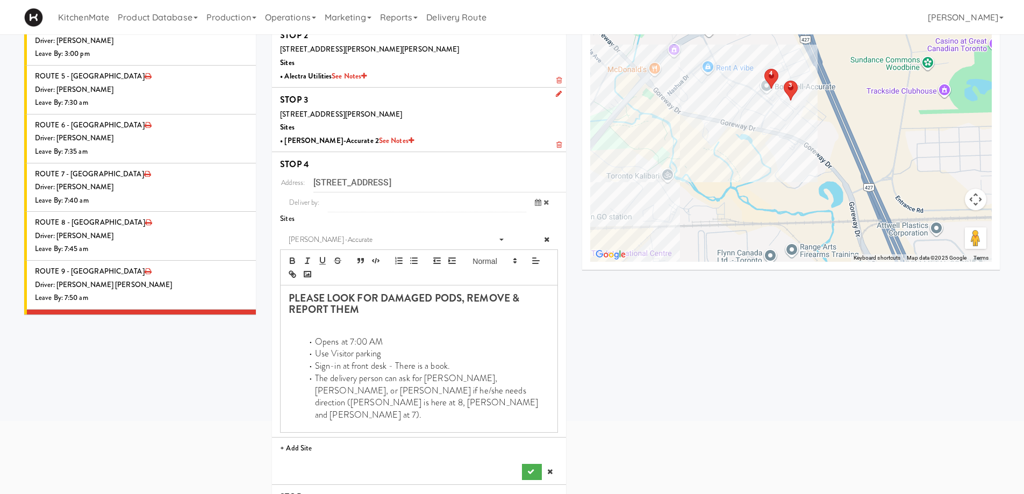
scroll to position [161, 0]
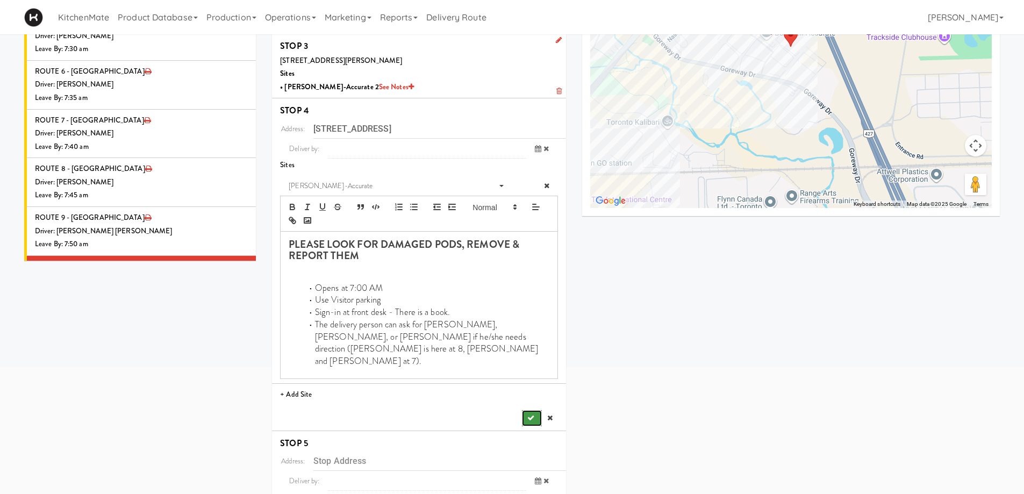
click at [529, 415] on icon "submit" at bounding box center [530, 418] width 7 height 7
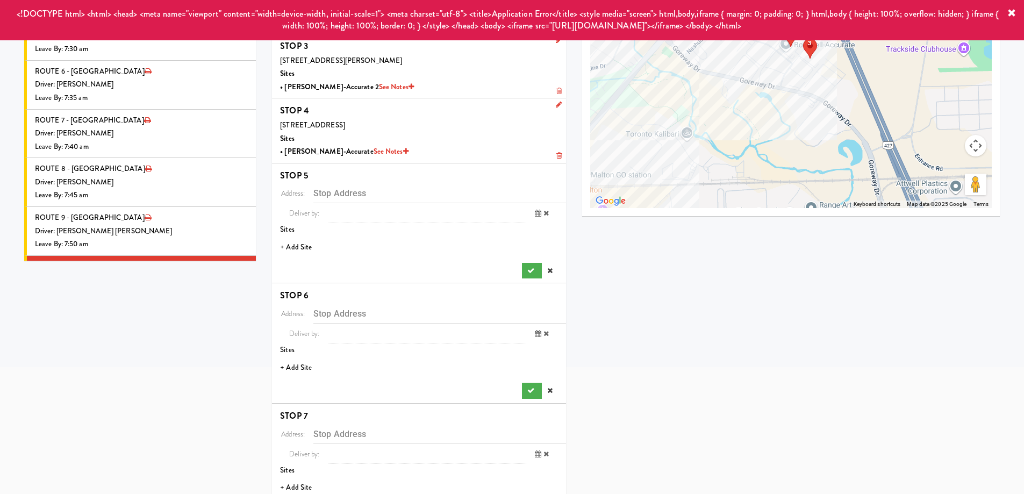
click at [303, 243] on li "+ Add Site" at bounding box center [419, 248] width 294 height 22
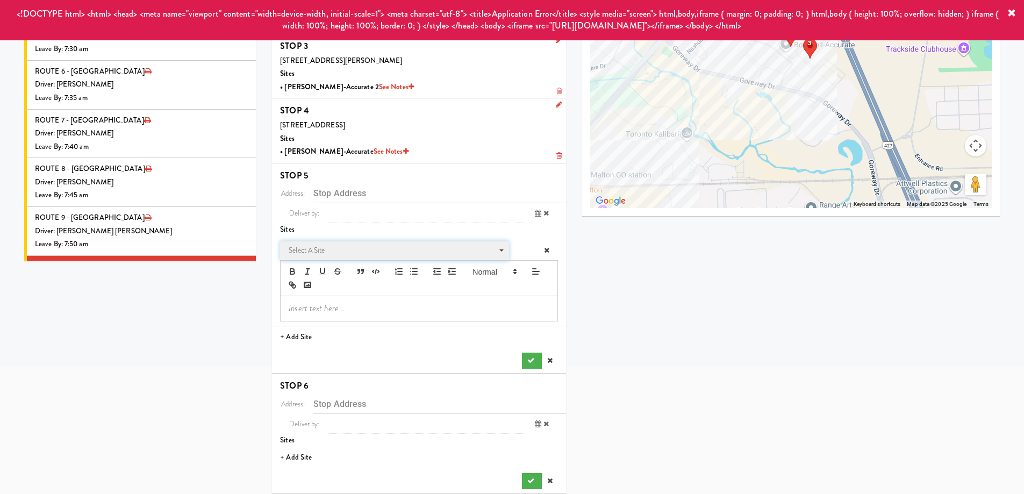
click at [326, 247] on span "Select a site" at bounding box center [391, 250] width 204 height 13
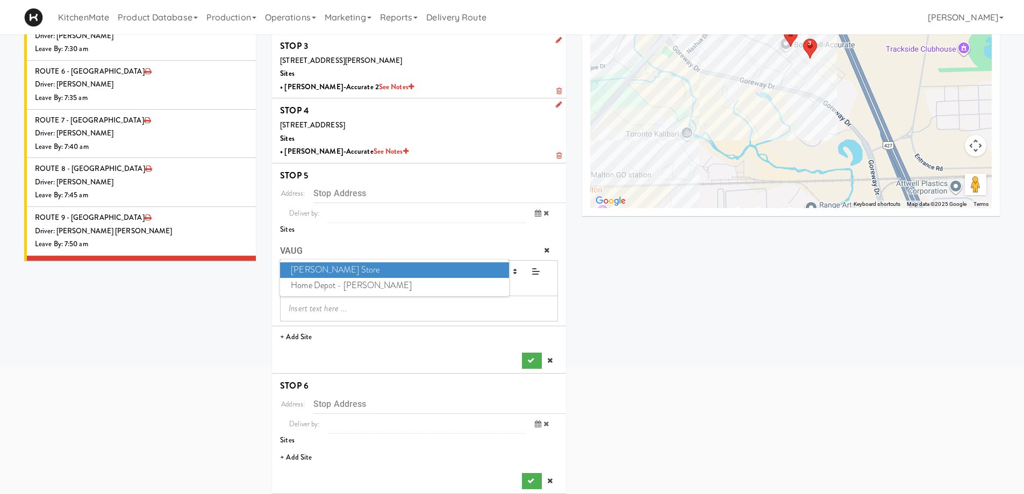
type input "VAUG"
click at [355, 267] on span "IKEA Vaughan Store" at bounding box center [394, 270] width 228 height 16
type input "[STREET_ADDRESS]"
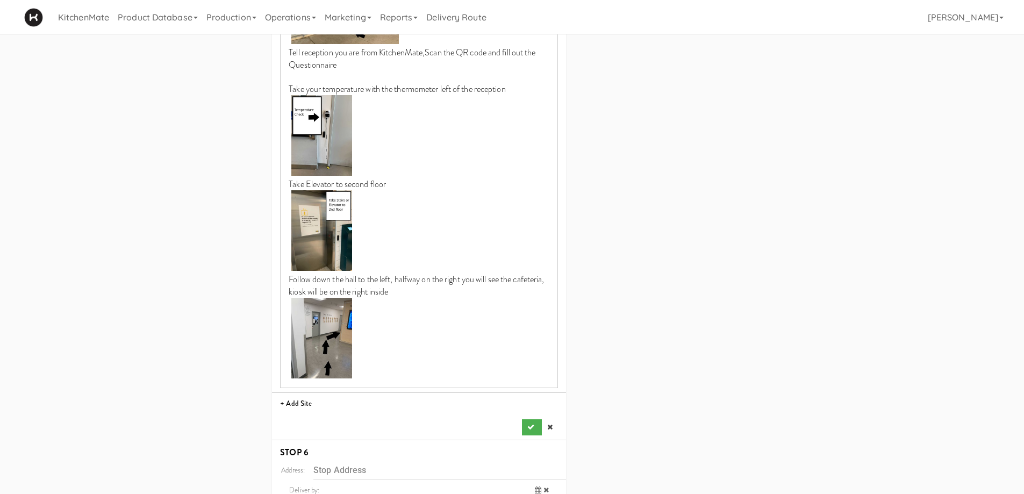
scroll to position [806, 0]
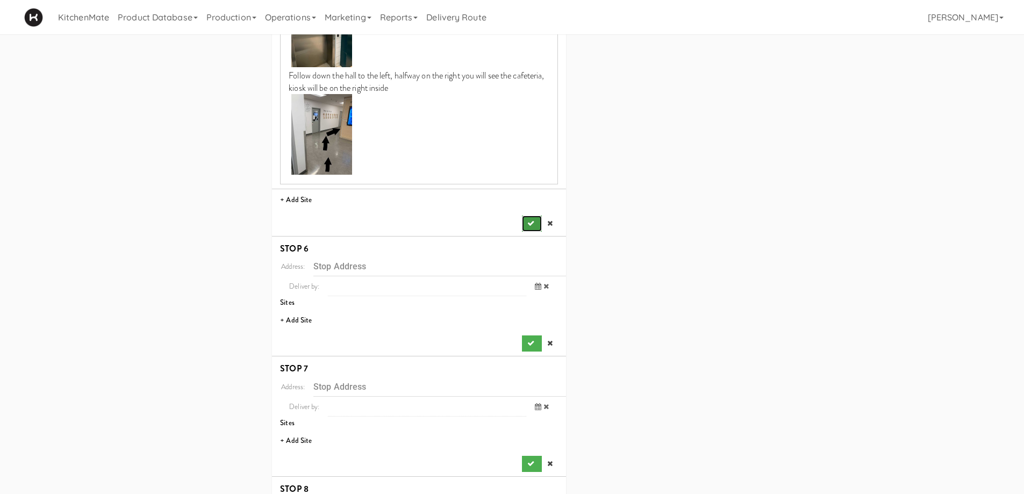
click at [530, 220] on icon "submit" at bounding box center [530, 223] width 7 height 7
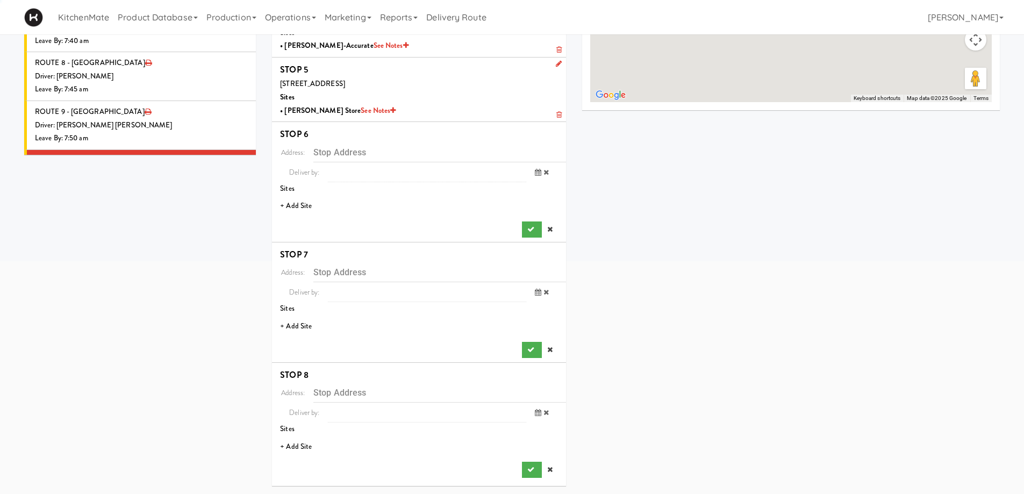
scroll to position [267, 0]
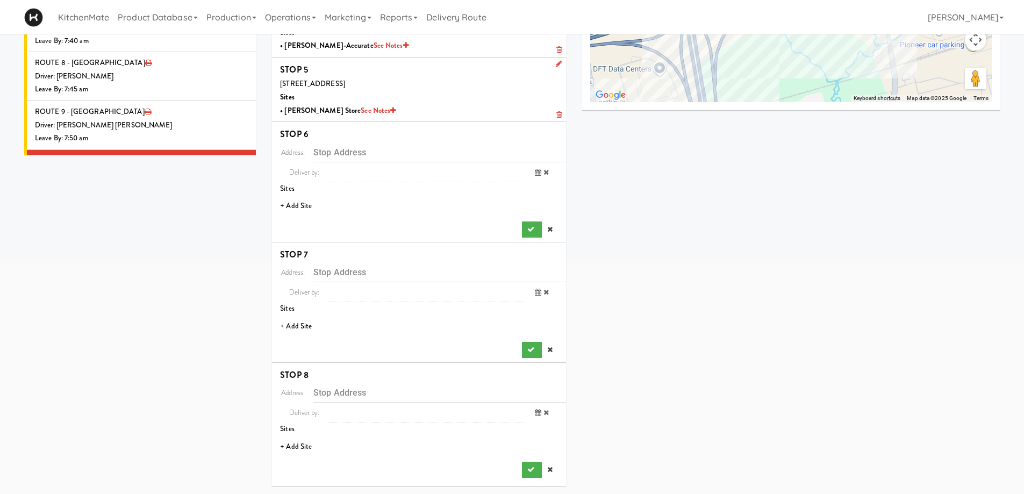
click at [304, 210] on li "+ Add Site" at bounding box center [419, 206] width 294 height 22
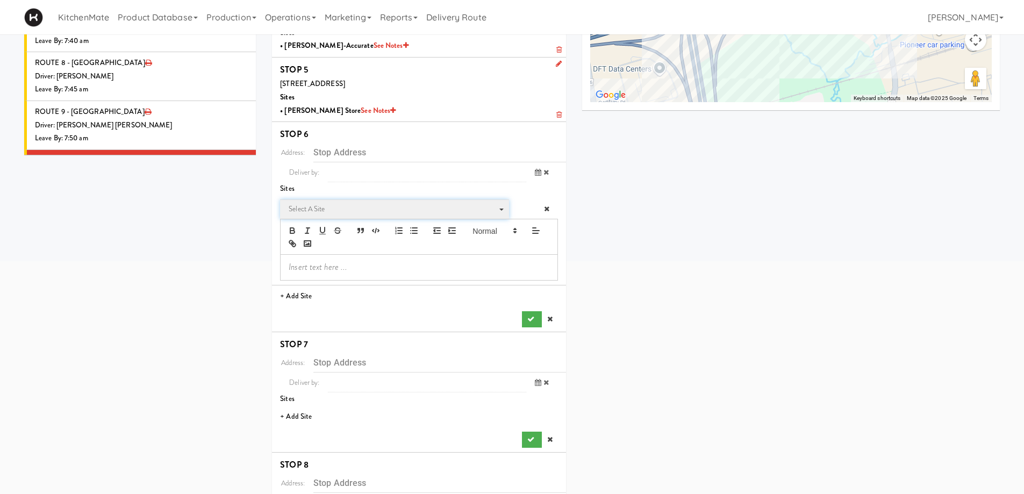
click at [313, 206] on span "Select a site" at bounding box center [391, 209] width 204 height 13
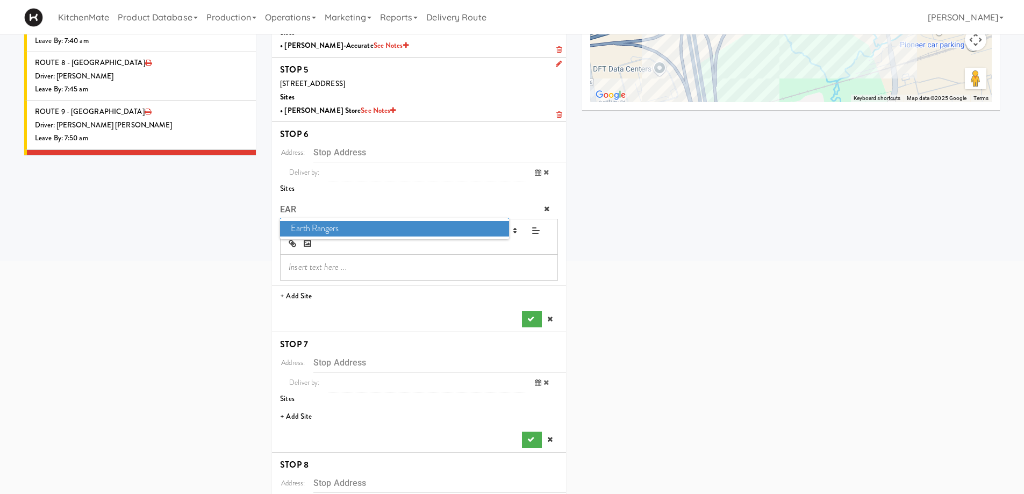
type input "EAR"
click at [334, 233] on span "Earth Rangers" at bounding box center [394, 229] width 228 height 16
type input "[STREET_ADDRESS]"
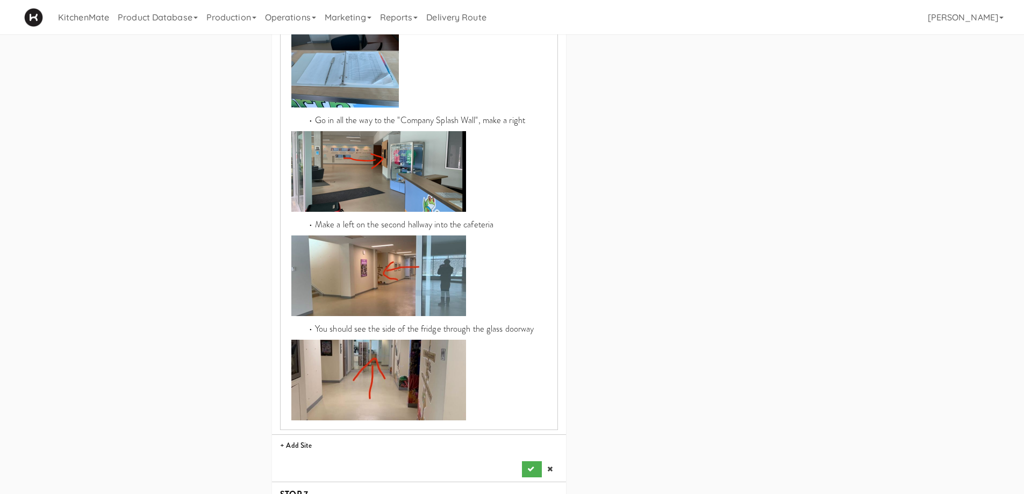
scroll to position [966, 0]
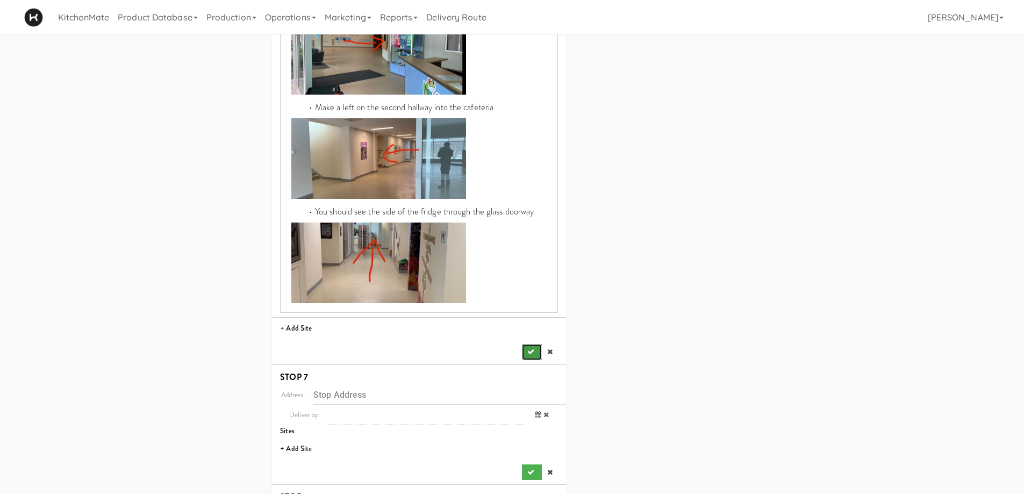
click at [529, 348] on icon "submit" at bounding box center [530, 351] width 7 height 7
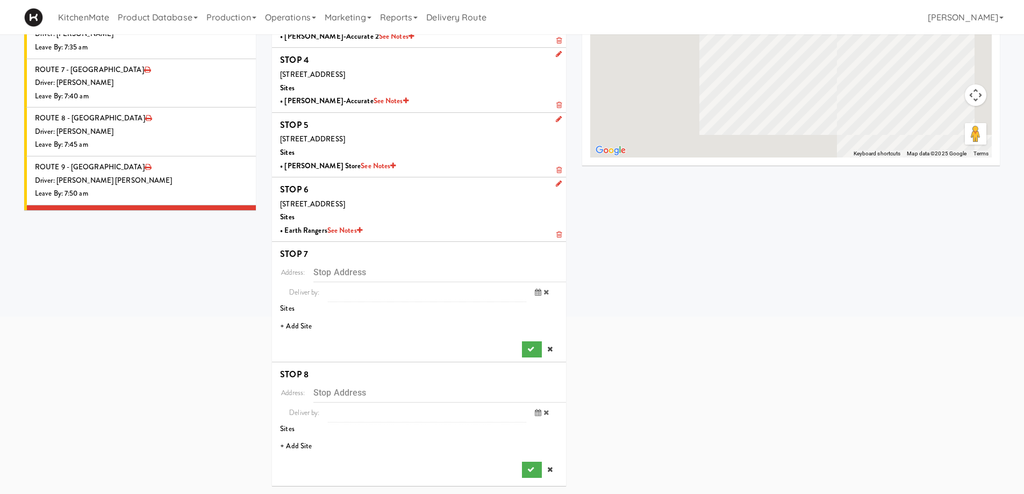
scroll to position [212, 0]
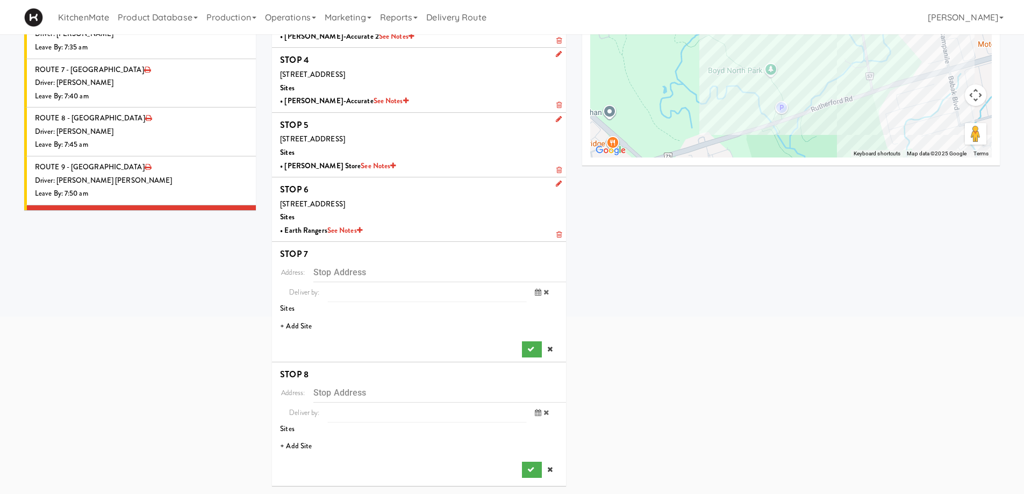
click at [306, 327] on li "+ Add Site" at bounding box center [419, 327] width 294 height 22
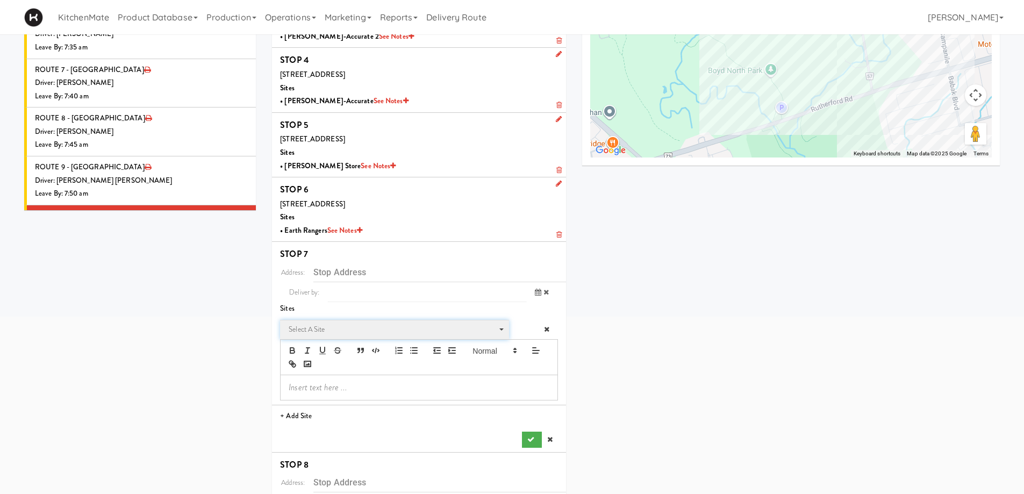
click at [322, 329] on span "Select a site" at bounding box center [391, 329] width 204 height 13
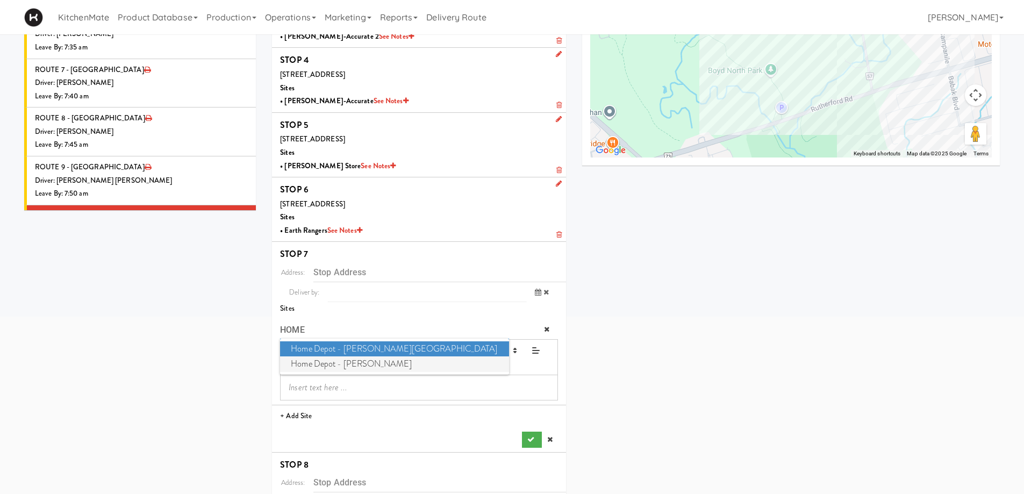
type input "HOME"
click at [348, 365] on span "Home Depot - Vaughn DC" at bounding box center [394, 364] width 228 height 16
type input "[STREET_ADDRESS][PERSON_NAME]"
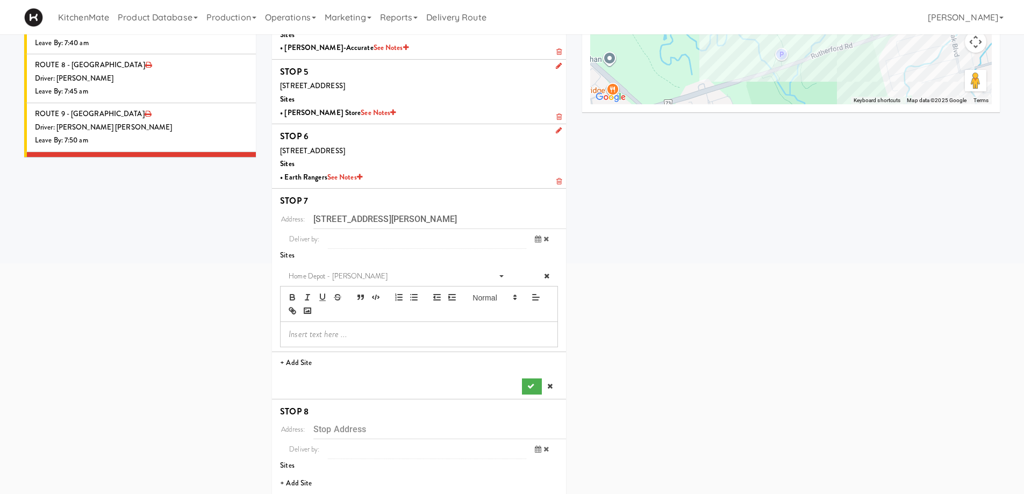
scroll to position [302, 0]
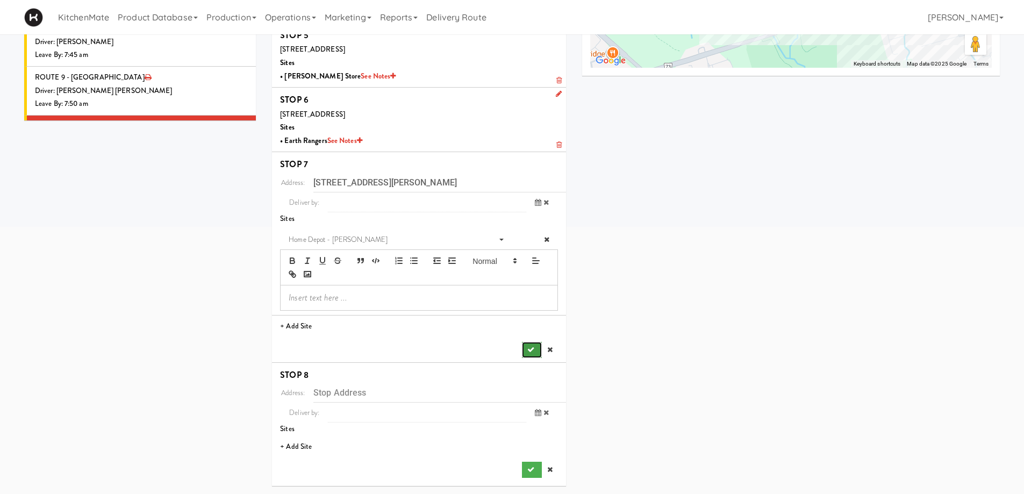
click at [529, 346] on icon "submit" at bounding box center [530, 349] width 7 height 7
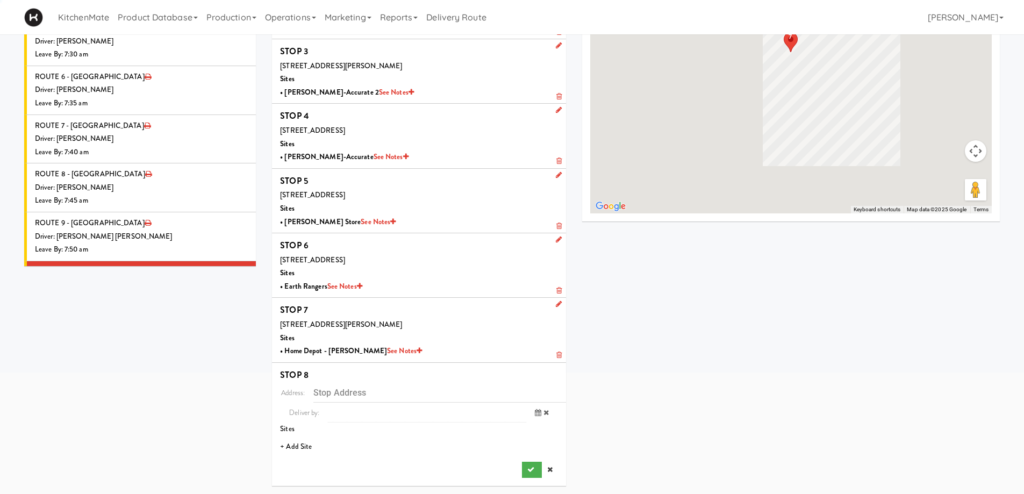
scroll to position [156, 0]
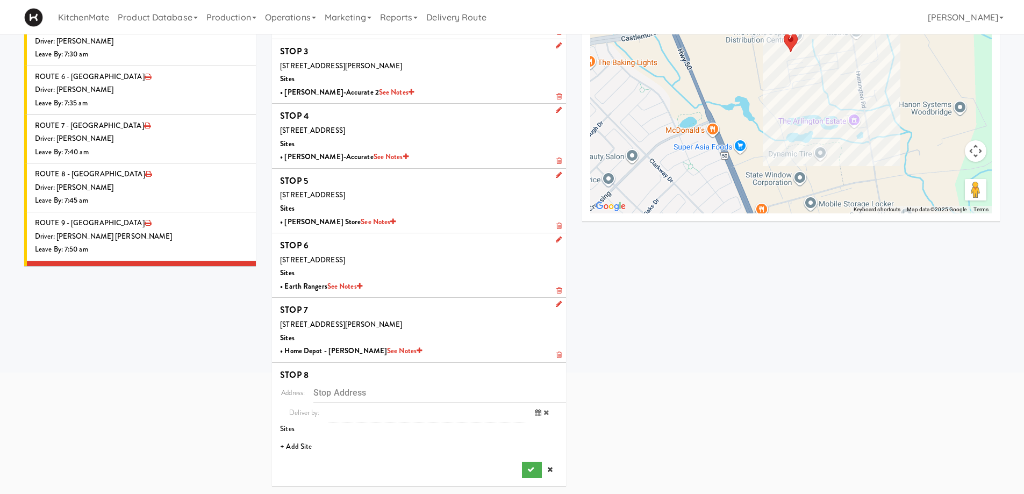
click at [305, 448] on li "+ Add Site" at bounding box center [419, 447] width 294 height 22
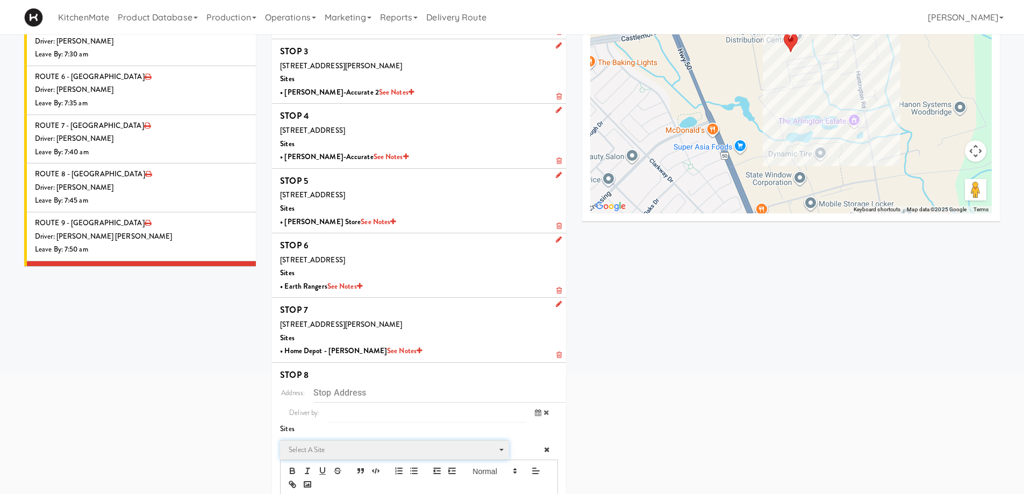
click at [341, 447] on span "Select a site" at bounding box center [391, 450] width 204 height 13
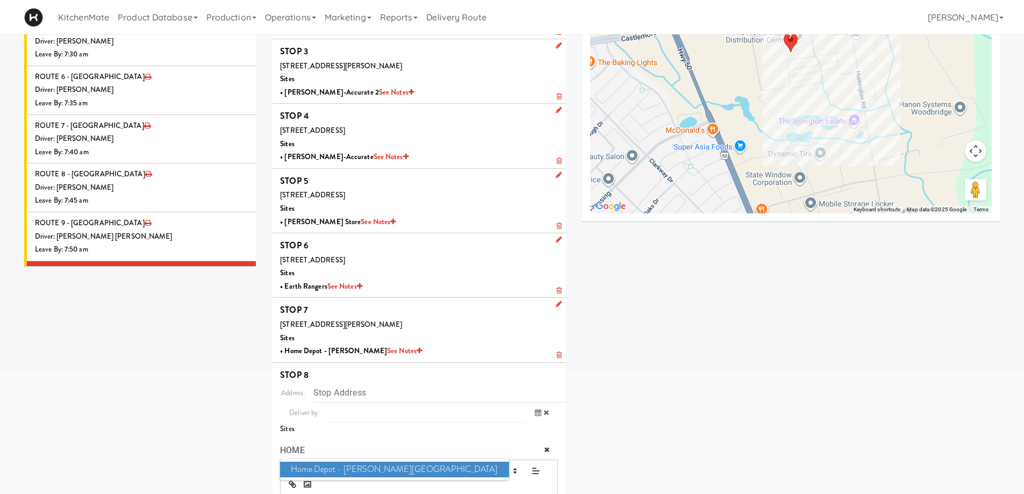
type input "HOME"
click at [355, 468] on span "Home Depot - Bolton IC" at bounding box center [394, 470] width 228 height 16
type input "[STREET_ADDRESS][PERSON_NAME]"
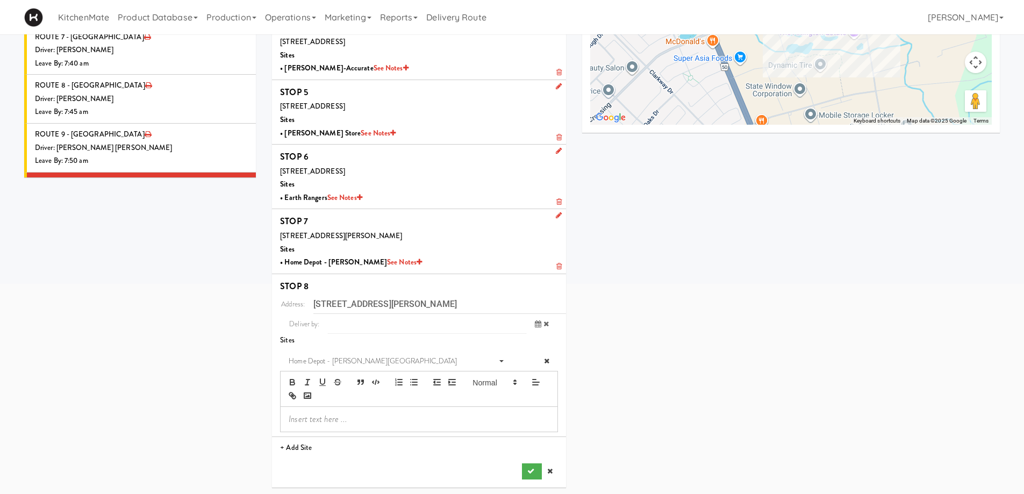
scroll to position [246, 0]
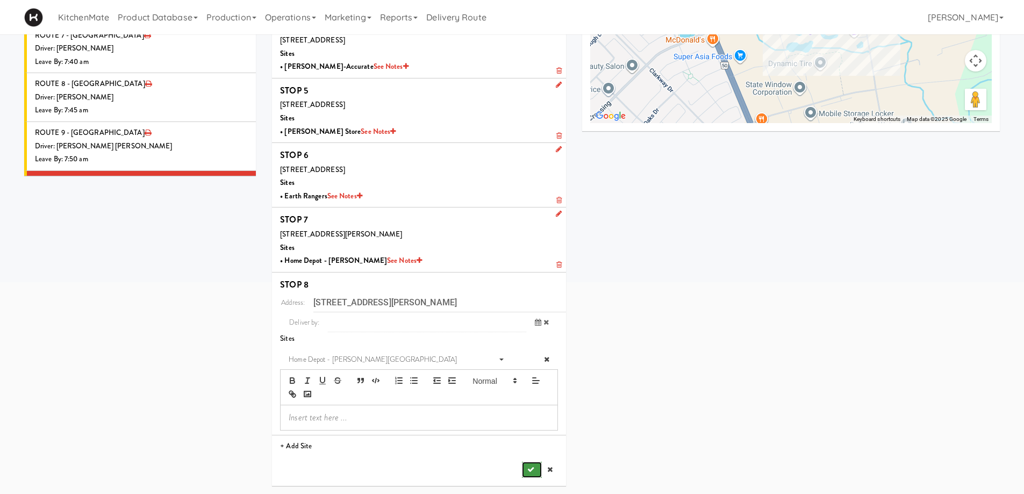
click at [532, 468] on icon "submit" at bounding box center [530, 469] width 7 height 7
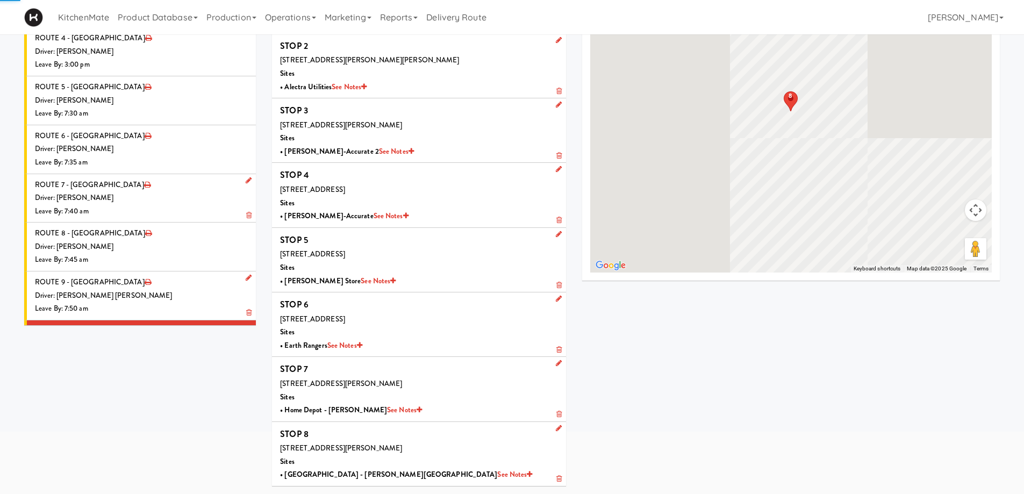
scroll to position [97, 0]
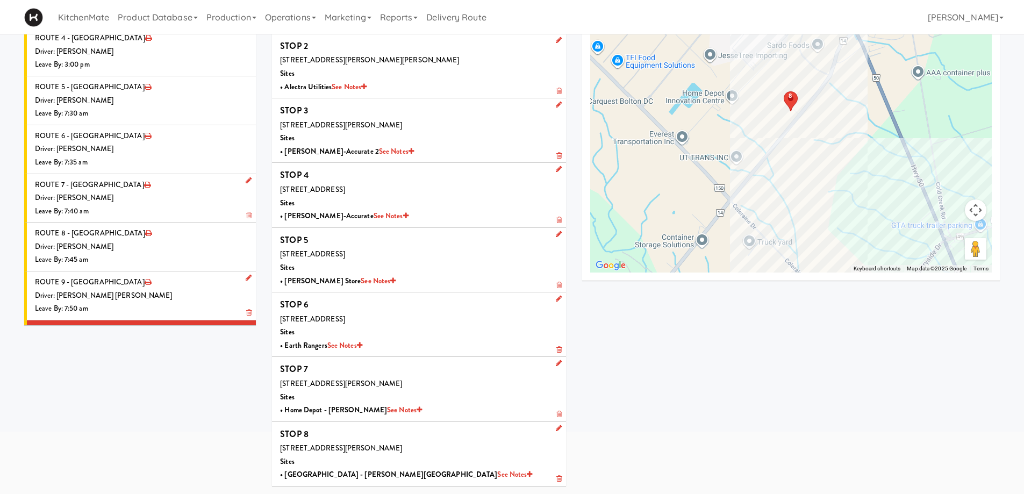
click at [152, 387] on div "Driver: No driver assigned" at bounding box center [141, 393] width 213 height 13
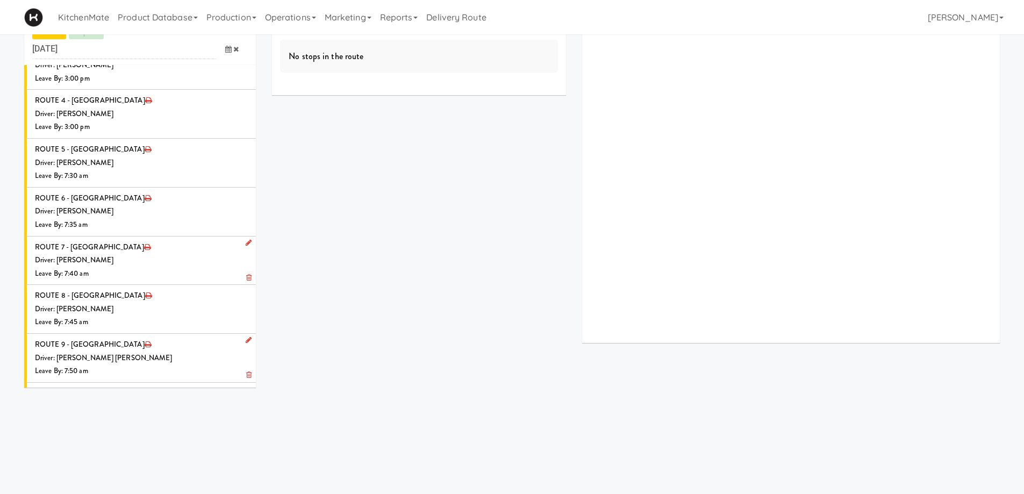
scroll to position [1223, 0]
click at [246, 435] on icon at bounding box center [249, 438] width 6 height 7
click at [161, 449] on span "Select a driver Select a driver" at bounding box center [170, 459] width 156 height 20
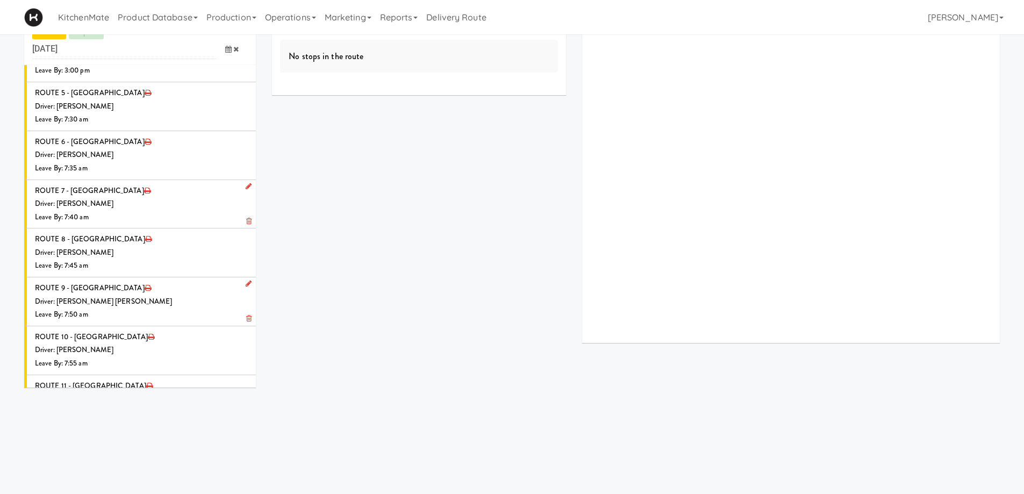
type input "ROSS"
click at [142, 414] on span "Ross Daly" at bounding box center [171, 422] width 153 height 16
click at [225, 438] on icon at bounding box center [228, 441] width 6 height 7
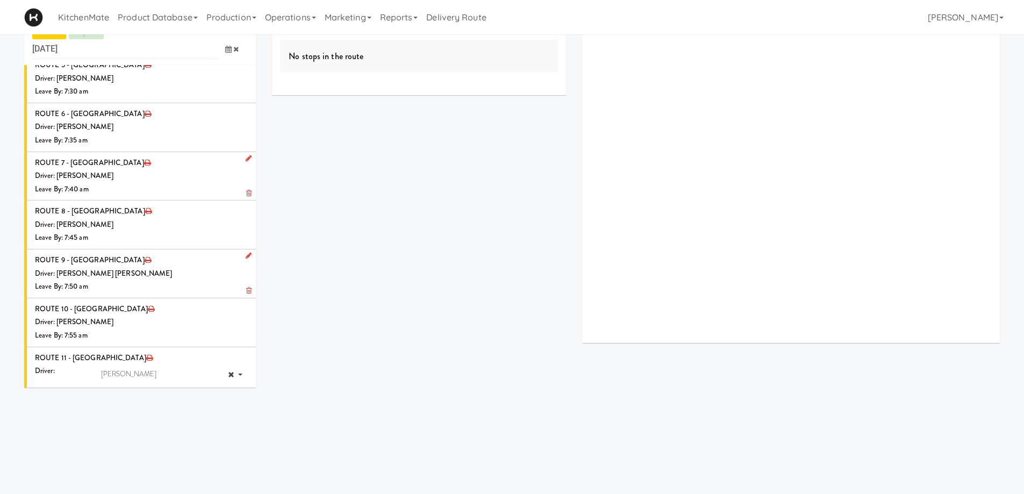
scroll to position [1372, 0]
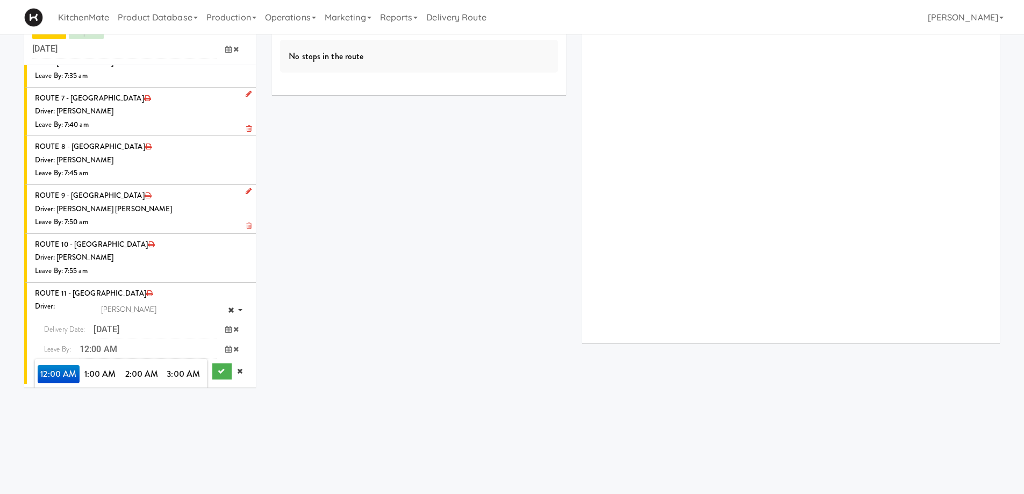
click at [44, 402] on span "8:00 AM" at bounding box center [59, 411] width 42 height 18
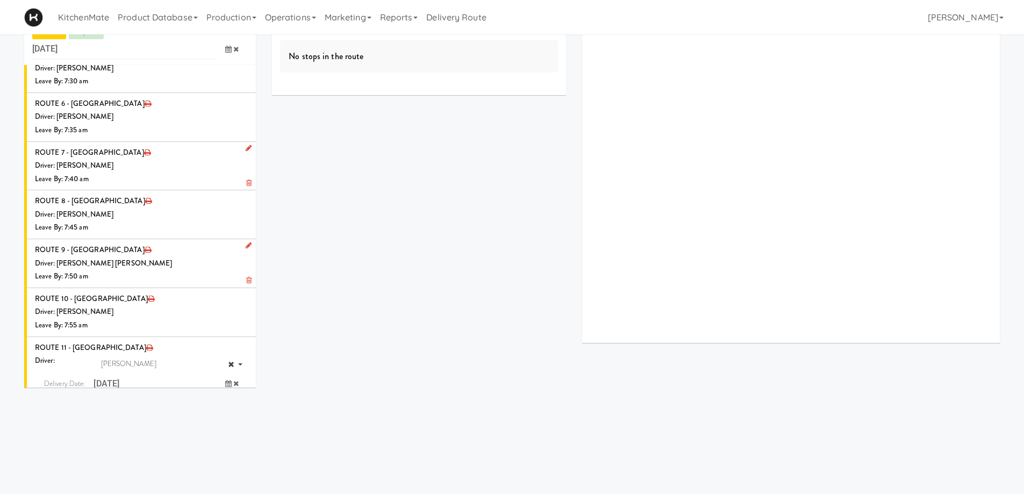
click at [49, 419] on span "8:00 AM" at bounding box center [59, 428] width 42 height 18
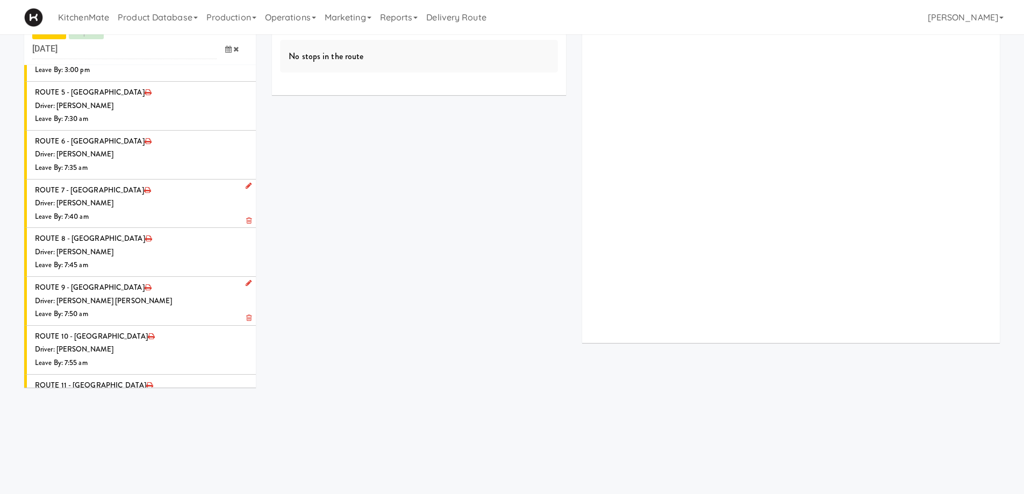
click at [218, 460] on icon "submit" at bounding box center [221, 463] width 7 height 7
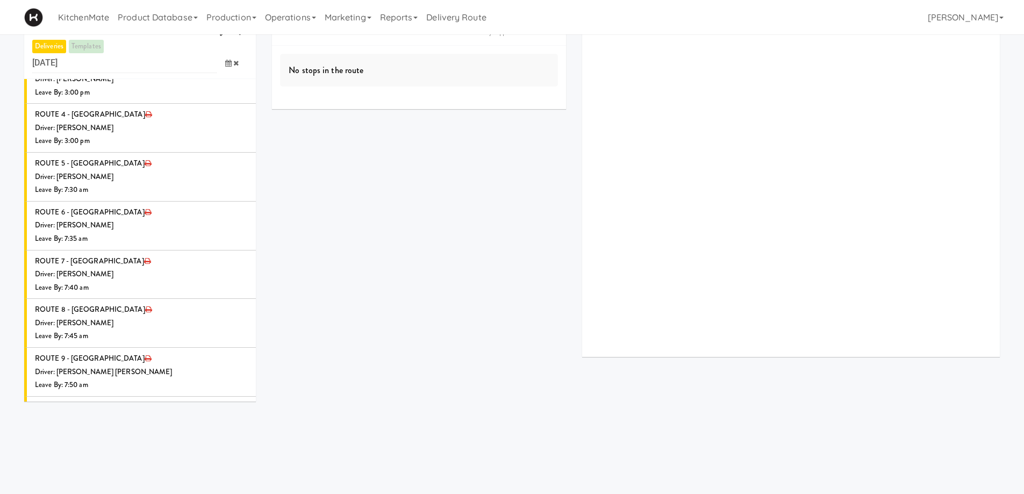
scroll to position [0, 0]
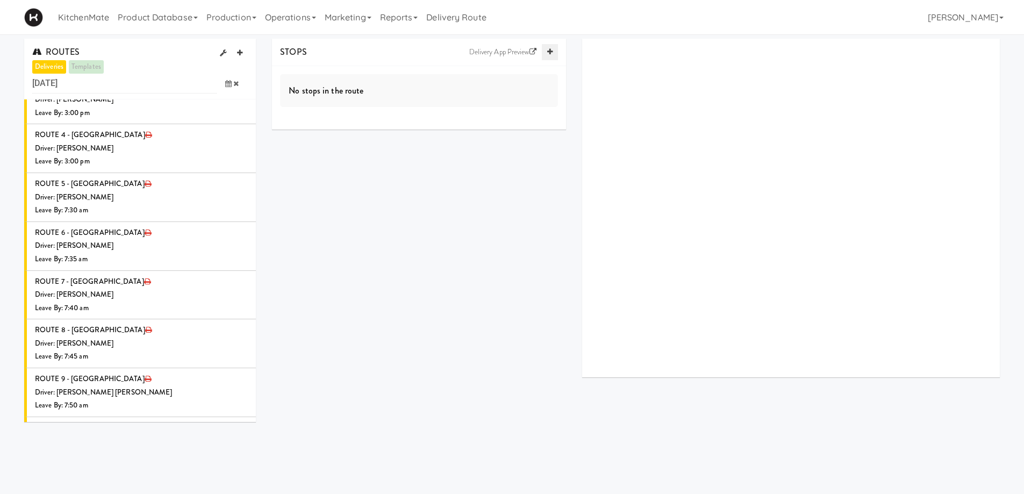
click at [551, 55] on icon at bounding box center [549, 51] width 5 height 7
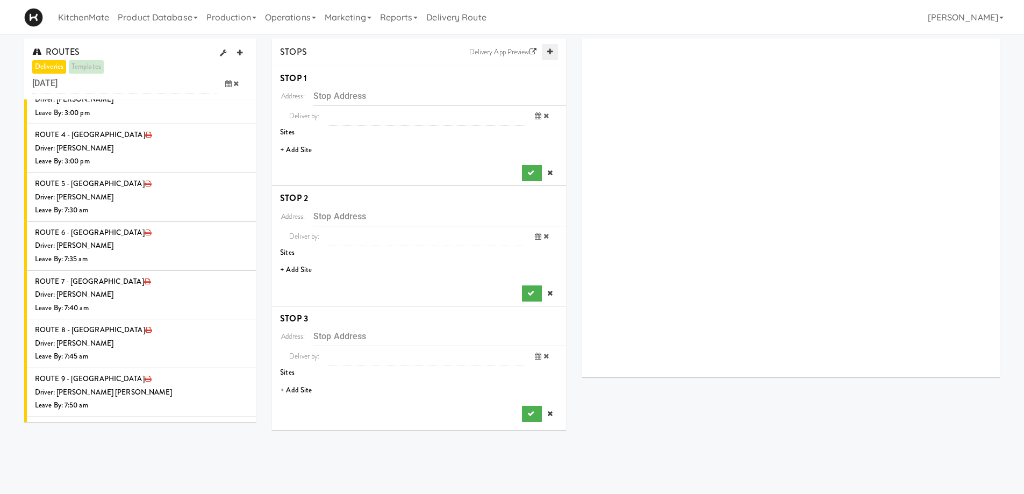
click at [551, 55] on icon at bounding box center [549, 51] width 5 height 7
click at [295, 146] on li "+ Add Site" at bounding box center [419, 150] width 294 height 22
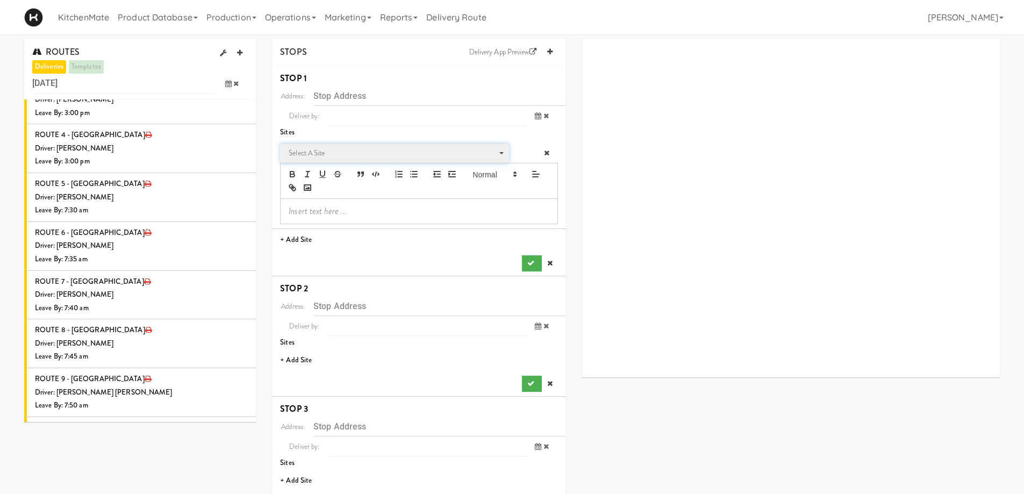
click at [329, 149] on span "Select a site" at bounding box center [391, 153] width 204 height 13
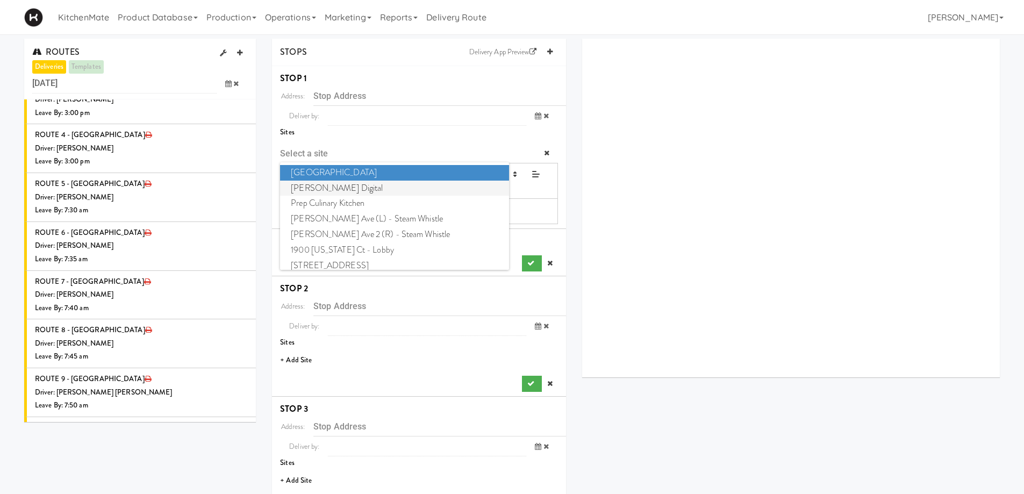
click at [331, 186] on span "William Thomas Digital" at bounding box center [394, 189] width 228 height 16
type input "[STREET_ADDRESS]"
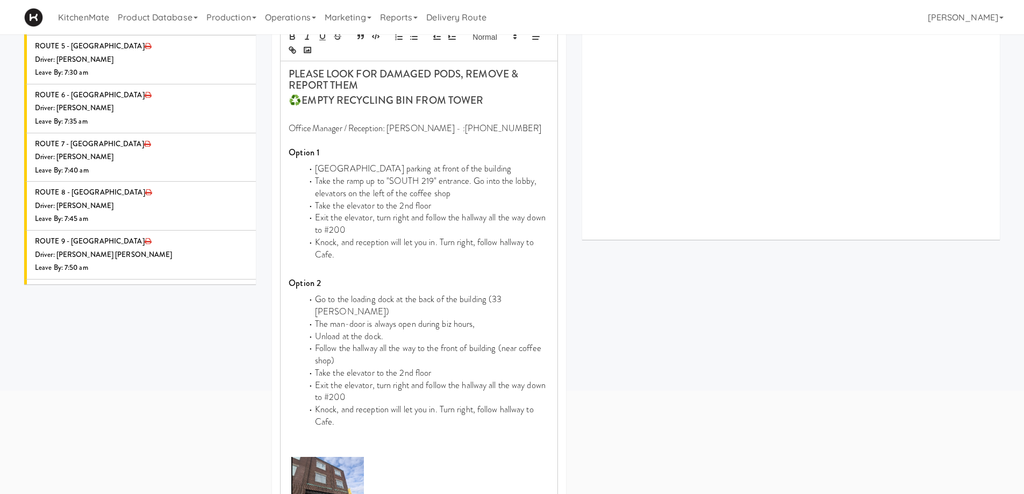
scroll to position [323, 0]
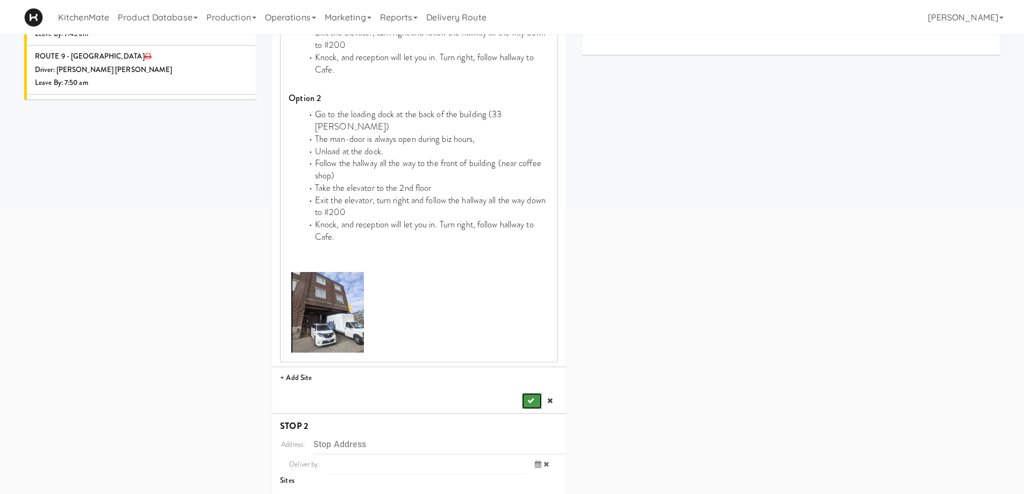
click at [529, 397] on icon "submit" at bounding box center [530, 400] width 7 height 7
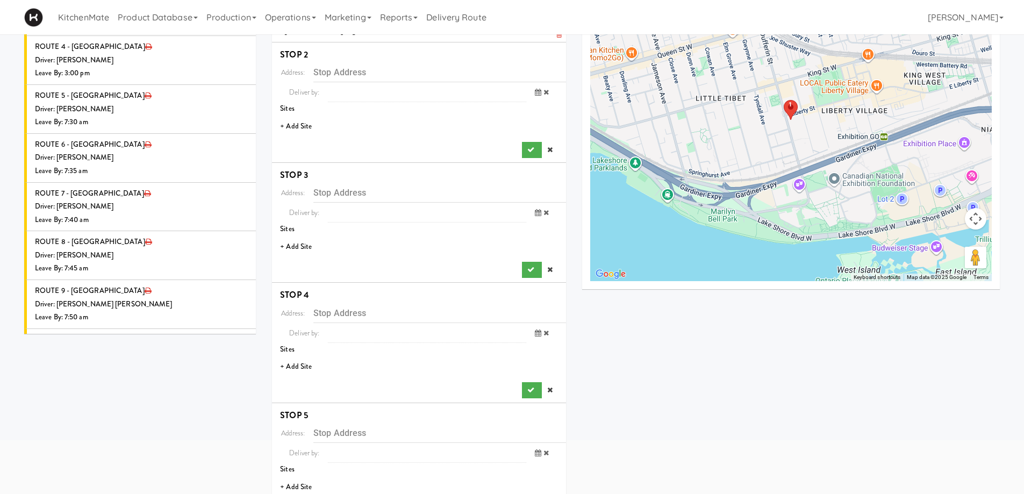
scroll to position [88, 0]
click at [290, 126] on li "+ Add Site" at bounding box center [419, 127] width 294 height 22
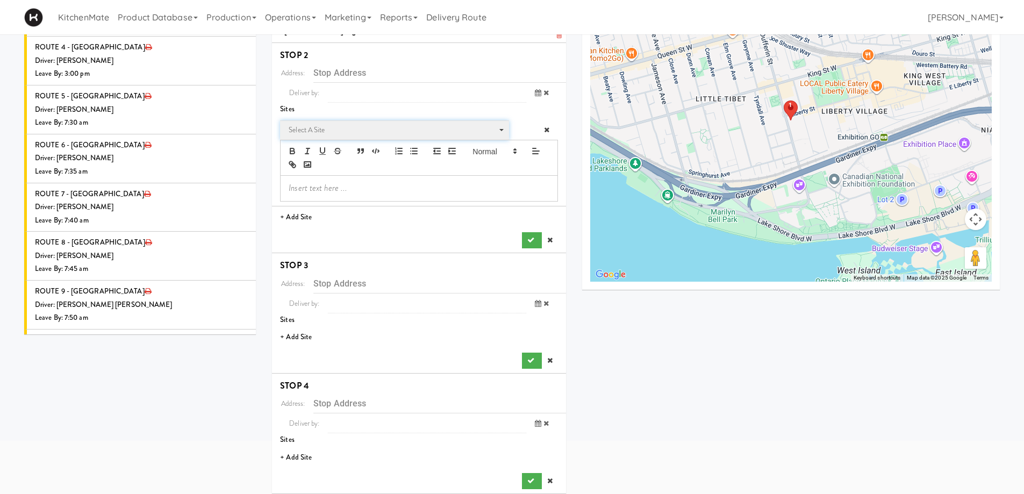
click at [322, 125] on span "Select a site" at bounding box center [391, 130] width 204 height 13
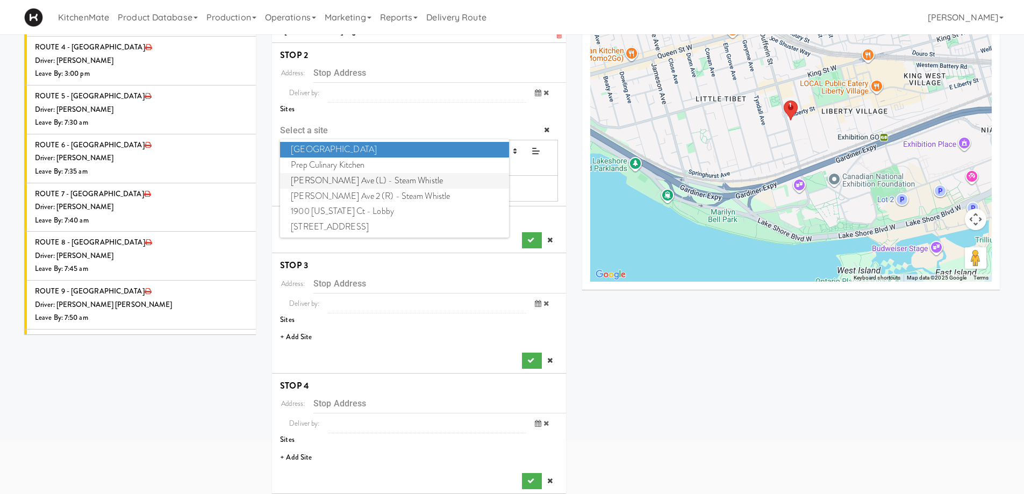
click at [340, 181] on span "Evans Ave (L) - Steam Whistle" at bounding box center [394, 181] width 228 height 16
type input "[STREET_ADDRESS][PERSON_NAME]"
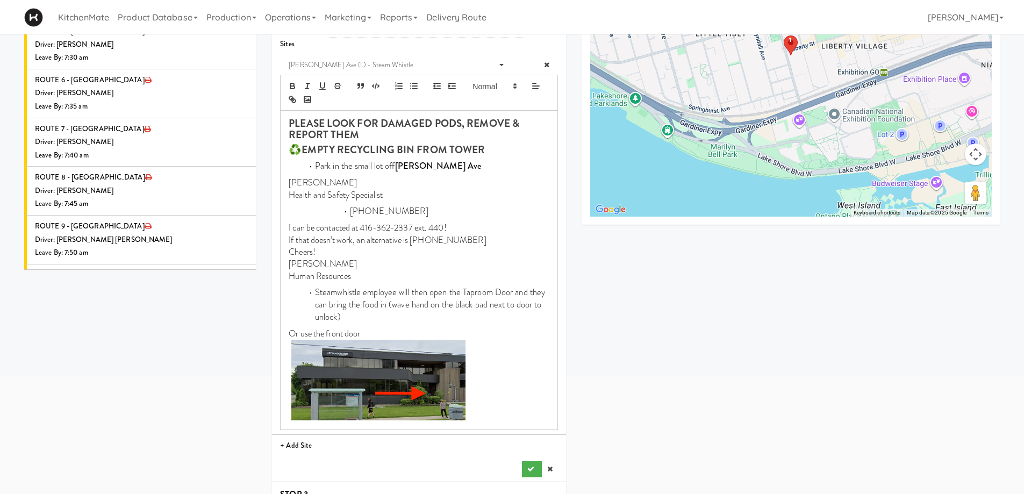
scroll to position [303, 0]
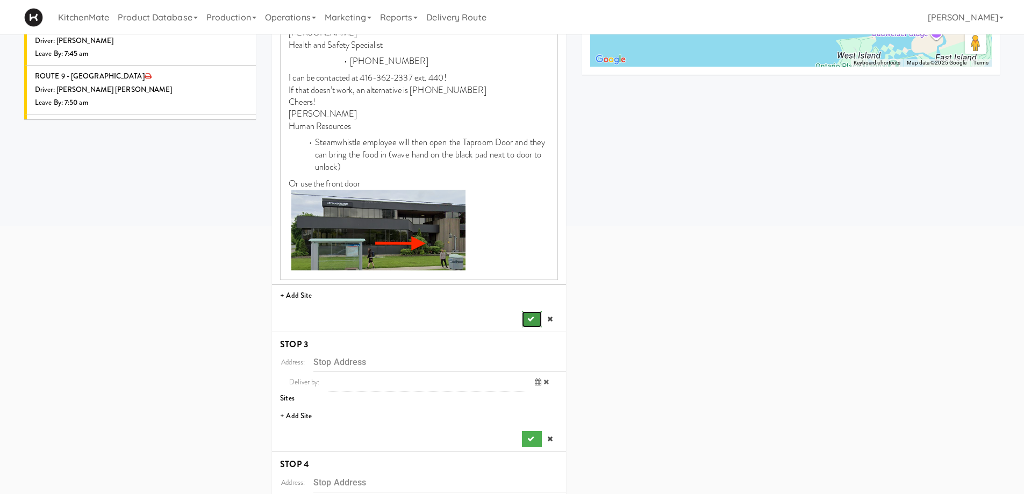
click at [525, 317] on button "submit" at bounding box center [531, 319] width 19 height 16
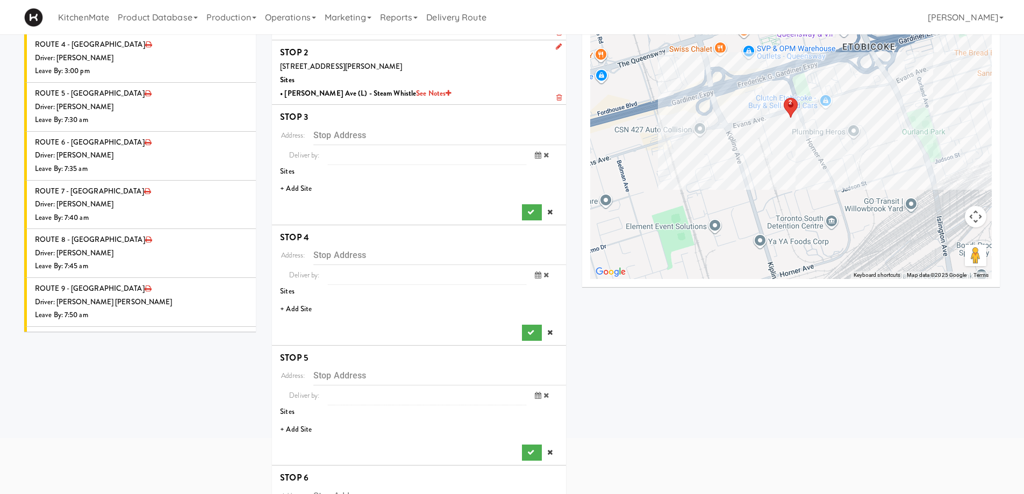
scroll to position [86, 0]
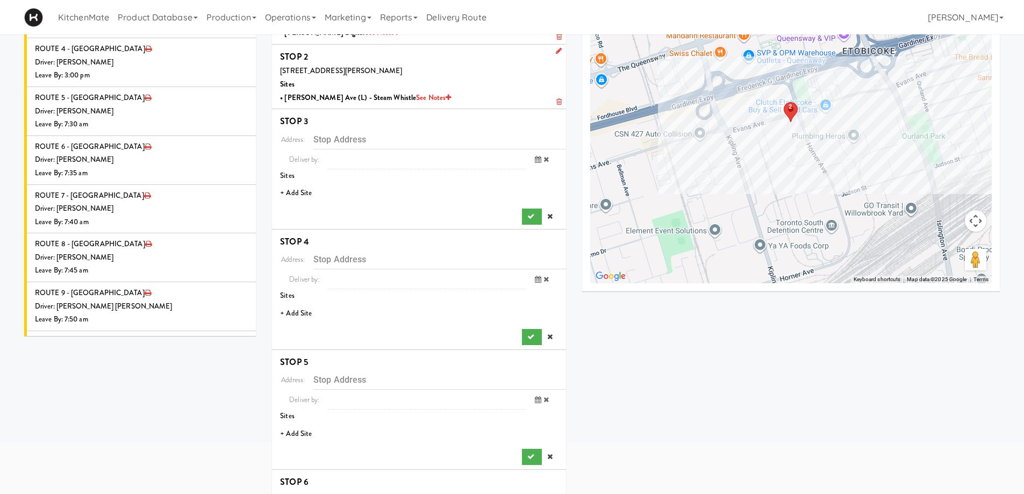
click at [306, 187] on li "+ Add Site" at bounding box center [419, 193] width 294 height 22
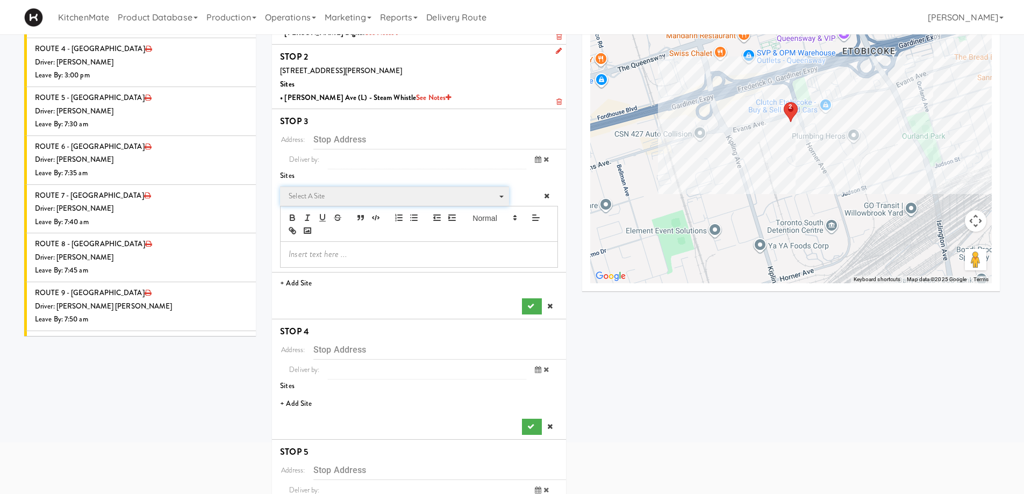
click at [333, 194] on span "Select a site" at bounding box center [391, 196] width 204 height 13
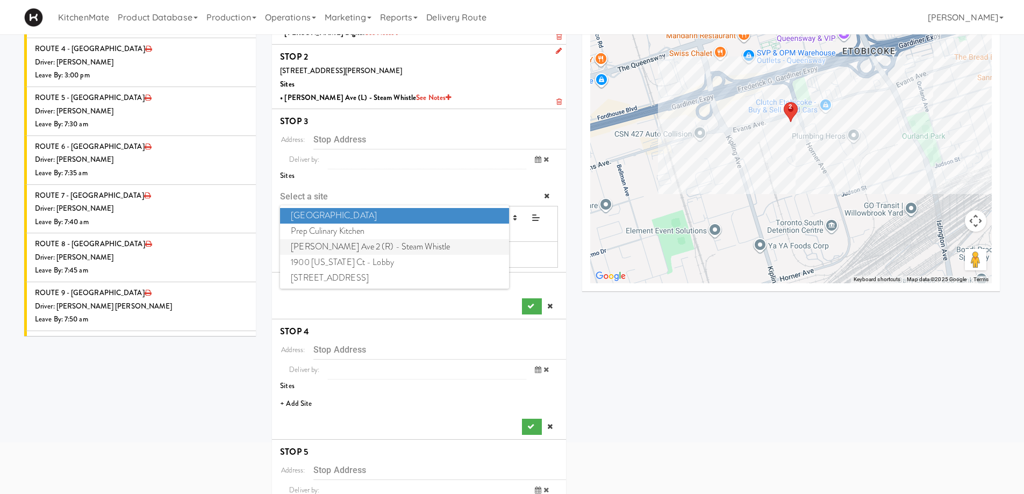
click at [339, 246] on span "Evans Ave 2 (R) - Steam Whistle" at bounding box center [394, 247] width 228 height 16
type input "[STREET_ADDRESS][PERSON_NAME]"
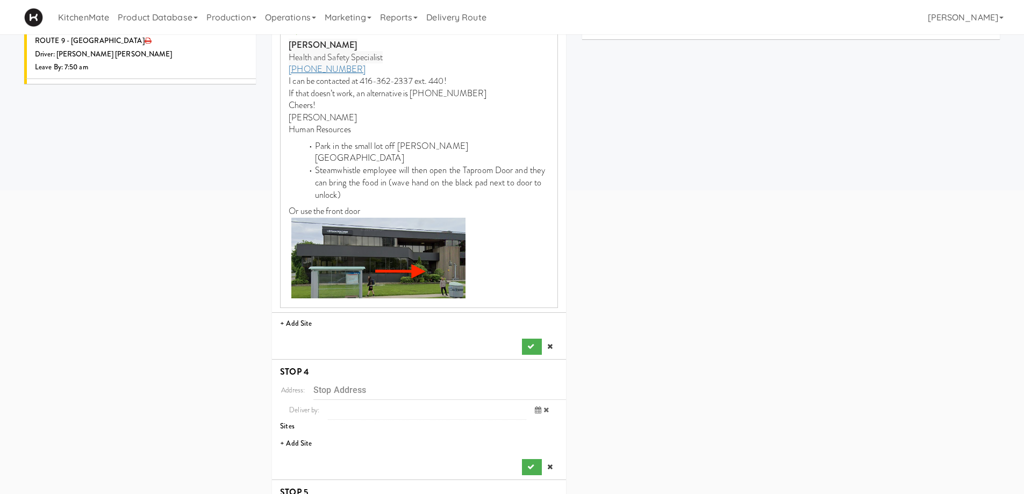
scroll to position [355, 0]
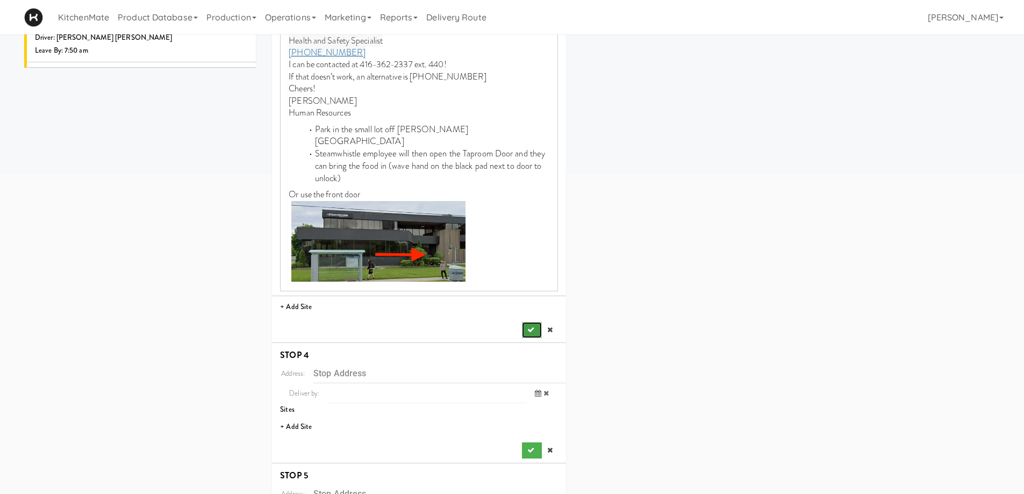
click at [527, 326] on icon "submit" at bounding box center [530, 329] width 7 height 7
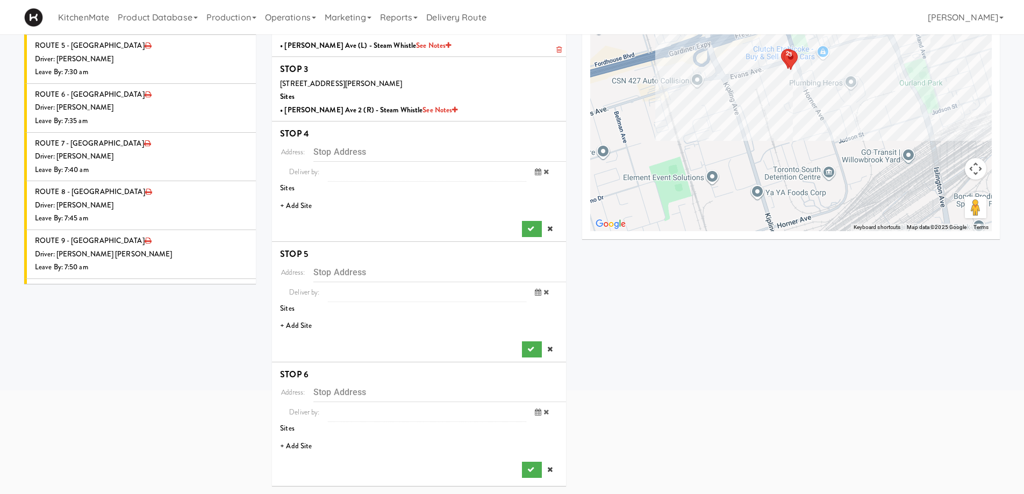
click at [297, 205] on li "+ Add Site" at bounding box center [419, 206] width 294 height 22
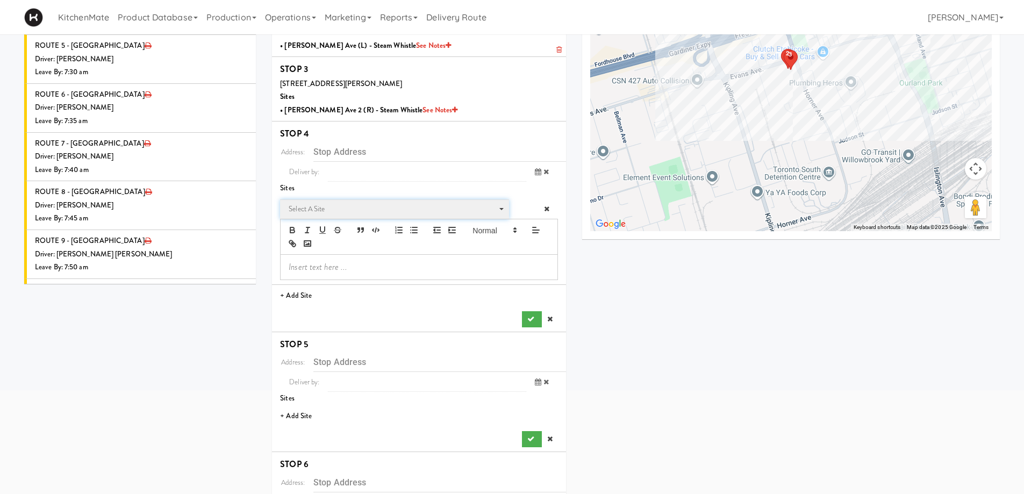
click at [310, 206] on span "Select a site" at bounding box center [391, 209] width 204 height 13
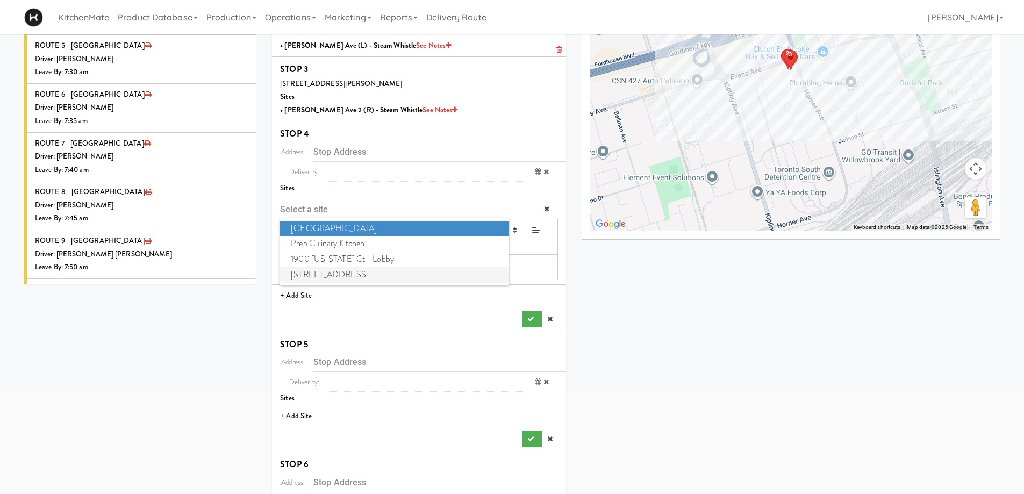
click at [319, 272] on span "6925 Century Avenue" at bounding box center [394, 275] width 228 height 16
type input "[STREET_ADDRESS]"
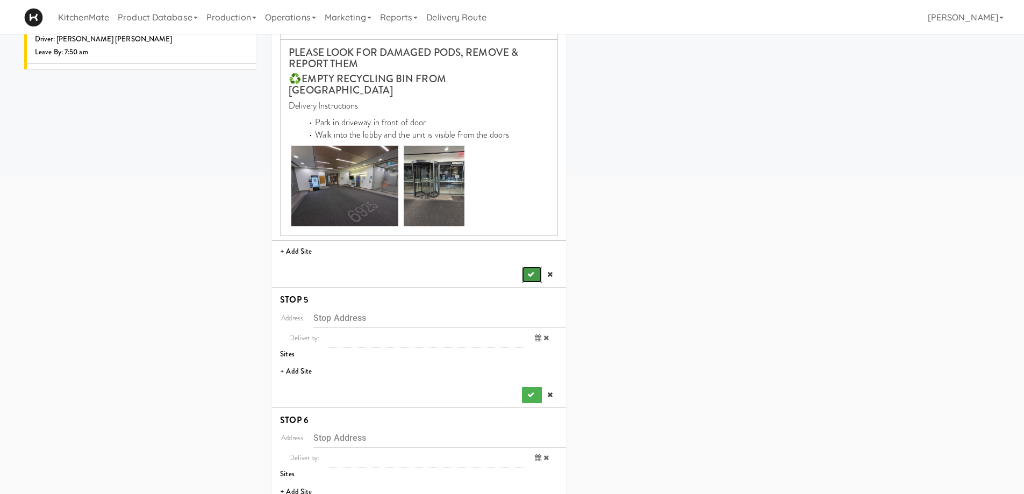
click at [529, 271] on icon "submit" at bounding box center [530, 274] width 7 height 7
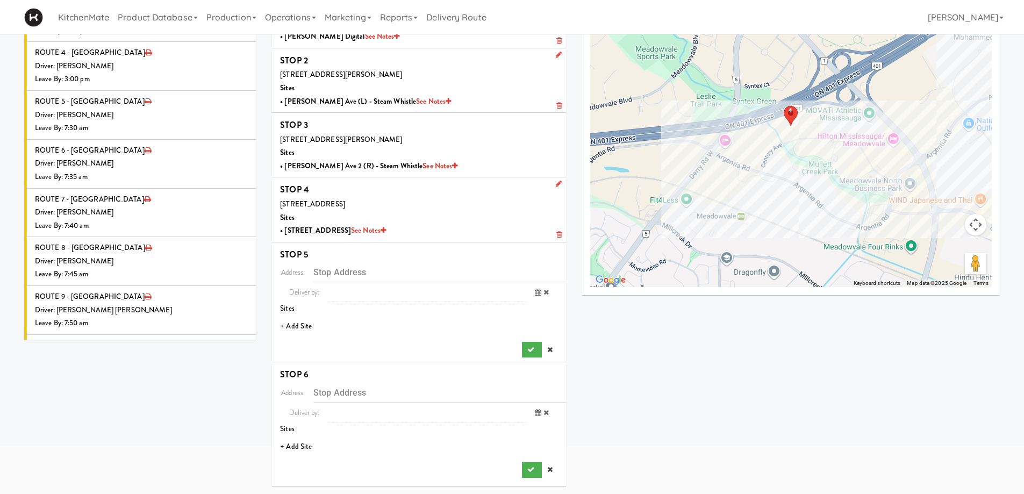
click at [296, 323] on li "+ Add Site" at bounding box center [419, 327] width 294 height 22
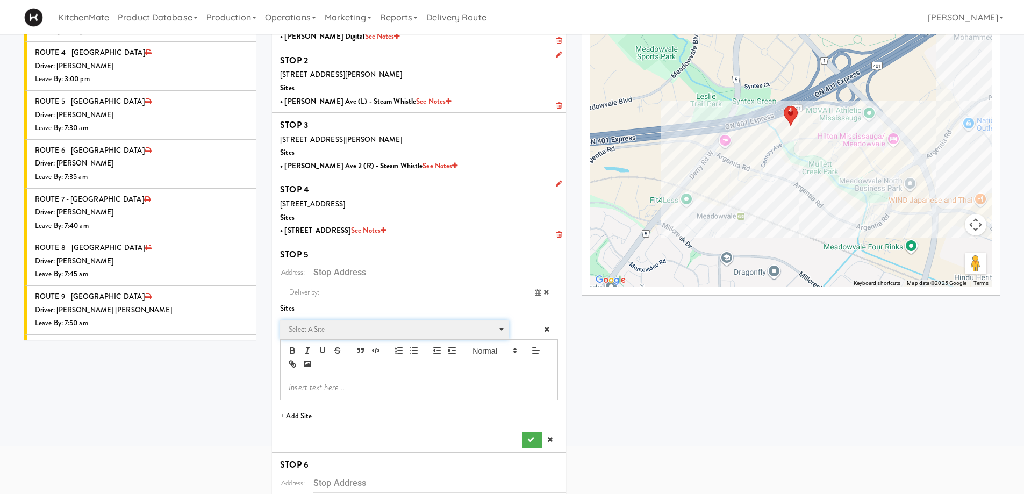
click at [335, 324] on span "Select a site" at bounding box center [391, 329] width 204 height 13
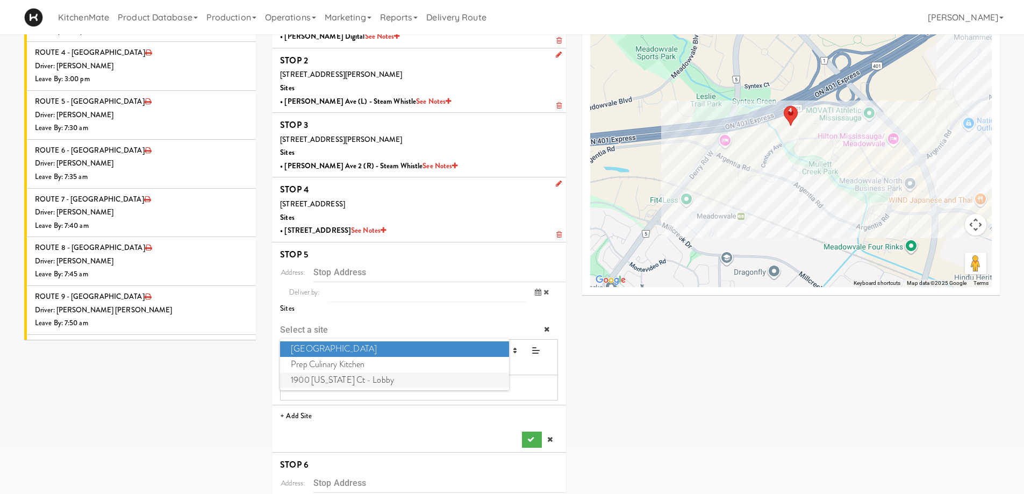
click at [324, 380] on span "1900 Minnesota Ct - Lobby" at bounding box center [394, 381] width 228 height 16
type input "[STREET_ADDRESS][US_STATE]"
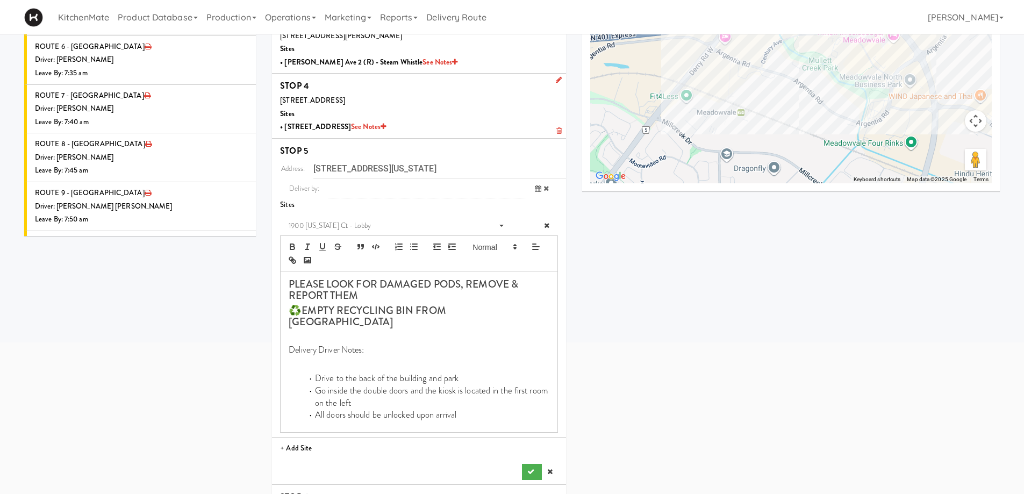
scroll to position [297, 0]
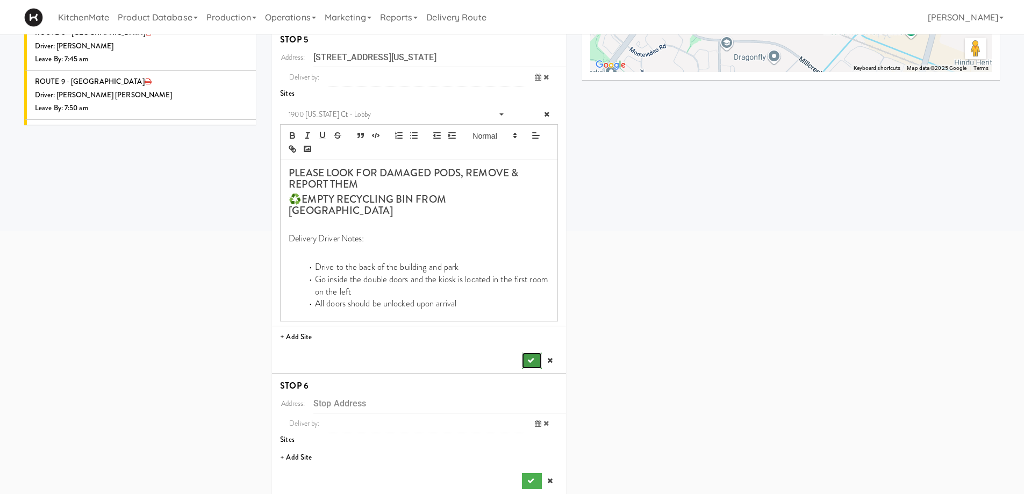
click at [533, 357] on icon "submit" at bounding box center [530, 360] width 7 height 7
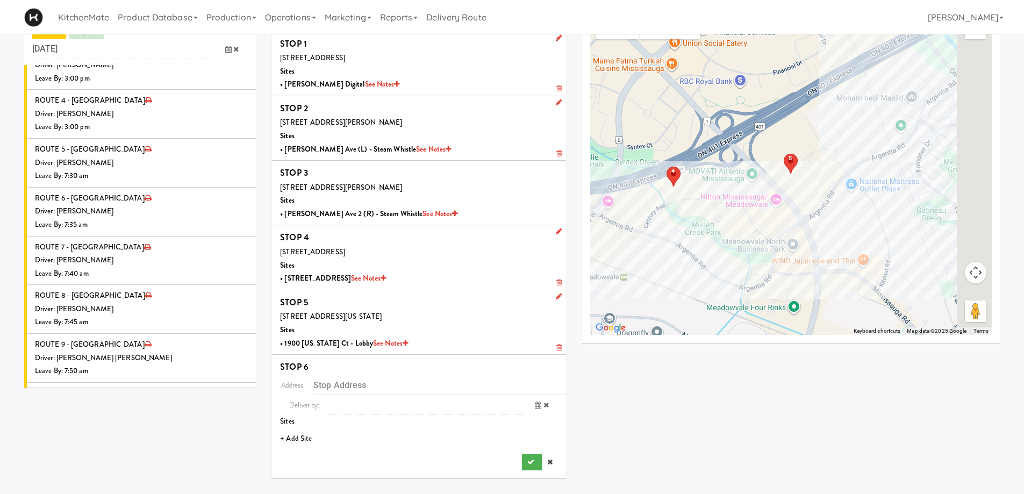
scroll to position [34, 0]
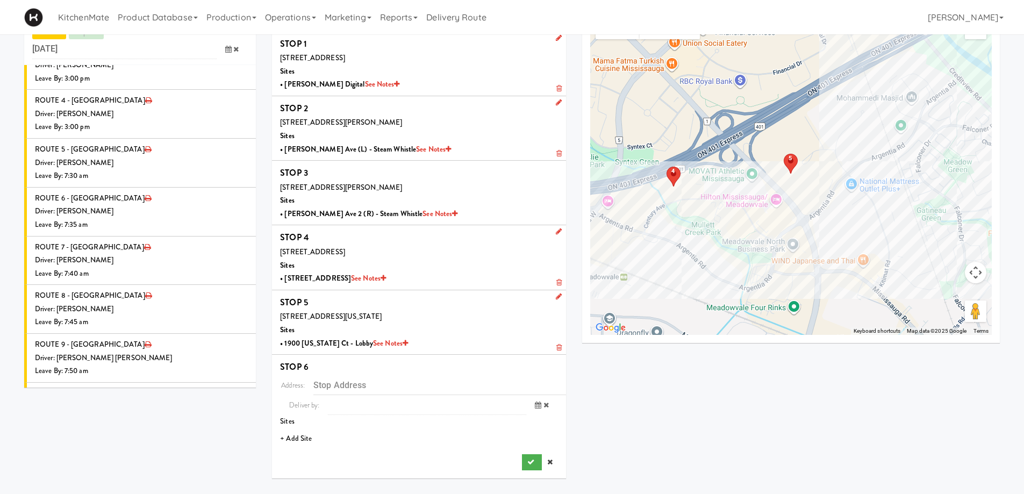
click at [299, 438] on li "+ Add Site" at bounding box center [419, 439] width 294 height 22
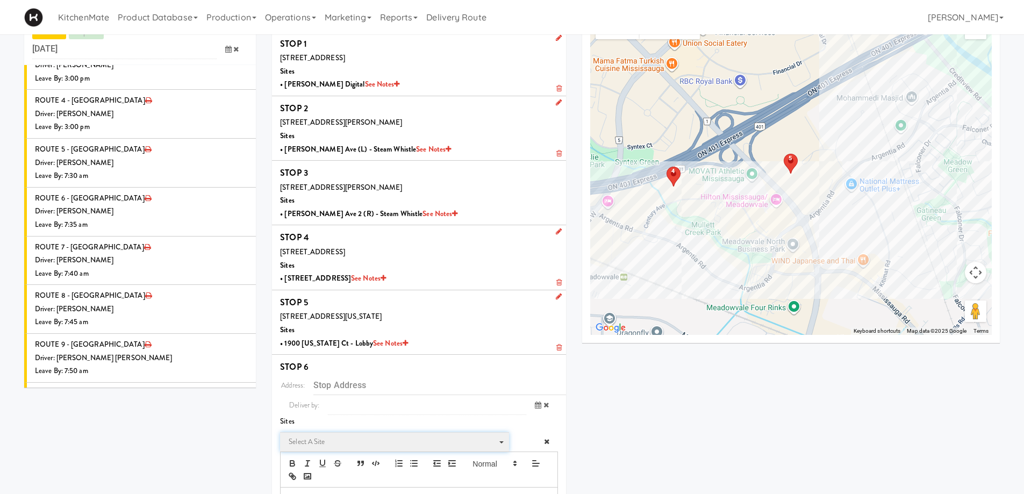
click at [366, 440] on span "Select a site" at bounding box center [391, 441] width 204 height 13
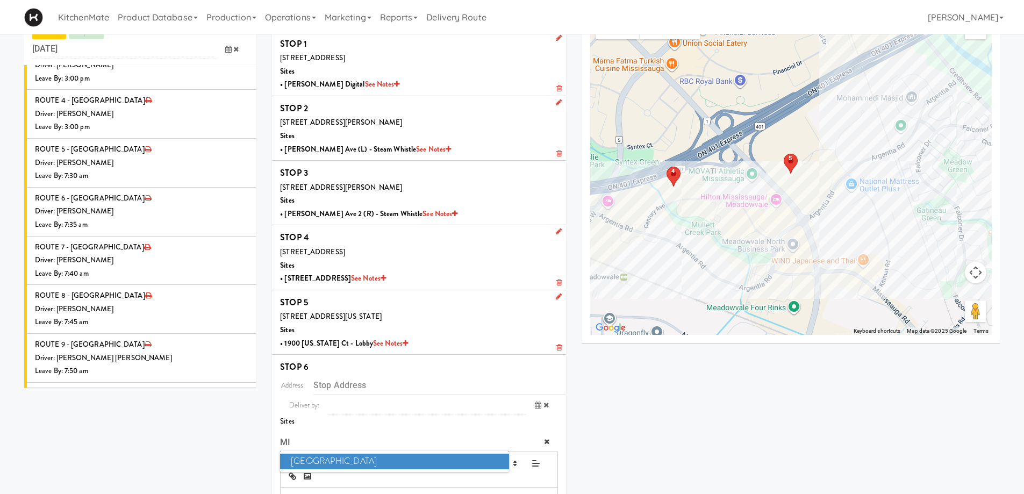
type input "MI"
click at [369, 461] on span "Mississauga Executive Centre" at bounding box center [394, 462] width 228 height 16
type input "[STREET_ADDRESS][PERSON_NAME]"
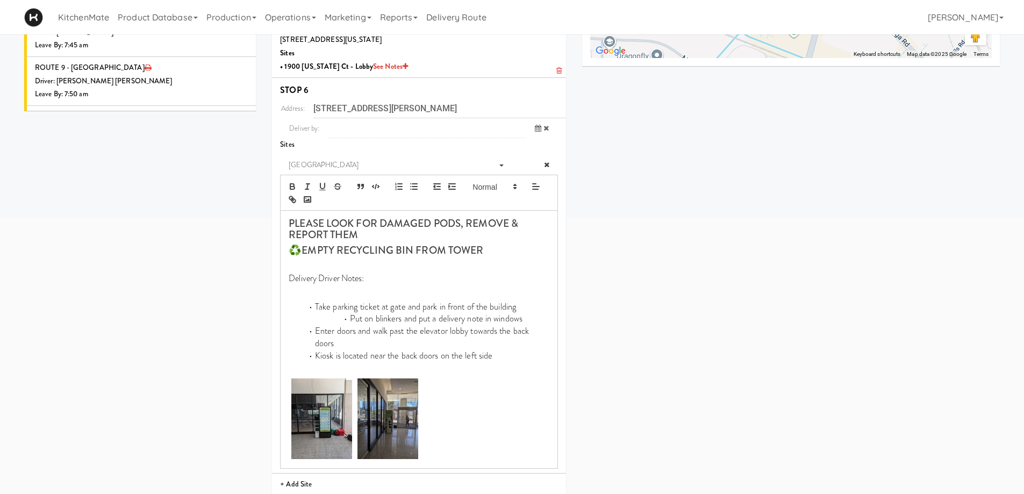
scroll to position [337, 0]
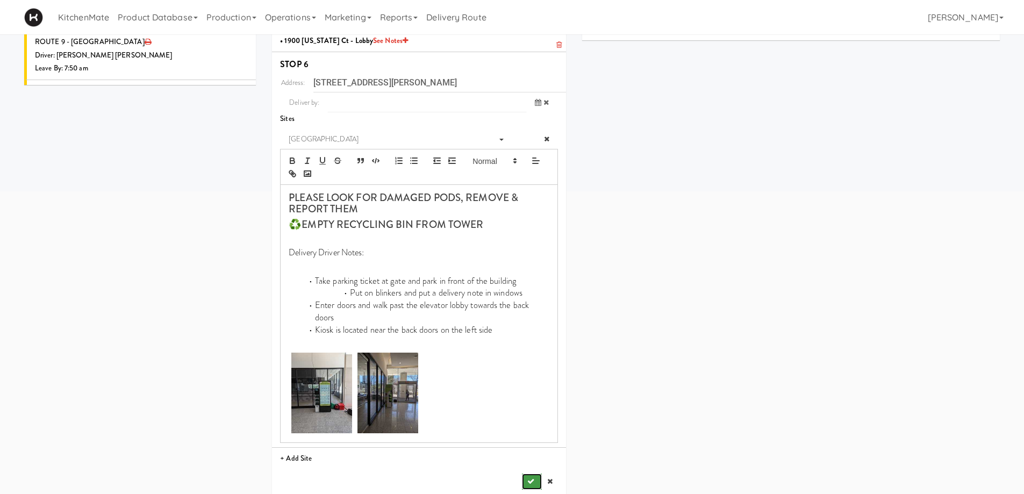
click at [535, 474] on button "submit" at bounding box center [531, 482] width 19 height 16
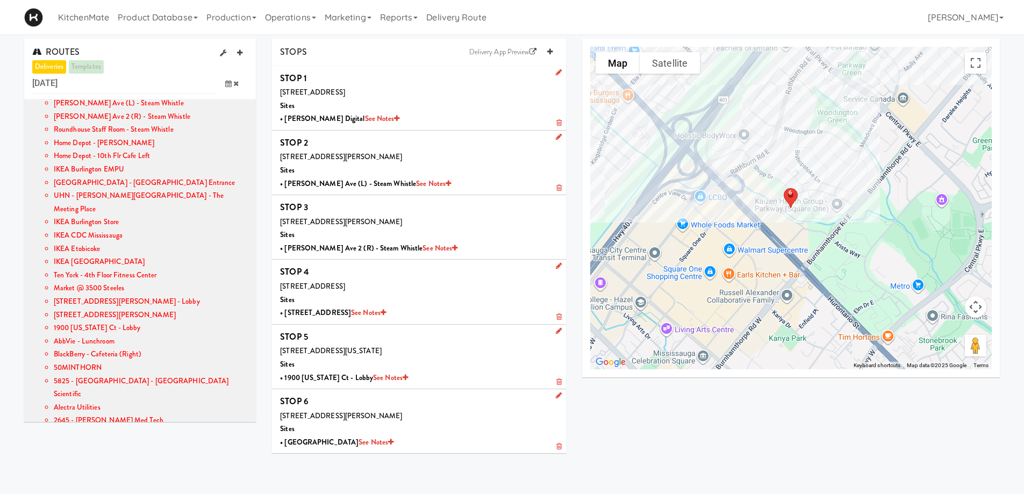
scroll to position [309, 0]
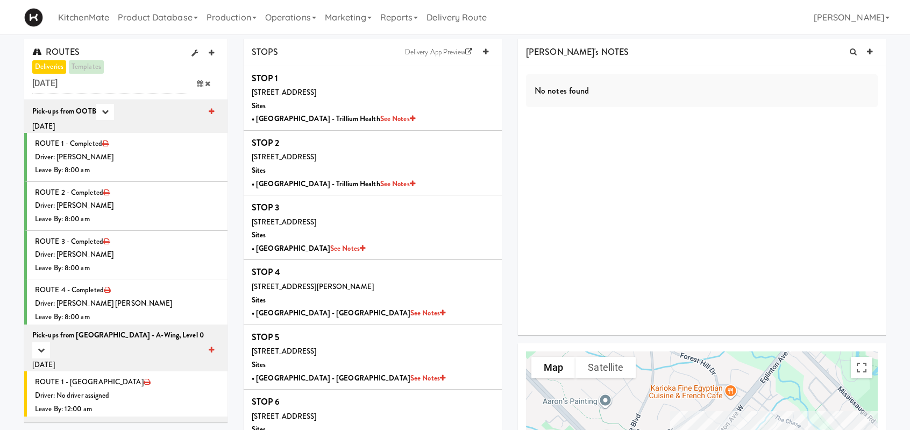
click at [197, 83] on icon at bounding box center [200, 83] width 6 height 7
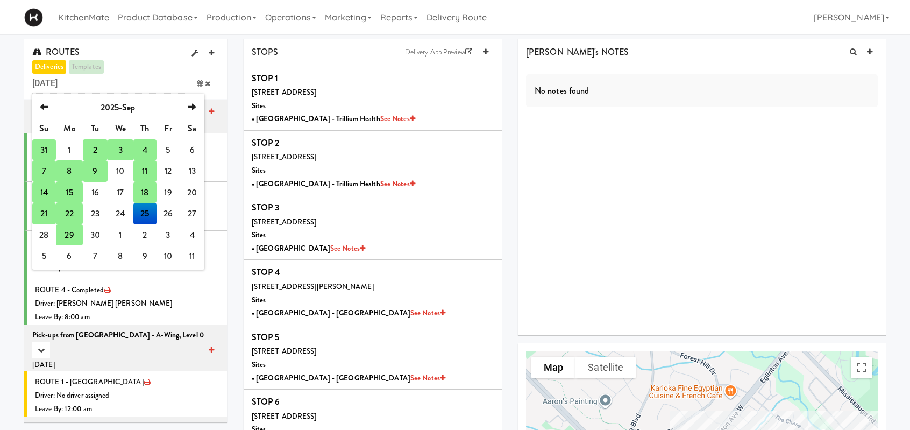
click at [72, 213] on td "22" at bounding box center [69, 214] width 27 height 22
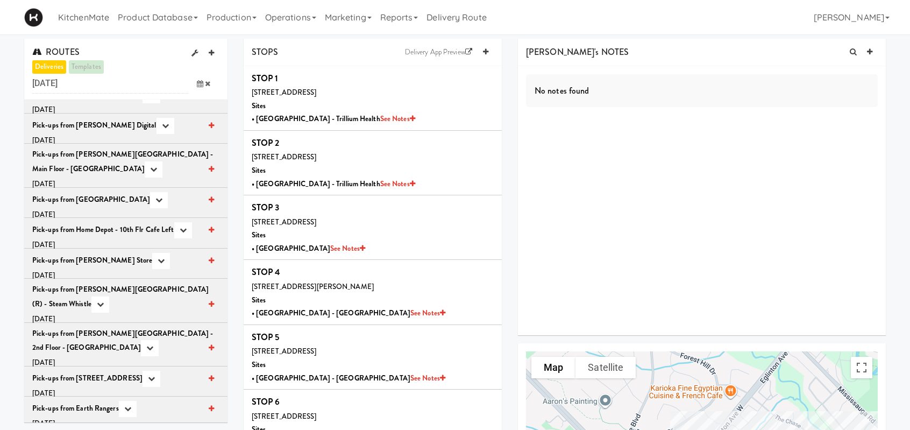
scroll to position [939, 0]
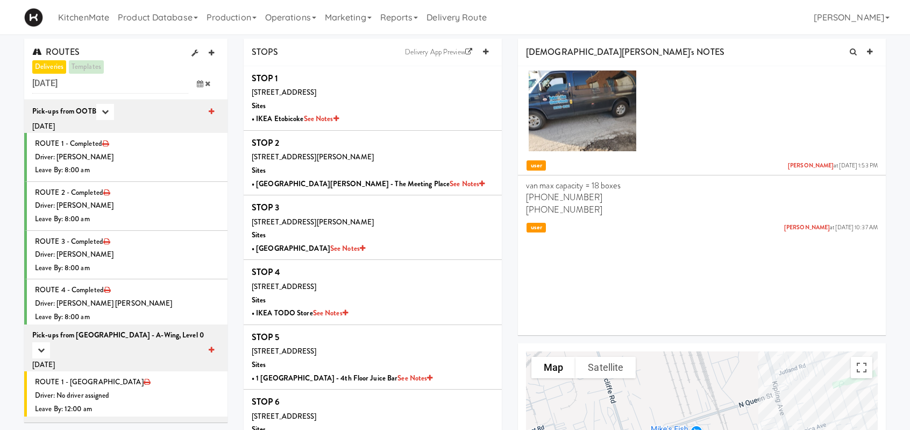
click at [201, 81] on icon at bounding box center [200, 83] width 6 height 7
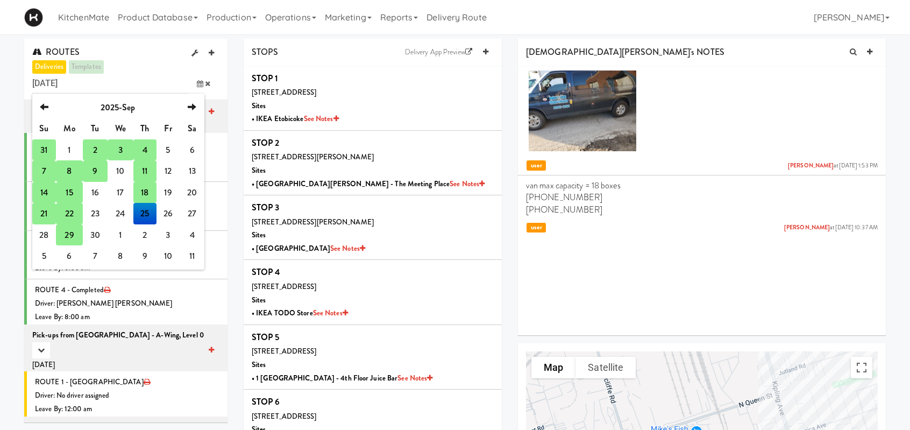
click at [70, 212] on td "22" at bounding box center [69, 214] width 27 height 22
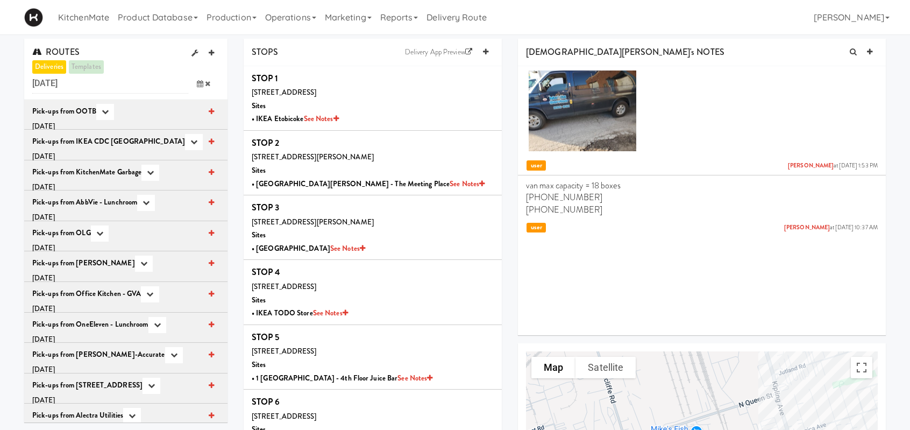
click at [208, 78] on span at bounding box center [203, 84] width 31 height 20
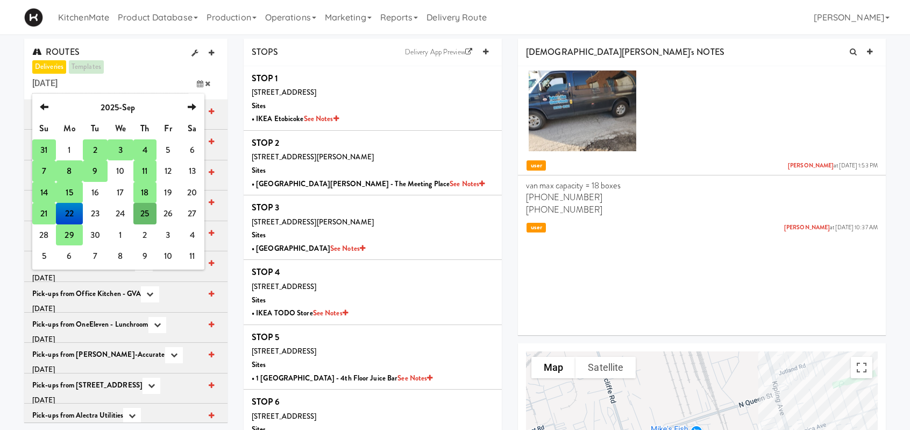
click at [72, 196] on td "15" at bounding box center [69, 193] width 27 height 22
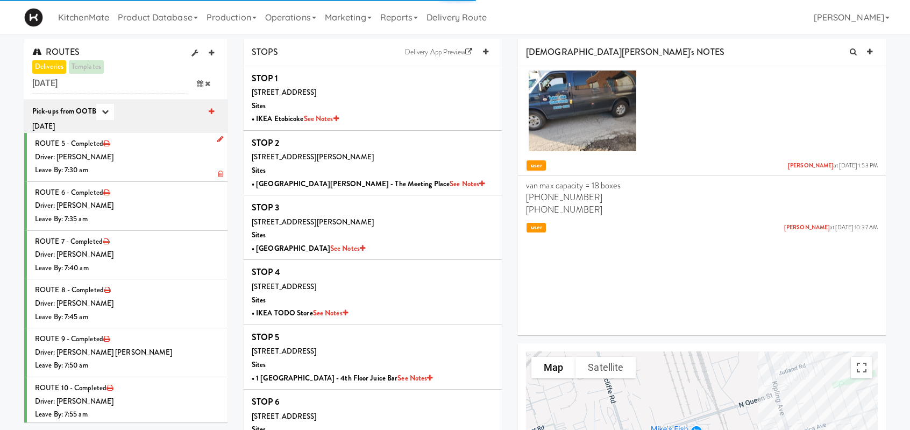
click at [148, 151] on div "Driver: [PERSON_NAME]" at bounding box center [127, 157] width 184 height 13
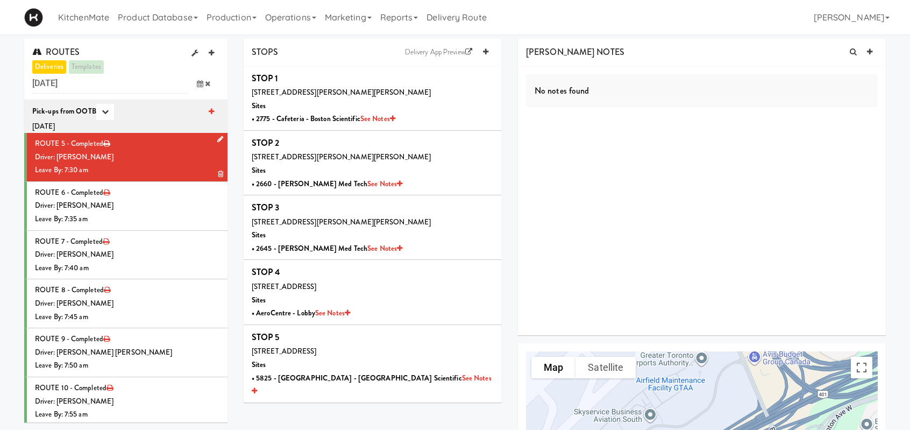
click at [184, 159] on div "Driver: [PERSON_NAME]" at bounding box center [127, 157] width 184 height 13
click at [184, 216] on div "Leave By: 7:35 am" at bounding box center [127, 218] width 184 height 13
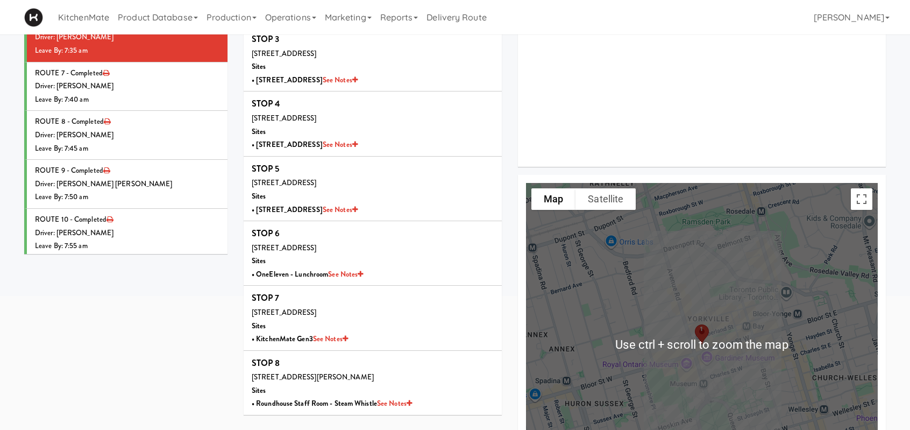
scroll to position [161, 0]
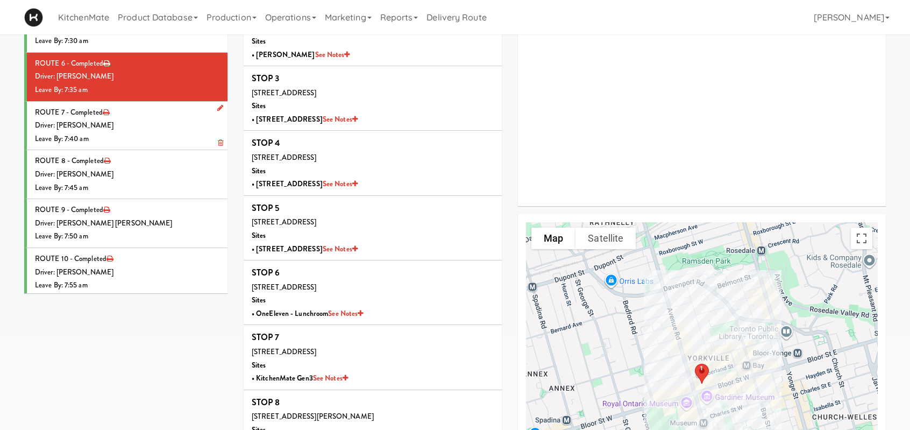
scroll to position [108, 0]
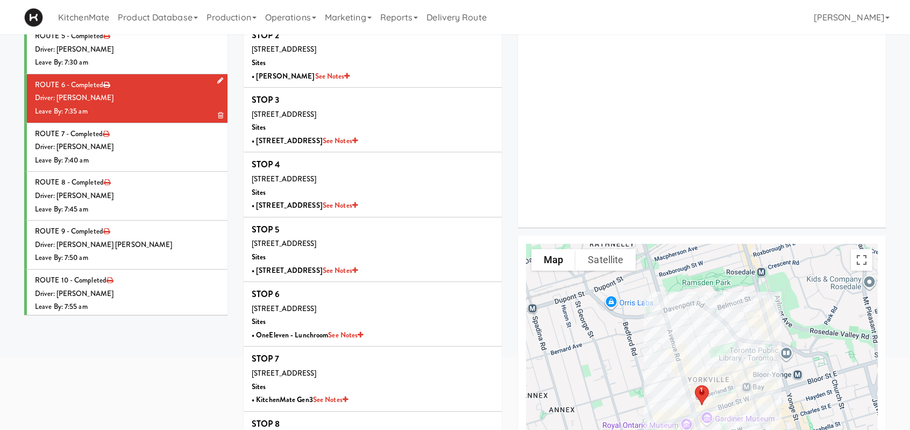
click at [145, 97] on div "Driver: [PERSON_NAME]" at bounding box center [127, 97] width 184 height 13
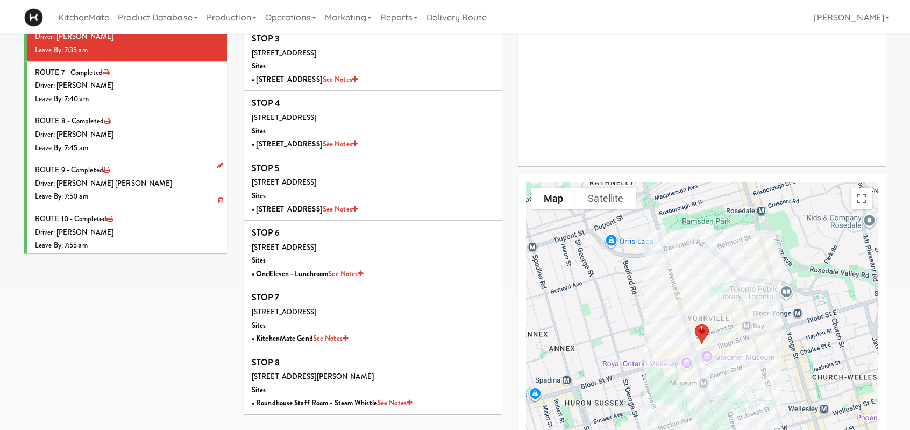
scroll to position [152, 0]
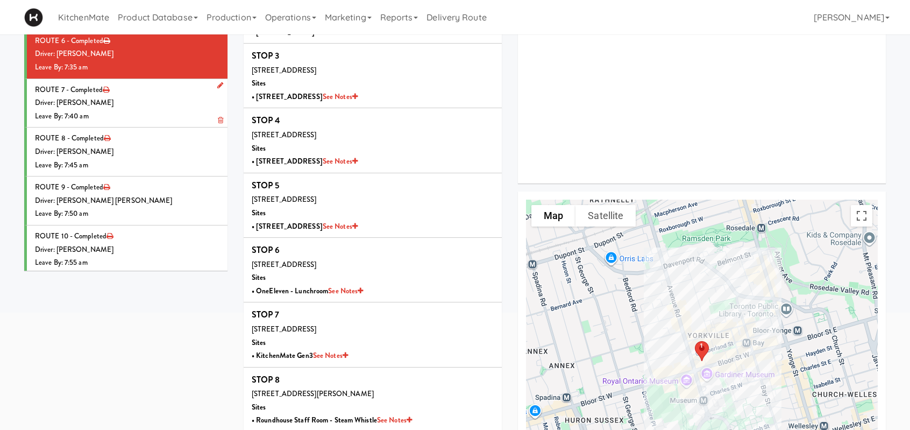
click at [146, 97] on div "Driver: [PERSON_NAME]" at bounding box center [127, 102] width 184 height 13
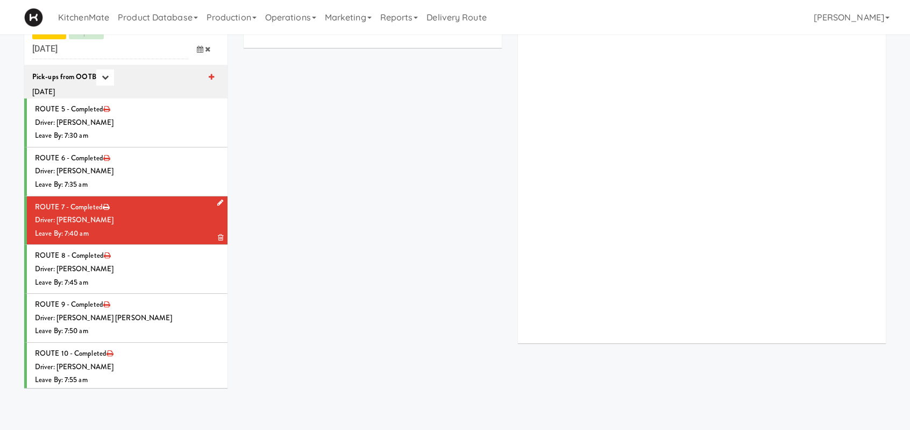
scroll to position [152, 0]
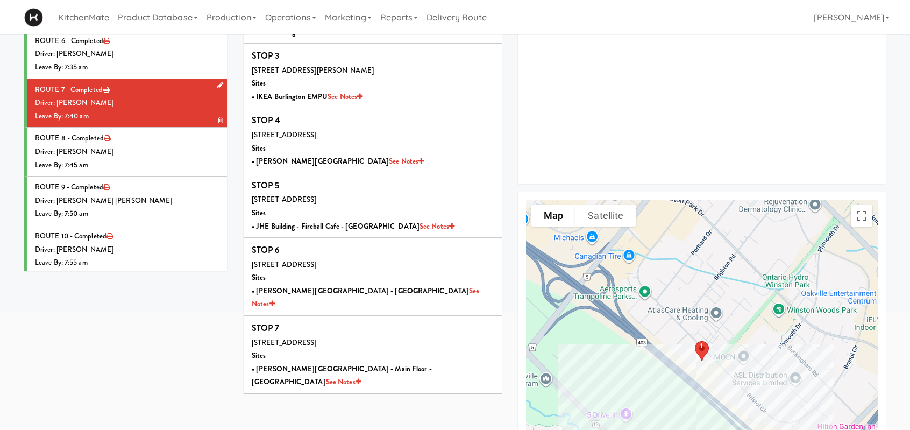
click at [144, 105] on div "Driver: [PERSON_NAME]" at bounding box center [127, 102] width 184 height 13
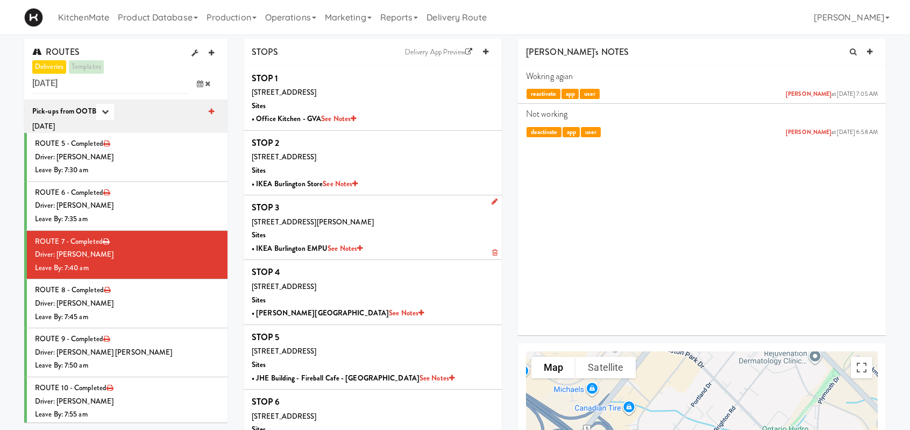
scroll to position [0, 0]
click at [160, 255] on div "Driver: [PERSON_NAME]" at bounding box center [127, 254] width 184 height 13
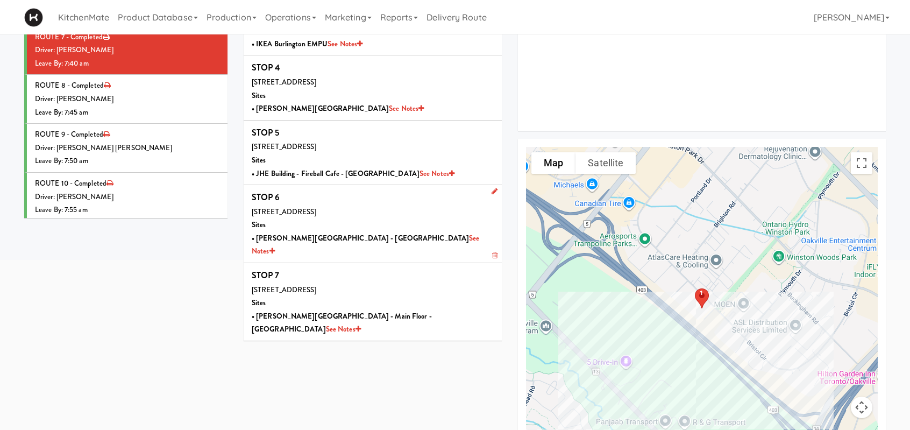
scroll to position [215, 0]
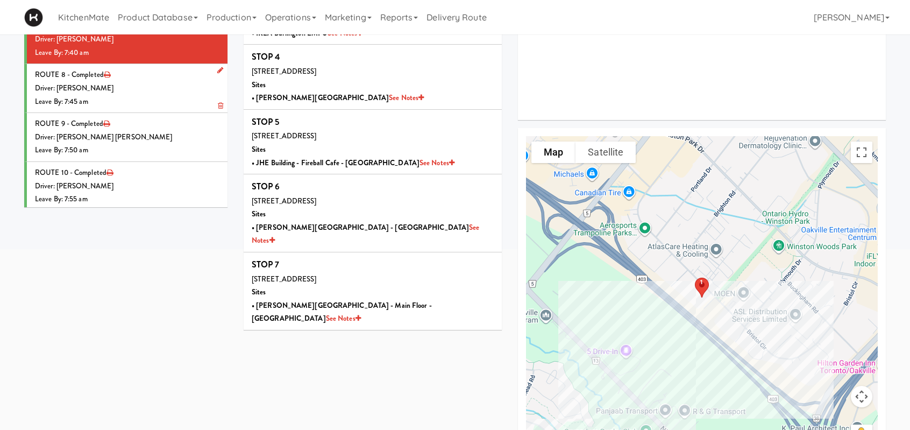
click at [181, 82] on div "Driver: [PERSON_NAME]" at bounding box center [127, 88] width 184 height 13
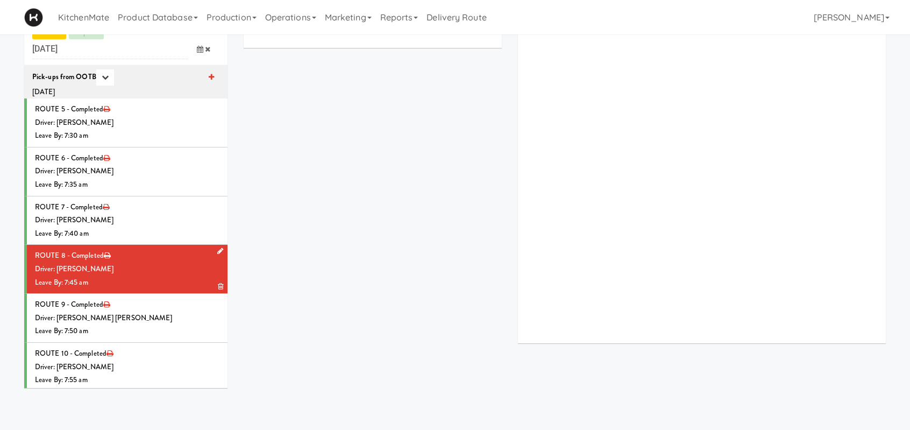
scroll to position [215, 0]
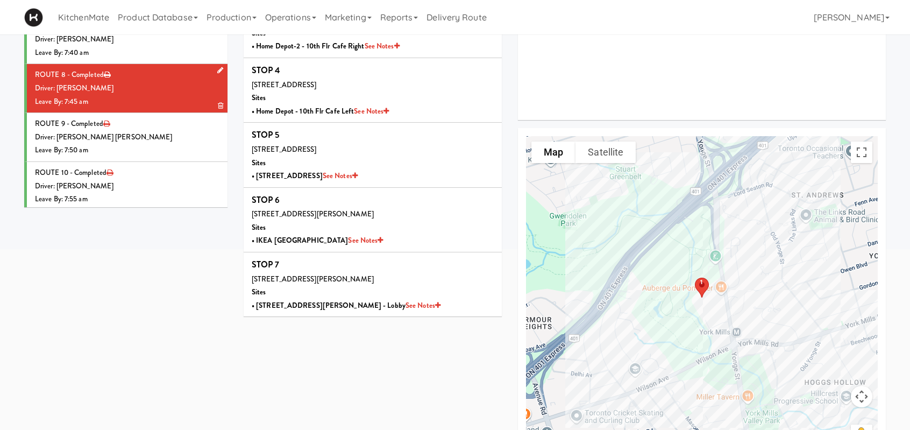
click at [149, 86] on div "Driver: [PERSON_NAME]" at bounding box center [127, 88] width 184 height 13
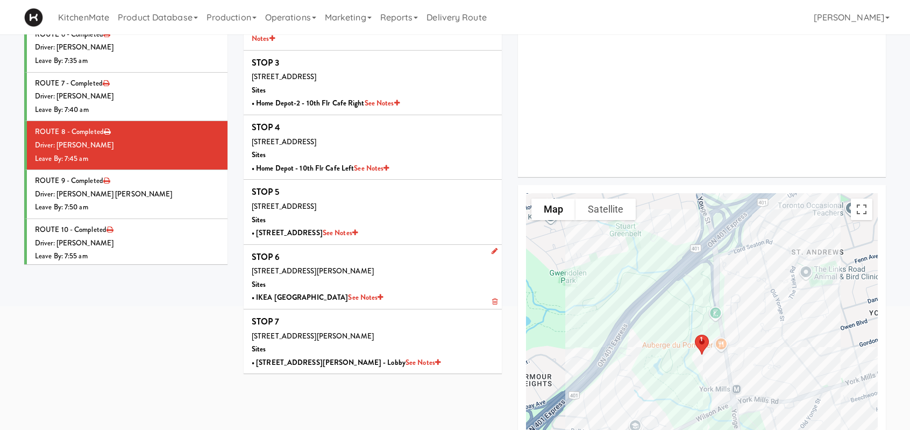
scroll to position [0, 0]
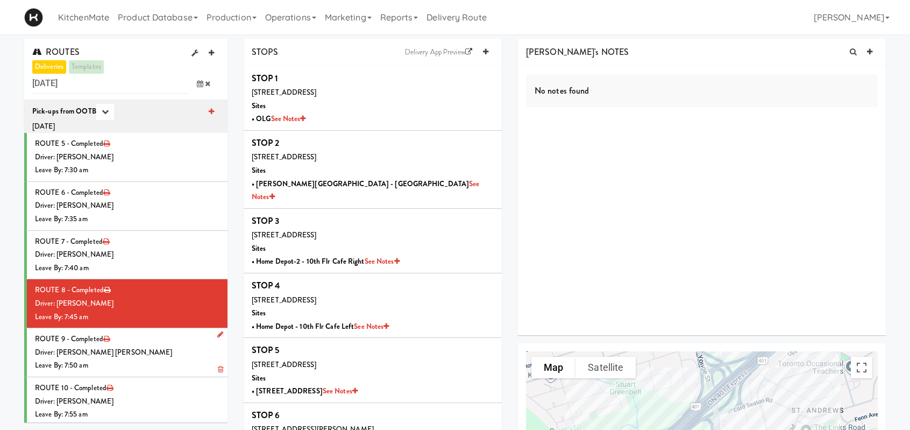
click at [151, 349] on div "Driver: [PERSON_NAME] [PERSON_NAME]" at bounding box center [127, 352] width 184 height 13
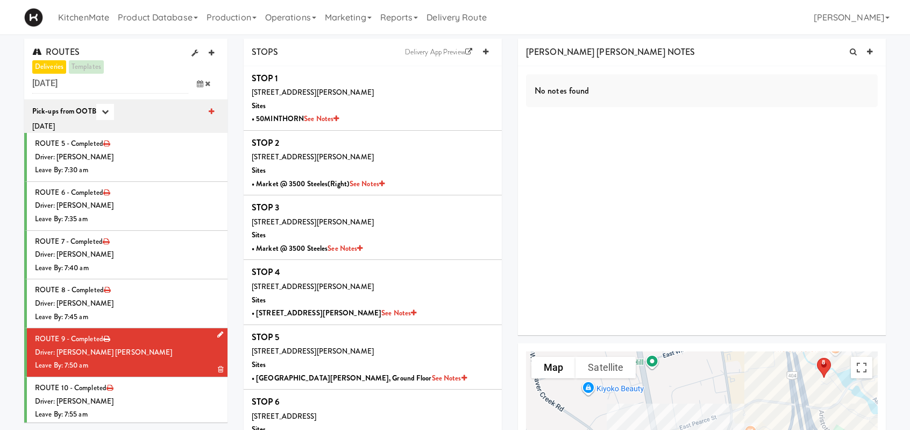
click at [118, 361] on div "Leave By: 7:50 am" at bounding box center [127, 365] width 184 height 13
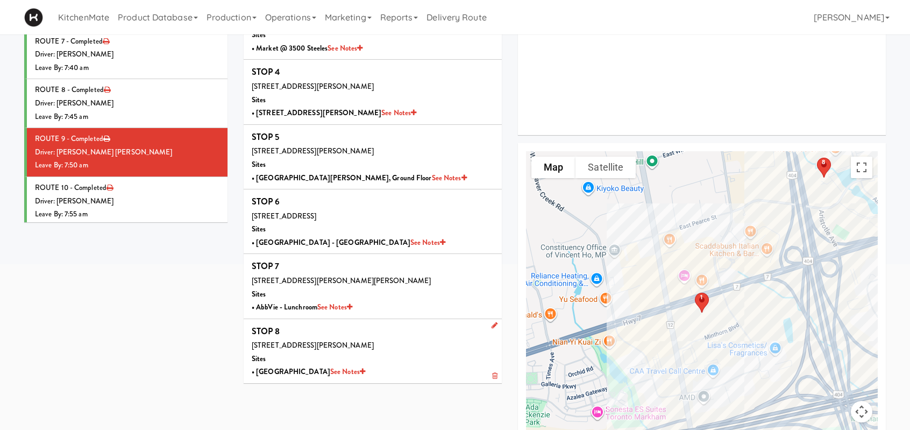
scroll to position [215, 0]
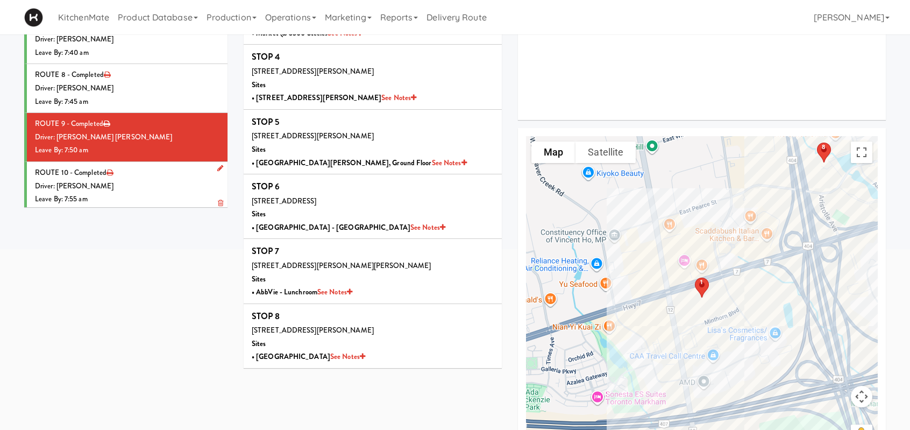
click at [131, 180] on div "Driver: [PERSON_NAME]" at bounding box center [127, 186] width 184 height 13
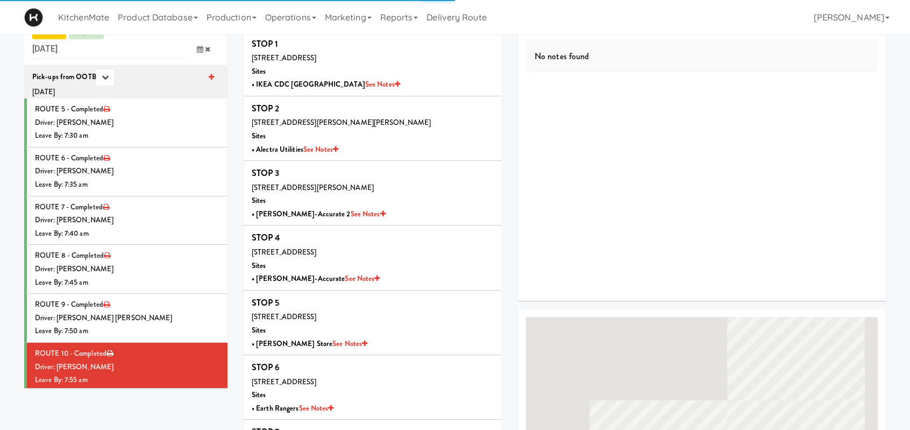
scroll to position [215, 0]
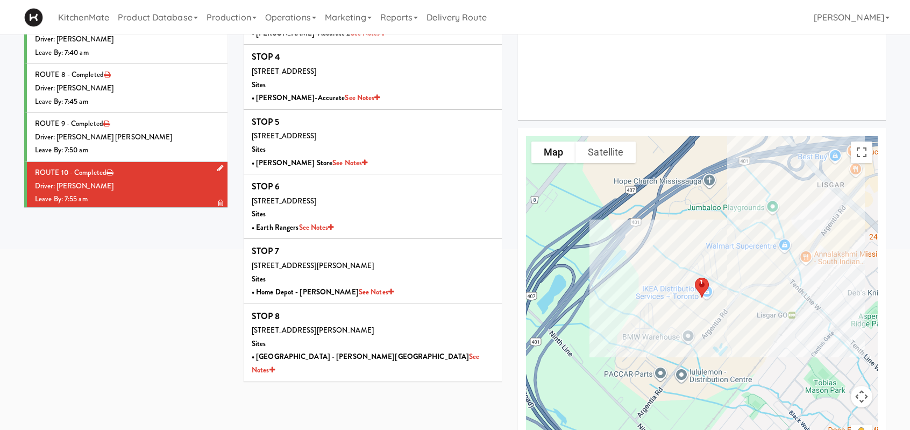
click at [151, 180] on div "Driver: [PERSON_NAME]" at bounding box center [127, 186] width 184 height 13
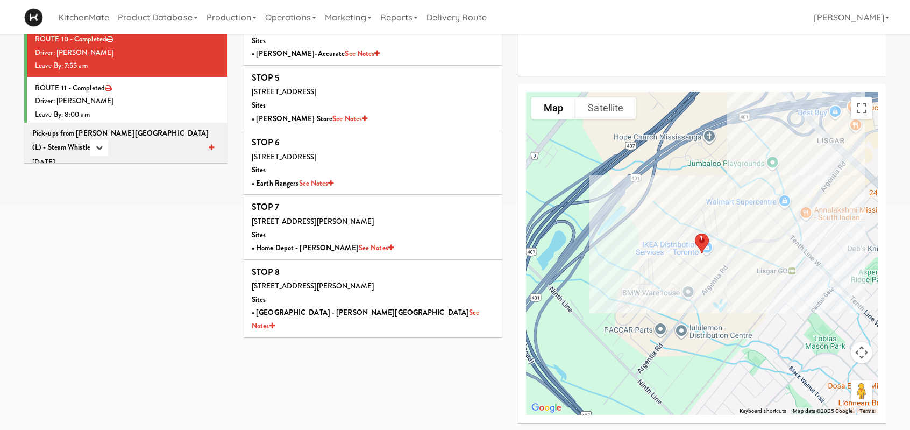
scroll to position [54, 0]
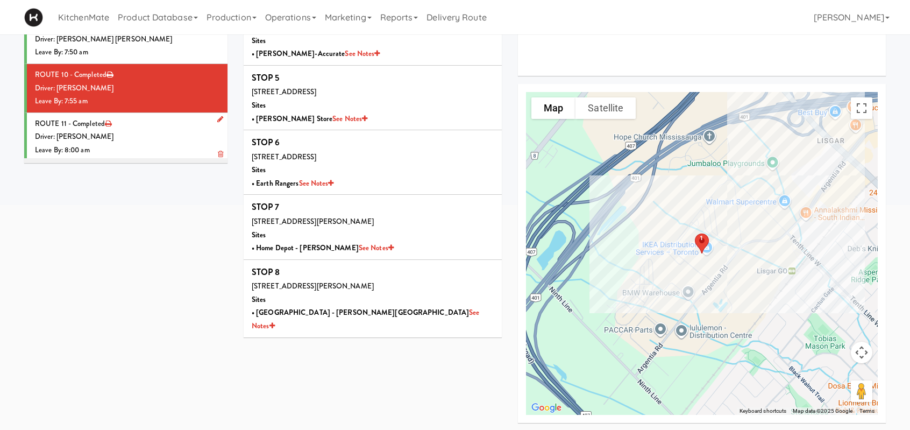
click at [147, 125] on li "ROUTE 11 - Completed Driver: Ross Daly Leave By: 8:00 am" at bounding box center [125, 137] width 203 height 48
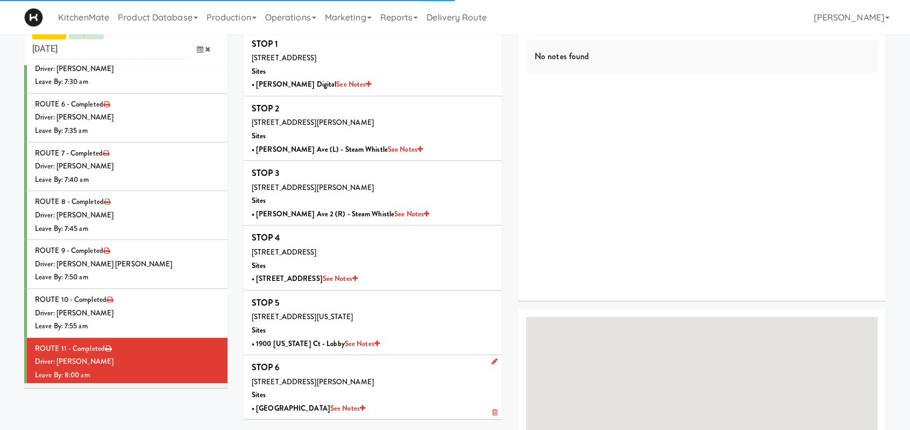
scroll to position [259, 0]
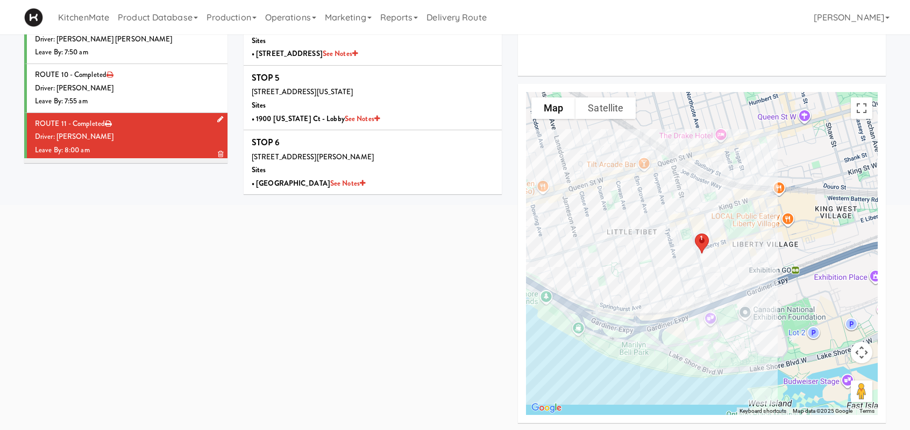
click at [163, 131] on div "Driver: [PERSON_NAME]" at bounding box center [127, 136] width 184 height 13
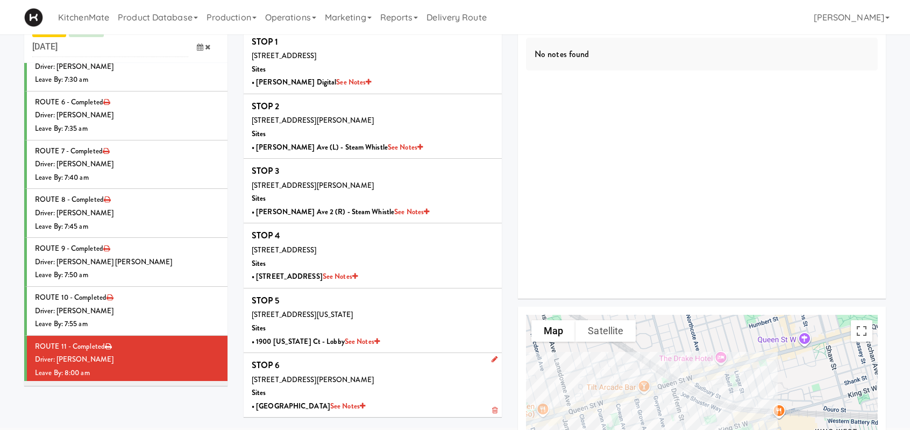
scroll to position [54, 0]
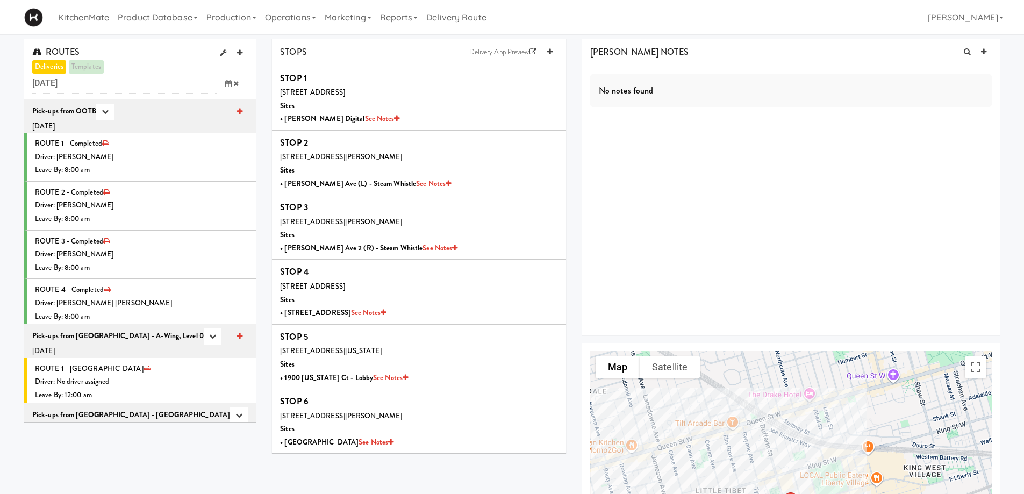
click at [227, 84] on icon at bounding box center [228, 83] width 6 height 7
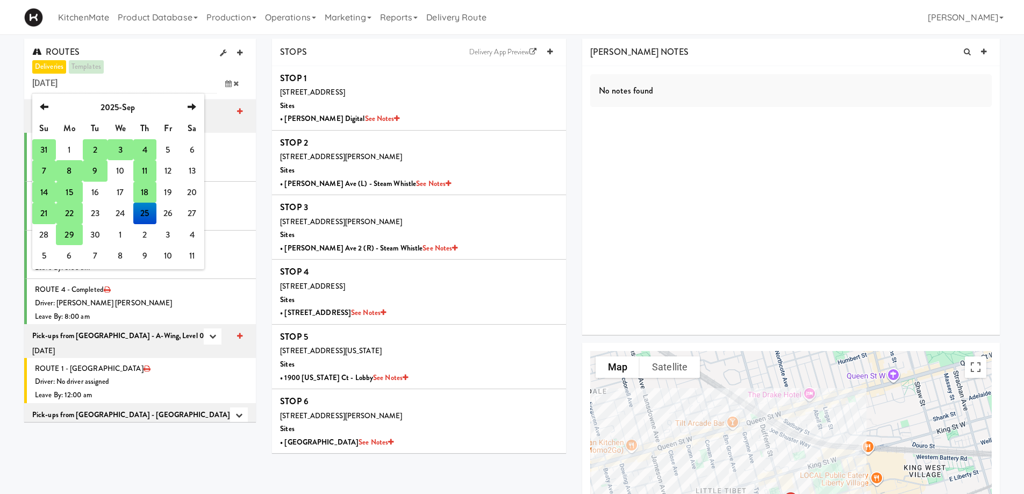
click at [74, 234] on td "29" at bounding box center [69, 235] width 27 height 22
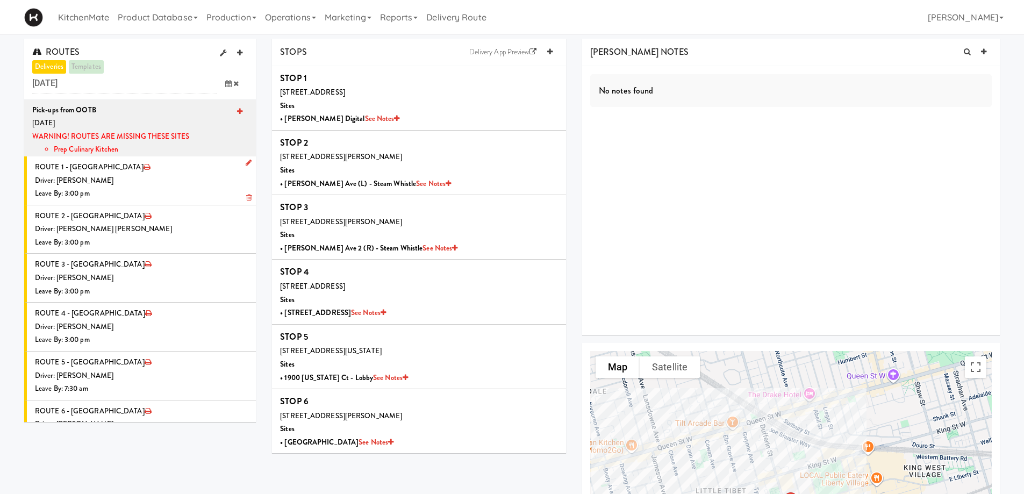
click at [246, 165] on icon at bounding box center [249, 162] width 6 height 7
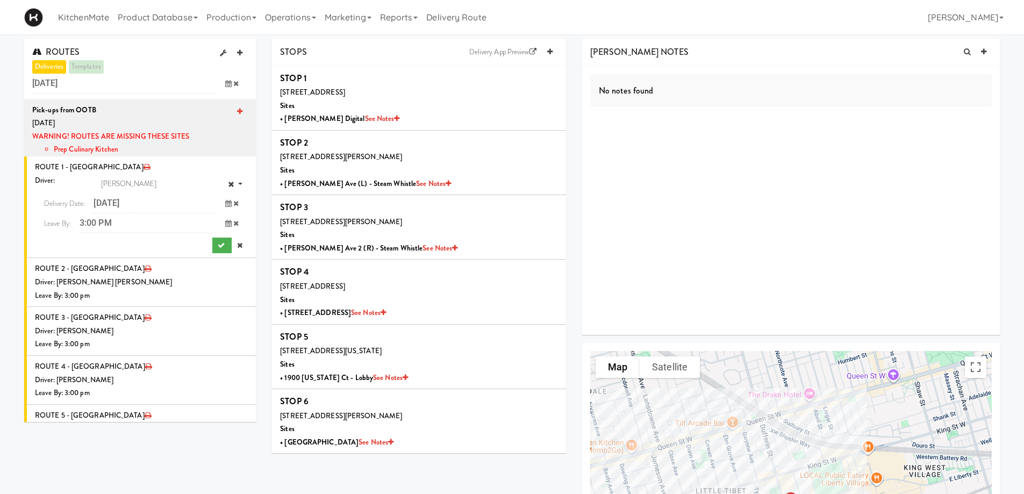
click at [225, 206] on icon at bounding box center [228, 203] width 6 height 7
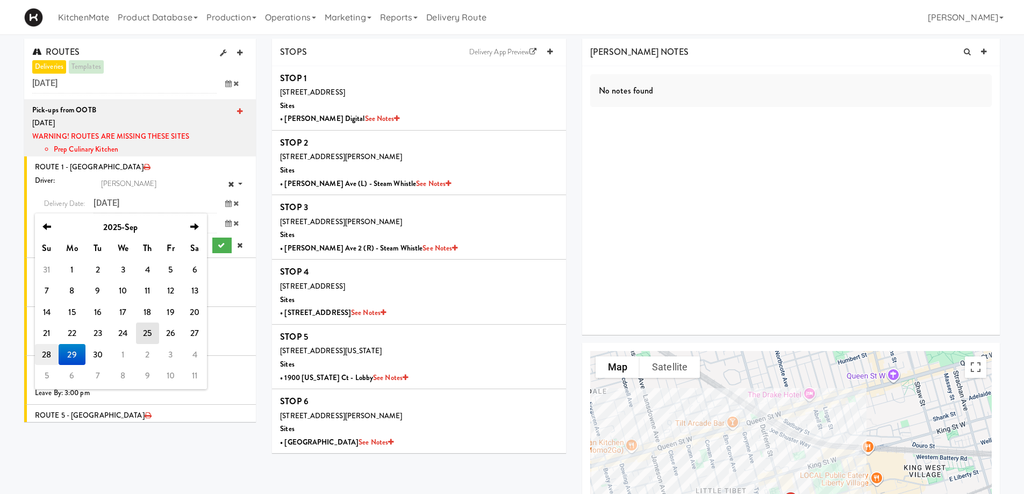
click at [46, 353] on td "28" at bounding box center [47, 355] width 24 height 22
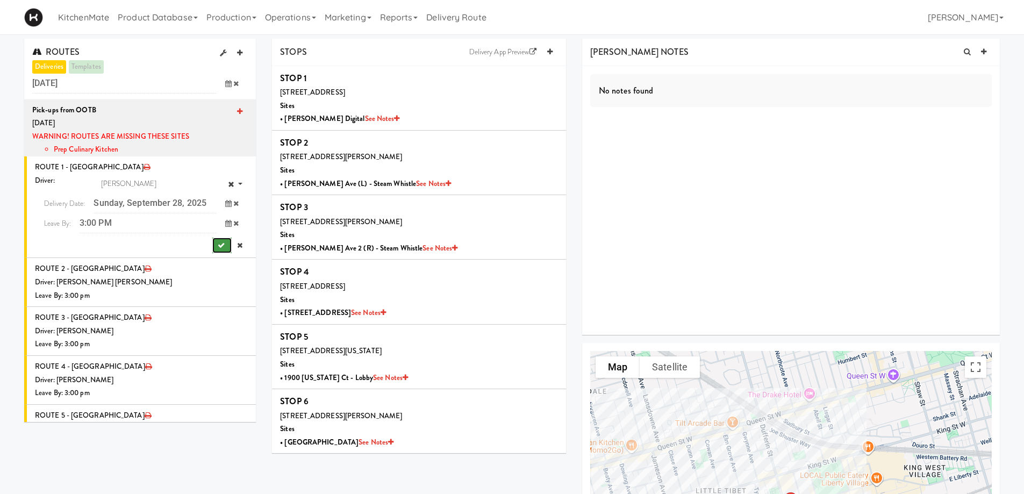
click at [213, 239] on button "submit" at bounding box center [221, 246] width 19 height 16
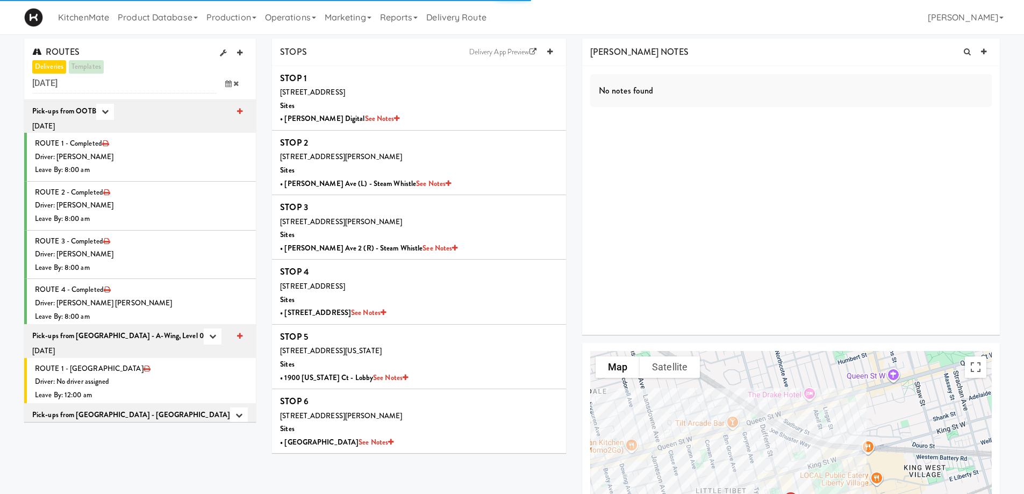
click at [229, 82] on icon at bounding box center [228, 83] width 6 height 7
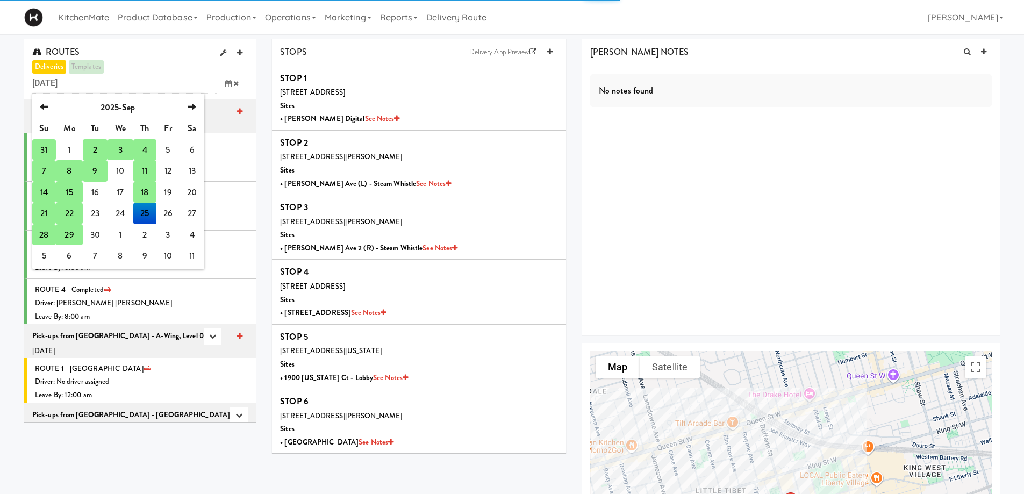
click at [66, 230] on td "29" at bounding box center [69, 235] width 27 height 22
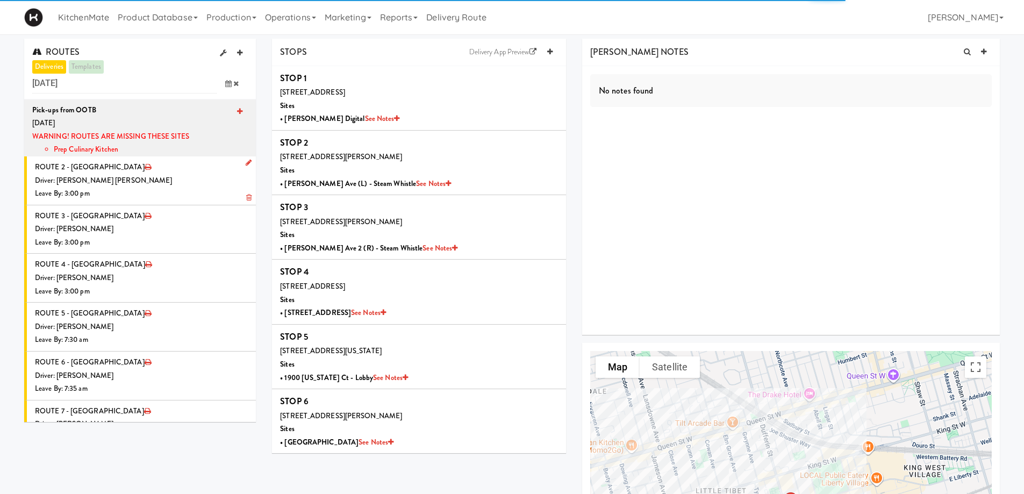
click at [246, 164] on icon at bounding box center [249, 162] width 6 height 7
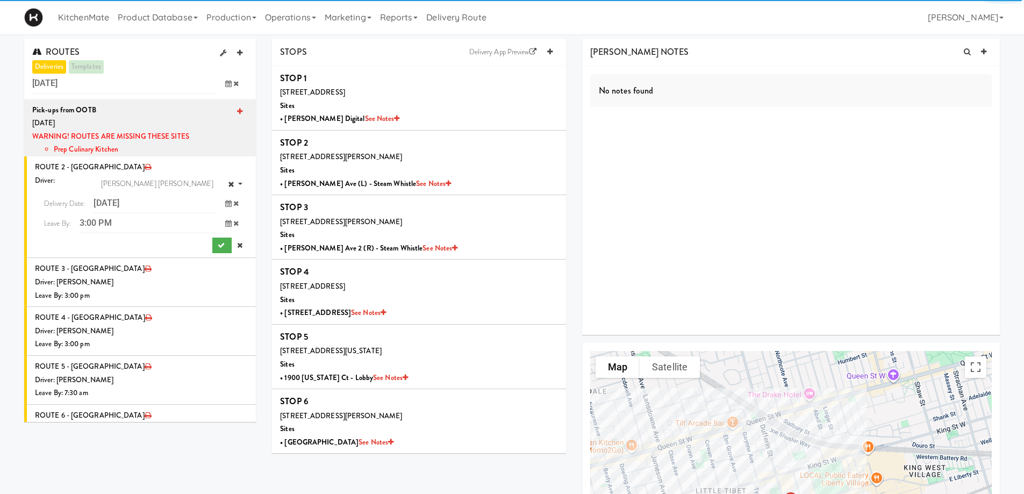
click at [217, 203] on span at bounding box center [232, 204] width 31 height 20
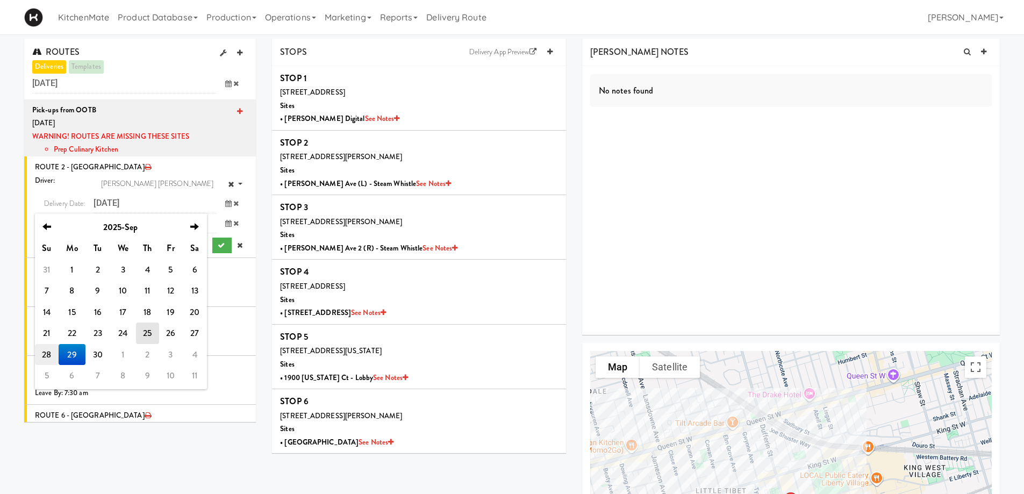
click at [53, 354] on td "28" at bounding box center [47, 355] width 24 height 22
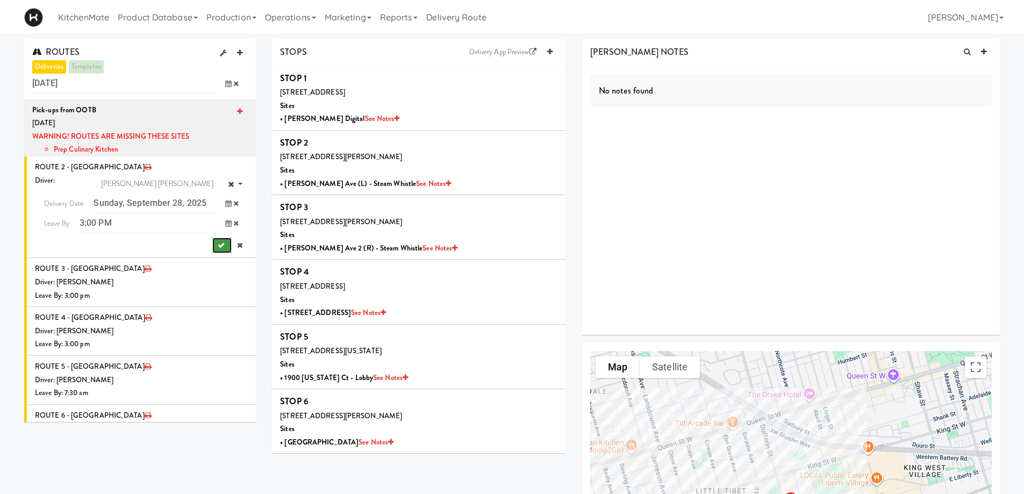
click at [212, 240] on button "submit" at bounding box center [221, 246] width 19 height 16
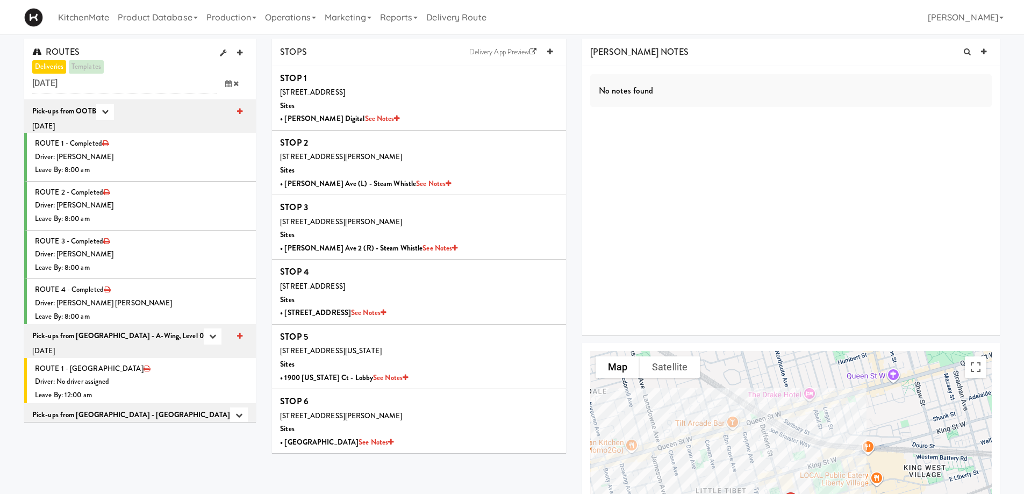
click at [229, 84] on icon at bounding box center [228, 83] width 6 height 7
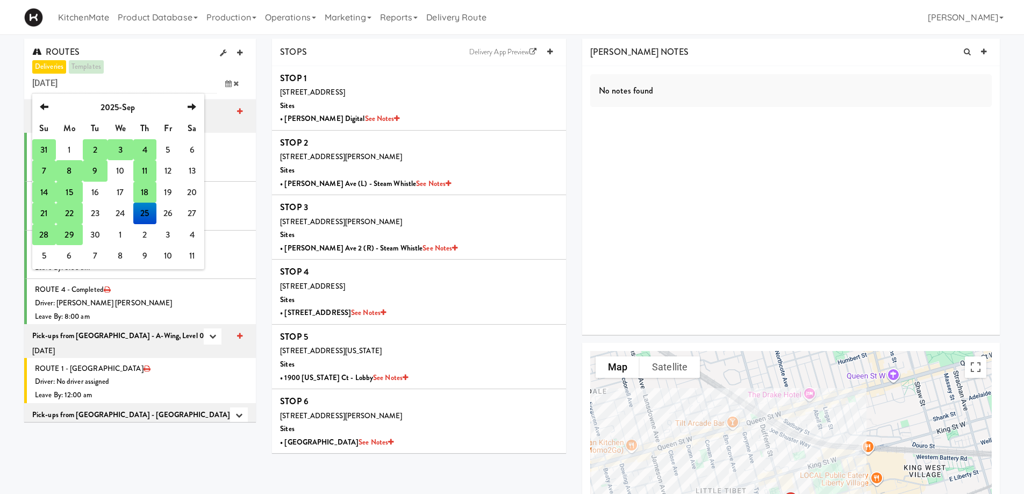
click at [72, 232] on td "29" at bounding box center [69, 235] width 27 height 22
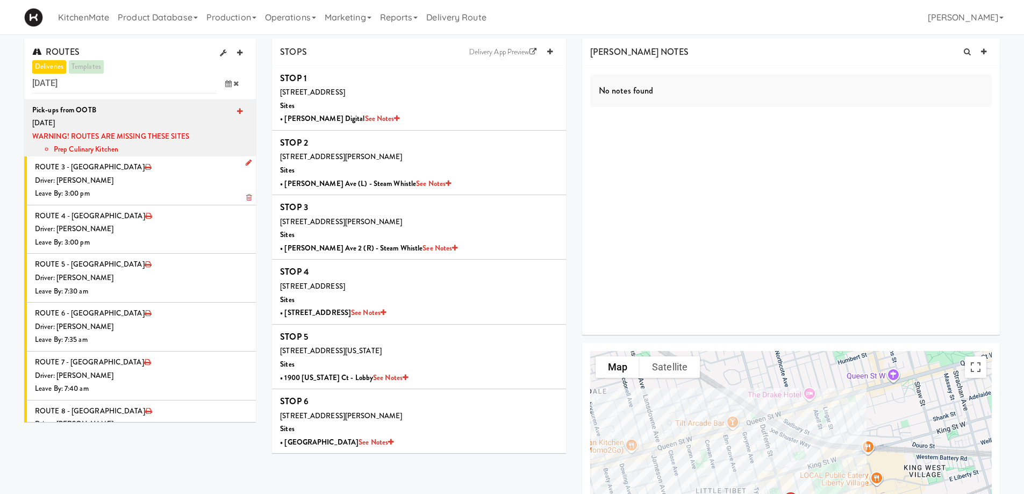
click at [246, 161] on icon at bounding box center [249, 162] width 6 height 7
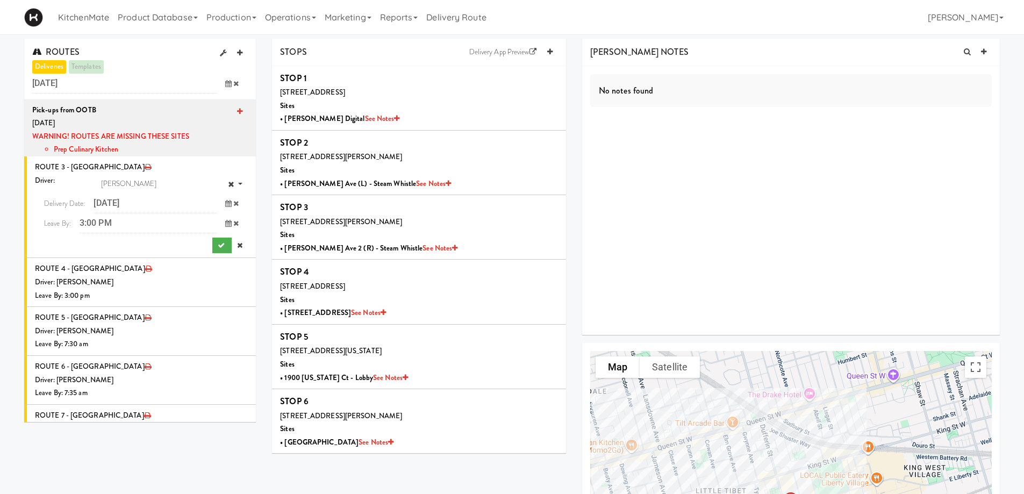
click at [225, 222] on icon at bounding box center [228, 223] width 6 height 7
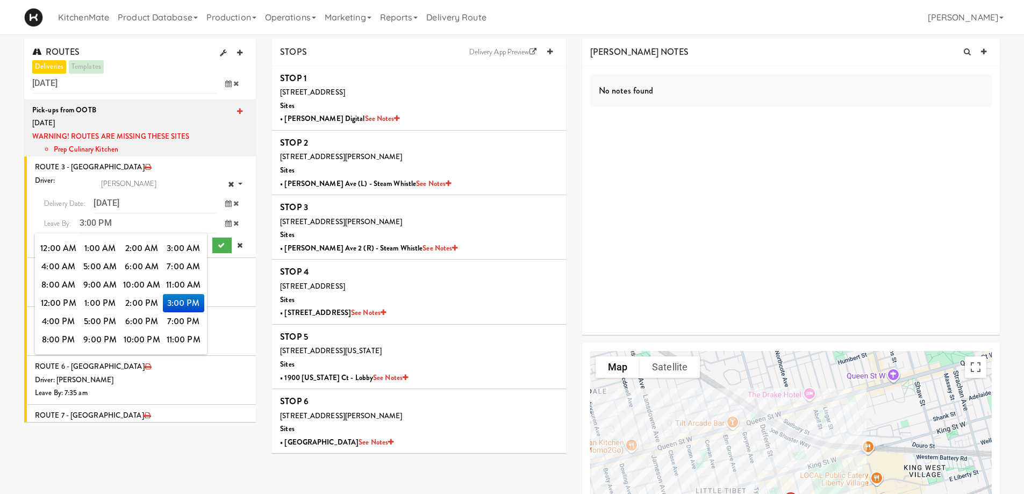
click at [225, 202] on icon at bounding box center [228, 203] width 6 height 7
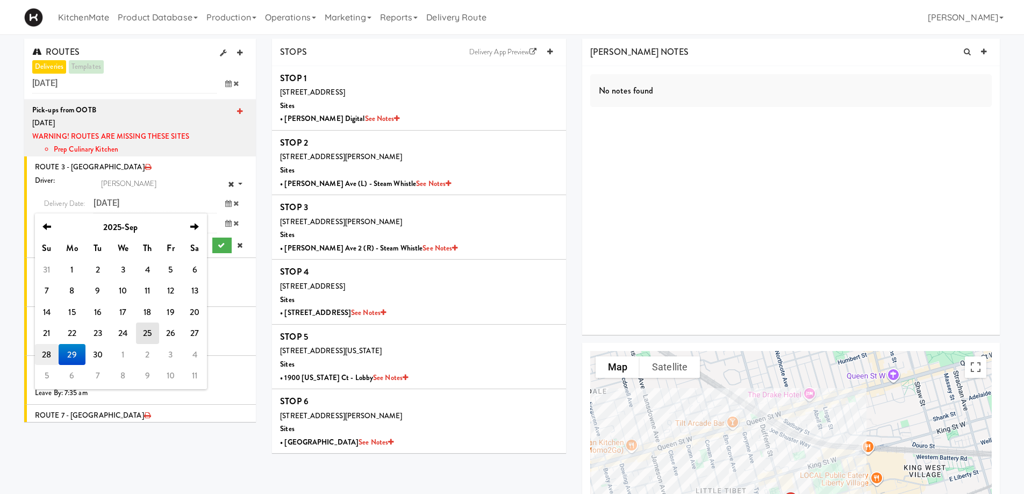
click at [48, 358] on td "28" at bounding box center [47, 355] width 24 height 22
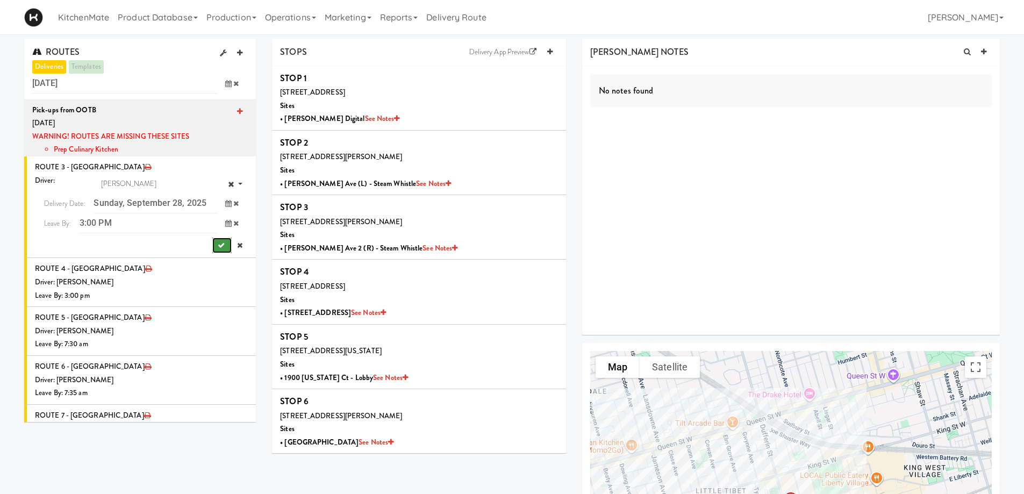
click at [218, 244] on icon "submit" at bounding box center [221, 245] width 7 height 7
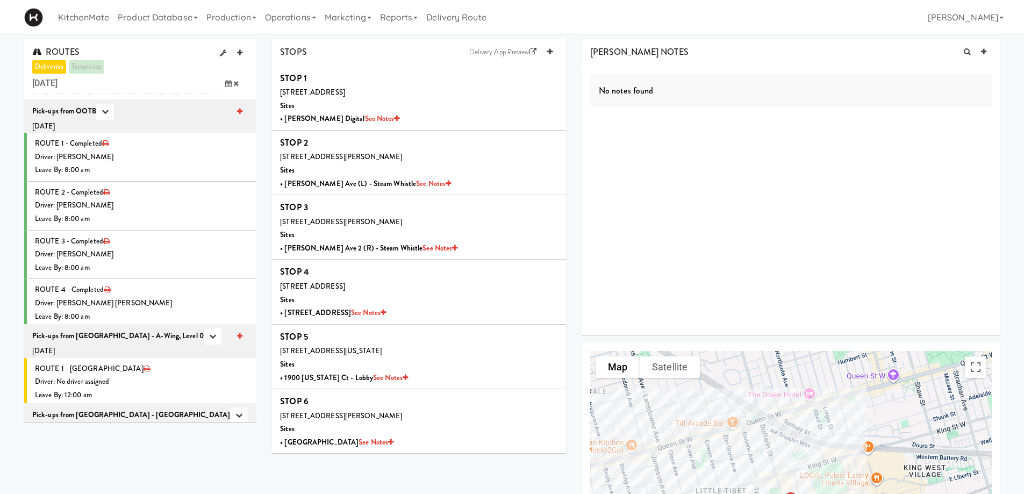
click at [227, 83] on icon at bounding box center [228, 83] width 6 height 7
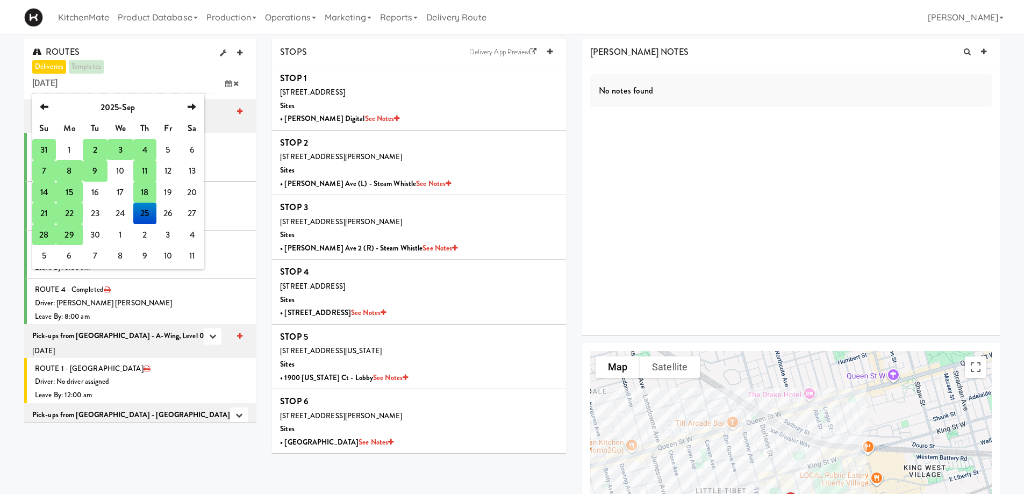
click at [68, 234] on td "29" at bounding box center [69, 235] width 27 height 22
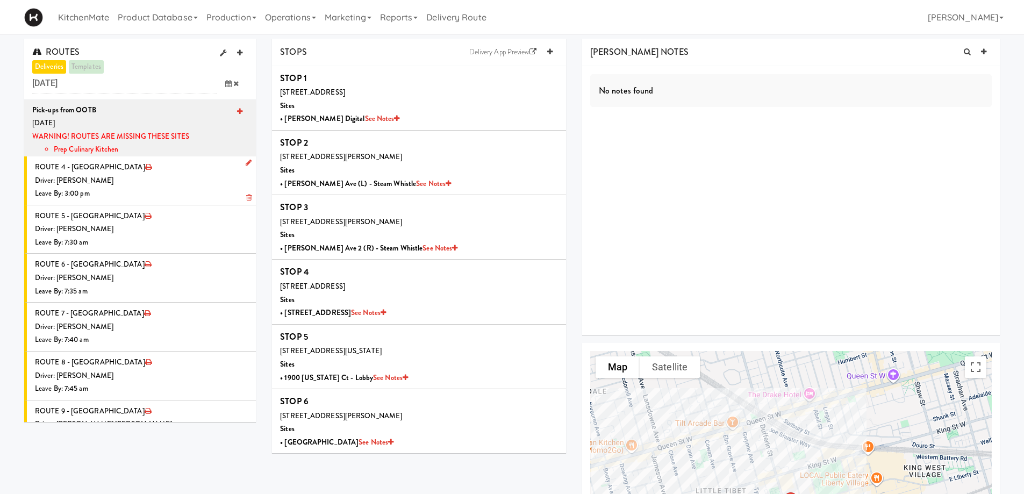
click at [246, 163] on icon at bounding box center [249, 162] width 6 height 7
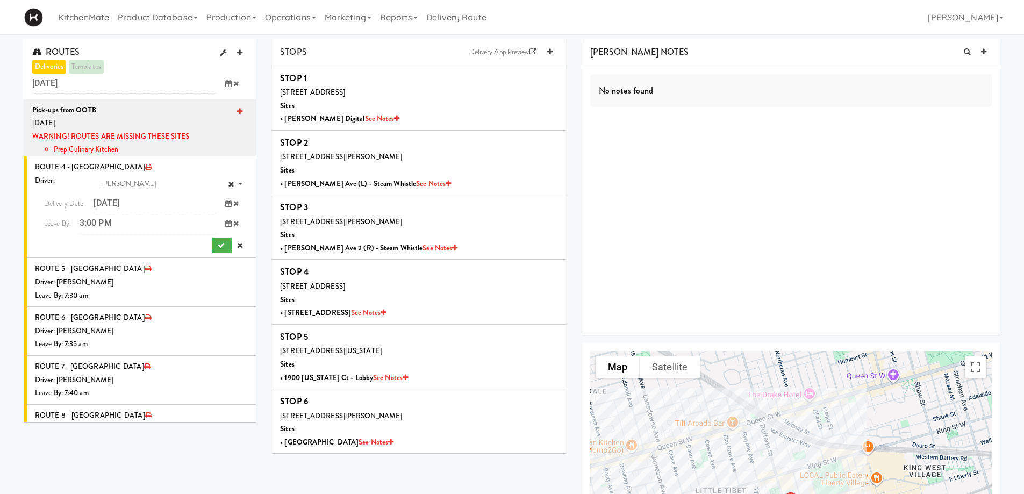
click at [225, 202] on icon at bounding box center [228, 203] width 6 height 7
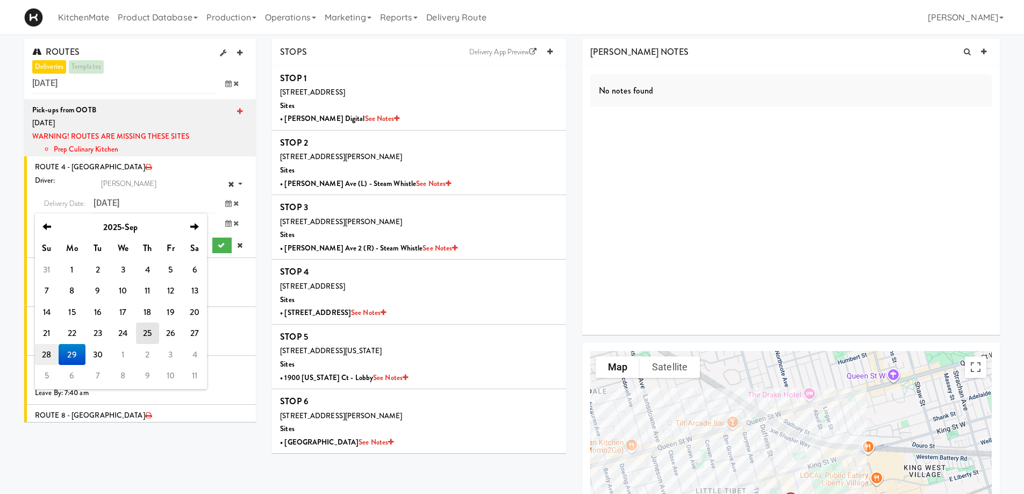
click at [47, 354] on td "28" at bounding box center [47, 355] width 24 height 22
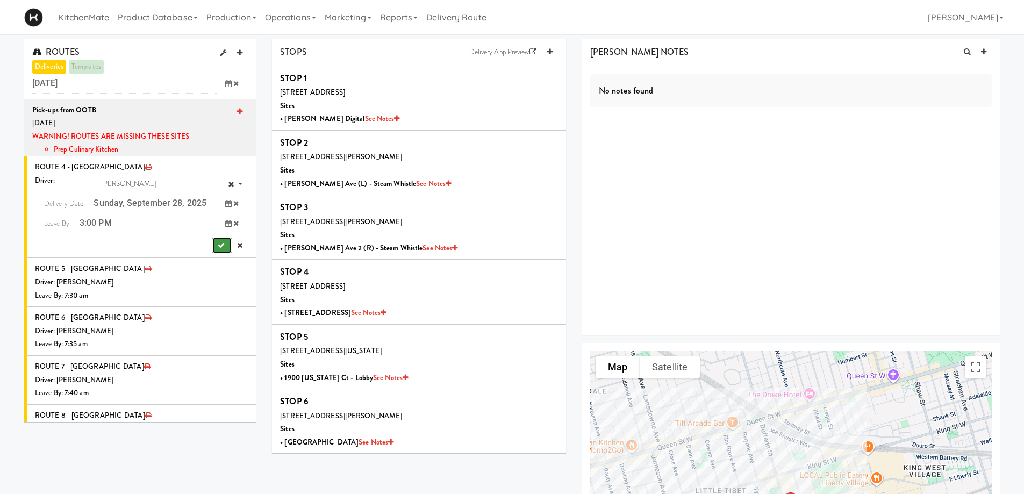
click at [218, 246] on icon "submit" at bounding box center [221, 245] width 7 height 7
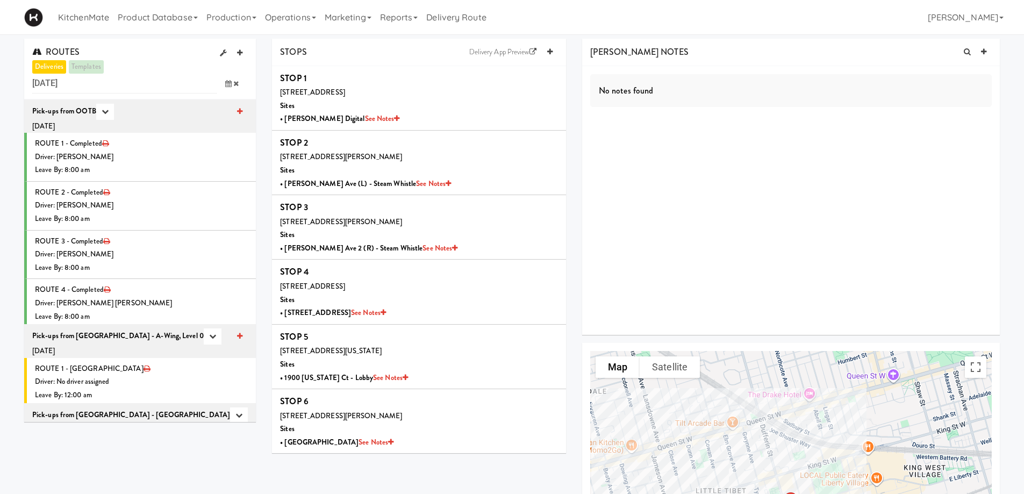
click at [227, 86] on icon at bounding box center [228, 83] width 6 height 7
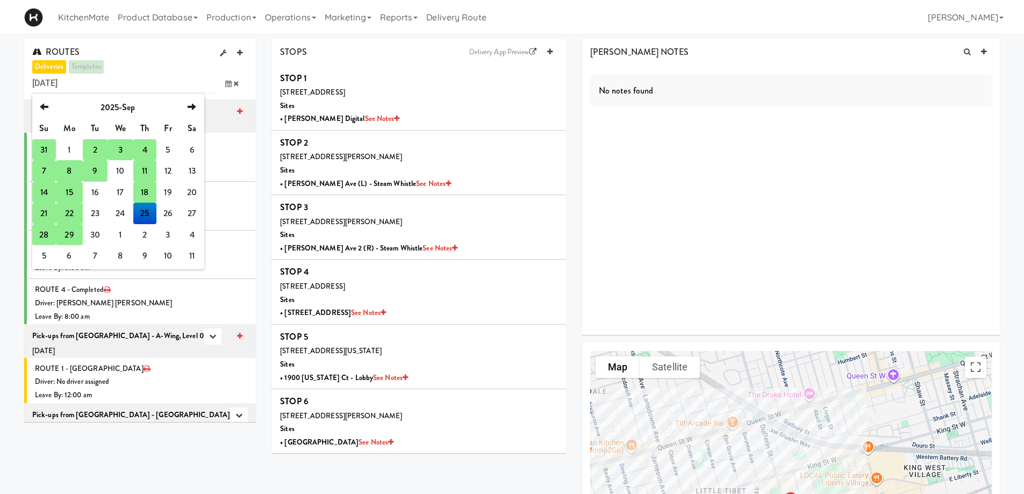
click at [47, 234] on td "28" at bounding box center [44, 235] width 24 height 22
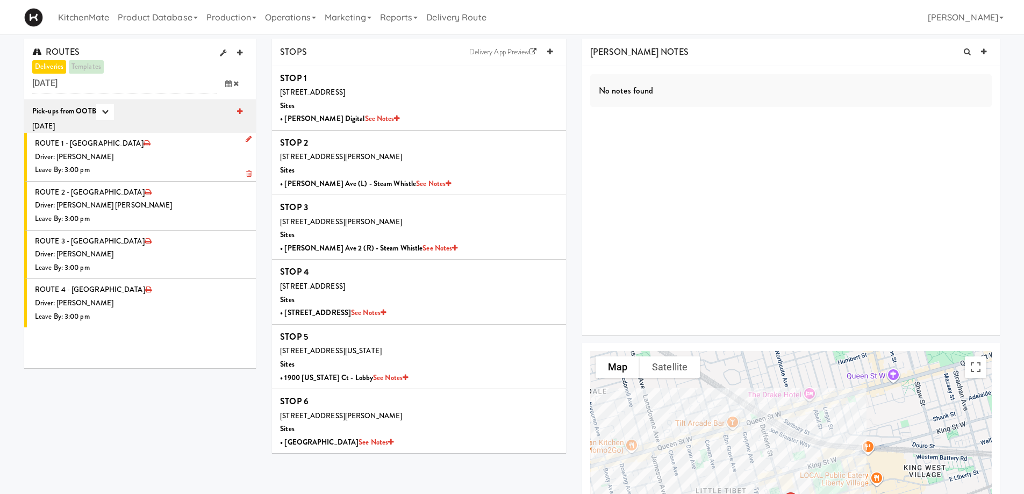
click at [109, 146] on li "ROUTE 1 - Idle Driver: [PERSON_NAME] Leave By: 3:00 pm" at bounding box center [140, 157] width 232 height 49
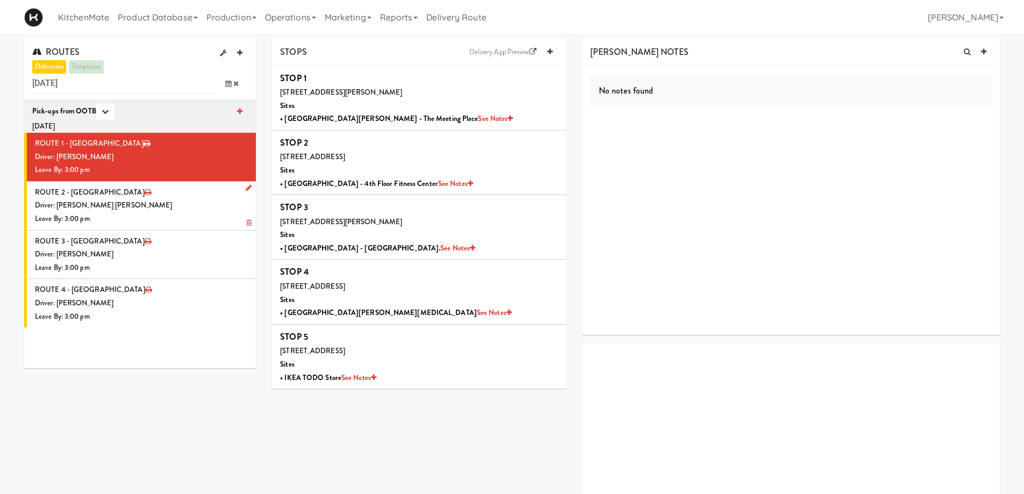
click at [116, 194] on li "ROUTE 2 - Idle Driver: [PERSON_NAME] [PERSON_NAME] Leave By: 3:00 pm" at bounding box center [140, 206] width 232 height 49
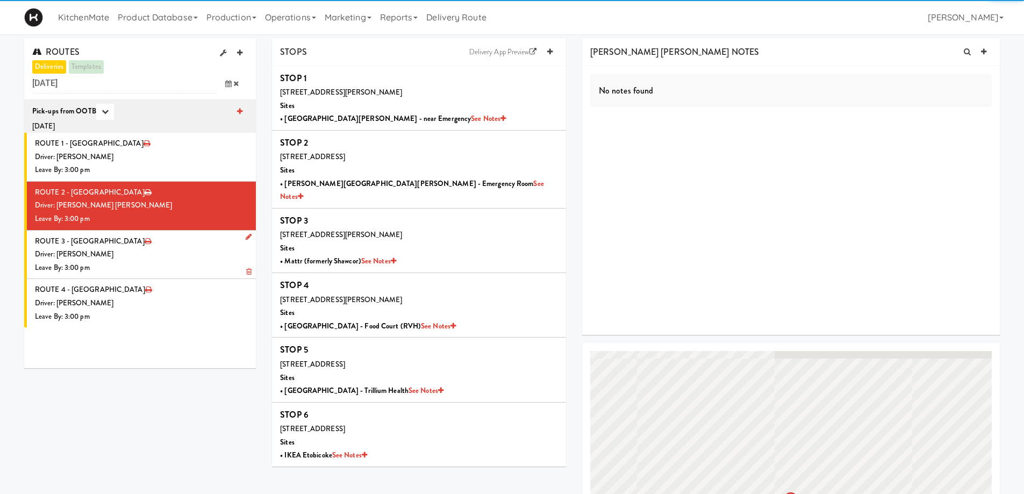
click at [119, 240] on li "ROUTE 3 - Idle Driver: [PERSON_NAME] Leave By: 3:00 pm" at bounding box center [140, 255] width 232 height 49
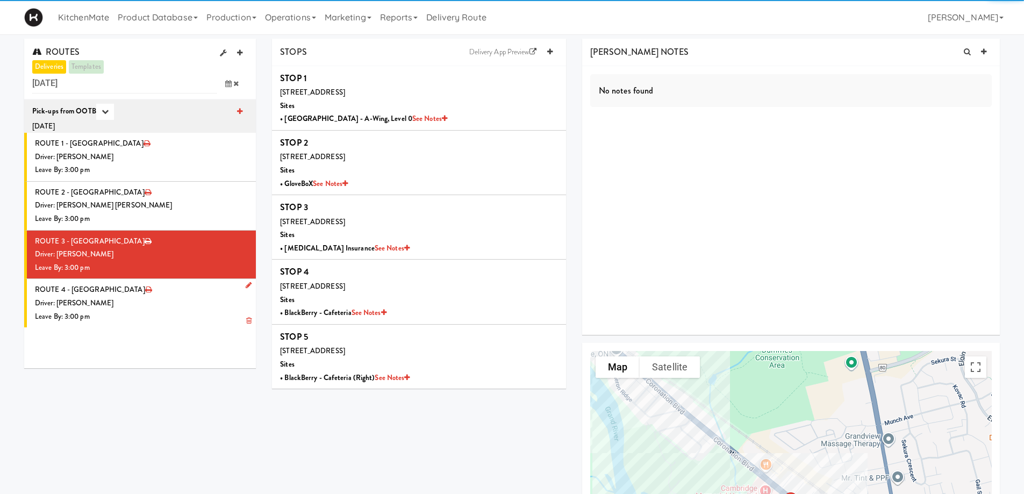
click at [118, 305] on div "Driver: [PERSON_NAME]" at bounding box center [141, 303] width 213 height 13
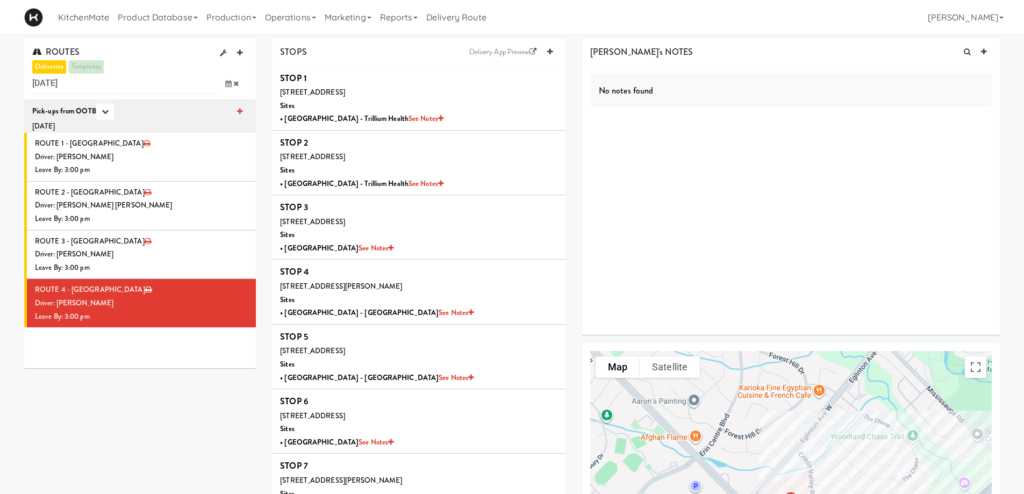
click at [227, 82] on icon at bounding box center [228, 83] width 6 height 7
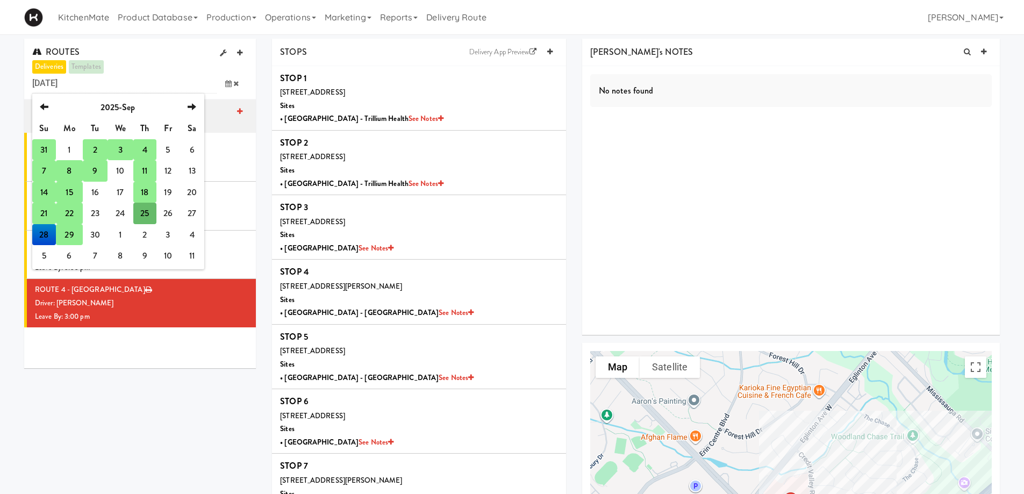
click at [75, 230] on td "29" at bounding box center [69, 235] width 27 height 22
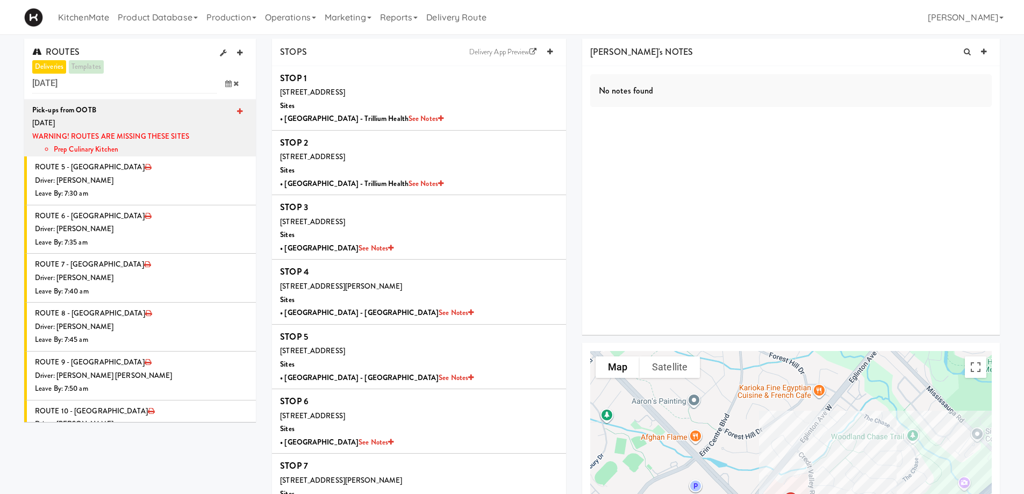
click at [226, 85] on icon at bounding box center [228, 83] width 6 height 7
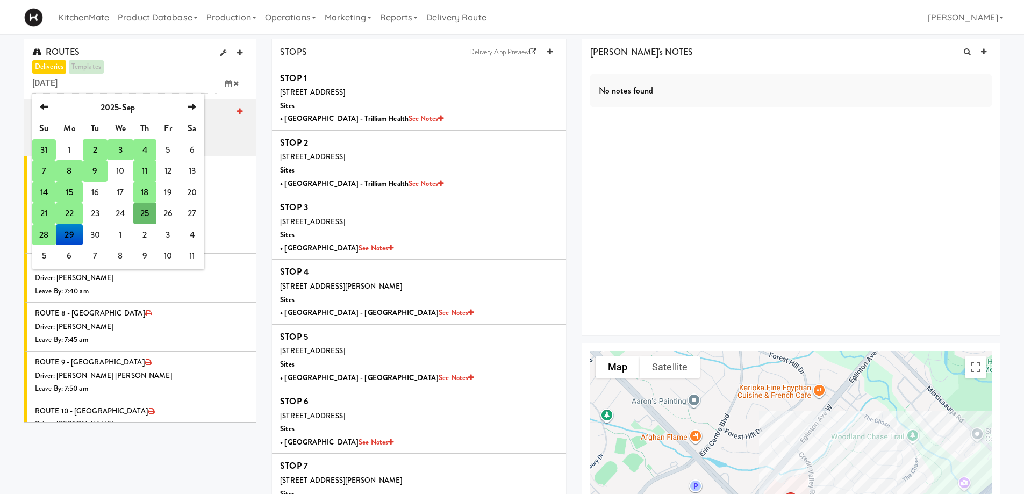
click at [47, 231] on td "28" at bounding box center [44, 235] width 24 height 22
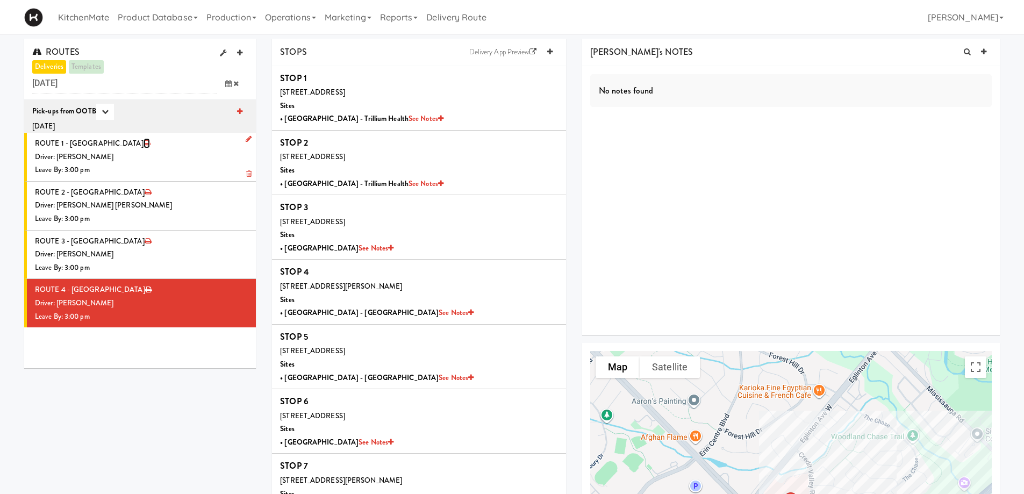
click at [144, 140] on icon at bounding box center [147, 143] width 6 height 7
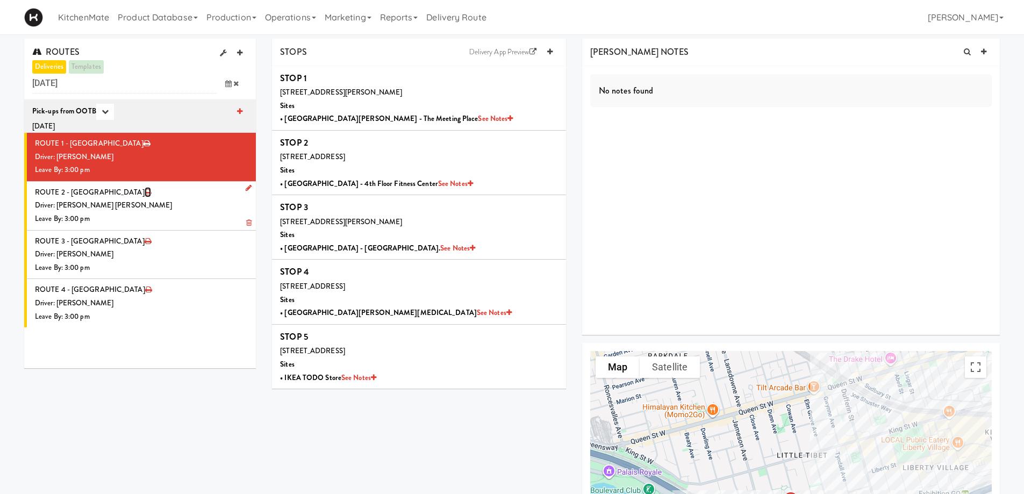
click at [145, 192] on icon at bounding box center [148, 192] width 6 height 7
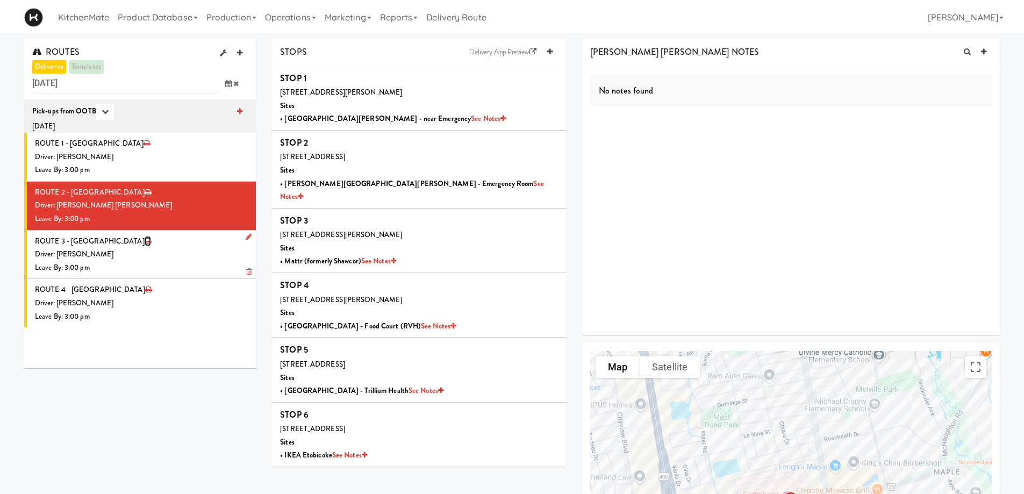
click at [145, 242] on icon at bounding box center [148, 241] width 6 height 7
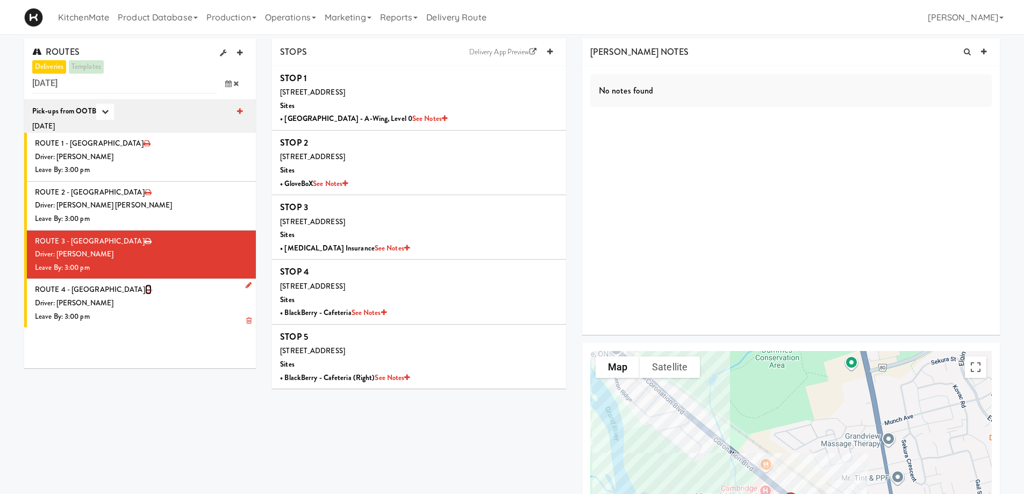
click at [145, 290] on icon at bounding box center [148, 289] width 6 height 7
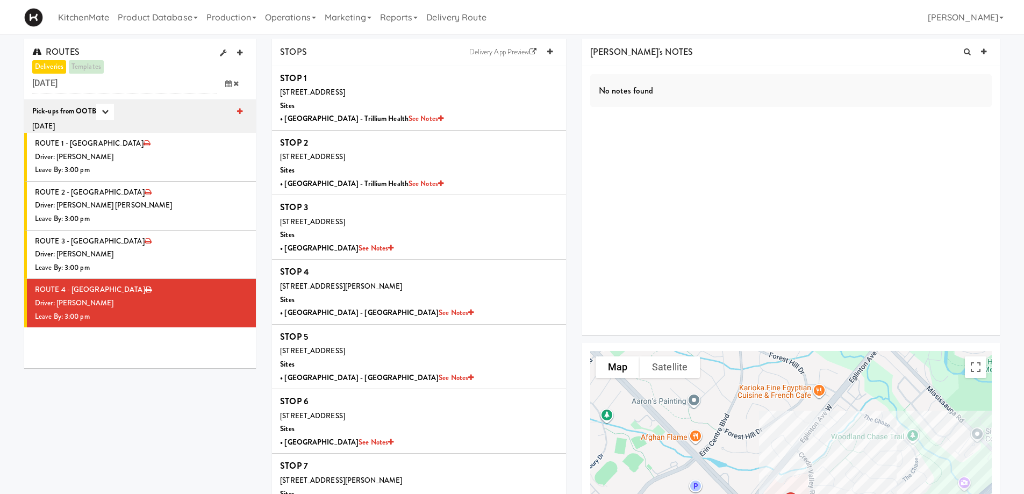
click at [226, 82] on icon at bounding box center [228, 83] width 6 height 7
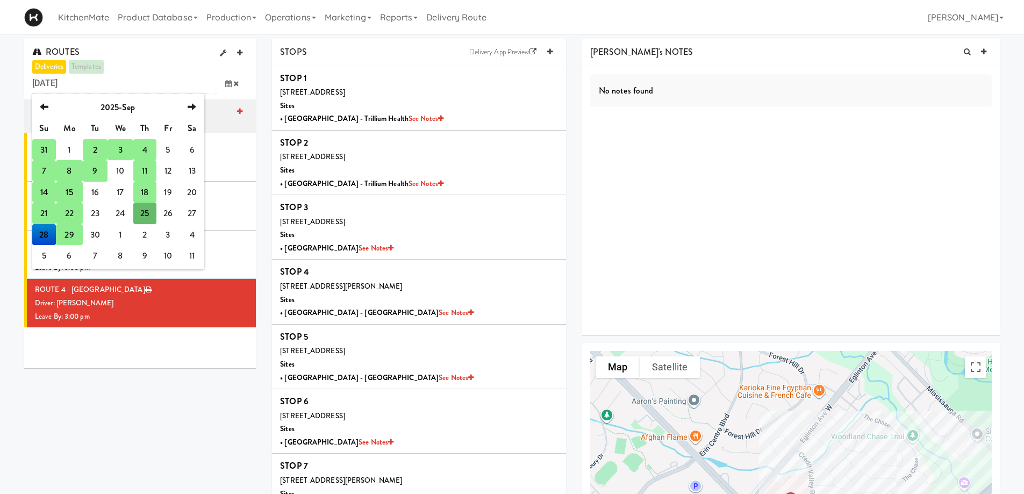
click at [65, 236] on td "29" at bounding box center [69, 235] width 27 height 22
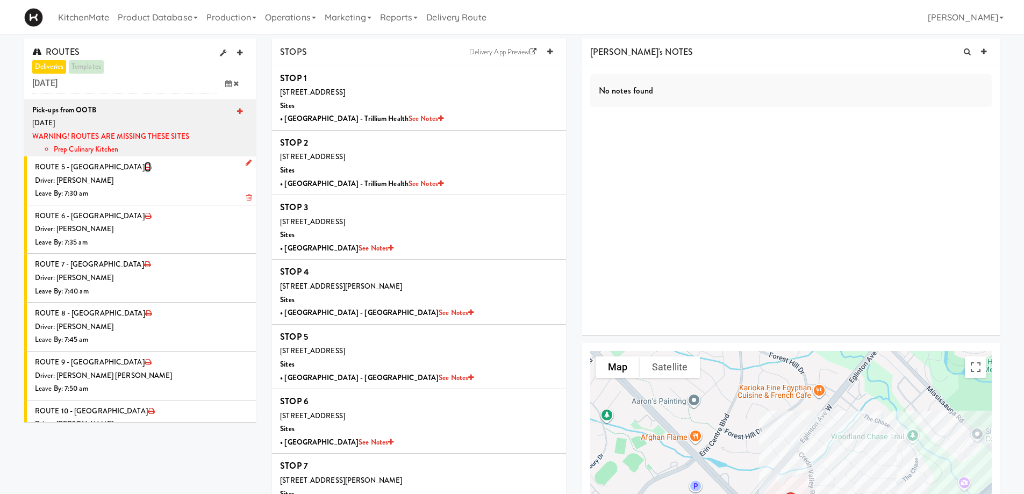
click at [145, 166] on icon at bounding box center [148, 166] width 6 height 7
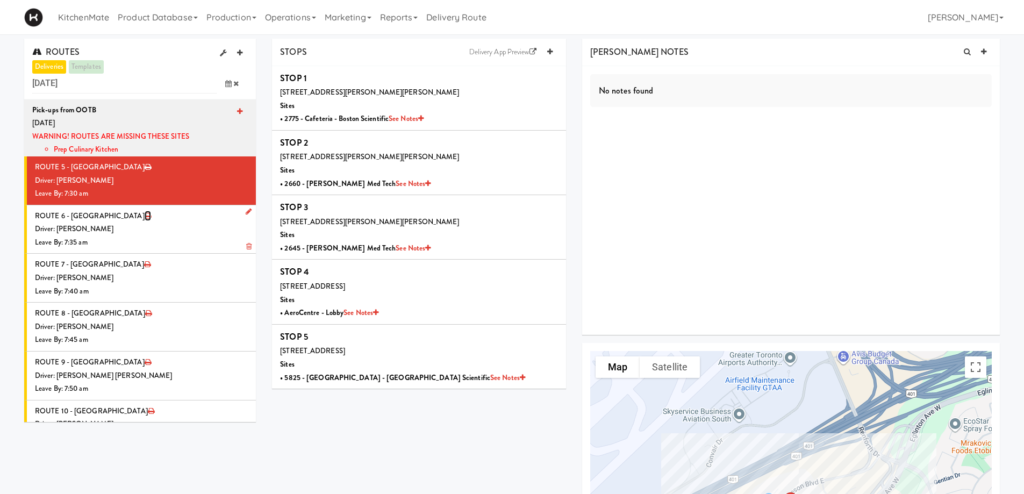
click at [145, 217] on icon at bounding box center [148, 215] width 6 height 7
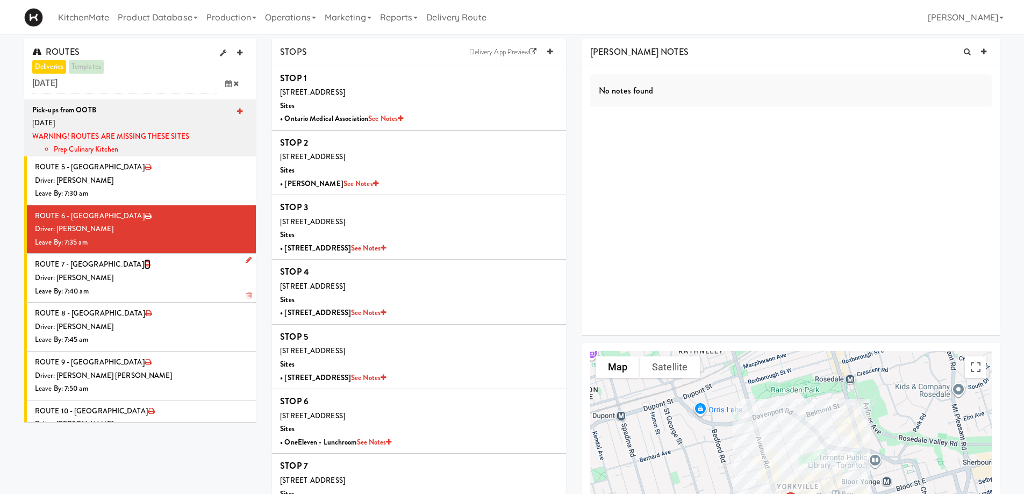
click at [144, 266] on icon at bounding box center [147, 264] width 6 height 7
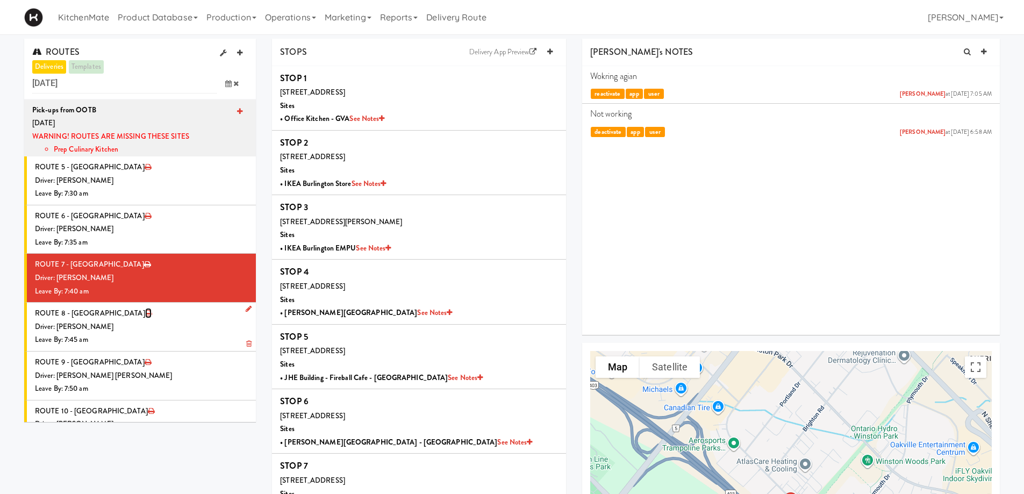
click at [145, 312] on icon at bounding box center [148, 313] width 6 height 7
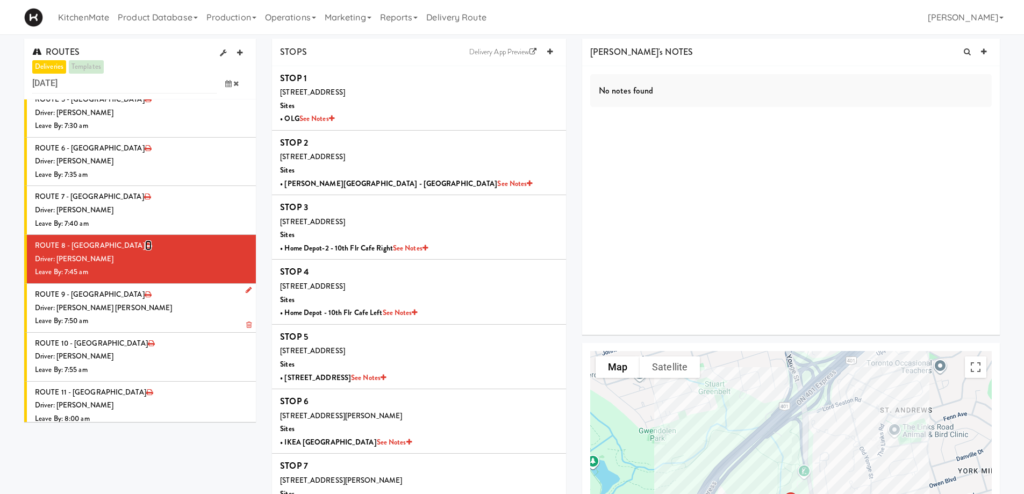
scroll to position [75, 0]
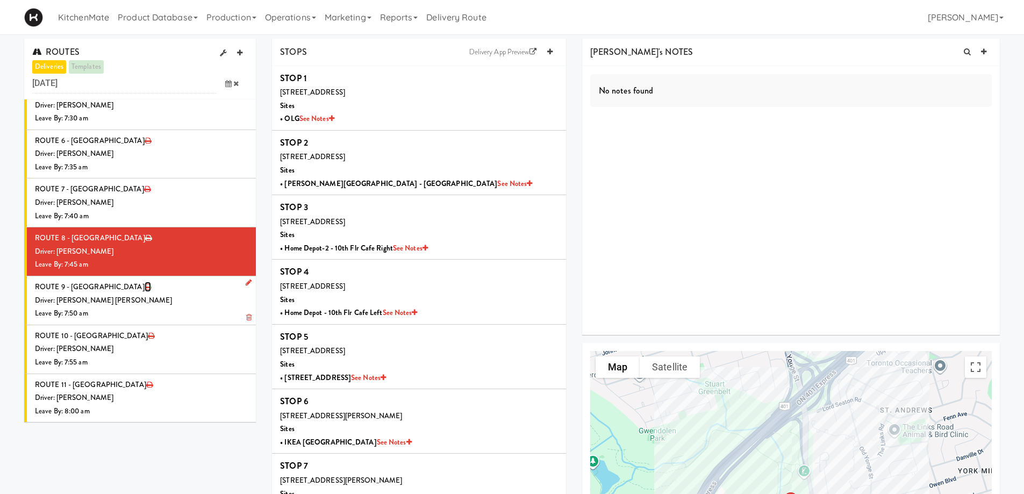
click at [145, 285] on icon at bounding box center [148, 286] width 6 height 7
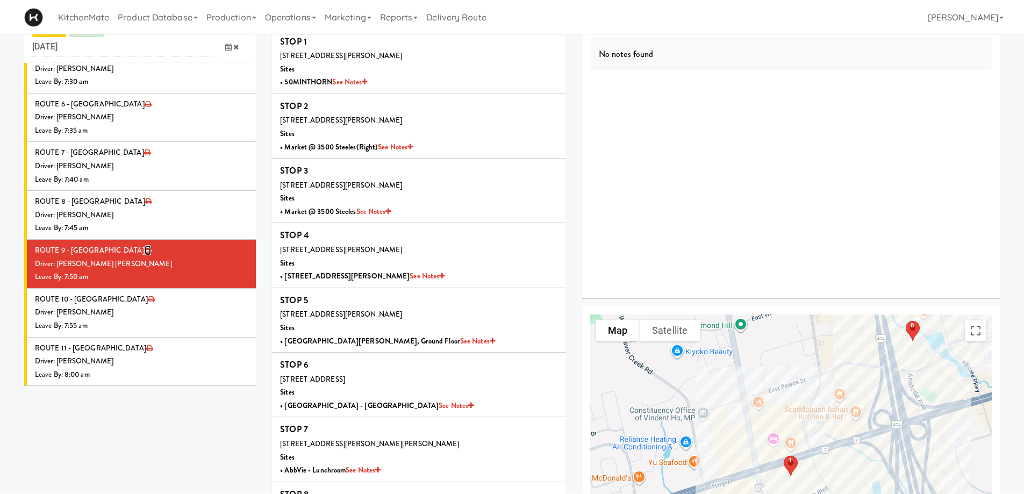
scroll to position [108, 0]
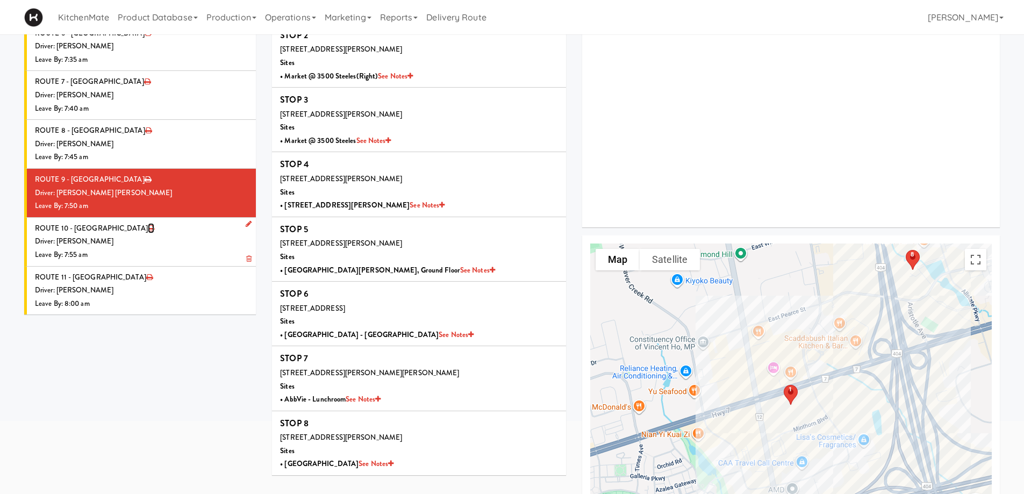
click at [148, 227] on icon at bounding box center [151, 228] width 6 height 7
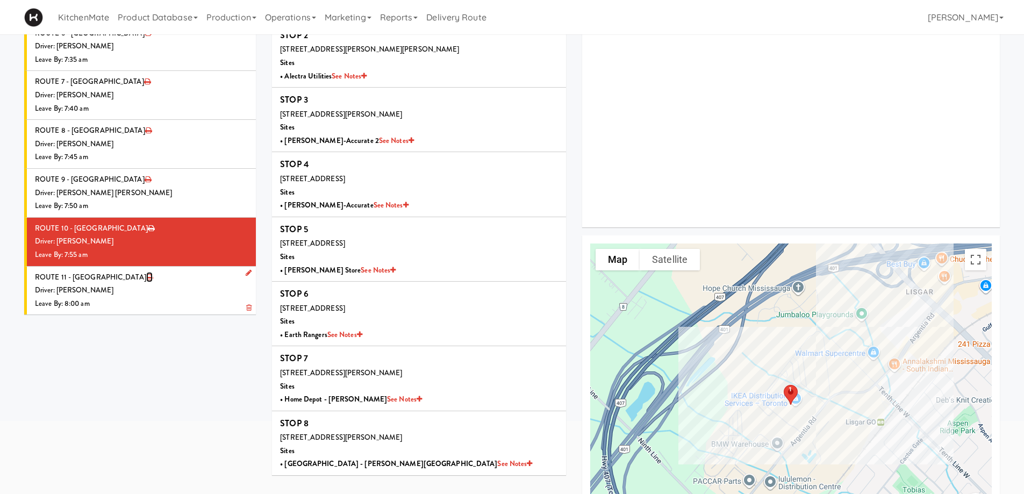
click at [146, 277] on icon at bounding box center [149, 277] width 6 height 7
